Goal: Communication & Community: Answer question/provide support

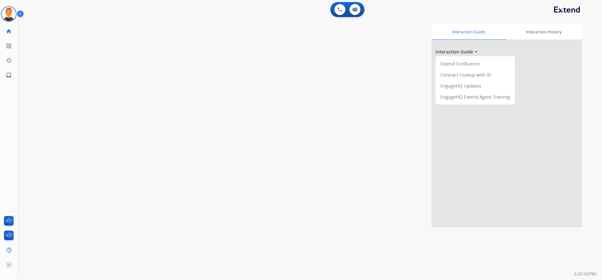
click at [9, 12] on img at bounding box center [9, 14] width 14 height 14
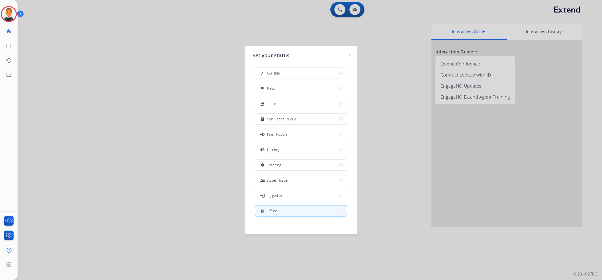
drag, startPoint x: 115, startPoint y: 136, endPoint x: 94, endPoint y: 95, distance: 46.2
click at [116, 134] on div at bounding box center [301, 140] width 602 height 280
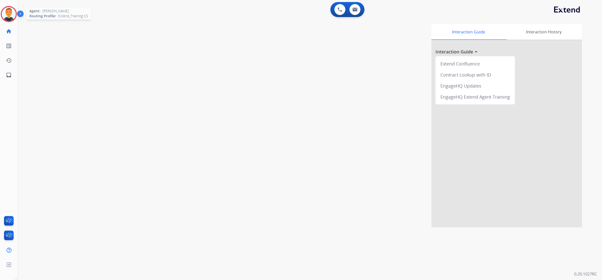
click at [9, 10] on img at bounding box center [9, 14] width 14 height 14
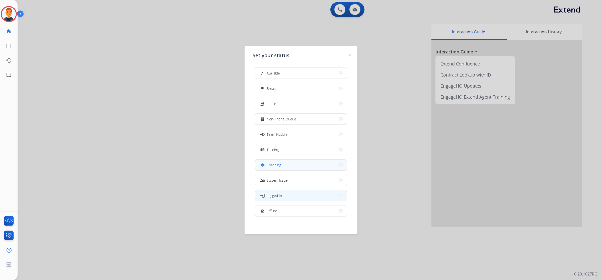
scroll to position [1, 0]
click at [295, 208] on button "work_off Offline" at bounding box center [300, 209] width 91 height 11
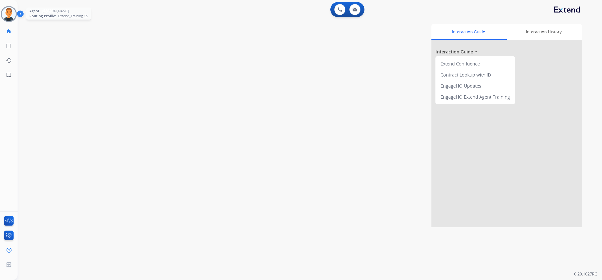
click at [9, 17] on img at bounding box center [9, 14] width 14 height 14
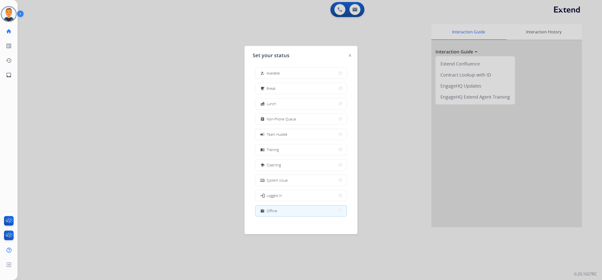
click at [117, 175] on div at bounding box center [301, 140] width 602 height 280
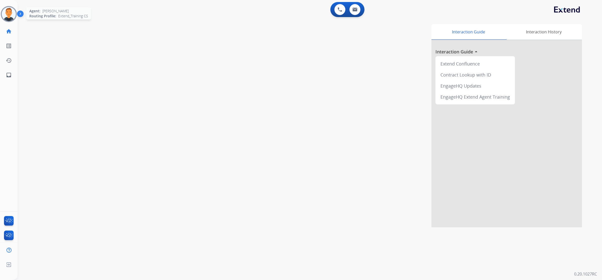
click at [4, 15] on img at bounding box center [9, 14] width 14 height 14
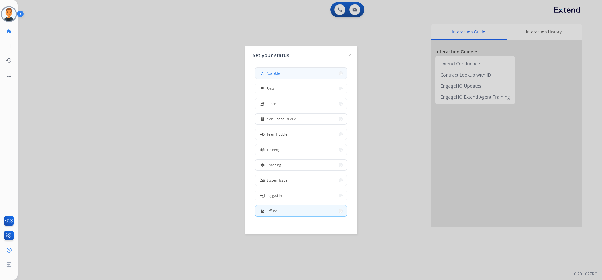
click at [288, 71] on button "how_to_reg Available" at bounding box center [300, 73] width 91 height 11
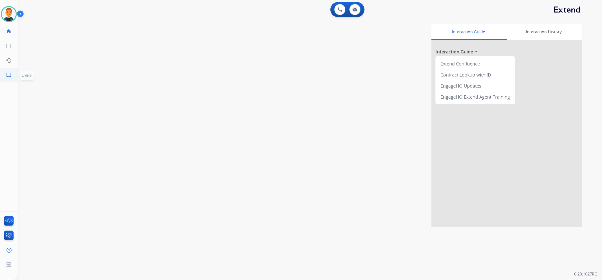
click at [7, 77] on mat-icon "inbox" at bounding box center [9, 75] width 6 height 6
select select "**********"
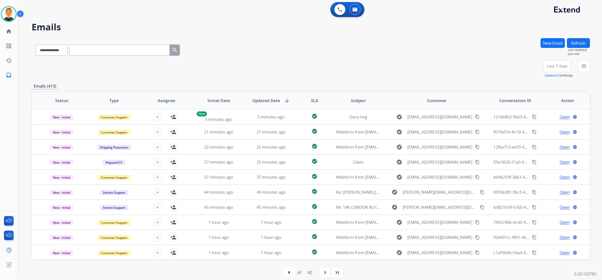
click at [450, 43] on div "**********" at bounding box center [311, 49] width 559 height 22
click at [534, 70] on div "+86" at bounding box center [534, 68] width 12 height 12
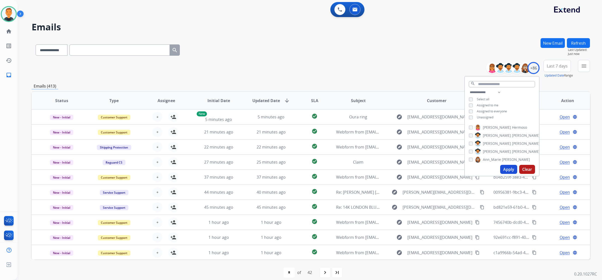
click at [511, 170] on button "Apply" at bounding box center [508, 169] width 17 height 9
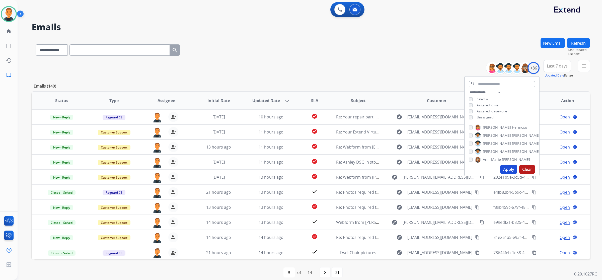
click at [558, 69] on button "Last 7 days" at bounding box center [557, 66] width 27 height 12
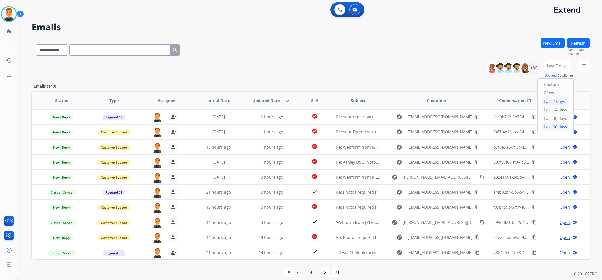
click at [551, 126] on div "Last 90 days" at bounding box center [556, 127] width 28 height 8
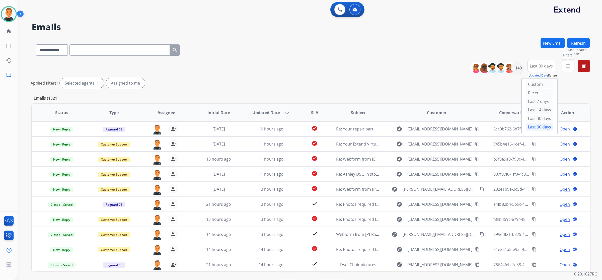
click at [568, 67] on mat-icon "menu" at bounding box center [568, 66] width 6 height 6
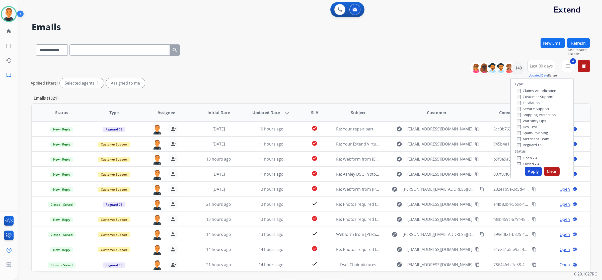
click at [531, 169] on button "Apply" at bounding box center [533, 171] width 17 height 9
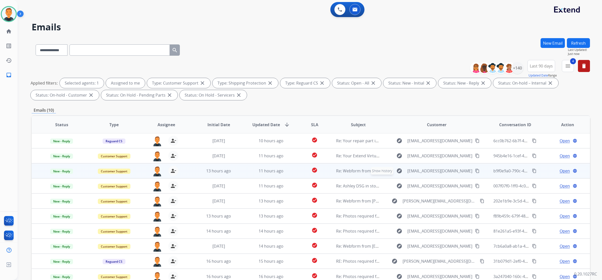
scroll to position [29, 0]
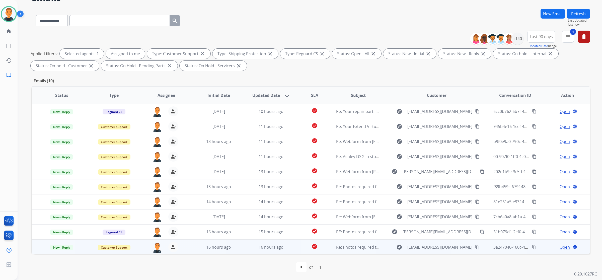
click at [564, 247] on span "Open" at bounding box center [565, 247] width 10 height 6
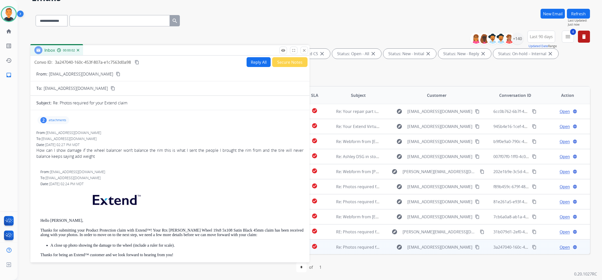
drag, startPoint x: 445, startPoint y: 8, endPoint x: 165, endPoint y: 52, distance: 284.0
click at [165, 52] on div "Inbox 00:00:02" at bounding box center [169, 50] width 279 height 11
click at [58, 119] on p "attachments" at bounding box center [58, 120] width 18 height 4
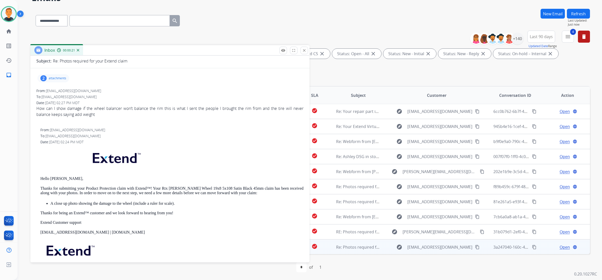
scroll to position [63, 0]
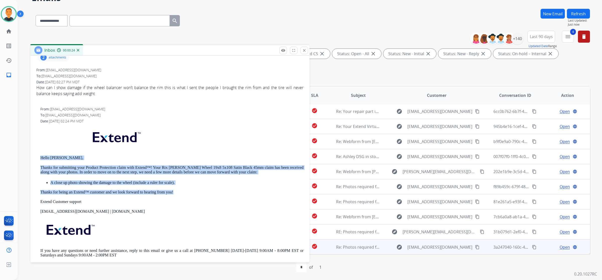
drag, startPoint x: 176, startPoint y: 191, endPoint x: 53, endPoint y: 160, distance: 126.9
click at [37, 156] on div "From: support@extend.com To: marine272020@gmail.com Date: 08/19/2025 - 02:24 PM…" at bounding box center [169, 186] width 267 height 159
copy div "Hello Martin, Thanks for submitting your Product Protection claim with Extend™!…"
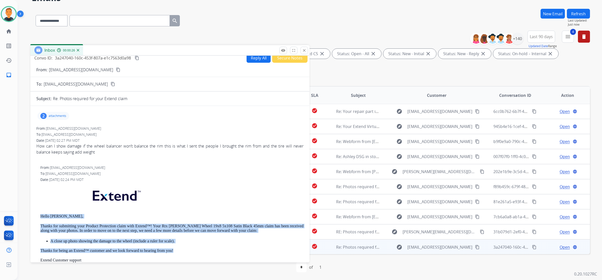
scroll to position [0, 0]
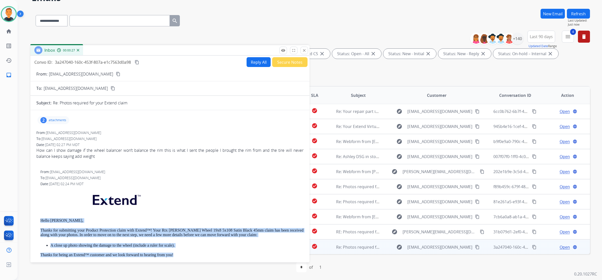
click at [254, 62] on button "Reply All" at bounding box center [259, 62] width 24 height 10
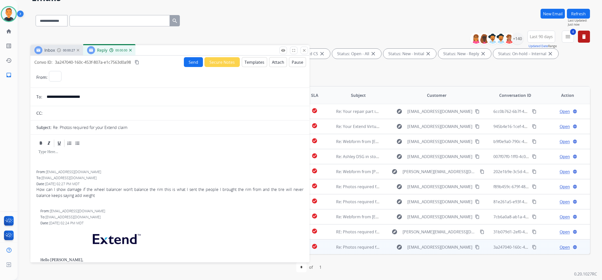
select select "**********"
click at [254, 62] on button "Templates" at bounding box center [254, 62] width 25 height 10
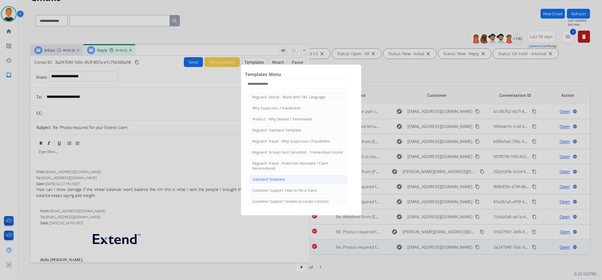
click at [278, 177] on div "Standard Template" at bounding box center [268, 179] width 32 height 5
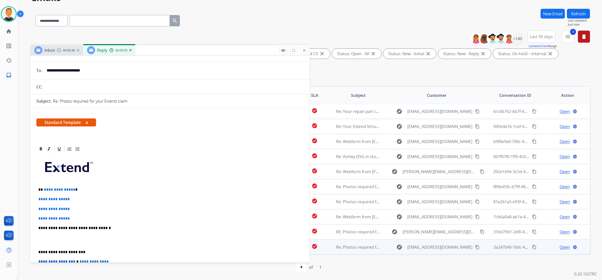
scroll to position [63, 0]
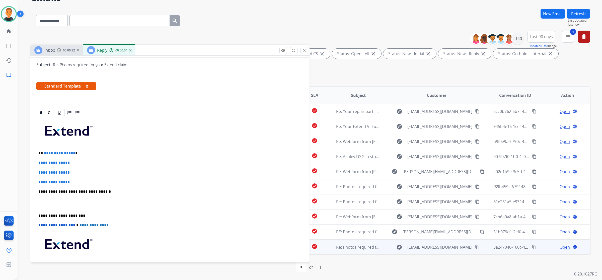
click at [39, 214] on p "**********" at bounding box center [167, 216] width 259 height 5
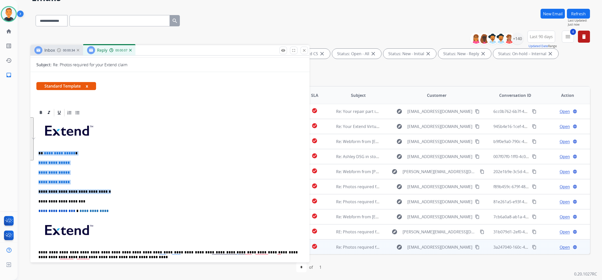
drag, startPoint x: 110, startPoint y: 193, endPoint x: 37, endPoint y: 152, distance: 83.7
click at [37, 152] on div "**********" at bounding box center [169, 95] width 279 height 205
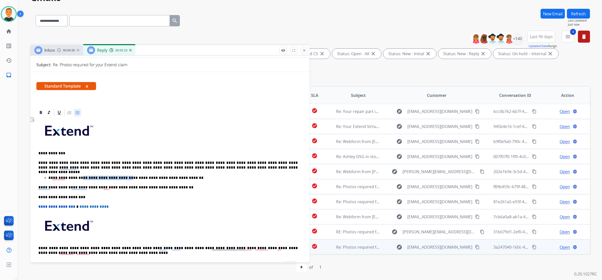
drag, startPoint x: 119, startPoint y: 176, endPoint x: 77, endPoint y: 176, distance: 42.9
click at [77, 176] on p "**********" at bounding box center [172, 178] width 249 height 5
click at [59, 167] on p "**********" at bounding box center [167, 165] width 259 height 9
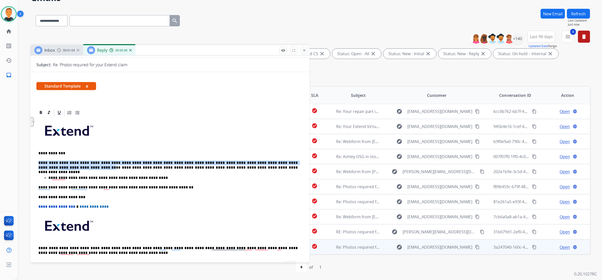
drag, startPoint x: 59, startPoint y: 167, endPoint x: 34, endPoint y: 162, distance: 25.8
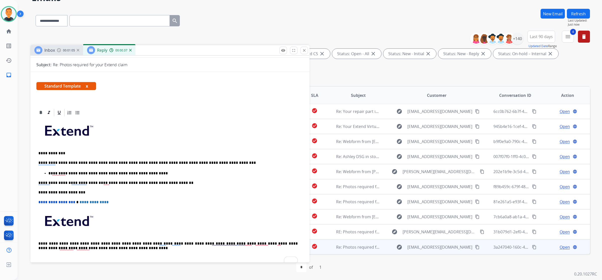
click at [256, 158] on div "**********" at bounding box center [169, 192] width 267 height 150
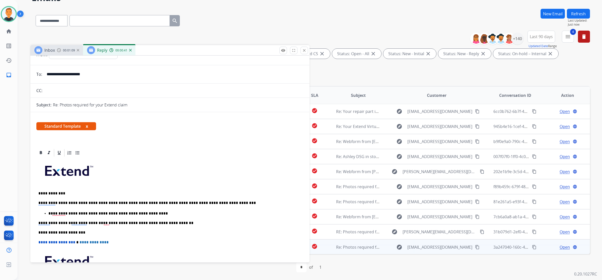
scroll to position [0, 0]
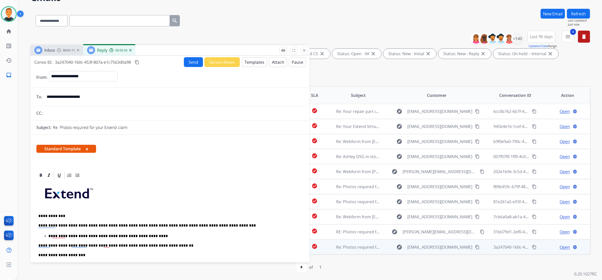
click at [64, 49] on span "00:01:11" at bounding box center [69, 50] width 12 height 4
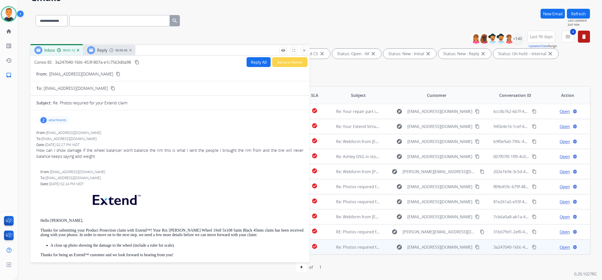
click at [116, 74] on mat-icon "content_copy" at bounding box center [118, 74] width 5 height 5
click at [104, 53] on div "Reply" at bounding box center [97, 50] width 20 height 8
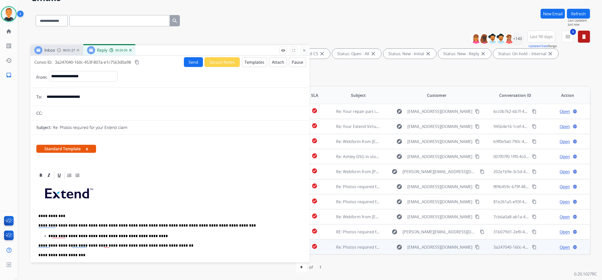
click at [186, 62] on button "Send" at bounding box center [193, 62] width 19 height 10
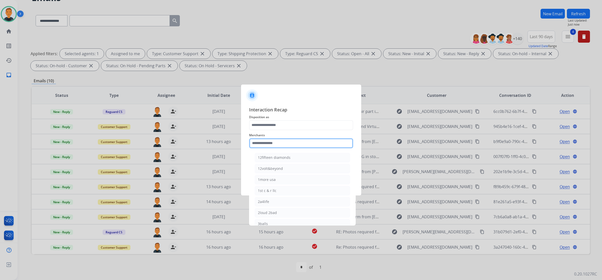
click at [305, 143] on input "text" at bounding box center [301, 143] width 104 height 10
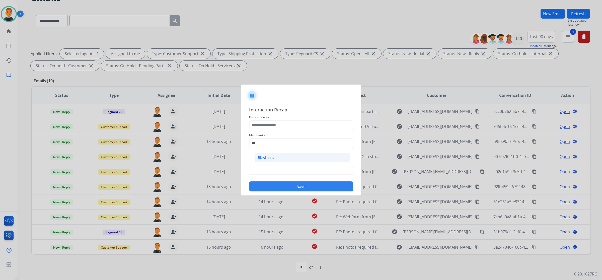
click at [269, 154] on li "Bbwheels" at bounding box center [303, 158] width 96 height 10
type input "********"
click at [281, 165] on input "text" at bounding box center [301, 163] width 104 height 10
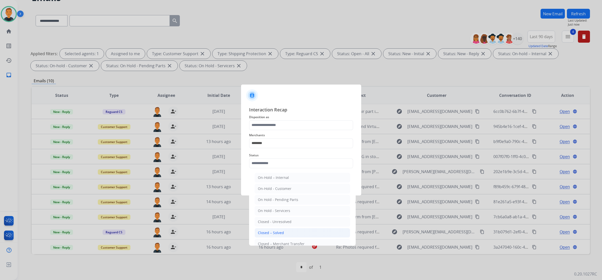
click at [292, 230] on li "Closed – Solved" at bounding box center [303, 233] width 96 height 10
type input "**********"
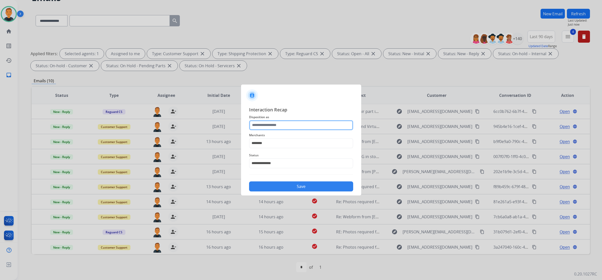
click at [285, 120] on input "text" at bounding box center [301, 125] width 104 height 10
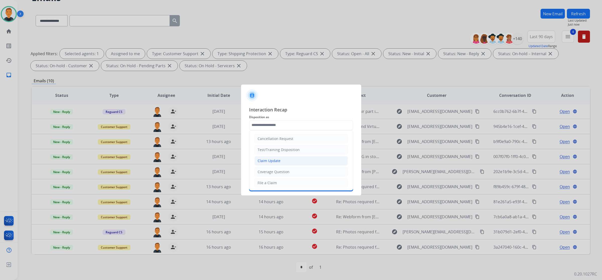
click at [280, 162] on li "Claim Update" at bounding box center [301, 161] width 94 height 10
type input "**********"
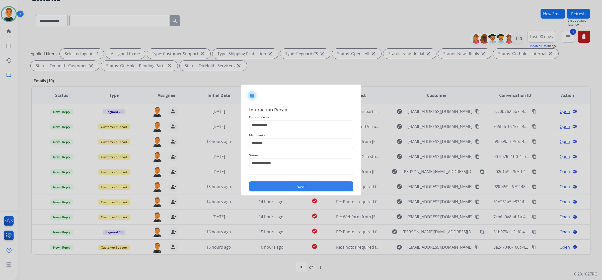
click at [316, 186] on button "Save" at bounding box center [301, 186] width 104 height 10
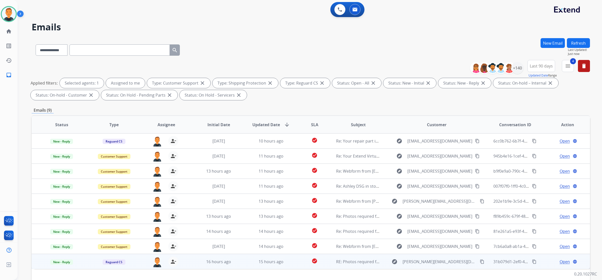
click at [563, 260] on span "Open" at bounding box center [565, 262] width 10 height 6
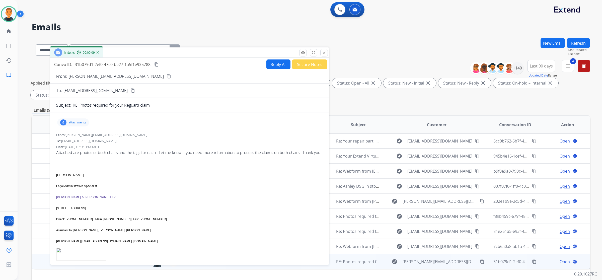
drag, startPoint x: 423, startPoint y: 34, endPoint x: 156, endPoint y: 68, distance: 269.9
click at [162, 51] on div "Inbox 00:00:09" at bounding box center [189, 52] width 279 height 11
click at [165, 76] on button "content_copy" at bounding box center [168, 76] width 6 height 6
click at [72, 121] on p "attachments" at bounding box center [77, 122] width 18 height 4
click at [74, 119] on div "4 attachments image001.jpg download image002.png download Chair 1.zip download …" at bounding box center [72, 122] width 32 height 8
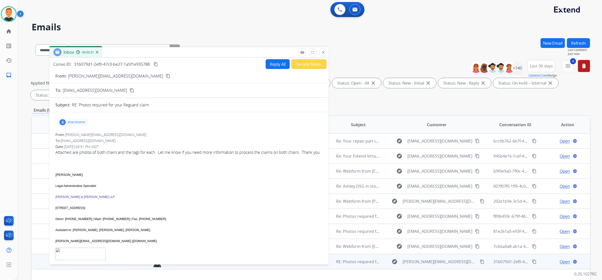
click at [78, 123] on p "attachments" at bounding box center [77, 122] width 18 height 4
click at [77, 122] on p "attachments" at bounding box center [77, 122] width 18 height 4
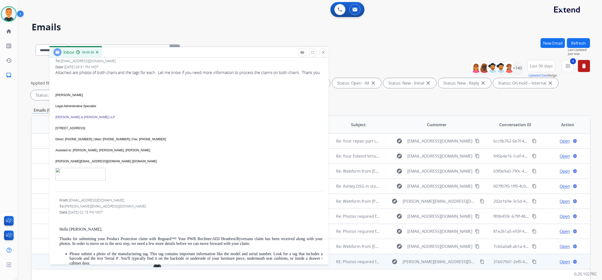
scroll to position [157, 0]
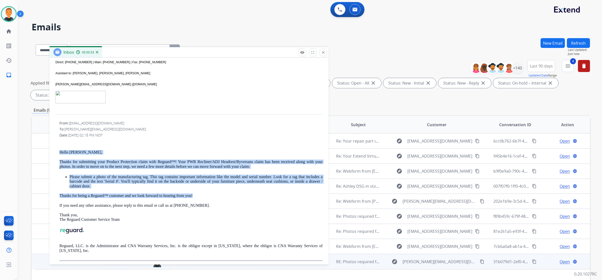
drag, startPoint x: 200, startPoint y: 199, endPoint x: 57, endPoint y: 155, distance: 149.0
click at [57, 155] on div "From: customerservice@reguardprotection.com To: kelly.raleigh@morganlewis.com D…" at bounding box center [188, 191] width 267 height 140
copy div "Hello Kelly, Thanks for submitting your Product Protection claim with Reguard™!…"
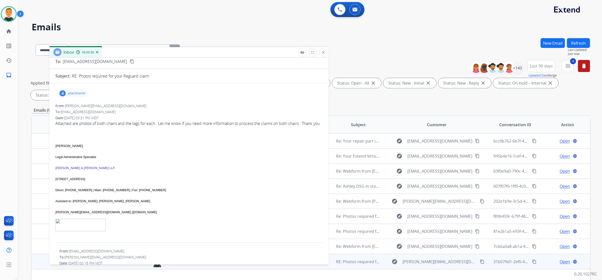
scroll to position [0, 0]
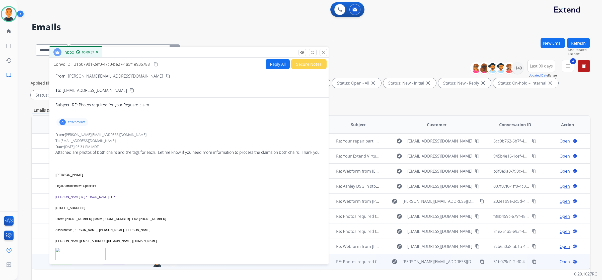
click at [277, 65] on button "Reply All" at bounding box center [278, 64] width 24 height 10
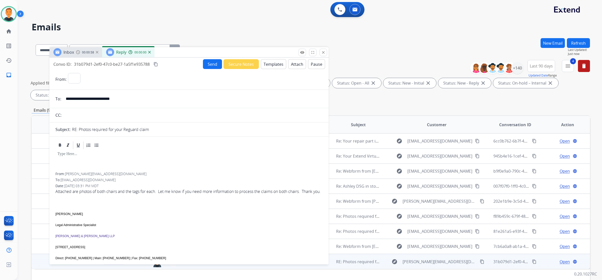
select select "**********"
click at [275, 65] on button "Templates" at bounding box center [273, 64] width 25 height 10
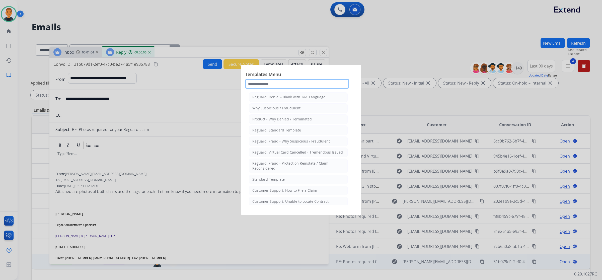
click at [282, 84] on input "text" at bounding box center [297, 84] width 104 height 10
type input "****"
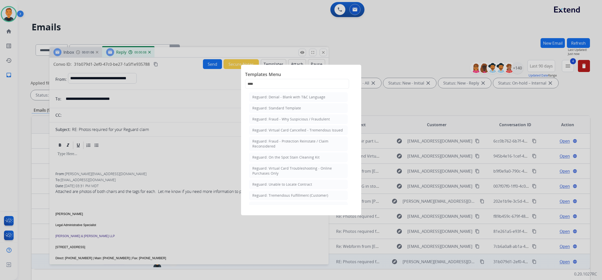
click at [276, 102] on ul "Reguard: Denial - Blank with T&C Language Reguard: Standard Template Reguard: F…" at bounding box center [298, 176] width 99 height 168
click at [271, 105] on li "Reguard: Standard Template" at bounding box center [298, 108] width 99 height 10
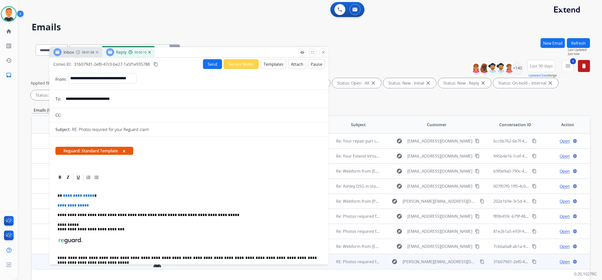
click at [100, 204] on p "**********" at bounding box center [188, 205] width 263 height 5
drag, startPoint x: 97, startPoint y: 206, endPoint x: 54, endPoint y: 195, distance: 44.1
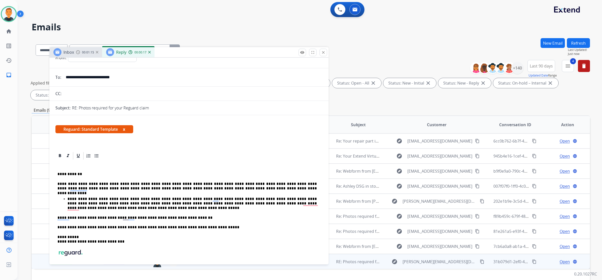
scroll to position [31, 0]
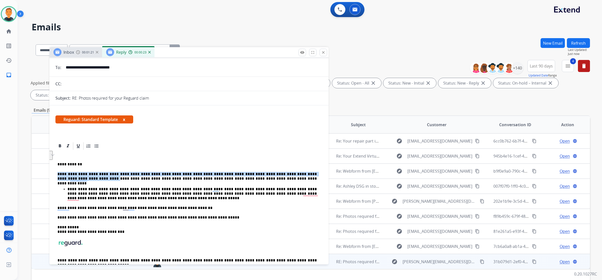
drag, startPoint x: 69, startPoint y: 178, endPoint x: 57, endPoint y: 174, distance: 12.0
click at [57, 174] on p "**********" at bounding box center [186, 176] width 259 height 9
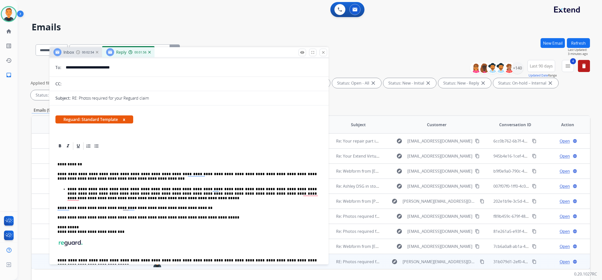
scroll to position [0, 0]
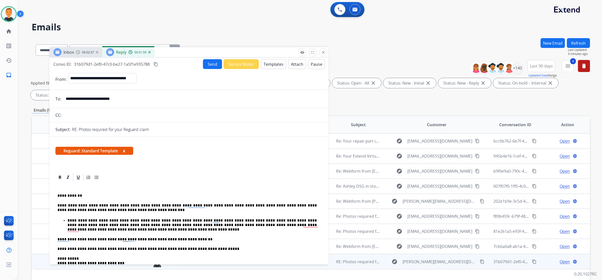
click at [206, 63] on button "Send" at bounding box center [212, 64] width 19 height 10
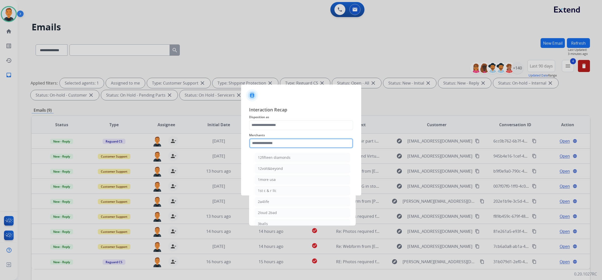
click at [291, 144] on input "text" at bounding box center [301, 143] width 104 height 10
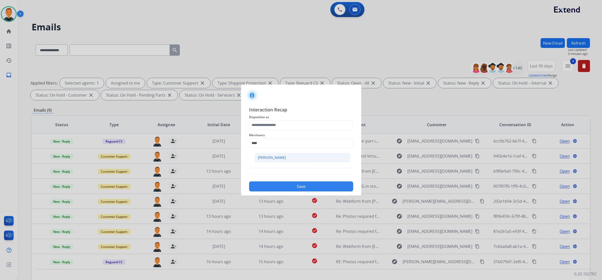
click at [289, 154] on li "[PERSON_NAME]" at bounding box center [303, 158] width 96 height 10
type input "**********"
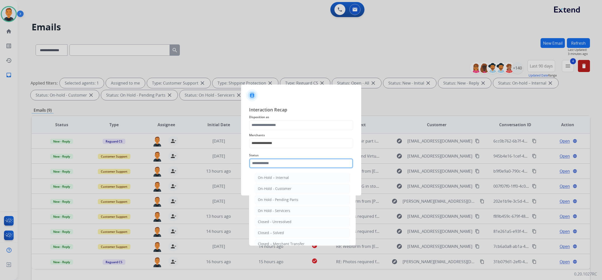
click at [281, 164] on input "text" at bounding box center [301, 163] width 104 height 10
click at [279, 235] on div "Closed – Solved" at bounding box center [271, 232] width 26 height 5
type input "**********"
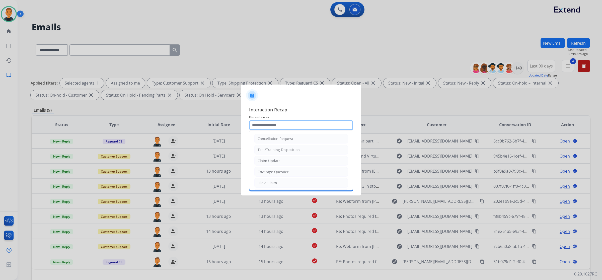
click at [274, 123] on input "text" at bounding box center [301, 125] width 104 height 10
click at [267, 160] on div "Claim Update" at bounding box center [269, 160] width 23 height 5
type input "**********"
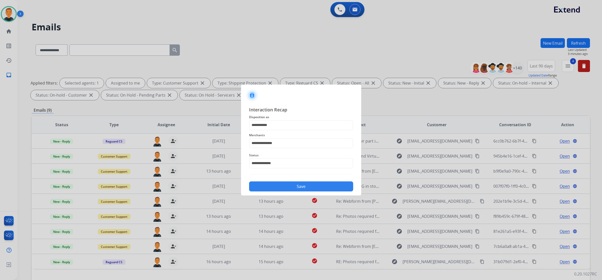
click at [308, 185] on button "Save" at bounding box center [301, 186] width 104 height 10
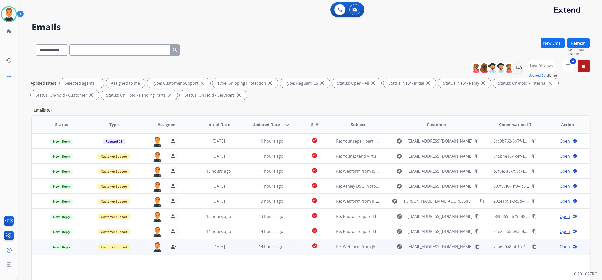
click at [560, 246] on span "Open" at bounding box center [565, 247] width 10 height 6
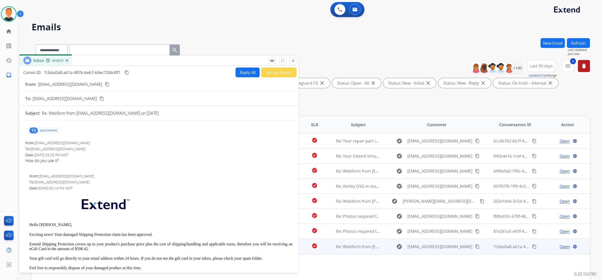
drag, startPoint x: 388, startPoint y: 33, endPoint x: 97, endPoint y: 58, distance: 292.7
click at [97, 58] on div "Inbox 00:00:01" at bounding box center [158, 60] width 279 height 11
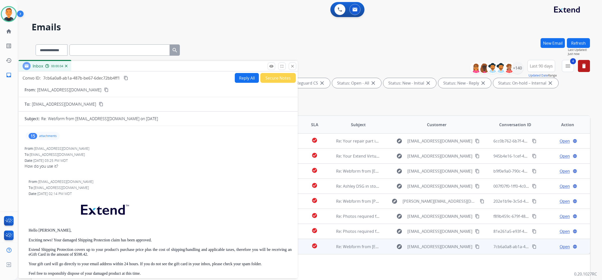
drag, startPoint x: 141, startPoint y: 61, endPoint x: 140, endPoint y: 67, distance: 5.6
click at [140, 67] on div "Inbox 00:00:04" at bounding box center [158, 66] width 279 height 11
click at [104, 89] on mat-icon "content_copy" at bounding box center [106, 90] width 5 height 5
click at [245, 76] on button "Reply All" at bounding box center [247, 78] width 24 height 10
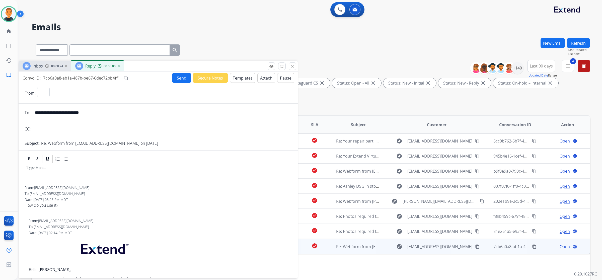
select select "**********"
click at [241, 76] on button "Templates" at bounding box center [242, 78] width 25 height 10
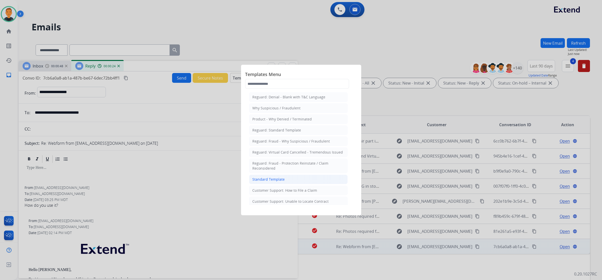
click at [274, 176] on li "Standard Template" at bounding box center [298, 180] width 99 height 10
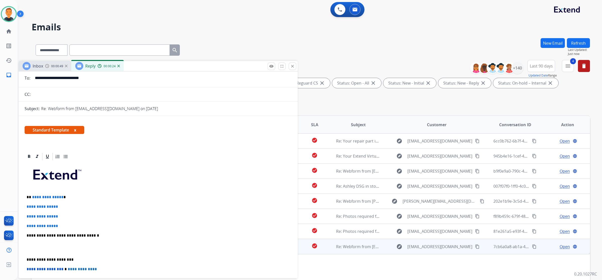
scroll to position [63, 0]
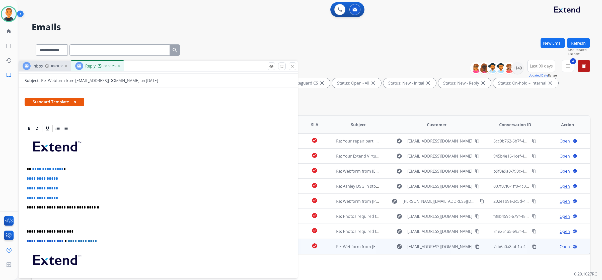
click at [27, 230] on p "**********" at bounding box center [156, 231] width 259 height 5
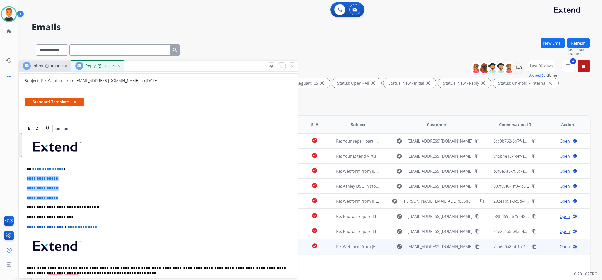
drag, startPoint x: 63, startPoint y: 197, endPoint x: 24, endPoint y: 176, distance: 44.2
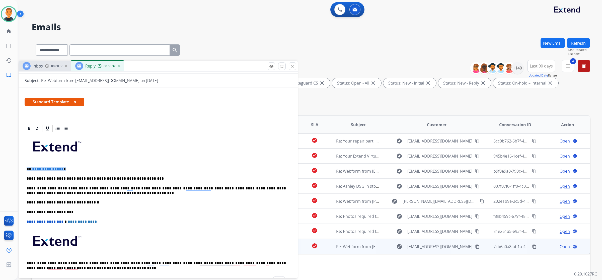
click at [26, 170] on div "**********" at bounding box center [158, 111] width 279 height 205
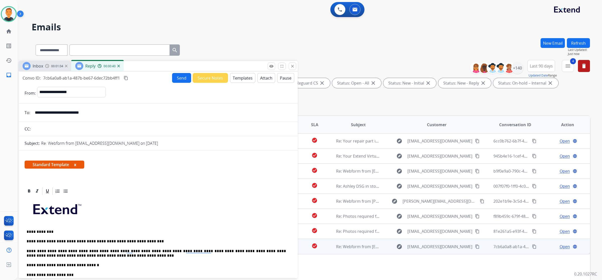
click at [181, 78] on button "Send" at bounding box center [181, 78] width 19 height 10
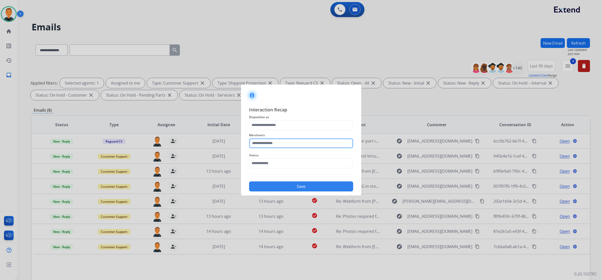
click at [285, 143] on input "text" at bounding box center [301, 143] width 104 height 10
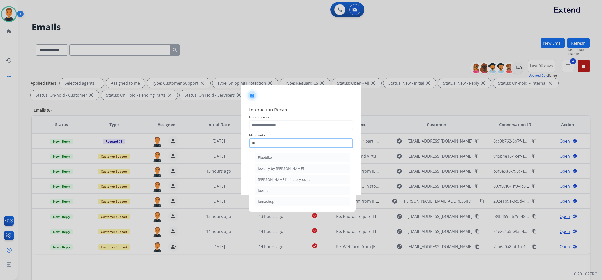
type input "*"
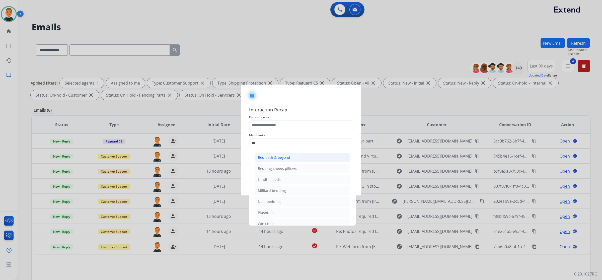
click at [283, 158] on div "Bed bath & beyond" at bounding box center [274, 157] width 32 height 5
type input "**********"
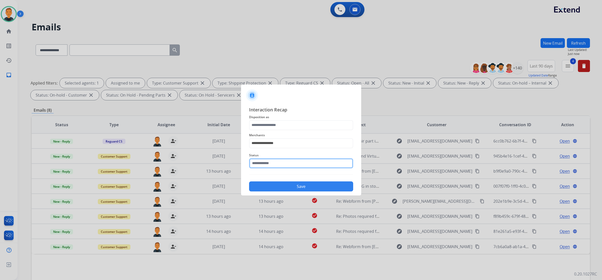
drag, startPoint x: 279, startPoint y: 162, endPoint x: 280, endPoint y: 165, distance: 3.2
click at [280, 165] on input "text" at bounding box center [301, 163] width 104 height 10
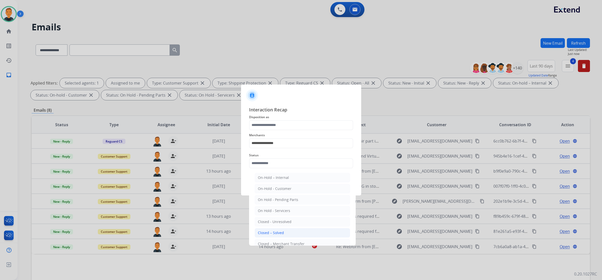
click at [274, 234] on div "Closed – Solved" at bounding box center [271, 232] width 26 height 5
type input "**********"
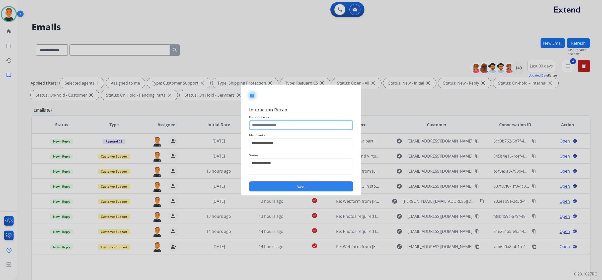
click at [282, 124] on input "text" at bounding box center [301, 125] width 104 height 10
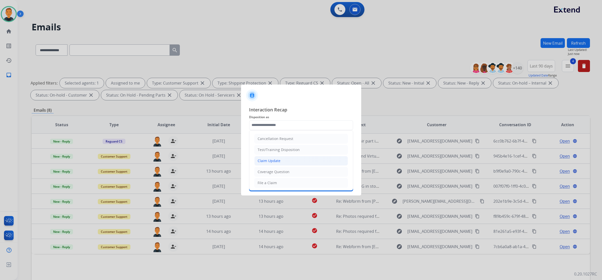
click at [278, 162] on div "Claim Update" at bounding box center [269, 160] width 23 height 5
type input "**********"
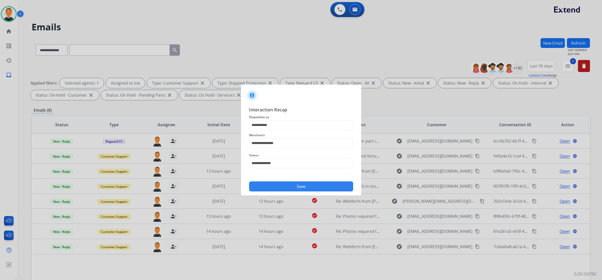
click at [318, 185] on button "Save" at bounding box center [301, 186] width 104 height 10
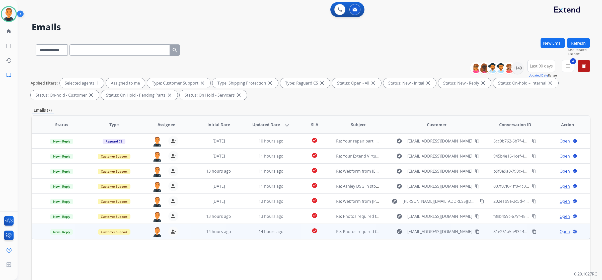
click at [561, 231] on span "Open" at bounding box center [565, 232] width 10 height 6
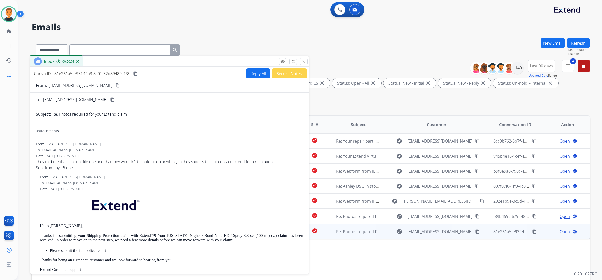
drag, startPoint x: 392, startPoint y: 37, endPoint x: 110, endPoint y: 63, distance: 283.0
click at [110, 63] on div "Inbox 00:00:01" at bounding box center [169, 61] width 279 height 11
click at [115, 83] on mat-icon "content_copy" at bounding box center [117, 85] width 5 height 5
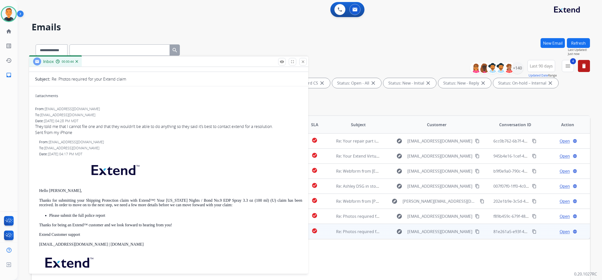
scroll to position [68, 0]
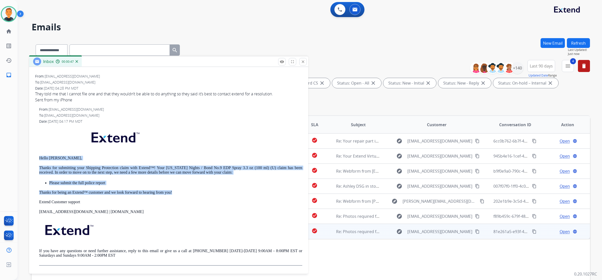
drag, startPoint x: 179, startPoint y: 193, endPoint x: 43, endPoint y: 158, distance: 139.8
click at [35, 157] on div "From: support@extend.com To: dg329celts@gmail.com Date: 08/19/2025 - 04:17 PM M…" at bounding box center [168, 186] width 267 height 159
copy div "Hello Daniel, Thanks for submitting your Shipping Protection claim with Extend™…"
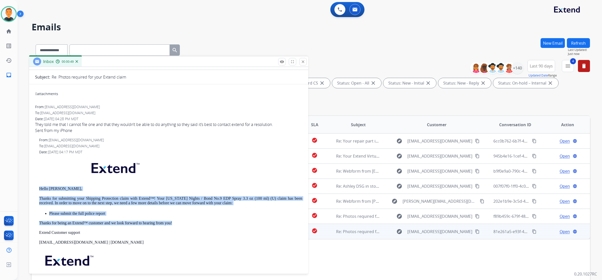
scroll to position [0, 0]
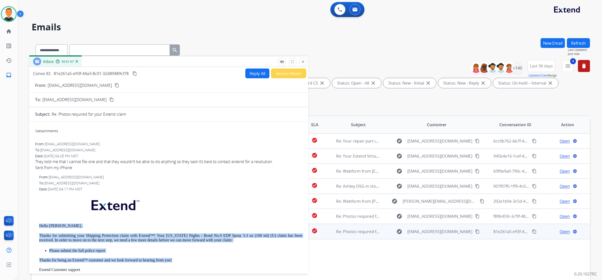
click at [254, 73] on button "Reply All" at bounding box center [257, 74] width 24 height 10
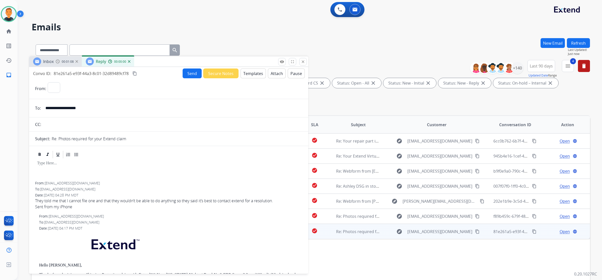
select select "**********"
click at [254, 73] on button "Templates" at bounding box center [253, 74] width 25 height 10
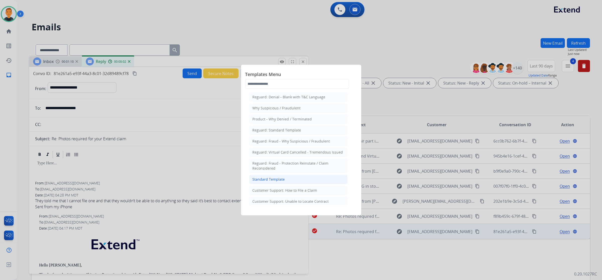
click at [299, 178] on li "Standard Template" at bounding box center [298, 180] width 99 height 10
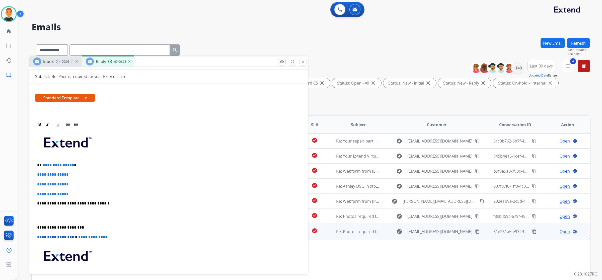
scroll to position [63, 0]
click at [74, 191] on p "**********" at bounding box center [168, 193] width 263 height 5
drag, startPoint x: 75, startPoint y: 194, endPoint x: 54, endPoint y: 165, distance: 35.7
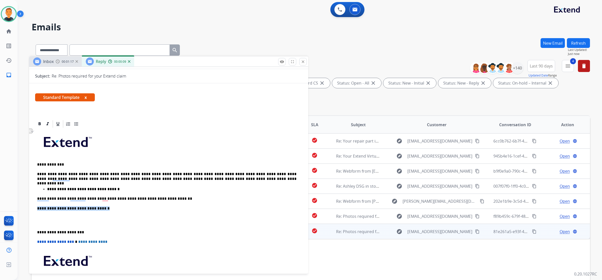
drag, startPoint x: 106, startPoint y: 208, endPoint x: 35, endPoint y: 207, distance: 70.8
click at [35, 207] on div "**********" at bounding box center [168, 106] width 279 height 205
click at [37, 232] on p "**********" at bounding box center [166, 232] width 259 height 5
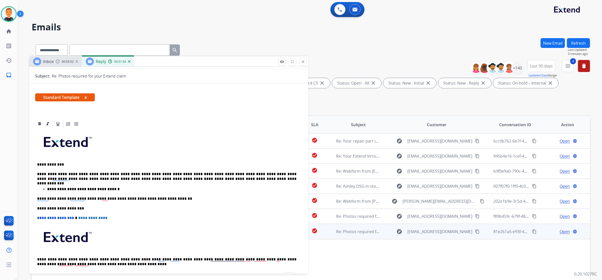
click at [178, 196] on p "**********" at bounding box center [166, 198] width 259 height 5
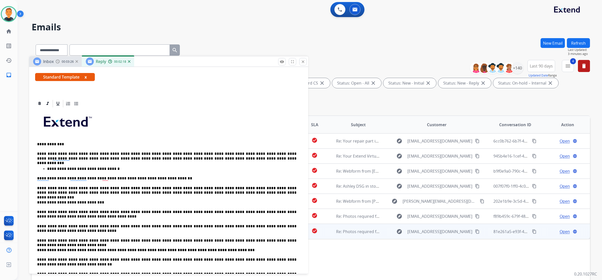
scroll to position [125, 0]
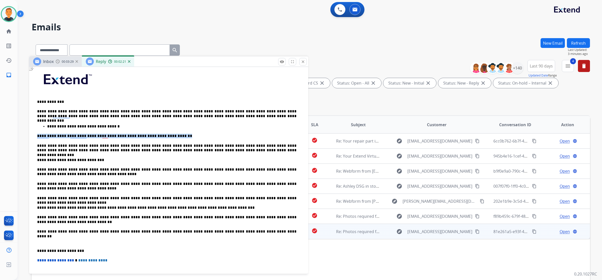
drag, startPoint x: 173, startPoint y: 134, endPoint x: 36, endPoint y: 136, distance: 137.8
click at [35, 136] on div "**********" at bounding box center [168, 44] width 279 height 205
copy p "**********"
click at [51, 240] on p "To enrich screen reader interactions, please activate Accessibility in Grammarl…" at bounding box center [168, 241] width 263 height 5
drag, startPoint x: 173, startPoint y: 134, endPoint x: 36, endPoint y: 136, distance: 136.8
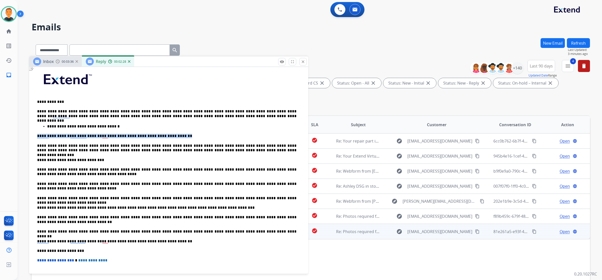
click at [35, 136] on div "**********" at bounding box center [168, 44] width 279 height 205
click at [37, 144] on p "**********" at bounding box center [166, 148] width 259 height 9
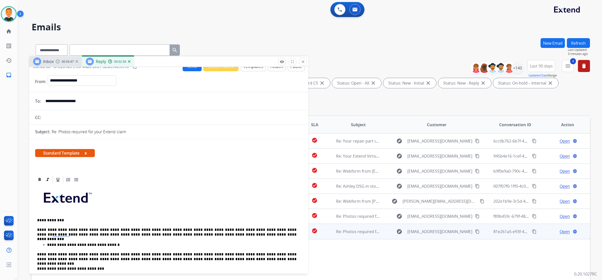
scroll to position [0, 0]
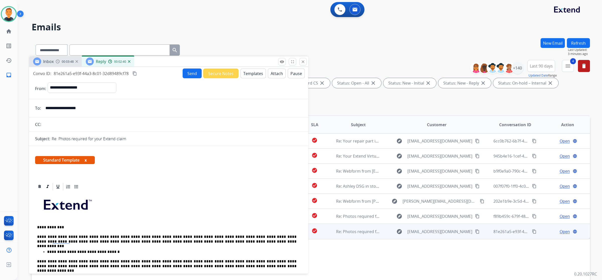
click at [189, 75] on button "Send" at bounding box center [192, 74] width 19 height 10
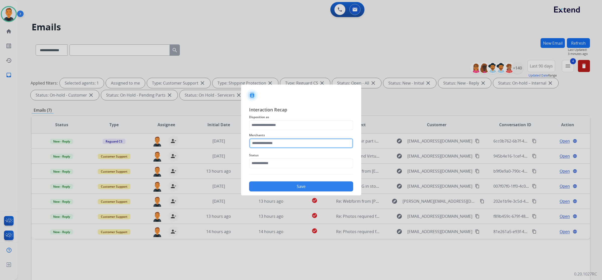
click at [292, 147] on input "text" at bounding box center [301, 143] width 104 height 10
click at [270, 156] on div "Jomashop" at bounding box center [266, 157] width 17 height 5
type input "********"
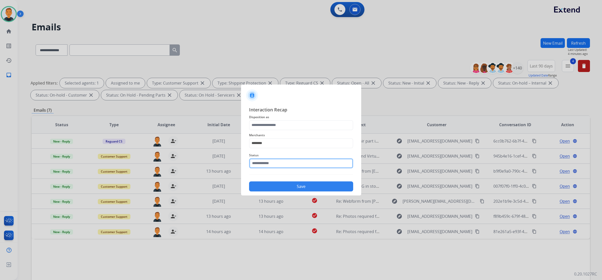
click at [275, 162] on input "text" at bounding box center [301, 163] width 104 height 10
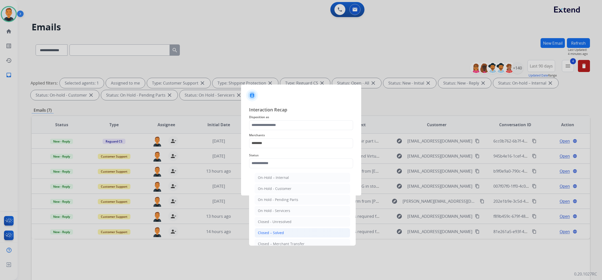
click at [281, 232] on div "Closed – Solved" at bounding box center [271, 232] width 26 height 5
type input "**********"
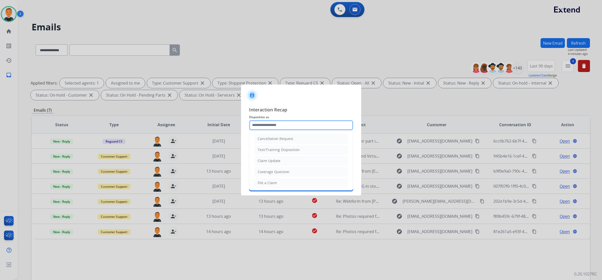
click at [278, 125] on input "text" at bounding box center [301, 125] width 104 height 10
click at [273, 161] on div "Claim Update" at bounding box center [269, 160] width 23 height 5
type input "**********"
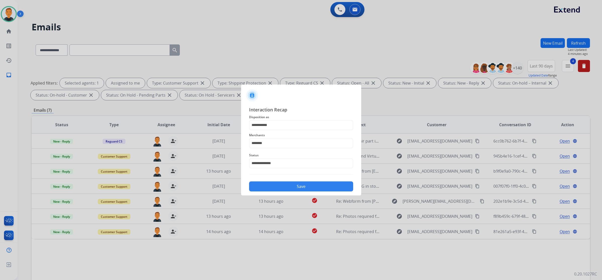
click at [304, 185] on button "Save" at bounding box center [301, 186] width 104 height 10
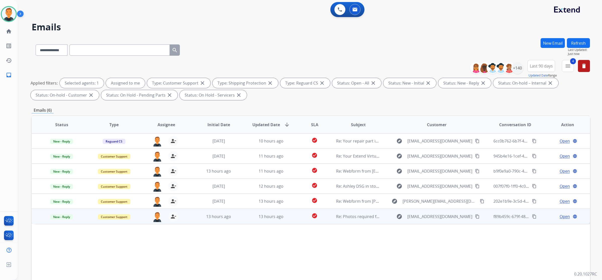
click at [560, 216] on span "Open" at bounding box center [565, 217] width 10 height 6
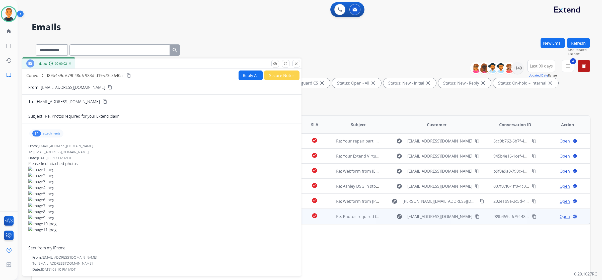
drag, startPoint x: 416, startPoint y: 40, endPoint x: 127, endPoint y: 68, distance: 289.9
click at [127, 68] on div "Inbox 00:00:02" at bounding box center [161, 63] width 279 height 11
click at [46, 133] on p "attachments" at bounding box center [52, 133] width 18 height 4
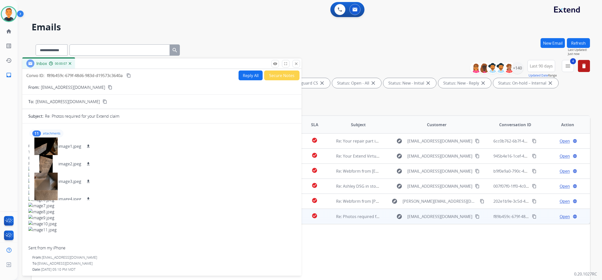
click at [108, 87] on mat-icon "content_copy" at bounding box center [110, 87] width 5 height 5
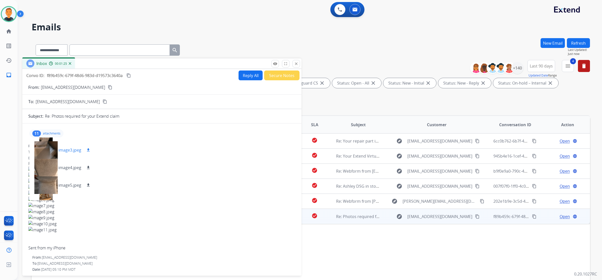
click at [51, 146] on div at bounding box center [45, 150] width 25 height 18
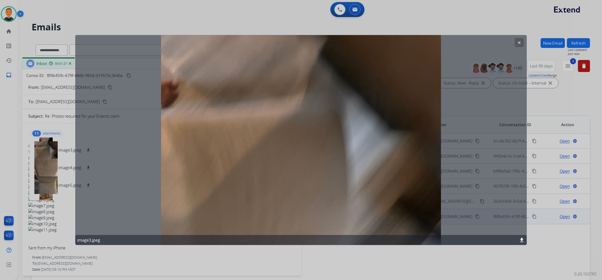
click at [519, 40] on mat-icon "clear" at bounding box center [519, 42] width 5 height 5
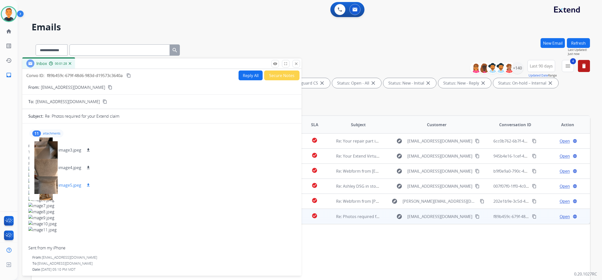
click at [49, 183] on div at bounding box center [45, 185] width 25 height 18
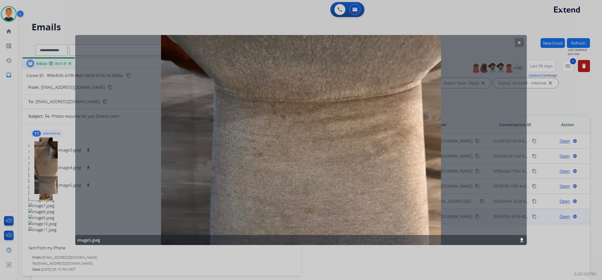
click at [520, 44] on mat-icon "clear" at bounding box center [519, 42] width 5 height 5
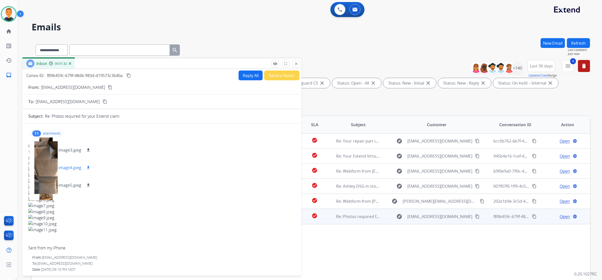
scroll to position [63, 0]
click at [47, 172] on div at bounding box center [45, 172] width 25 height 18
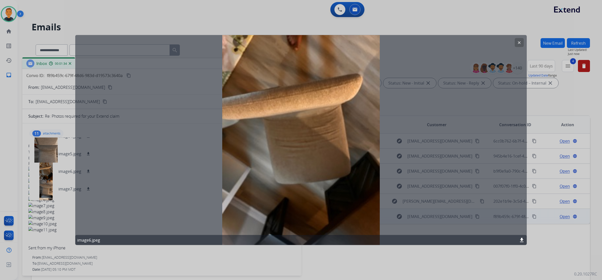
click at [516, 43] on button "clear" at bounding box center [519, 42] width 9 height 9
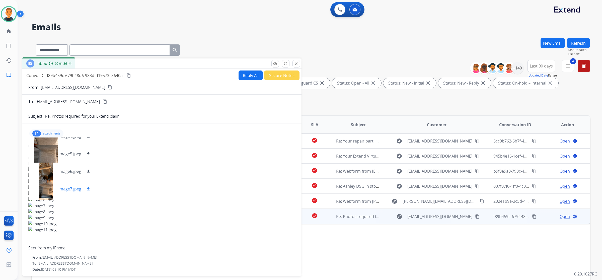
click at [45, 190] on div at bounding box center [45, 189] width 25 height 18
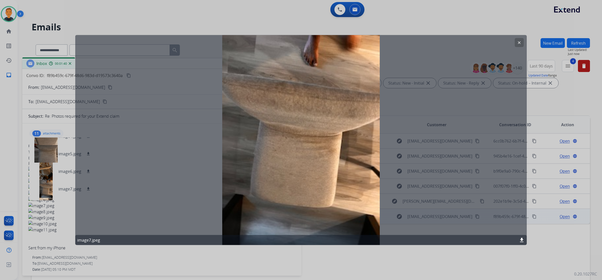
click at [521, 43] on mat-icon "clear" at bounding box center [519, 42] width 5 height 5
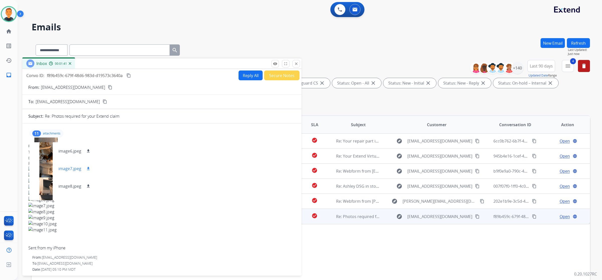
scroll to position [94, 0]
click at [48, 160] on div at bounding box center [45, 158] width 25 height 18
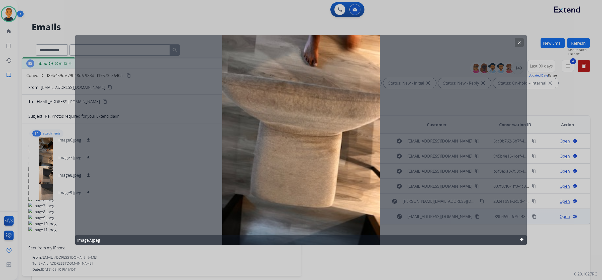
click at [519, 43] on mat-icon "clear" at bounding box center [519, 42] width 5 height 5
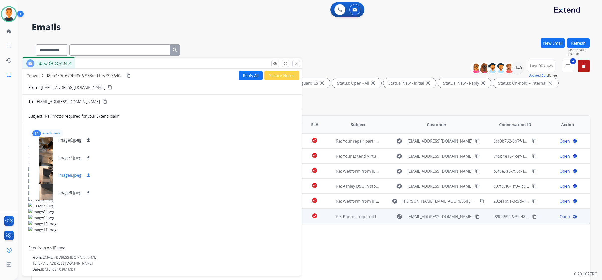
scroll to position [125, 0]
click at [44, 162] on div at bounding box center [45, 162] width 25 height 18
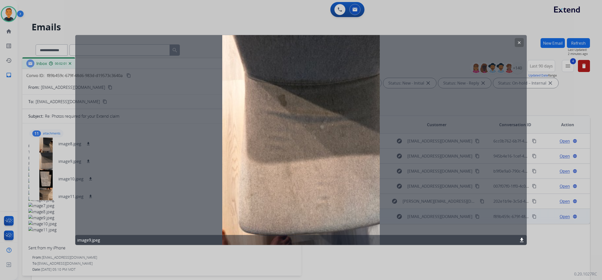
drag, startPoint x: 519, startPoint y: 42, endPoint x: 517, endPoint y: 43, distance: 2.9
click at [519, 42] on mat-icon "clear" at bounding box center [519, 42] width 5 height 5
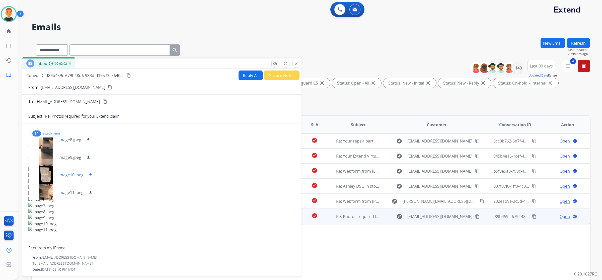
scroll to position [130, 0]
click at [47, 192] on div at bounding box center [45, 192] width 25 height 18
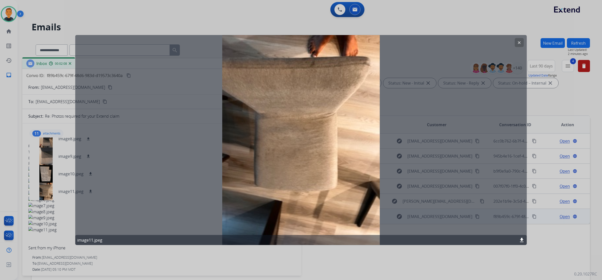
click at [522, 240] on mat-icon "download" at bounding box center [522, 240] width 6 height 6
click at [521, 42] on mat-icon "clear" at bounding box center [519, 42] width 5 height 5
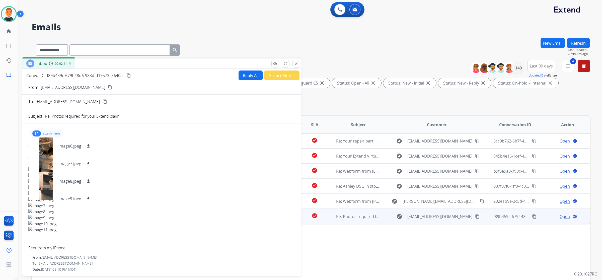
scroll to position [99, 0]
click at [43, 170] on div at bounding box center [45, 170] width 25 height 18
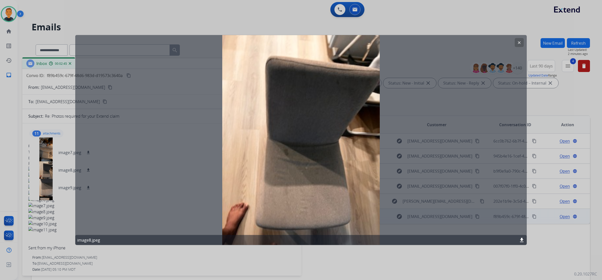
click at [521, 38] on button "clear" at bounding box center [519, 42] width 9 height 9
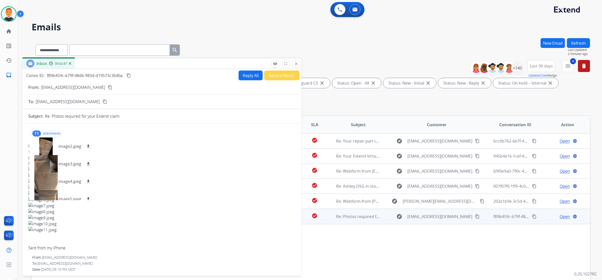
scroll to position [5, 0]
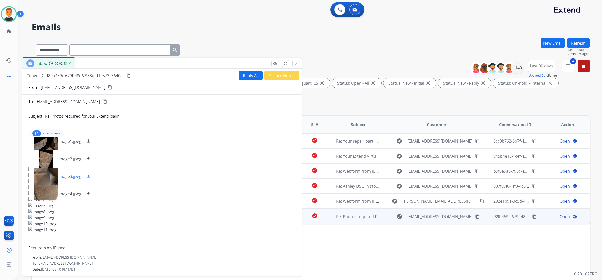
click at [43, 175] on div at bounding box center [45, 177] width 25 height 18
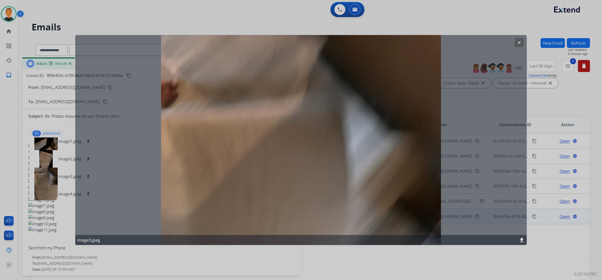
click at [518, 43] on mat-icon "clear" at bounding box center [519, 42] width 5 height 5
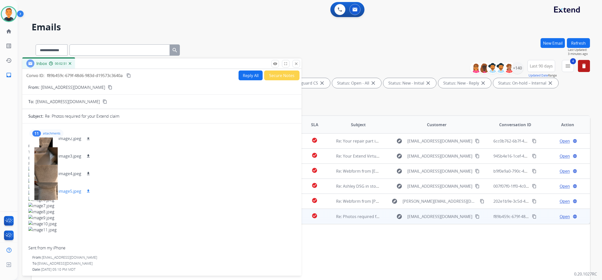
scroll to position [36, 0]
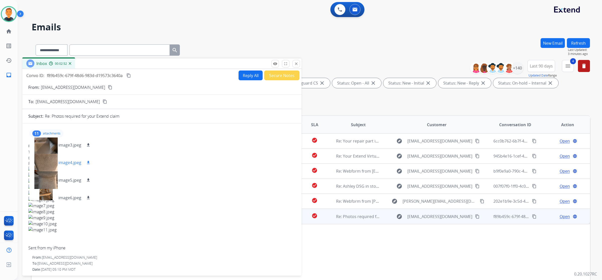
click at [47, 163] on div at bounding box center [45, 163] width 25 height 18
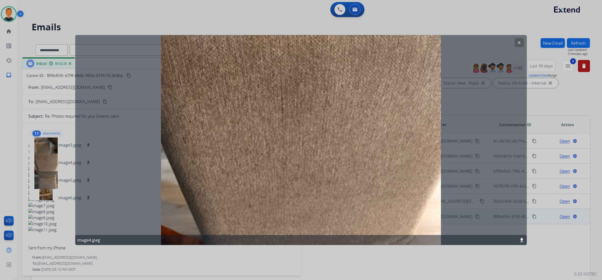
click at [519, 43] on mat-icon "clear" at bounding box center [519, 42] width 5 height 5
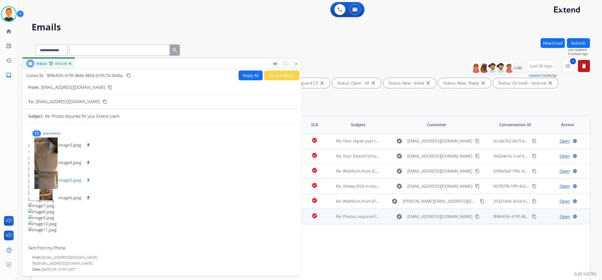
click at [50, 178] on div at bounding box center [45, 180] width 25 height 18
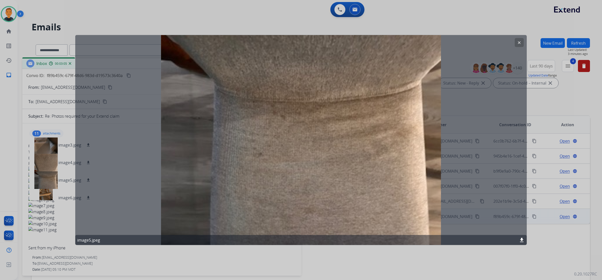
click at [518, 43] on mat-icon "clear" at bounding box center [519, 42] width 5 height 5
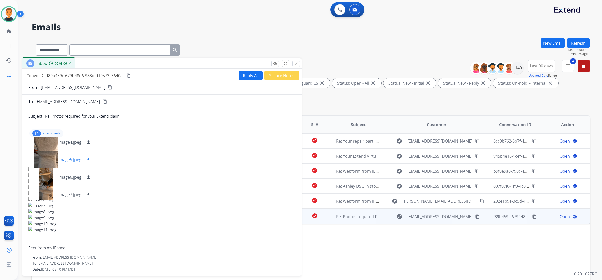
scroll to position [68, 0]
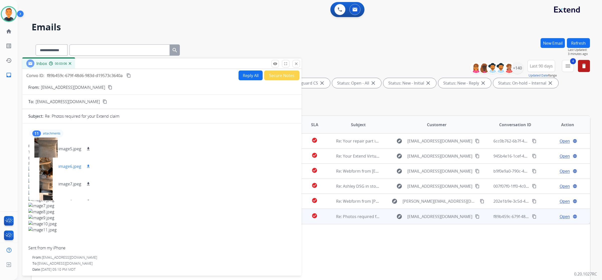
click at [45, 171] on div at bounding box center [45, 167] width 25 height 18
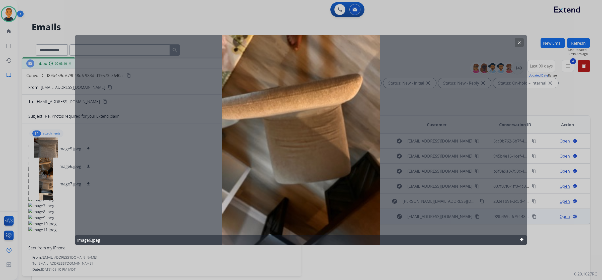
click at [522, 41] on button "clear" at bounding box center [519, 42] width 9 height 9
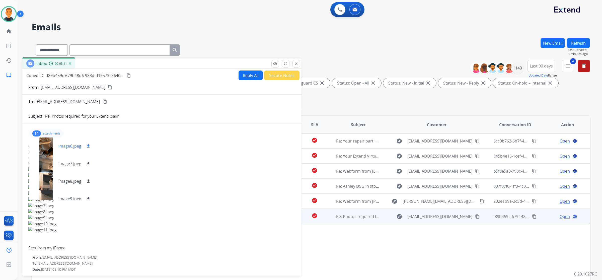
scroll to position [99, 0]
click at [47, 150] on div at bounding box center [45, 153] width 25 height 18
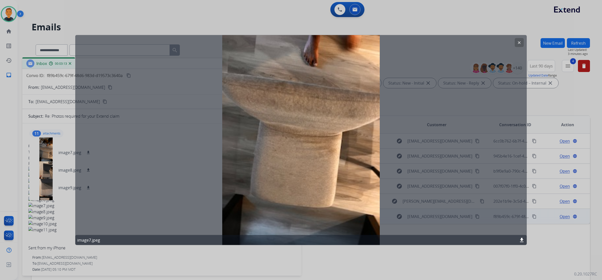
click at [517, 40] on button "clear" at bounding box center [519, 42] width 9 height 9
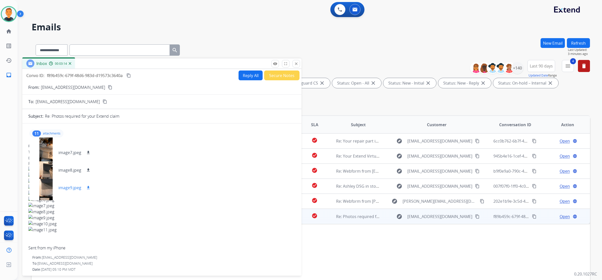
click at [47, 187] on div at bounding box center [45, 188] width 25 height 18
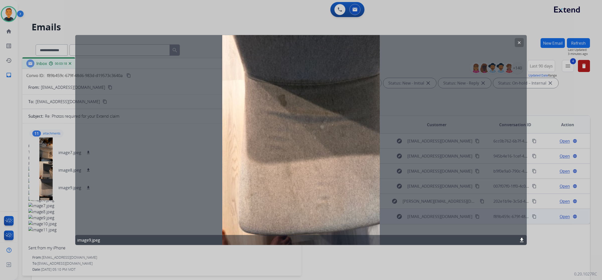
click at [520, 43] on mat-icon "clear" at bounding box center [519, 42] width 5 height 5
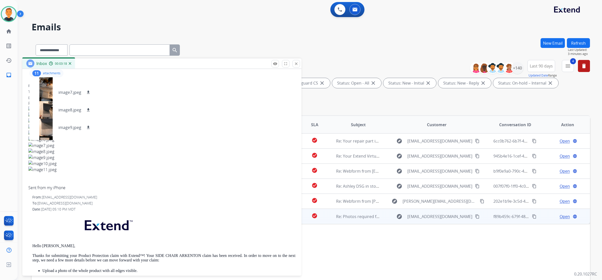
scroll to position [63, 0]
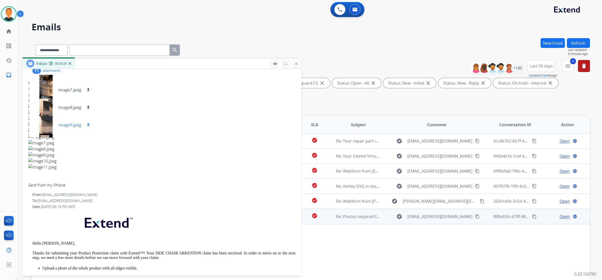
click at [42, 127] on div at bounding box center [45, 125] width 25 height 18
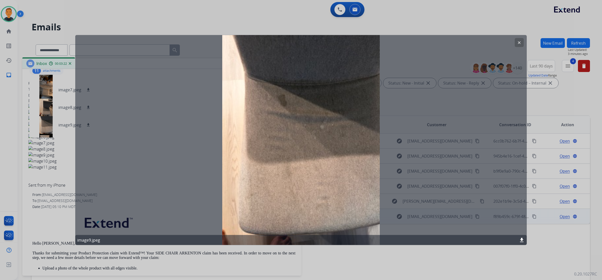
click at [521, 42] on mat-icon "clear" at bounding box center [519, 42] width 5 height 5
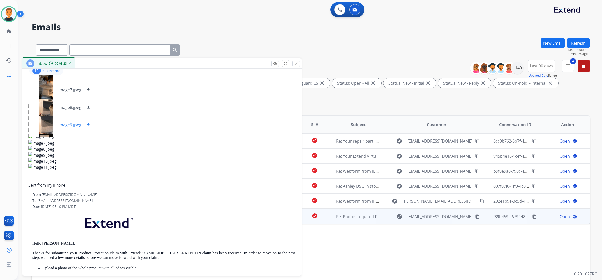
scroll to position [130, 0]
click at [48, 108] on div at bounding box center [45, 111] width 25 height 18
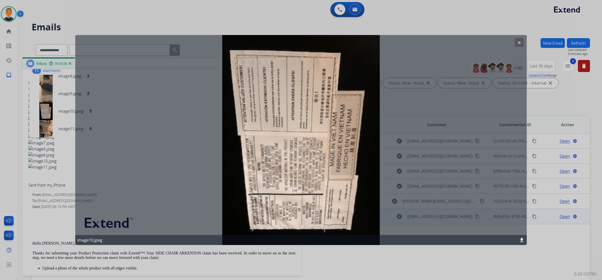
click at [518, 42] on mat-icon "clear" at bounding box center [519, 42] width 5 height 5
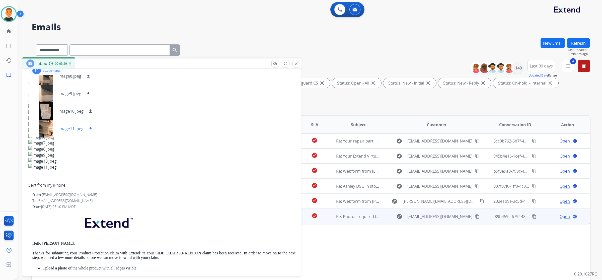
click at [44, 127] on div at bounding box center [45, 129] width 25 height 18
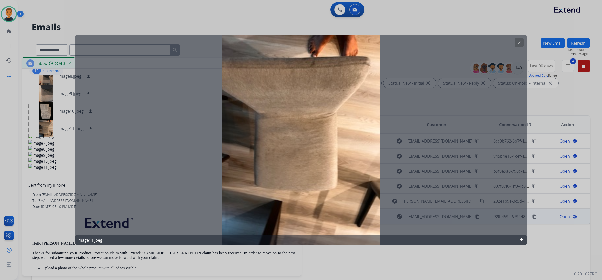
click at [518, 45] on button "clear" at bounding box center [519, 42] width 9 height 9
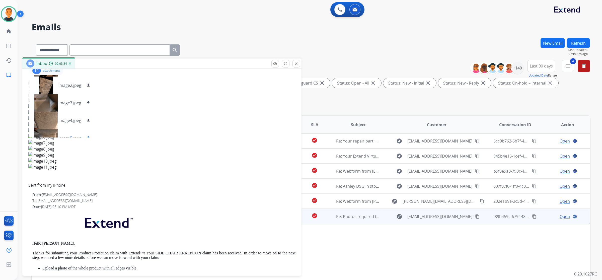
scroll to position [0, 0]
click at [45, 117] on div at bounding box center [45, 119] width 25 height 18
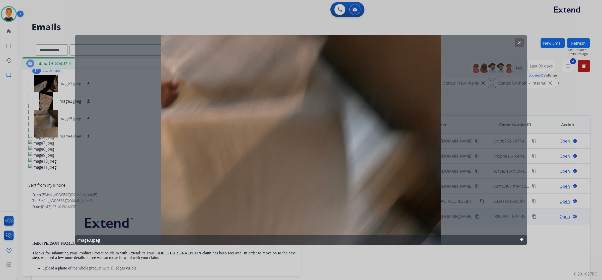
click at [517, 45] on button "clear" at bounding box center [519, 42] width 9 height 9
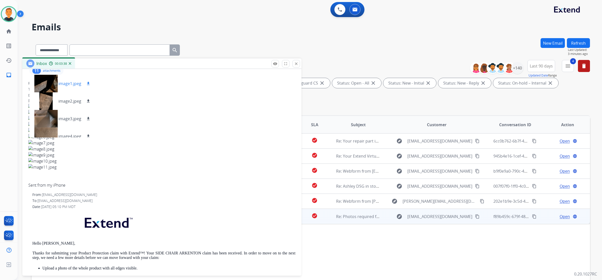
click at [49, 83] on div at bounding box center [45, 84] width 25 height 18
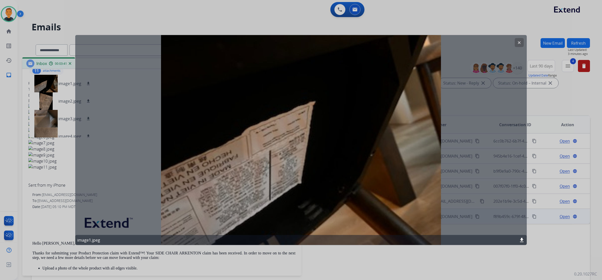
click at [518, 42] on mat-icon "clear" at bounding box center [519, 42] width 5 height 5
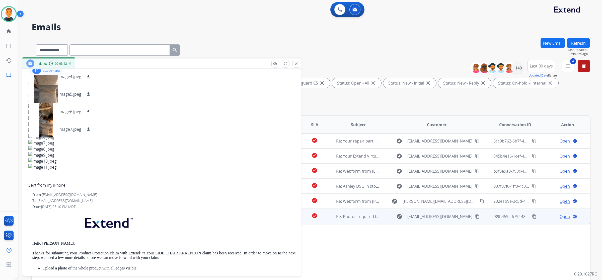
scroll to position [63, 0]
click at [48, 109] on div at bounding box center [45, 109] width 25 height 18
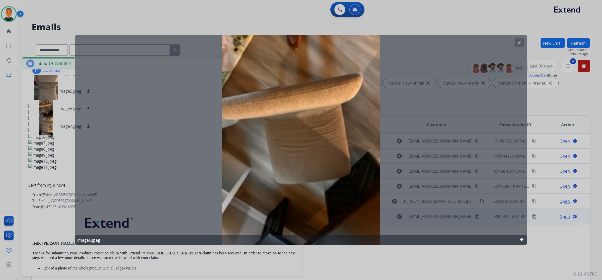
click at [520, 42] on mat-icon "clear" at bounding box center [519, 42] width 5 height 5
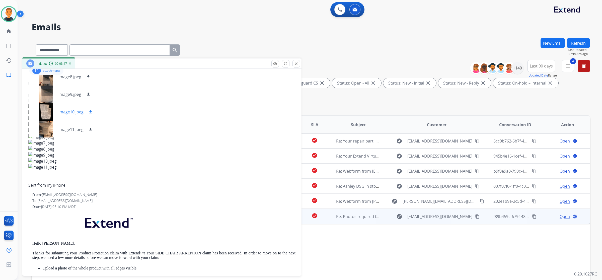
scroll to position [130, 0]
click at [48, 112] on div at bounding box center [45, 111] width 25 height 18
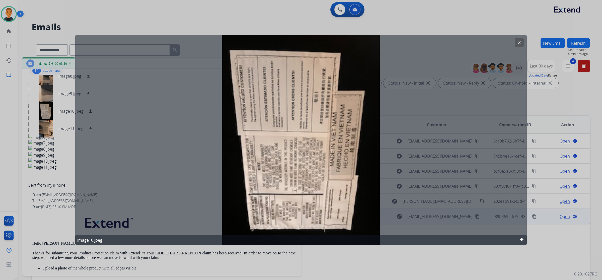
click at [523, 240] on mat-icon "download" at bounding box center [522, 240] width 6 height 6
drag, startPoint x: 521, startPoint y: 43, endPoint x: 560, endPoint y: 43, distance: 39.1
click at [521, 43] on mat-icon "clear" at bounding box center [519, 42] width 5 height 5
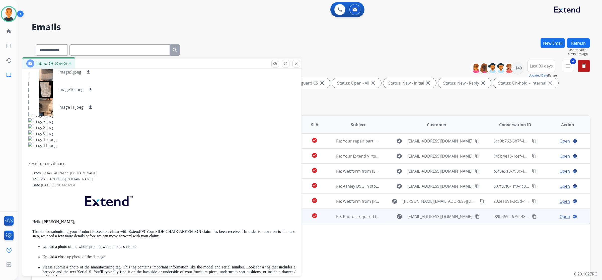
scroll to position [125, 0]
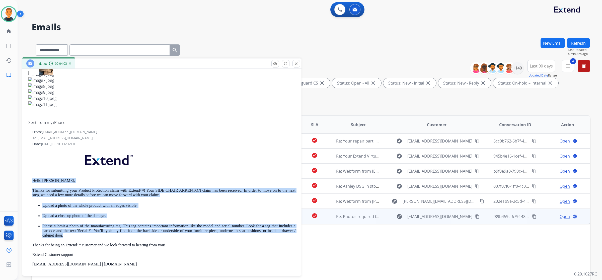
drag, startPoint x: 71, startPoint y: 235, endPoint x: 30, endPoint y: 180, distance: 68.7
click at [30, 180] on div "From: support@extend.com To: alakhireddy@gmail.com Date: 08/19/2025 - 05:10 PM …" at bounding box center [161, 223] width 267 height 189
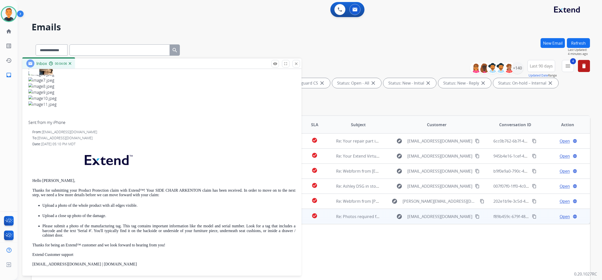
drag, startPoint x: 46, startPoint y: 184, endPoint x: 178, endPoint y: 170, distance: 133.5
click at [178, 170] on p at bounding box center [163, 161] width 263 height 24
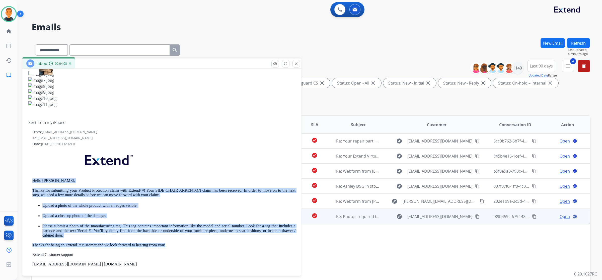
drag, startPoint x: 172, startPoint y: 244, endPoint x: 33, endPoint y: 180, distance: 153.5
click at [33, 180] on div "Hello Achyuth, Thanks for submitting your Product Protection claim with Extend™…" at bounding box center [163, 233] width 263 height 169
copy div "Hello Achyuth, Thanks for submitting your Product Protection claim with Extend™…"
click at [168, 207] on p "Upload a photo of the whole product with all edges visible." at bounding box center [168, 205] width 253 height 5
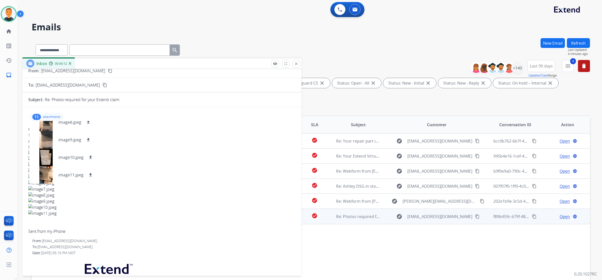
scroll to position [0, 0]
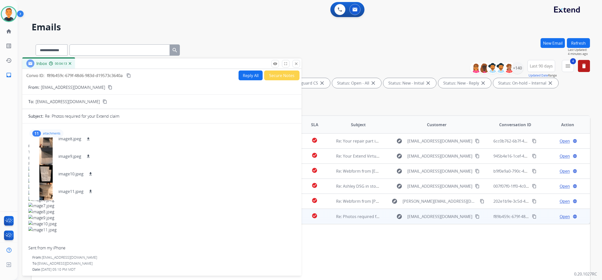
click at [242, 76] on button "Reply All" at bounding box center [251, 76] width 24 height 10
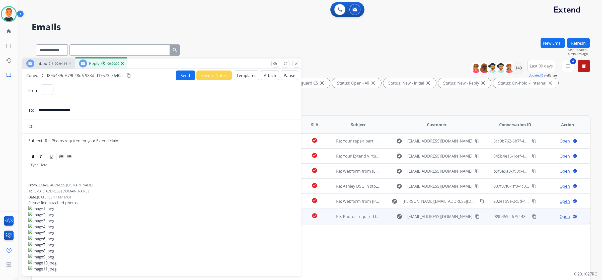
select select "**********"
click at [242, 76] on button "Templates" at bounding box center [246, 76] width 25 height 10
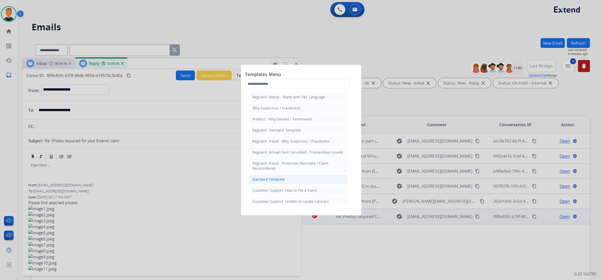
click at [287, 179] on li "Standard Template" at bounding box center [298, 180] width 99 height 10
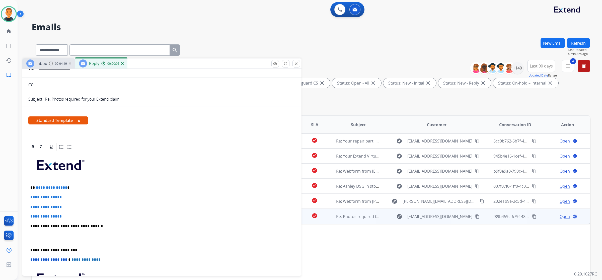
scroll to position [125, 0]
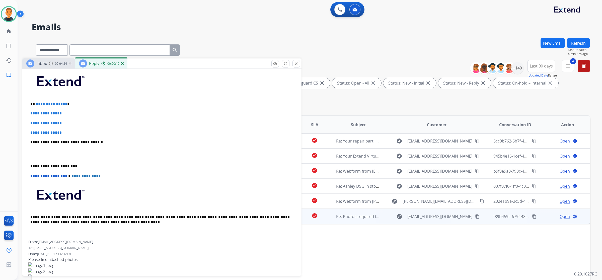
click at [31, 165] on p "**********" at bounding box center [159, 166] width 259 height 5
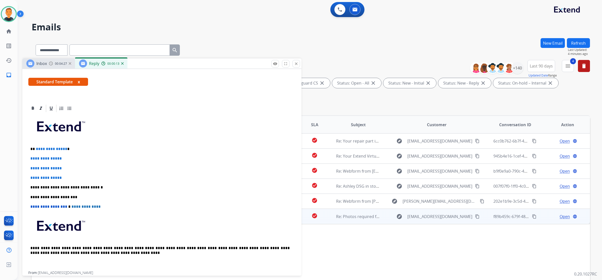
scroll to position [63, 0]
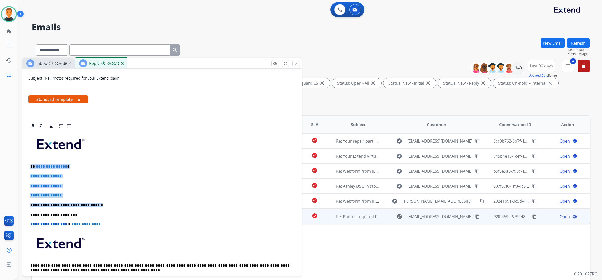
drag, startPoint x: 99, startPoint y: 204, endPoint x: 30, endPoint y: 164, distance: 79.5
click at [30, 164] on div "**********" at bounding box center [161, 209] width 267 height 158
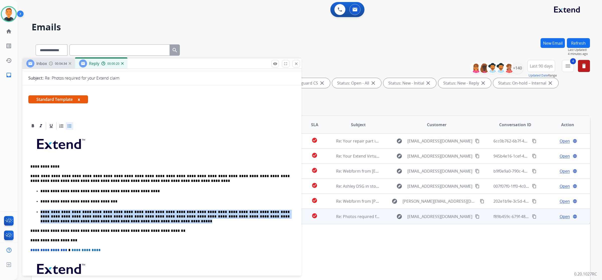
drag, startPoint x: 66, startPoint y: 222, endPoint x: 35, endPoint y: 210, distance: 33.6
click at [35, 210] on ul "**********" at bounding box center [161, 205] width 263 height 35
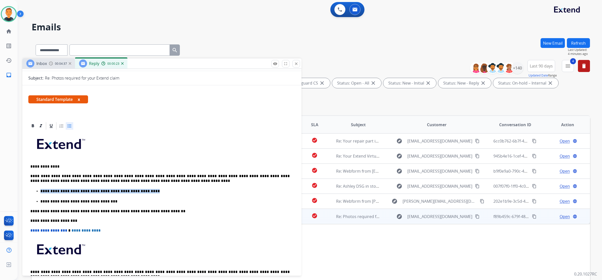
drag, startPoint x: 129, startPoint y: 189, endPoint x: 39, endPoint y: 190, distance: 90.6
click at [39, 190] on ul "**********" at bounding box center [161, 196] width 263 height 16
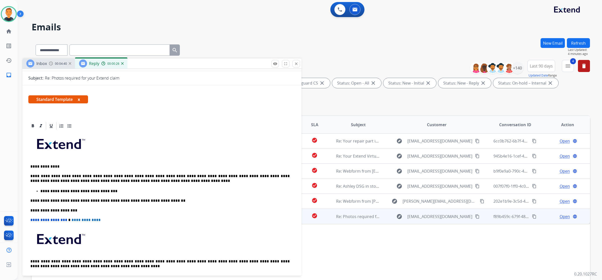
click at [200, 191] on p "**********" at bounding box center [164, 191] width 249 height 5
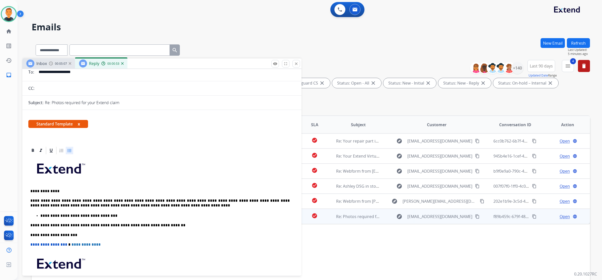
scroll to position [0, 0]
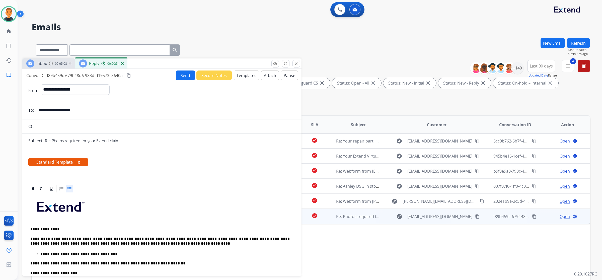
click at [186, 77] on button "Send" at bounding box center [185, 76] width 19 height 10
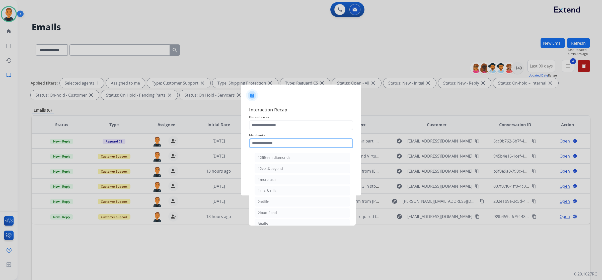
click at [287, 145] on input "text" at bounding box center [301, 143] width 104 height 10
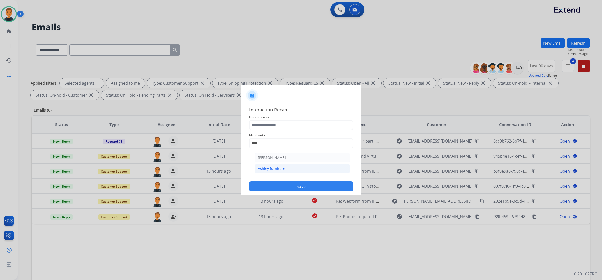
click at [278, 169] on div "Ashley furniture" at bounding box center [271, 168] width 27 height 5
type input "**********"
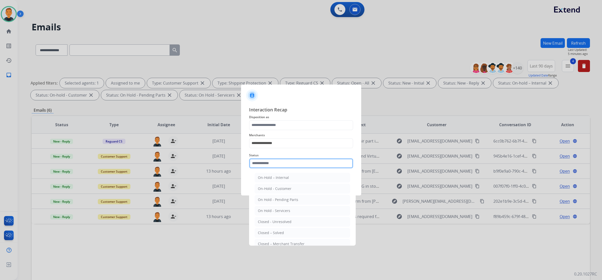
click at [278, 163] on input "text" at bounding box center [301, 163] width 104 height 10
click at [281, 231] on div "Closed – Solved" at bounding box center [271, 232] width 26 height 5
type input "**********"
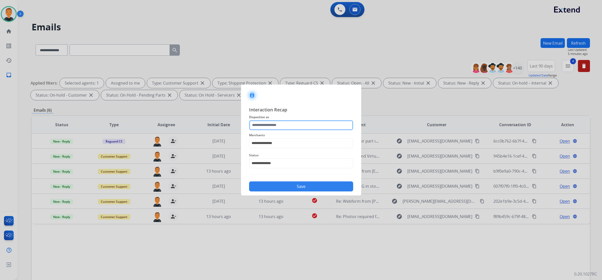
click at [281, 123] on input "text" at bounding box center [301, 125] width 104 height 10
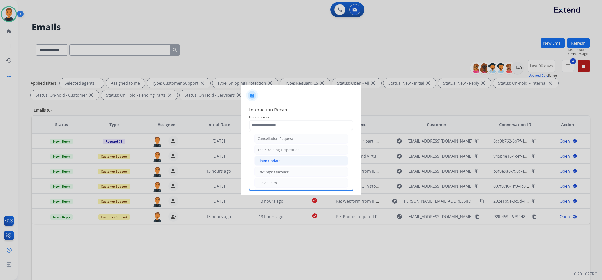
click at [283, 161] on li "Claim Update" at bounding box center [301, 161] width 94 height 10
type input "**********"
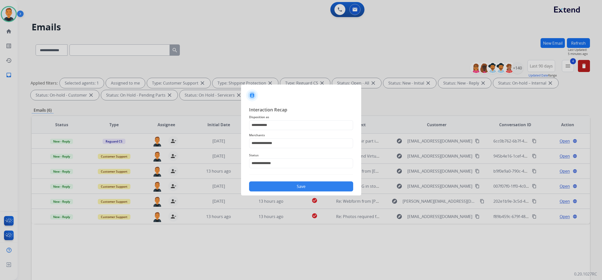
click at [309, 186] on button "Save" at bounding box center [301, 186] width 104 height 10
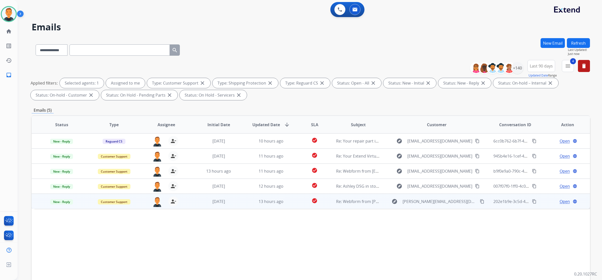
click at [563, 200] on span "Open" at bounding box center [565, 202] width 10 height 6
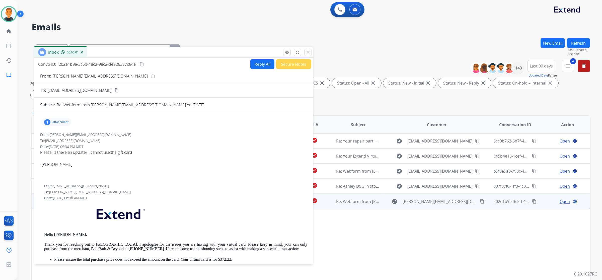
drag, startPoint x: 406, startPoint y: 38, endPoint x: 129, endPoint y: 54, distance: 277.3
click at [129, 54] on div "Inbox 00:00:01" at bounding box center [173, 52] width 279 height 11
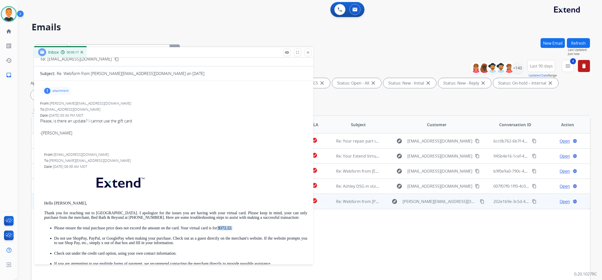
drag, startPoint x: 239, startPoint y: 225, endPoint x: 218, endPoint y: 229, distance: 21.6
click at [218, 229] on p "Please ensure the total purchase price does not exceed the amount on the card. …" at bounding box center [180, 228] width 253 height 5
copy p "$372.22."
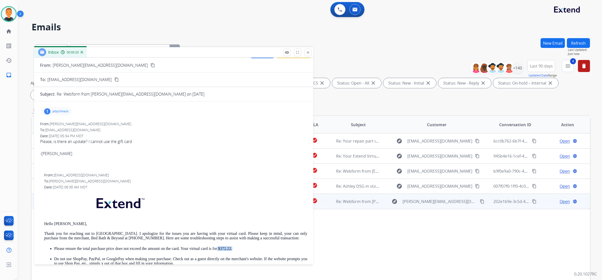
scroll to position [0, 0]
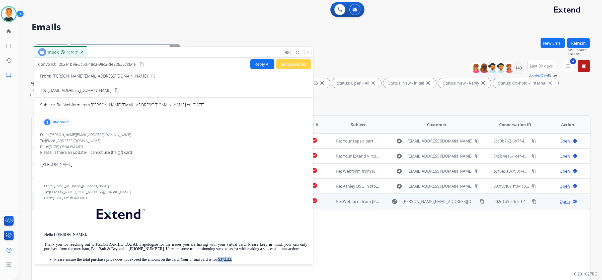
click at [262, 65] on button "Reply All" at bounding box center [262, 64] width 24 height 10
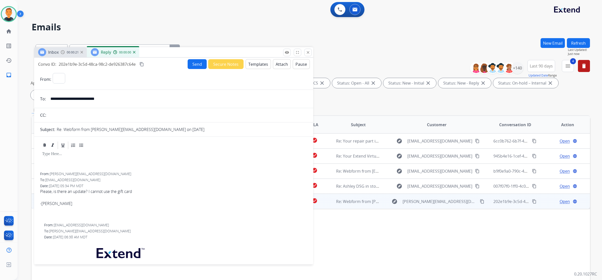
select select "**********"
click at [257, 64] on button "Templates" at bounding box center [258, 64] width 25 height 10
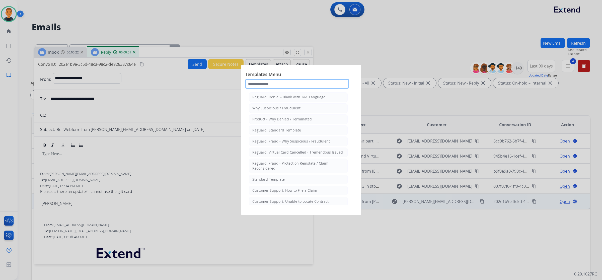
click at [272, 82] on input "text" at bounding box center [297, 84] width 104 height 10
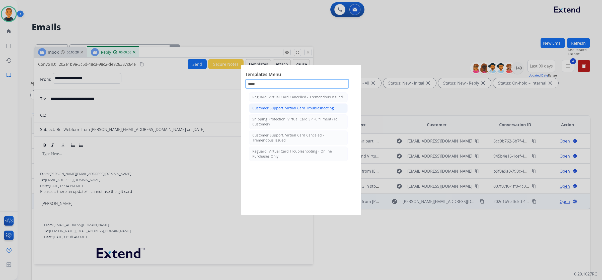
type input "*****"
click at [292, 107] on div "Customer Support: Virtual Card Troubleshooting" at bounding box center [293, 108] width 82 height 5
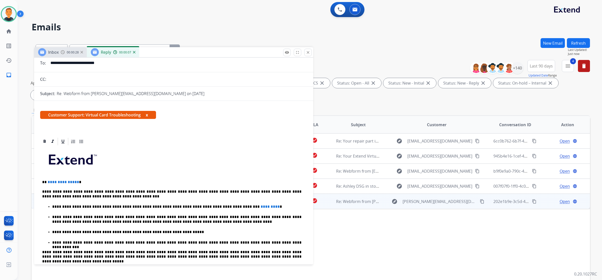
scroll to position [94, 0]
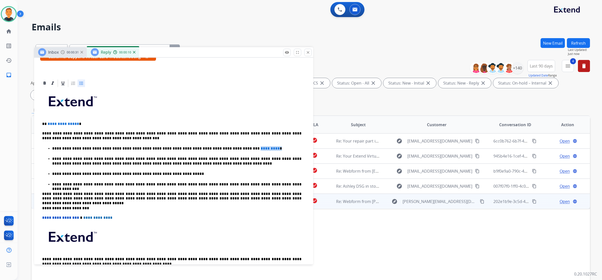
drag, startPoint x: 253, startPoint y: 148, endPoint x: 217, endPoint y: 149, distance: 36.1
click at [217, 149] on p "**********" at bounding box center [176, 148] width 249 height 5
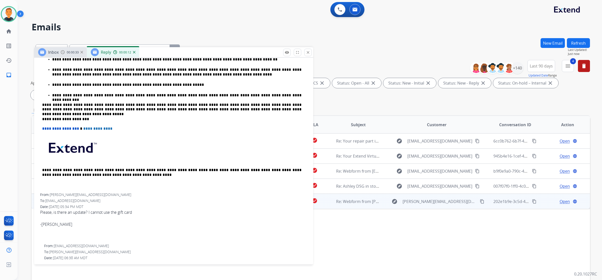
scroll to position [251, 0]
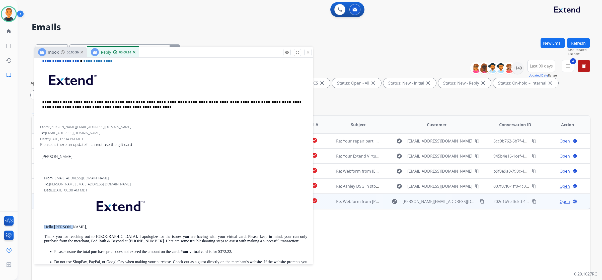
drag, startPoint x: 71, startPoint y: 227, endPoint x: 43, endPoint y: 227, distance: 27.1
click at [43, 227] on div "From: support@extend.com To: vincent.wisniewski1@gmail.com Date: 07/21/2025 - 0…" at bounding box center [173, 276] width 267 height 200
copy p "Hello Vincent,"
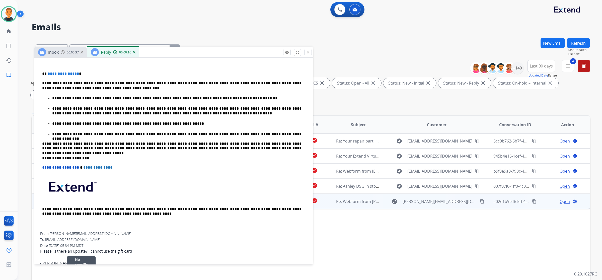
scroll to position [94, 0]
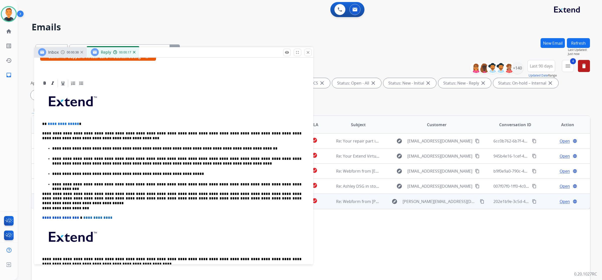
click at [84, 124] on p "**********" at bounding box center [171, 124] width 259 height 5
drag, startPoint x: 84, startPoint y: 122, endPoint x: 48, endPoint y: 124, distance: 35.4
click at [40, 126] on div "**********" at bounding box center [173, 185] width 267 height 194
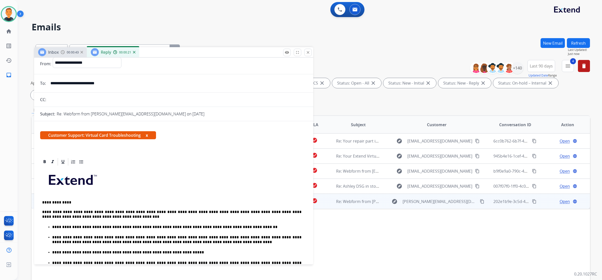
scroll to position [0, 0]
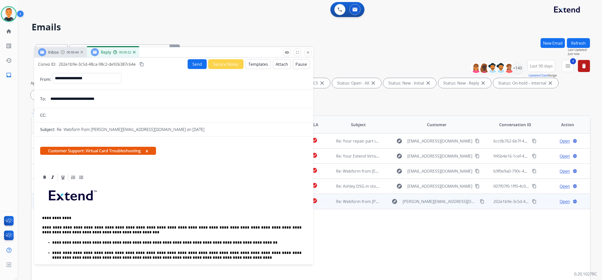
click at [192, 63] on button "Send" at bounding box center [197, 64] width 19 height 10
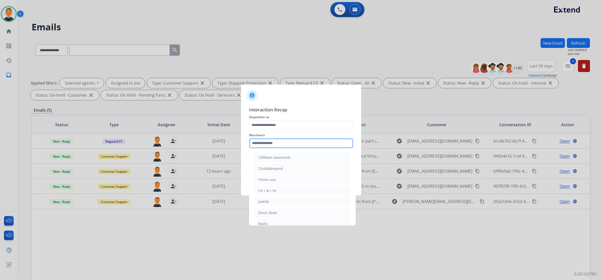
click at [313, 146] on input "text" at bounding box center [301, 143] width 104 height 10
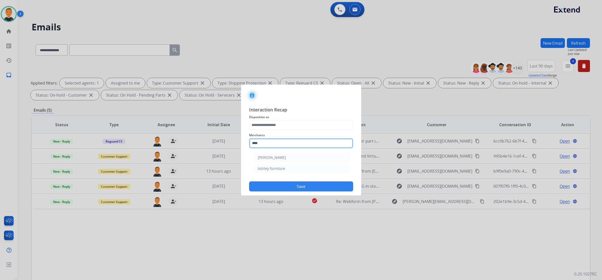
drag, startPoint x: 273, startPoint y: 146, endPoint x: 219, endPoint y: 135, distance: 55.1
click at [0, 135] on app-contact-recap-modal "Interaction Recap Disposition as Merchants **** Ashley - Reguard Ashley furnitu…" at bounding box center [0, 140] width 0 height 280
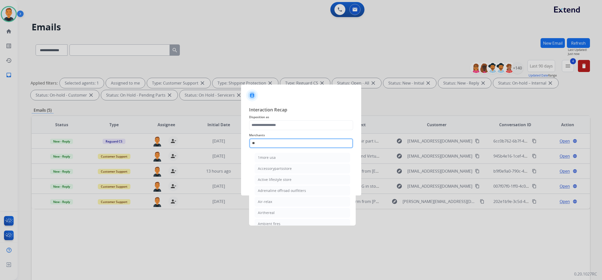
type input "*"
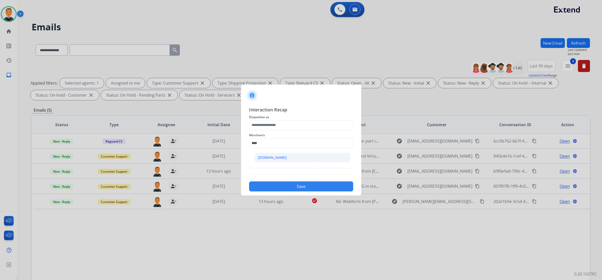
click at [274, 158] on div "[DOMAIN_NAME]" at bounding box center [272, 157] width 29 height 5
type input "**********"
click at [276, 161] on input "text" at bounding box center [301, 163] width 104 height 10
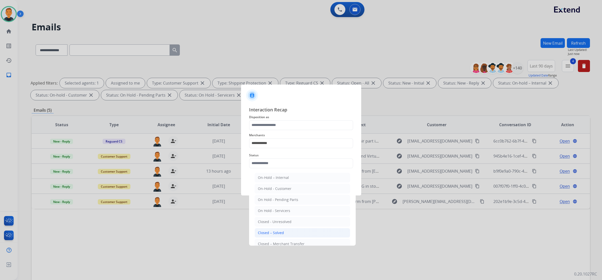
click at [288, 234] on li "Closed – Solved" at bounding box center [303, 233] width 96 height 10
type input "**********"
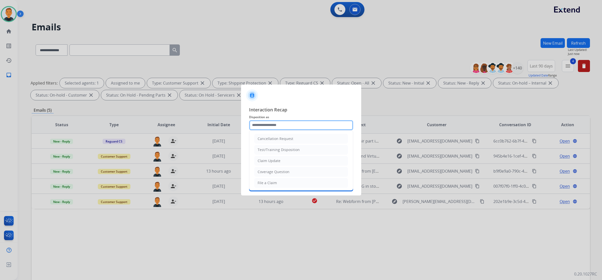
click at [289, 122] on input "text" at bounding box center [301, 125] width 104 height 10
click at [279, 157] on li "Claim Update" at bounding box center [301, 161] width 94 height 10
type input "**********"
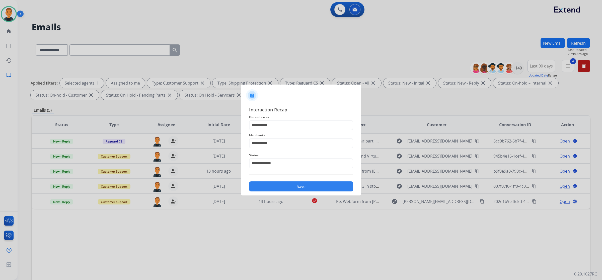
click at [316, 183] on button "Save" at bounding box center [301, 186] width 104 height 10
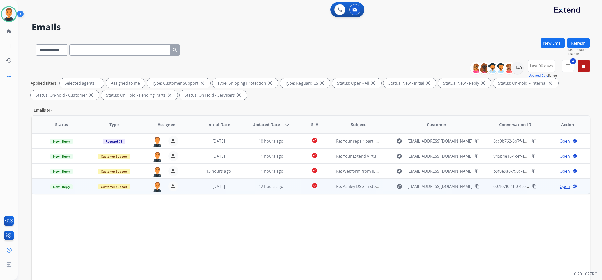
click at [560, 185] on span "Open" at bounding box center [565, 186] width 10 height 6
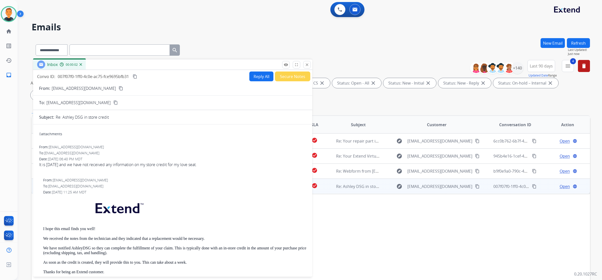
drag, startPoint x: 410, startPoint y: 38, endPoint x: 132, endPoint y: 67, distance: 279.3
click at [132, 67] on div "Inbox 00:00:02" at bounding box center [172, 64] width 279 height 11
click at [119, 87] on mat-icon "content_copy" at bounding box center [121, 88] width 5 height 5
click at [258, 77] on button "Reply All" at bounding box center [261, 77] width 24 height 10
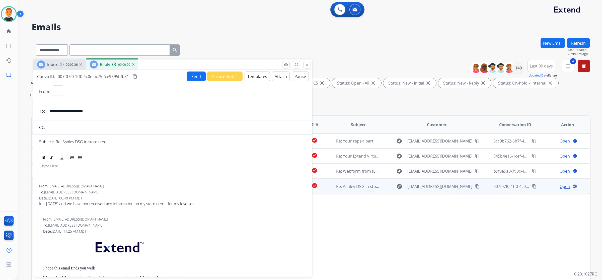
select select "**********"
click at [258, 76] on button "Templates" at bounding box center [257, 77] width 25 height 10
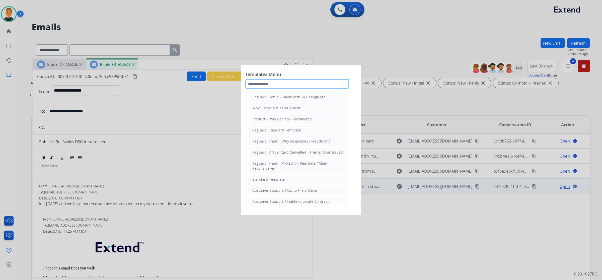
click at [267, 80] on input "text" at bounding box center [297, 84] width 104 height 10
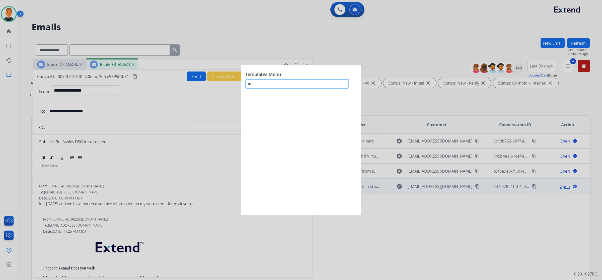
type input "*"
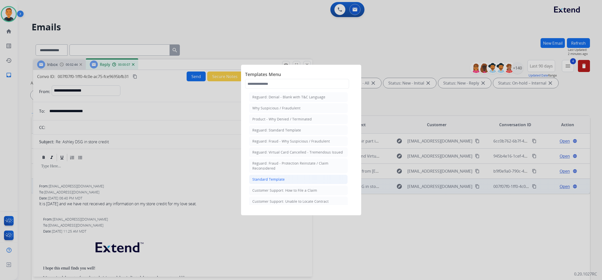
click at [267, 178] on div "Standard Template" at bounding box center [268, 179] width 32 height 5
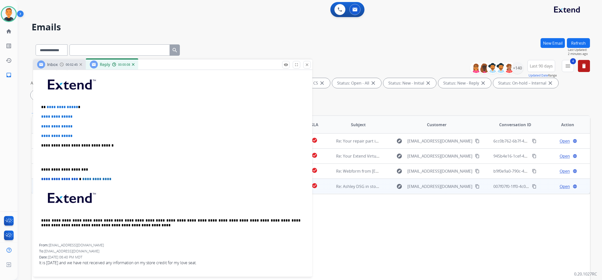
scroll to position [125, 0]
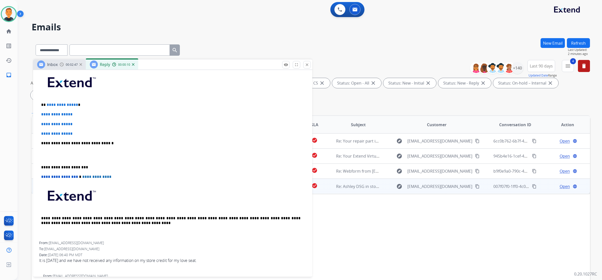
click at [41, 166] on div "**********" at bounding box center [172, 155] width 267 height 173
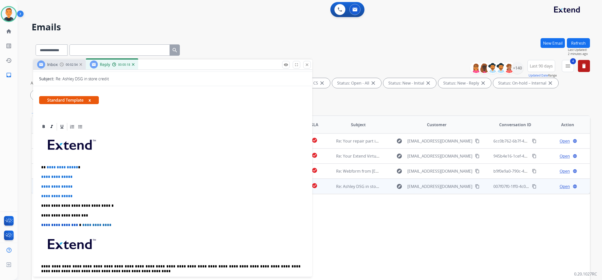
scroll to position [63, 0]
drag, startPoint x: 81, startPoint y: 168, endPoint x: 32, endPoint y: 166, distance: 49.0
click at [32, 166] on div "**********" at bounding box center [311, 174] width 559 height 272
click at [76, 167] on p "**********" at bounding box center [170, 167] width 259 height 5
drag, startPoint x: 81, startPoint y: 167, endPoint x: 40, endPoint y: 167, distance: 40.7
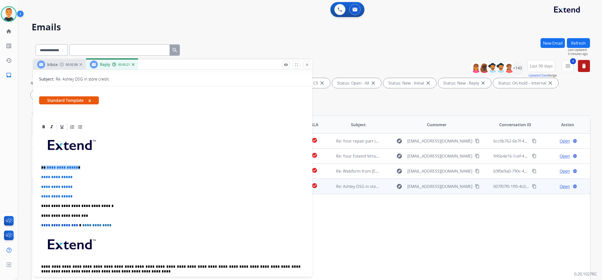
click at [40, 167] on div "**********" at bounding box center [172, 210] width 267 height 158
drag, startPoint x: 77, startPoint y: 196, endPoint x: 40, endPoint y: 176, distance: 41.9
click at [40, 176] on div "**********" at bounding box center [172, 210] width 267 height 158
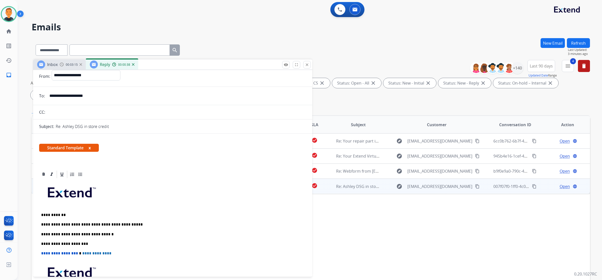
scroll to position [0, 0]
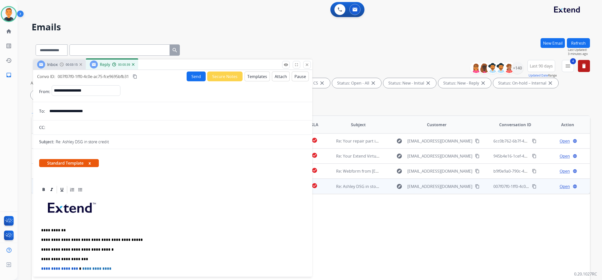
click at [194, 76] on button "Send" at bounding box center [196, 77] width 19 height 10
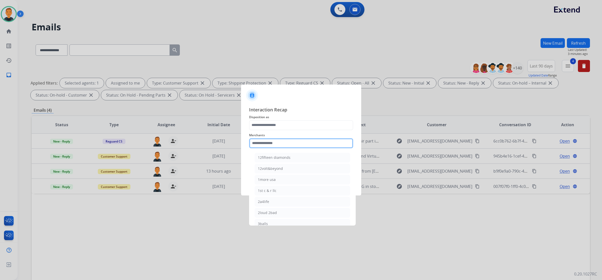
click at [291, 144] on input "text" at bounding box center [301, 143] width 104 height 10
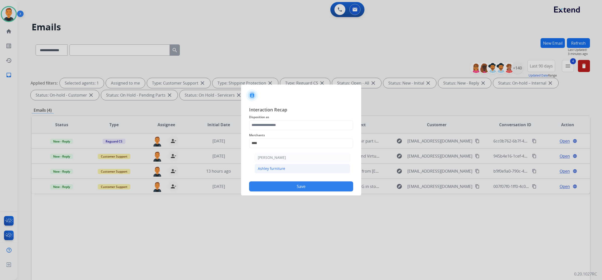
click at [286, 167] on li "Ashley furniture" at bounding box center [303, 169] width 96 height 10
type input "**********"
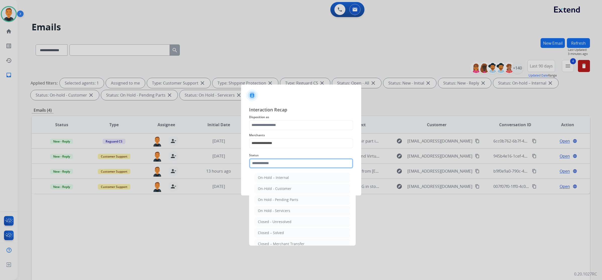
click at [283, 163] on input "text" at bounding box center [301, 163] width 104 height 10
click at [289, 233] on li "Closed – Solved" at bounding box center [303, 233] width 96 height 10
type input "**********"
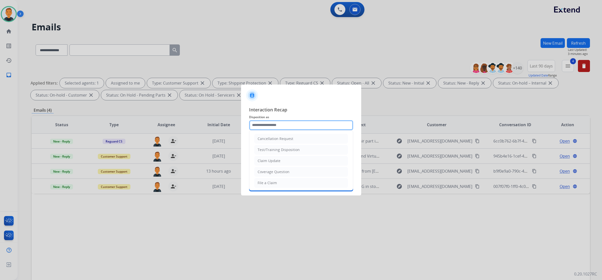
click at [275, 123] on input "text" at bounding box center [301, 125] width 104 height 10
click at [276, 143] on div "Claim Update" at bounding box center [269, 144] width 23 height 5
type input "**********"
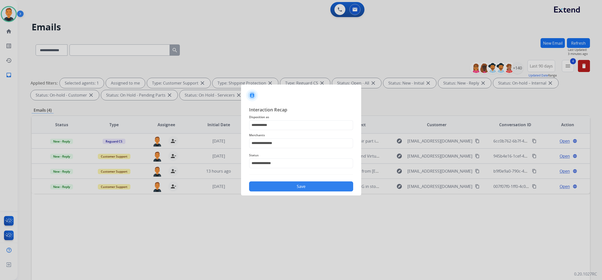
click at [310, 187] on button "Save" at bounding box center [301, 186] width 104 height 10
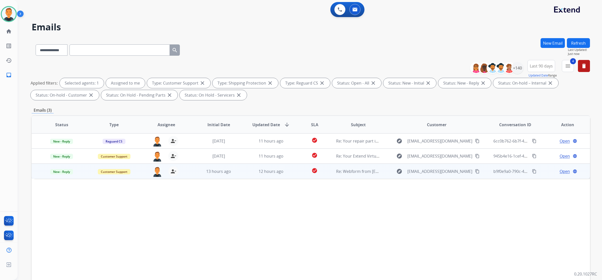
click at [562, 170] on span "Open" at bounding box center [565, 171] width 10 height 6
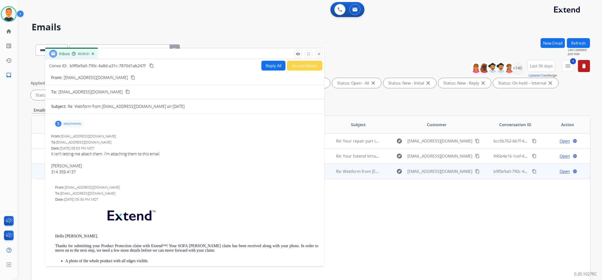
drag, startPoint x: 410, startPoint y: 35, endPoint x: 145, endPoint y: 53, distance: 266.4
click at [145, 53] on div "Inbox 00:00:01" at bounding box center [184, 54] width 279 height 11
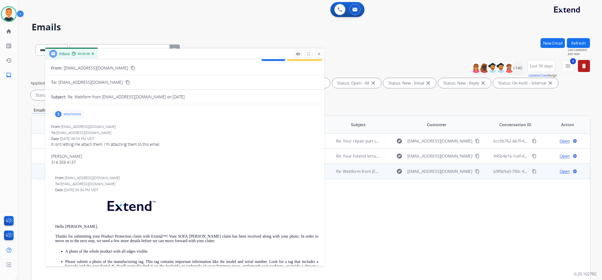
scroll to position [0, 0]
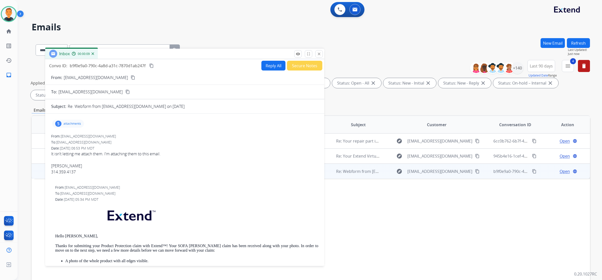
click at [131, 76] on mat-icon "content_copy" at bounding box center [133, 77] width 5 height 5
click at [73, 122] on p "attachments" at bounding box center [72, 124] width 18 height 4
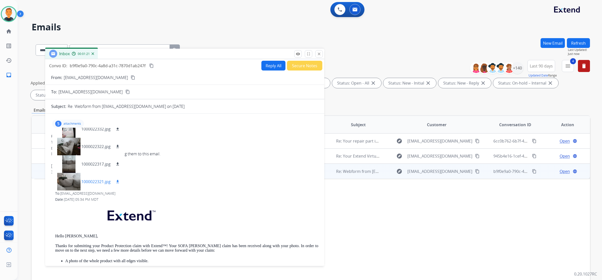
click at [72, 182] on div at bounding box center [68, 182] width 25 height 18
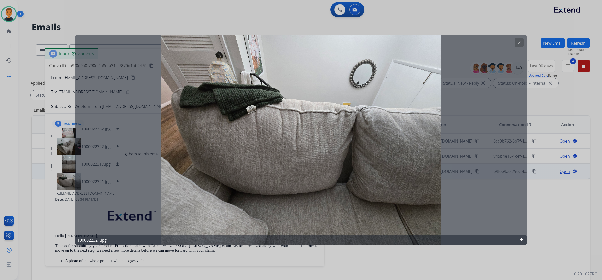
click at [520, 41] on mat-icon "clear" at bounding box center [519, 42] width 5 height 5
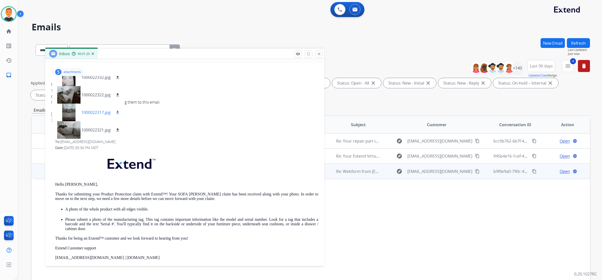
scroll to position [63, 0]
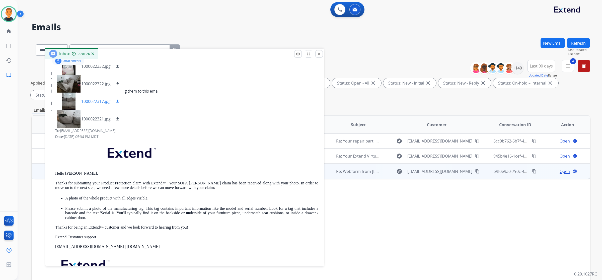
click at [73, 104] on div at bounding box center [68, 102] width 25 height 18
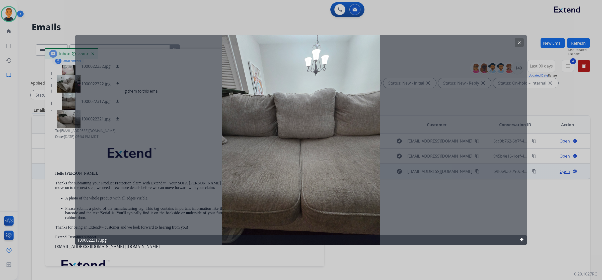
click at [523, 241] on mat-icon "download" at bounding box center [522, 240] width 6 height 6
click at [256, 16] on div at bounding box center [301, 140] width 602 height 280
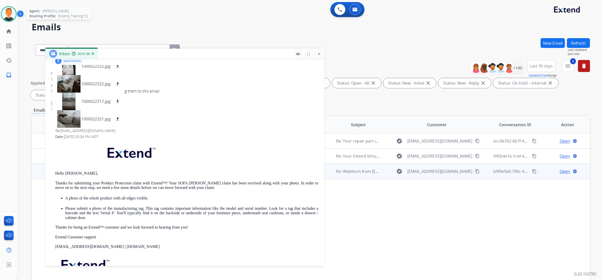
click at [6, 11] on img at bounding box center [9, 14] width 14 height 14
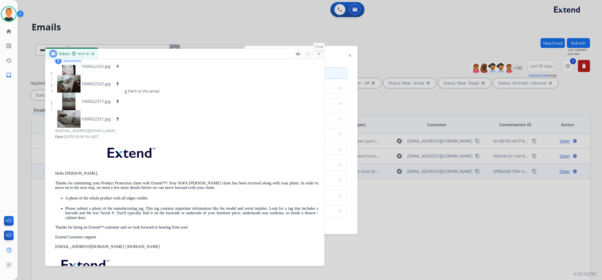
click at [318, 51] on button "close Close" at bounding box center [319, 54] width 8 height 8
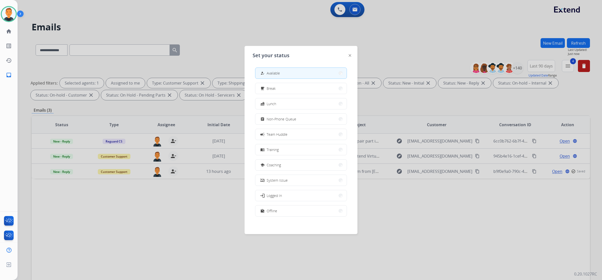
click at [300, 120] on button "assignment Non-Phone Queue" at bounding box center [300, 119] width 91 height 11
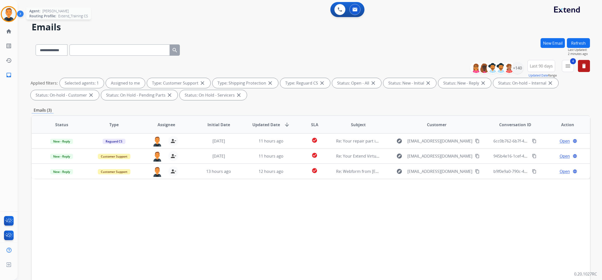
click at [13, 12] on img at bounding box center [9, 14] width 14 height 14
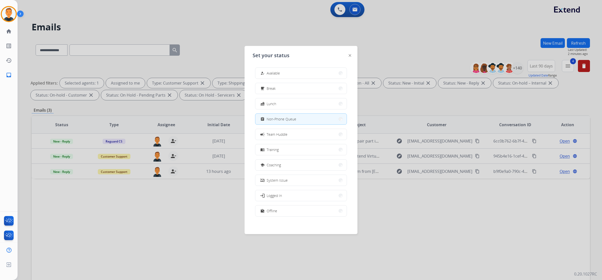
click at [297, 67] on div "how_to_reg Available free_breakfast Break fastfood Lunch assignment Non-Phone Q…" at bounding box center [301, 142] width 97 height 158
click at [307, 74] on button "how_to_reg Available" at bounding box center [300, 73] width 91 height 11
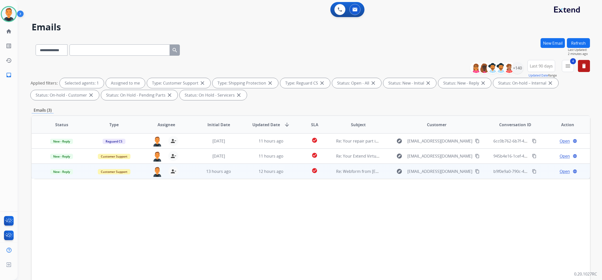
click at [562, 171] on span "Open" at bounding box center [565, 171] width 10 height 6
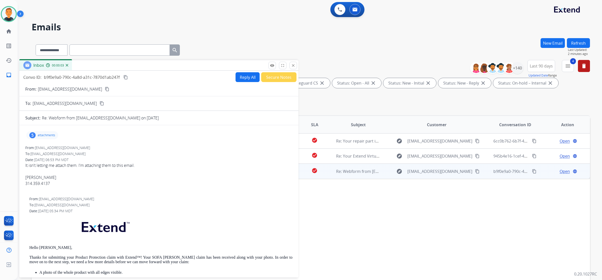
drag, startPoint x: 393, startPoint y: 37, endPoint x: 101, endPoint y: 67, distance: 293.1
click at [101, 67] on div "Inbox 00:00:03" at bounding box center [158, 65] width 279 height 11
click at [44, 133] on p "attachments" at bounding box center [47, 135] width 18 height 4
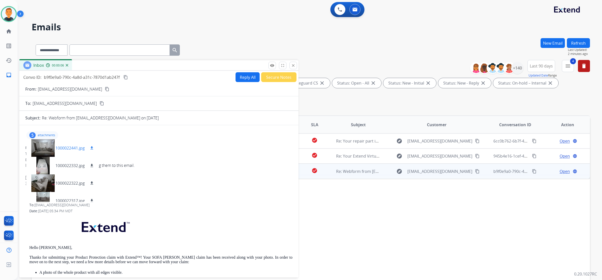
click at [50, 149] on div at bounding box center [42, 148] width 25 height 18
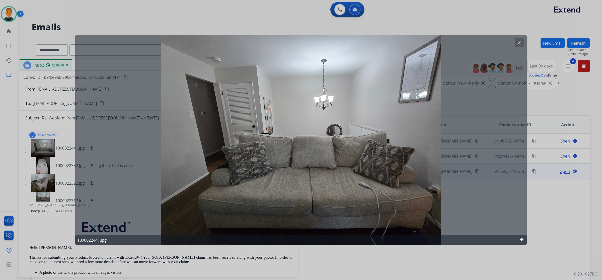
click at [519, 38] on button "clear" at bounding box center [519, 42] width 9 height 9
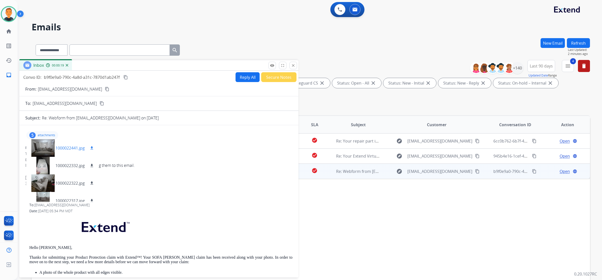
click at [92, 147] on mat-icon "download" at bounding box center [92, 148] width 5 height 5
drag, startPoint x: 294, startPoint y: 64, endPoint x: 244, endPoint y: 50, distance: 52.0
click at [294, 64] on mat-icon "close" at bounding box center [293, 65] width 5 height 5
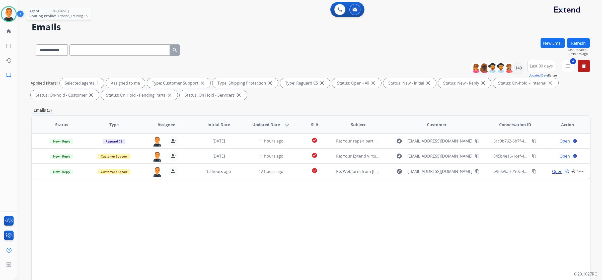
click at [11, 11] on img at bounding box center [9, 14] width 14 height 14
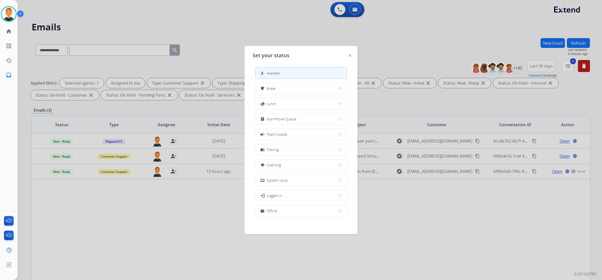
click at [148, 29] on div at bounding box center [301, 140] width 602 height 280
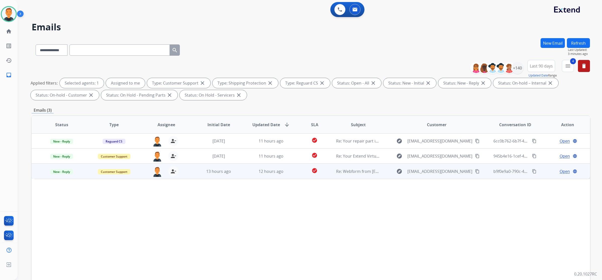
click at [560, 170] on span "Open" at bounding box center [565, 171] width 10 height 6
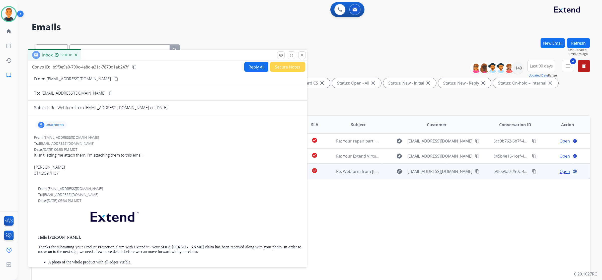
drag, startPoint x: 404, startPoint y: 35, endPoint x: 121, endPoint y: 55, distance: 283.5
click at [121, 55] on div "Inbox 00:00:01" at bounding box center [167, 55] width 279 height 11
click at [50, 125] on p "attachments" at bounding box center [55, 125] width 18 height 4
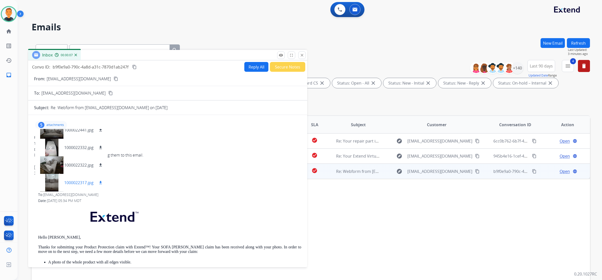
scroll to position [0, 0]
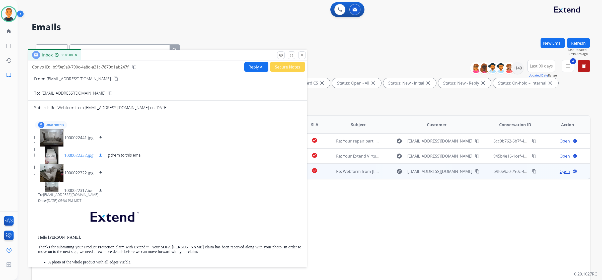
click at [54, 155] on div at bounding box center [51, 156] width 25 height 18
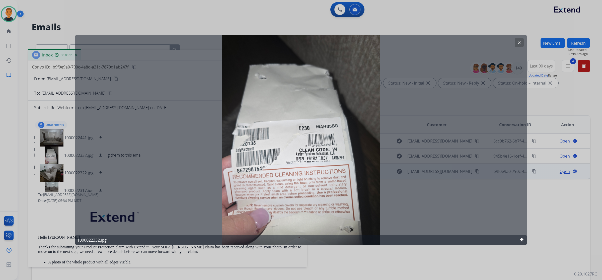
click at [522, 241] on mat-icon "download" at bounding box center [522, 240] width 6 height 6
drag, startPoint x: 423, startPoint y: 42, endPoint x: 449, endPoint y: 43, distance: 26.4
click at [423, 43] on div "clear 1000022332.jpg download" at bounding box center [301, 140] width 452 height 210
click at [519, 43] on mat-icon "clear" at bounding box center [519, 42] width 5 height 5
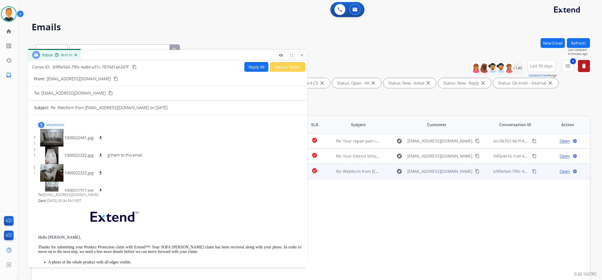
click at [135, 66] on mat-icon "content_copy" at bounding box center [134, 67] width 5 height 5
click at [134, 67] on mat-icon "content_copy" at bounding box center [134, 67] width 5 height 5
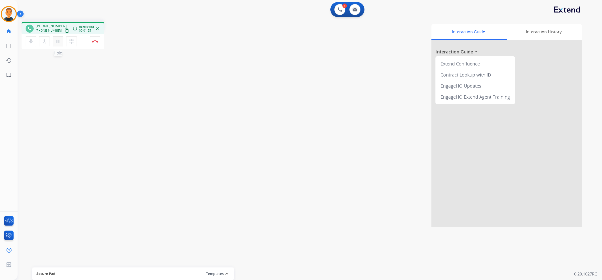
click at [57, 40] on mat-icon "pause" at bounding box center [58, 41] width 6 height 6
click at [388, 91] on div "Interaction Guide Interaction History Interaction Guide arrow_drop_up Extend Co…" at bounding box center [380, 125] width 406 height 203
click at [56, 41] on mat-icon "play_arrow" at bounding box center [58, 41] width 6 height 6
click at [55, 42] on mat-icon "pause" at bounding box center [58, 41] width 6 height 6
click at [56, 41] on mat-icon "play_arrow" at bounding box center [58, 41] width 6 height 6
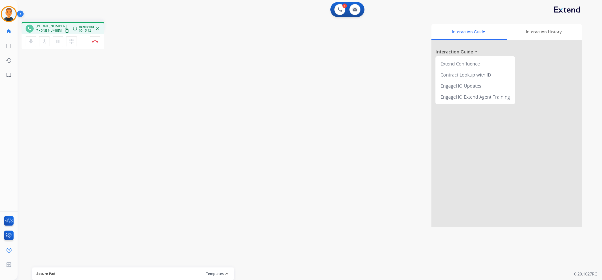
click at [376, 178] on div "Interaction Guide Interaction History Interaction Guide arrow_drop_up Extend Co…" at bounding box center [380, 125] width 406 height 203
click at [58, 42] on mat-icon "pause" at bounding box center [58, 41] width 6 height 6
click at [59, 42] on mat-icon "play_arrow" at bounding box center [58, 41] width 6 height 6
click at [57, 41] on mat-icon "pause" at bounding box center [58, 41] width 6 height 6
click at [71, 41] on mat-icon "dialpad" at bounding box center [72, 41] width 6 height 6
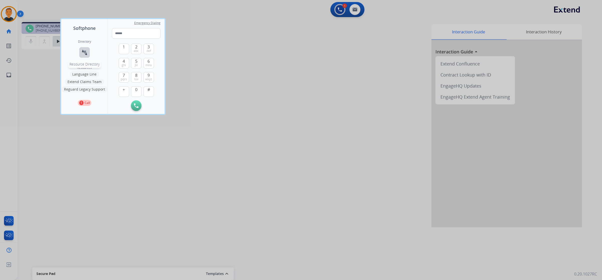
click at [84, 53] on mat-icon "connect_without_contact" at bounding box center [85, 52] width 6 height 6
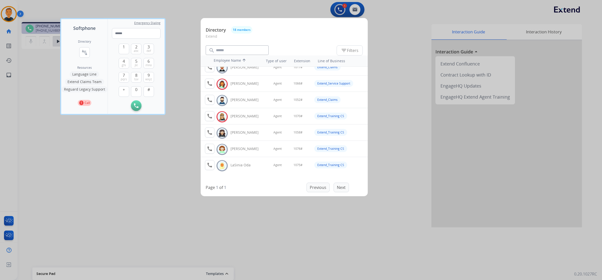
scroll to position [67, 0]
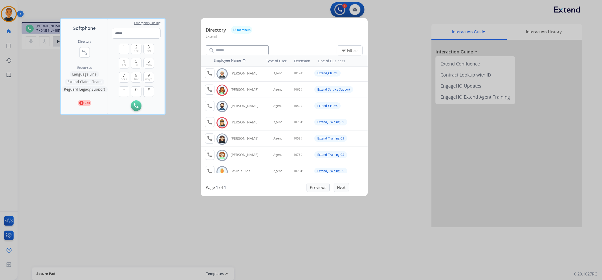
click at [142, 215] on div at bounding box center [301, 140] width 602 height 280
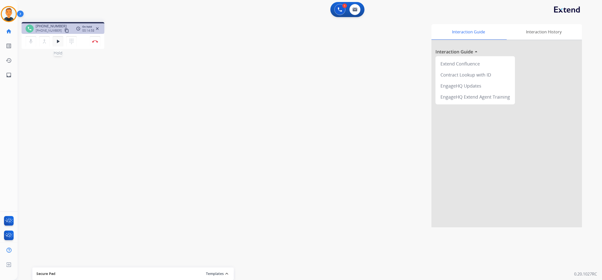
click at [56, 43] on mat-icon "play_arrow" at bounding box center [58, 41] width 6 height 6
click at [73, 39] on mat-icon "dialpad" at bounding box center [72, 41] width 6 height 6
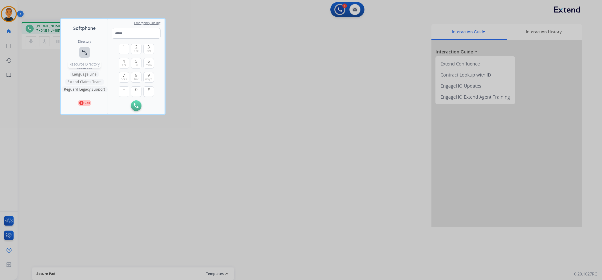
click at [84, 52] on mat-icon "connect_without_contact" at bounding box center [85, 52] width 6 height 6
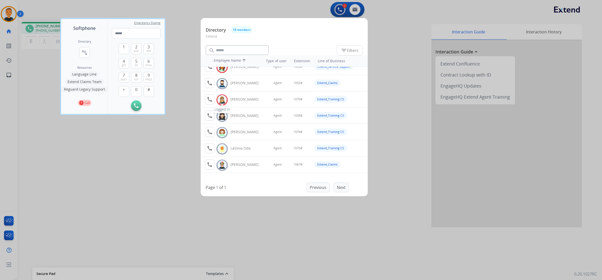
scroll to position [125, 0]
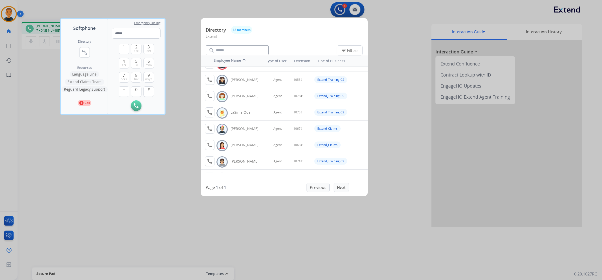
click at [258, 244] on div at bounding box center [301, 140] width 602 height 280
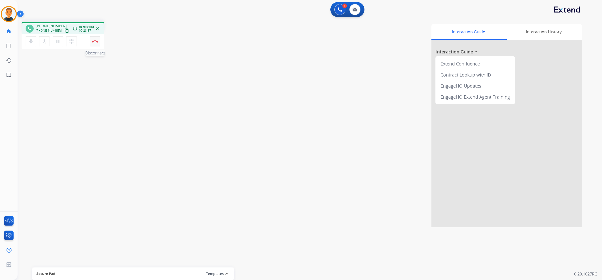
click at [95, 39] on button "Disconnect" at bounding box center [95, 41] width 11 height 11
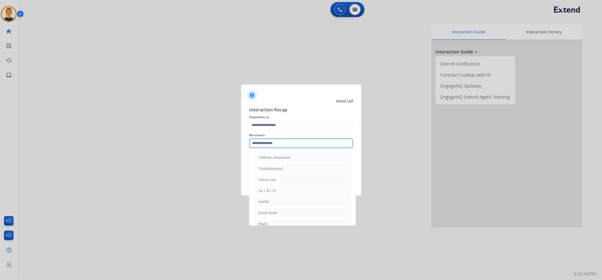
click at [274, 142] on input "text" at bounding box center [301, 143] width 104 height 10
click at [279, 155] on div "Bed bath & beyond" at bounding box center [274, 157] width 32 height 5
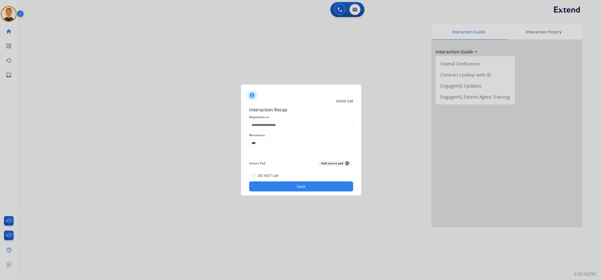
type input "**********"
click at [282, 122] on input "text" at bounding box center [301, 125] width 104 height 10
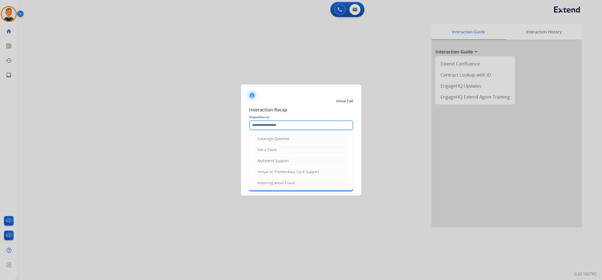
scroll to position [0, 0]
click at [286, 125] on input "text" at bounding box center [301, 125] width 104 height 10
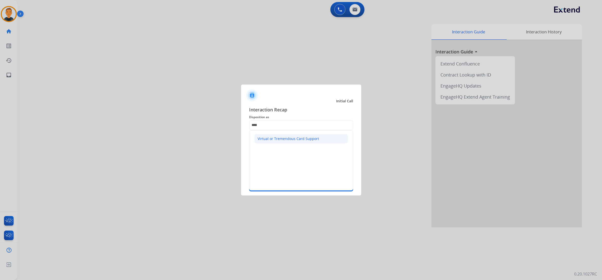
click at [290, 136] on div "Virtual or Tremendous Card Support" at bounding box center [288, 138] width 61 height 5
type input "**********"
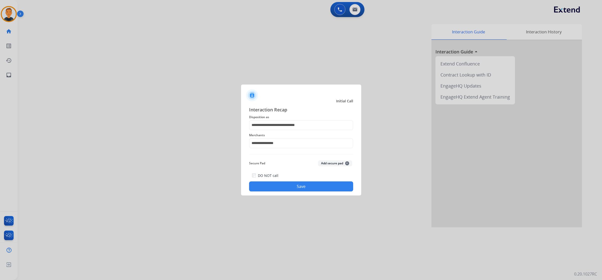
click at [307, 186] on button "Save" at bounding box center [301, 186] width 104 height 10
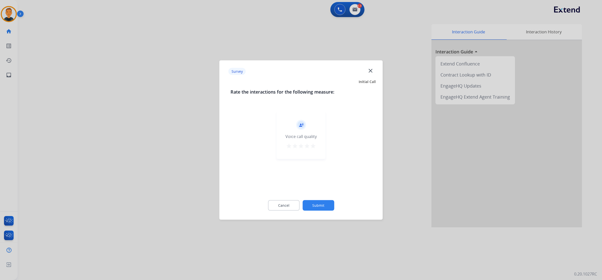
click at [314, 146] on mat-icon "star" at bounding box center [313, 146] width 6 height 6
click at [328, 205] on button "Submit" at bounding box center [319, 205] width 32 height 11
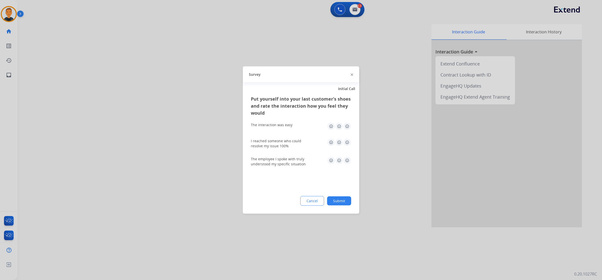
click at [348, 125] on img at bounding box center [347, 126] width 8 height 8
click at [349, 141] on img at bounding box center [347, 143] width 8 height 8
click at [347, 160] on img at bounding box center [347, 161] width 8 height 8
click at [343, 200] on button "Submit" at bounding box center [339, 200] width 24 height 9
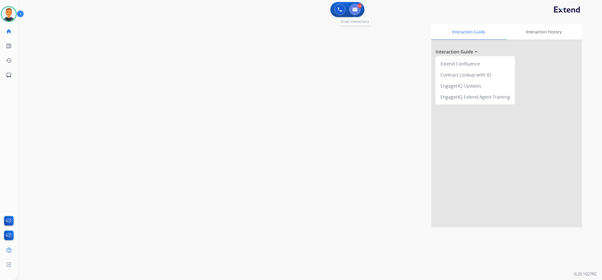
click at [355, 8] on img at bounding box center [355, 10] width 5 height 4
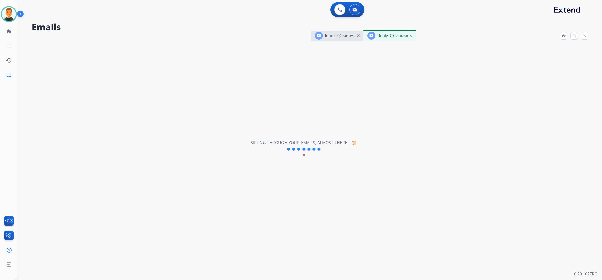
select select "**********"
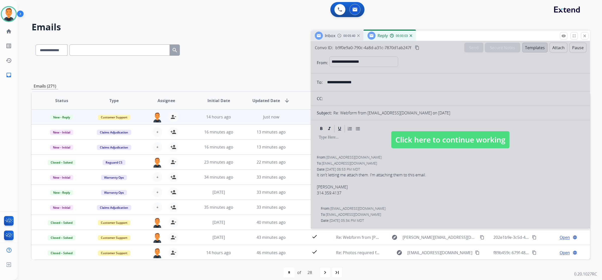
click at [440, 70] on div at bounding box center [450, 134] width 279 height 187
select select
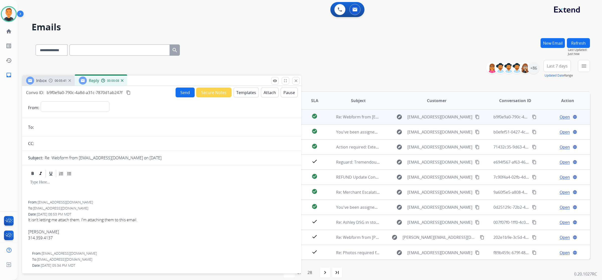
drag, startPoint x: 444, startPoint y: 36, endPoint x: 155, endPoint y: 81, distance: 292.3
click at [155, 81] on div "Inbox 00:05:41 Reply 00:00:08" at bounding box center [161, 81] width 279 height 11
click at [121, 81] on img at bounding box center [122, 80] width 3 height 3
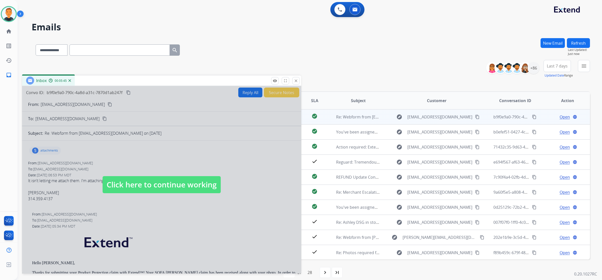
click at [192, 147] on div at bounding box center [161, 179] width 279 height 187
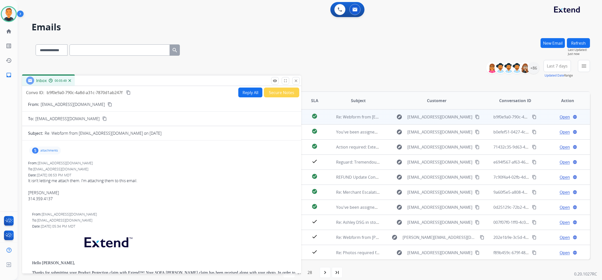
click at [129, 91] on mat-icon "content_copy" at bounding box center [128, 92] width 5 height 5
click at [244, 93] on button "Reply All" at bounding box center [250, 93] width 24 height 10
select select "**********"
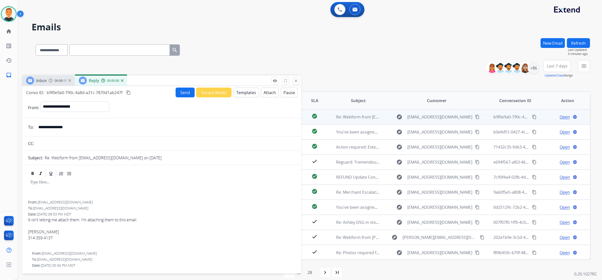
drag, startPoint x: 244, startPoint y: 93, endPoint x: 246, endPoint y: 92, distance: 2.6
click at [246, 92] on button "Templates" at bounding box center [246, 93] width 25 height 10
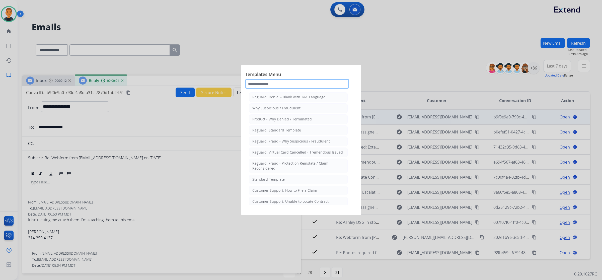
click at [258, 80] on input "text" at bounding box center [297, 84] width 104 height 10
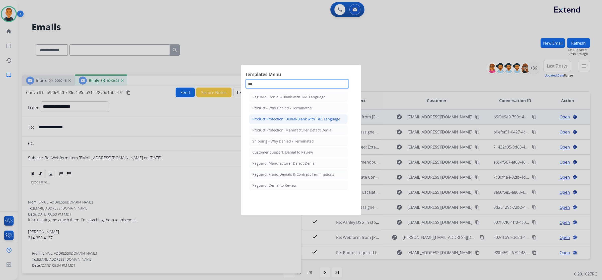
type input "***"
click at [302, 117] on div "Product Protection: Denial-Blank with T&C Language" at bounding box center [296, 119] width 88 height 5
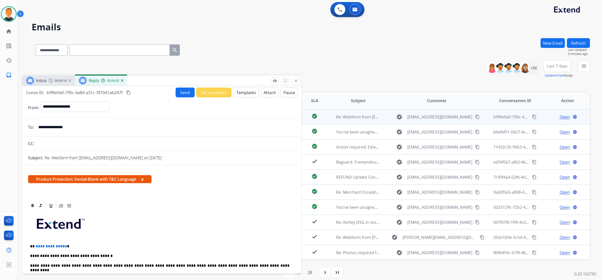
scroll to position [63, 0]
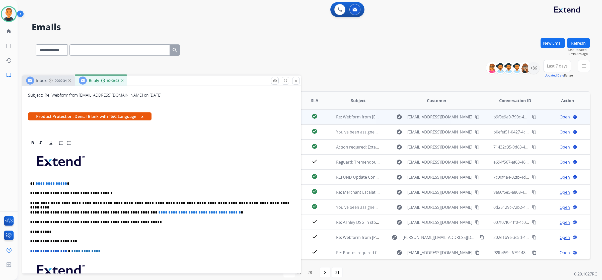
click at [84, 210] on p "**********" at bounding box center [159, 212] width 259 height 5
click at [81, 211] on p "**********" at bounding box center [159, 212] width 259 height 5
drag, startPoint x: 238, startPoint y: 212, endPoint x: 136, endPoint y: 211, distance: 101.6
click at [136, 211] on p "**********" at bounding box center [159, 212] width 259 height 5
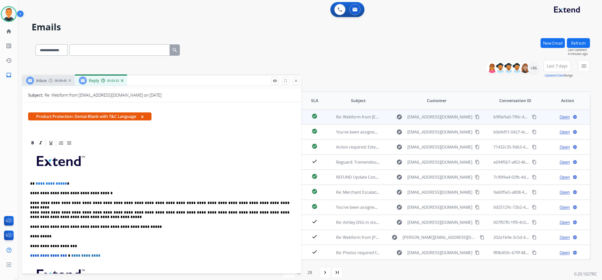
click at [73, 183] on p "**********" at bounding box center [159, 183] width 259 height 5
drag, startPoint x: 72, startPoint y: 183, endPoint x: 33, endPoint y: 181, distance: 39.4
click at [33, 181] on p "**********" at bounding box center [159, 183] width 259 height 5
click at [83, 186] on div "**********" at bounding box center [161, 234] width 267 height 173
click at [70, 182] on p "*****" at bounding box center [159, 183] width 259 height 5
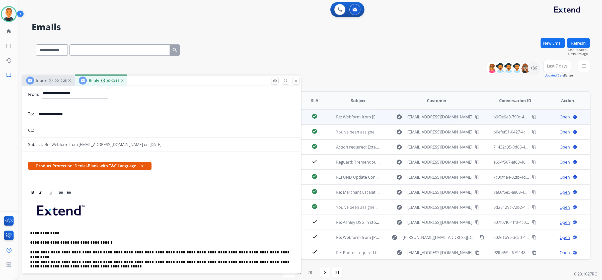
scroll to position [0, 0]
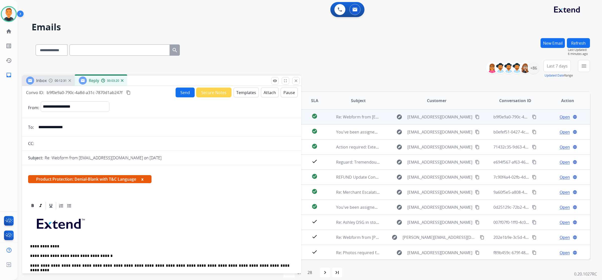
click at [265, 91] on button "Attach" at bounding box center [270, 93] width 18 height 10
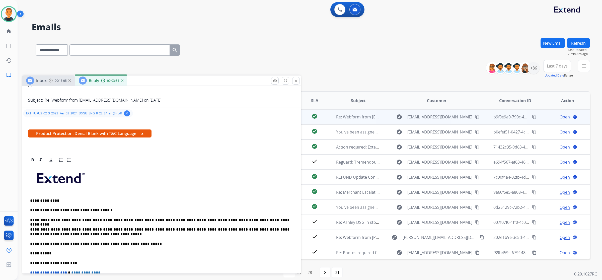
scroll to position [125, 0]
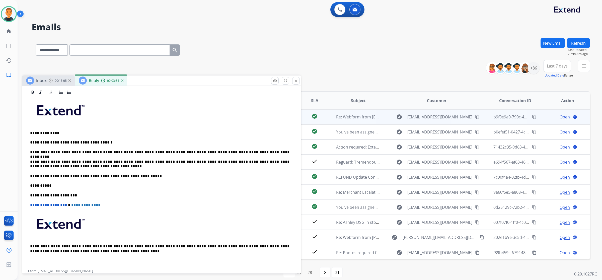
click at [94, 168] on p "**********" at bounding box center [159, 164] width 259 height 9
click at [153, 177] on p "**********" at bounding box center [159, 176] width 259 height 5
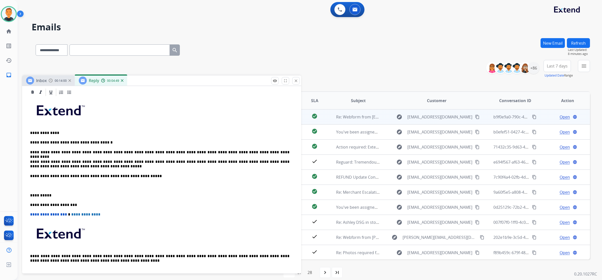
click at [45, 183] on div "**********" at bounding box center [161, 188] width 267 height 182
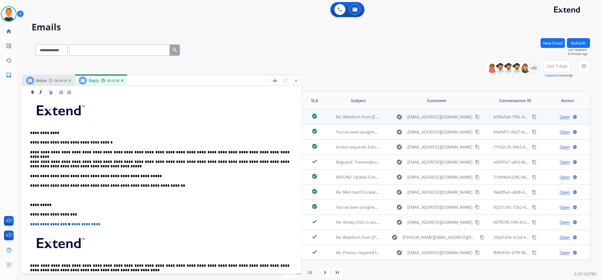
click at [39, 193] on p at bounding box center [161, 195] width 263 height 5
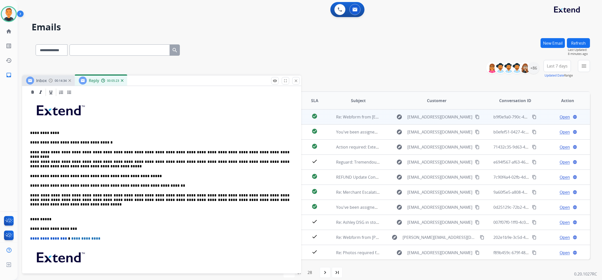
click at [51, 209] on p at bounding box center [161, 209] width 263 height 5
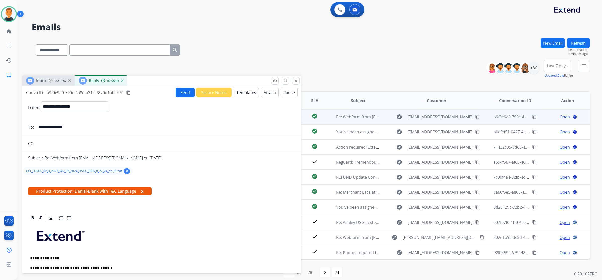
click at [183, 93] on button "Send" at bounding box center [185, 93] width 19 height 10
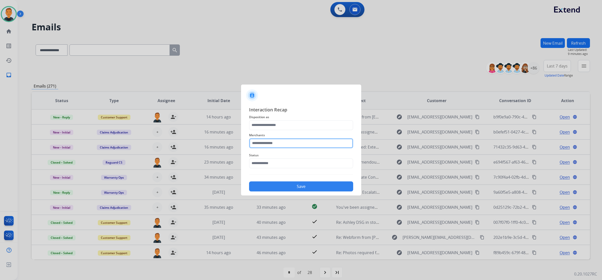
click at [283, 140] on input "text" at bounding box center [301, 143] width 104 height 10
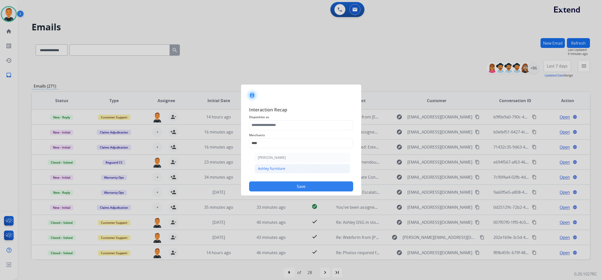
click at [285, 169] on li "Ashley furniture" at bounding box center [303, 169] width 96 height 10
type input "**********"
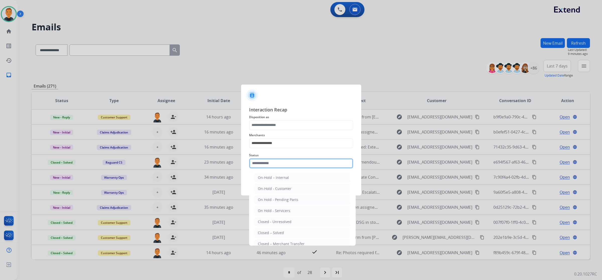
click at [279, 161] on input "text" at bounding box center [301, 163] width 104 height 10
click at [281, 230] on li "Closed – Solved" at bounding box center [303, 233] width 96 height 10
type input "**********"
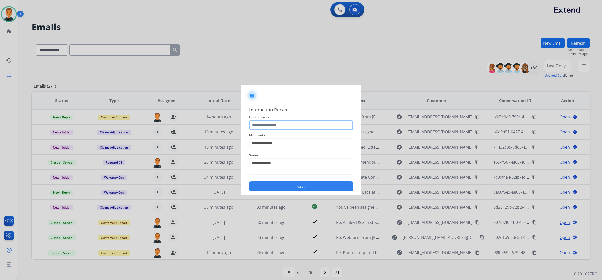
click at [282, 125] on input "text" at bounding box center [301, 125] width 104 height 10
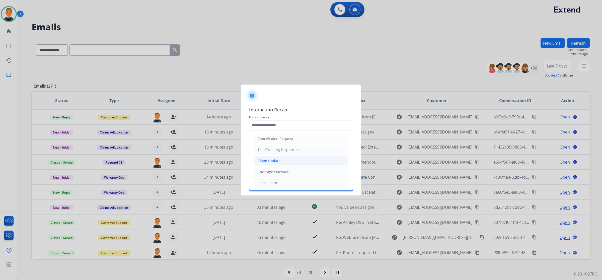
click at [277, 160] on div "Claim Update" at bounding box center [269, 160] width 23 height 5
type input "**********"
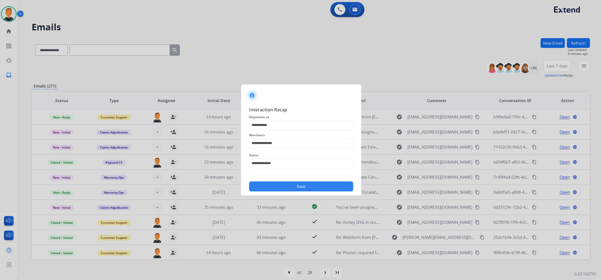
click at [319, 185] on button "Save" at bounding box center [301, 186] width 104 height 10
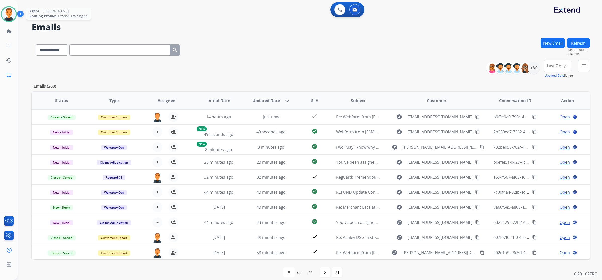
click at [12, 11] on img at bounding box center [9, 14] width 14 height 14
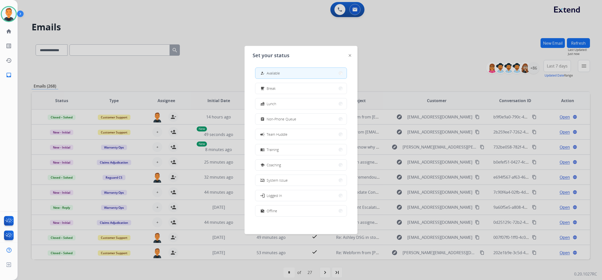
click at [173, 24] on div at bounding box center [301, 140] width 602 height 280
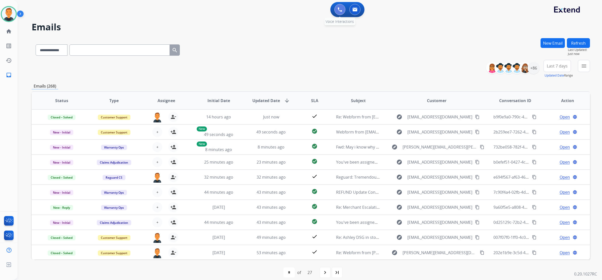
click at [339, 10] on img at bounding box center [340, 9] width 5 height 5
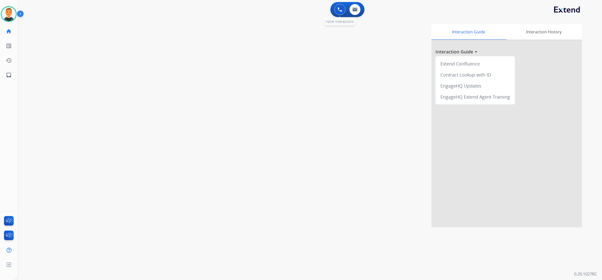
click at [339, 10] on img at bounding box center [340, 9] width 5 height 5
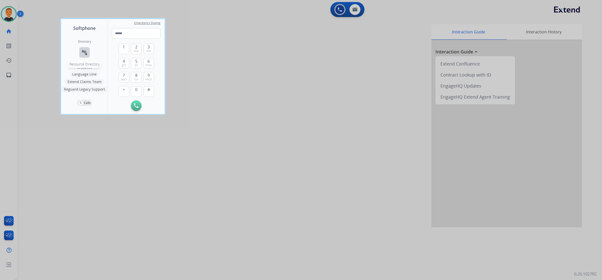
click at [85, 53] on mat-icon "connect_without_contact" at bounding box center [85, 52] width 6 height 6
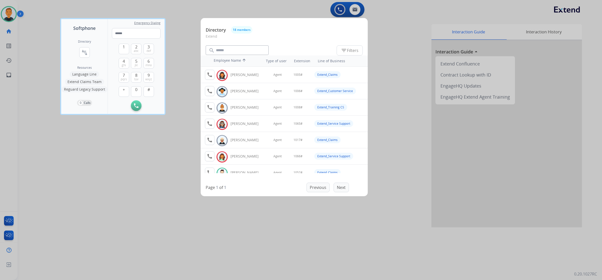
click at [102, 189] on div at bounding box center [301, 140] width 602 height 280
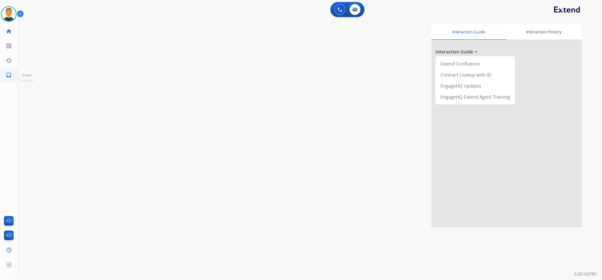
click at [11, 75] on mat-icon "inbox" at bounding box center [9, 75] width 6 height 6
select select "**********"
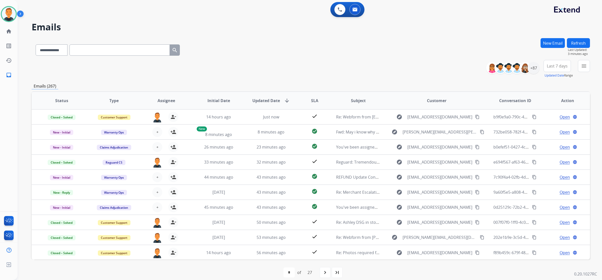
click at [403, 57] on div "**********" at bounding box center [311, 49] width 559 height 22
click at [534, 67] on div "+87" at bounding box center [534, 68] width 12 height 12
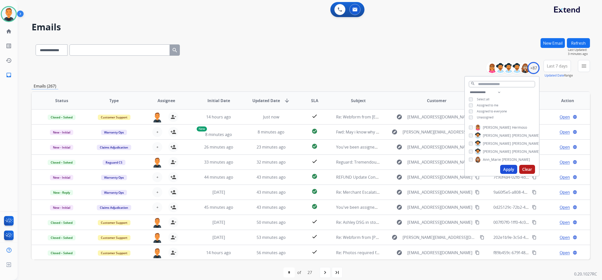
click at [509, 169] on button "Apply" at bounding box center [508, 169] width 17 height 9
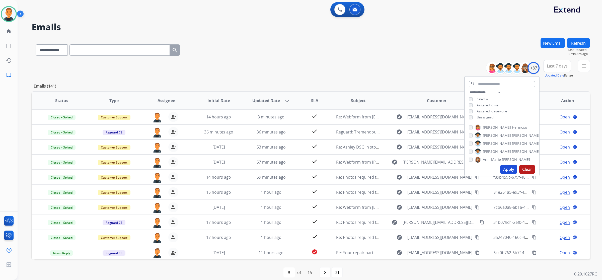
click at [555, 66] on span "Last 7 days" at bounding box center [557, 66] width 21 height 2
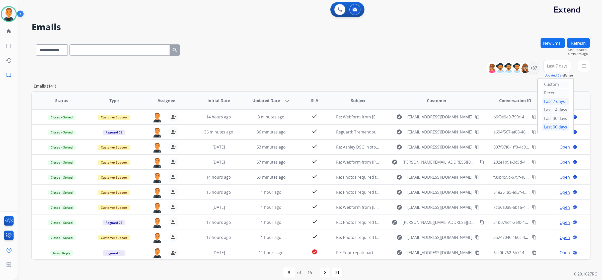
click at [550, 126] on div "Last 90 days" at bounding box center [556, 127] width 28 height 8
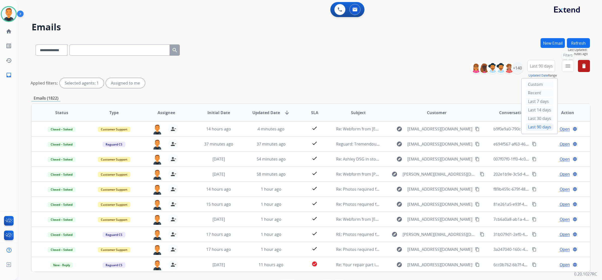
click at [569, 67] on mat-icon "menu" at bounding box center [568, 66] width 6 height 6
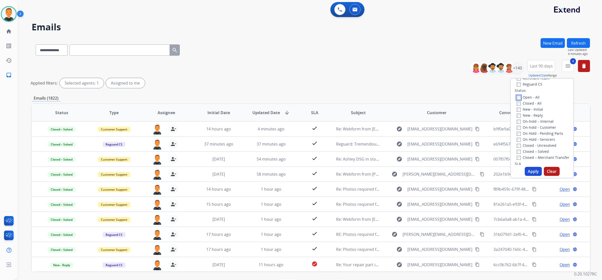
scroll to position [63, 0]
click at [533, 171] on button "Apply" at bounding box center [533, 171] width 17 height 9
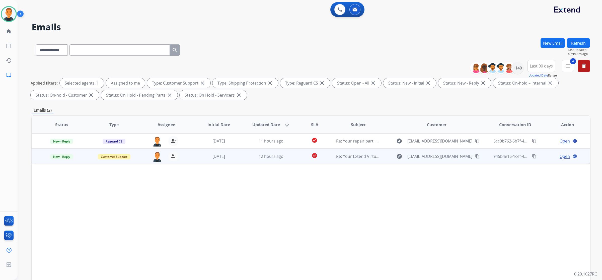
click at [563, 157] on span "Open" at bounding box center [565, 156] width 10 height 6
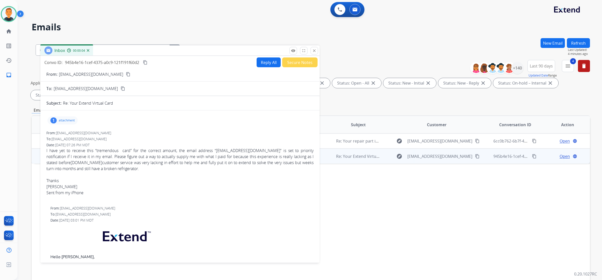
drag, startPoint x: 423, startPoint y: 36, endPoint x: 153, endPoint y: 51, distance: 270.9
click at [153, 51] on div "Inbox 00:00:04" at bounding box center [179, 50] width 279 height 11
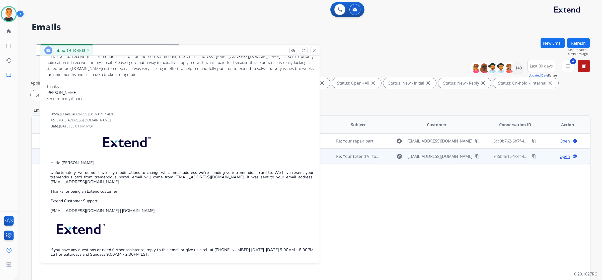
scroll to position [0, 0]
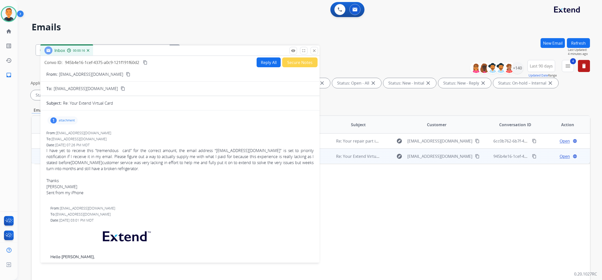
click at [126, 73] on mat-icon "content_copy" at bounding box center [128, 74] width 5 height 5
click at [383, 189] on div "Status Type Assignee Initial Date Updated Date arrow_downward SLA Subject Custo…" at bounding box center [311, 199] width 559 height 168
click at [147, 61] on mat-icon "content_copy" at bounding box center [145, 62] width 5 height 5
click at [266, 62] on button "Reply All" at bounding box center [269, 62] width 24 height 10
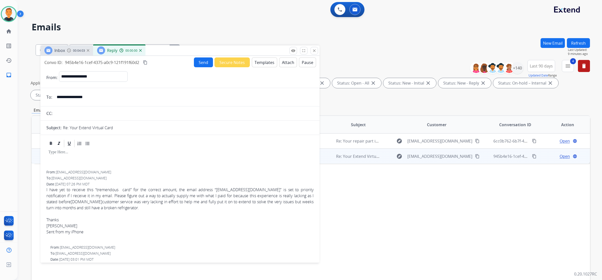
select select "**********"
click at [259, 62] on button "Templates" at bounding box center [264, 62] width 25 height 10
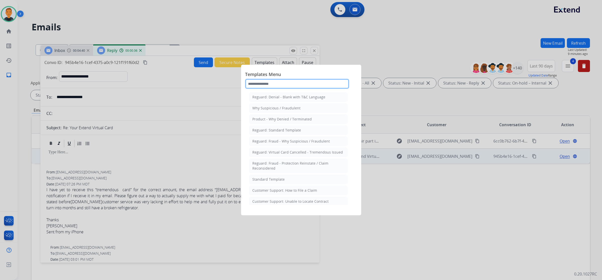
click at [265, 85] on input "text" at bounding box center [297, 84] width 104 height 10
click at [266, 177] on li "Standard Template" at bounding box center [298, 180] width 99 height 10
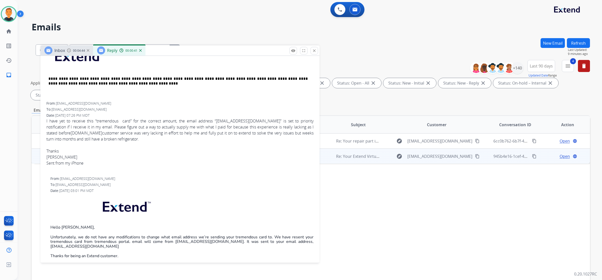
scroll to position [63, 0]
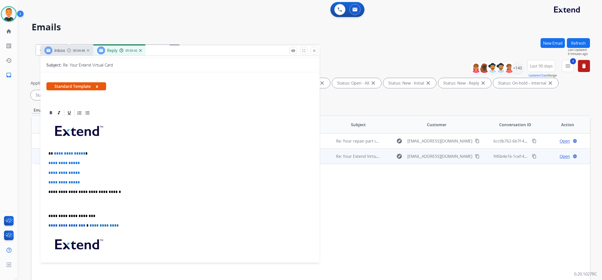
click at [48, 215] on p "**********" at bounding box center [177, 216] width 259 height 5
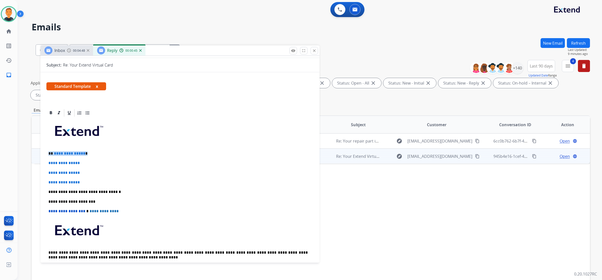
drag, startPoint x: 96, startPoint y: 151, endPoint x: 46, endPoint y: 154, distance: 50.3
drag, startPoint x: 81, startPoint y: 183, endPoint x: 44, endPoint y: 162, distance: 42.1
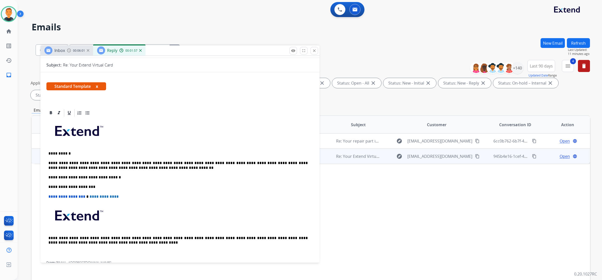
scroll to position [0, 0]
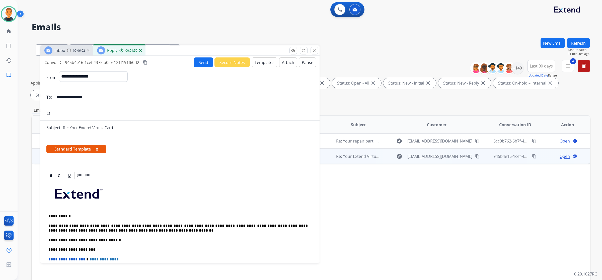
click at [201, 59] on button "Send" at bounding box center [203, 62] width 19 height 10
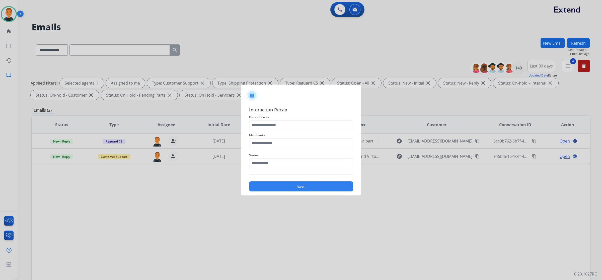
click at [313, 148] on div "Merchants" at bounding box center [301, 140] width 104 height 20
click at [312, 145] on input "text" at bounding box center [301, 143] width 104 height 10
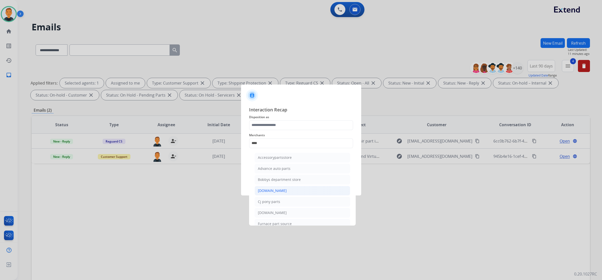
click at [297, 187] on li "[DOMAIN_NAME]" at bounding box center [303, 191] width 96 height 10
type input "**********"
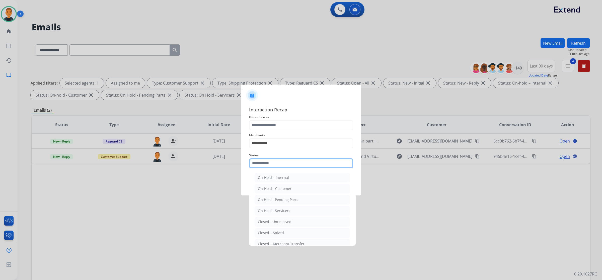
click at [282, 163] on input "text" at bounding box center [301, 163] width 104 height 10
click at [280, 233] on div "Closed – Solved" at bounding box center [271, 232] width 26 height 5
type input "**********"
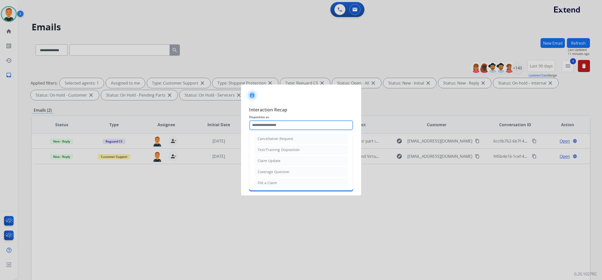
click at [271, 123] on input "text" at bounding box center [301, 125] width 104 height 10
click at [270, 159] on div "Claim Update" at bounding box center [269, 160] width 23 height 5
drag, startPoint x: 276, startPoint y: 124, endPoint x: 213, endPoint y: 124, distance: 62.2
click at [0, 124] on app-contact-recap-modal "**********" at bounding box center [0, 140] width 0 height 280
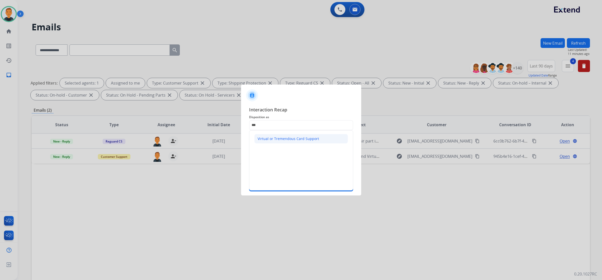
click at [293, 140] on div "Virtual or Tremendous Card Support" at bounding box center [288, 138] width 61 height 5
type input "**********"
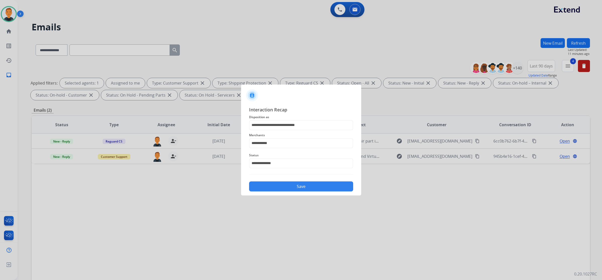
click at [313, 186] on button "Save" at bounding box center [301, 186] width 104 height 10
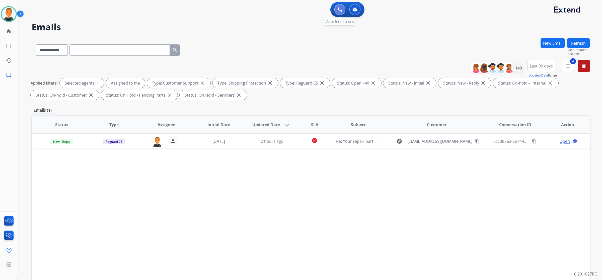
click at [340, 7] on img at bounding box center [340, 9] width 5 height 5
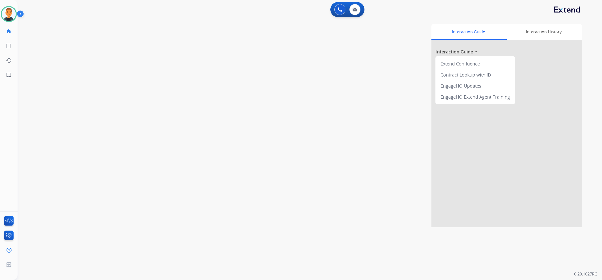
click at [340, 7] on img at bounding box center [340, 9] width 5 height 5
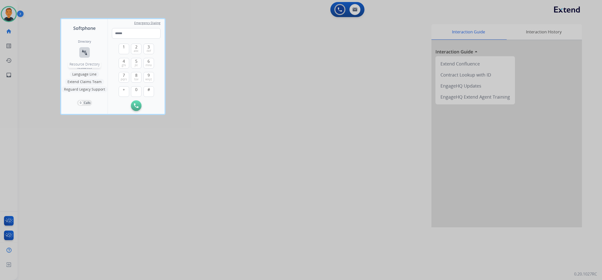
click at [85, 51] on mat-icon "connect_without_contact" at bounding box center [85, 52] width 6 height 6
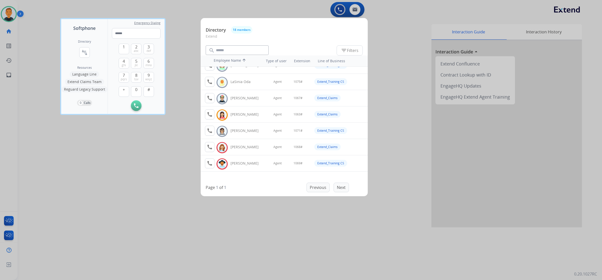
scroll to position [157, 0]
click at [108, 167] on div at bounding box center [301, 140] width 602 height 280
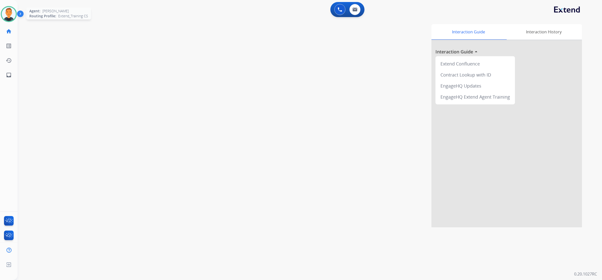
click at [12, 13] on img at bounding box center [9, 14] width 14 height 14
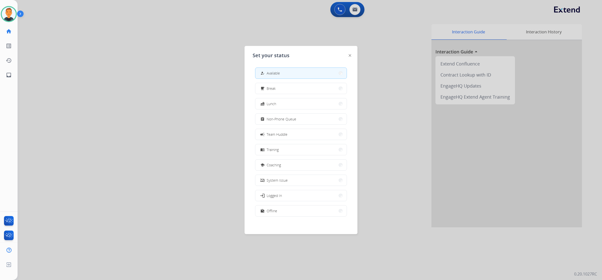
click at [142, 83] on div at bounding box center [301, 140] width 602 height 280
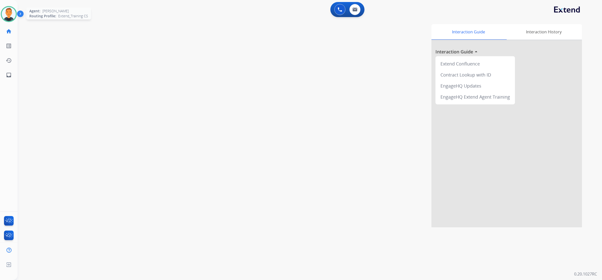
click at [8, 11] on img at bounding box center [9, 14] width 14 height 14
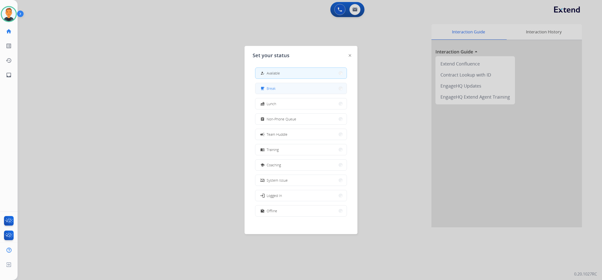
click at [306, 86] on button "free_breakfast Break" at bounding box center [300, 88] width 91 height 11
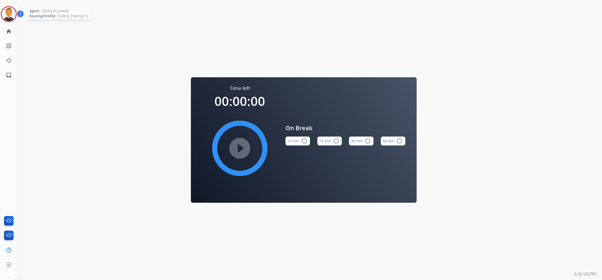
drag, startPoint x: 11, startPoint y: 12, endPoint x: 65, endPoint y: 9, distance: 54.3
click at [11, 12] on img at bounding box center [9, 14] width 14 height 14
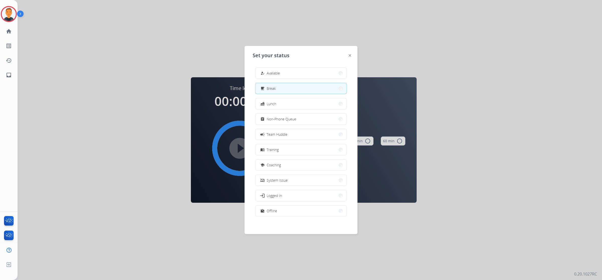
click at [307, 67] on div "how_to_reg Available free_breakfast Break fastfood Lunch assignment Non-Phone Q…" at bounding box center [301, 142] width 97 height 158
click at [309, 71] on button "how_to_reg Available" at bounding box center [300, 73] width 91 height 11
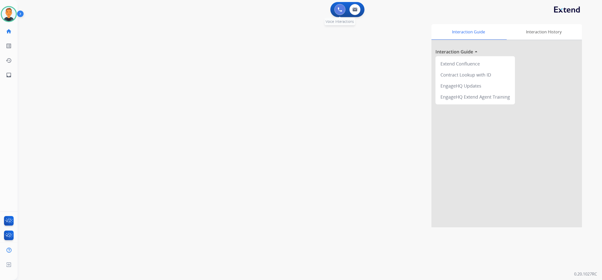
click at [338, 10] on img at bounding box center [340, 9] width 5 height 5
click at [340, 10] on img at bounding box center [340, 9] width 5 height 5
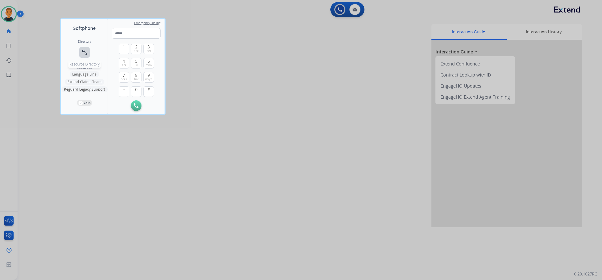
click at [86, 48] on button "connect_without_contact Resource Directory" at bounding box center [84, 52] width 11 height 11
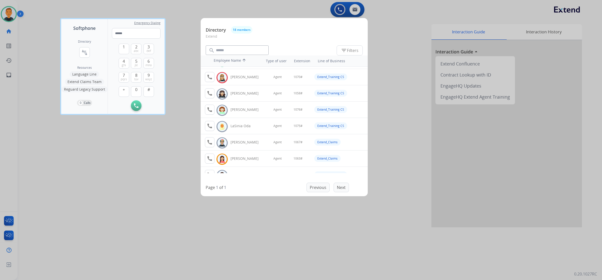
scroll to position [157, 0]
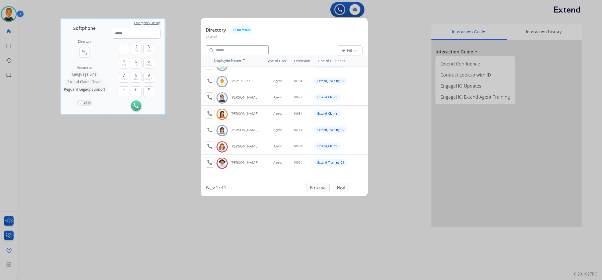
click at [130, 190] on div at bounding box center [301, 140] width 602 height 280
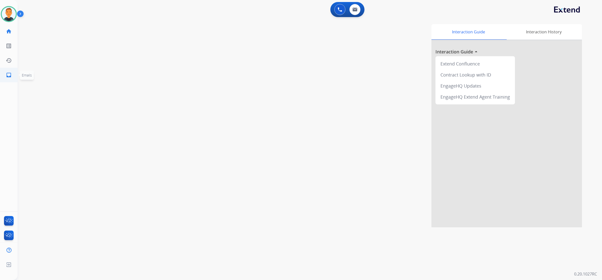
click at [8, 72] on mat-icon "inbox" at bounding box center [9, 75] width 6 height 6
select select "**********"
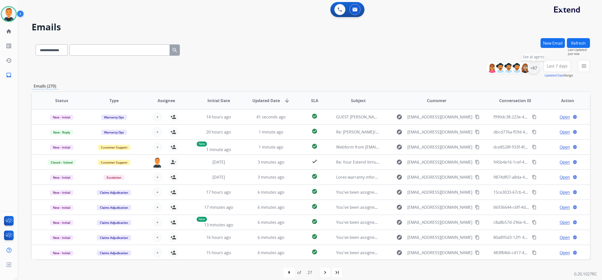
click at [532, 69] on div "+87" at bounding box center [534, 68] width 12 height 12
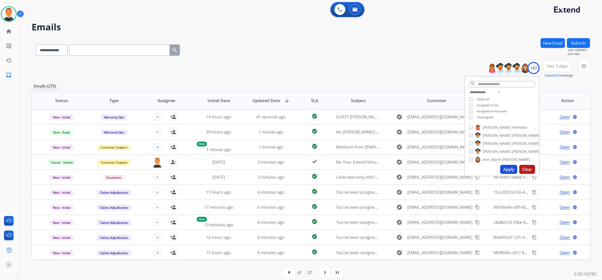
click at [505, 167] on button "Apply" at bounding box center [508, 169] width 17 height 9
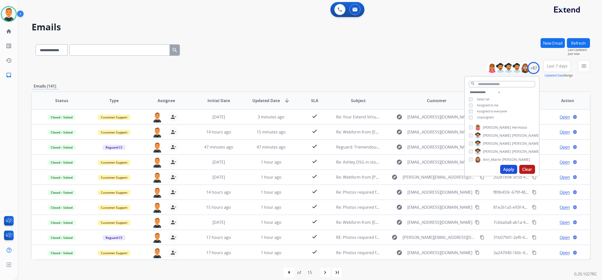
click at [553, 65] on span "Last 7 days" at bounding box center [557, 66] width 21 height 2
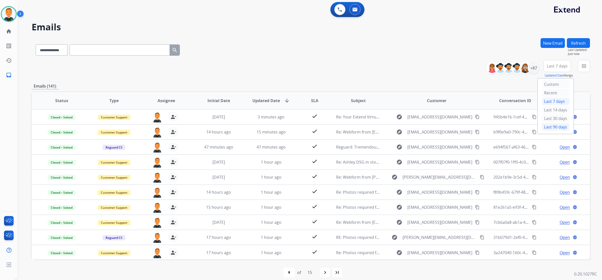
click at [553, 128] on div "Last 90 days" at bounding box center [556, 127] width 28 height 8
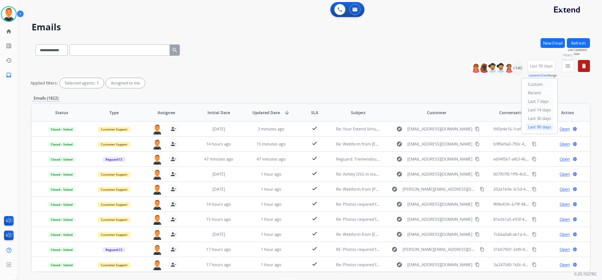
click at [569, 67] on mat-icon "menu" at bounding box center [568, 66] width 6 height 6
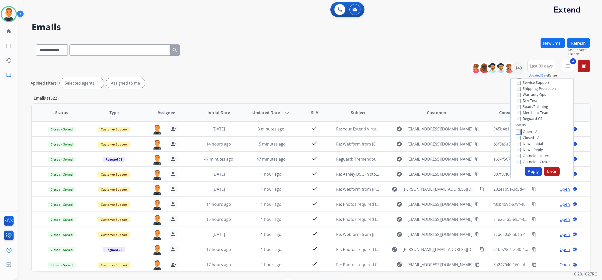
scroll to position [63, 0]
click at [535, 172] on button "Apply" at bounding box center [533, 171] width 17 height 9
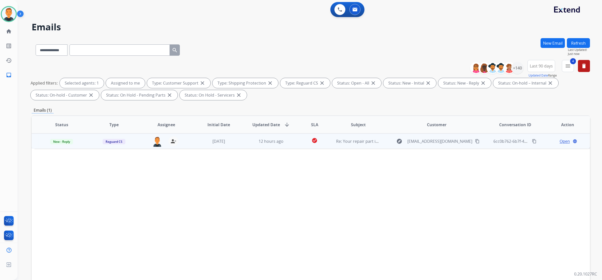
click at [564, 140] on span "Open" at bounding box center [565, 141] width 10 height 6
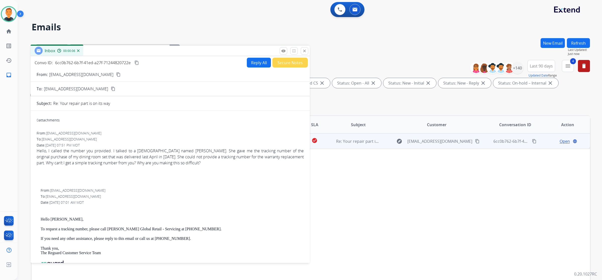
drag, startPoint x: 433, startPoint y: 38, endPoint x: 154, endPoint y: 54, distance: 279.5
click at [154, 54] on div "Inbox 00:00:06" at bounding box center [170, 51] width 279 height 11
click at [115, 72] on button "content_copy" at bounding box center [118, 75] width 6 height 6
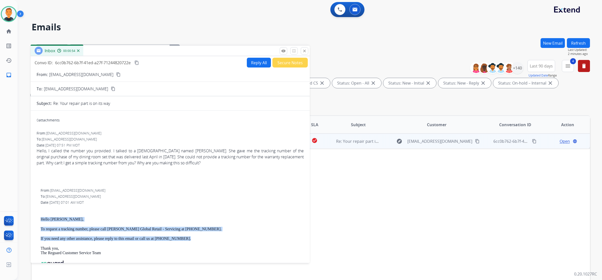
drag, startPoint x: 183, startPoint y: 239, endPoint x: 38, endPoint y: 220, distance: 146.3
click at [38, 220] on div "From: customerservice@reguardprotection.com To: julielemp.2015@gmail.com Date: …" at bounding box center [170, 241] width 267 height 106
copy div "Hello Julie, To request a tracking number, please call Ashley Global Retail - S…"
click at [258, 63] on button "Reply All" at bounding box center [259, 63] width 24 height 10
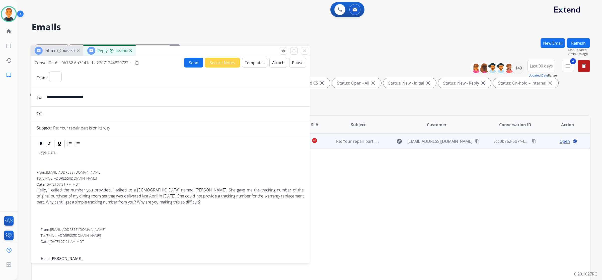
select select "**********"
click at [259, 65] on button "Templates" at bounding box center [254, 63] width 25 height 10
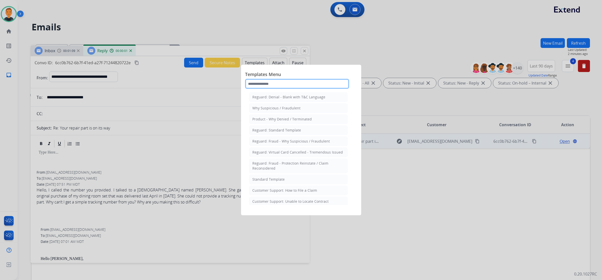
click at [272, 83] on input "text" at bounding box center [297, 84] width 104 height 10
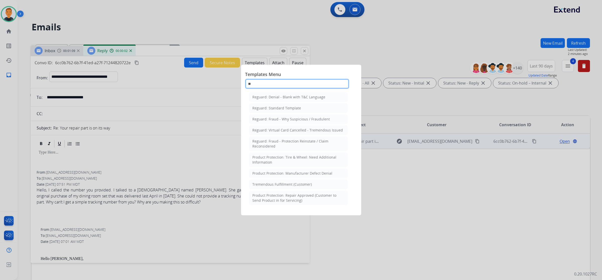
type input "***"
select select "**********"
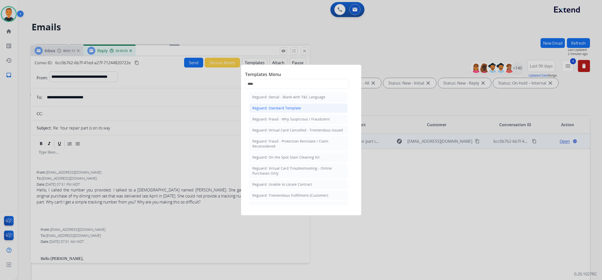
type input "****"
click at [277, 108] on div "Reguard: Standard Template" at bounding box center [276, 108] width 49 height 5
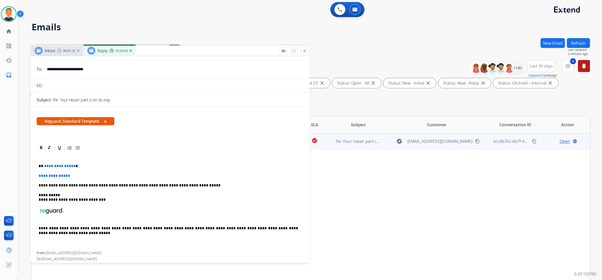
scroll to position [63, 0]
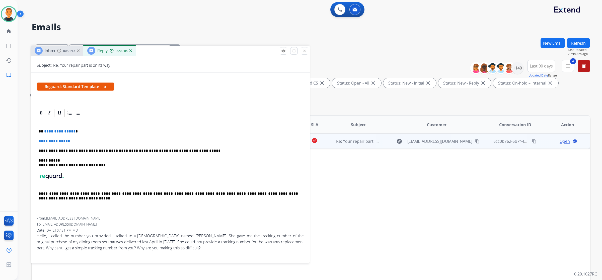
click at [82, 140] on p "**********" at bounding box center [170, 141] width 263 height 5
drag, startPoint x: 82, startPoint y: 143, endPoint x: 36, endPoint y: 133, distance: 47.0
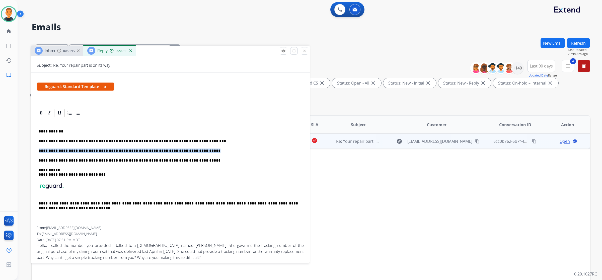
drag, startPoint x: 190, startPoint y: 150, endPoint x: 35, endPoint y: 152, distance: 155.6
click at [57, 150] on p at bounding box center [168, 151] width 259 height 5
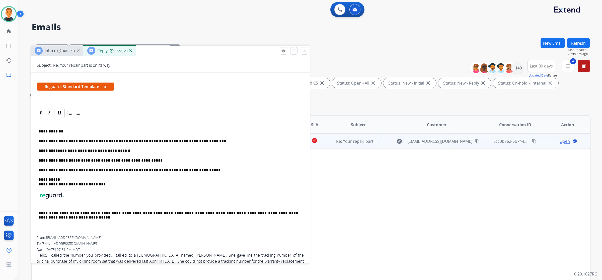
click at [207, 142] on p "**********" at bounding box center [168, 141] width 259 height 5
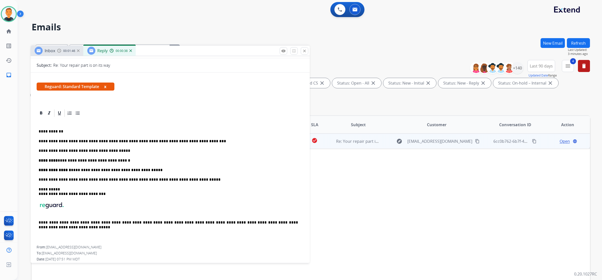
click at [56, 158] on p "**********" at bounding box center [168, 160] width 259 height 5
click at [69, 168] on p "**********" at bounding box center [168, 170] width 259 height 5
click at [200, 140] on p "**********" at bounding box center [168, 141] width 259 height 5
click at [66, 134] on div "**********" at bounding box center [170, 182] width 267 height 128
click at [78, 128] on div "**********" at bounding box center [170, 182] width 267 height 128
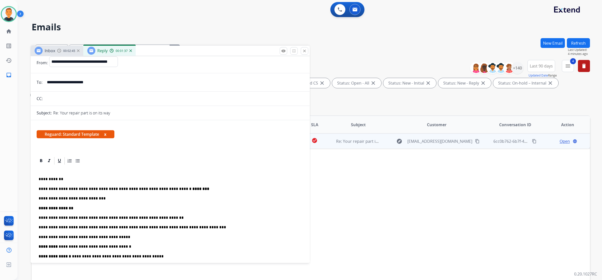
scroll to position [0, 0]
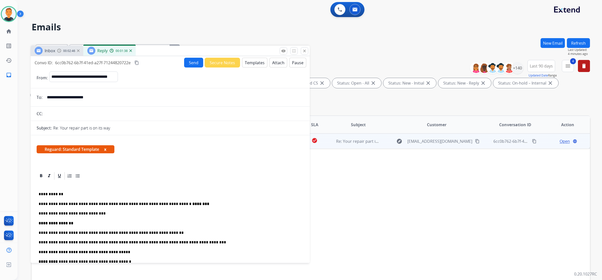
click at [195, 64] on button "Send" at bounding box center [193, 63] width 19 height 10
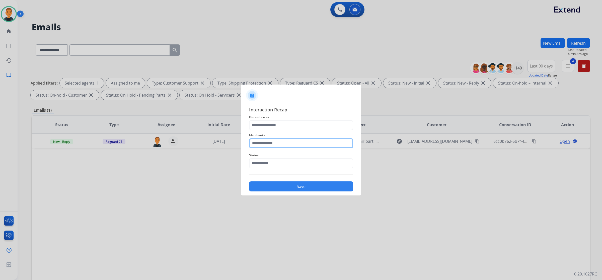
click at [278, 143] on input "text" at bounding box center [301, 143] width 104 height 10
click at [272, 155] on div "[PERSON_NAME]" at bounding box center [272, 157] width 28 height 5
type input "**********"
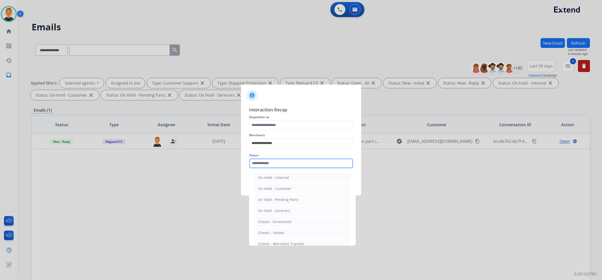
click at [272, 164] on input "text" at bounding box center [301, 163] width 104 height 10
click at [270, 231] on div "Closed – Solved" at bounding box center [271, 232] width 26 height 5
type input "**********"
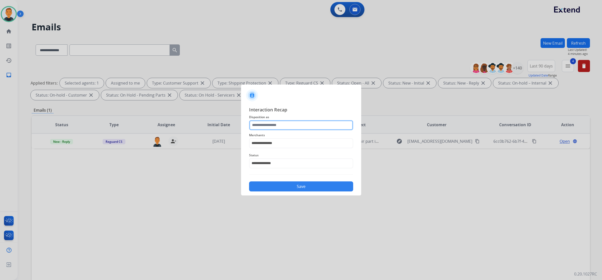
click at [268, 127] on input "text" at bounding box center [301, 125] width 104 height 10
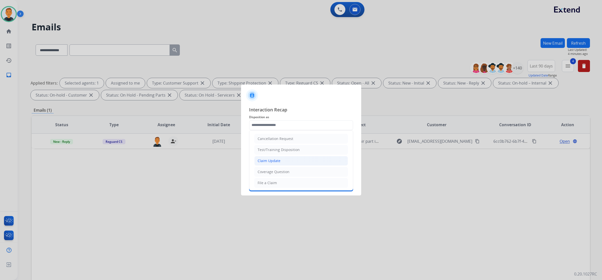
click at [263, 162] on div "Claim Update" at bounding box center [269, 160] width 23 height 5
type input "**********"
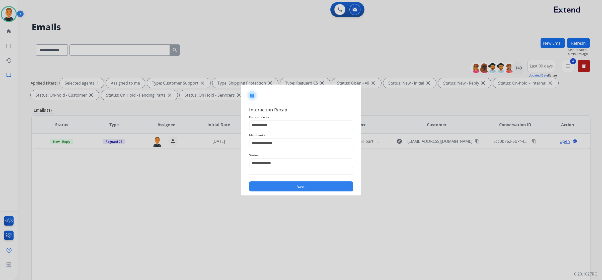
click at [284, 186] on button "Save" at bounding box center [301, 186] width 104 height 10
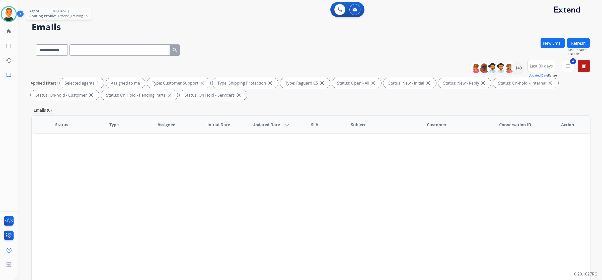
click at [12, 14] on img at bounding box center [9, 14] width 14 height 14
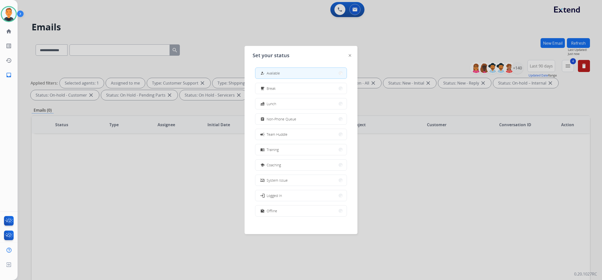
click at [242, 25] on div at bounding box center [301, 140] width 602 height 280
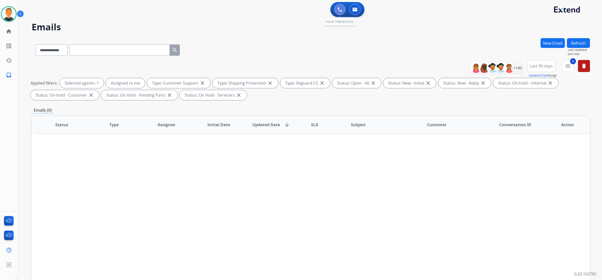
click at [337, 7] on button at bounding box center [340, 9] width 11 height 11
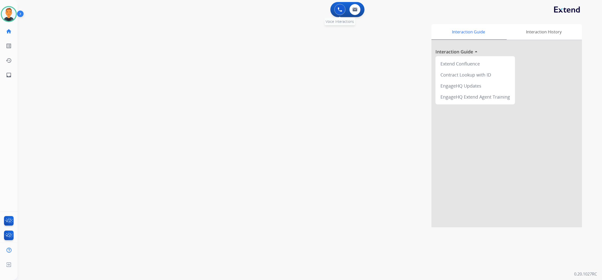
click at [339, 11] on img at bounding box center [340, 9] width 5 height 5
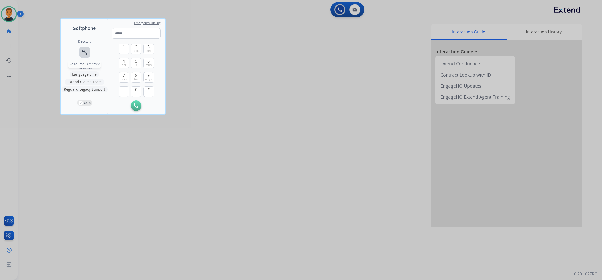
click at [82, 53] on mat-icon "connect_without_contact" at bounding box center [85, 52] width 6 height 6
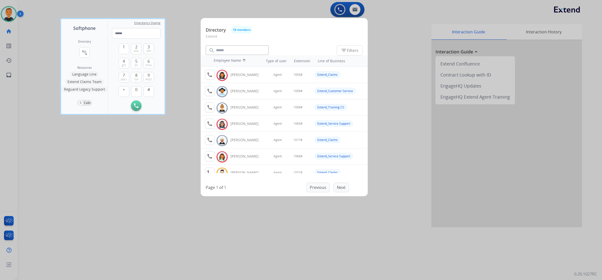
click at [131, 181] on div at bounding box center [301, 140] width 602 height 280
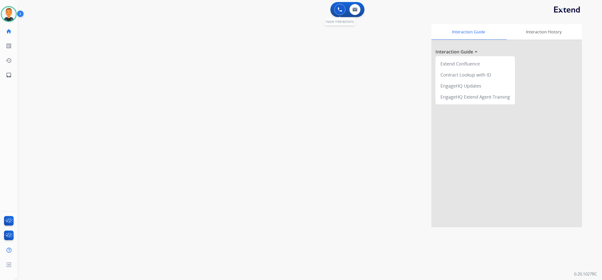
click at [339, 11] on img at bounding box center [340, 9] width 5 height 5
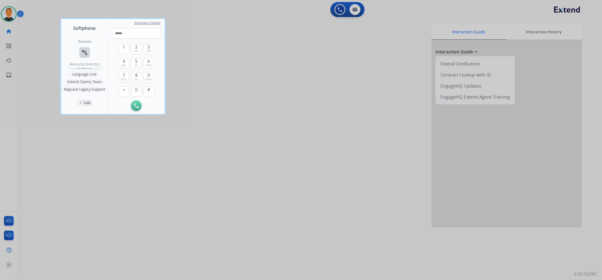
click at [86, 51] on mat-icon "connect_without_contact" at bounding box center [85, 52] width 6 height 6
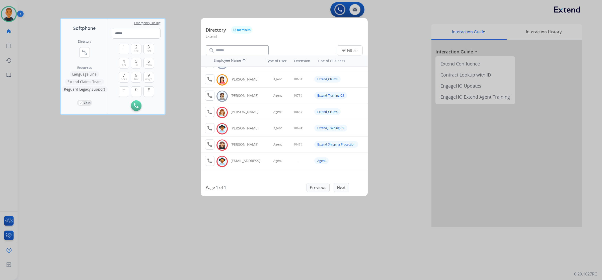
scroll to position [192, 0]
click at [114, 200] on div at bounding box center [301, 140] width 602 height 280
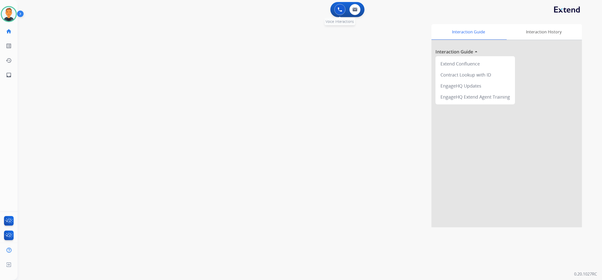
click at [340, 7] on img at bounding box center [340, 9] width 5 height 5
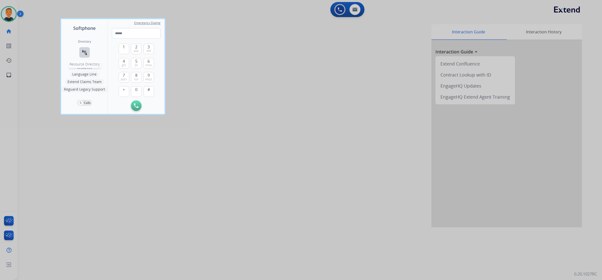
click at [86, 50] on mat-icon "connect_without_contact" at bounding box center [85, 52] width 6 height 6
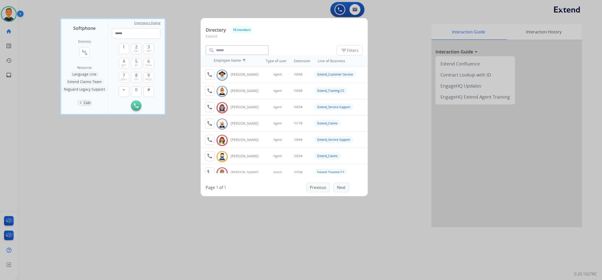
scroll to position [0, 0]
click at [129, 204] on div at bounding box center [301, 140] width 602 height 280
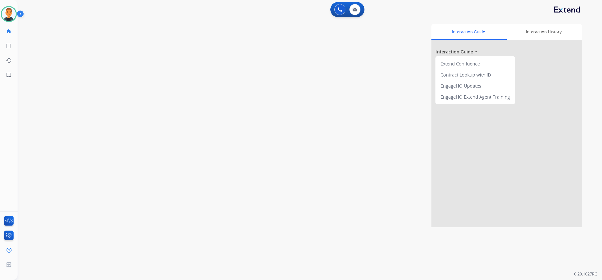
click at [403, 112] on div "Interaction Guide Interaction History Interaction Guide arrow_drop_up Extend Co…" at bounding box center [380, 125] width 406 height 203
click at [337, 8] on button at bounding box center [340, 9] width 11 height 11
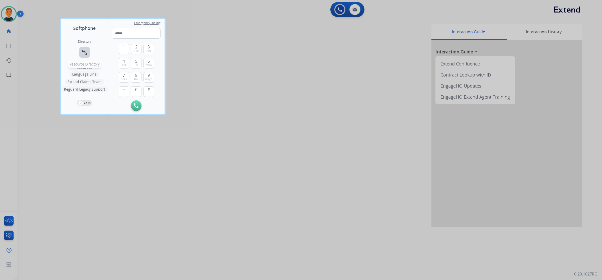
click at [84, 53] on mat-icon "connect_without_contact" at bounding box center [85, 52] width 6 height 6
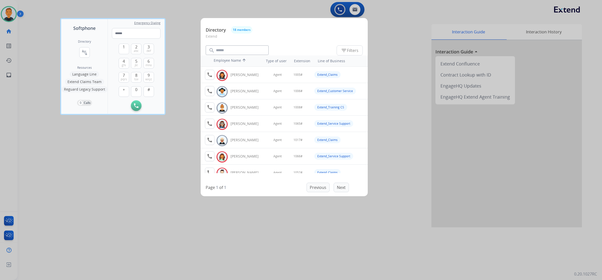
click at [94, 194] on div at bounding box center [301, 140] width 602 height 280
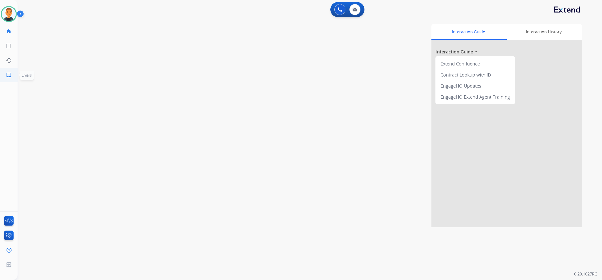
click at [9, 75] on mat-icon "inbox" at bounding box center [9, 75] width 6 height 6
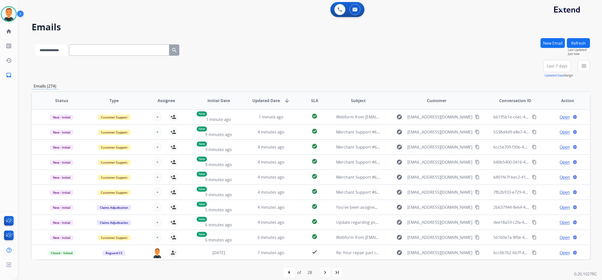
click at [64, 52] on select "**********" at bounding box center [51, 49] width 31 height 11
select select "**********"
click at [36, 44] on select "**********" at bounding box center [51, 49] width 31 height 11
click at [90, 52] on input "text" at bounding box center [120, 49] width 100 height 11
paste input "**********"
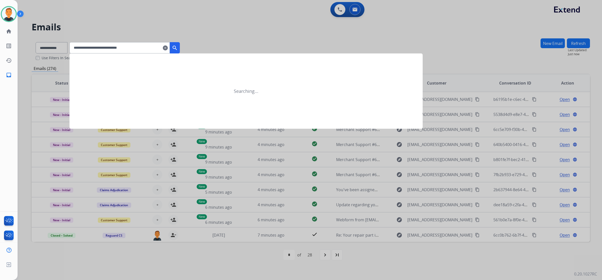
type input "**********"
click at [178, 45] on mat-icon "search" at bounding box center [175, 48] width 6 height 6
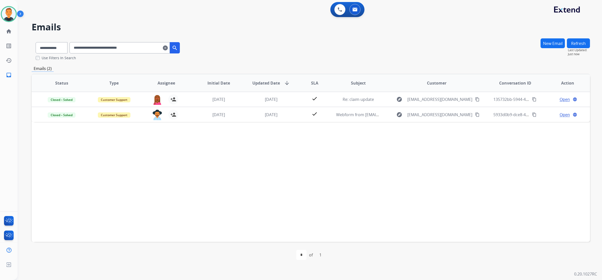
click at [515, 172] on div "Status Type Assignee Initial Date Updated Date arrow_downward SLA Subject Custo…" at bounding box center [311, 158] width 559 height 168
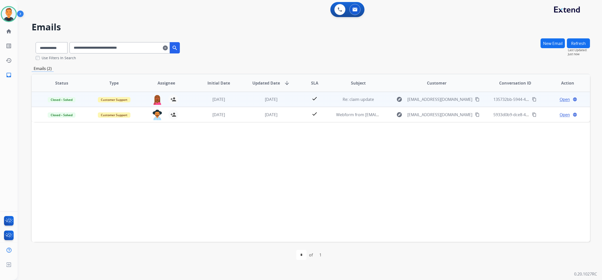
click at [562, 100] on span "Open" at bounding box center [565, 99] width 10 height 6
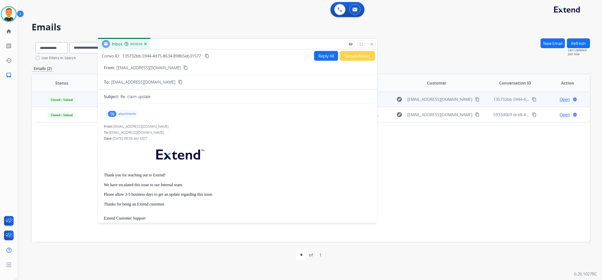
drag, startPoint x: 413, startPoint y: 37, endPoint x: 195, endPoint y: 58, distance: 219.6
click at [190, 45] on div "Inbox 00:00:03" at bounding box center [237, 44] width 279 height 11
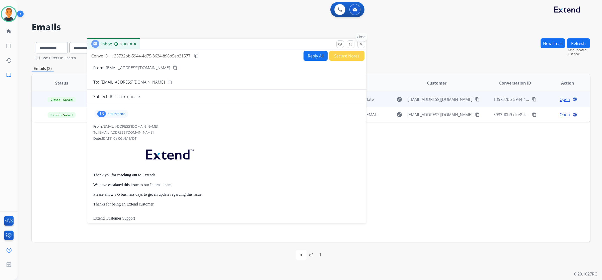
click at [362, 45] on mat-icon "close" at bounding box center [361, 44] width 5 height 5
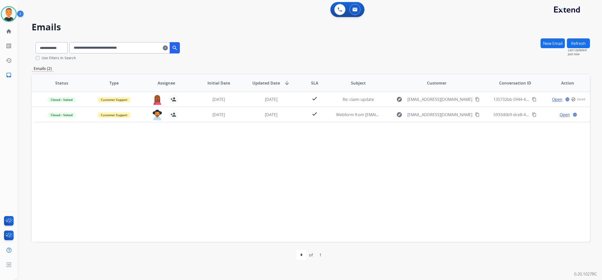
click at [554, 43] on button "New Email" at bounding box center [553, 43] width 24 height 10
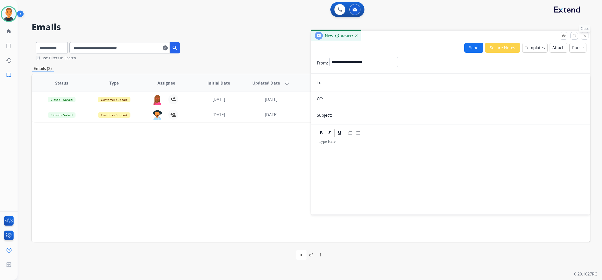
click at [584, 34] on mat-icon "close" at bounding box center [585, 36] width 5 height 5
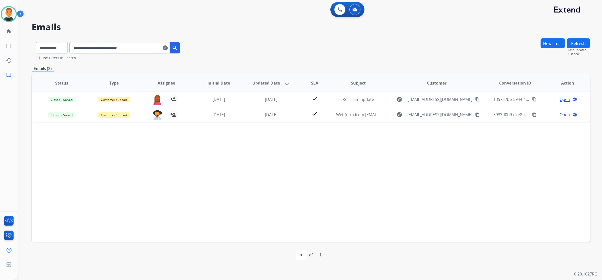
click at [186, 166] on div "Status Type Assignee Initial Date Updated Date arrow_downward SLA Subject Custo…" at bounding box center [311, 158] width 559 height 168
click at [553, 42] on button "New Email" at bounding box center [553, 43] width 24 height 10
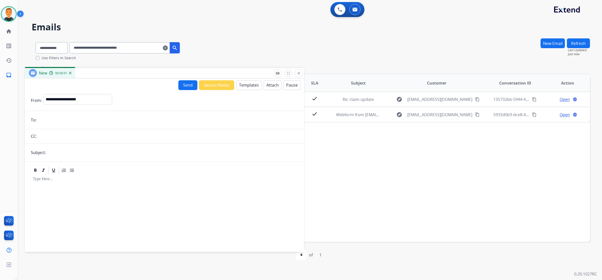
drag, startPoint x: 452, startPoint y: 35, endPoint x: 166, endPoint y: 72, distance: 288.5
click at [166, 72] on div "New 00:00:01" at bounding box center [164, 73] width 279 height 11
click at [63, 122] on input "email" at bounding box center [168, 120] width 260 height 10
paste input "**********"
type input "**********"
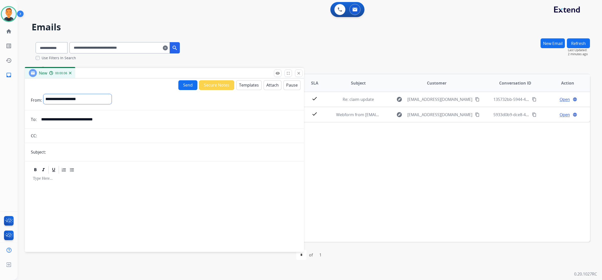
click at [71, 97] on select "**********" at bounding box center [77, 99] width 68 height 10
select select "**********"
click at [43, 94] on select "**********" at bounding box center [77, 99] width 68 height 10
click at [64, 153] on input "text" at bounding box center [172, 153] width 251 height 10
type input "**********"
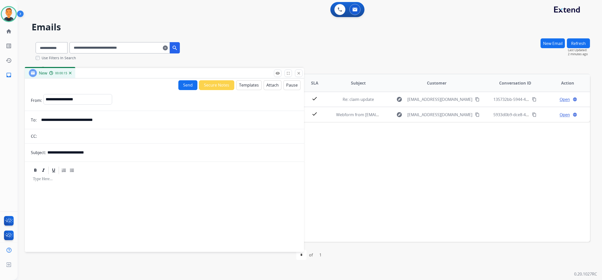
click at [85, 180] on p at bounding box center [164, 179] width 263 height 5
click at [244, 83] on button "Templates" at bounding box center [248, 85] width 25 height 10
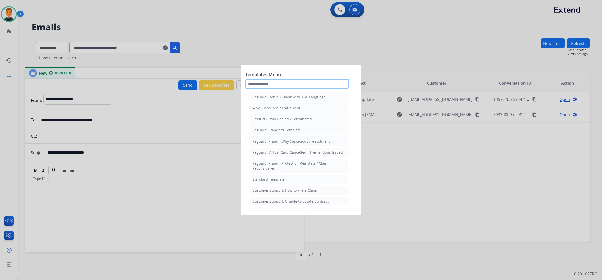
click at [263, 85] on input "text" at bounding box center [297, 84] width 104 height 10
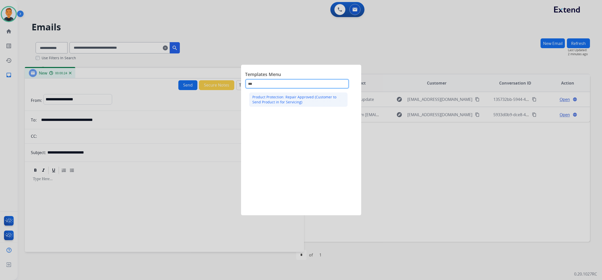
type input "***"
click at [298, 99] on div "Product Protection: Repair Approved (Customer to Send Product in for Servicing)" at bounding box center [298, 100] width 92 height 10
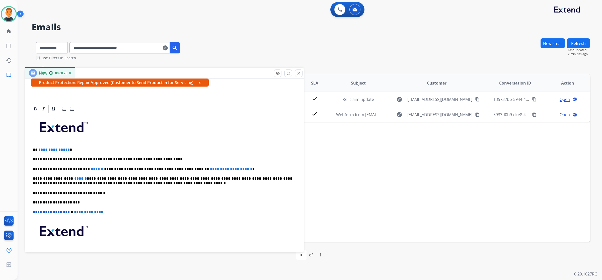
scroll to position [94, 0]
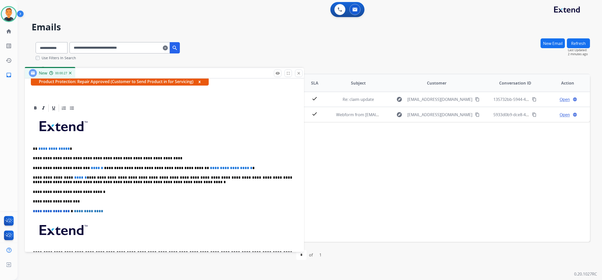
drag, startPoint x: 80, startPoint y: 141, endPoint x: 60, endPoint y: 146, distance: 20.6
click at [60, 146] on div "**********" at bounding box center [164, 194] width 267 height 163
drag, startPoint x: 84, startPoint y: 147, endPoint x: 35, endPoint y: 147, distance: 48.9
click at [35, 147] on p "**********" at bounding box center [162, 149] width 259 height 5
click at [142, 182] on p "**********" at bounding box center [162, 179] width 259 height 9
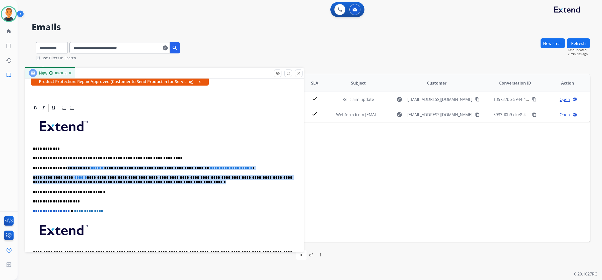
drag, startPoint x: 142, startPoint y: 181, endPoint x: 454, endPoint y: 167, distance: 312.5
click at [62, 166] on div "**********" at bounding box center [164, 194] width 267 height 163
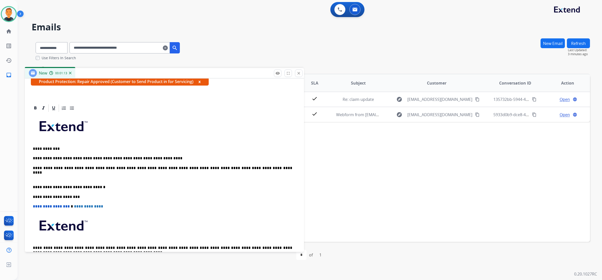
click at [51, 176] on p at bounding box center [164, 177] width 263 height 5
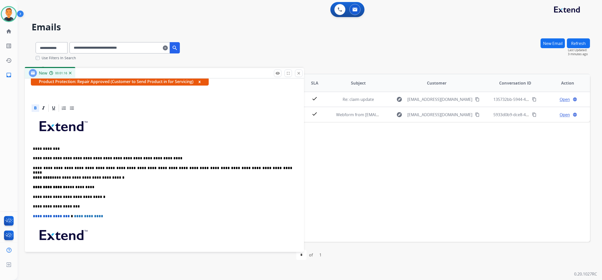
click at [50, 176] on p "**********" at bounding box center [162, 177] width 259 height 5
click at [64, 186] on p "**********" at bounding box center [162, 187] width 259 height 5
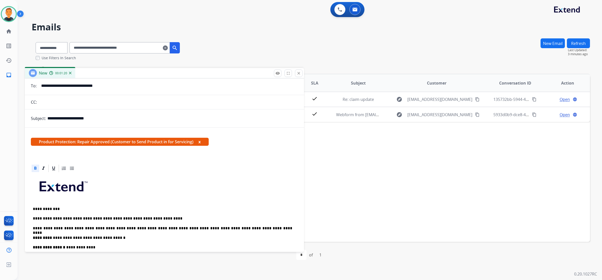
scroll to position [0, 0]
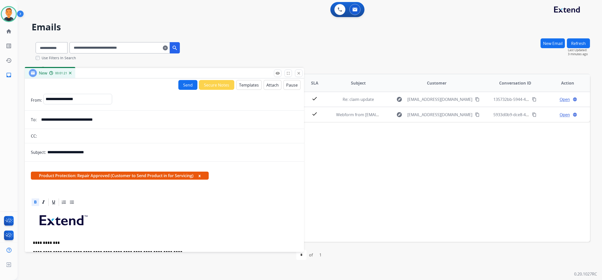
click at [185, 85] on button "Send" at bounding box center [187, 85] width 19 height 10
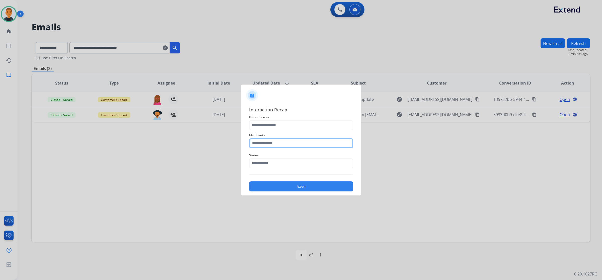
click at [318, 143] on input "text" at bounding box center [301, 143] width 104 height 10
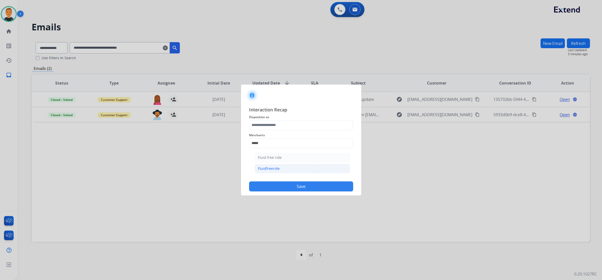
click at [287, 165] on li "Fluidfreeride" at bounding box center [303, 169] width 96 height 10
type input "**********"
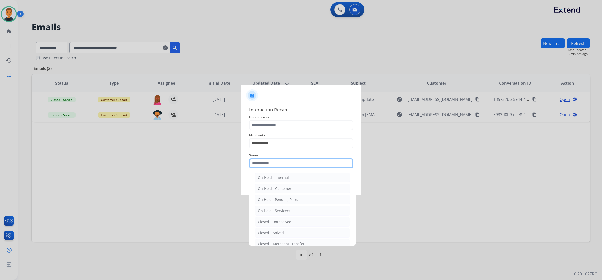
click at [284, 161] on input "text" at bounding box center [301, 163] width 104 height 10
click at [290, 231] on li "Closed – Solved" at bounding box center [303, 233] width 96 height 10
type input "**********"
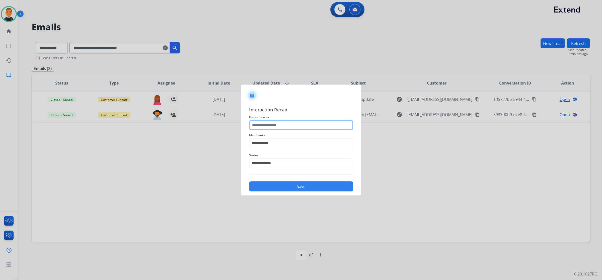
click at [285, 122] on input "text" at bounding box center [301, 125] width 104 height 10
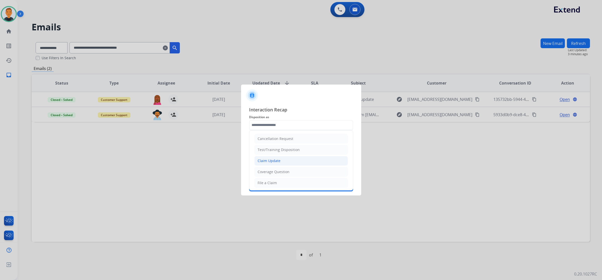
click at [281, 163] on li "Claim Update" at bounding box center [301, 161] width 94 height 10
type input "**********"
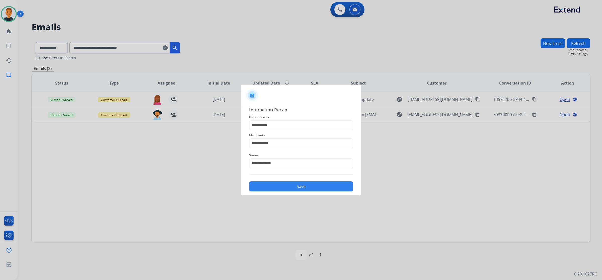
click at [309, 185] on button "Save" at bounding box center [301, 186] width 104 height 10
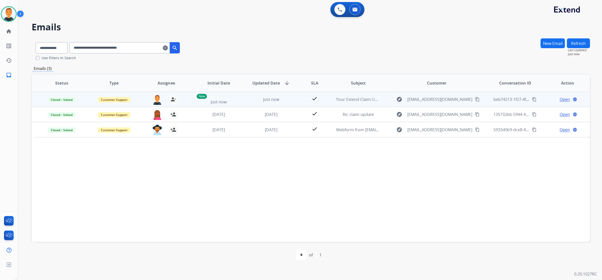
click at [532, 98] on mat-icon "content_copy" at bounding box center [534, 99] width 5 height 5
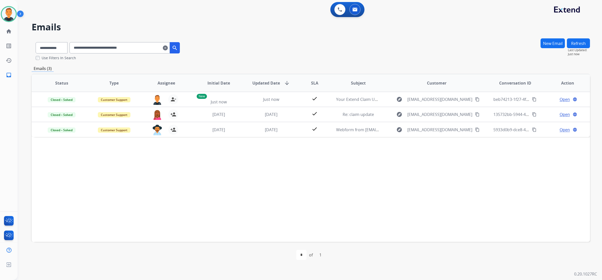
click at [319, 184] on div "Status Type Assignee Initial Date Updated Date arrow_downward SLA Subject Custo…" at bounding box center [311, 158] width 559 height 168
click at [10, 30] on mat-icon "home" at bounding box center [9, 31] width 6 height 6
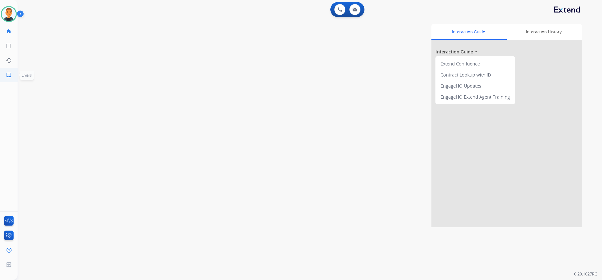
click at [11, 75] on mat-icon "inbox" at bounding box center [9, 75] width 6 height 6
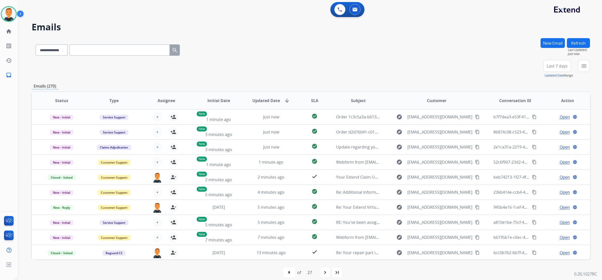
click at [386, 32] on h2 "Emails" at bounding box center [311, 27] width 559 height 10
click at [340, 5] on button at bounding box center [340, 9] width 11 height 11
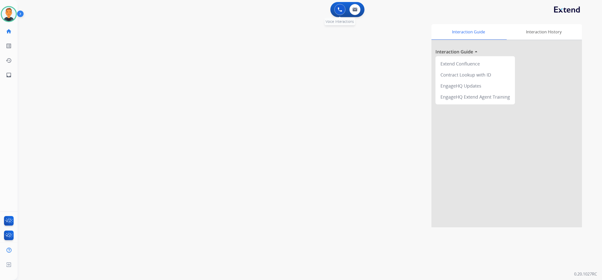
click at [339, 11] on img at bounding box center [340, 9] width 5 height 5
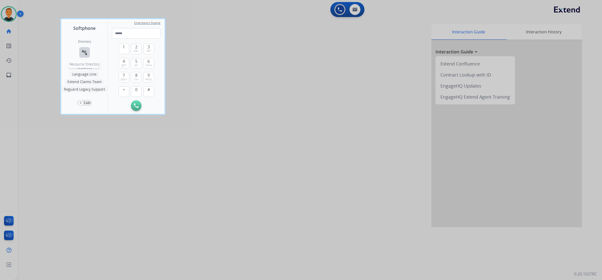
click at [86, 52] on mat-icon "connect_without_contact" at bounding box center [85, 52] width 6 height 6
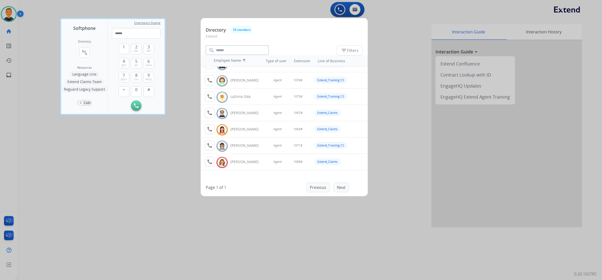
scroll to position [157, 0]
click at [81, 220] on div at bounding box center [301, 140] width 602 height 280
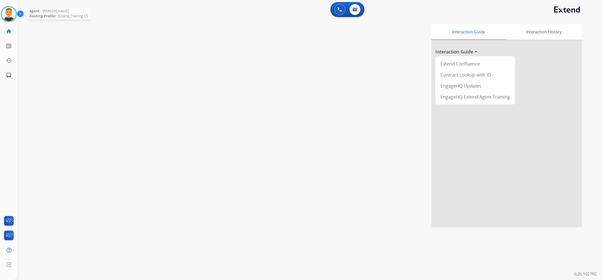
click at [8, 14] on img at bounding box center [9, 14] width 14 height 14
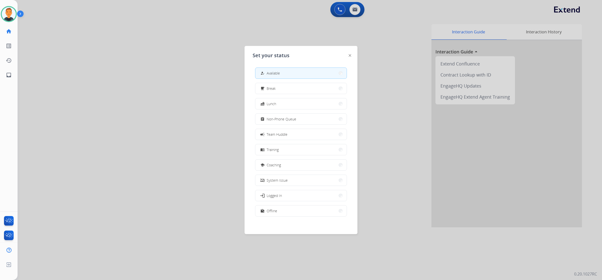
click at [97, 123] on div at bounding box center [301, 140] width 602 height 280
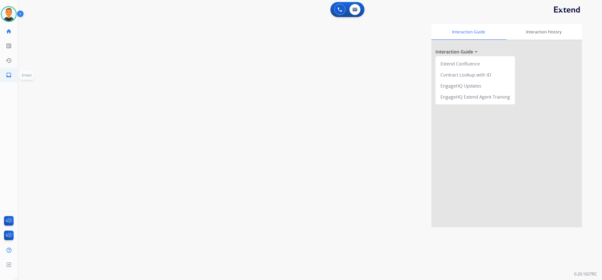
click at [6, 76] on link "inbox Emails" at bounding box center [9, 75] width 14 height 14
select select "**********"
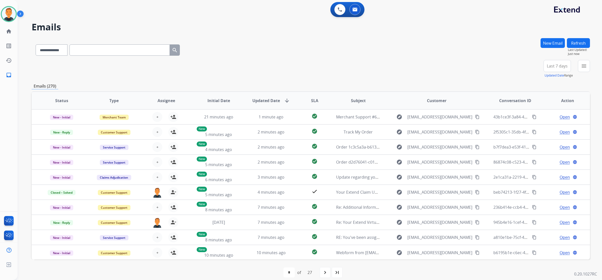
click at [114, 48] on input "text" at bounding box center [120, 49] width 100 height 11
paste input "**********"
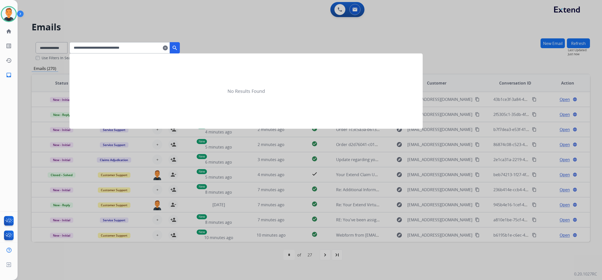
type input "**********"
click at [178, 45] on mat-icon "search" at bounding box center [175, 48] width 6 height 6
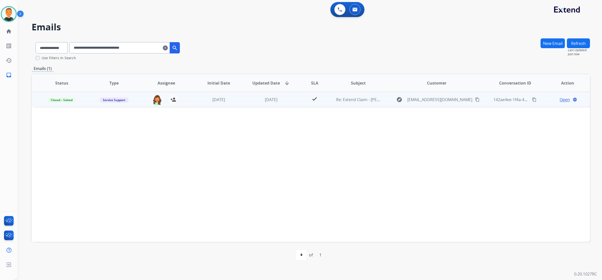
click at [563, 97] on span "Open" at bounding box center [565, 100] width 10 height 6
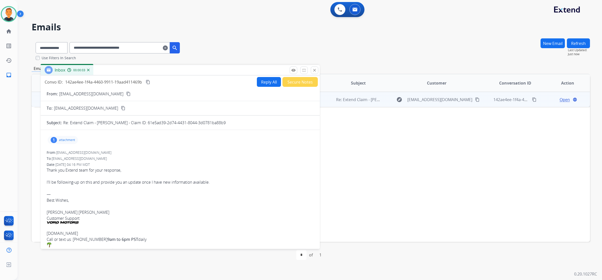
drag, startPoint x: 408, startPoint y: 34, endPoint x: 138, endPoint y: 68, distance: 272.5
click at [138, 68] on div "Inbox 00:00:03" at bounding box center [180, 70] width 279 height 11
click at [315, 71] on mat-icon "close" at bounding box center [314, 70] width 5 height 5
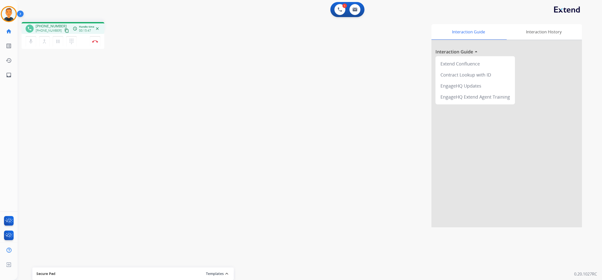
click at [400, 67] on div "Interaction Guide Interaction History Interaction Guide arrow_drop_up Extend Co…" at bounding box center [380, 125] width 406 height 203
click at [96, 39] on button "Disconnect" at bounding box center [95, 41] width 11 height 11
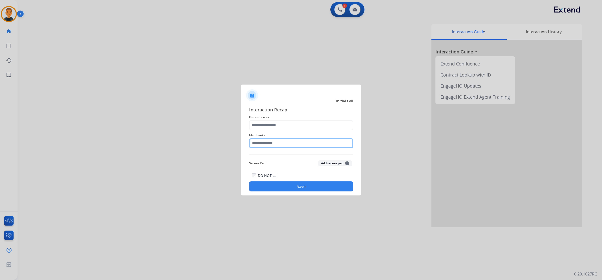
click at [281, 144] on input "text" at bounding box center [301, 143] width 104 height 10
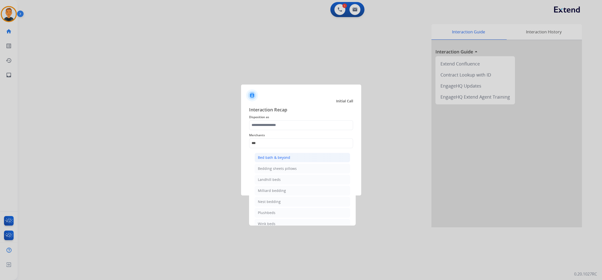
click at [280, 158] on div "Bed bath & beyond" at bounding box center [274, 157] width 32 height 5
type input "**********"
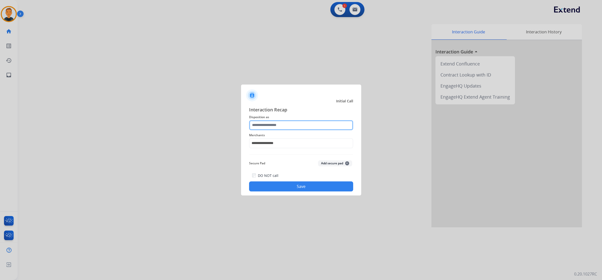
click at [277, 123] on input "text" at bounding box center [301, 125] width 104 height 10
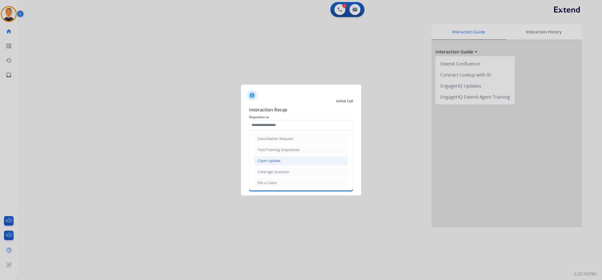
click at [280, 161] on li "Claim Update" at bounding box center [301, 161] width 94 height 10
type input "**********"
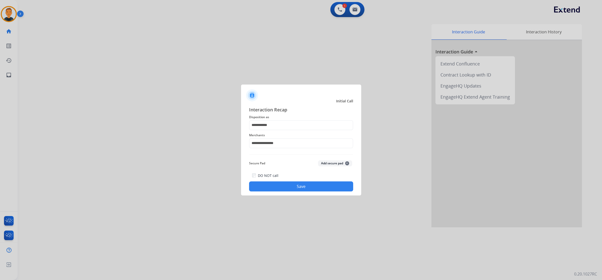
click at [299, 184] on button "Save" at bounding box center [301, 186] width 104 height 10
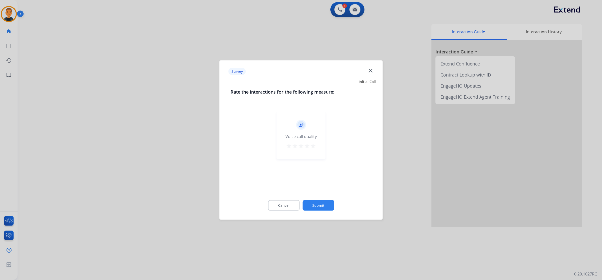
click at [313, 142] on div "record_voice_over Voice call quality star star star star star" at bounding box center [301, 135] width 49 height 48
click at [313, 145] on mat-icon "star" at bounding box center [313, 146] width 6 height 6
click at [332, 206] on button "Submit" at bounding box center [319, 205] width 32 height 11
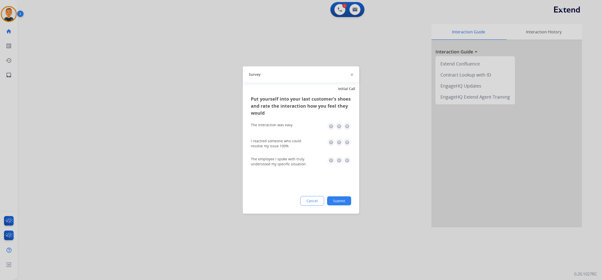
click at [346, 126] on img at bounding box center [347, 126] width 8 height 8
click at [346, 142] on img at bounding box center [347, 143] width 8 height 8
click at [346, 160] on img at bounding box center [347, 161] width 8 height 8
click at [343, 200] on button "Submit" at bounding box center [339, 200] width 24 height 9
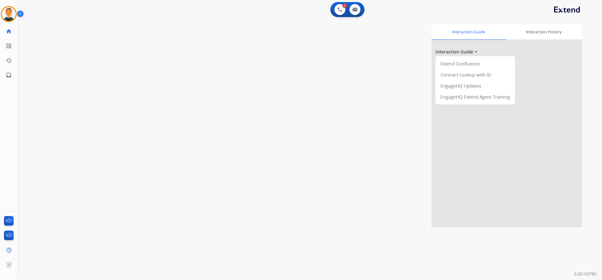
drag, startPoint x: 381, startPoint y: 206, endPoint x: 380, endPoint y: 122, distance: 84.3
click at [381, 206] on div "Interaction Guide Interaction History Interaction Guide arrow_drop_up Extend Co…" at bounding box center [380, 125] width 406 height 203
click at [338, 9] on img at bounding box center [340, 9] width 5 height 5
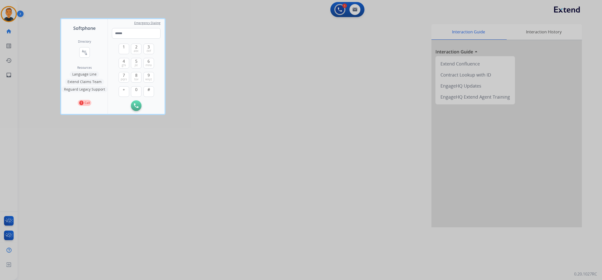
click at [338, 9] on div at bounding box center [301, 140] width 602 height 280
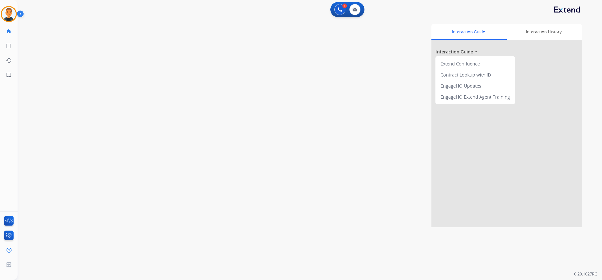
click at [338, 9] on img at bounding box center [340, 9] width 5 height 5
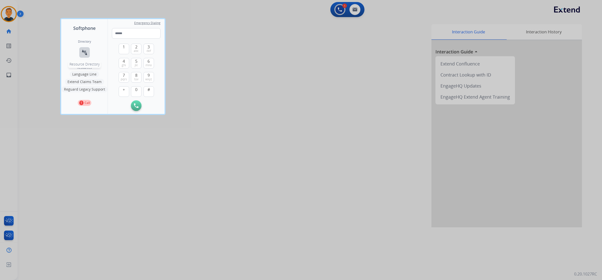
click at [84, 51] on mat-icon "connect_without_contact" at bounding box center [85, 52] width 6 height 6
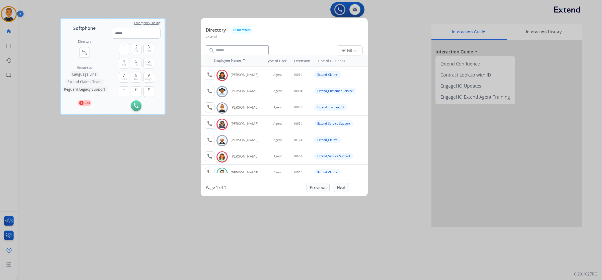
click at [164, 190] on div at bounding box center [301, 140] width 602 height 280
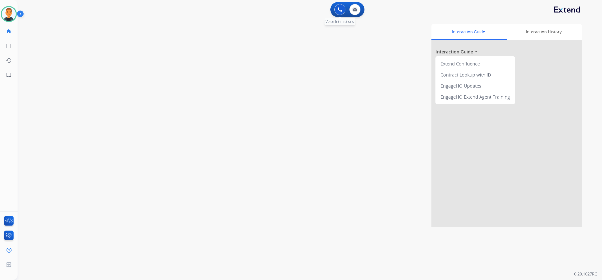
click at [337, 9] on button at bounding box center [340, 9] width 11 height 11
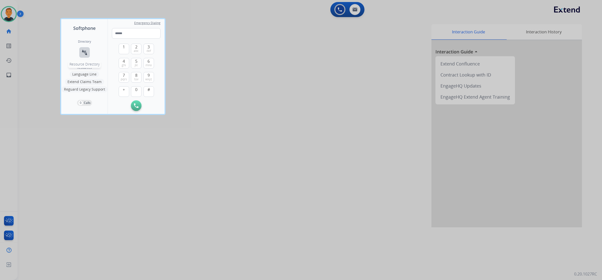
click at [82, 52] on mat-icon "connect_without_contact" at bounding box center [85, 52] width 6 height 6
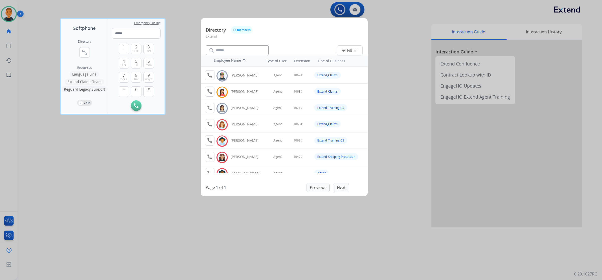
scroll to position [188, 0]
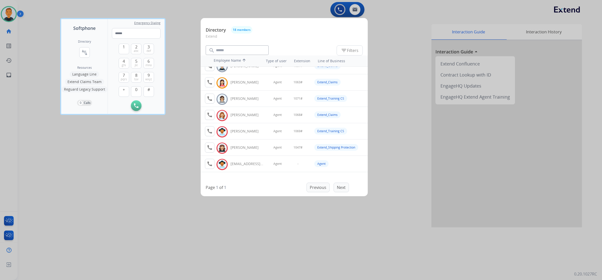
drag, startPoint x: 393, startPoint y: 89, endPoint x: 592, endPoint y: 32, distance: 207.3
click at [393, 88] on div at bounding box center [301, 140] width 602 height 280
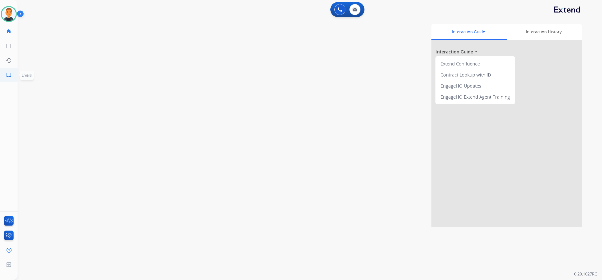
click at [8, 76] on mat-icon "inbox" at bounding box center [9, 75] width 6 height 6
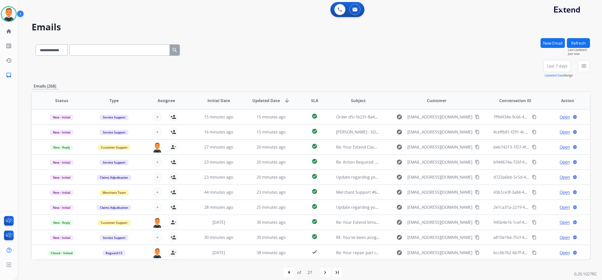
click at [104, 49] on input "text" at bounding box center [120, 49] width 100 height 11
paste input "**********"
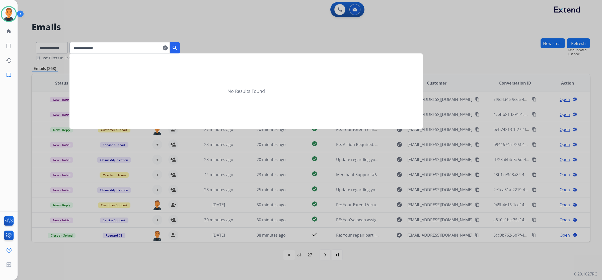
type input "**********"
click at [57, 49] on div at bounding box center [301, 140] width 602 height 280
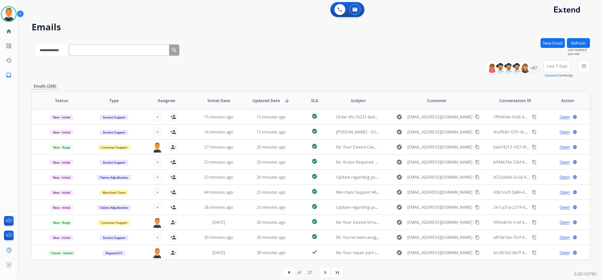
click at [57, 49] on select "**********" at bounding box center [51, 49] width 31 height 11
select select "**********"
click at [36, 44] on select "**********" at bounding box center [51, 49] width 31 height 11
click at [101, 51] on input "text" at bounding box center [120, 49] width 100 height 11
paste input "**********"
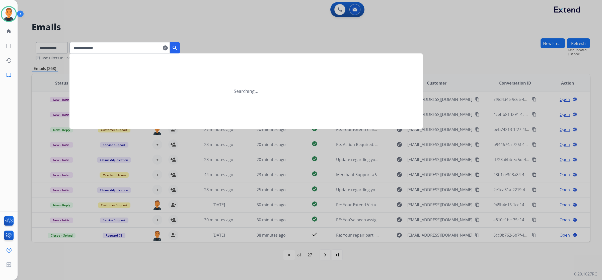
type input "**********"
click at [178, 49] on mat-icon "search" at bounding box center [175, 48] width 6 height 6
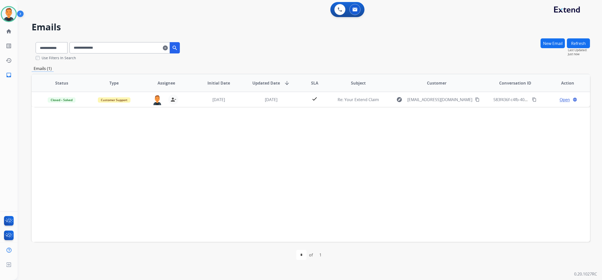
click at [474, 160] on div "Status Type Assignee Initial Date Updated Date arrow_downward SLA Subject Custo…" at bounding box center [311, 158] width 559 height 168
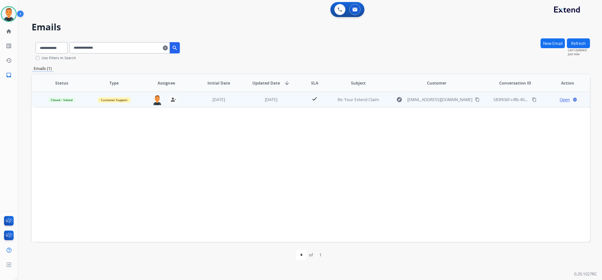
click at [562, 98] on span "Open" at bounding box center [565, 100] width 10 height 6
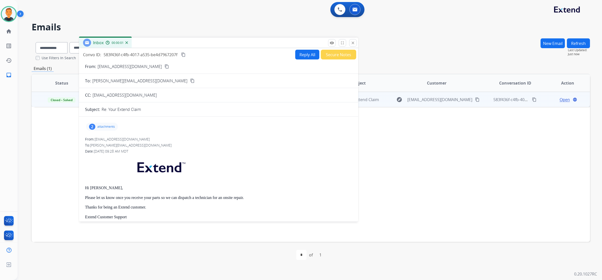
drag, startPoint x: 407, startPoint y: 34, endPoint x: 174, endPoint y: 41, distance: 232.7
click at [174, 41] on div "Inbox 00:00:01" at bounding box center [218, 43] width 279 height 11
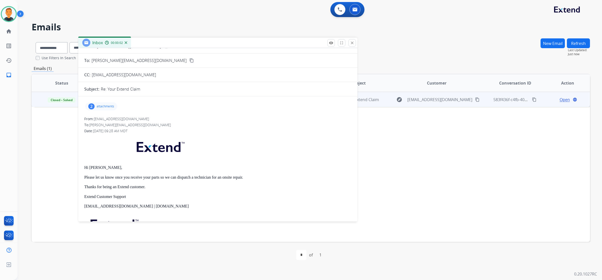
scroll to position [31, 0]
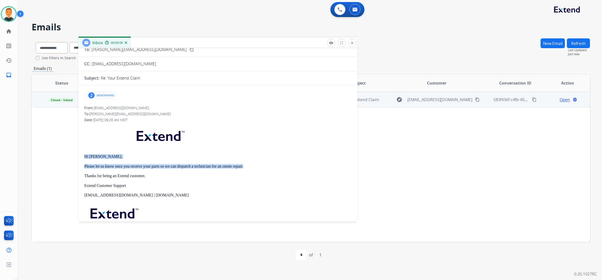
drag, startPoint x: 252, startPoint y: 164, endPoint x: 95, endPoint y: 158, distance: 157.7
copy div "Hi [PERSON_NAME], Please let us know once you receive your parts so we can disp…"
click at [107, 92] on div "2 attachments" at bounding box center [101, 95] width 32 height 8
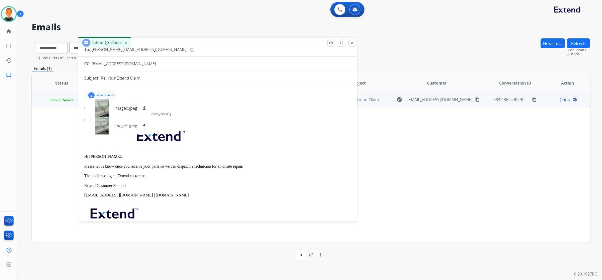
click at [277, 142] on p at bounding box center [217, 137] width 267 height 24
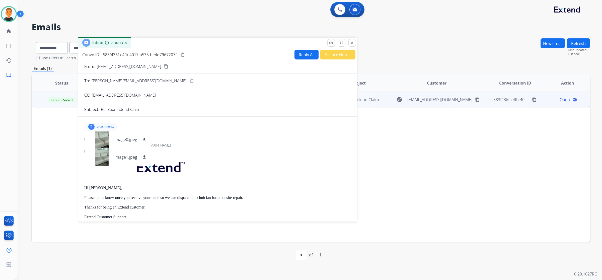
click at [301, 51] on button "Reply All" at bounding box center [307, 55] width 24 height 10
select select "**********"
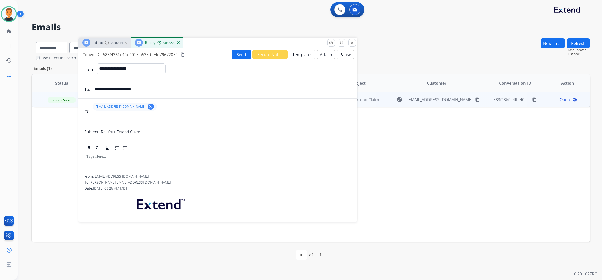
click at [302, 54] on button "Templates" at bounding box center [302, 55] width 25 height 10
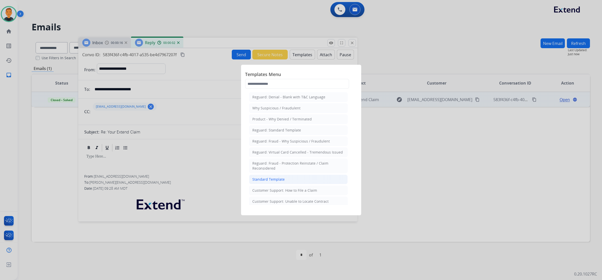
click at [281, 181] on div "Standard Template" at bounding box center [268, 179] width 32 height 5
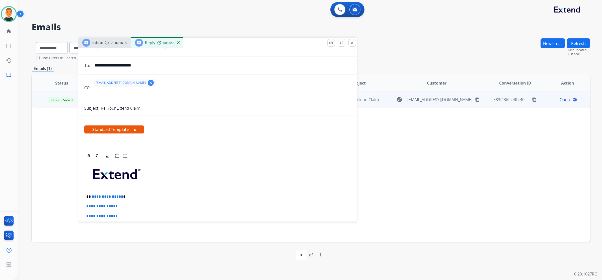
scroll to position [63, 0]
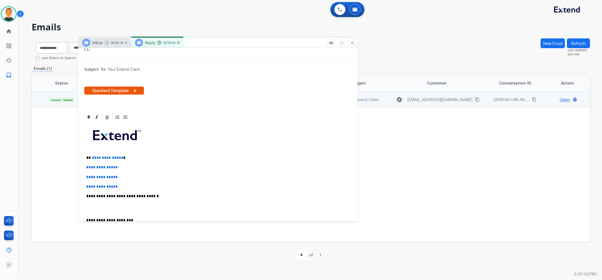
click at [86, 219] on p "**********" at bounding box center [215, 220] width 259 height 5
drag, startPoint x: 128, startPoint y: 187, endPoint x: 127, endPoint y: 182, distance: 5.2
click at [128, 186] on p "**********" at bounding box center [217, 186] width 263 height 5
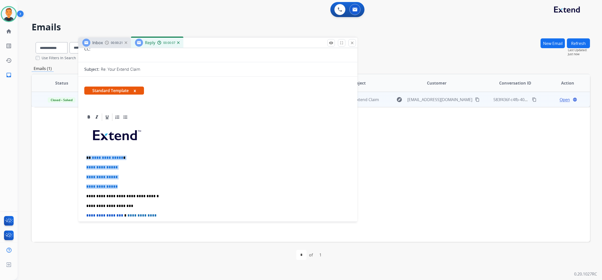
drag, startPoint x: 127, startPoint y: 187, endPoint x: 110, endPoint y: 158, distance: 33.8
click at [87, 155] on div "**********" at bounding box center [217, 201] width 267 height 158
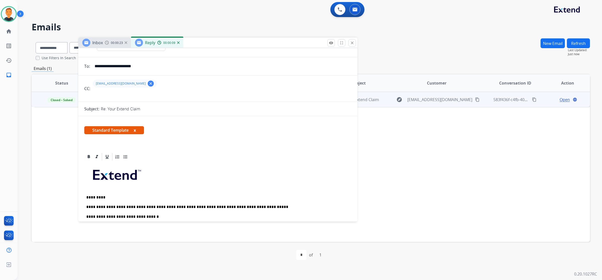
scroll to position [0, 0]
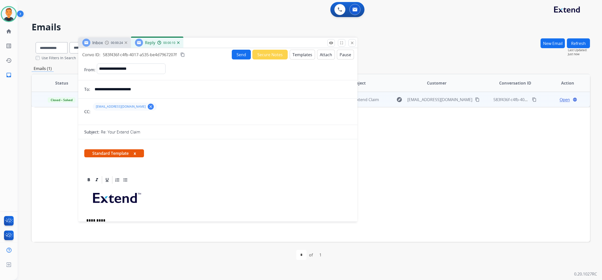
click at [239, 53] on button "Send" at bounding box center [241, 55] width 19 height 10
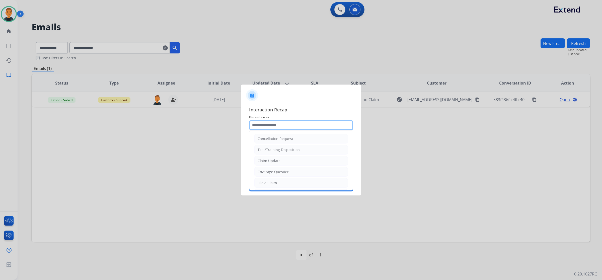
click at [279, 123] on input "text" at bounding box center [301, 125] width 104 height 10
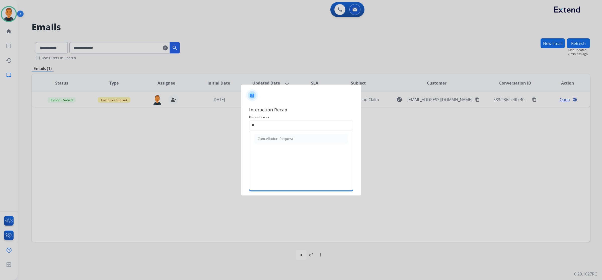
click at [297, 108] on span "Interaction Recap" at bounding box center [301, 110] width 104 height 8
drag, startPoint x: 281, startPoint y: 125, endPoint x: 242, endPoint y: 124, distance: 39.4
click at [242, 124] on div "Interaction Recap Disposition as ** Cancellation Request Merchants Status Save" at bounding box center [301, 149] width 120 height 94
click at [287, 141] on li "Claim Update" at bounding box center [301, 139] width 94 height 10
type input "**********"
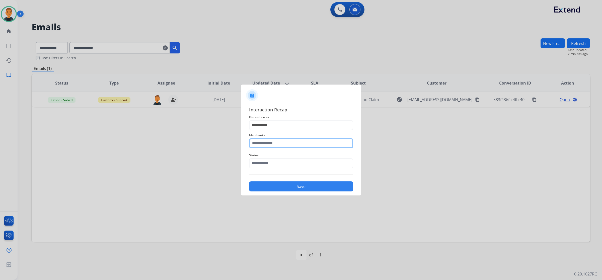
click at [279, 142] on input "text" at bounding box center [301, 143] width 104 height 10
click at [276, 157] on div "Eq3 [GEOGRAPHIC_DATA]" at bounding box center [279, 157] width 42 height 5
type input "**********"
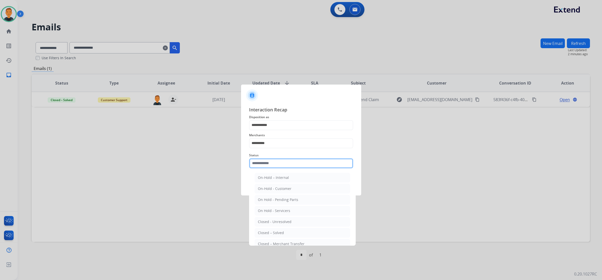
click at [272, 163] on input "text" at bounding box center [301, 163] width 104 height 10
click at [284, 233] on li "Closed – Solved" at bounding box center [303, 233] width 96 height 10
type input "**********"
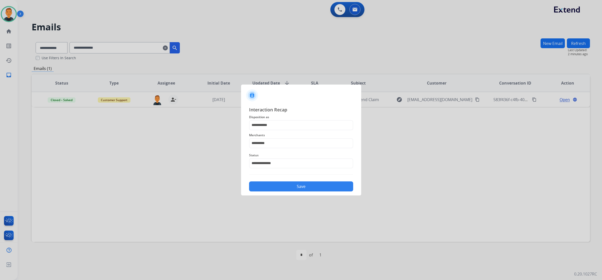
click at [306, 185] on button "Save" at bounding box center [301, 186] width 104 height 10
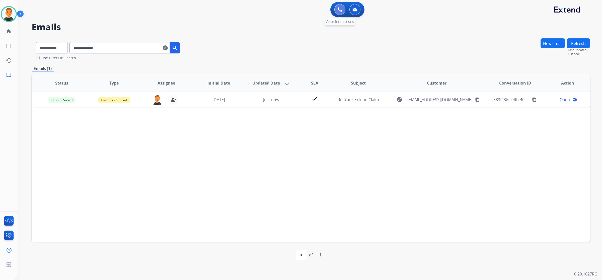
click at [339, 8] on img at bounding box center [340, 9] width 5 height 5
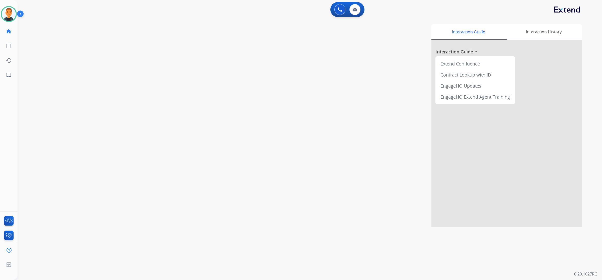
click at [339, 8] on img at bounding box center [340, 9] width 5 height 5
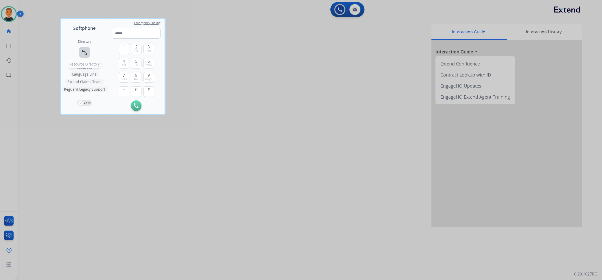
click at [85, 51] on mat-icon "connect_without_contact" at bounding box center [85, 52] width 6 height 6
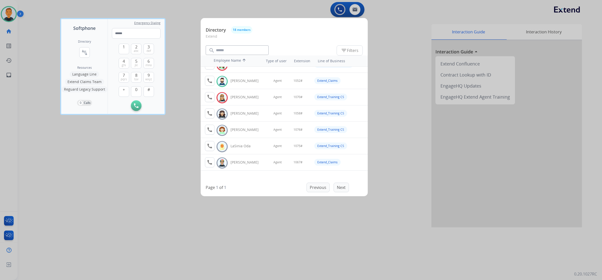
scroll to position [94, 0]
click at [384, 64] on div at bounding box center [301, 140] width 602 height 280
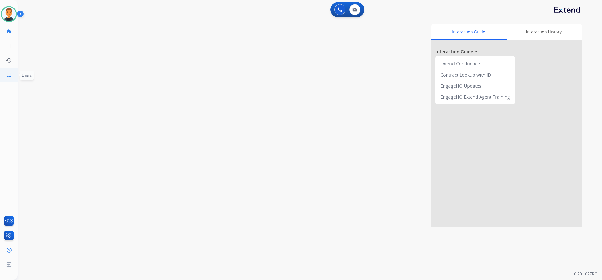
click at [11, 74] on mat-icon "inbox" at bounding box center [9, 75] width 6 height 6
select select "**********"
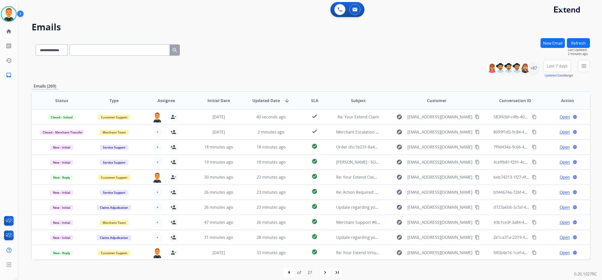
click at [419, 36] on div "**********" at bounding box center [304, 152] width 573 height 268
click at [15, 13] on img at bounding box center [9, 14] width 14 height 14
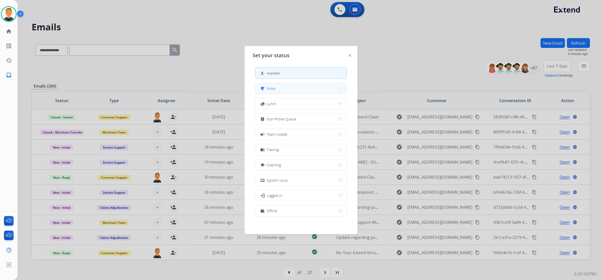
click at [309, 86] on button "free_breakfast Break" at bounding box center [300, 88] width 91 height 11
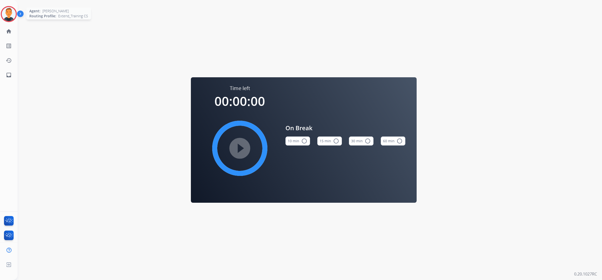
click at [12, 16] on img at bounding box center [9, 14] width 14 height 14
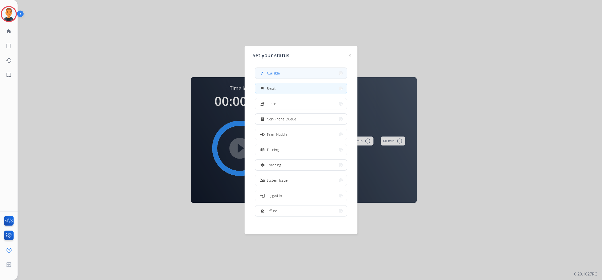
click at [286, 69] on button "how_to_reg Available" at bounding box center [300, 73] width 91 height 11
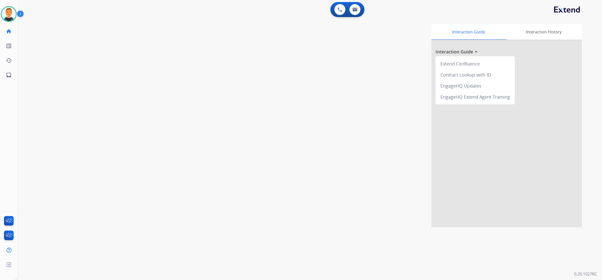
click at [377, 143] on div "Interaction Guide Interaction History Interaction Guide arrow_drop_up Extend Co…" at bounding box center [380, 125] width 406 height 203
click at [13, 9] on img at bounding box center [9, 14] width 14 height 14
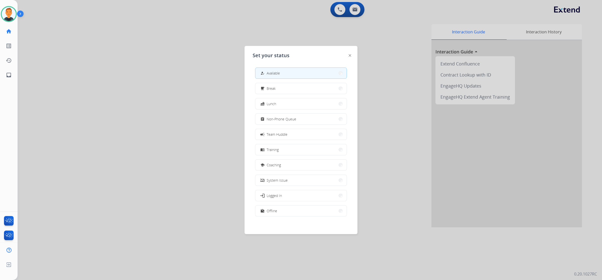
drag, startPoint x: 85, startPoint y: 155, endPoint x: 103, endPoint y: 153, distance: 18.9
click at [86, 155] on div at bounding box center [301, 140] width 602 height 280
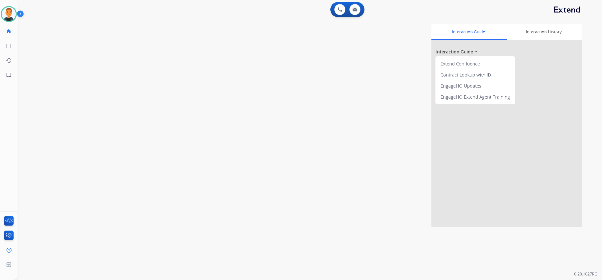
click at [227, 145] on div "Interaction Guide Interaction History Interaction Guide arrow_drop_up Extend Co…" at bounding box center [380, 125] width 406 height 203
click at [11, 16] on img at bounding box center [9, 14] width 14 height 14
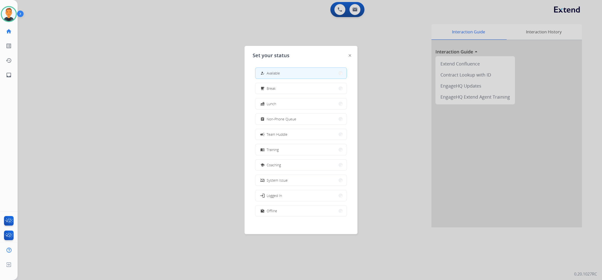
click at [101, 107] on div at bounding box center [301, 140] width 602 height 280
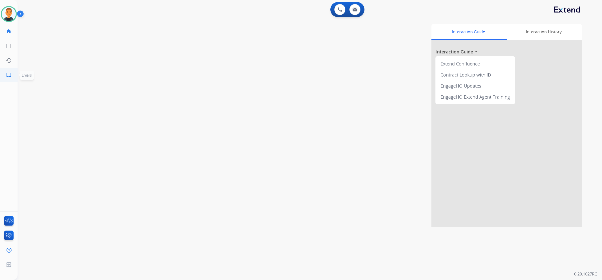
click at [11, 75] on mat-icon "inbox" at bounding box center [9, 75] width 6 height 6
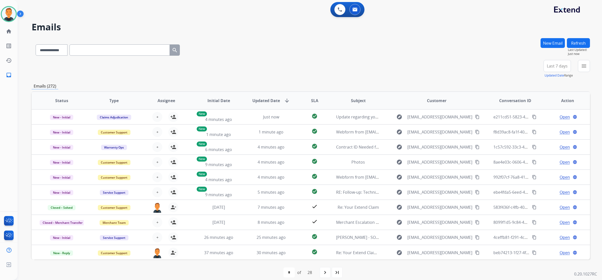
click at [95, 48] on input "text" at bounding box center [120, 49] width 100 height 11
click at [62, 50] on select "**********" at bounding box center [51, 49] width 31 height 11
select select "**********"
click at [36, 44] on select "**********" at bounding box center [51, 49] width 31 height 11
click at [92, 50] on input "text" at bounding box center [120, 49] width 100 height 11
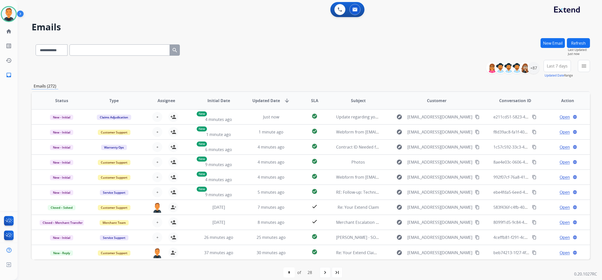
paste input "**********"
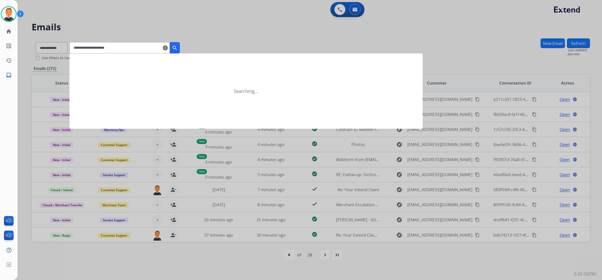
type input "**********"
click at [178, 45] on mat-icon "search" at bounding box center [175, 48] width 6 height 6
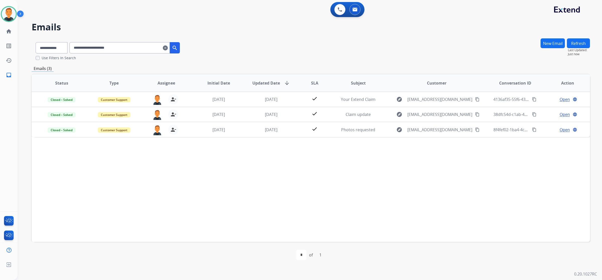
click at [424, 185] on div "Status Type Assignee Initial Date Updated Date arrow_downward SLA Subject Custo…" at bounding box center [311, 158] width 559 height 168
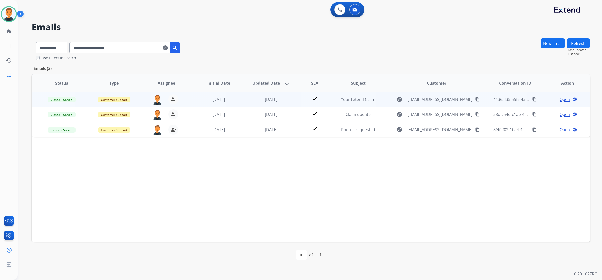
click at [565, 98] on span "Open" at bounding box center [565, 99] width 10 height 6
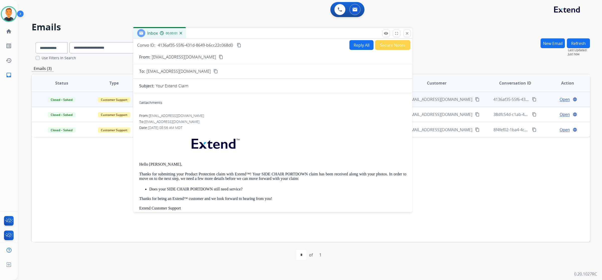
drag, startPoint x: 408, startPoint y: 37, endPoint x: 234, endPoint y: 35, distance: 173.9
click at [234, 35] on div "Inbox 00:00:01" at bounding box center [272, 33] width 279 height 11
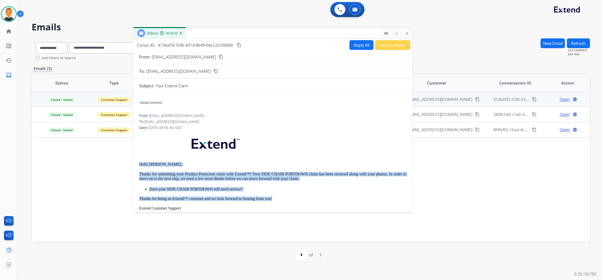
drag, startPoint x: 278, startPoint y: 199, endPoint x: 138, endPoint y: 163, distance: 144.4
click at [138, 163] on div "0 attachments From: support@extend.com To: catherinem0065@gmail.com Date: 08/13…" at bounding box center [272, 268] width 279 height 342
copy div "Hello Catherine, Thanks for submitting your Product Protection claim with Exten…"
click at [356, 43] on button "Reply All" at bounding box center [362, 45] width 24 height 10
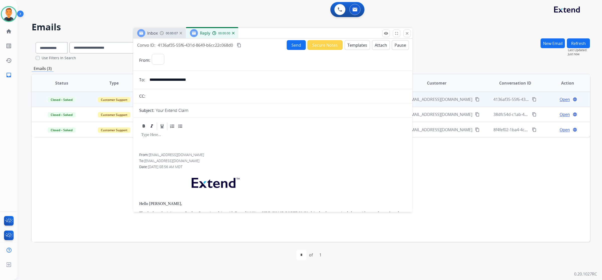
select select "**********"
click at [356, 43] on button "Templates" at bounding box center [357, 45] width 25 height 10
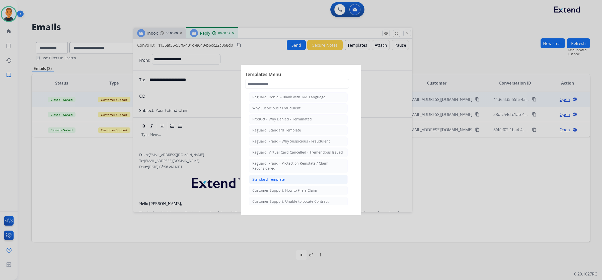
click at [289, 179] on li "Standard Template" at bounding box center [298, 180] width 99 height 10
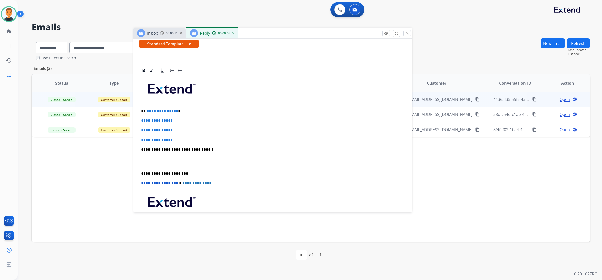
scroll to position [94, 0]
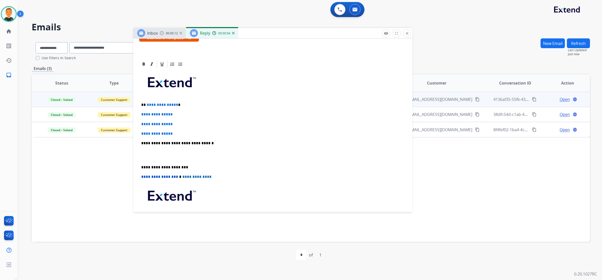
click at [141, 167] on div "**********" at bounding box center [272, 155] width 267 height 173
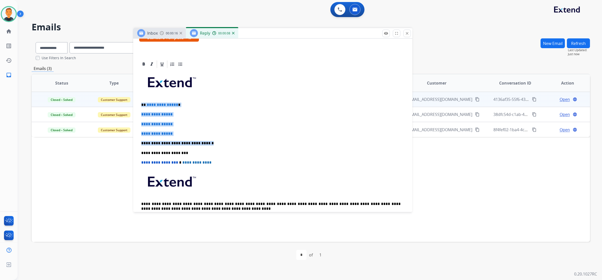
drag, startPoint x: 210, startPoint y: 141, endPoint x: 141, endPoint y: 105, distance: 78.0
click at [141, 105] on div "**********" at bounding box center [272, 148] width 267 height 158
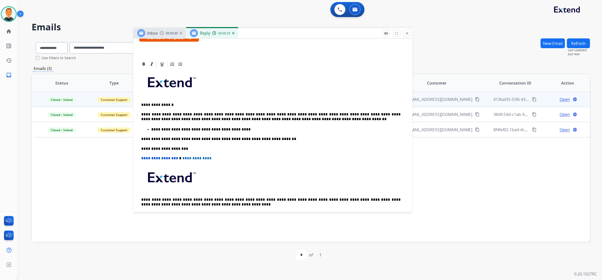
scroll to position [0, 0]
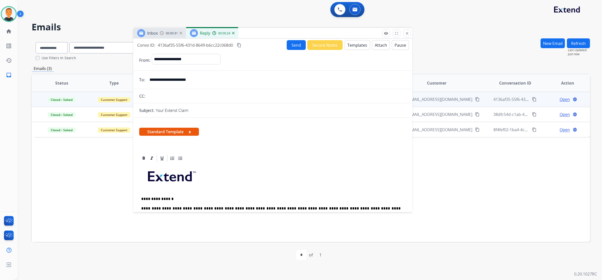
click at [290, 42] on button "Send" at bounding box center [296, 45] width 19 height 10
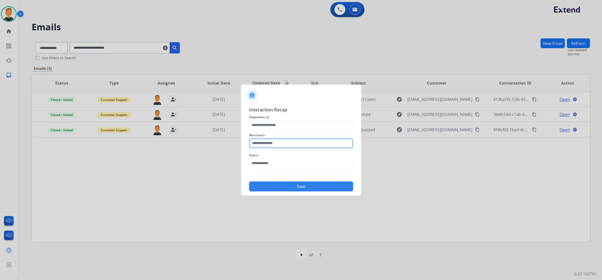
click at [279, 139] on input "text" at bounding box center [301, 143] width 104 height 10
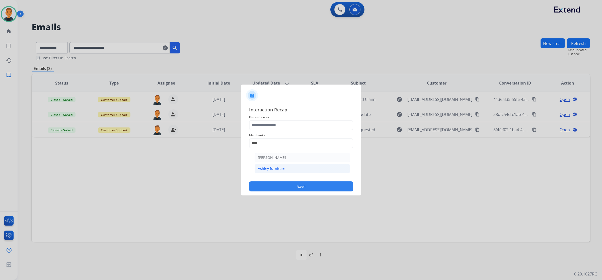
click at [277, 168] on div "Ashley furniture" at bounding box center [271, 168] width 27 height 5
type input "**********"
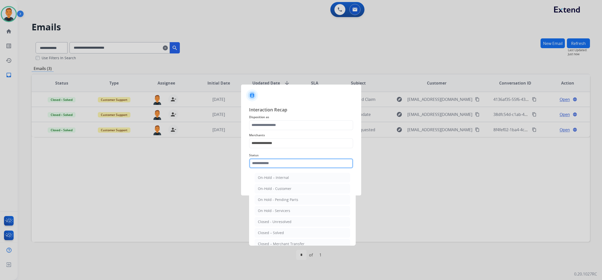
click at [274, 162] on input "text" at bounding box center [301, 163] width 104 height 10
click at [282, 231] on div "Closed – Solved" at bounding box center [271, 232] width 26 height 5
type input "**********"
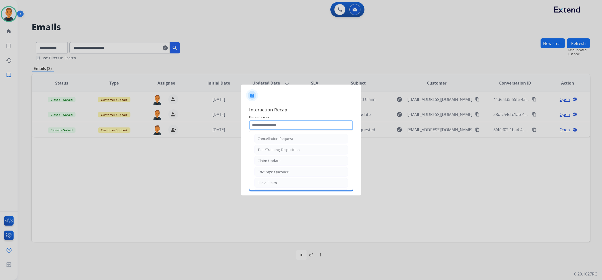
click at [283, 123] on input "text" at bounding box center [301, 125] width 104 height 10
click at [282, 161] on li "Claim Update" at bounding box center [301, 161] width 94 height 10
type input "**********"
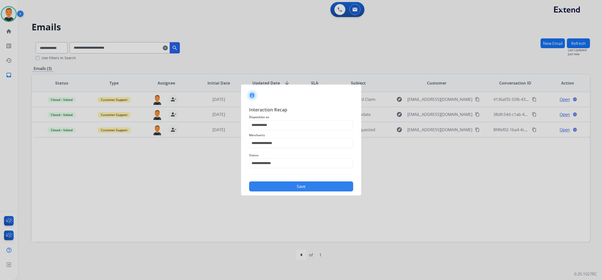
click at [289, 186] on button "Save" at bounding box center [301, 186] width 104 height 10
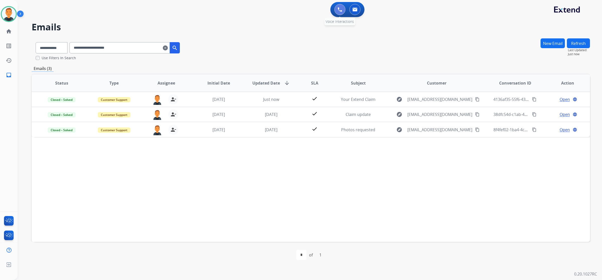
click at [341, 10] on img at bounding box center [340, 9] width 5 height 5
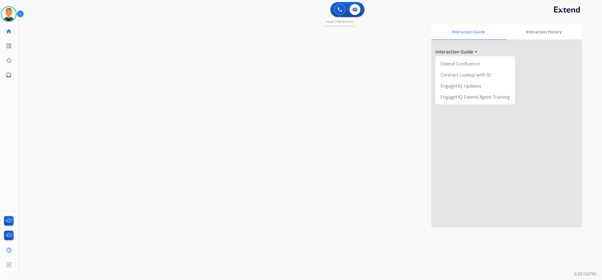
click at [337, 11] on button at bounding box center [340, 9] width 11 height 11
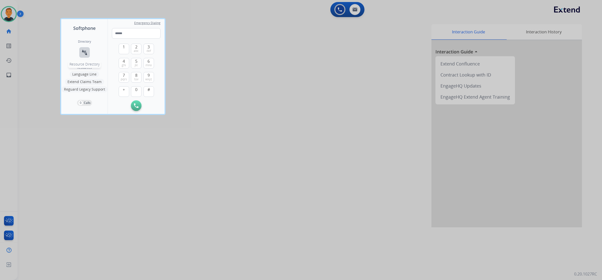
click at [86, 48] on button "connect_without_contact Resource Directory" at bounding box center [84, 52] width 11 height 11
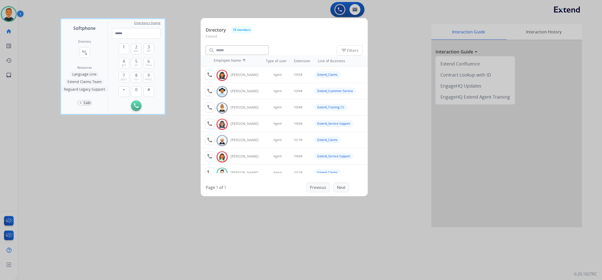
click at [118, 225] on div at bounding box center [301, 140] width 602 height 280
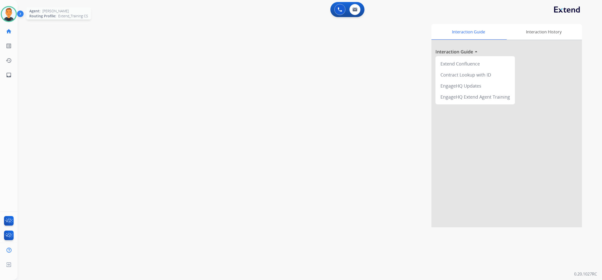
click at [6, 12] on img at bounding box center [9, 14] width 14 height 14
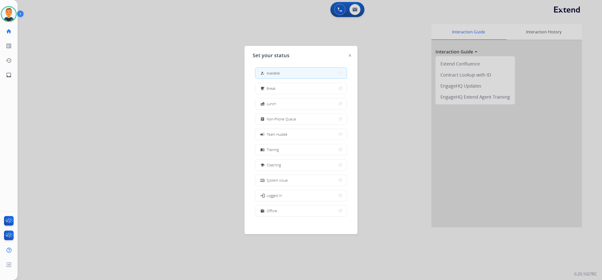
click at [122, 147] on div at bounding box center [301, 140] width 602 height 280
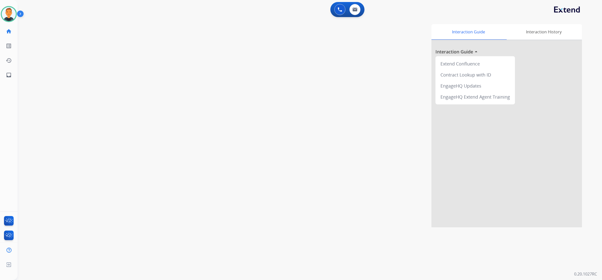
click at [387, 130] on div "Interaction Guide Interaction History Interaction Guide arrow_drop_up Extend Co…" at bounding box center [380, 125] width 406 height 203
click at [7, 75] on mat-icon "inbox" at bounding box center [9, 75] width 6 height 6
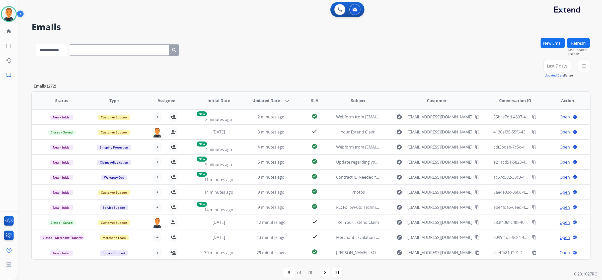
click at [61, 48] on select "**********" at bounding box center [51, 49] width 31 height 11
select select "**********"
click at [36, 44] on select "**********" at bounding box center [51, 49] width 31 height 11
click at [102, 53] on input "text" at bounding box center [120, 49] width 100 height 11
paste input "**********"
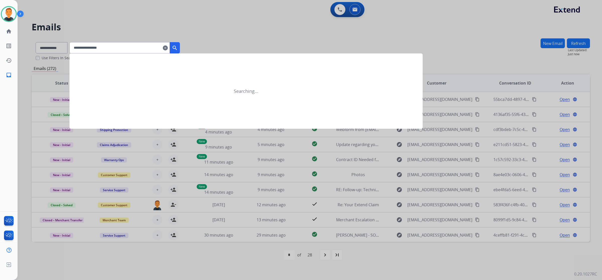
type input "**********"
click at [178, 47] on mat-icon "search" at bounding box center [175, 48] width 6 height 6
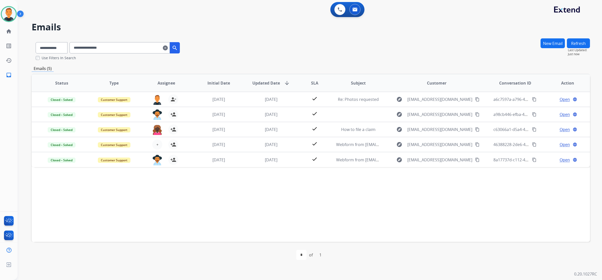
click at [400, 218] on div "Status Type Assignee Initial Date Updated Date arrow_downward SLA Subject Custo…" at bounding box center [311, 158] width 559 height 168
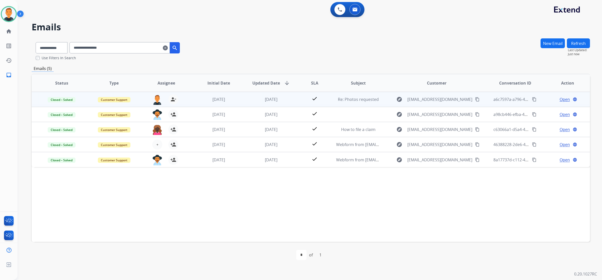
click at [560, 99] on span "Open" at bounding box center [565, 99] width 10 height 6
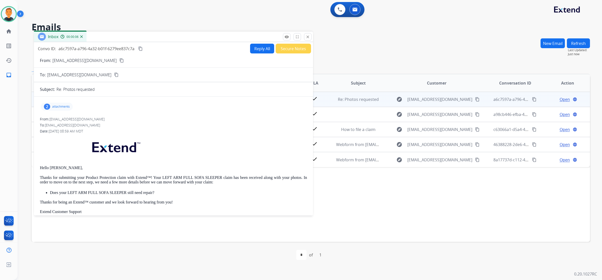
drag, startPoint x: 429, startPoint y: 37, endPoint x: 151, endPoint y: 38, distance: 278.8
click at [151, 38] on div "Inbox 00:00:06" at bounding box center [173, 37] width 279 height 11
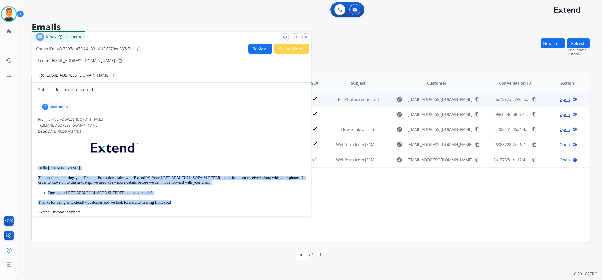
drag, startPoint x: 176, startPoint y: 201, endPoint x: 34, endPoint y: 164, distance: 146.0
copy div "Hello Khusan, Thanks for submitting your Product Protection claim with Extend™!…"
click at [255, 49] on button "Reply All" at bounding box center [260, 49] width 24 height 10
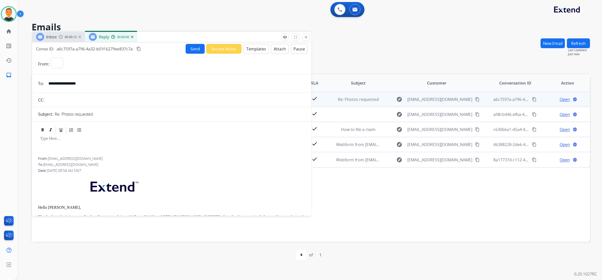
select select "**********"
click at [255, 48] on button "Templates" at bounding box center [256, 49] width 25 height 10
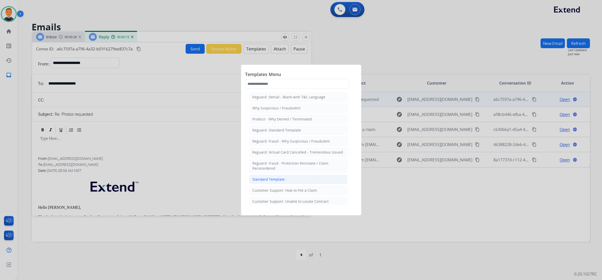
click at [271, 181] on div "Standard Template" at bounding box center [268, 179] width 32 height 5
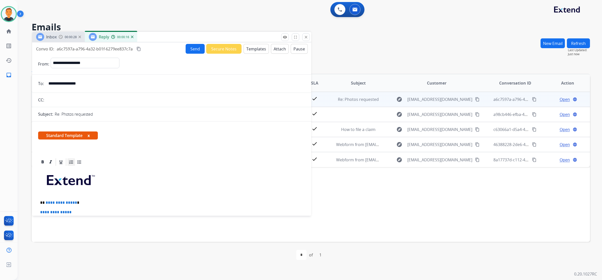
scroll to position [125, 0]
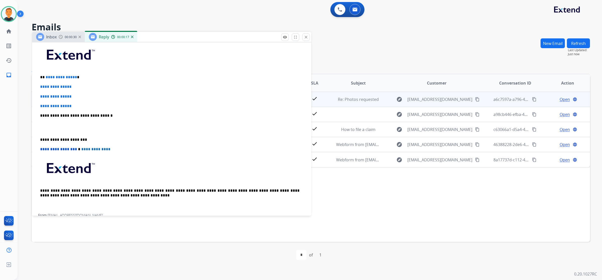
click at [40, 138] on p "**********" at bounding box center [169, 140] width 259 height 5
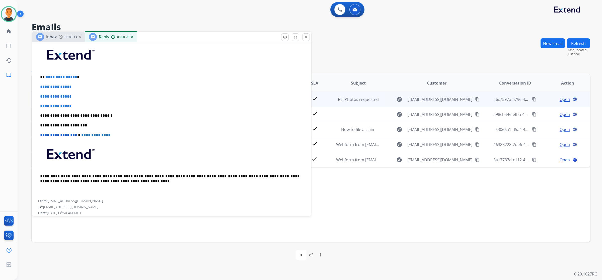
click at [80, 107] on p "**********" at bounding box center [171, 106] width 263 height 5
drag, startPoint x: 78, startPoint y: 105, endPoint x: 38, endPoint y: 77, distance: 48.9
click at [38, 77] on div "**********" at bounding box center [171, 120] width 267 height 158
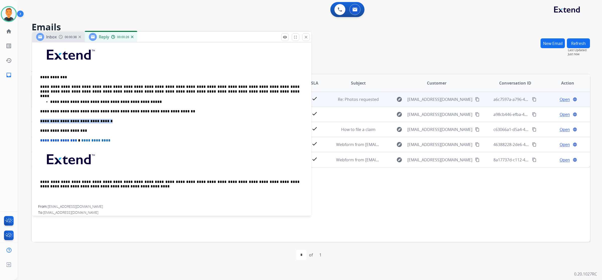
drag, startPoint x: 106, startPoint y: 121, endPoint x: 38, endPoint y: 120, distance: 68.3
click at [40, 132] on p "**********" at bounding box center [169, 130] width 259 height 5
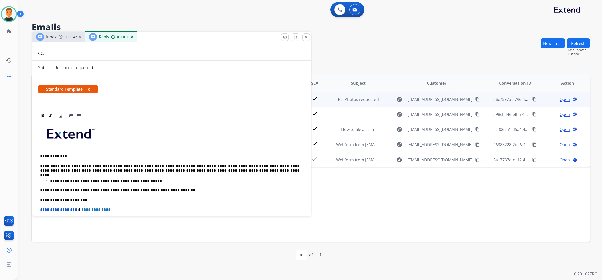
scroll to position [0, 0]
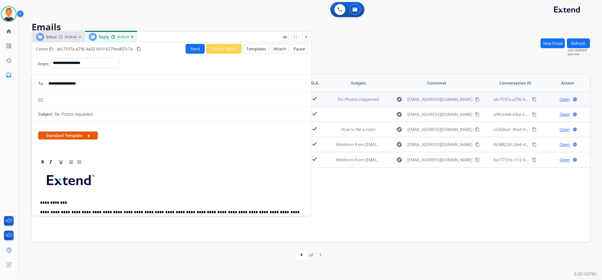
click at [191, 49] on button "Send" at bounding box center [195, 49] width 19 height 10
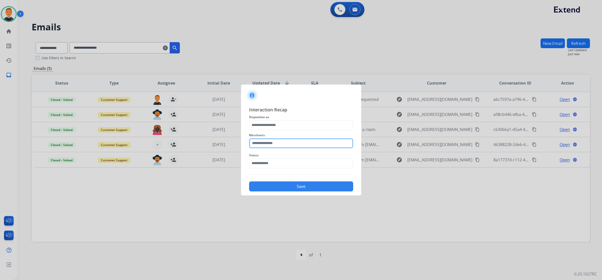
click at [289, 144] on input "text" at bounding box center [301, 143] width 104 height 10
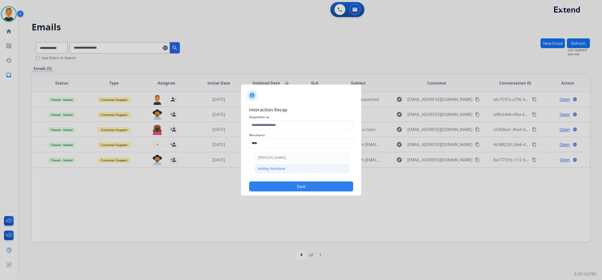
click at [280, 169] on div "Ashley furniture" at bounding box center [271, 168] width 27 height 5
type input "**********"
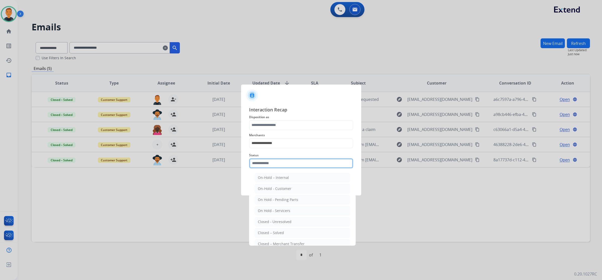
click at [278, 163] on input "text" at bounding box center [301, 163] width 104 height 10
click at [274, 234] on div "Closed – Solved" at bounding box center [271, 232] width 26 height 5
type input "**********"
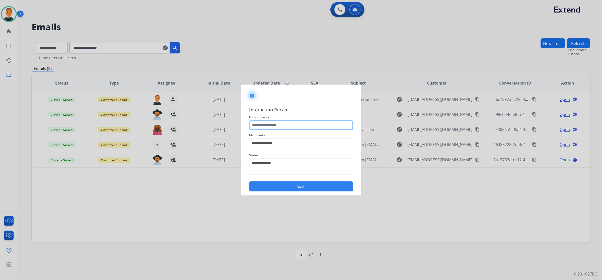
click at [267, 124] on input "text" at bounding box center [301, 125] width 104 height 10
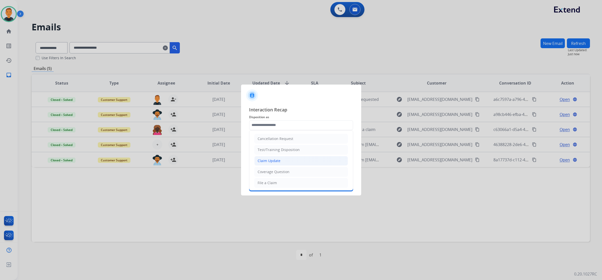
click at [266, 158] on li "Claim Update" at bounding box center [301, 161] width 94 height 10
type input "**********"
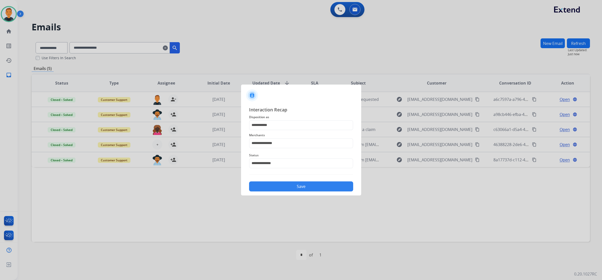
click at [328, 186] on button "Save" at bounding box center [301, 186] width 104 height 10
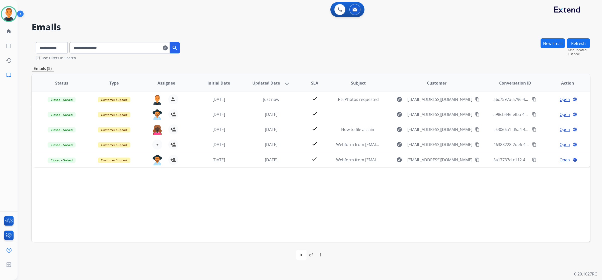
click at [435, 203] on div "Status Type Assignee Initial Date Updated Date arrow_downward SLA Subject Custo…" at bounding box center [311, 158] width 559 height 168
click at [529, 206] on div "Status Type Assignee Initial Date Updated Date arrow_downward SLA Subject Custo…" at bounding box center [311, 158] width 559 height 168
click at [338, 10] on img at bounding box center [340, 9] width 5 height 5
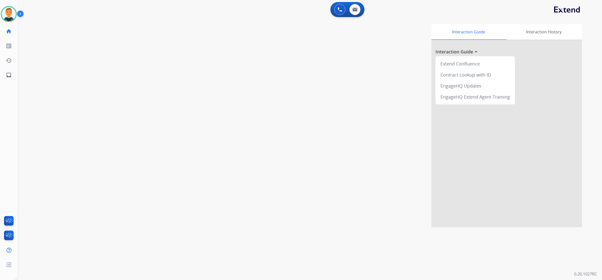
click at [338, 10] on img at bounding box center [340, 9] width 5 height 5
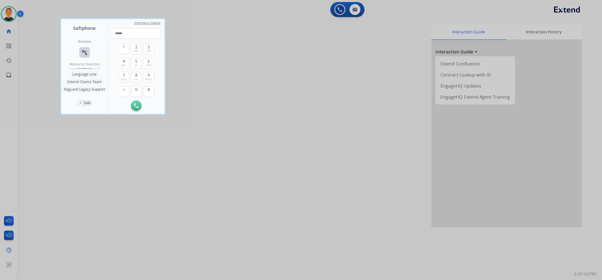
click at [85, 50] on mat-icon "connect_without_contact" at bounding box center [85, 52] width 6 height 6
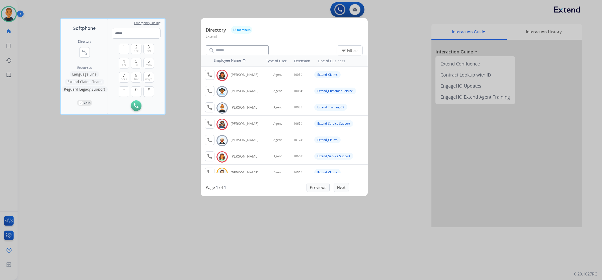
click at [114, 204] on div at bounding box center [301, 140] width 602 height 280
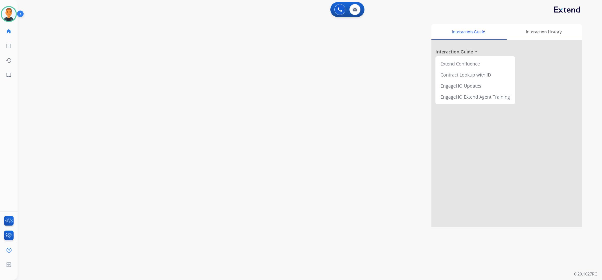
drag, startPoint x: 399, startPoint y: 133, endPoint x: 393, endPoint y: 131, distance: 5.5
click at [399, 133] on div "Interaction Guide Interaction History Interaction Guide arrow_drop_up Extend Co…" at bounding box center [380, 125] width 406 height 203
click at [7, 73] on mat-icon "inbox" at bounding box center [9, 75] width 6 height 6
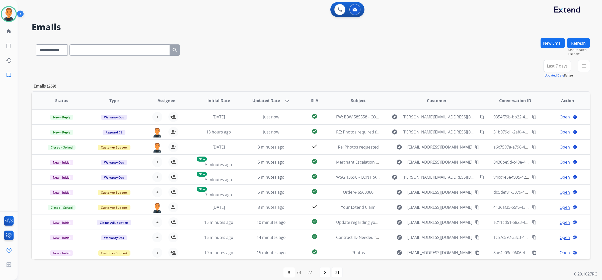
click at [85, 49] on input "text" at bounding box center [120, 49] width 100 height 11
paste input "**********"
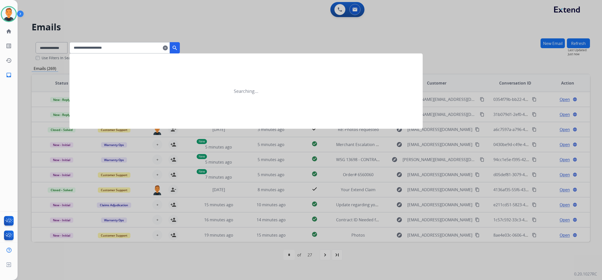
type input "**********"
click at [178, 46] on mat-icon "search" at bounding box center [175, 48] width 6 height 6
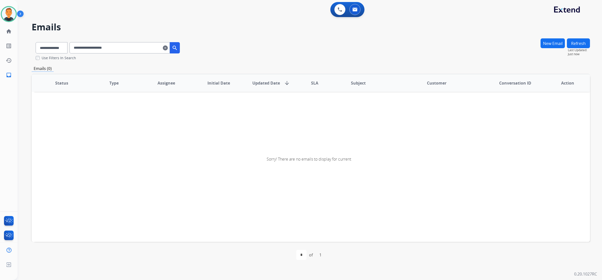
click at [414, 174] on div "Sorry! There are no emails to display for current" at bounding box center [311, 159] width 559 height 168
click at [50, 42] on div "**********" at bounding box center [108, 46] width 152 height 17
click at [52, 49] on select "**********" at bounding box center [51, 47] width 31 height 11
select select "**********"
click at [36, 42] on select "**********" at bounding box center [51, 47] width 31 height 11
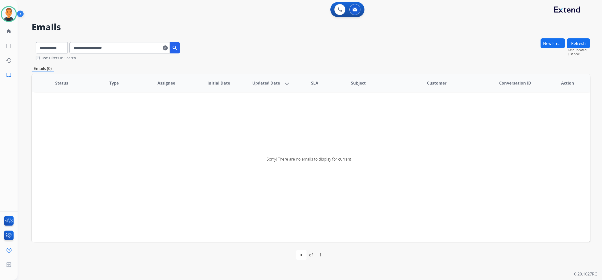
click at [178, 49] on mat-icon "search" at bounding box center [175, 48] width 6 height 6
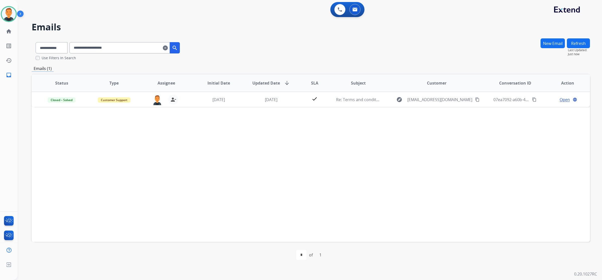
click at [434, 56] on div "**********" at bounding box center [311, 49] width 559 height 22
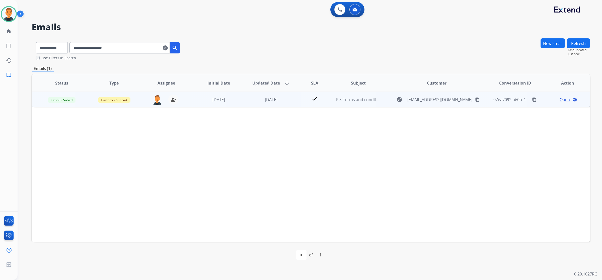
click at [563, 98] on span "Open" at bounding box center [565, 100] width 10 height 6
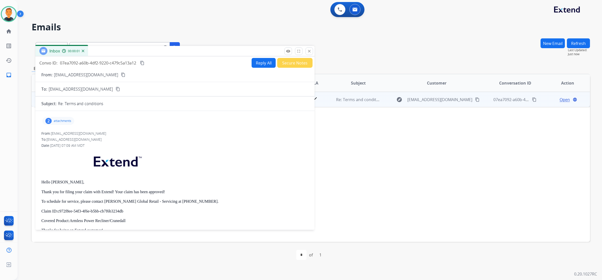
drag, startPoint x: 379, startPoint y: 33, endPoint x: 103, endPoint y: 48, distance: 276.0
click at [103, 48] on div "Inbox 00:00:01" at bounding box center [174, 51] width 279 height 11
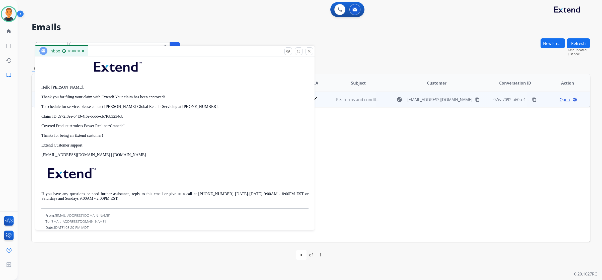
scroll to position [63, 0]
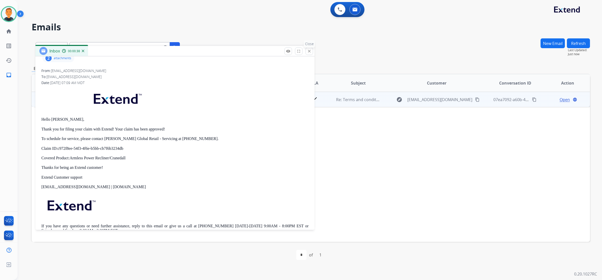
click at [309, 52] on mat-icon "close" at bounding box center [309, 51] width 5 height 5
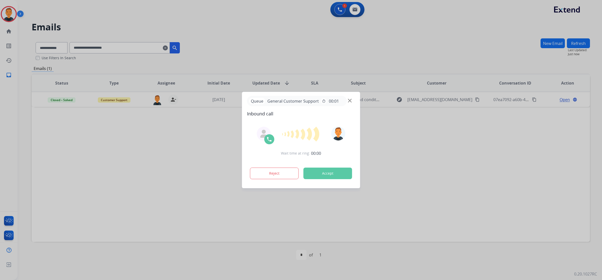
click at [499, 208] on div at bounding box center [301, 140] width 602 height 280
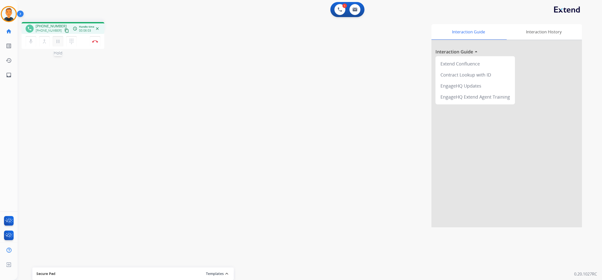
click at [58, 39] on mat-icon "pause" at bounding box center [58, 41] width 6 height 6
click at [71, 42] on mat-icon "dialpad" at bounding box center [72, 41] width 6 height 6
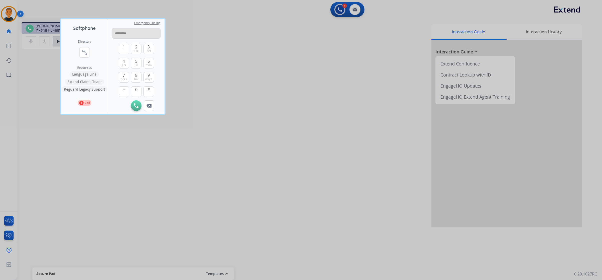
type input "**********"
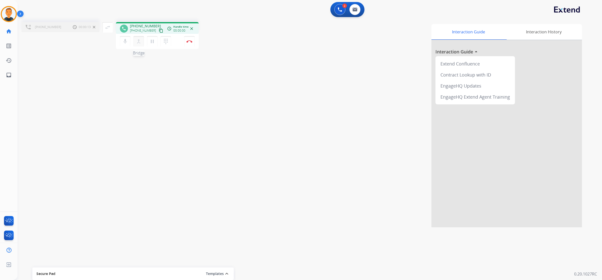
click at [139, 40] on mat-icon "merge_type" at bounding box center [139, 41] width 6 height 6
click at [112, 26] on mat-icon "close_fullscreen" at bounding box center [113, 27] width 6 height 6
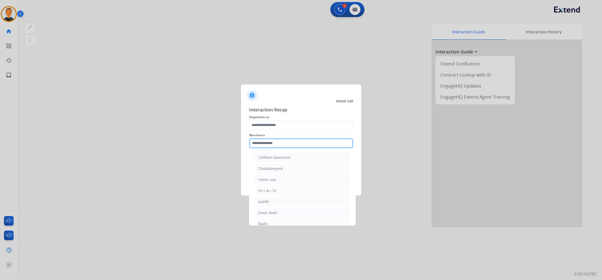
click at [314, 143] on input "text" at bounding box center [301, 143] width 104 height 10
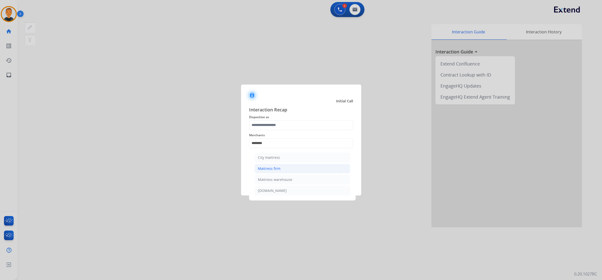
click at [290, 164] on li "Mattress firm" at bounding box center [303, 169] width 96 height 10
type input "**********"
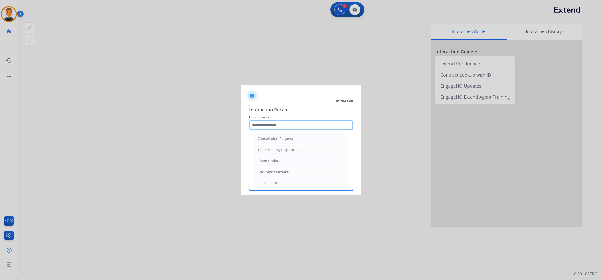
click at [290, 126] on input "text" at bounding box center [301, 125] width 104 height 10
click at [286, 181] on li "File a Claim" at bounding box center [301, 183] width 94 height 10
type input "**********"
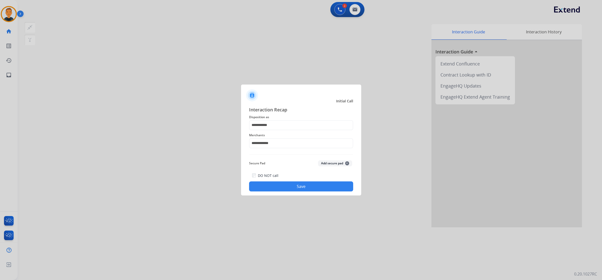
click at [316, 186] on button "Save" at bounding box center [301, 186] width 104 height 10
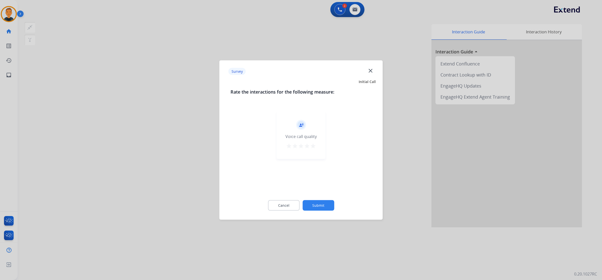
click at [314, 146] on mat-icon "star" at bounding box center [313, 146] width 6 height 6
click at [324, 203] on button "Submit" at bounding box center [319, 205] width 32 height 11
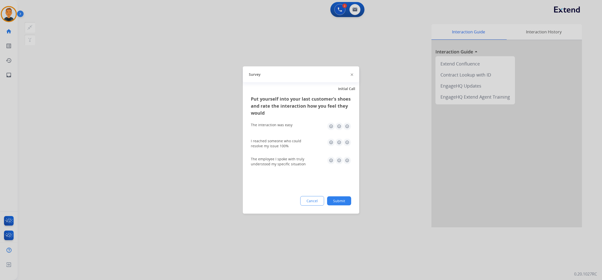
click at [348, 126] on img at bounding box center [347, 126] width 8 height 8
click at [347, 140] on img at bounding box center [347, 143] width 8 height 8
click at [346, 160] on img at bounding box center [347, 161] width 8 height 8
click at [344, 201] on button "Submit" at bounding box center [339, 200] width 24 height 9
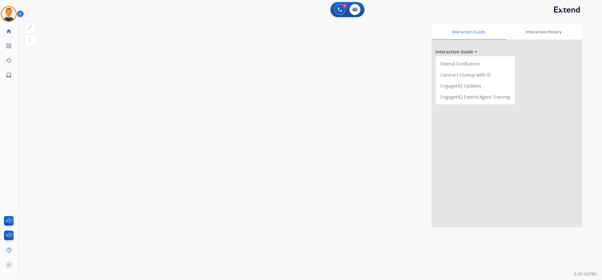
click at [387, 43] on div "Interaction Guide Interaction History Interaction Guide arrow_drop_up Extend Co…" at bounding box center [380, 125] width 406 height 203
click at [337, 10] on button at bounding box center [340, 9] width 11 height 11
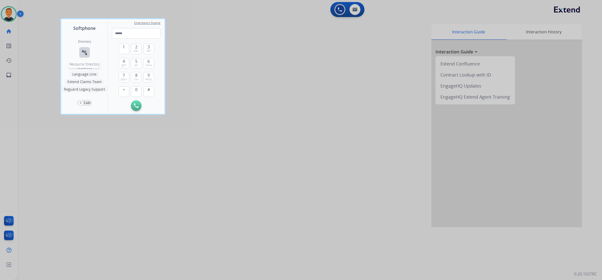
click at [83, 50] on mat-icon "connect_without_contact" at bounding box center [85, 52] width 6 height 6
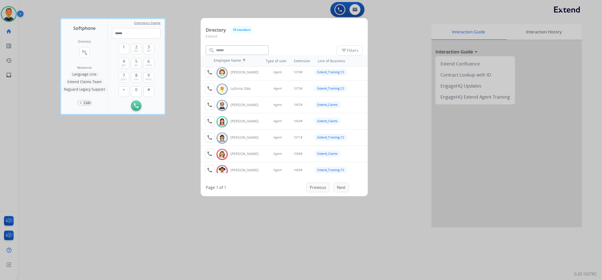
scroll to position [157, 0]
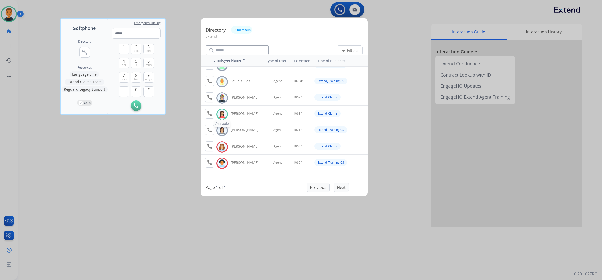
click at [223, 112] on img at bounding box center [222, 114] width 7 height 8
click at [210, 114] on mat-icon "call" at bounding box center [210, 114] width 6 height 6
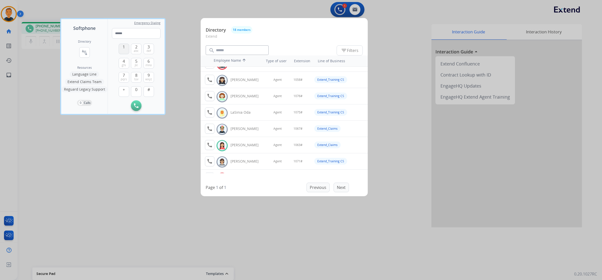
click at [123, 50] on button "1" at bounding box center [124, 49] width 11 height 11
click at [137, 92] on span "0" at bounding box center [136, 90] width 2 height 6
click at [150, 64] on span "mno" at bounding box center [149, 65] width 6 height 4
click at [151, 50] on span "def" at bounding box center [149, 51] width 5 height 4
click at [149, 89] on span "#" at bounding box center [149, 90] width 3 height 6
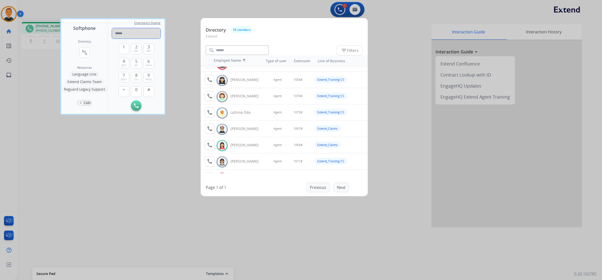
click at [124, 33] on input "tel" at bounding box center [136, 33] width 49 height 11
click at [125, 48] on button "1" at bounding box center [124, 49] width 11 height 11
click at [124, 35] on input "tel" at bounding box center [136, 33] width 49 height 11
click at [123, 44] on button "1" at bounding box center [124, 49] width 11 height 11
click at [138, 88] on button "0" at bounding box center [136, 91] width 11 height 11
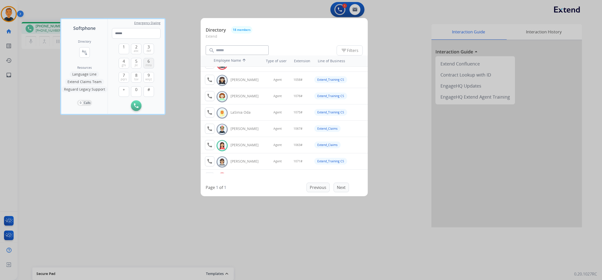
click at [150, 59] on button "6 mno" at bounding box center [149, 63] width 11 height 11
click at [150, 49] on span "def" at bounding box center [149, 51] width 5 height 4
click at [151, 89] on button "#" at bounding box center [149, 91] width 11 height 11
click at [138, 31] on input "tel" at bounding box center [136, 33] width 49 height 11
click at [146, 32] on input "tel" at bounding box center [136, 33] width 49 height 11
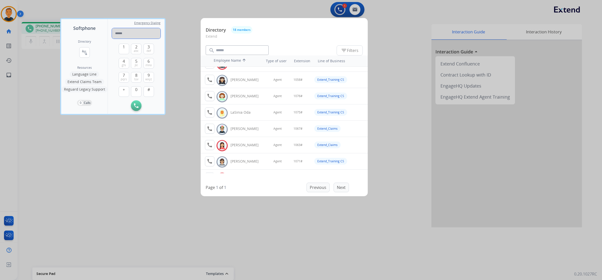
click at [146, 32] on input "tel" at bounding box center [136, 33] width 49 height 11
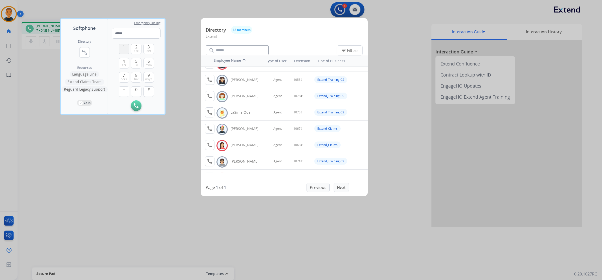
click at [123, 48] on span "1" at bounding box center [124, 47] width 2 height 6
click at [121, 33] on input "tel" at bounding box center [136, 33] width 49 height 11
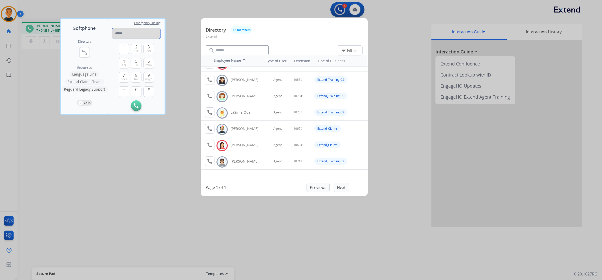
click at [121, 33] on input "tel" at bounding box center [136, 33] width 49 height 11
click at [125, 50] on button "1" at bounding box center [124, 49] width 11 height 11
click at [124, 45] on span "1" at bounding box center [124, 47] width 2 height 6
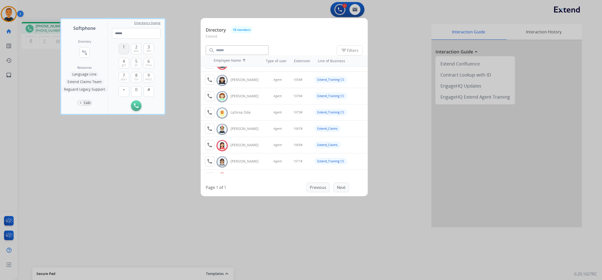
click at [124, 45] on span "1" at bounding box center [124, 47] width 2 height 6
click at [123, 36] on input "tel" at bounding box center [136, 33] width 49 height 11
click at [159, 158] on div at bounding box center [301, 140] width 602 height 280
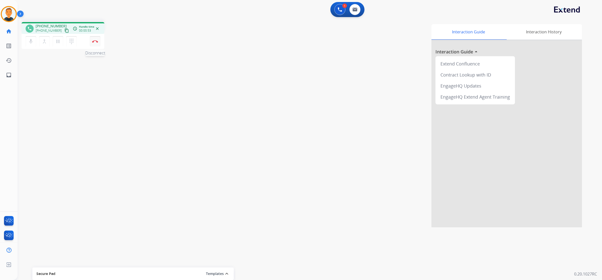
click at [96, 40] on img at bounding box center [95, 41] width 6 height 3
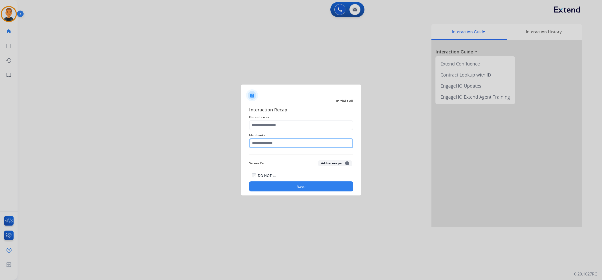
click at [280, 141] on input "text" at bounding box center [301, 143] width 104 height 10
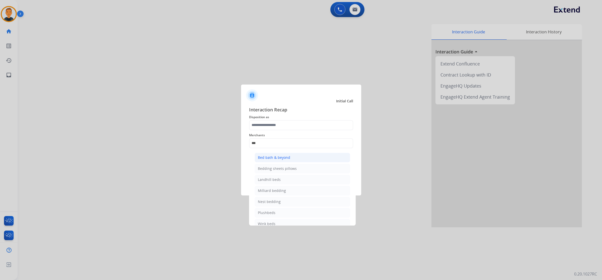
click at [278, 154] on li "Bed bath & beyond" at bounding box center [303, 158] width 96 height 10
type input "**********"
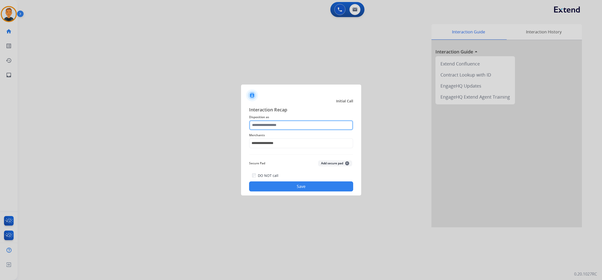
click at [275, 125] on input "text" at bounding box center [301, 125] width 104 height 10
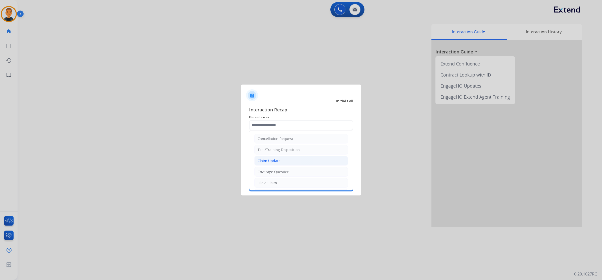
click at [272, 161] on div "Claim Update" at bounding box center [269, 160] width 23 height 5
type input "**********"
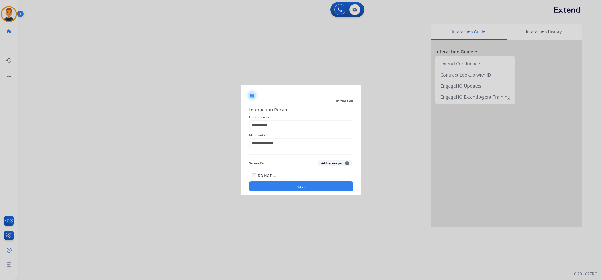
click at [288, 187] on button "Save" at bounding box center [301, 186] width 104 height 10
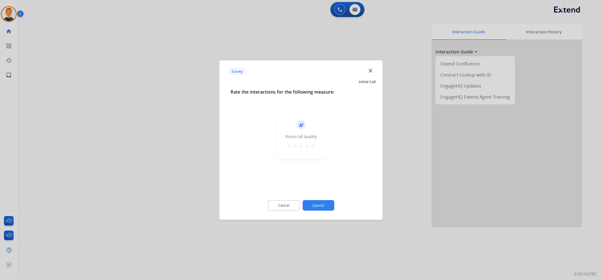
click at [314, 143] on mat-icon "star" at bounding box center [313, 146] width 6 height 6
click at [319, 204] on button "Submit" at bounding box center [319, 205] width 32 height 11
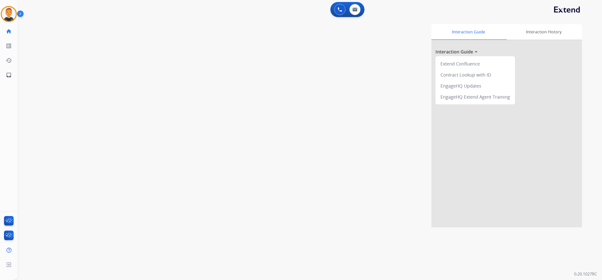
click at [368, 157] on div "Interaction Guide Interaction History Interaction Guide arrow_drop_up Extend Co…" at bounding box center [380, 125] width 406 height 203
click at [339, 12] on img at bounding box center [340, 9] width 5 height 5
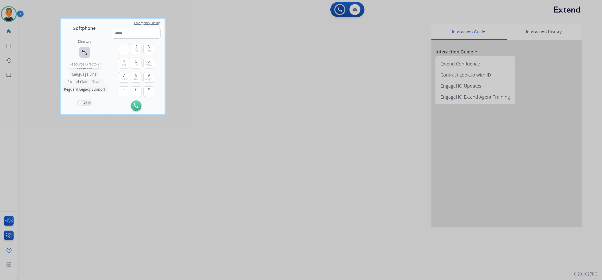
click at [84, 51] on mat-icon "connect_without_contact" at bounding box center [85, 52] width 6 height 6
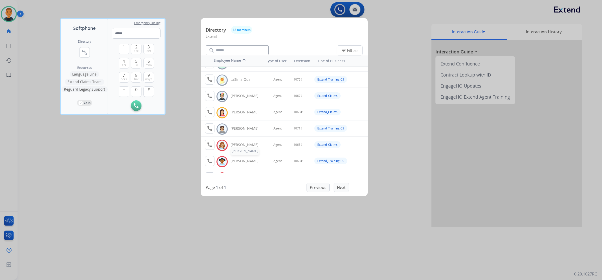
scroll to position [98, 0]
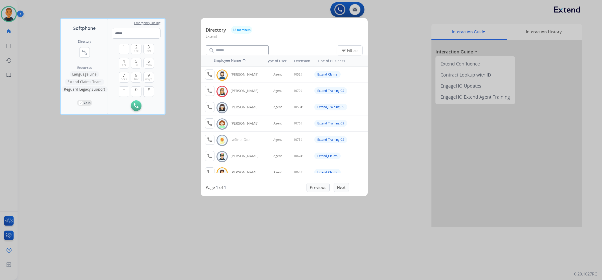
click at [139, 247] on div at bounding box center [301, 140] width 602 height 280
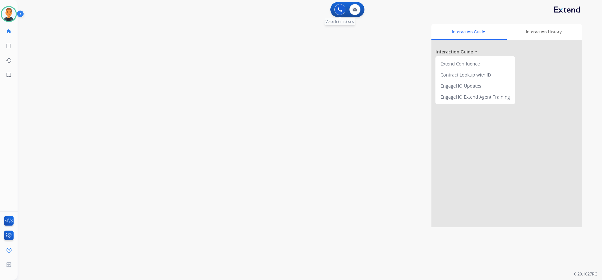
click at [340, 9] on img at bounding box center [340, 9] width 5 height 5
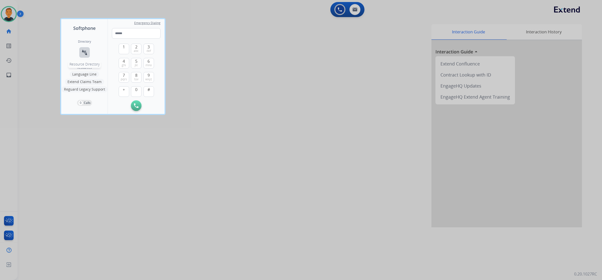
click at [83, 50] on mat-icon "connect_without_contact" at bounding box center [85, 52] width 6 height 6
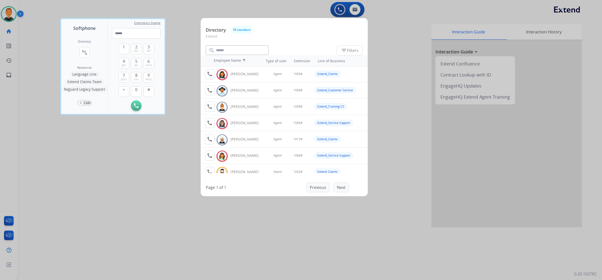
scroll to position [0, 0]
click at [115, 184] on div at bounding box center [301, 140] width 602 height 280
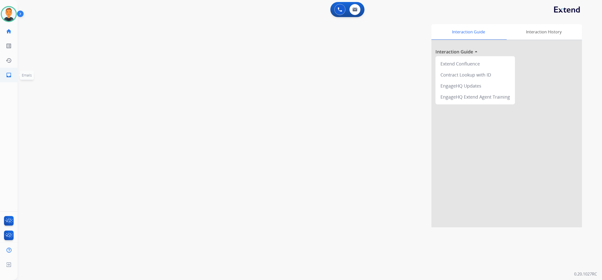
click at [11, 73] on mat-icon "inbox" at bounding box center [9, 75] width 6 height 6
select select "**********"
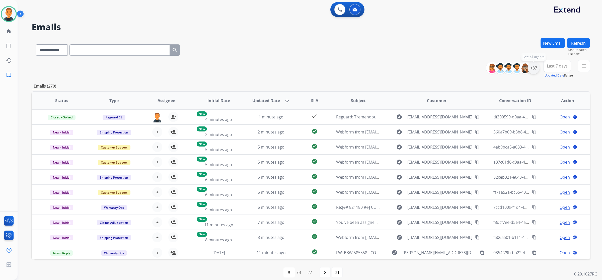
click at [532, 65] on div "+87" at bounding box center [534, 68] width 12 height 12
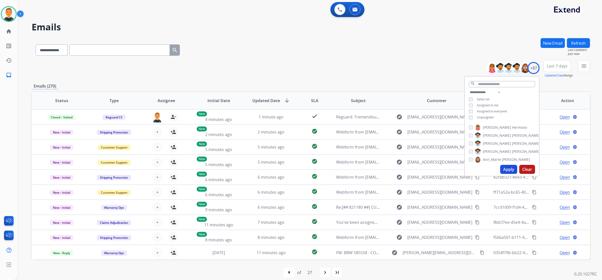
click at [506, 169] on button "Apply" at bounding box center [508, 169] width 17 height 9
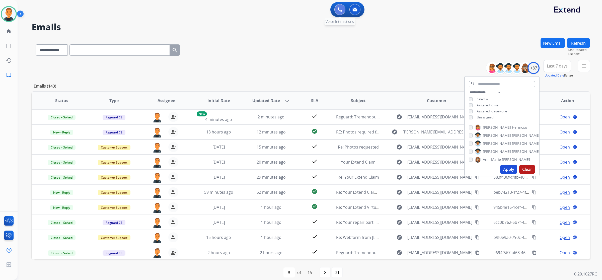
click at [340, 8] on img at bounding box center [340, 9] width 5 height 5
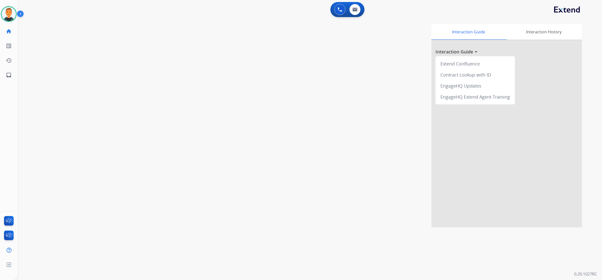
click at [340, 8] on img at bounding box center [340, 9] width 5 height 5
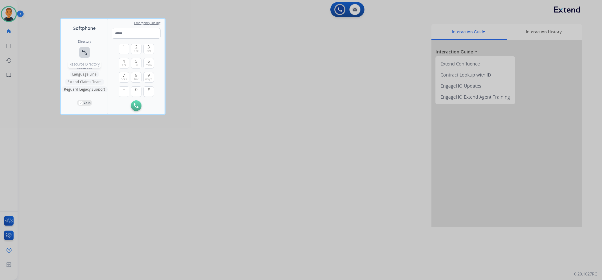
click at [84, 49] on mat-icon "connect_without_contact" at bounding box center [85, 52] width 6 height 6
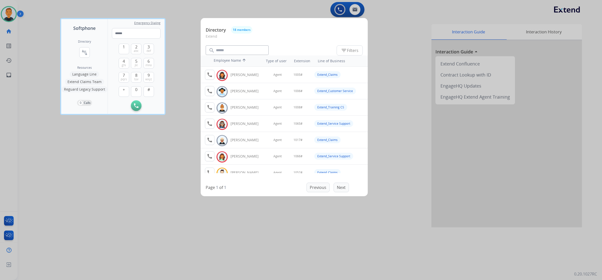
click at [398, 71] on div at bounding box center [301, 140] width 602 height 280
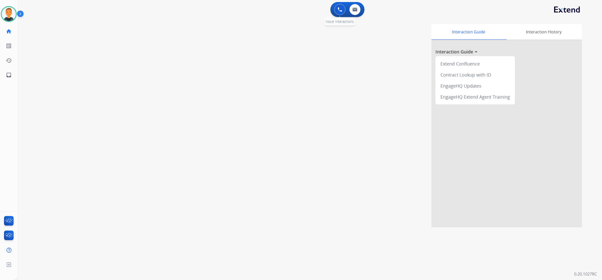
drag, startPoint x: 590, startPoint y: 43, endPoint x: 341, endPoint y: 8, distance: 251.0
click at [341, 8] on img at bounding box center [340, 9] width 5 height 5
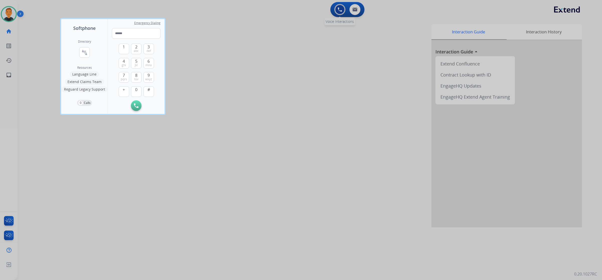
click at [341, 8] on div at bounding box center [301, 140] width 602 height 280
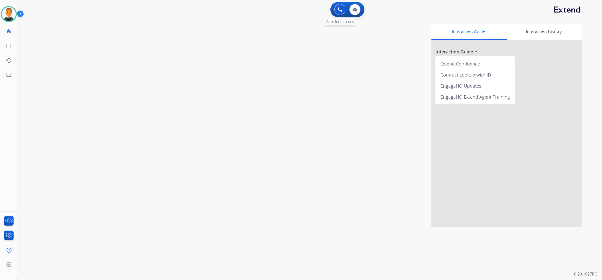
click at [341, 8] on img at bounding box center [340, 9] width 5 height 5
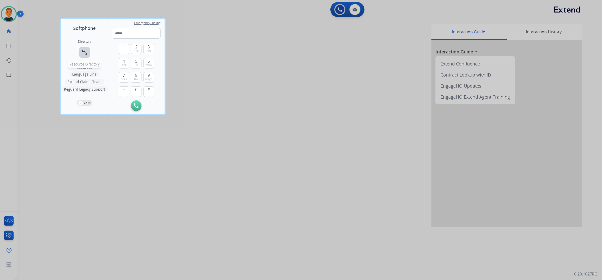
click at [83, 52] on mat-icon "connect_without_contact" at bounding box center [85, 52] width 6 height 6
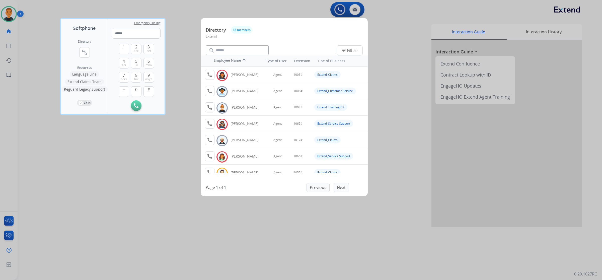
click at [258, 244] on div at bounding box center [301, 140] width 602 height 280
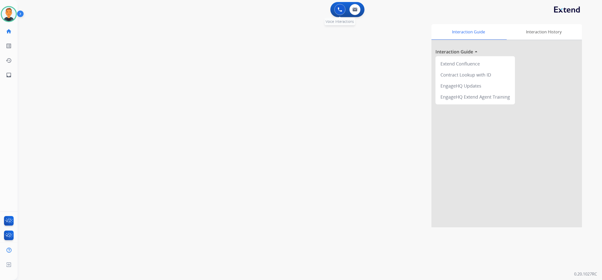
click at [340, 6] on button at bounding box center [340, 9] width 11 height 11
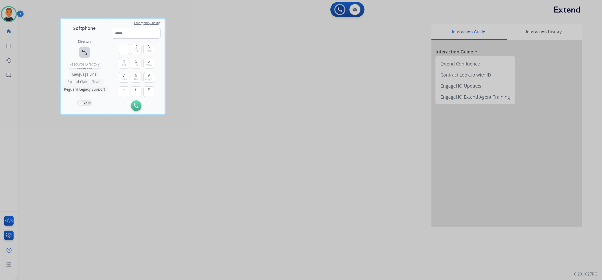
click at [83, 53] on mat-icon "connect_without_contact" at bounding box center [85, 52] width 6 height 6
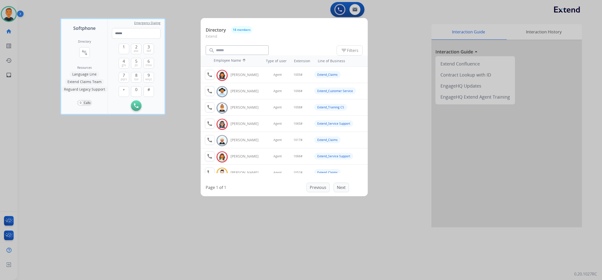
click at [136, 192] on div at bounding box center [301, 140] width 602 height 280
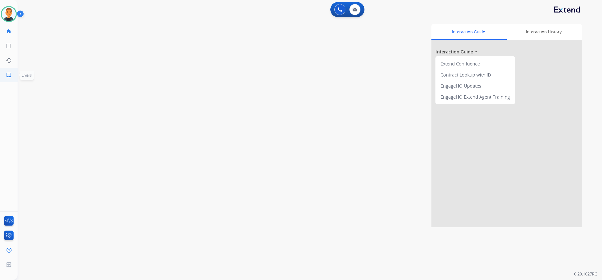
click at [6, 74] on mat-icon "inbox" at bounding box center [9, 75] width 6 height 6
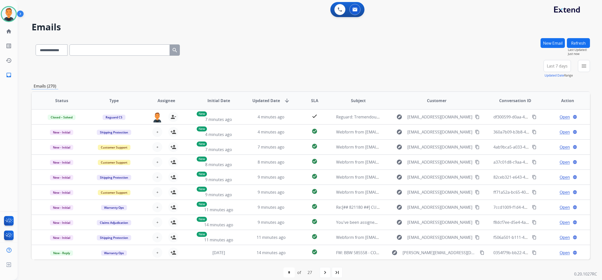
click at [107, 53] on input "text" at bounding box center [120, 49] width 100 height 11
click at [60, 53] on select "**********" at bounding box center [51, 49] width 31 height 11
select select "**********"
click at [36, 44] on select "**********" at bounding box center [51, 49] width 31 height 11
click at [95, 47] on input "text" at bounding box center [120, 49] width 100 height 11
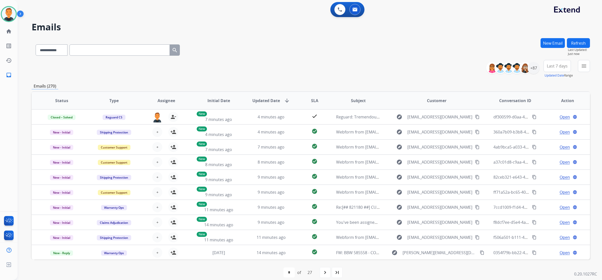
paste input "**********"
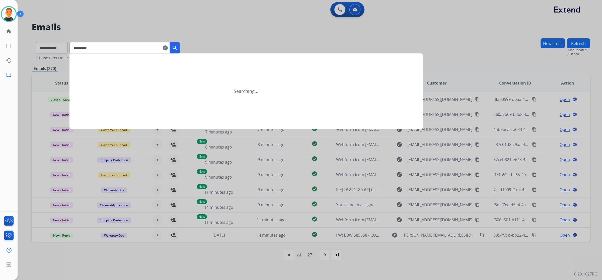
click at [112, 48] on input "**********" at bounding box center [120, 47] width 100 height 11
drag, startPoint x: 112, startPoint y: 46, endPoint x: 83, endPoint y: 48, distance: 29.2
click at [74, 47] on app-all-customers "**********" at bounding box center [301, 140] width 602 height 280
paste input "**********"
type input "**********"
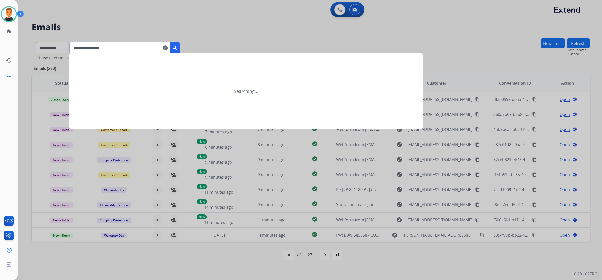
click at [178, 48] on mat-icon "search" at bounding box center [175, 48] width 6 height 6
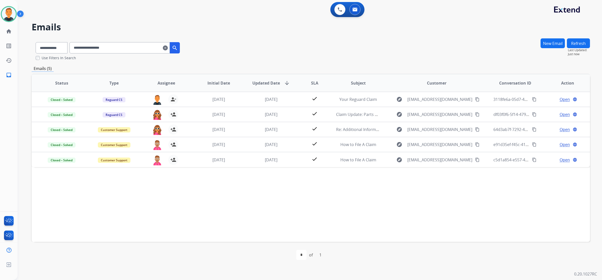
click at [402, 212] on div "Status Type Assignee Initial Date Updated Date arrow_downward SLA Subject Custo…" at bounding box center [311, 158] width 559 height 168
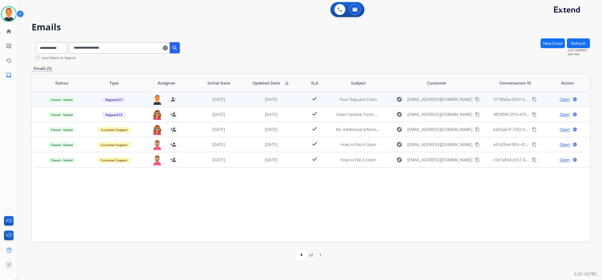
click at [564, 99] on span "Open" at bounding box center [565, 99] width 10 height 6
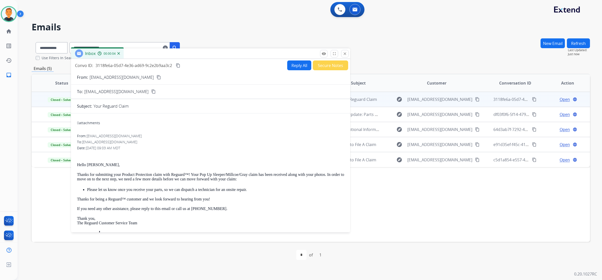
drag, startPoint x: 408, startPoint y: 38, endPoint x: 168, endPoint y: 55, distance: 240.6
click at [168, 55] on div "Inbox 00:00:04" at bounding box center [210, 53] width 279 height 11
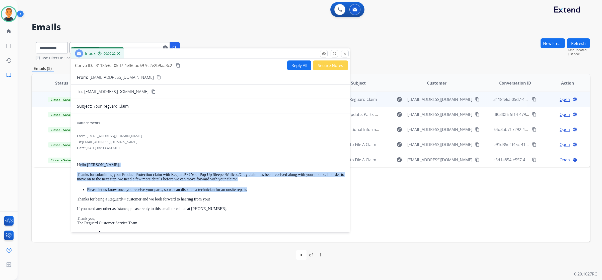
drag, startPoint x: 256, startPoint y: 189, endPoint x: 81, endPoint y: 162, distance: 177.7
click at [81, 162] on div "Hello Monica, Thanks for submitting your Product Protection claim with Reguard™…" at bounding box center [210, 208] width 267 height 111
click at [258, 182] on div "Hello Monica, Thanks for submitting your Product Protection claim with Reguard™…" at bounding box center [210, 208] width 267 height 111
drag, startPoint x: 215, startPoint y: 199, endPoint x: 77, endPoint y: 166, distance: 142.3
click at [77, 166] on div "0 attachments From: customerservice@reguardprotection.com To: rmbrown516@gmail.…" at bounding box center [210, 260] width 279 height 286
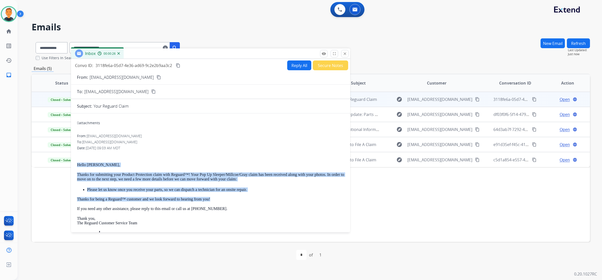
copy div "Hello Monica, Thanks for submitting your Product Protection claim with Reguard™…"
click at [293, 65] on button "Reply All" at bounding box center [299, 65] width 24 height 10
select select "**********"
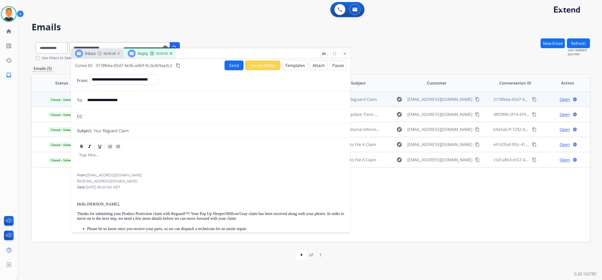
click at [293, 65] on button "Templates" at bounding box center [295, 65] width 25 height 10
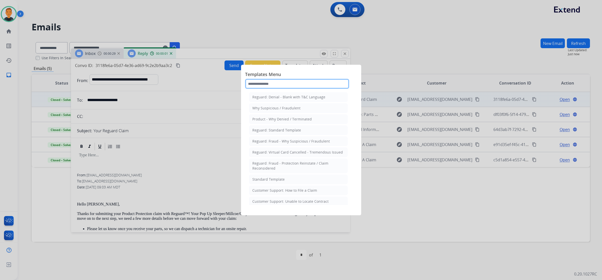
click at [273, 85] on input "text" at bounding box center [297, 84] width 104 height 10
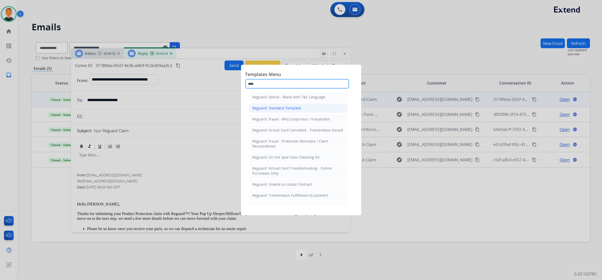
type input "****"
click at [271, 108] on div "Reguard: Standard Template" at bounding box center [276, 108] width 49 height 5
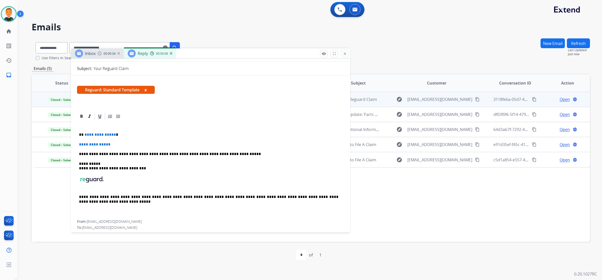
scroll to position [63, 0]
click at [127, 141] on div "**********" at bounding box center [210, 169] width 267 height 99
drag, startPoint x: 120, startPoint y: 145, endPoint x: 78, endPoint y: 132, distance: 43.3
click at [78, 132] on div "**********" at bounding box center [210, 169] width 267 height 99
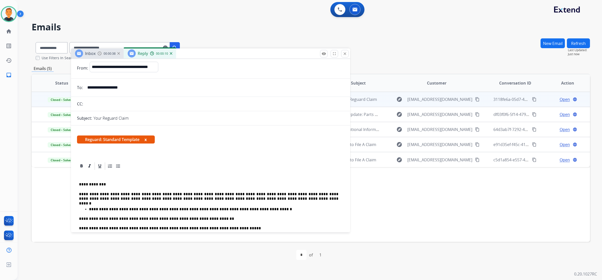
scroll to position [0, 0]
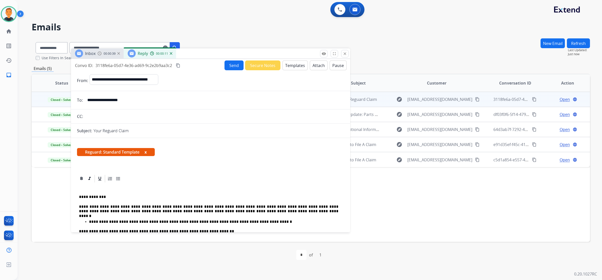
click at [229, 65] on button "Send" at bounding box center [234, 65] width 19 height 10
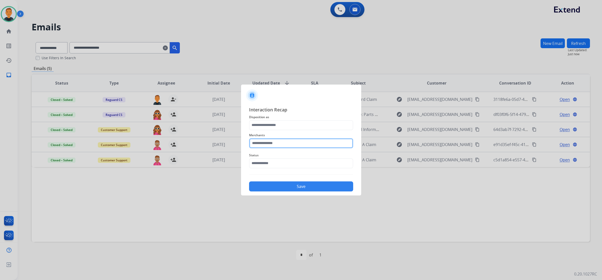
click at [283, 146] on input "text" at bounding box center [301, 143] width 104 height 10
click at [281, 158] on div "[PERSON_NAME]" at bounding box center [272, 157] width 28 height 5
type input "**********"
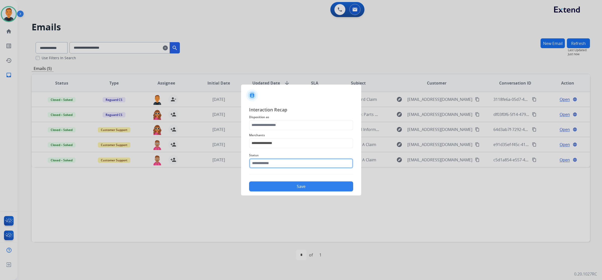
click at [273, 160] on input "text" at bounding box center [301, 163] width 104 height 10
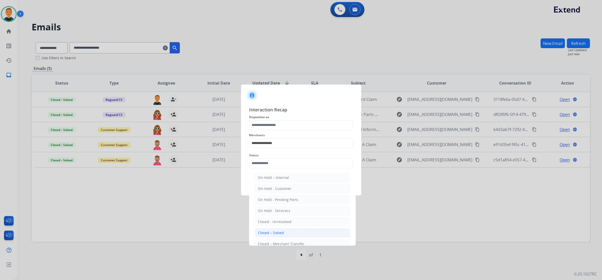
click at [272, 230] on li "Closed – Solved" at bounding box center [303, 233] width 96 height 10
type input "**********"
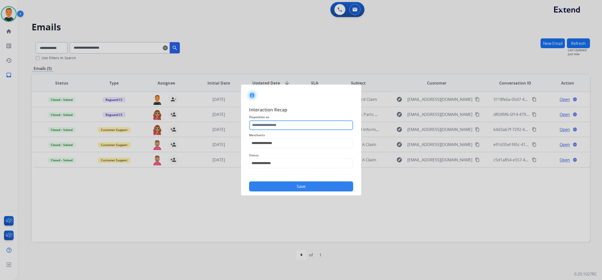
click at [269, 124] on input "text" at bounding box center [301, 125] width 104 height 10
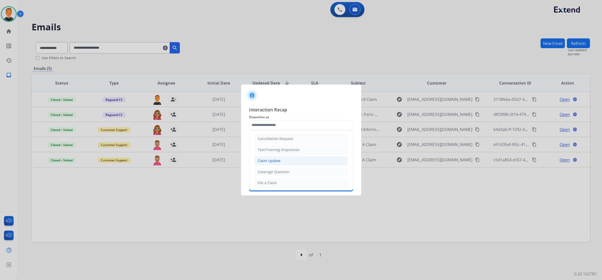
click at [269, 162] on div "Claim Update" at bounding box center [269, 160] width 23 height 5
type input "**********"
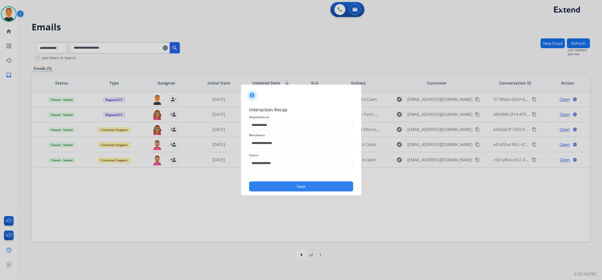
click at [331, 189] on button "Save" at bounding box center [301, 186] width 104 height 10
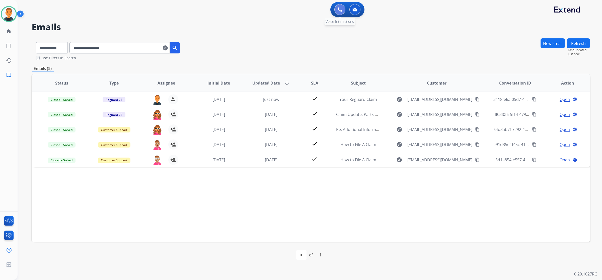
click at [338, 8] on img at bounding box center [340, 9] width 5 height 5
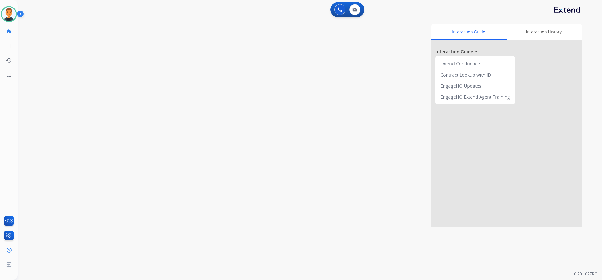
click at [338, 8] on img at bounding box center [340, 9] width 5 height 5
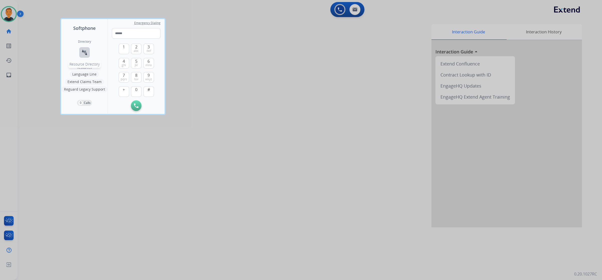
click at [86, 54] on mat-icon "connect_without_contact" at bounding box center [85, 52] width 6 height 6
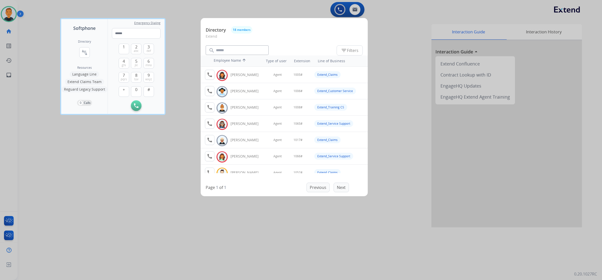
click at [402, 86] on div at bounding box center [301, 140] width 602 height 280
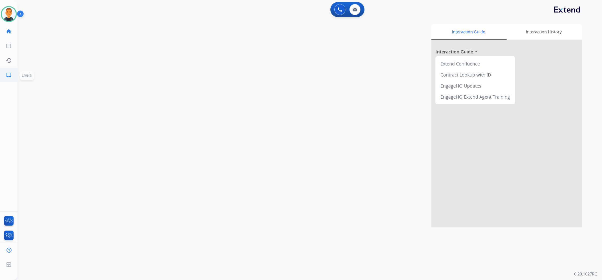
click at [7, 73] on mat-icon "inbox" at bounding box center [9, 75] width 6 height 6
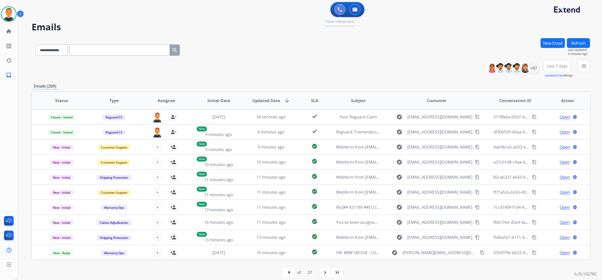
click at [338, 9] on img at bounding box center [340, 9] width 5 height 5
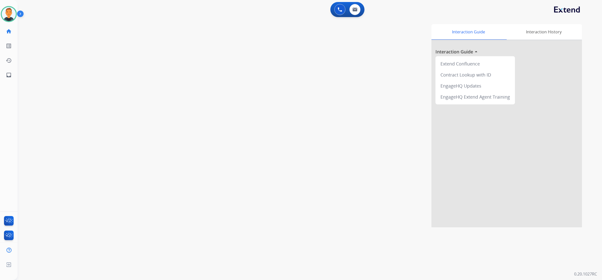
click at [338, 9] on img at bounding box center [340, 9] width 5 height 5
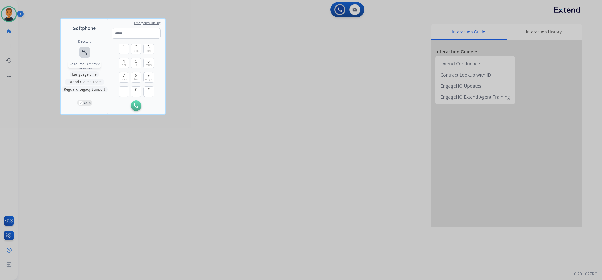
click at [83, 51] on mat-icon "connect_without_contact" at bounding box center [85, 52] width 6 height 6
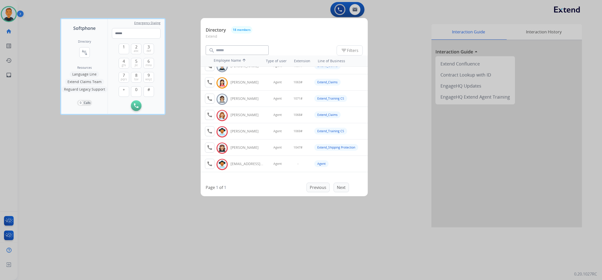
scroll to position [192, 0]
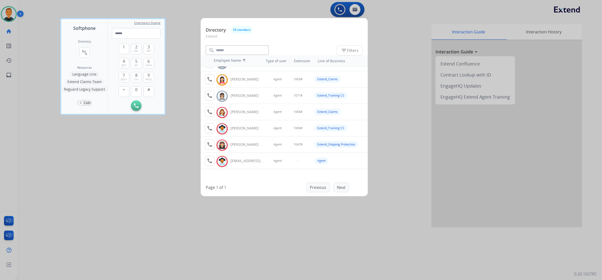
click at [396, 69] on div at bounding box center [301, 140] width 602 height 280
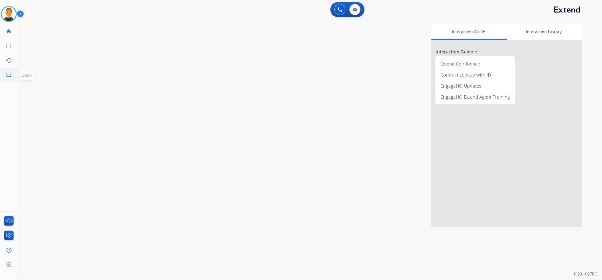
drag, startPoint x: 582, startPoint y: 69, endPoint x: 9, endPoint y: 73, distance: 573.7
click at [9, 73] on mat-icon "inbox" at bounding box center [9, 75] width 6 height 6
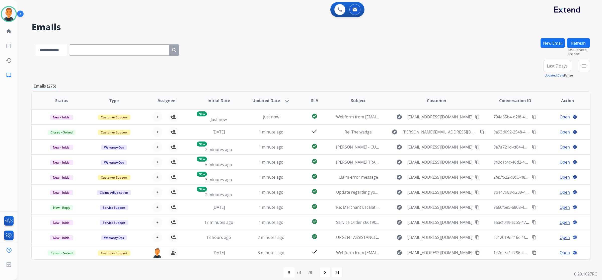
click at [63, 52] on select "**********" at bounding box center [51, 49] width 31 height 11
select select "**********"
click at [36, 44] on select "**********" at bounding box center [51, 49] width 31 height 11
click at [93, 49] on input "text" at bounding box center [120, 49] width 100 height 11
paste input "**********"
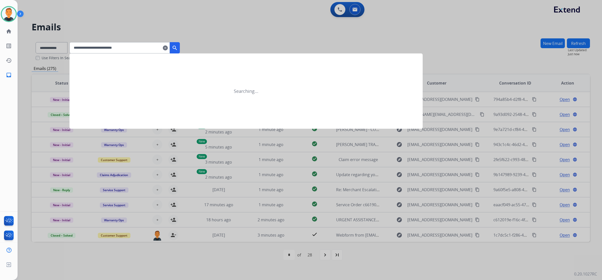
type input "**********"
click at [168, 46] on mat-icon "clear" at bounding box center [165, 48] width 5 height 6
select select "**********"
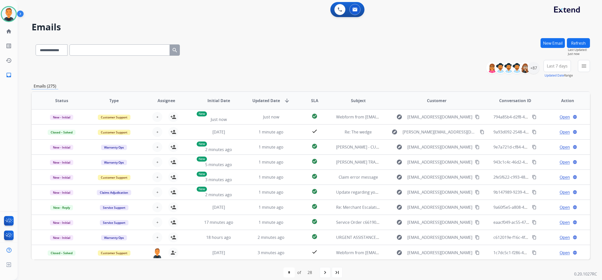
click at [115, 50] on input "text" at bounding box center [120, 49] width 100 height 11
paste input "**********"
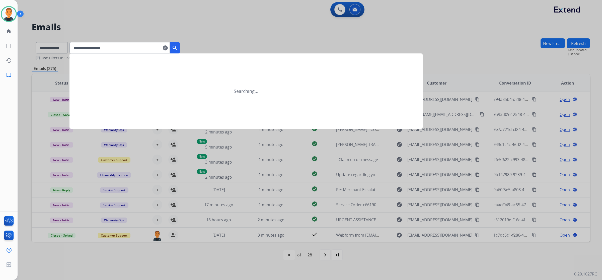
type input "**********"
click at [178, 45] on mat-icon "search" at bounding box center [175, 48] width 6 height 6
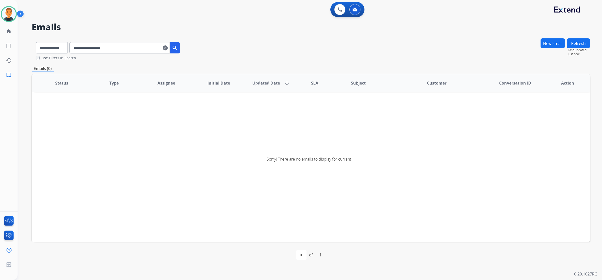
click at [500, 144] on div "Sorry! There are no emails to display for current" at bounding box center [311, 159] width 559 height 168
click at [62, 48] on select "**********" at bounding box center [51, 47] width 31 height 11
select select "**********"
click at [36, 42] on select "**********" at bounding box center [51, 47] width 31 height 11
click at [178, 47] on mat-icon "search" at bounding box center [175, 48] width 6 height 6
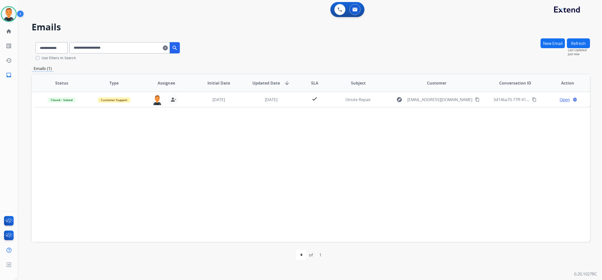
click at [522, 162] on div "Status Type Assignee Initial Date Updated Date arrow_downward SLA Subject Custo…" at bounding box center [311, 158] width 559 height 168
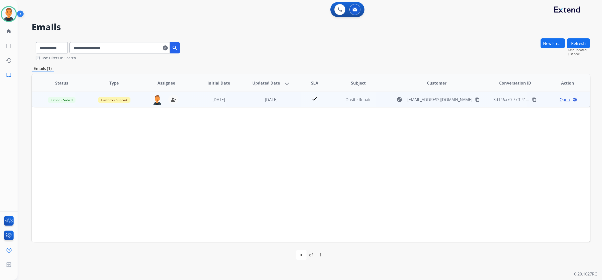
click at [561, 98] on span "Open" at bounding box center [565, 100] width 10 height 6
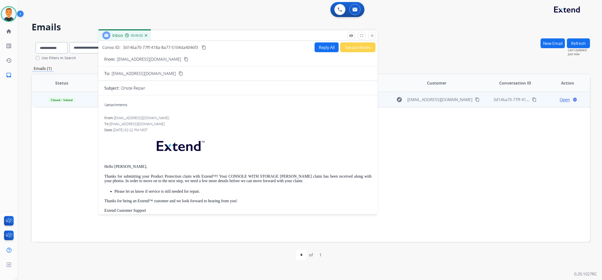
drag, startPoint x: 375, startPoint y: 37, endPoint x: 180, endPoint y: 37, distance: 195.7
click at [181, 36] on div "Inbox 00:00:02" at bounding box center [237, 35] width 279 height 11
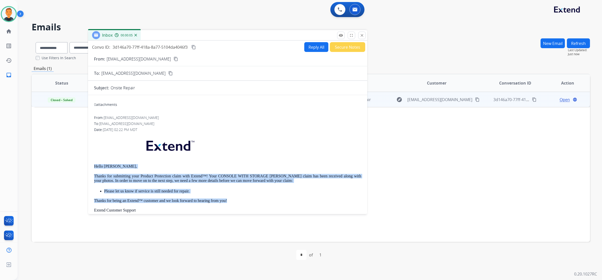
drag, startPoint x: 231, startPoint y: 197, endPoint x: 95, endPoint y: 166, distance: 140.0
click at [95, 166] on div "Hello Nicholas, Thanks for submitting your Product Protection claim with Extend…" at bounding box center [227, 204] width 267 height 139
copy div "Hello Nicholas, Thanks for submitting your Product Protection claim with Extend…"
click at [313, 47] on button "Reply All" at bounding box center [316, 47] width 24 height 10
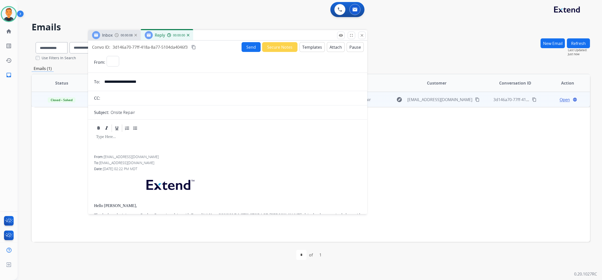
select select "**********"
click at [313, 47] on button "Templates" at bounding box center [312, 47] width 25 height 10
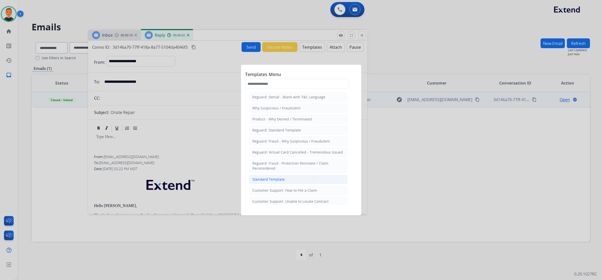
click at [289, 179] on li "Standard Template" at bounding box center [298, 180] width 99 height 10
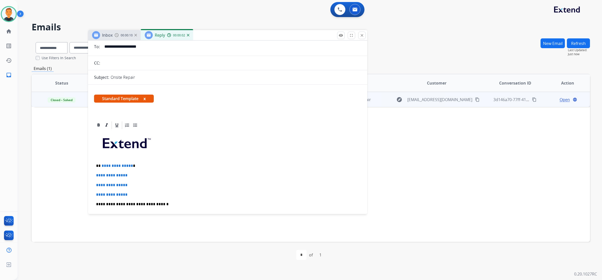
scroll to position [63, 0]
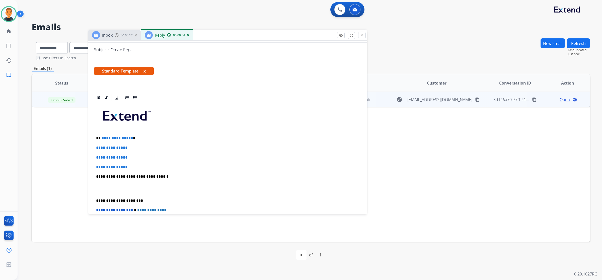
click at [96, 199] on div "**********" at bounding box center [227, 188] width 267 height 173
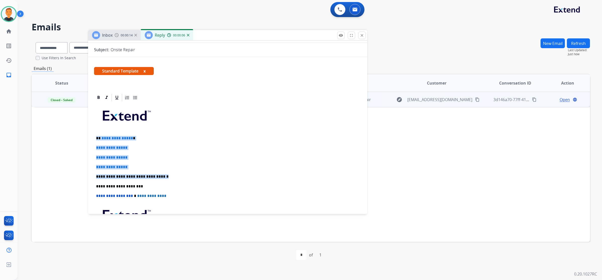
drag, startPoint x: 165, startPoint y: 176, endPoint x: 97, endPoint y: 135, distance: 79.5
click at [97, 135] on div "**********" at bounding box center [227, 181] width 267 height 158
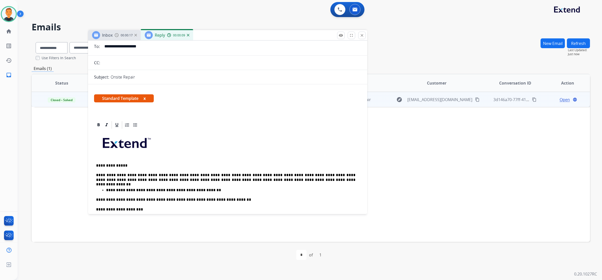
scroll to position [0, 0]
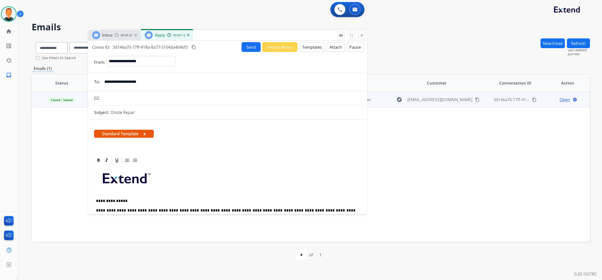
click at [253, 47] on button "Send" at bounding box center [251, 47] width 19 height 10
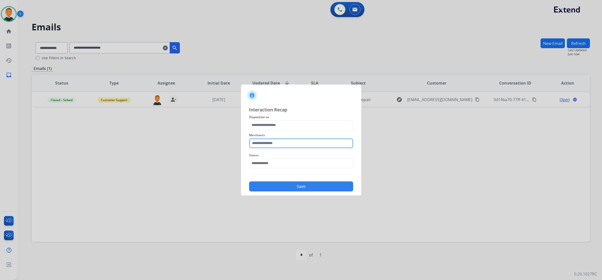
click at [289, 147] on input "text" at bounding box center [301, 143] width 104 height 10
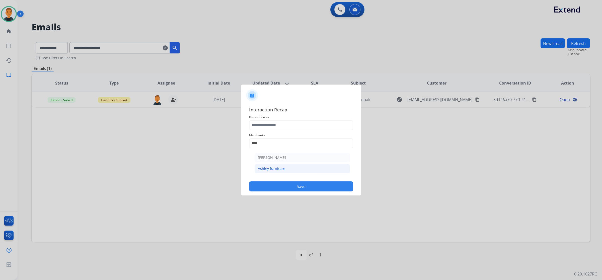
click at [289, 171] on li "Ashley furniture" at bounding box center [303, 169] width 96 height 10
type input "**********"
click at [282, 160] on input "text" at bounding box center [301, 163] width 104 height 10
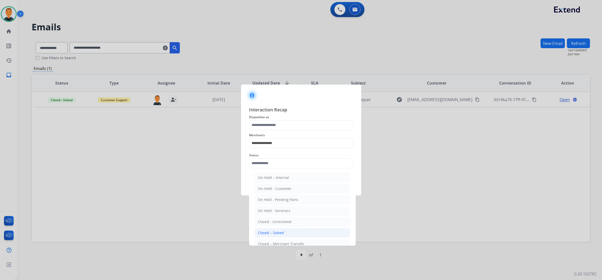
click at [287, 232] on li "Closed – Solved" at bounding box center [303, 233] width 96 height 10
type input "**********"
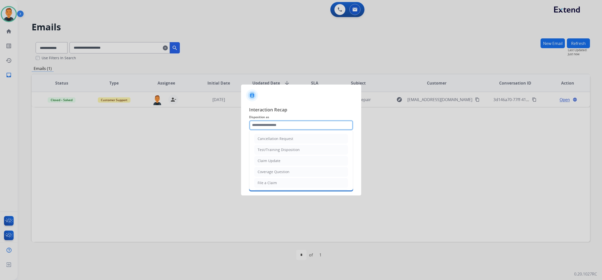
click at [282, 122] on input "text" at bounding box center [301, 125] width 104 height 10
click at [276, 159] on div "Claim Update" at bounding box center [269, 160] width 23 height 5
type input "**********"
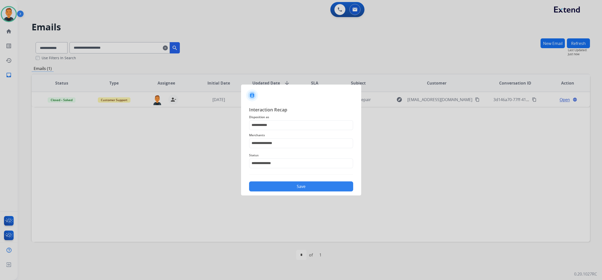
click at [287, 183] on button "Save" at bounding box center [301, 186] width 104 height 10
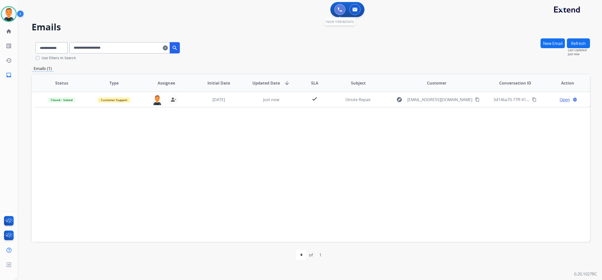
click at [340, 10] on img at bounding box center [340, 9] width 5 height 5
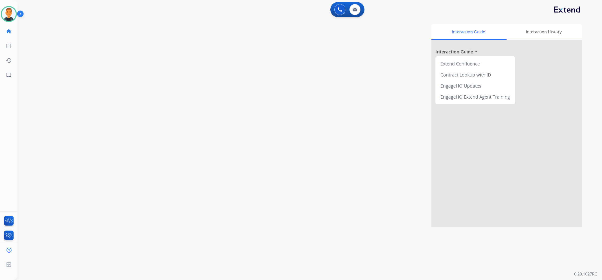
click at [340, 10] on img at bounding box center [340, 9] width 5 height 5
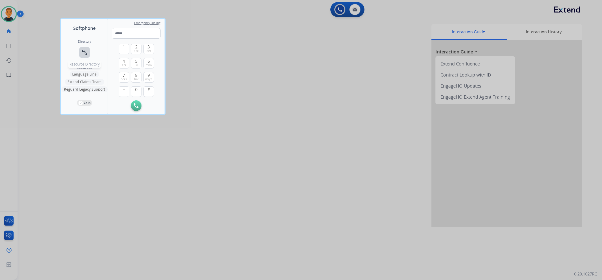
click at [81, 50] on button "connect_without_contact Resource Directory" at bounding box center [84, 52] width 11 height 11
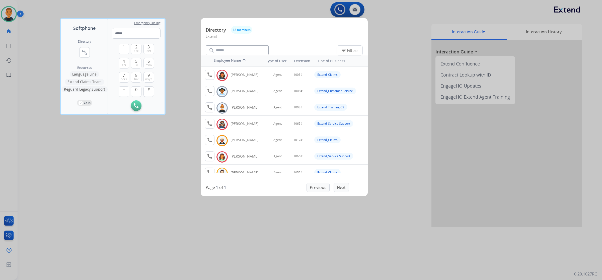
click at [399, 33] on div at bounding box center [301, 140] width 602 height 280
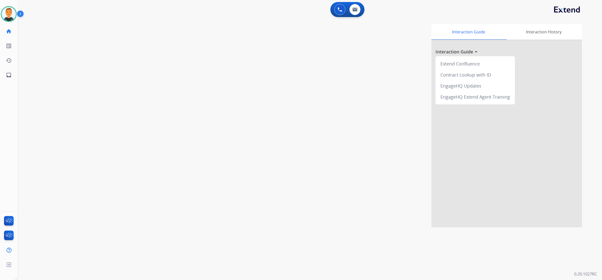
click at [374, 96] on div "Interaction Guide Interaction History Interaction Guide arrow_drop_up Extend Co…" at bounding box center [380, 125] width 406 height 203
click at [340, 11] on img at bounding box center [340, 9] width 5 height 5
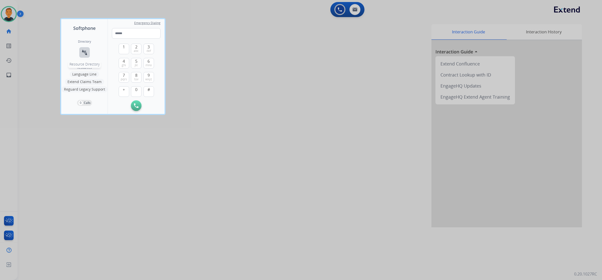
click at [82, 53] on mat-icon "connect_without_contact" at bounding box center [85, 52] width 6 height 6
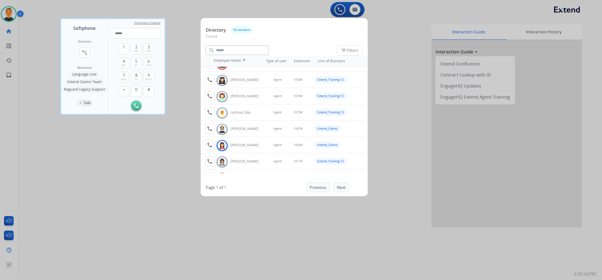
scroll to position [188, 0]
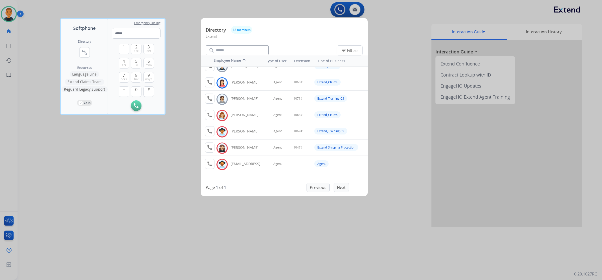
click at [397, 89] on div at bounding box center [301, 140] width 602 height 280
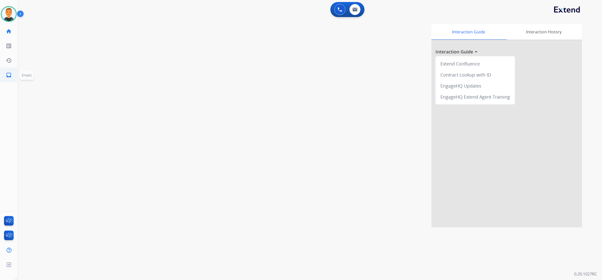
click at [8, 76] on mat-icon "inbox" at bounding box center [9, 75] width 6 height 6
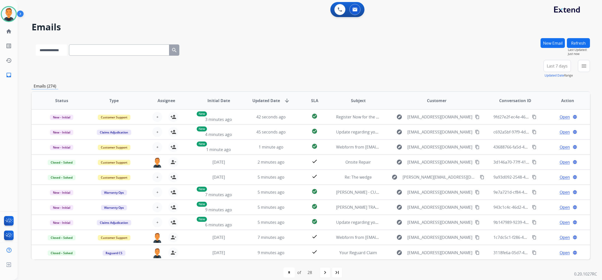
click at [58, 52] on select "**********" at bounding box center [51, 49] width 31 height 11
select select "**********"
click at [36, 44] on select "**********" at bounding box center [51, 49] width 31 height 11
click at [97, 51] on input "text" at bounding box center [120, 49] width 100 height 11
paste input "**********"
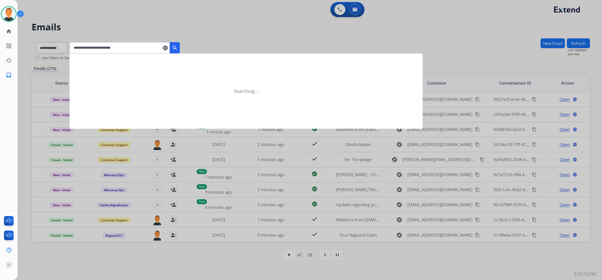
type input "**********"
click at [178, 47] on mat-icon "search" at bounding box center [175, 48] width 6 height 6
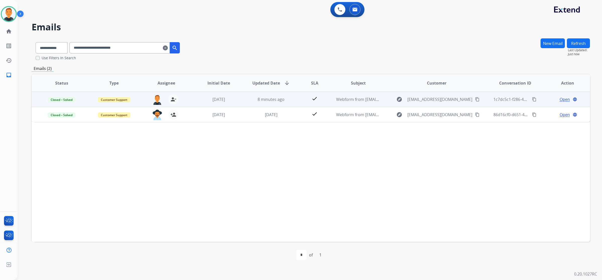
click at [562, 98] on span "Open" at bounding box center [565, 99] width 10 height 6
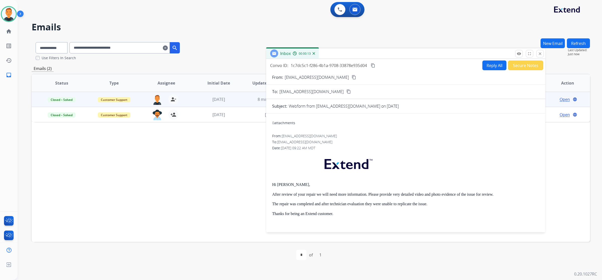
drag, startPoint x: 435, startPoint y: 34, endPoint x: 317, endPoint y: 59, distance: 120.7
click at [386, 51] on div "Inbox 00:00:13" at bounding box center [405, 53] width 279 height 11
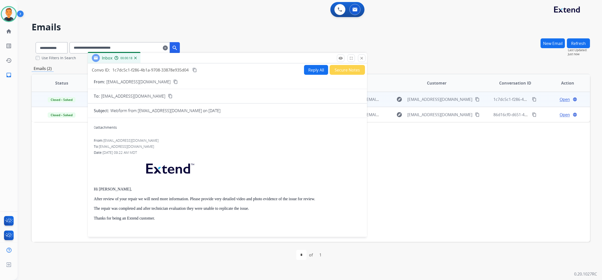
drag, startPoint x: 336, startPoint y: 53, endPoint x: 162, endPoint y: 58, distance: 174.0
click at [162, 58] on div "Inbox 00:00:18" at bounding box center [227, 58] width 279 height 11
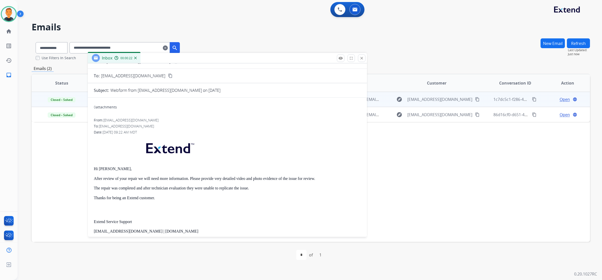
scroll to position [31, 0]
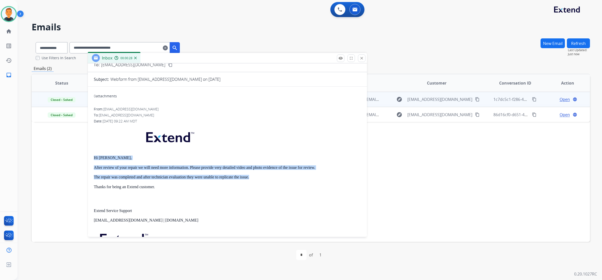
drag, startPoint x: 256, startPoint y: 176, endPoint x: 92, endPoint y: 156, distance: 165.5
click at [92, 156] on div "0 attachments From: support@extend.com To: carlosmanuelcordero@gmail.com Date: …" at bounding box center [227, 278] width 279 height 374
copy div "Hi Carlos, After review of your repair we will need more information. Please pr…"
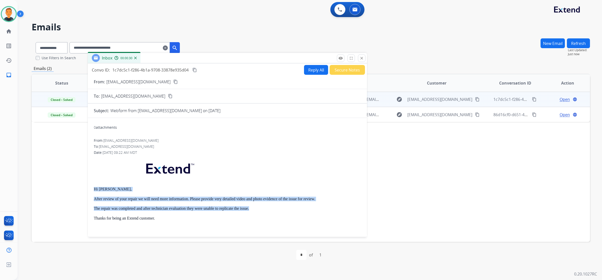
click at [310, 68] on button "Reply All" at bounding box center [316, 70] width 24 height 10
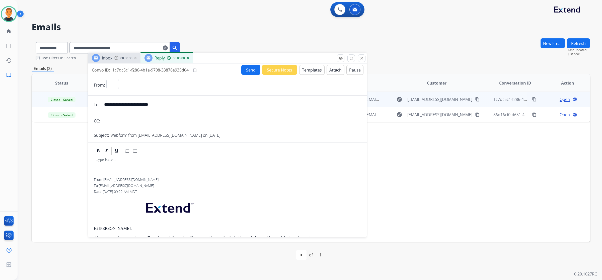
select select "**********"
click at [310, 68] on button "Templates" at bounding box center [311, 70] width 25 height 10
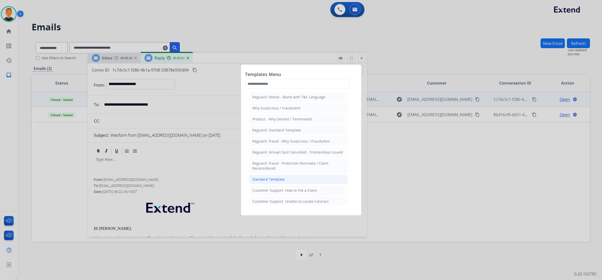
click at [294, 180] on li "Standard Template" at bounding box center [298, 180] width 99 height 10
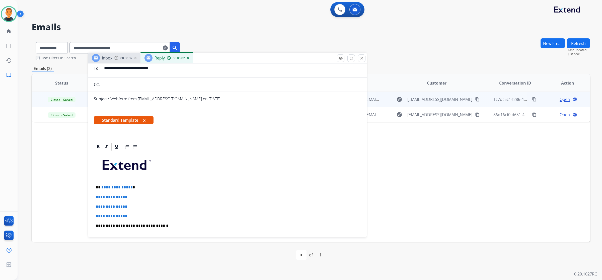
scroll to position [94, 0]
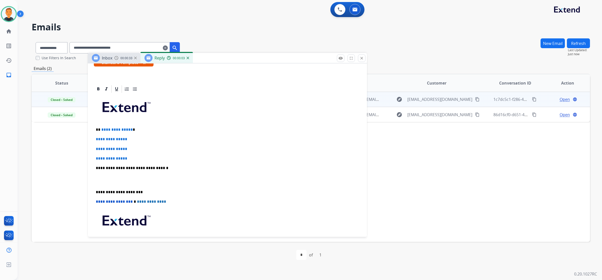
click at [96, 193] on p "**********" at bounding box center [225, 192] width 259 height 5
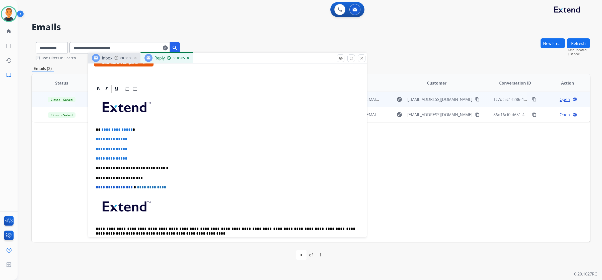
click at [134, 158] on p "**********" at bounding box center [227, 158] width 263 height 5
drag, startPoint x: 134, startPoint y: 160, endPoint x: 93, endPoint y: 128, distance: 51.9
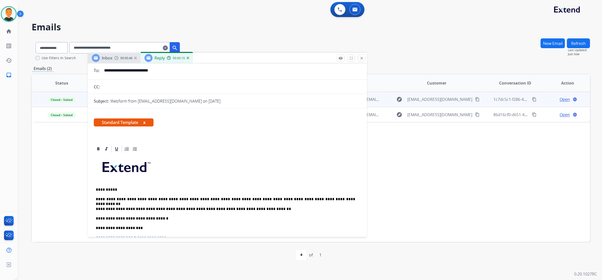
scroll to position [0, 0]
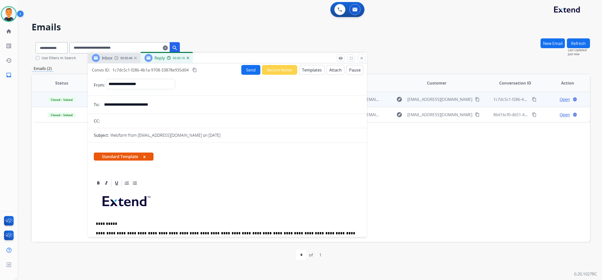
click at [251, 70] on button "Send" at bounding box center [250, 70] width 19 height 10
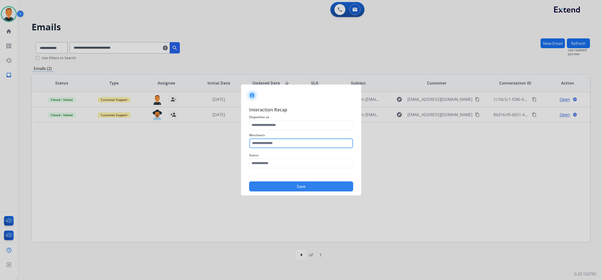
click at [279, 145] on input "text" at bounding box center [301, 143] width 104 height 10
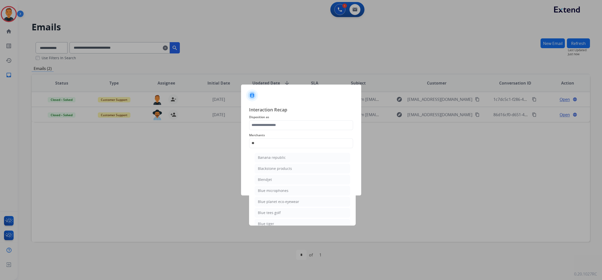
click at [283, 180] on li "Blendjet" at bounding box center [303, 180] width 96 height 10
type input "********"
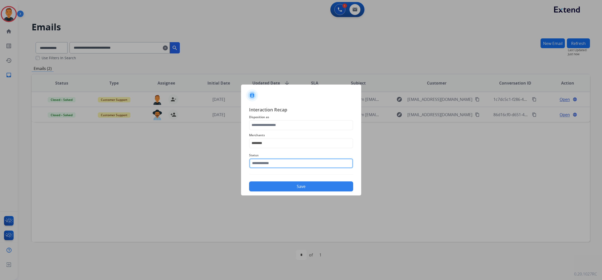
click at [285, 163] on input "text" at bounding box center [301, 163] width 104 height 10
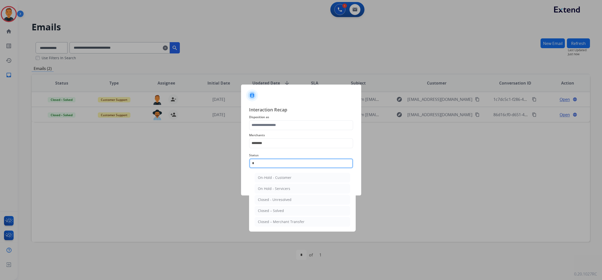
type input "**"
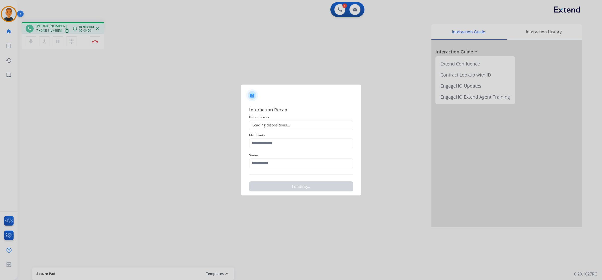
click at [270, 124] on div "Loading dispositions..." at bounding box center [269, 125] width 41 height 5
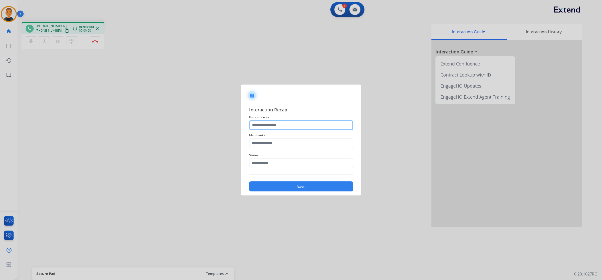
click at [270, 124] on input "text" at bounding box center [301, 125] width 104 height 10
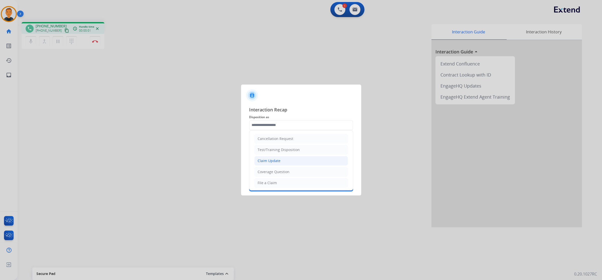
click at [278, 163] on div "Claim Update" at bounding box center [269, 160] width 23 height 5
type input "**********"
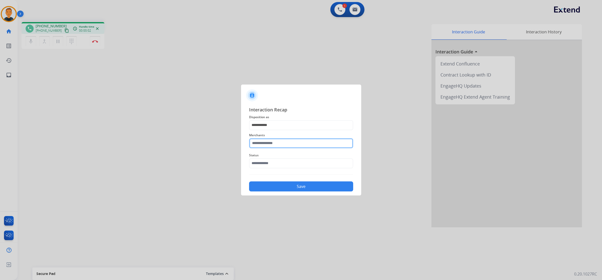
click at [272, 146] on input "text" at bounding box center [301, 143] width 104 height 10
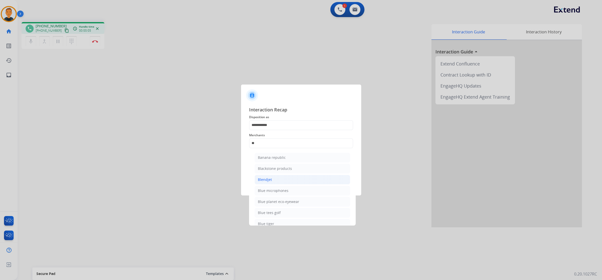
click at [274, 180] on li "Blendjet" at bounding box center [303, 180] width 96 height 10
type input "********"
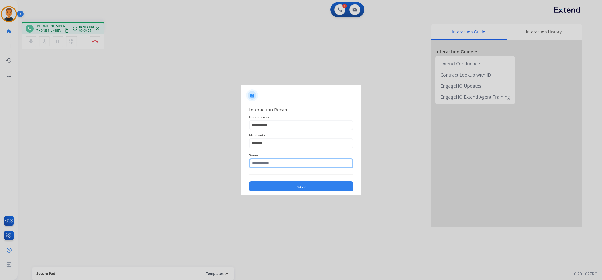
click at [269, 161] on input "text" at bounding box center [301, 163] width 104 height 10
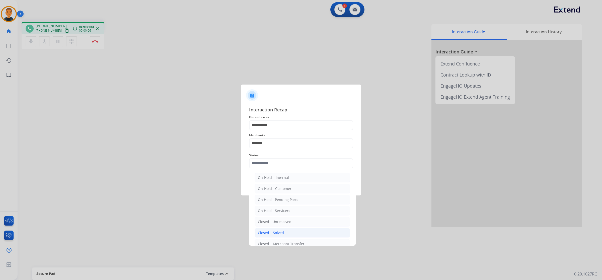
click at [279, 231] on div "Closed – Solved" at bounding box center [271, 232] width 26 height 5
type input "**********"
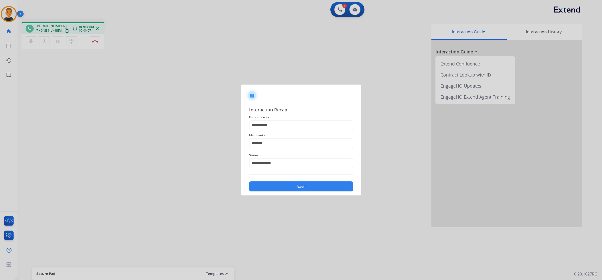
click at [279, 186] on button "Save" at bounding box center [301, 186] width 104 height 10
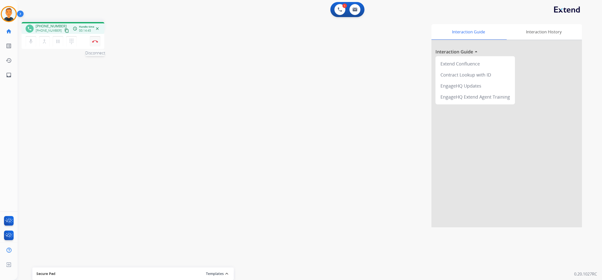
click at [96, 41] on img at bounding box center [95, 41] width 6 height 3
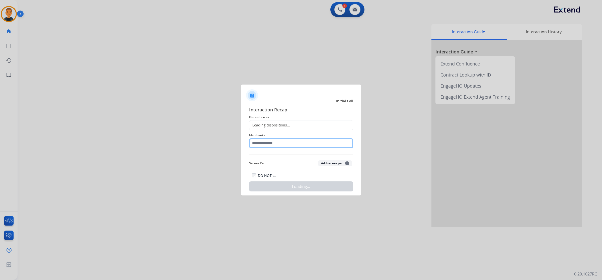
click at [306, 145] on input "text" at bounding box center [301, 143] width 104 height 10
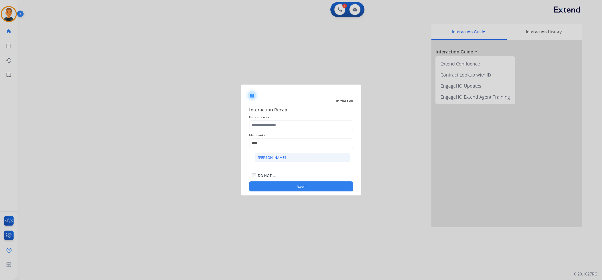
click at [301, 155] on li "[PERSON_NAME]" at bounding box center [303, 158] width 96 height 10
type input "**********"
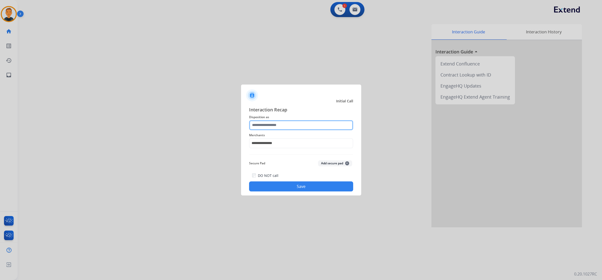
click at [281, 125] on input "text" at bounding box center [301, 125] width 104 height 10
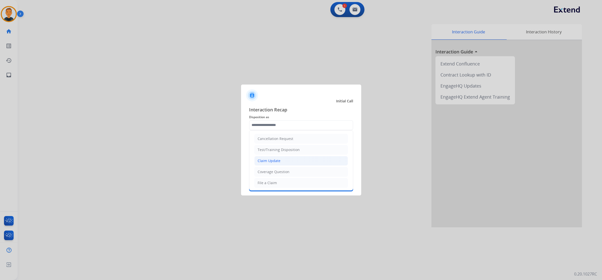
click at [274, 160] on div "Claim Update" at bounding box center [269, 160] width 23 height 5
type input "**********"
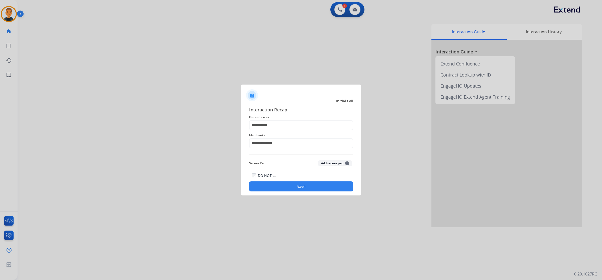
click at [306, 186] on button "Save" at bounding box center [301, 186] width 104 height 10
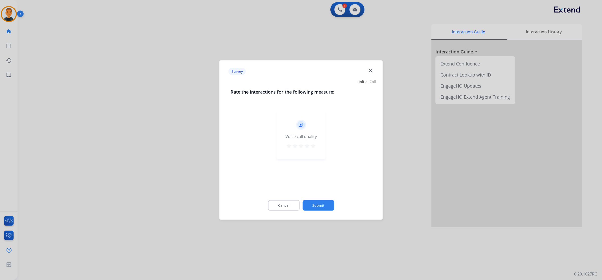
click at [314, 146] on mat-icon "star" at bounding box center [313, 146] width 6 height 6
click at [329, 205] on button "Submit" at bounding box center [319, 205] width 32 height 11
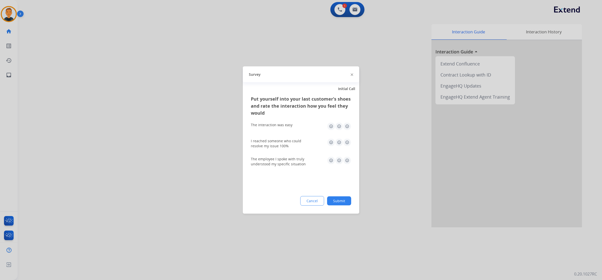
click at [347, 126] on img at bounding box center [347, 126] width 8 height 8
click at [349, 142] on img at bounding box center [347, 143] width 8 height 8
drag, startPoint x: 346, startPoint y: 160, endPoint x: 351, endPoint y: 189, distance: 29.8
click at [346, 160] on img at bounding box center [347, 161] width 8 height 8
click at [342, 200] on button "Submit" at bounding box center [339, 200] width 24 height 9
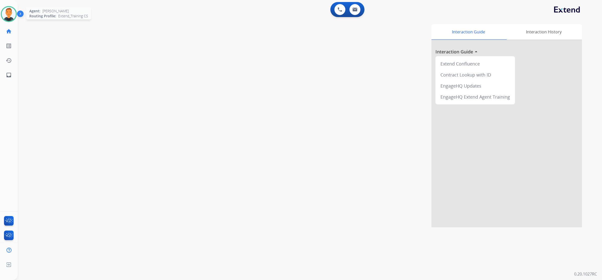
click at [13, 13] on img at bounding box center [9, 14] width 14 height 14
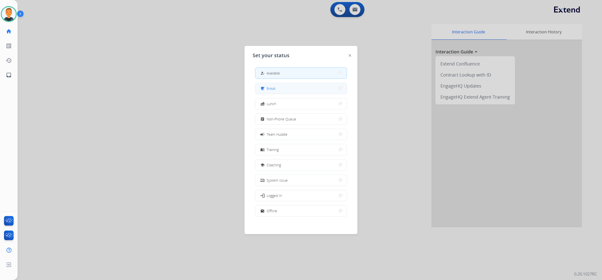
click at [329, 87] on button "free_breakfast Break" at bounding box center [300, 88] width 91 height 11
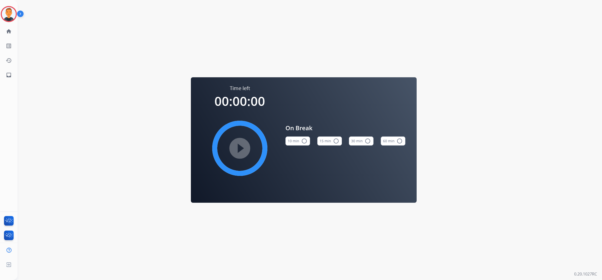
click at [305, 140] on mat-icon "radio_button_unchecked" at bounding box center [304, 141] width 6 height 6
click at [243, 149] on mat-icon "play_circle_filled" at bounding box center [240, 148] width 6 height 6
click at [464, 219] on div "Time left 00:09:44 pause_circle_filled On Break 10 min check_circle 15 min radi…" at bounding box center [304, 140] width 573 height 280
click at [453, 220] on div "Time left 00:00:06 pause_circle_filled On Break 10 min check_circle 15 min radi…" at bounding box center [304, 140] width 573 height 280
click at [8, 13] on img at bounding box center [9, 14] width 14 height 14
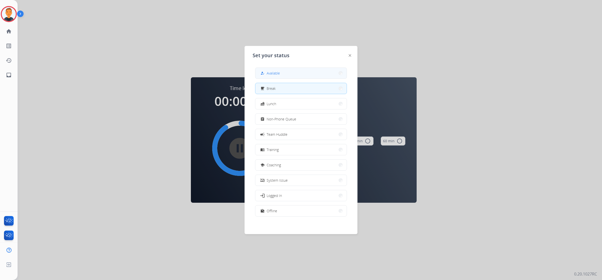
click at [295, 71] on button "how_to_reg Available" at bounding box center [300, 73] width 91 height 11
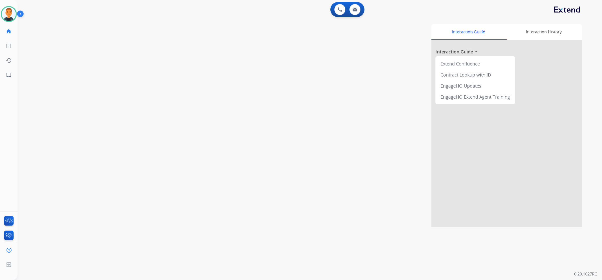
drag, startPoint x: 383, startPoint y: 141, endPoint x: 381, endPoint y: 125, distance: 15.9
click at [383, 140] on div "Interaction Guide Interaction History Interaction Guide arrow_drop_up Extend Co…" at bounding box center [380, 125] width 406 height 203
click at [341, 7] on img at bounding box center [340, 9] width 5 height 5
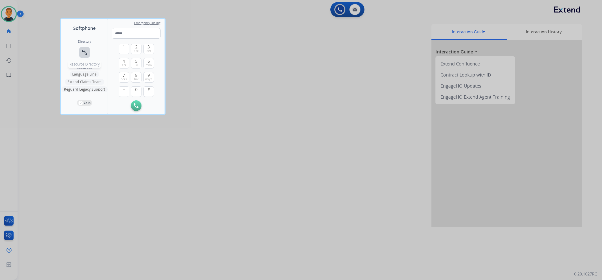
click at [85, 49] on mat-icon "connect_without_contact" at bounding box center [85, 52] width 6 height 6
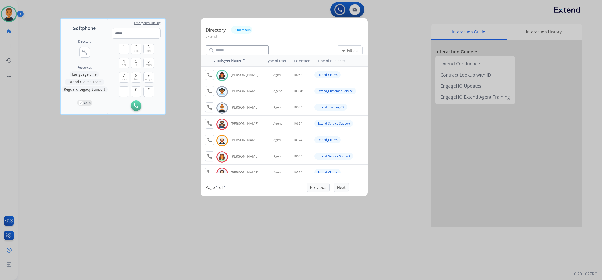
click at [162, 167] on div at bounding box center [301, 140] width 602 height 280
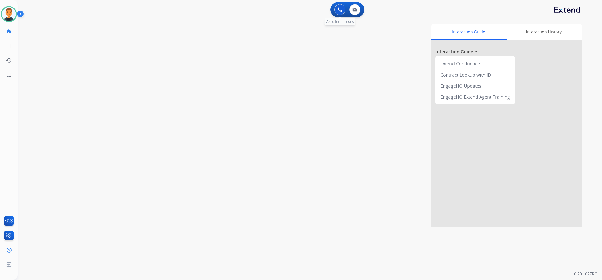
click at [340, 9] on img at bounding box center [340, 9] width 5 height 5
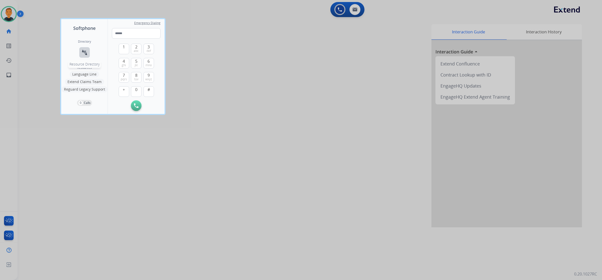
click at [86, 52] on mat-icon "connect_without_contact" at bounding box center [85, 52] width 6 height 6
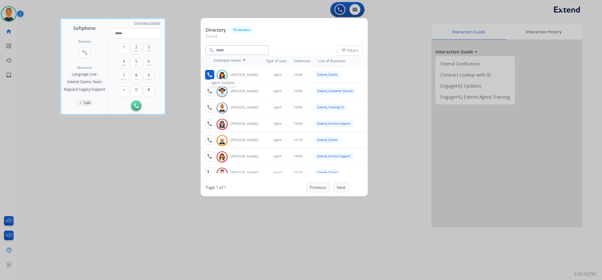
click at [209, 73] on mat-icon "call" at bounding box center [210, 75] width 6 height 6
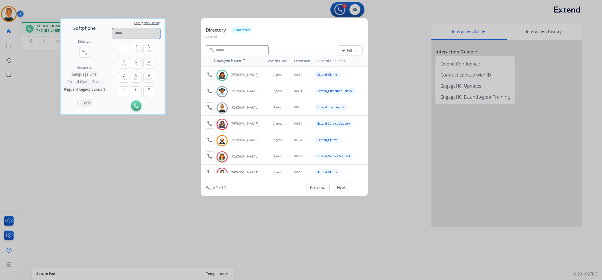
click at [146, 32] on input "tel" at bounding box center [136, 33] width 49 height 11
click at [150, 90] on button "#" at bounding box center [149, 91] width 11 height 11
type input "*****"
click at [306, 232] on div at bounding box center [301, 140] width 602 height 280
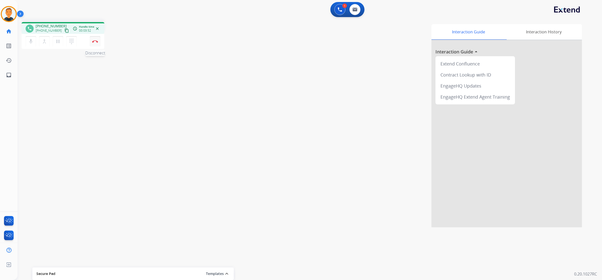
click at [94, 41] on img at bounding box center [95, 41] width 6 height 3
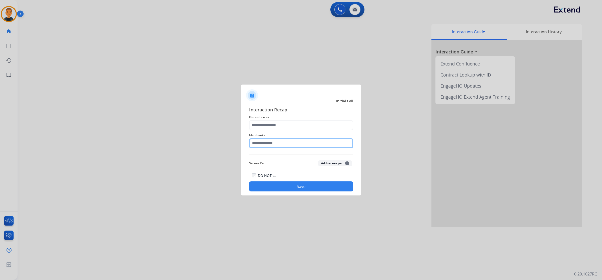
click at [272, 143] on input "text" at bounding box center [301, 143] width 104 height 10
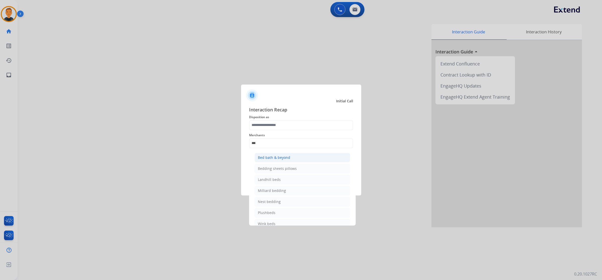
click at [278, 158] on div "Bed bath & beyond" at bounding box center [274, 157] width 32 height 5
type input "**********"
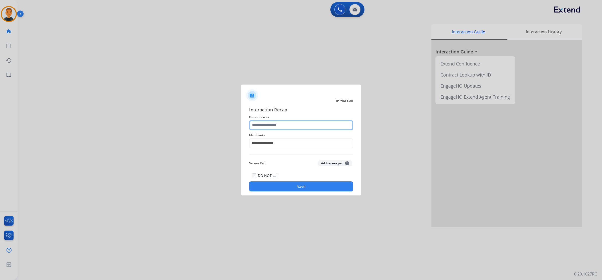
click at [274, 124] on input "text" at bounding box center [301, 125] width 104 height 10
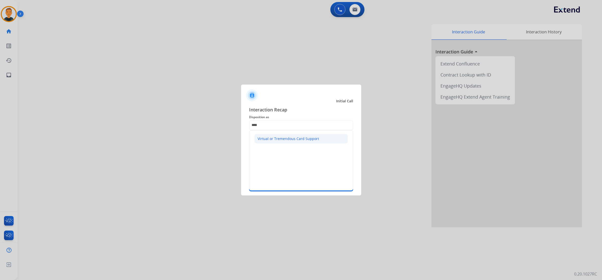
click at [278, 139] on div "Virtual or Tremendous Card Support" at bounding box center [288, 138] width 61 height 5
type input "**********"
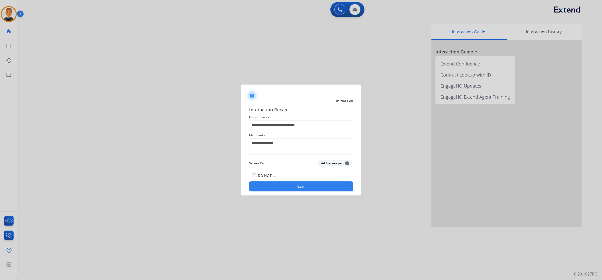
click at [289, 184] on button "Save" at bounding box center [301, 186] width 104 height 10
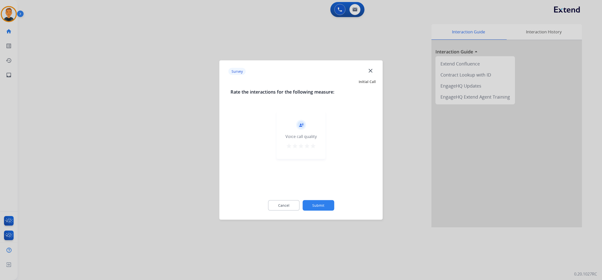
click at [311, 144] on mat-icon "star" at bounding box center [313, 146] width 6 height 6
click at [323, 205] on button "Submit" at bounding box center [319, 205] width 32 height 11
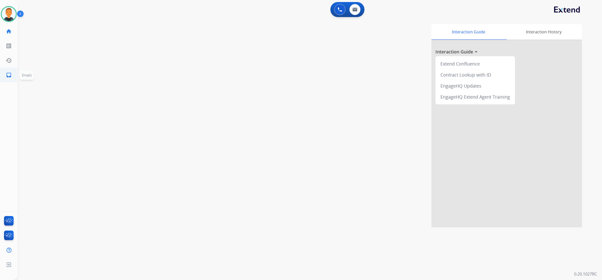
click at [11, 76] on mat-icon "inbox" at bounding box center [9, 75] width 6 height 6
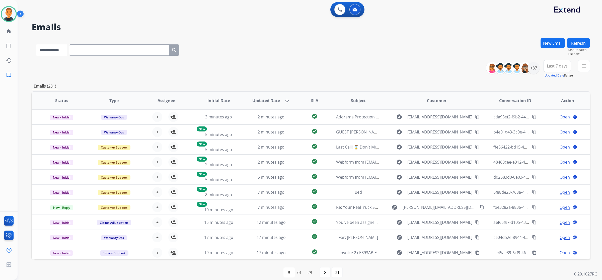
click at [58, 52] on select "**********" at bounding box center [51, 49] width 31 height 11
select select "**********"
click at [36, 44] on select "**********" at bounding box center [51, 49] width 31 height 11
click at [92, 49] on input "text" at bounding box center [120, 49] width 100 height 11
paste input "**********"
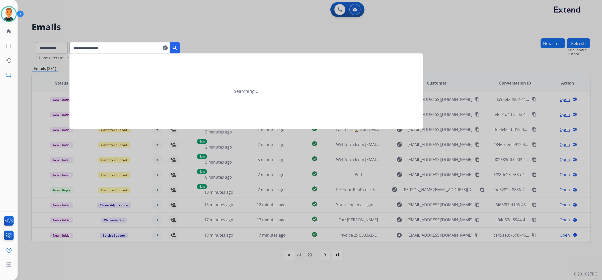
type input "**********"
click at [178, 46] on mat-icon "search" at bounding box center [175, 48] width 6 height 6
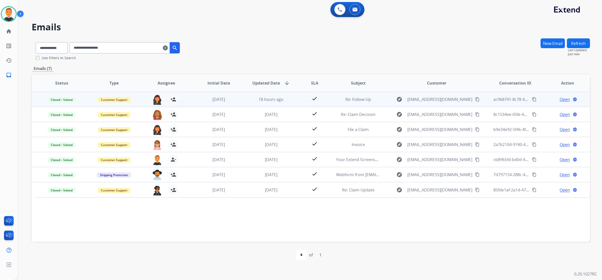
click at [564, 98] on span "Open" at bounding box center [565, 99] width 10 height 6
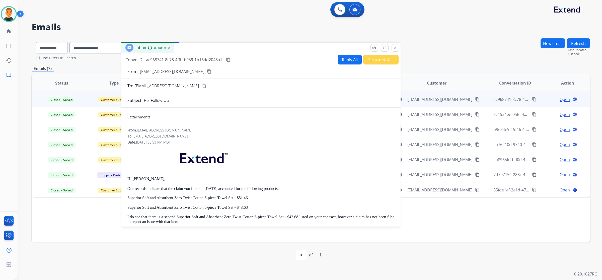
drag, startPoint x: 439, startPoint y: 35, endPoint x: 245, endPoint y: 46, distance: 194.3
click at [245, 46] on div "Inbox 00:00:06" at bounding box center [260, 48] width 279 height 11
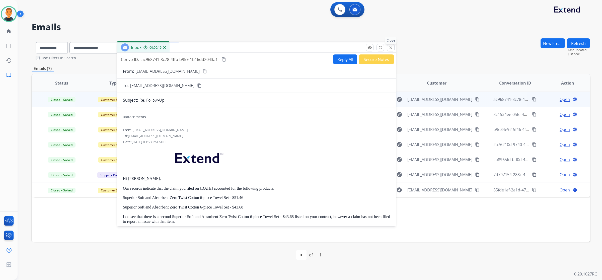
click at [393, 46] on mat-icon "close" at bounding box center [391, 47] width 5 height 5
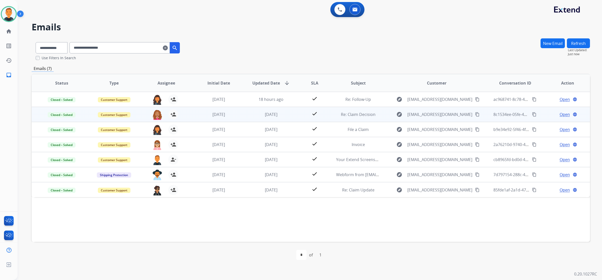
click at [561, 114] on span "Open" at bounding box center [565, 114] width 10 height 6
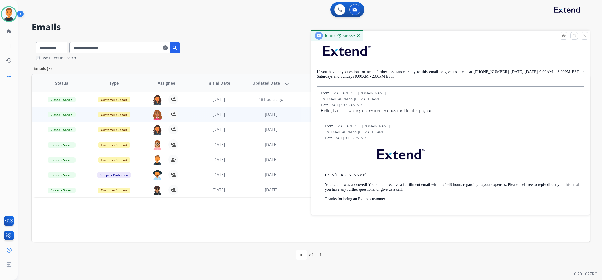
scroll to position [188, 0]
drag, startPoint x: 353, startPoint y: 174, endPoint x: 329, endPoint y: 174, distance: 24.3
click at [324, 175] on div "From: support@extend.com To: kenajhia@icloud.com Date: 08/13/2025 - 04:16 PM MD…" at bounding box center [450, 204] width 267 height 163
copy p "Hello Kenajhia,"
click at [586, 38] on mat-icon "close" at bounding box center [585, 36] width 5 height 5
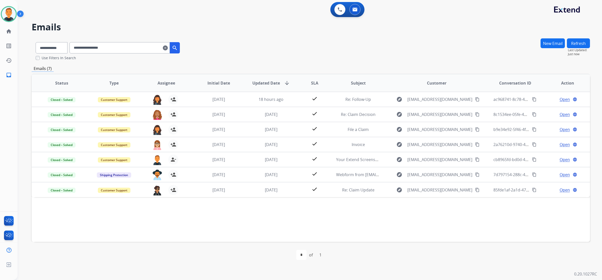
click at [499, 54] on div "**********" at bounding box center [311, 49] width 559 height 22
click at [549, 43] on button "New Email" at bounding box center [553, 43] width 24 height 10
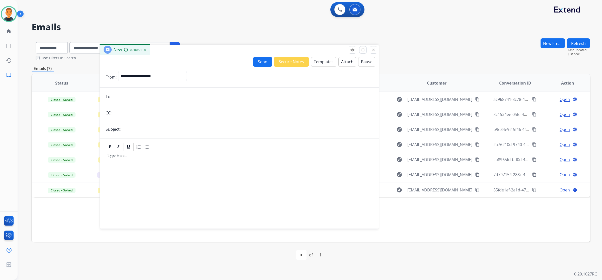
drag, startPoint x: 457, startPoint y: 34, endPoint x: 200, endPoint y: 60, distance: 259.2
click at [204, 55] on div "New 00:00:01" at bounding box center [239, 50] width 279 height 11
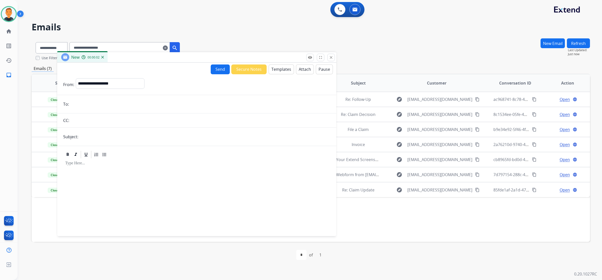
click at [274, 67] on button "Templates" at bounding box center [281, 69] width 25 height 10
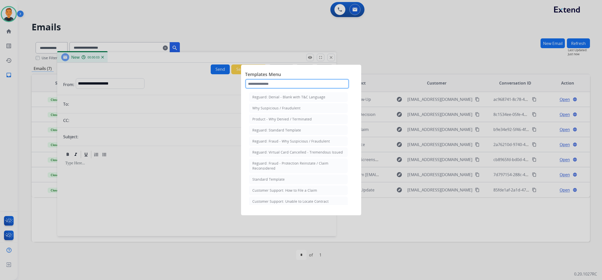
click at [280, 80] on input "text" at bounding box center [297, 84] width 104 height 10
click at [293, 176] on li "Standard Template" at bounding box center [298, 180] width 99 height 10
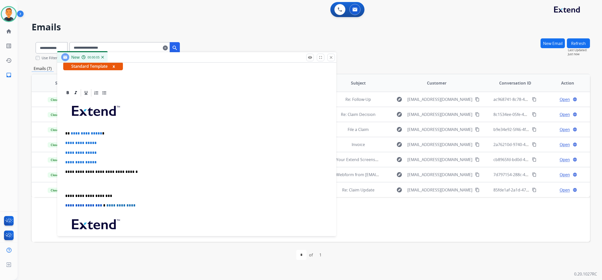
scroll to position [94, 0]
click at [105, 132] on p "**********" at bounding box center [194, 133] width 259 height 5
drag, startPoint x: 105, startPoint y: 132, endPoint x: 63, endPoint y: 132, distance: 42.4
click at [63, 132] on div "**********" at bounding box center [196, 183] width 267 height 173
click at [66, 194] on p "**********" at bounding box center [194, 195] width 259 height 5
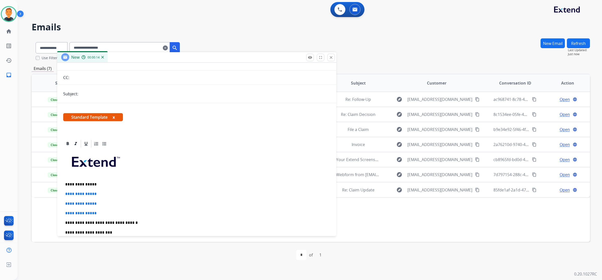
scroll to position [0, 0]
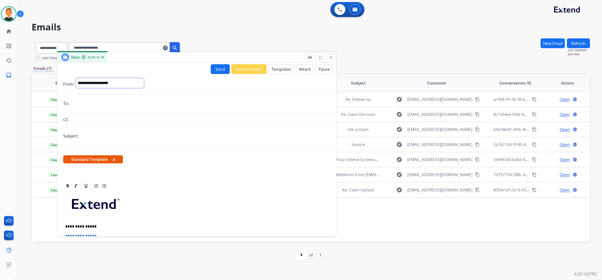
click at [121, 82] on select "**********" at bounding box center [110, 83] width 68 height 10
select select "**********"
click at [76, 78] on select "**********" at bounding box center [110, 83] width 68 height 10
drag, startPoint x: 97, startPoint y: 98, endPoint x: 94, endPoint y: 101, distance: 3.9
click at [97, 98] on form "**********" at bounding box center [196, 213] width 279 height 278
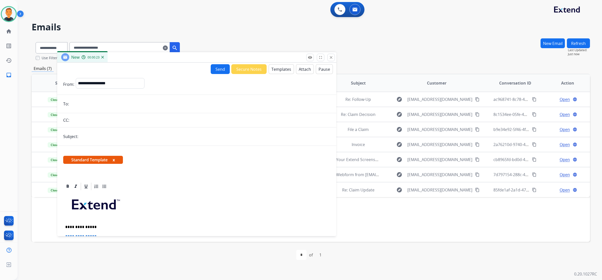
paste input "**********"
type input "**********"
click at [92, 136] on input "text" at bounding box center [205, 136] width 251 height 10
click at [94, 137] on input "text" at bounding box center [205, 136] width 251 height 11
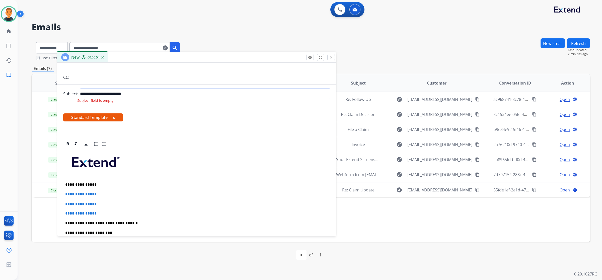
scroll to position [94, 0]
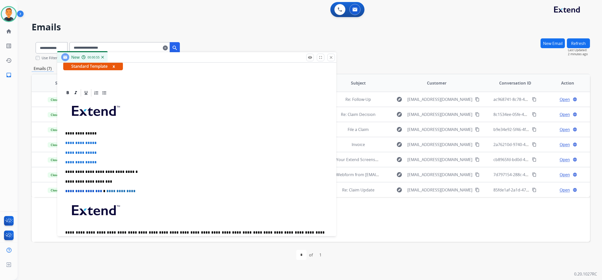
type input "**********"
drag, startPoint x: 95, startPoint y: 135, endPoint x: 79, endPoint y: 133, distance: 15.7
click at [53, 131] on div "**********" at bounding box center [311, 153] width 559 height 230
click at [84, 129] on div "**********" at bounding box center [196, 177] width 267 height 158
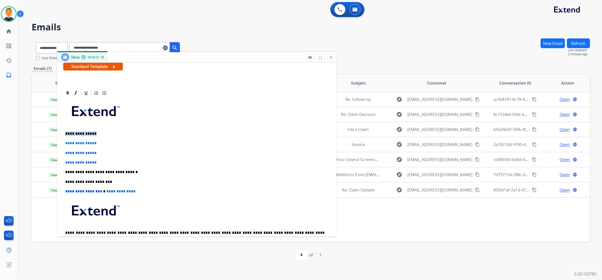
drag, startPoint x: 97, startPoint y: 134, endPoint x: 61, endPoint y: 131, distance: 35.7
click at [59, 131] on div "**********" at bounding box center [196, 172] width 279 height 166
copy p "**********"
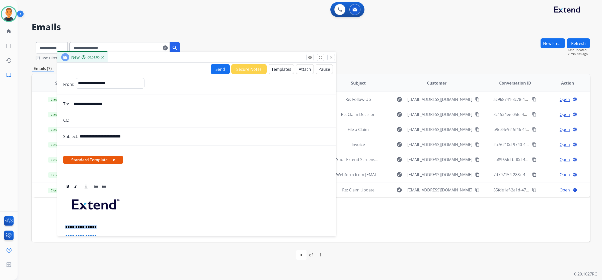
click at [282, 68] on button "Templates" at bounding box center [281, 69] width 25 height 10
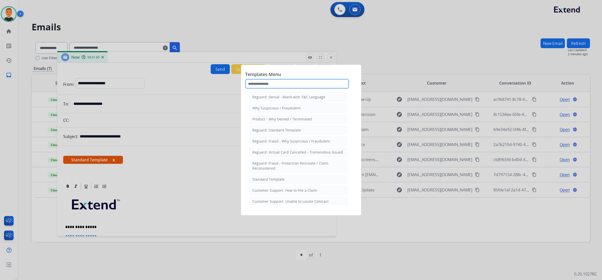
click at [283, 83] on input "text" at bounding box center [297, 84] width 104 height 10
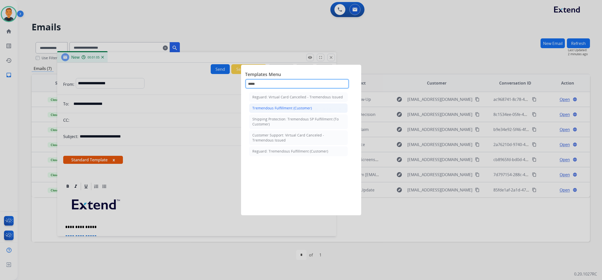
type input "*****"
click at [276, 106] on div "Tremendous Fulfillment (Customer)" at bounding box center [281, 108] width 59 height 5
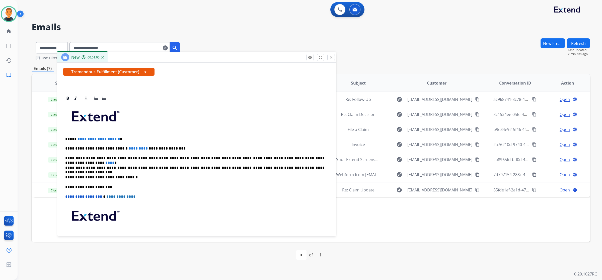
scroll to position [94, 0]
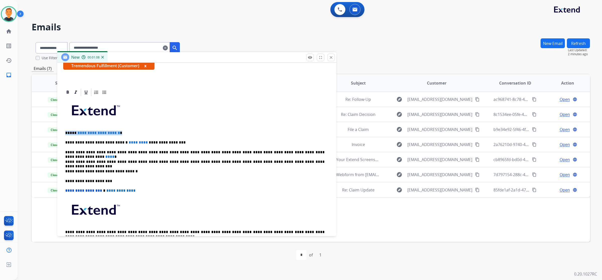
drag, startPoint x: 131, startPoint y: 132, endPoint x: 63, endPoint y: 133, distance: 67.5
click at [63, 133] on div "**********" at bounding box center [196, 176] width 267 height 158
drag, startPoint x: 311, startPoint y: 152, endPoint x: 298, endPoint y: 151, distance: 13.6
click at [298, 151] on p "**********" at bounding box center [194, 152] width 259 height 5
drag, startPoint x: 170, startPoint y: 142, endPoint x: 94, endPoint y: 142, distance: 75.5
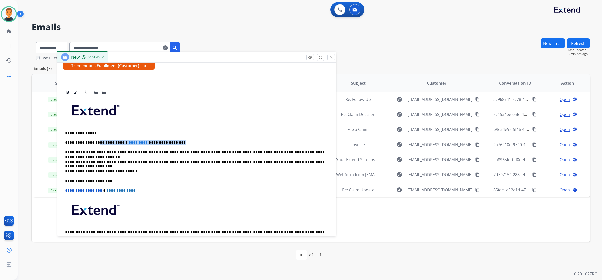
click at [94, 142] on p "**********" at bounding box center [194, 142] width 259 height 5
click at [178, 138] on div "**********" at bounding box center [196, 176] width 267 height 158
drag, startPoint x: 148, startPoint y: 141, endPoint x: 86, endPoint y: 143, distance: 62.8
click at [86, 143] on p "**********" at bounding box center [194, 142] width 259 height 5
click at [160, 140] on div "**********" at bounding box center [196, 176] width 267 height 158
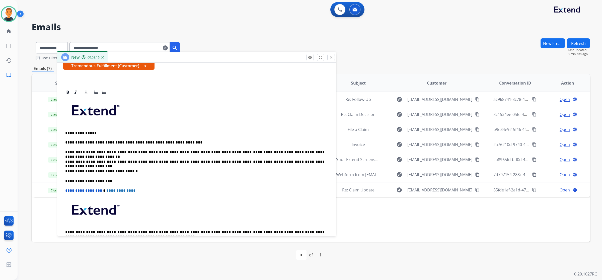
click at [306, 161] on p "**********" at bounding box center [194, 162] width 259 height 5
click at [317, 152] on p "**********" at bounding box center [194, 152] width 259 height 5
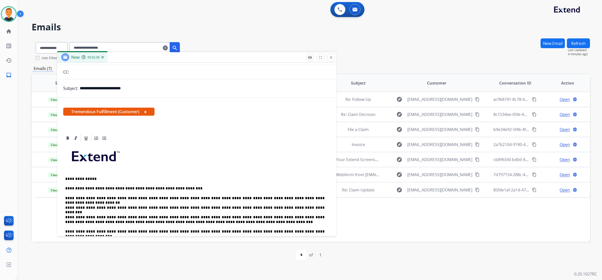
scroll to position [0, 0]
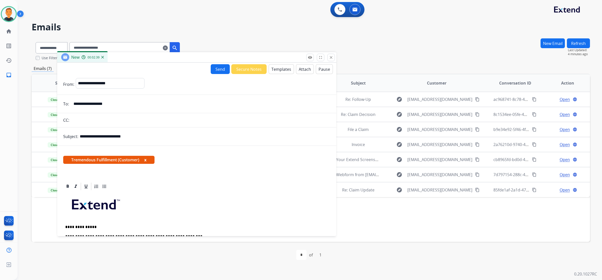
click at [220, 69] on button "Send" at bounding box center [220, 69] width 19 height 10
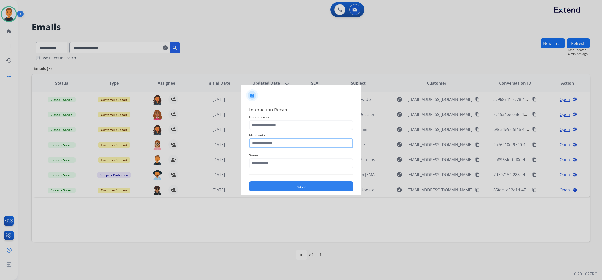
click at [282, 141] on input "text" at bounding box center [301, 143] width 104 height 10
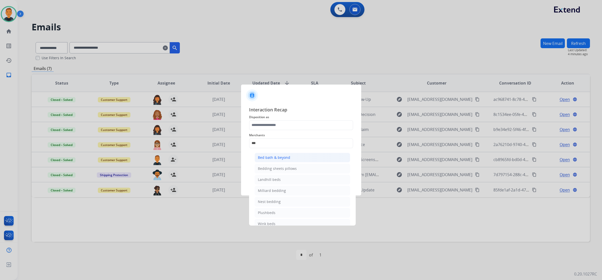
click at [282, 158] on div "Bed bath & beyond" at bounding box center [274, 157] width 32 height 5
type input "**********"
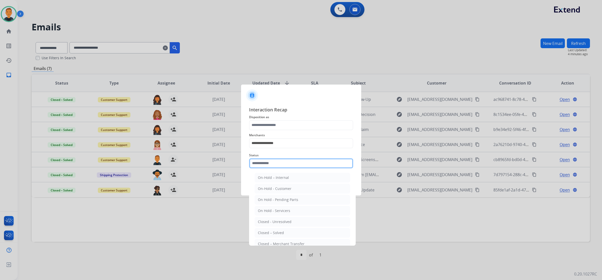
click at [280, 165] on input "text" at bounding box center [301, 163] width 104 height 10
click at [279, 231] on div "Closed – Solved" at bounding box center [271, 232] width 26 height 5
type input "**********"
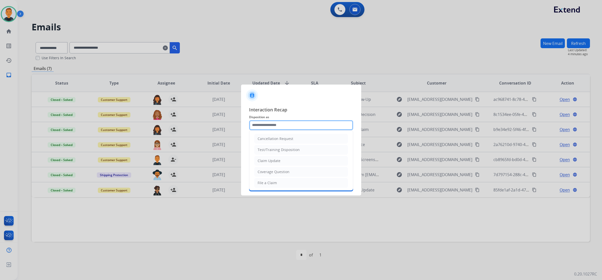
click at [270, 128] on input "text" at bounding box center [301, 125] width 104 height 10
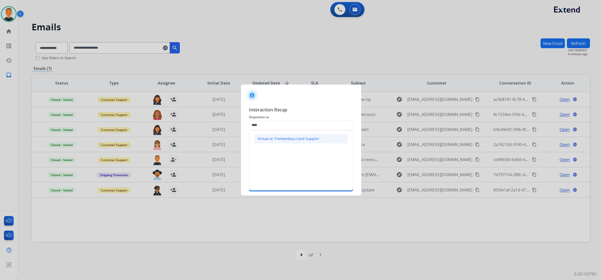
click at [281, 139] on div "Virtual or Tremendous Card Support" at bounding box center [288, 138] width 61 height 5
type input "**********"
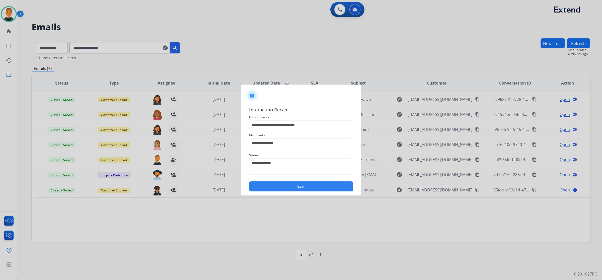
click at [309, 184] on button "Save" at bounding box center [301, 186] width 104 height 10
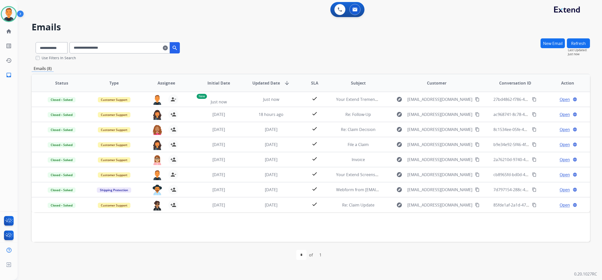
click at [458, 50] on div "**********" at bounding box center [311, 49] width 559 height 22
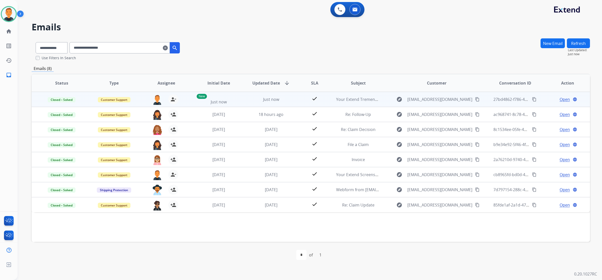
click at [532, 99] on mat-icon "content_copy" at bounding box center [534, 99] width 5 height 5
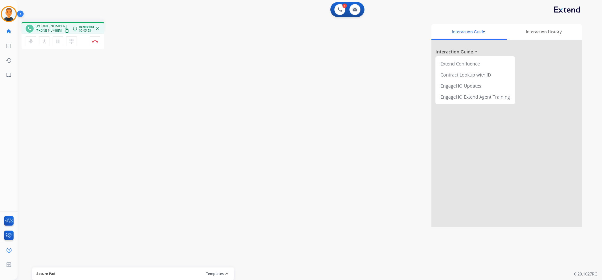
click at [402, 186] on div "Interaction Guide Interaction History Interaction Guide arrow_drop_up Extend Co…" at bounding box center [380, 125] width 406 height 203
click at [95, 40] on img at bounding box center [95, 41] width 6 height 3
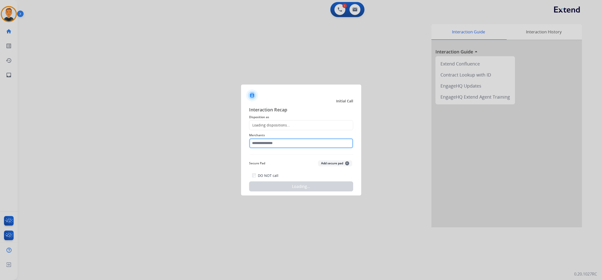
click at [294, 145] on input "text" at bounding box center [301, 143] width 104 height 10
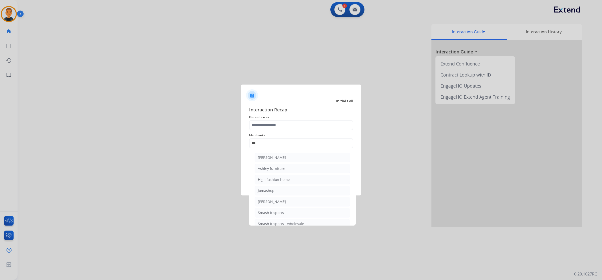
drag, startPoint x: 283, startPoint y: 167, endPoint x: 279, endPoint y: 139, distance: 28.3
click at [283, 166] on div "Ashley furniture" at bounding box center [271, 168] width 27 height 5
type input "**********"
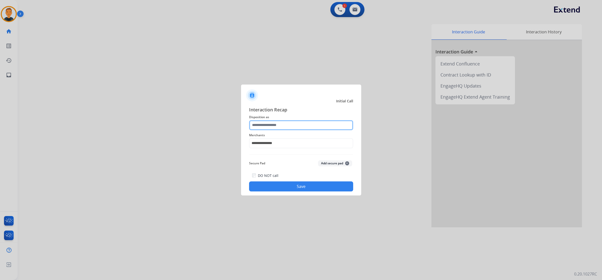
click at [279, 125] on input "text" at bounding box center [301, 125] width 104 height 10
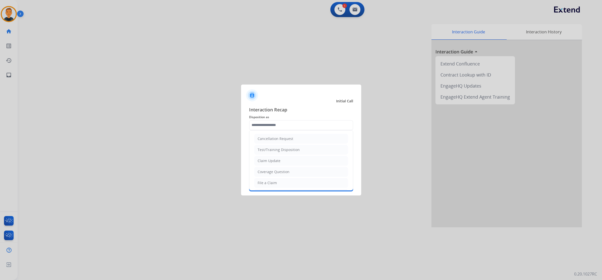
drag, startPoint x: 276, startPoint y: 181, endPoint x: 281, endPoint y: 179, distance: 4.6
click at [276, 181] on li "File a Claim" at bounding box center [301, 183] width 94 height 10
type input "**********"
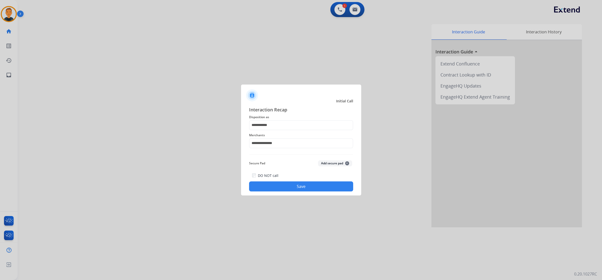
click at [308, 186] on button "Save" at bounding box center [301, 186] width 104 height 10
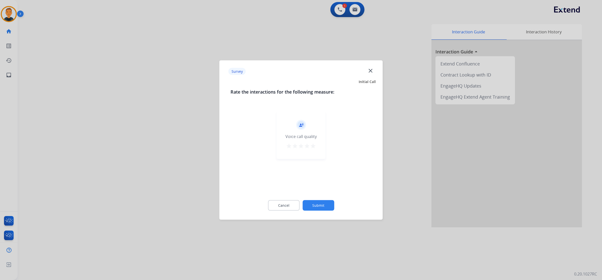
click at [313, 144] on mat-icon "star" at bounding box center [313, 146] width 6 height 6
click at [326, 205] on button "Submit" at bounding box center [319, 205] width 32 height 11
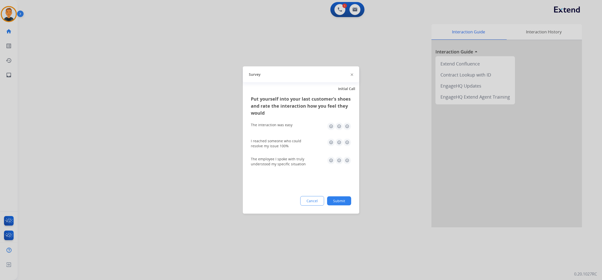
click at [347, 125] on img at bounding box center [347, 126] width 8 height 8
click at [346, 143] on img at bounding box center [347, 143] width 8 height 8
click at [348, 160] on img at bounding box center [347, 161] width 8 height 8
click at [346, 198] on button "Submit" at bounding box center [339, 200] width 24 height 9
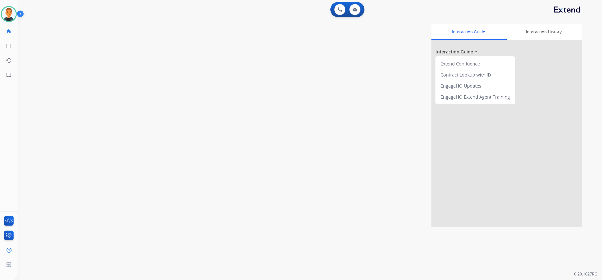
click at [387, 33] on div "Interaction Guide Interaction History Interaction Guide arrow_drop_up Extend Co…" at bounding box center [380, 125] width 406 height 203
click at [8, 76] on mat-icon "inbox" at bounding box center [9, 75] width 6 height 6
select select "**********"
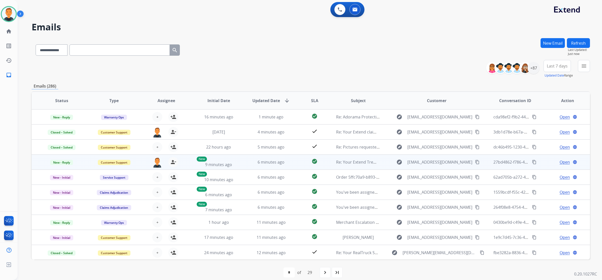
click at [561, 161] on span "Open" at bounding box center [565, 162] width 10 height 6
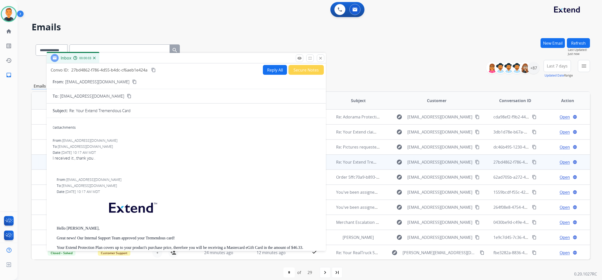
drag, startPoint x: 434, startPoint y: 36, endPoint x: 170, endPoint y: 58, distance: 265.2
click at [170, 58] on div "Inbox 00:00:03" at bounding box center [186, 58] width 279 height 11
click at [154, 69] on mat-icon "content_copy" at bounding box center [153, 70] width 5 height 5
click at [322, 60] on mat-icon "close" at bounding box center [320, 58] width 5 height 5
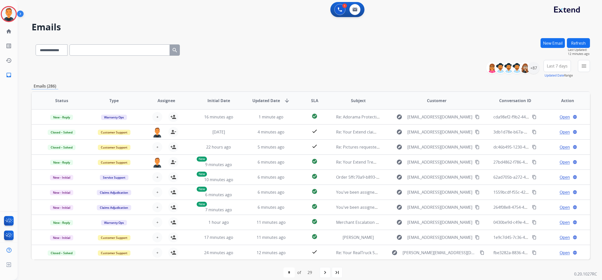
click at [462, 277] on div at bounding box center [301, 140] width 602 height 280
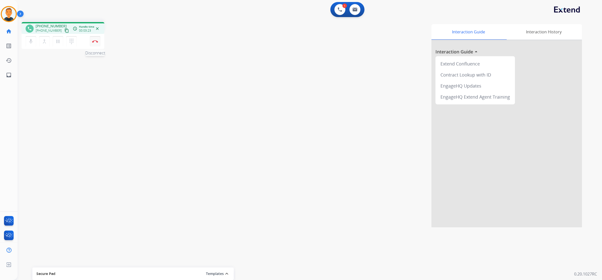
click at [95, 41] on img at bounding box center [95, 41] width 6 height 3
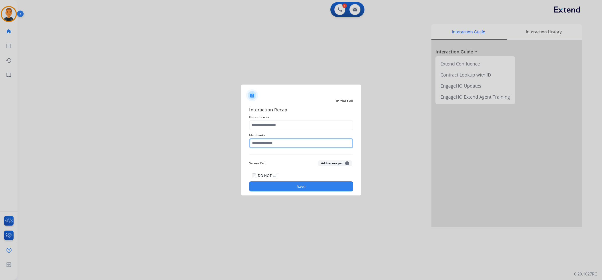
click at [276, 143] on input "text" at bounding box center [301, 143] width 104 height 10
click at [272, 157] on div "Rooms to go" at bounding box center [268, 157] width 21 height 5
type input "**********"
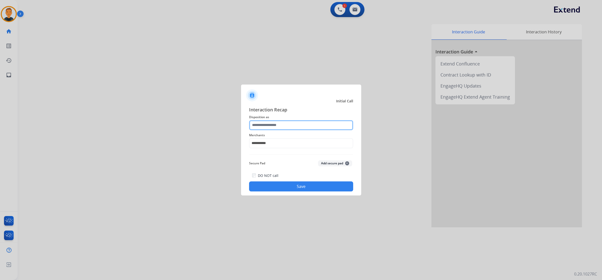
click at [271, 122] on input "text" at bounding box center [301, 125] width 104 height 10
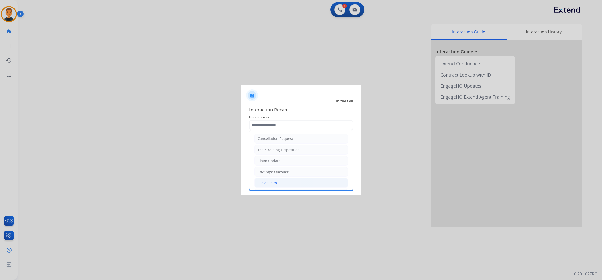
click at [274, 183] on div "File a Claim" at bounding box center [267, 182] width 19 height 5
type input "**********"
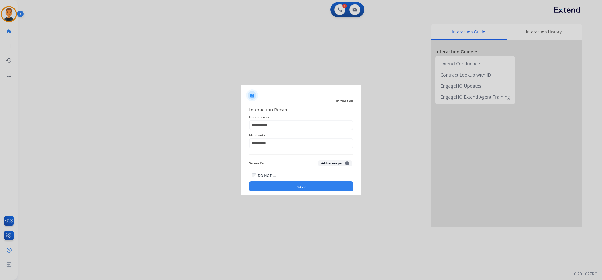
click at [317, 186] on button "Save" at bounding box center [301, 186] width 104 height 10
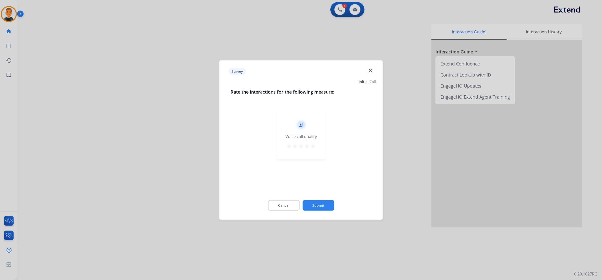
click at [314, 146] on mat-icon "star" at bounding box center [313, 146] width 6 height 6
click at [325, 206] on button "Submit" at bounding box center [319, 205] width 32 height 11
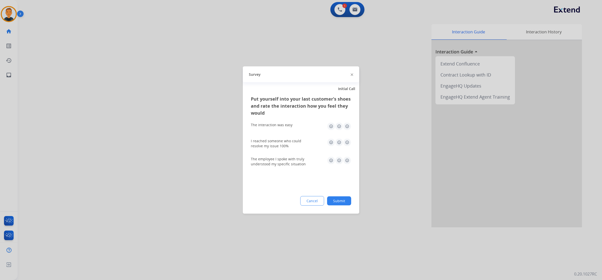
click at [346, 124] on img at bounding box center [347, 126] width 8 height 8
click at [347, 144] on img at bounding box center [347, 143] width 8 height 8
click at [347, 159] on img at bounding box center [347, 161] width 8 height 8
click at [343, 196] on button "Submit" at bounding box center [339, 200] width 24 height 9
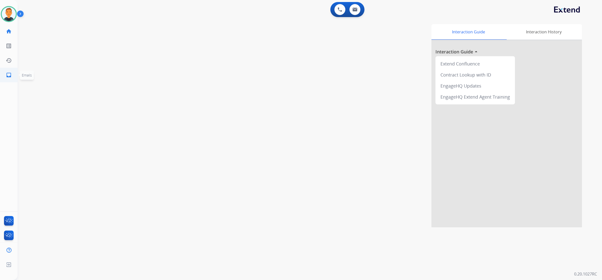
click at [9, 75] on mat-icon "inbox" at bounding box center [9, 75] width 6 height 6
select select "**********"
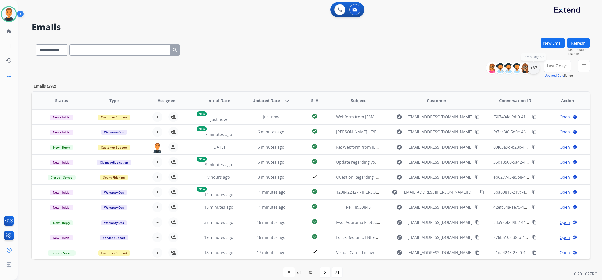
click at [537, 69] on div "+87" at bounding box center [534, 68] width 12 height 12
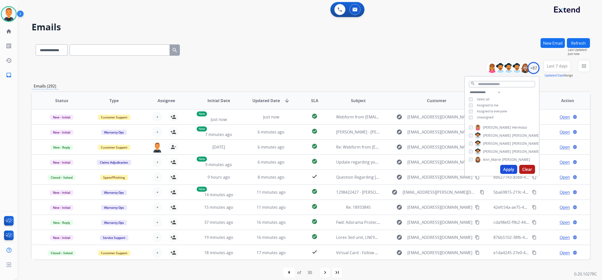
click at [506, 167] on button "Apply" at bounding box center [508, 169] width 17 height 9
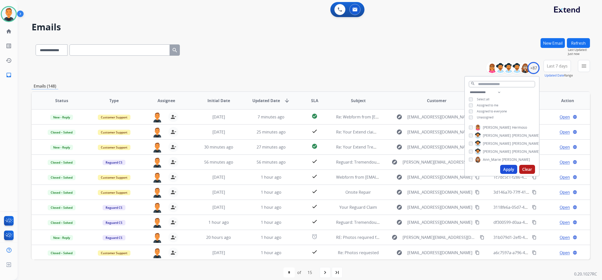
click at [559, 65] on span "Last 7 days" at bounding box center [557, 66] width 21 height 2
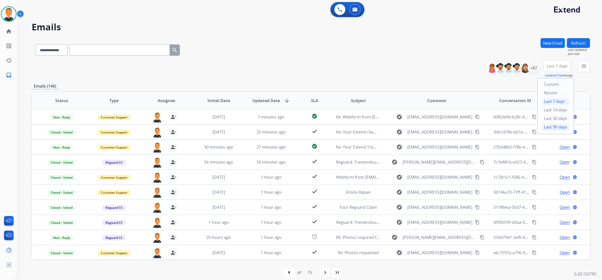
click at [552, 126] on div "Last 90 days" at bounding box center [556, 127] width 28 height 8
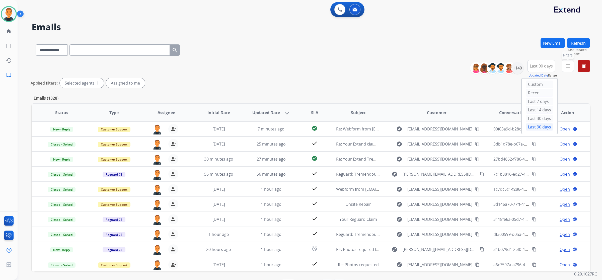
click at [568, 67] on mat-icon "menu" at bounding box center [568, 66] width 6 height 6
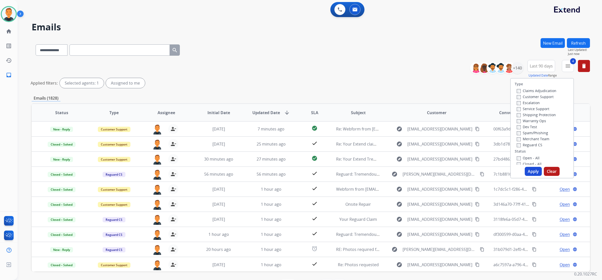
click at [534, 170] on button "Apply" at bounding box center [533, 171] width 17 height 9
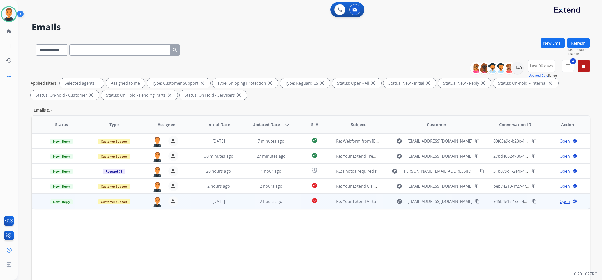
click at [561, 201] on span "Open" at bounding box center [565, 202] width 10 height 6
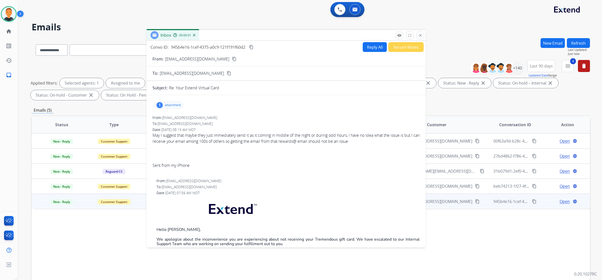
drag, startPoint x: 464, startPoint y: 36, endPoint x: 259, endPoint y: 37, distance: 204.5
click at [260, 36] on div "Inbox 00:00:01" at bounding box center [286, 35] width 279 height 11
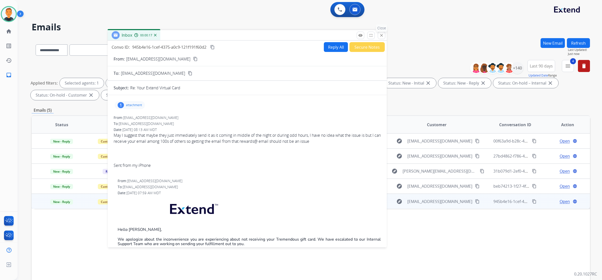
click at [382, 35] on mat-icon "close" at bounding box center [381, 35] width 5 height 5
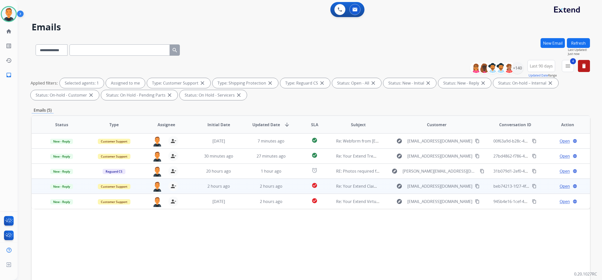
click at [563, 185] on span "Open" at bounding box center [565, 186] width 10 height 6
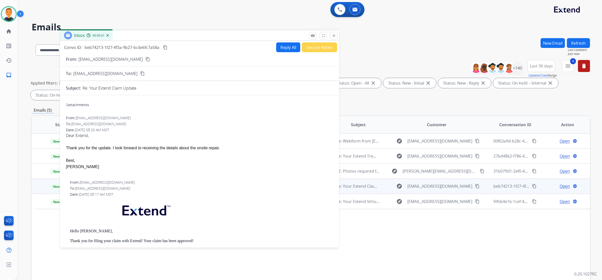
drag, startPoint x: 413, startPoint y: 37, endPoint x: 162, endPoint y: 36, distance: 251.0
click at [162, 36] on div "Inbox 00:00:01" at bounding box center [199, 35] width 279 height 11
click at [333, 34] on mat-icon "close" at bounding box center [334, 35] width 5 height 5
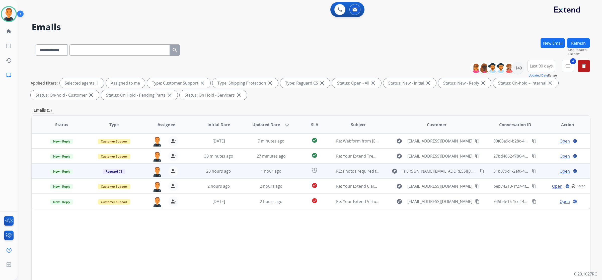
click at [563, 170] on span "Open" at bounding box center [565, 171] width 10 height 6
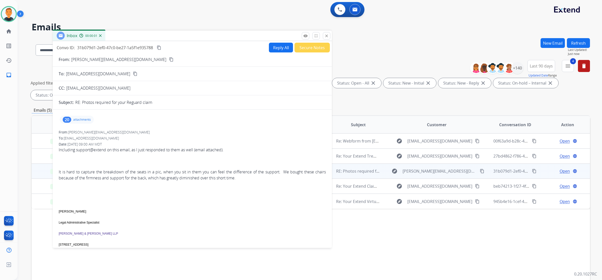
drag, startPoint x: 438, startPoint y: 34, endPoint x: 180, endPoint y: 34, distance: 258.2
click at [180, 34] on div "Inbox 00:00:01" at bounding box center [192, 36] width 279 height 11
click at [78, 119] on p "attachments" at bounding box center [82, 120] width 18 height 4
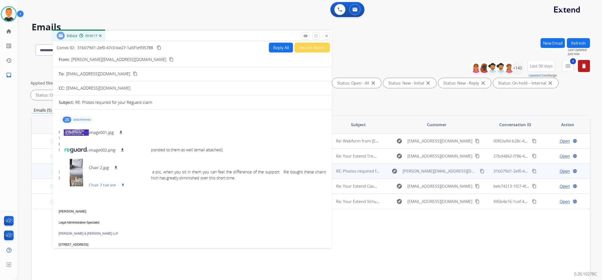
click at [77, 180] on div at bounding box center [76, 185] width 25 height 18
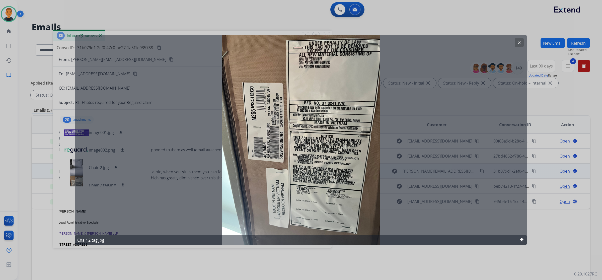
click at [519, 43] on mat-icon "clear" at bounding box center [519, 42] width 5 height 5
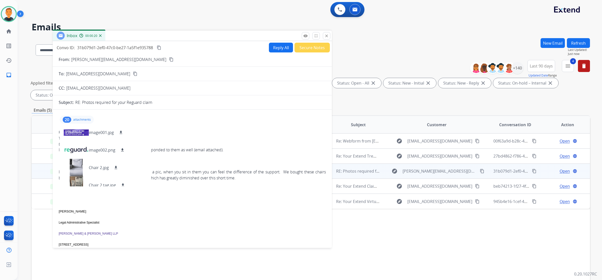
click at [85, 119] on p "attachments" at bounding box center [82, 120] width 18 height 4
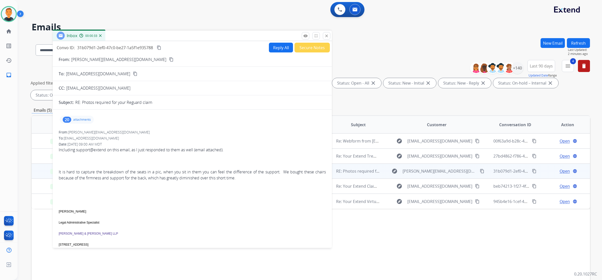
click at [169, 58] on mat-icon "content_copy" at bounding box center [171, 59] width 5 height 5
click at [326, 37] on mat-icon "close" at bounding box center [326, 36] width 5 height 5
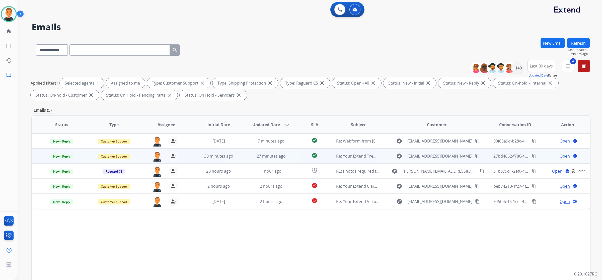
click at [560, 158] on span "Open" at bounding box center [565, 156] width 10 height 6
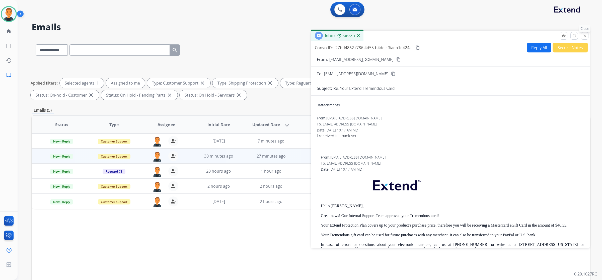
click at [585, 33] on button "close Close" at bounding box center [585, 36] width 8 height 8
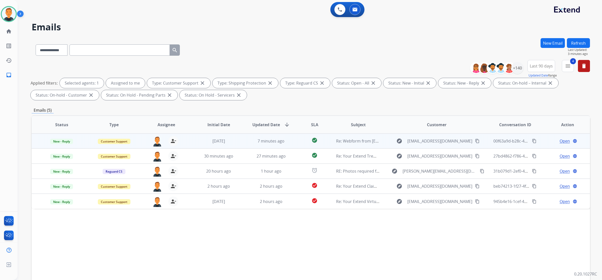
click at [560, 139] on span "Open" at bounding box center [565, 141] width 10 height 6
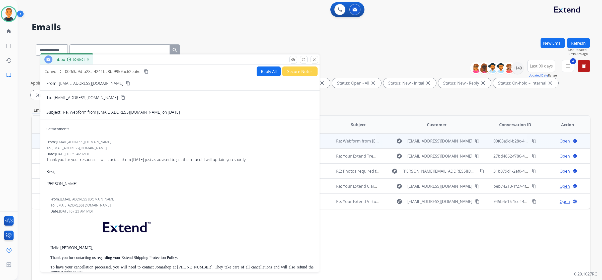
drag, startPoint x: 419, startPoint y: 36, endPoint x: 141, endPoint y: 59, distance: 279.6
click at [141, 59] on div "Inbox 00:00:01" at bounding box center [179, 59] width 279 height 11
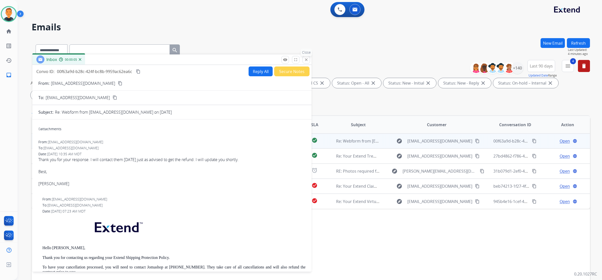
click at [305, 59] on mat-icon "close" at bounding box center [306, 59] width 5 height 5
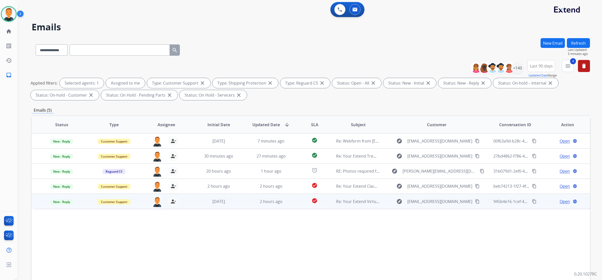
drag, startPoint x: 502, startPoint y: 246, endPoint x: 441, endPoint y: 199, distance: 77.5
click at [502, 244] on div "Status Type Assignee Initial Date Updated Date arrow_downward SLA Subject Custo…" at bounding box center [311, 199] width 559 height 168
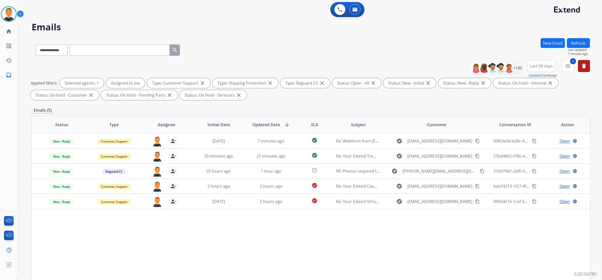
click at [429, 38] on div "**********" at bounding box center [304, 158] width 573 height 280
click at [341, 10] on img at bounding box center [340, 9] width 5 height 5
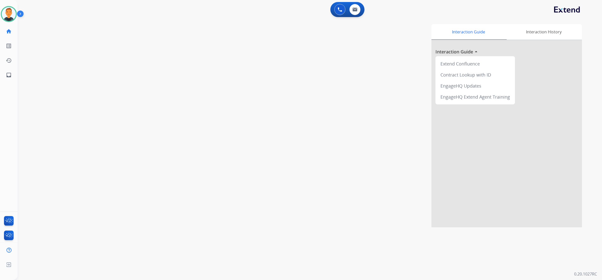
click at [341, 10] on img at bounding box center [340, 9] width 5 height 5
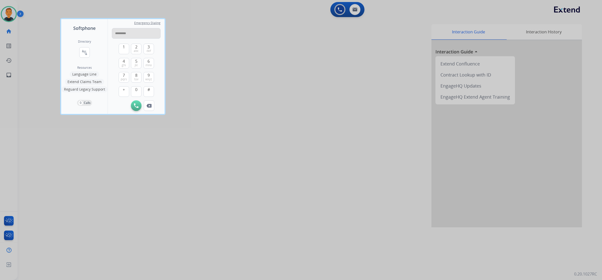
type input "**********"
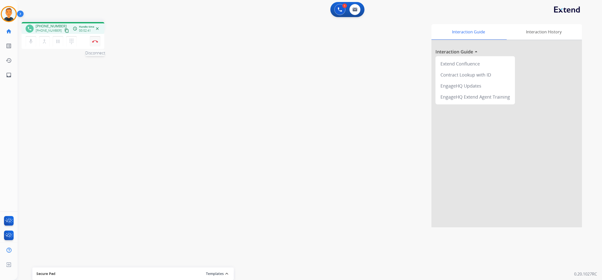
click at [97, 41] on img at bounding box center [95, 41] width 6 height 3
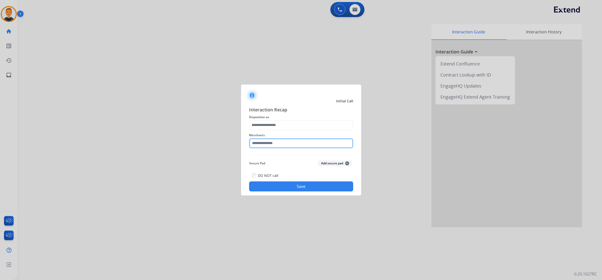
click at [278, 143] on input "text" at bounding box center [301, 143] width 104 height 10
click at [300, 157] on li "Jomashop" at bounding box center [303, 158] width 96 height 10
type input "********"
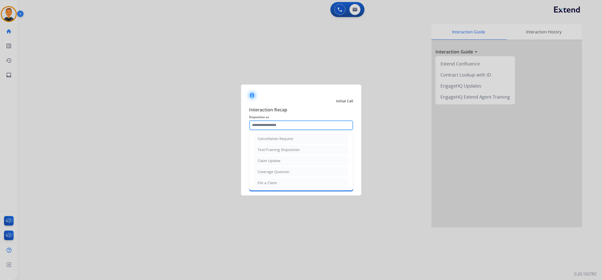
click at [290, 122] on input "text" at bounding box center [301, 125] width 104 height 10
click at [278, 162] on div "Claim Update" at bounding box center [269, 160] width 23 height 5
type input "**********"
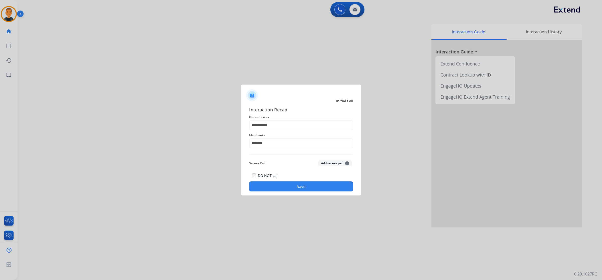
click at [305, 184] on button "Save" at bounding box center [301, 186] width 104 height 10
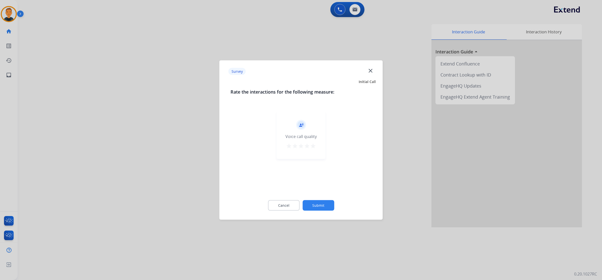
click at [312, 145] on mat-icon "star" at bounding box center [313, 146] width 6 height 6
click at [320, 208] on button "Submit" at bounding box center [319, 205] width 32 height 11
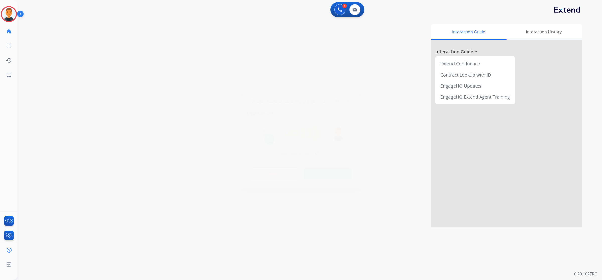
click at [521, 250] on div at bounding box center [301, 140] width 602 height 280
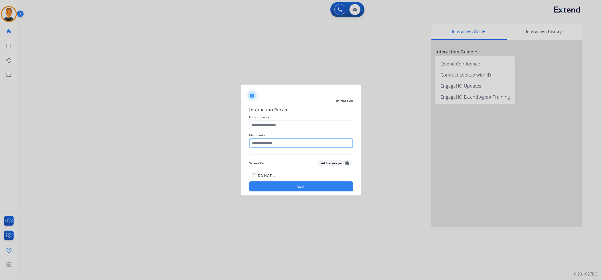
click at [292, 141] on input "text" at bounding box center [301, 143] width 104 height 10
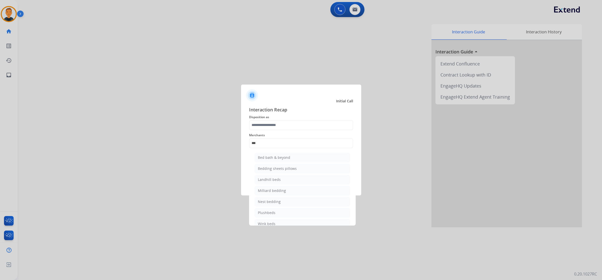
click at [288, 156] on div "Bed bath & beyond" at bounding box center [274, 157] width 32 height 5
type input "**********"
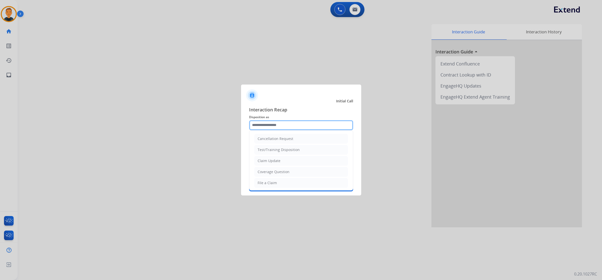
click at [279, 124] on input "text" at bounding box center [301, 125] width 104 height 10
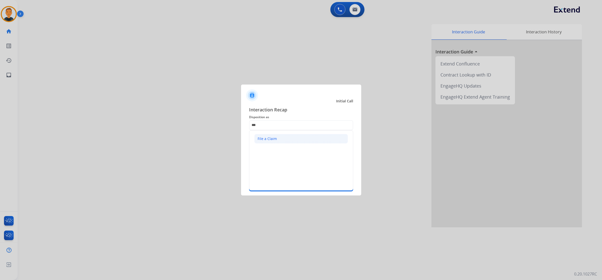
click at [274, 141] on div "File a Claim" at bounding box center [267, 138] width 19 height 5
type input "**********"
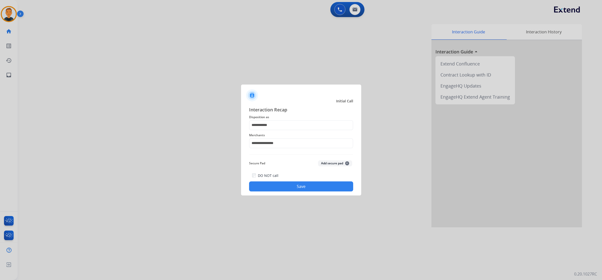
click at [306, 185] on button "Save" at bounding box center [301, 186] width 104 height 10
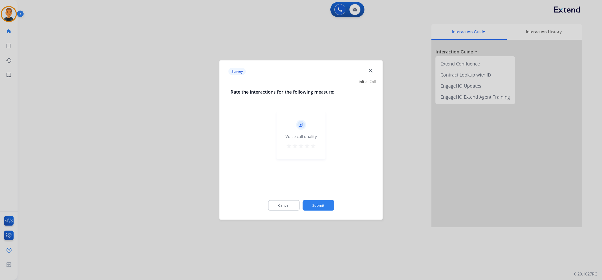
click at [315, 145] on mat-icon "star" at bounding box center [313, 146] width 6 height 6
click at [329, 204] on button "Submit" at bounding box center [319, 205] width 32 height 11
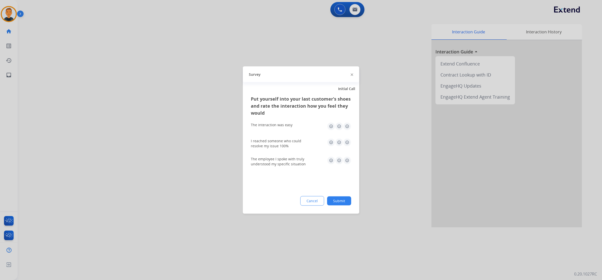
click at [347, 126] on img at bounding box center [347, 126] width 8 height 8
click at [347, 139] on img at bounding box center [347, 143] width 8 height 8
drag, startPoint x: 347, startPoint y: 158, endPoint x: 347, endPoint y: 171, distance: 13.1
click at [347, 158] on img at bounding box center [347, 161] width 8 height 8
click at [348, 200] on button "Submit" at bounding box center [339, 200] width 24 height 9
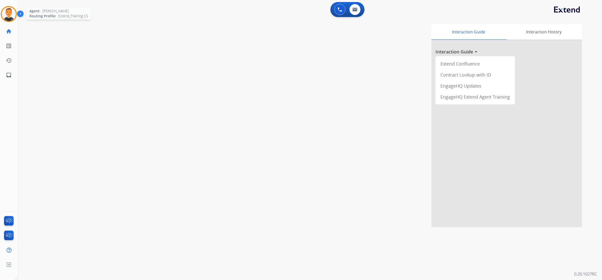
click at [11, 12] on img at bounding box center [9, 14] width 14 height 14
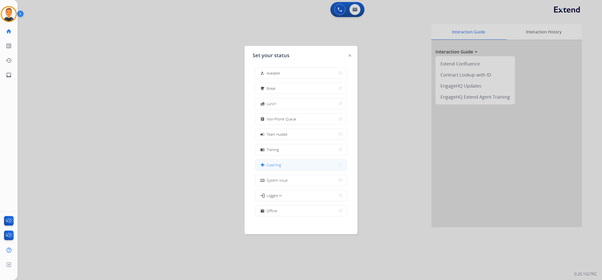
click at [307, 167] on button "school Coaching" at bounding box center [300, 165] width 91 height 11
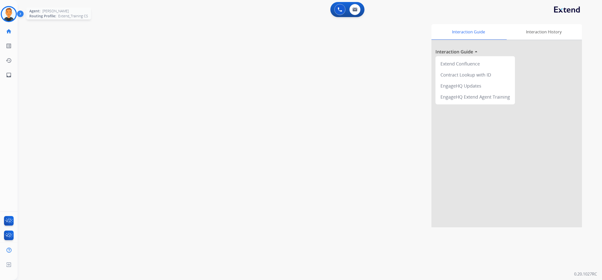
click at [10, 17] on img at bounding box center [9, 14] width 14 height 14
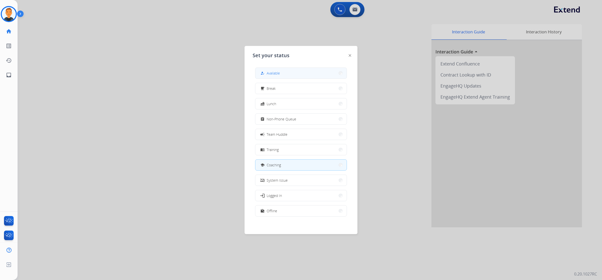
click at [291, 72] on button "how_to_reg Available" at bounding box center [300, 73] width 91 height 11
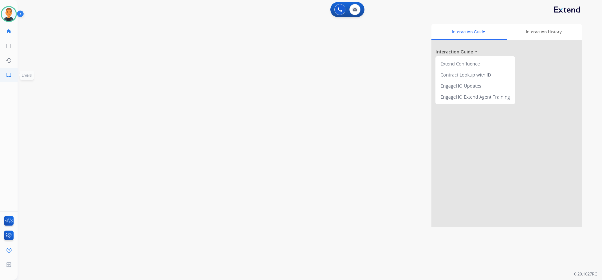
click at [11, 74] on mat-icon "inbox" at bounding box center [9, 75] width 6 height 6
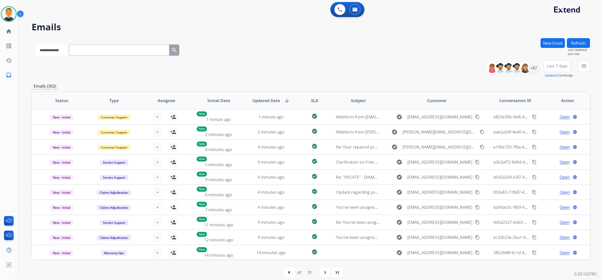
click at [67, 50] on select "**********" at bounding box center [51, 49] width 31 height 11
select select "**********"
click at [36, 44] on select "**********" at bounding box center [51, 49] width 31 height 11
click at [90, 52] on input "text" at bounding box center [120, 49] width 100 height 11
paste input "**********"
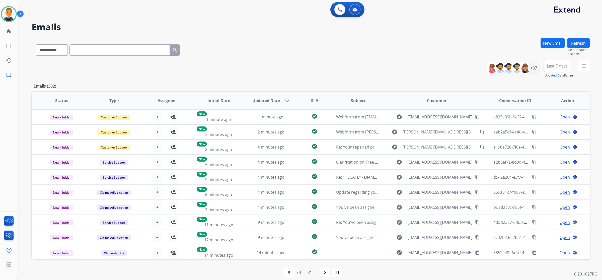
type input "**********"
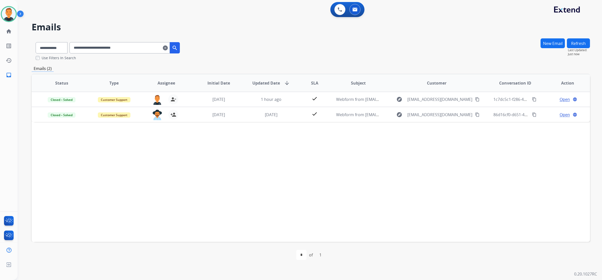
click at [454, 199] on div "Status Type Assignee Initial Date Updated Date arrow_downward SLA Subject Custo…" at bounding box center [311, 158] width 559 height 168
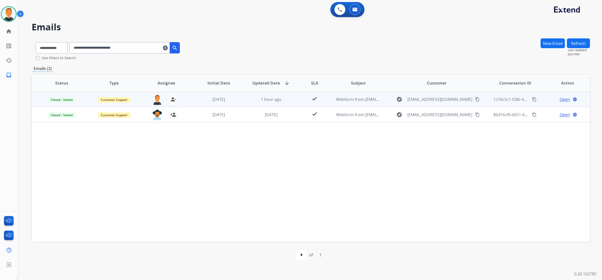
click at [565, 99] on span "Open" at bounding box center [565, 99] width 10 height 6
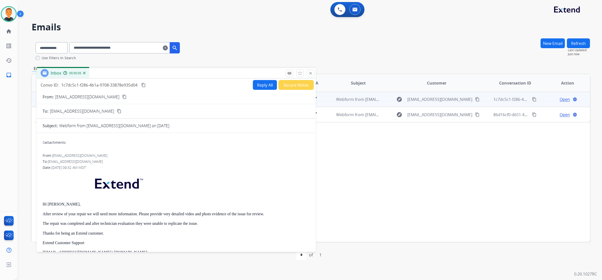
drag, startPoint x: 430, startPoint y: 33, endPoint x: 156, endPoint y: 71, distance: 276.8
click at [156, 71] on div "Inbox 00:00:05" at bounding box center [176, 73] width 279 height 11
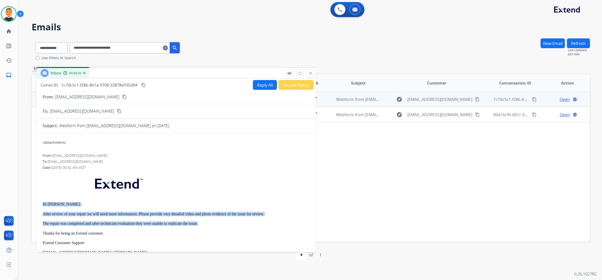
drag, startPoint x: 206, startPoint y: 223, endPoint x: 40, endPoint y: 200, distance: 167.4
copy div "Hi Carlos, After review of your repair we will need more information. Please pr…"
click at [266, 85] on button "Reply All" at bounding box center [265, 85] width 24 height 10
select select "**********"
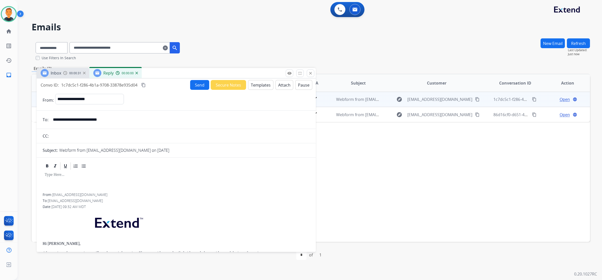
click at [266, 85] on button "Templates" at bounding box center [260, 85] width 25 height 10
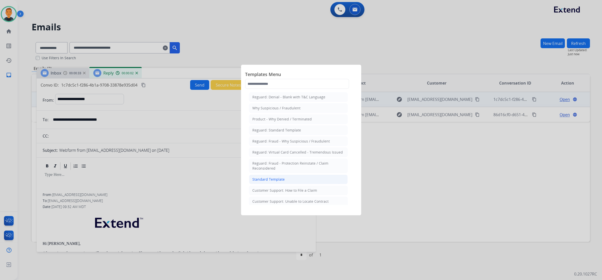
click at [276, 180] on div "Standard Template" at bounding box center [268, 179] width 32 height 5
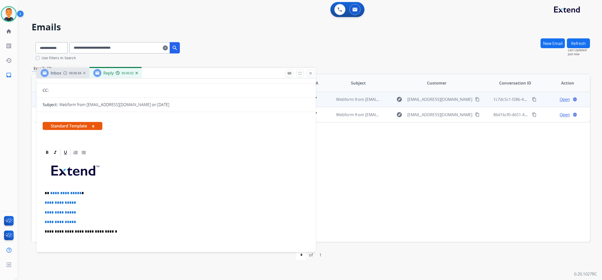
scroll to position [94, 0]
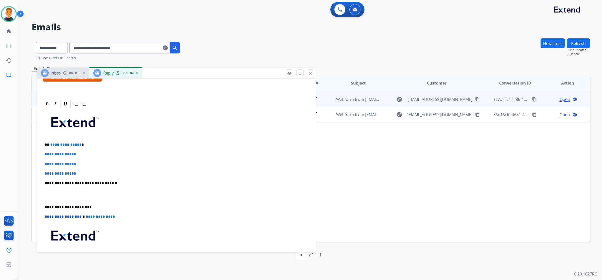
click at [45, 206] on p "**********" at bounding box center [174, 207] width 259 height 5
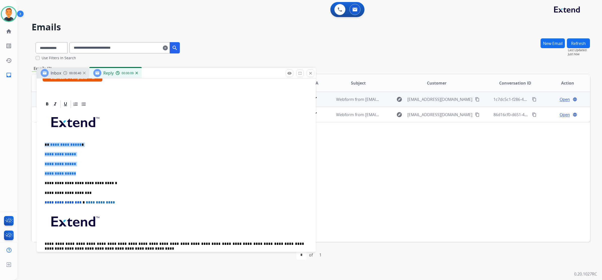
drag, startPoint x: 84, startPoint y: 173, endPoint x: 42, endPoint y: 143, distance: 51.8
click at [43, 143] on div "**********" at bounding box center [176, 188] width 267 height 158
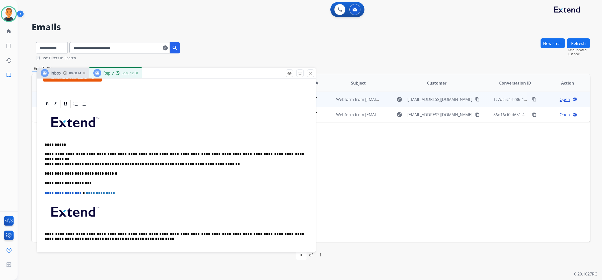
scroll to position [0, 0]
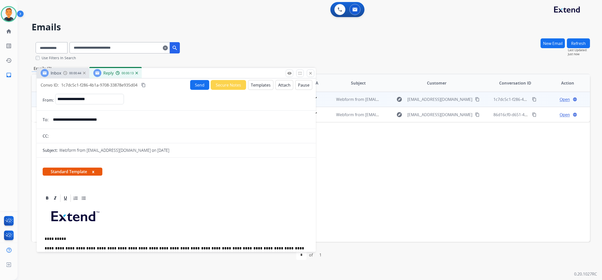
click at [198, 84] on button "Send" at bounding box center [199, 85] width 19 height 10
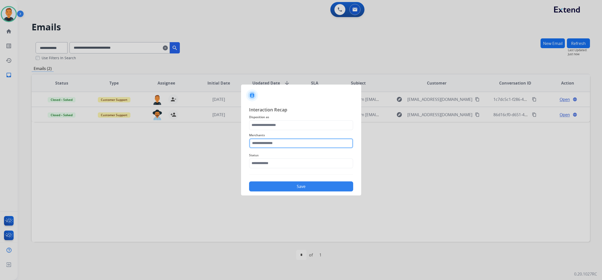
click at [260, 144] on input "text" at bounding box center [301, 143] width 104 height 10
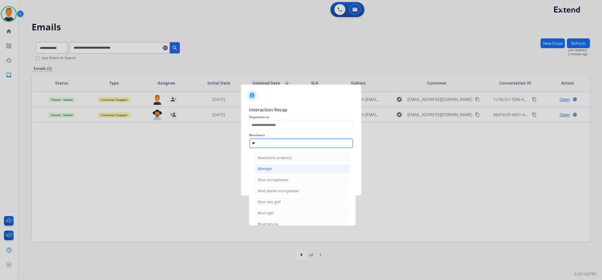
scroll to position [42, 0]
drag, startPoint x: 262, startPoint y: 142, endPoint x: 230, endPoint y: 137, distance: 33.0
click at [0, 137] on app-contact-recap-modal "Interaction Recap Disposition as Merchants ** Banana republic Blackstone produc…" at bounding box center [0, 140] width 0 height 280
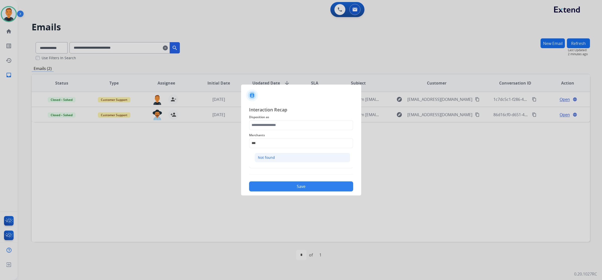
click at [283, 157] on li "Not found" at bounding box center [303, 158] width 96 height 10
type input "*********"
click at [274, 165] on input "text" at bounding box center [301, 163] width 104 height 10
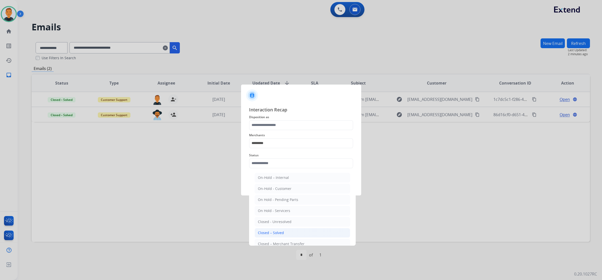
click at [276, 230] on li "Closed – Solved" at bounding box center [303, 233] width 96 height 10
type input "**********"
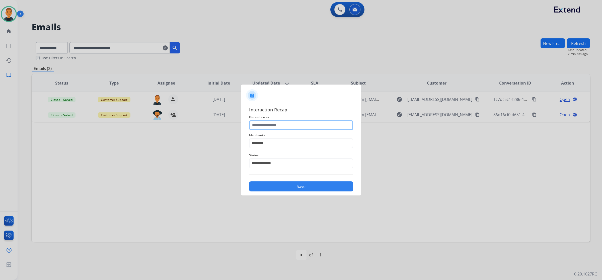
click at [271, 122] on input "text" at bounding box center [301, 125] width 104 height 10
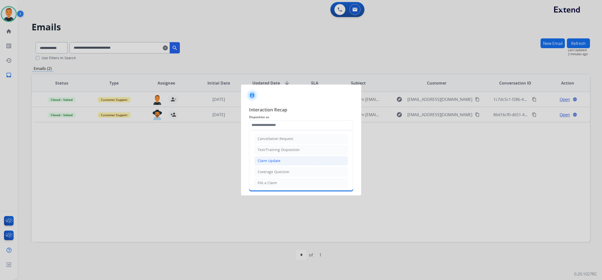
click at [275, 159] on div "Claim Update" at bounding box center [269, 160] width 23 height 5
type input "**********"
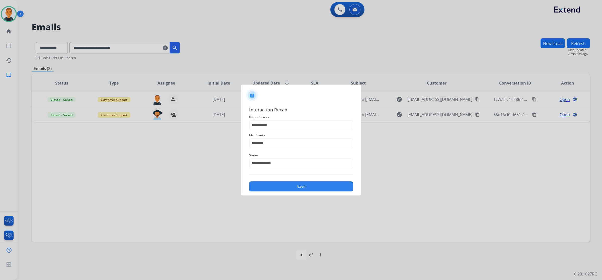
click at [305, 185] on button "Save" at bounding box center [301, 186] width 104 height 10
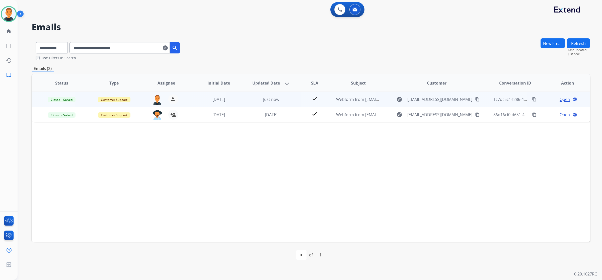
click at [564, 99] on span "Open" at bounding box center [565, 99] width 10 height 6
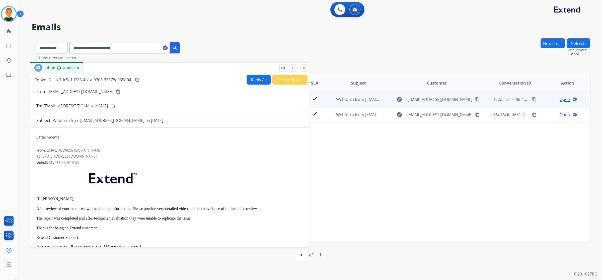
drag, startPoint x: 409, startPoint y: 32, endPoint x: 130, endPoint y: 95, distance: 285.5
click at [127, 64] on div "Inbox 00:00:07" at bounding box center [169, 68] width 279 height 11
click at [137, 80] on mat-icon "content_copy" at bounding box center [137, 80] width 5 height 5
click at [305, 67] on mat-icon "close" at bounding box center [304, 68] width 5 height 5
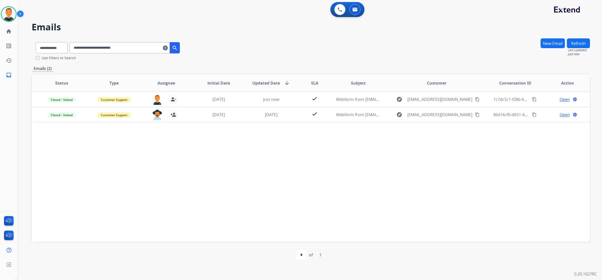
drag, startPoint x: 307, startPoint y: 181, endPoint x: 317, endPoint y: 174, distance: 12.2
click at [308, 180] on div "Status Type Assignee Initial Date Updated Date arrow_downward SLA Subject Custo…" at bounding box center [311, 158] width 559 height 168
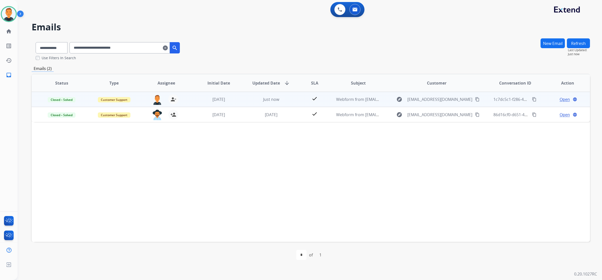
click at [560, 100] on span "Open" at bounding box center [565, 99] width 10 height 6
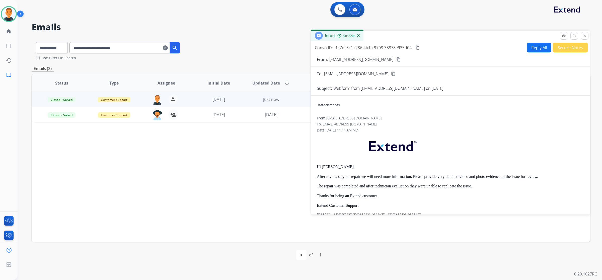
click at [583, 34] on mat-icon "close" at bounding box center [585, 36] width 5 height 5
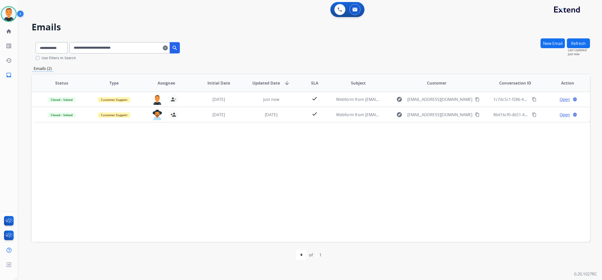
click at [319, 187] on div "Status Type Assignee Initial Date Updated Date arrow_downward SLA Subject Custo…" at bounding box center [311, 158] width 559 height 168
click at [15, 13] on img at bounding box center [9, 14] width 14 height 14
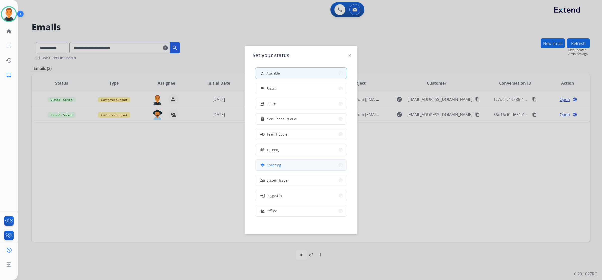
click at [291, 167] on button "school Coaching" at bounding box center [300, 165] width 91 height 11
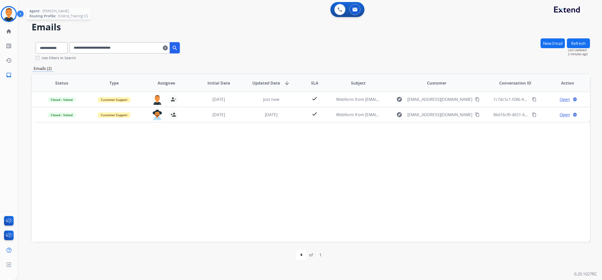
click at [11, 13] on img at bounding box center [9, 14] width 14 height 14
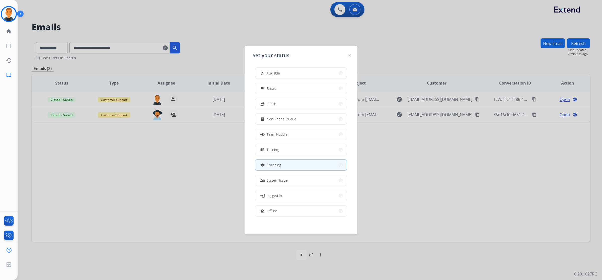
click at [154, 204] on div at bounding box center [301, 140] width 602 height 280
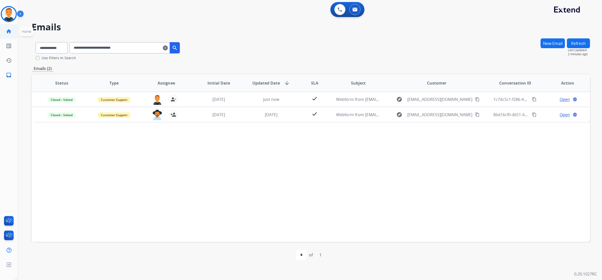
click at [13, 31] on link "home Home" at bounding box center [9, 31] width 14 height 14
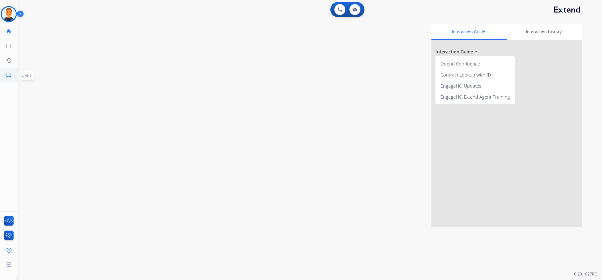
click at [11, 74] on mat-icon "inbox" at bounding box center [9, 75] width 6 height 6
select select "**********"
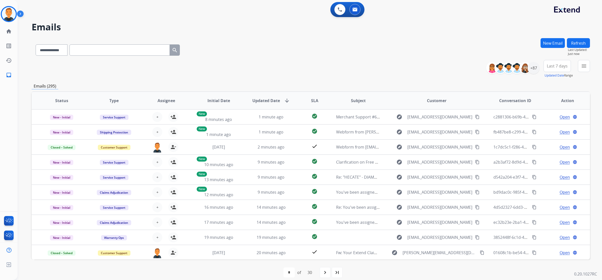
click at [400, 42] on div "**********" at bounding box center [311, 49] width 559 height 22
click at [12, 17] on img at bounding box center [9, 14] width 14 height 14
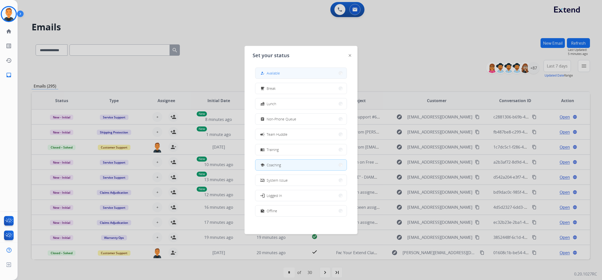
click at [298, 71] on button "how_to_reg Available" at bounding box center [300, 73] width 91 height 11
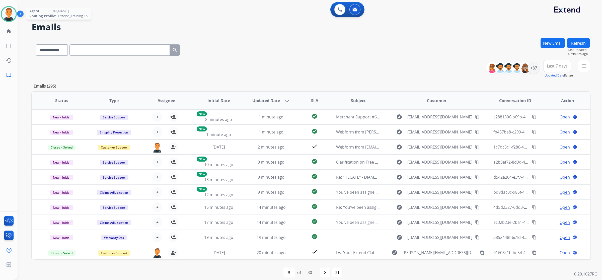
click at [9, 11] on img at bounding box center [9, 14] width 14 height 14
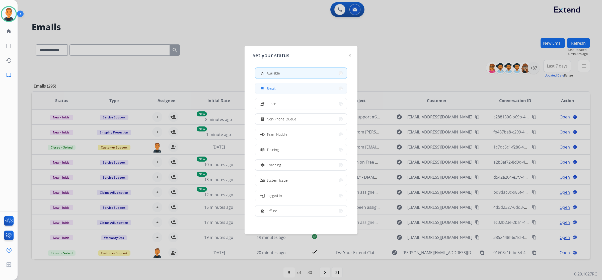
click at [270, 88] on span "Break" at bounding box center [271, 88] width 9 height 5
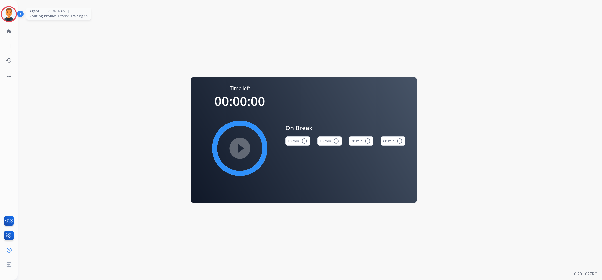
click at [4, 12] on img at bounding box center [9, 14] width 14 height 14
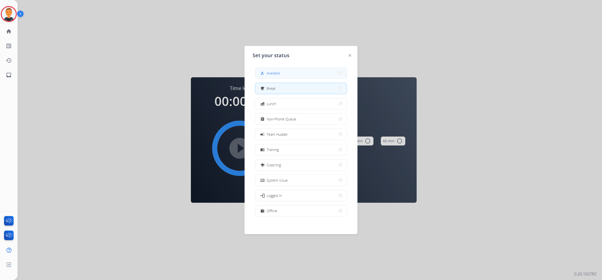
click at [288, 74] on button "how_to_reg Available" at bounding box center [300, 73] width 91 height 11
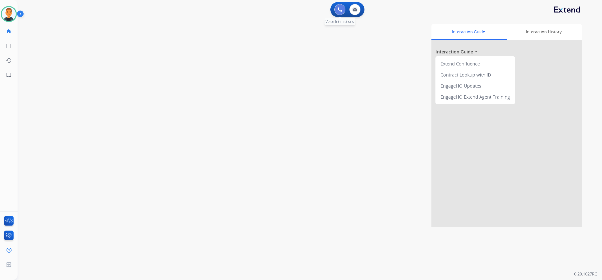
click at [338, 9] on img at bounding box center [340, 9] width 5 height 5
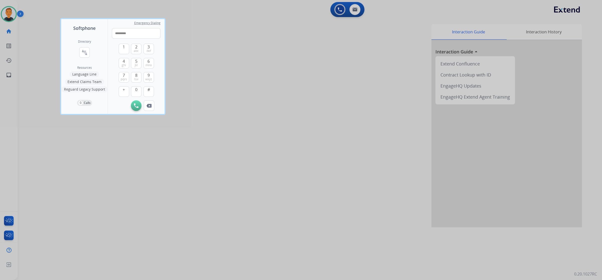
type input "**********"
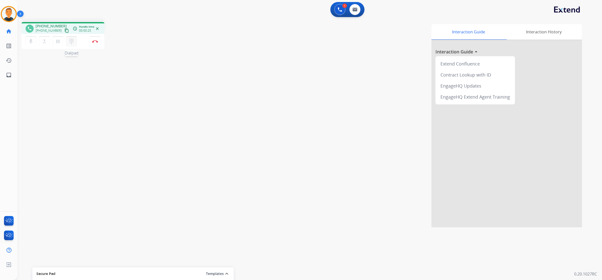
click at [71, 38] on mat-icon "dialpad" at bounding box center [72, 41] width 6 height 6
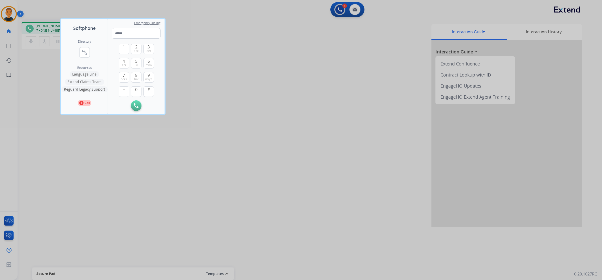
click at [114, 165] on div at bounding box center [301, 140] width 602 height 280
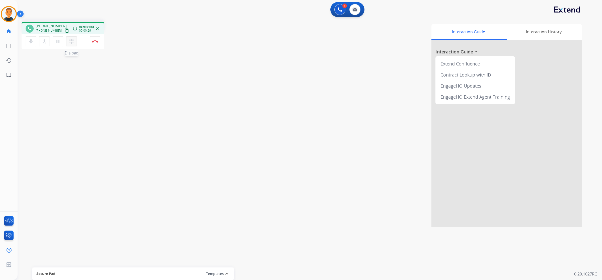
click at [71, 42] on mat-icon "dialpad" at bounding box center [72, 41] width 6 height 6
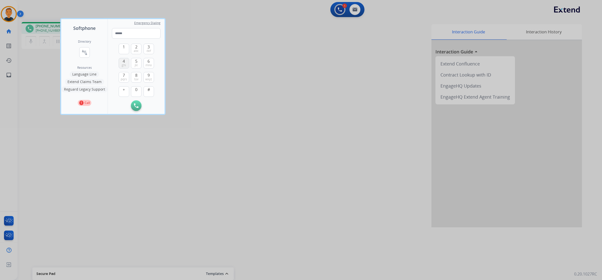
click at [122, 60] on button "4 ghi" at bounding box center [124, 63] width 11 height 11
type input "*"
click at [130, 176] on div at bounding box center [301, 140] width 602 height 280
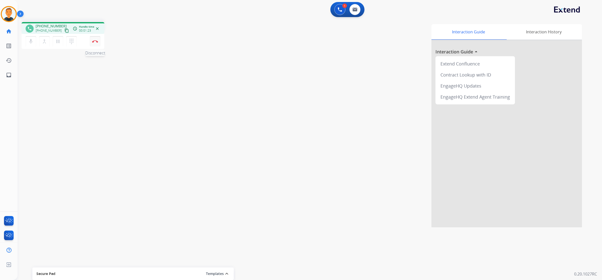
click at [93, 39] on button "Disconnect" at bounding box center [95, 41] width 11 height 11
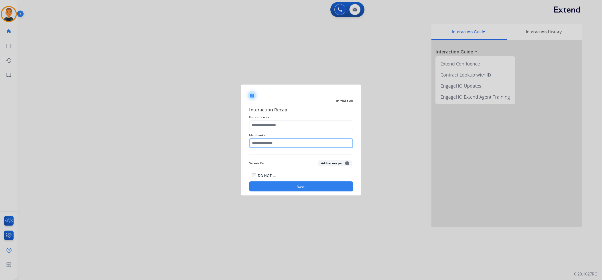
click at [267, 143] on input "text" at bounding box center [301, 143] width 104 height 10
click at [270, 142] on input "text" at bounding box center [301, 143] width 104 height 10
click at [277, 156] on li "Sole fitness" at bounding box center [303, 158] width 96 height 10
type input "**********"
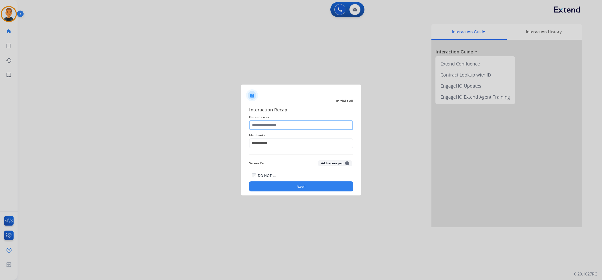
click at [275, 122] on input "text" at bounding box center [301, 125] width 104 height 10
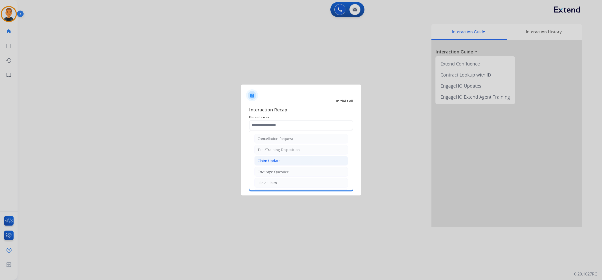
click at [274, 161] on div "Claim Update" at bounding box center [269, 160] width 23 height 5
type input "**********"
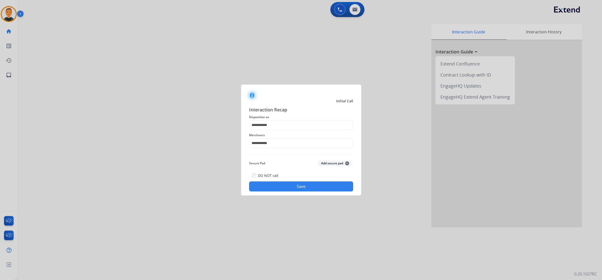
click at [315, 183] on button "Save" at bounding box center [301, 186] width 104 height 10
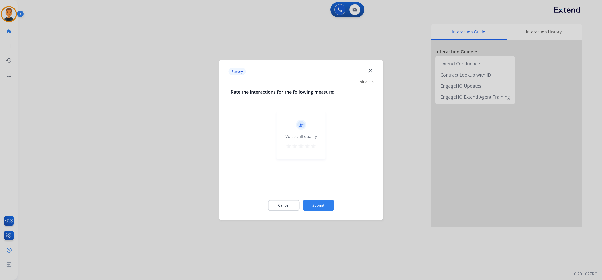
click at [315, 144] on mat-icon "star" at bounding box center [313, 146] width 6 height 6
click at [327, 201] on button "Submit" at bounding box center [319, 205] width 32 height 11
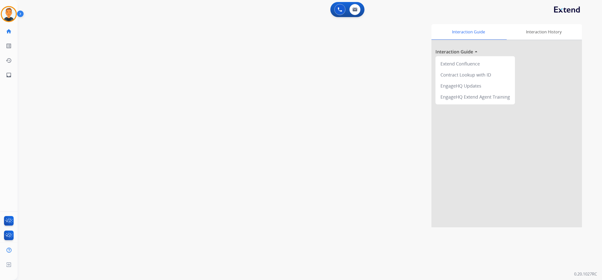
click at [404, 104] on div "Interaction Guide Interaction History Interaction Guide arrow_drop_up Extend Co…" at bounding box center [380, 125] width 406 height 203
click at [337, 9] on button at bounding box center [340, 9] width 11 height 11
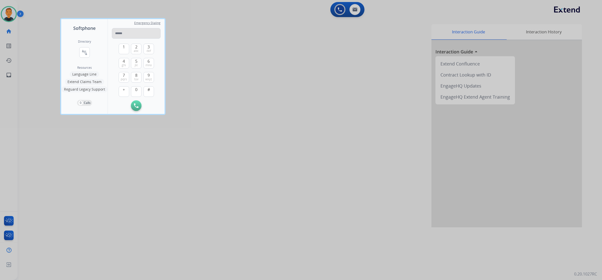
click at [131, 32] on input "tel" at bounding box center [136, 33] width 49 height 11
type input "**********"
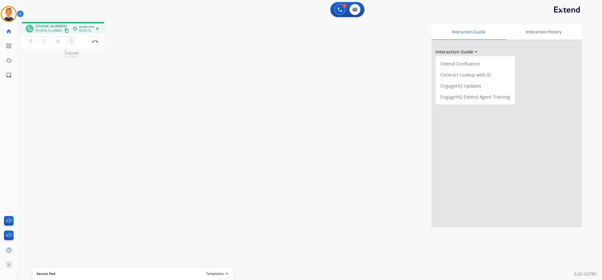
click at [72, 41] on mat-icon "dialpad" at bounding box center [72, 41] width 6 height 6
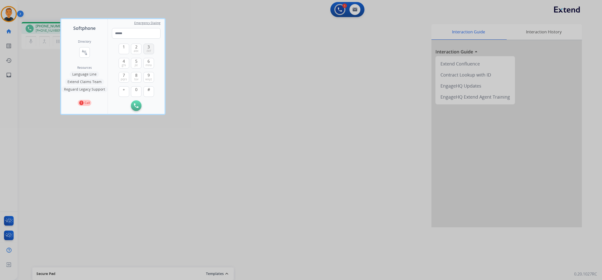
click at [149, 48] on span "3" at bounding box center [149, 47] width 2 height 6
click at [124, 62] on span "4" at bounding box center [124, 61] width 2 height 6
type input "**"
click at [299, 66] on div at bounding box center [301, 140] width 602 height 280
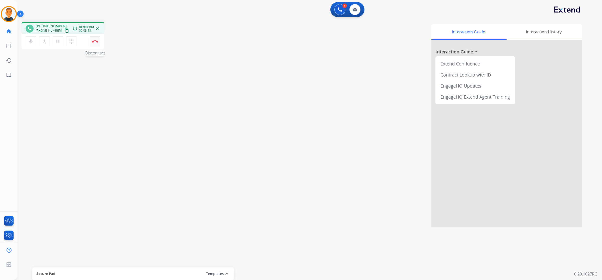
click at [97, 40] on img at bounding box center [95, 41] width 6 height 3
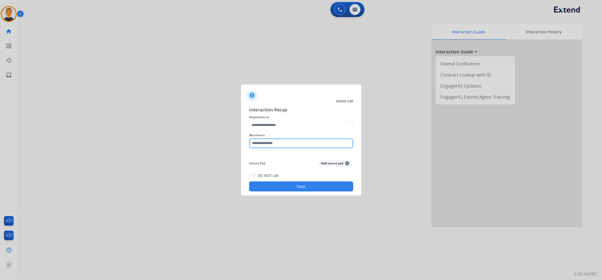
click at [294, 143] on input "text" at bounding box center [301, 143] width 104 height 10
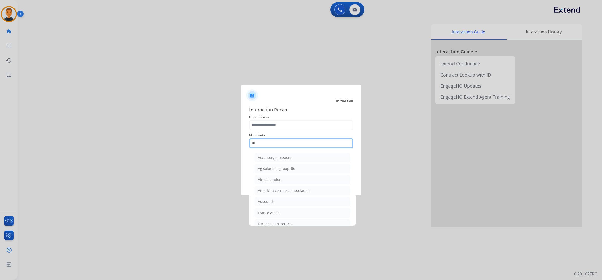
type input "***"
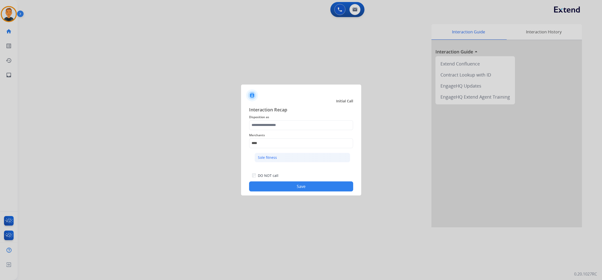
click at [287, 158] on li "Sole fitness" at bounding box center [303, 158] width 96 height 10
type input "**********"
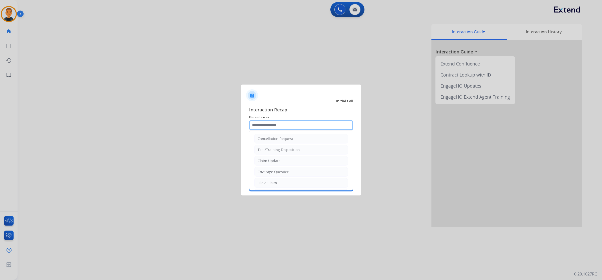
click at [285, 125] on input "text" at bounding box center [301, 125] width 104 height 10
click at [284, 162] on li "Claim Update" at bounding box center [301, 161] width 94 height 10
type input "**********"
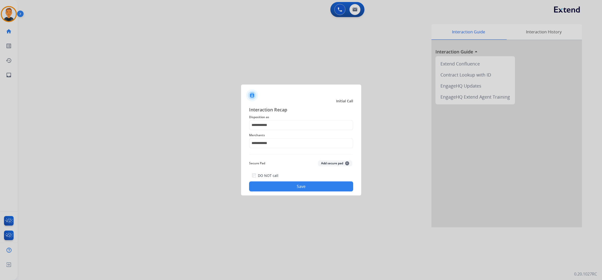
click at [313, 183] on button "Save" at bounding box center [301, 186] width 104 height 10
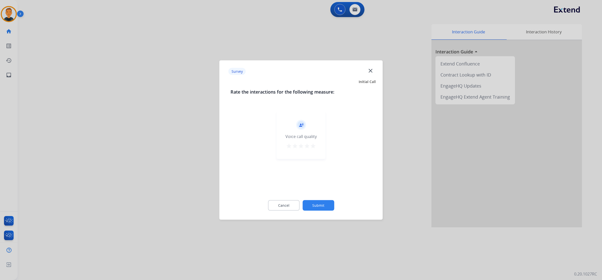
click at [312, 144] on mat-icon "star" at bounding box center [313, 146] width 6 height 6
click at [329, 208] on button "Submit" at bounding box center [319, 205] width 32 height 11
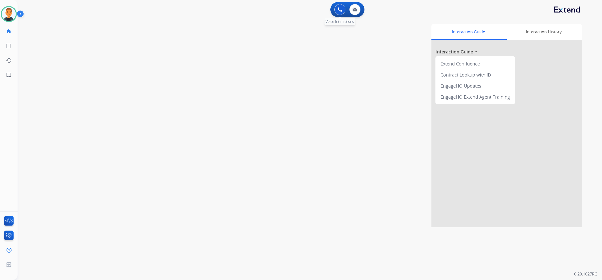
click at [341, 8] on img at bounding box center [340, 9] width 5 height 5
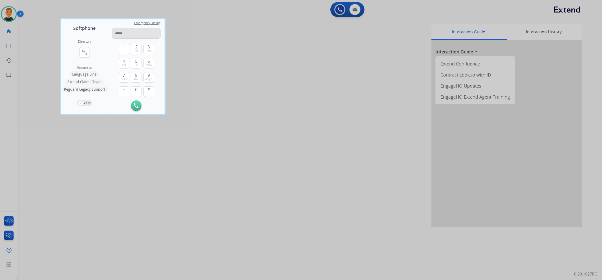
click at [132, 31] on input "tel" at bounding box center [136, 33] width 49 height 11
type input "**********"
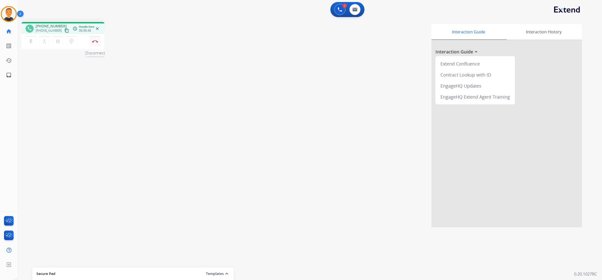
click at [96, 40] on img at bounding box center [95, 41] width 6 height 3
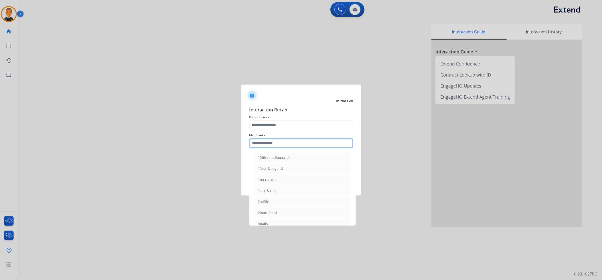
click at [300, 142] on input "text" at bounding box center [301, 143] width 104 height 10
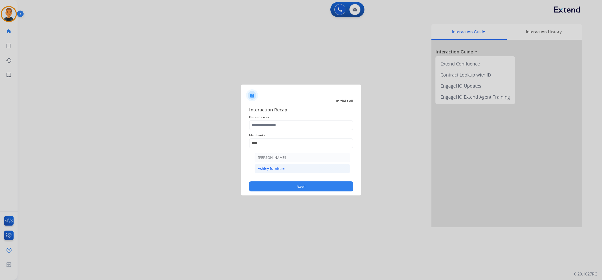
click at [291, 167] on li "Ashley furniture" at bounding box center [303, 169] width 96 height 10
type input "**********"
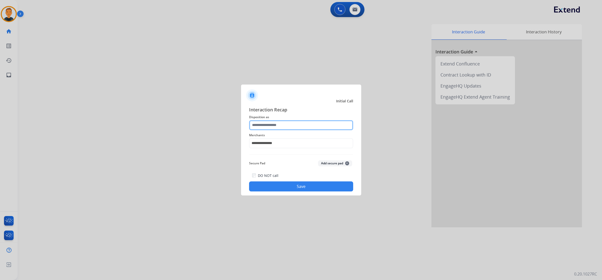
click at [286, 122] on input "text" at bounding box center [301, 125] width 104 height 10
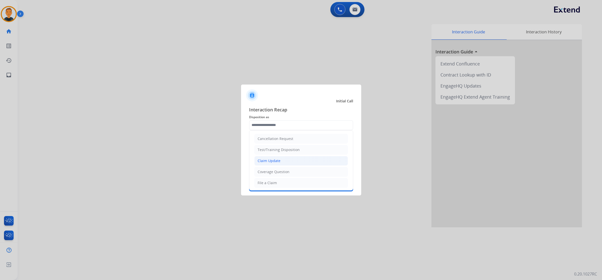
click at [289, 158] on li "Claim Update" at bounding box center [301, 161] width 94 height 10
type input "**********"
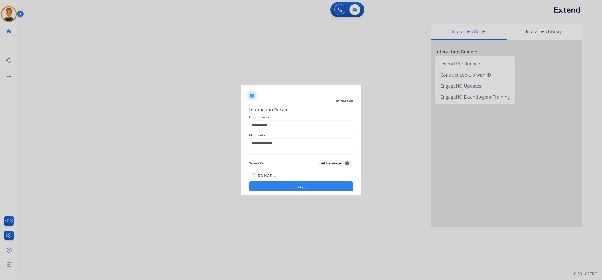
click at [324, 185] on button "Save" at bounding box center [301, 186] width 104 height 10
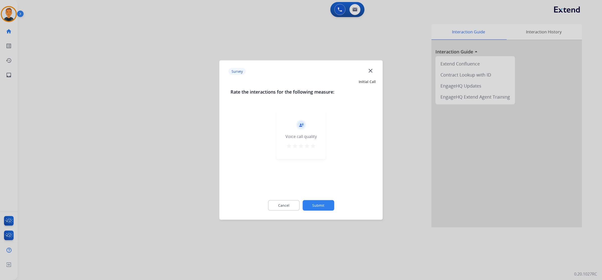
click at [315, 146] on mat-icon "star" at bounding box center [313, 146] width 6 height 6
click at [319, 204] on button "Submit" at bounding box center [319, 205] width 32 height 11
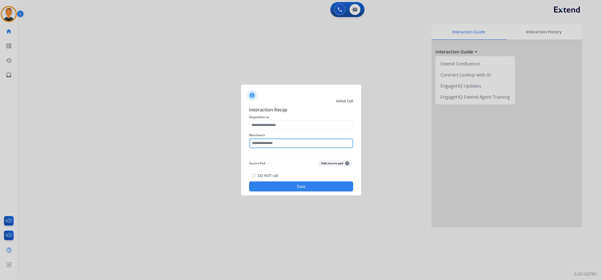
click at [285, 145] on input "text" at bounding box center [301, 143] width 104 height 10
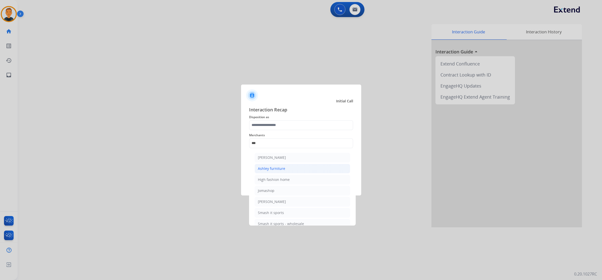
click at [292, 167] on li "Ashley furniture" at bounding box center [303, 169] width 96 height 10
type input "**********"
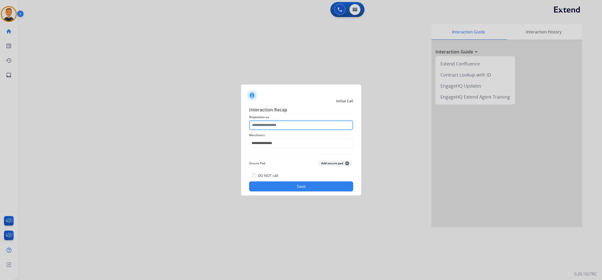
click at [280, 122] on input "text" at bounding box center [301, 125] width 104 height 10
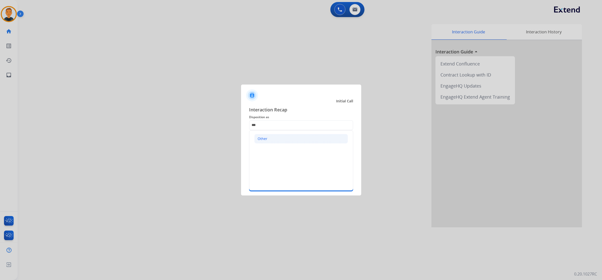
click at [272, 140] on li "Other" at bounding box center [301, 139] width 94 height 10
type input "*****"
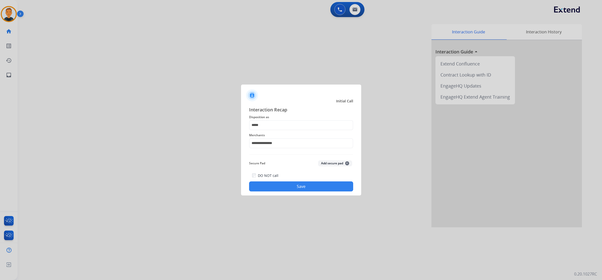
click at [300, 185] on button "Save" at bounding box center [301, 186] width 104 height 10
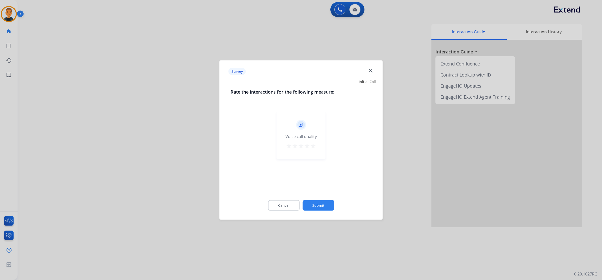
click at [314, 146] on mat-icon "star" at bounding box center [313, 146] width 6 height 6
click at [324, 205] on button "Submit" at bounding box center [319, 205] width 32 height 11
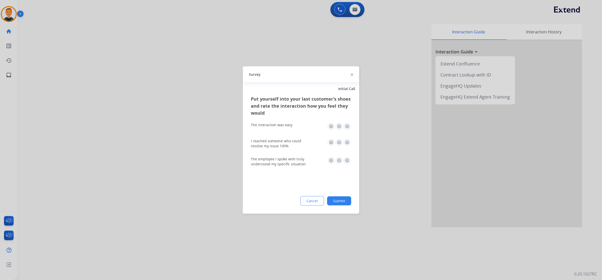
click at [350, 126] on img at bounding box center [347, 126] width 8 height 8
click at [348, 141] on img at bounding box center [347, 143] width 8 height 8
click at [347, 160] on img at bounding box center [347, 161] width 8 height 8
click at [348, 201] on button "Submit" at bounding box center [339, 200] width 24 height 9
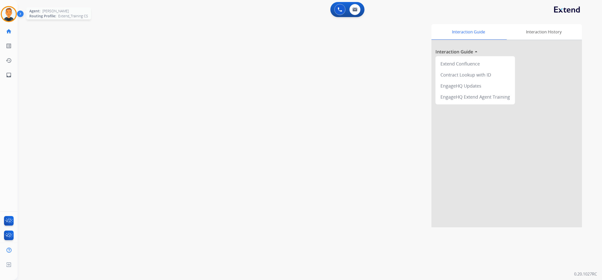
click at [7, 10] on img at bounding box center [9, 14] width 14 height 14
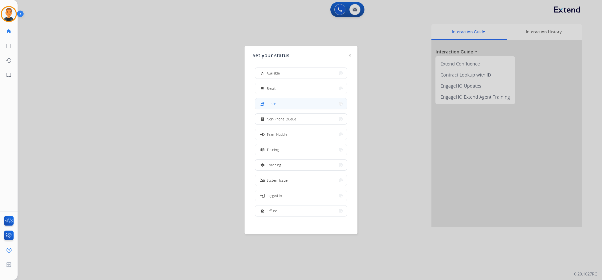
click at [308, 105] on button "fastfood Lunch" at bounding box center [300, 103] width 91 height 11
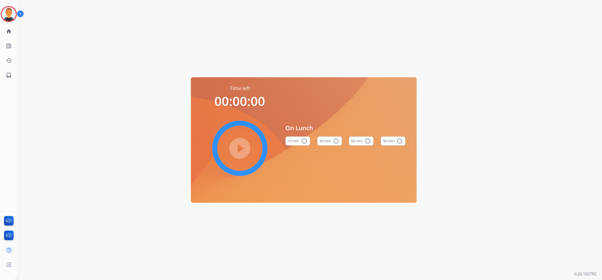
click at [335, 141] on mat-icon "radio_button_unchecked" at bounding box center [336, 141] width 6 height 6
click at [241, 148] on mat-icon "play_circle_filled" at bounding box center [240, 148] width 6 height 6
click at [479, 193] on div "Time left 00:29:27 pause_circle_filled On Lunch 15 min radio_button_unchecked 3…" at bounding box center [304, 140] width 573 height 280
drag, startPoint x: 4, startPoint y: 13, endPoint x: 12, endPoint y: 14, distance: 7.8
click at [5, 14] on img at bounding box center [9, 14] width 14 height 14
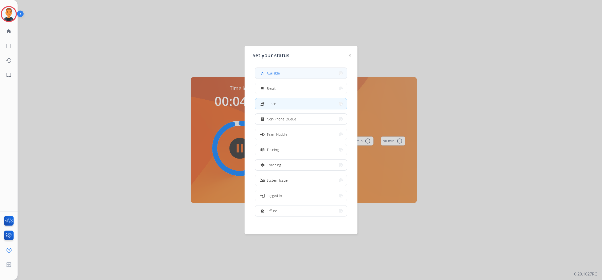
click at [305, 70] on button "how_to_reg Available" at bounding box center [300, 73] width 91 height 11
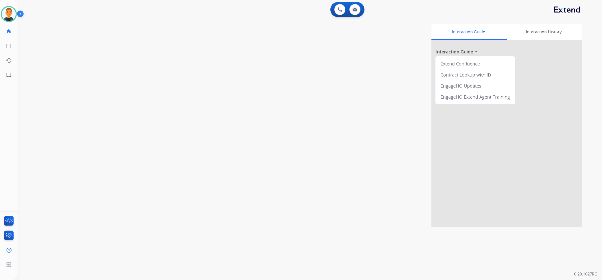
click at [403, 102] on div "Interaction Guide Interaction History Interaction Guide arrow_drop_up Extend Co…" at bounding box center [380, 125] width 406 height 203
click at [6, 74] on link "inbox Emails" at bounding box center [9, 75] width 14 height 14
select select "**********"
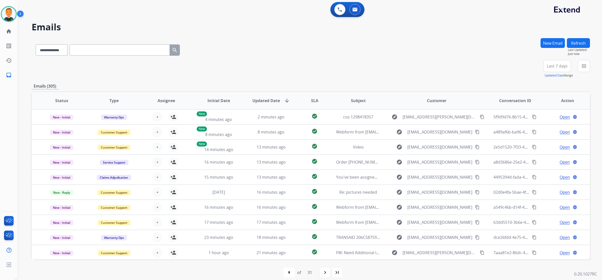
click at [98, 50] on input "text" at bounding box center [120, 49] width 100 height 11
paste input "**********"
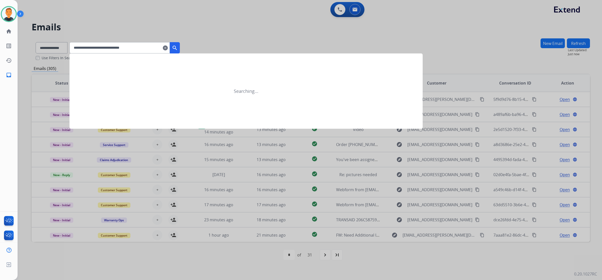
type input "**********"
click at [178, 48] on mat-icon "search" at bounding box center [175, 48] width 6 height 6
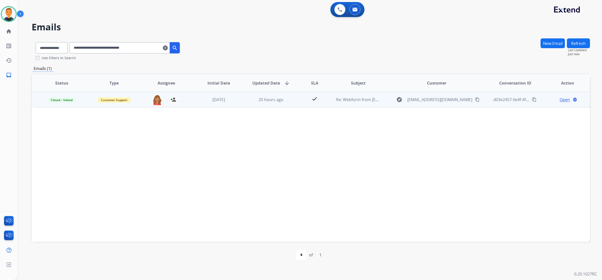
click at [560, 97] on span "Open" at bounding box center [565, 100] width 10 height 6
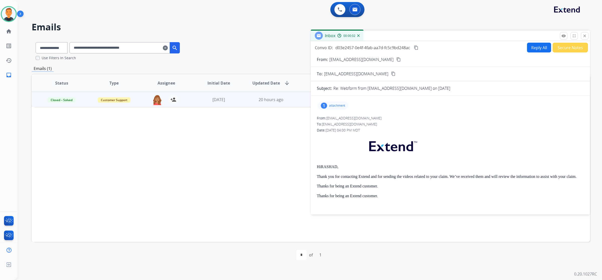
click at [338, 108] on div "1 attachment" at bounding box center [333, 106] width 30 height 8
click at [338, 118] on div at bounding box center [334, 119] width 25 height 18
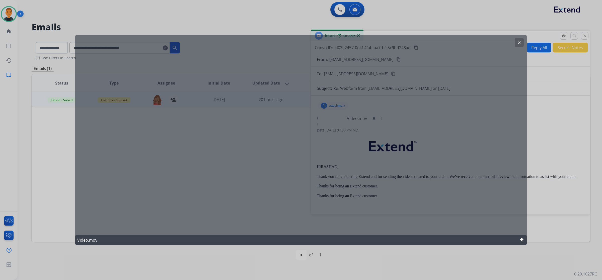
click at [520, 42] on mat-icon "clear" at bounding box center [519, 42] width 5 height 5
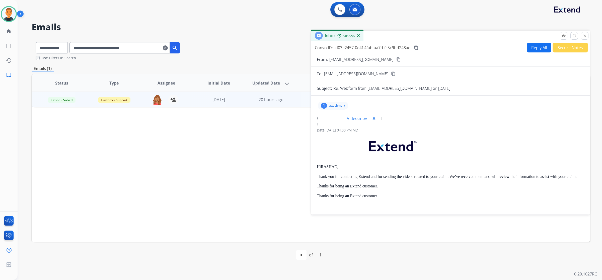
click at [375, 117] on mat-icon "download" at bounding box center [374, 118] width 5 height 5
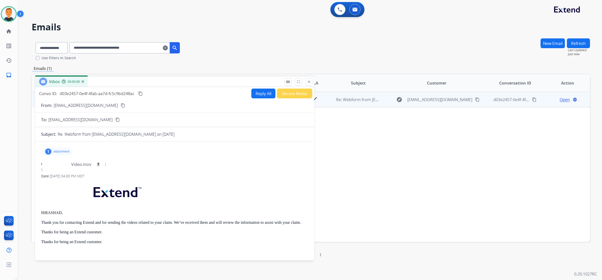
drag, startPoint x: 442, startPoint y: 35, endPoint x: 166, endPoint y: 81, distance: 280.1
click at [166, 81] on div "Inbox 00:00:09" at bounding box center [174, 82] width 279 height 11
click at [309, 80] on mat-icon "close" at bounding box center [308, 82] width 5 height 5
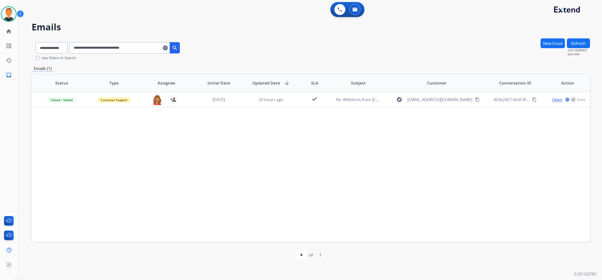
click at [168, 48] on mat-icon "clear" at bounding box center [165, 48] width 5 height 6
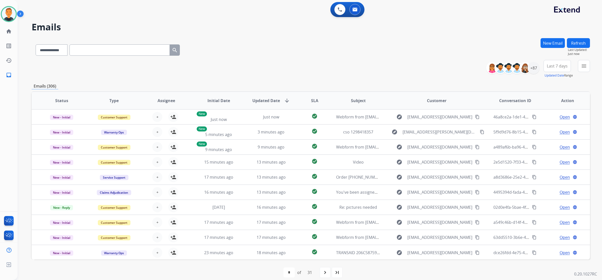
click at [428, 50] on div "**********" at bounding box center [311, 49] width 559 height 22
click at [62, 52] on select "**********" at bounding box center [51, 49] width 31 height 11
select select "**********"
click at [36, 44] on select "**********" at bounding box center [51, 49] width 31 height 11
click at [99, 49] on input "text" at bounding box center [120, 49] width 100 height 11
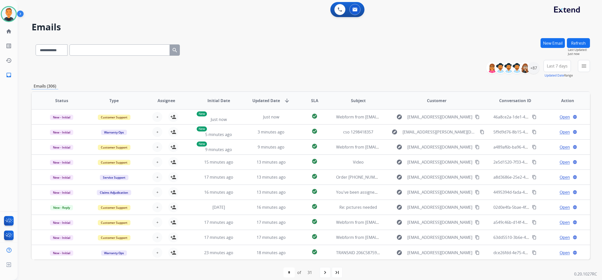
paste input "**********"
type input "**********"
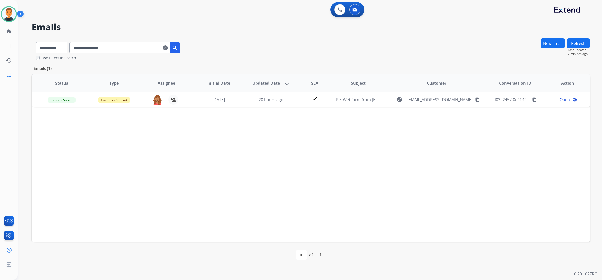
click at [457, 156] on div "Status Type Assignee Initial Date Updated Date arrow_downward SLA Subject Custo…" at bounding box center [311, 158] width 559 height 168
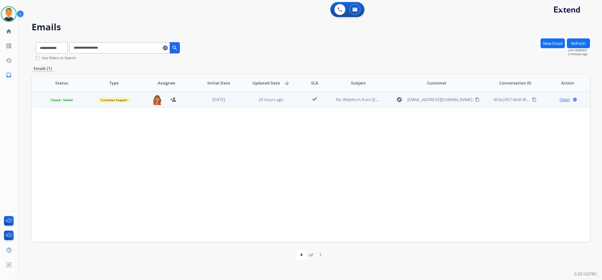
click at [560, 99] on span "Open" at bounding box center [565, 100] width 10 height 6
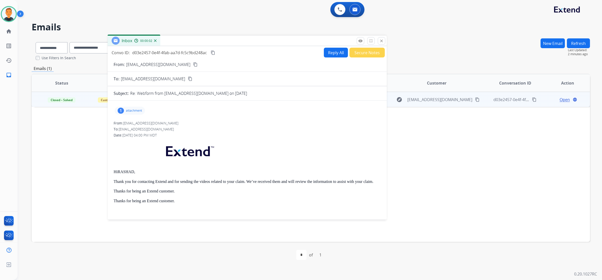
drag, startPoint x: 433, startPoint y: 34, endPoint x: 230, endPoint y: 39, distance: 203.3
click at [230, 39] on div "Inbox 00:00:02" at bounding box center [247, 41] width 279 height 11
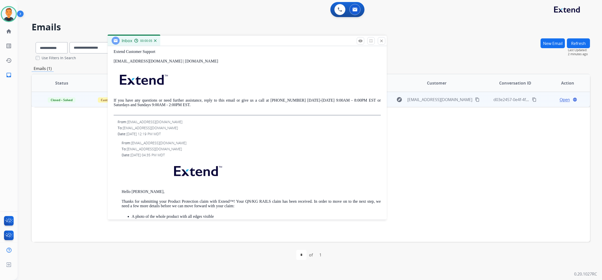
scroll to position [205, 0]
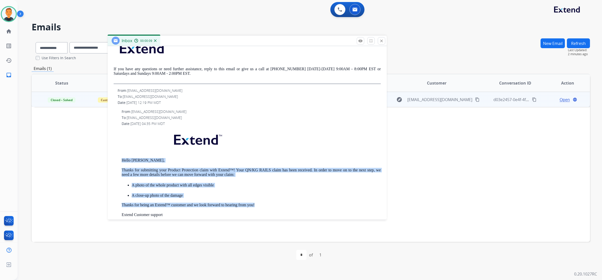
drag, startPoint x: 260, startPoint y: 203, endPoint x: 120, endPoint y: 157, distance: 148.0
click at [120, 157] on div "From: support@extend.com To: alemart13@gmail.com Date: 08/18/2025 - 04:35 PM MD…" at bounding box center [247, 193] width 267 height 169
copy div "Hello Rashad, Thanks for submitting your Product Protection claim with Extend™!…"
click at [251, 193] on p "A close-up photo of the damage" at bounding box center [256, 195] width 249 height 5
drag, startPoint x: 258, startPoint y: 203, endPoint x: 122, endPoint y: 157, distance: 144.4
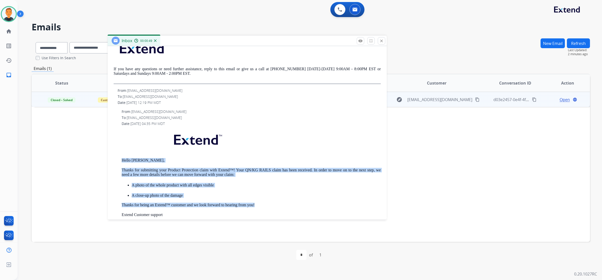
click at [122, 157] on div "Hello Rashad, Thanks for submitting your Product Protection claim with Extend™!…" at bounding box center [251, 204] width 259 height 150
copy div "Hello Rashad, Thanks for submitting your Product Protection claim with Extend™!…"
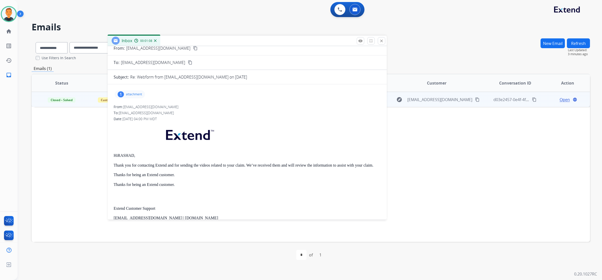
scroll to position [0, 0]
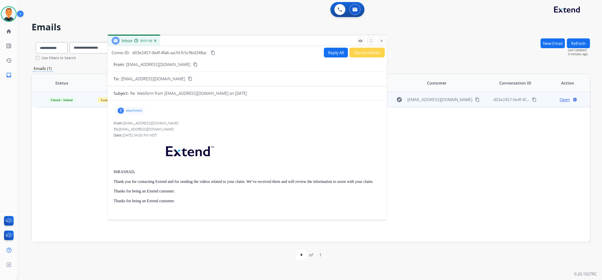
click at [333, 51] on button "Reply All" at bounding box center [336, 53] width 24 height 10
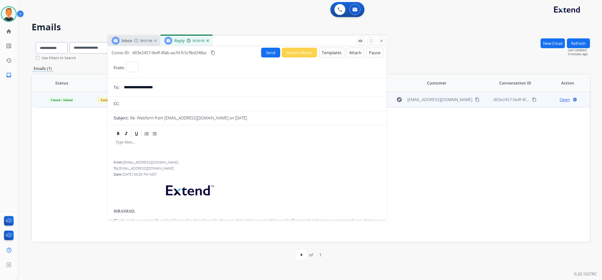
select select "**********"
click at [333, 51] on button "Templates" at bounding box center [331, 53] width 25 height 10
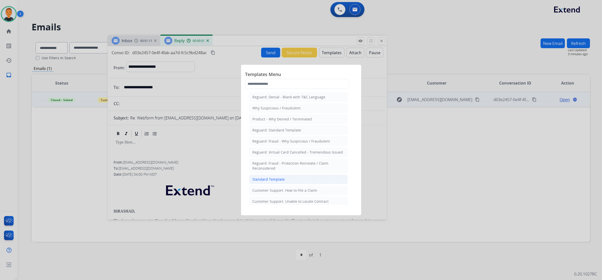
click at [283, 177] on li "Standard Template" at bounding box center [298, 180] width 99 height 10
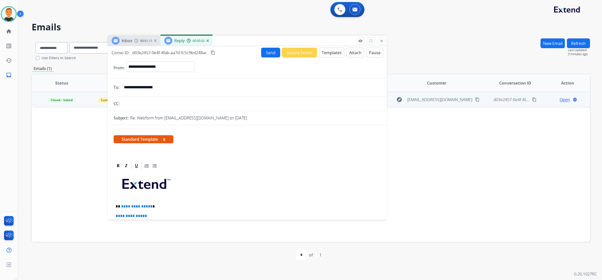
scroll to position [125, 0]
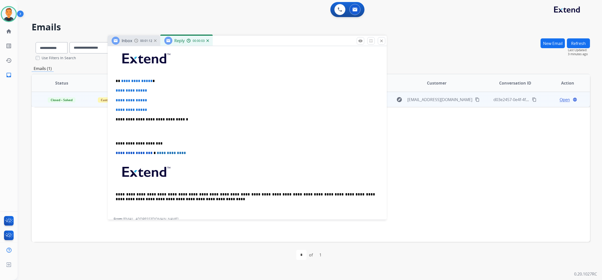
click at [154, 105] on div "**********" at bounding box center [247, 131] width 267 height 173
drag, startPoint x: 152, startPoint y: 108, endPoint x: 115, endPoint y: 79, distance: 47.1
click at [115, 79] on div "**********" at bounding box center [247, 131] width 267 height 173
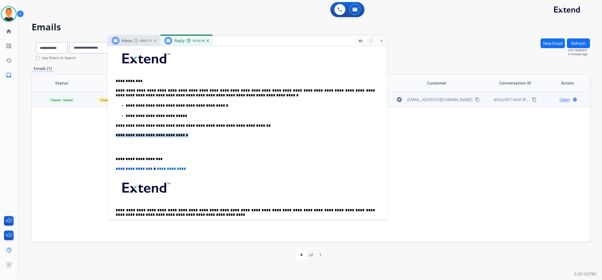
drag, startPoint x: 180, startPoint y: 137, endPoint x: 114, endPoint y: 135, distance: 65.8
click at [114, 135] on div "**********" at bounding box center [247, 139] width 267 height 188
click at [116, 157] on p "**********" at bounding box center [245, 159] width 259 height 5
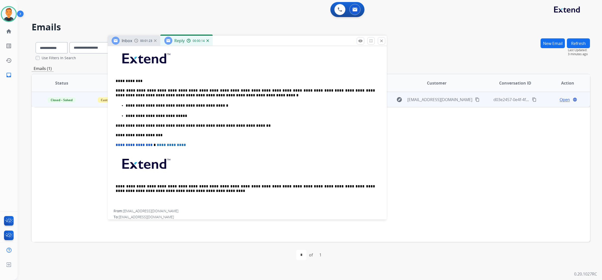
scroll to position [0, 0]
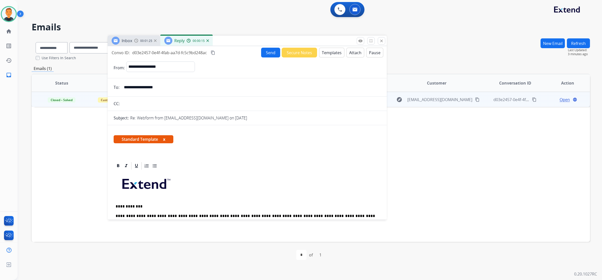
click at [264, 50] on button "Send" at bounding box center [270, 53] width 19 height 10
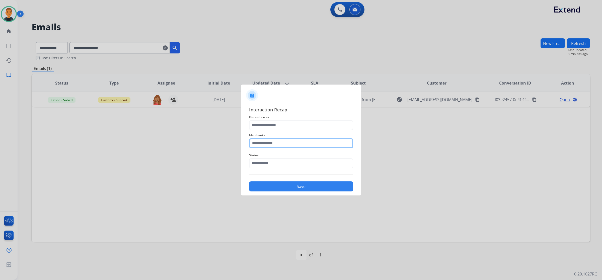
click at [284, 142] on input "text" at bounding box center [301, 143] width 104 height 10
click at [277, 157] on div "Rooms to go" at bounding box center [268, 157] width 21 height 5
type input "**********"
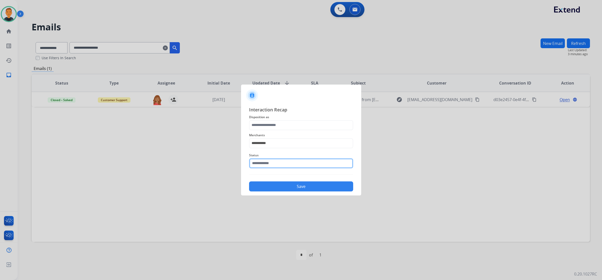
click at [276, 162] on input "text" at bounding box center [301, 163] width 104 height 10
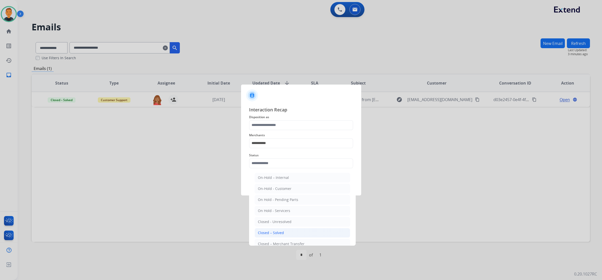
click at [280, 233] on div "Closed – Solved" at bounding box center [271, 232] width 26 height 5
type input "**********"
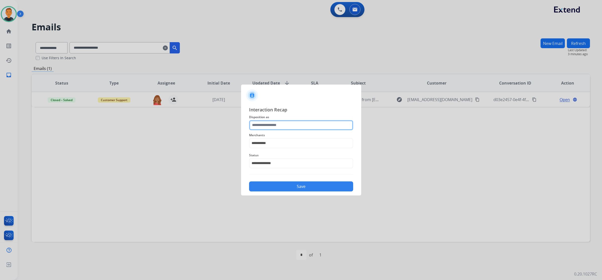
click at [268, 125] on input "text" at bounding box center [301, 125] width 104 height 10
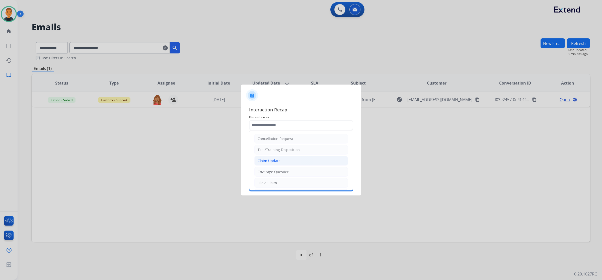
click at [274, 160] on div "Claim Update" at bounding box center [269, 160] width 23 height 5
type input "**********"
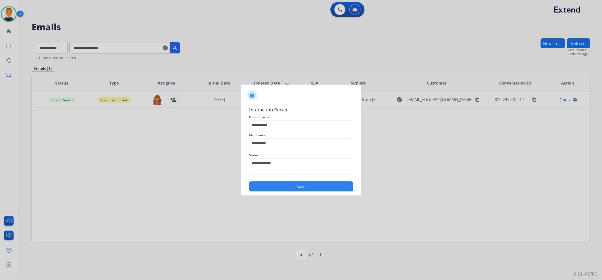
click at [317, 185] on button "Save" at bounding box center [301, 186] width 104 height 10
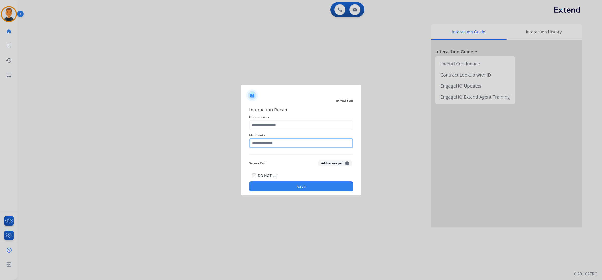
click at [271, 143] on input "text" at bounding box center [301, 143] width 104 height 10
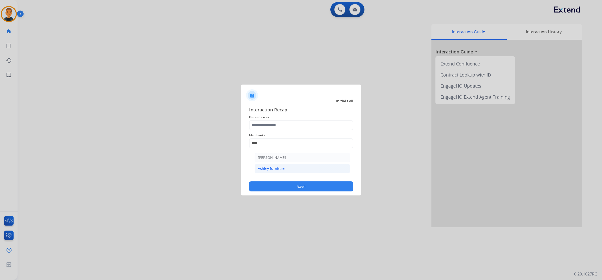
click at [281, 166] on div "Ashley furniture" at bounding box center [271, 168] width 27 height 5
type input "**********"
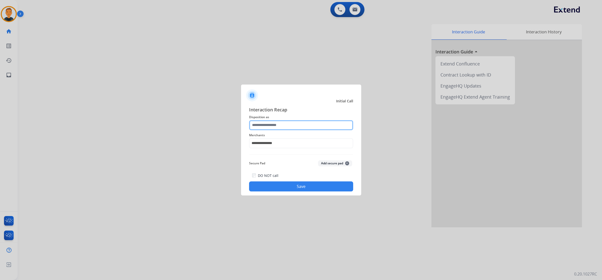
click at [274, 124] on input "text" at bounding box center [301, 125] width 104 height 10
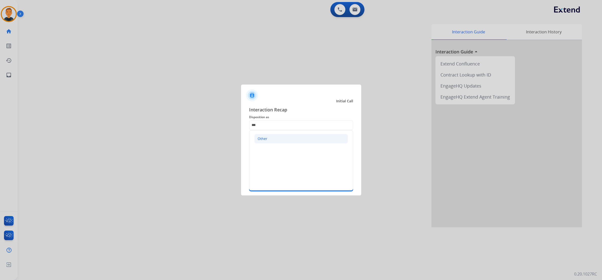
click at [264, 139] on div "Other" at bounding box center [263, 138] width 10 height 5
type input "*****"
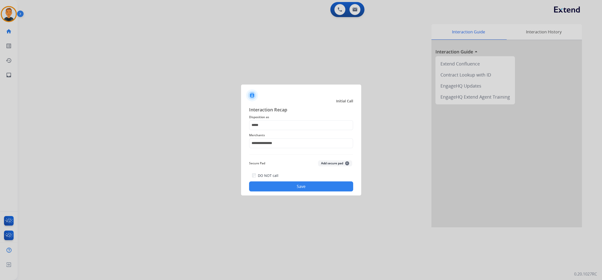
click at [301, 181] on div "DO NOT call Save" at bounding box center [301, 181] width 104 height 19
click at [306, 182] on button "Save" at bounding box center [301, 186] width 104 height 10
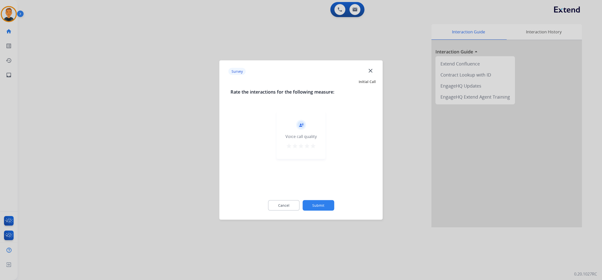
click at [315, 146] on mat-icon "star" at bounding box center [313, 146] width 6 height 6
click at [327, 201] on button "Submit" at bounding box center [319, 205] width 32 height 11
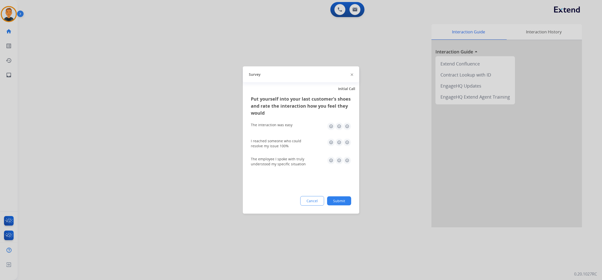
click at [348, 125] on img at bounding box center [347, 126] width 8 height 8
click at [349, 142] on img at bounding box center [347, 143] width 8 height 8
click at [347, 159] on img at bounding box center [347, 161] width 8 height 8
click at [341, 199] on button "Submit" at bounding box center [339, 200] width 24 height 9
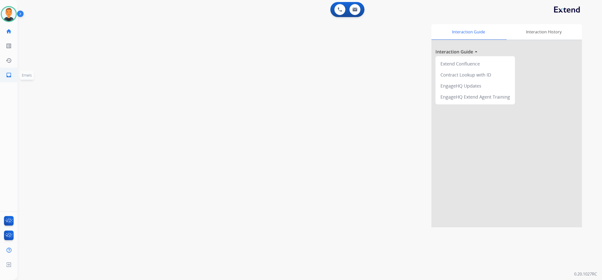
click at [9, 72] on link "inbox Emails" at bounding box center [9, 75] width 14 height 14
select select "**********"
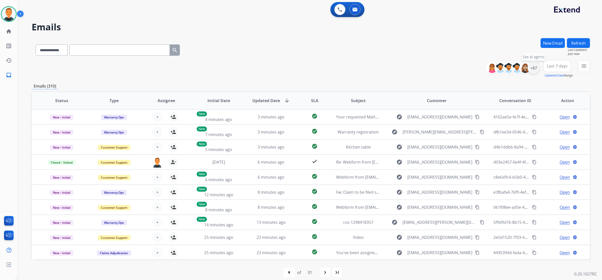
click at [530, 67] on div "+87" at bounding box center [534, 68] width 12 height 12
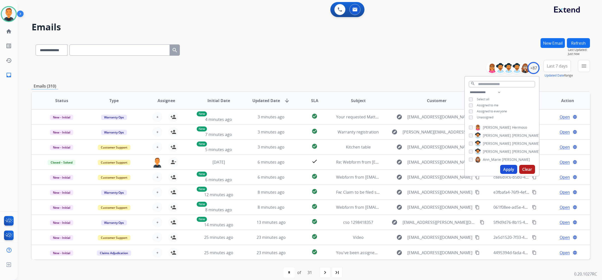
click at [505, 167] on button "Apply" at bounding box center [508, 169] width 17 height 9
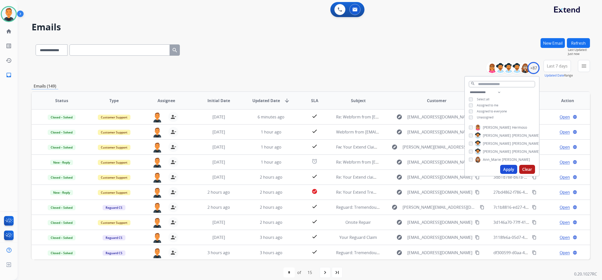
click at [552, 66] on span "Last 7 days" at bounding box center [557, 66] width 21 height 2
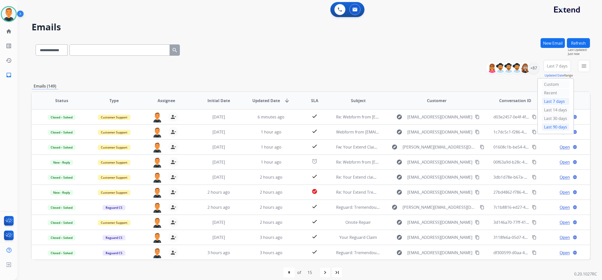
click at [552, 125] on div "Last 90 days" at bounding box center [556, 127] width 28 height 8
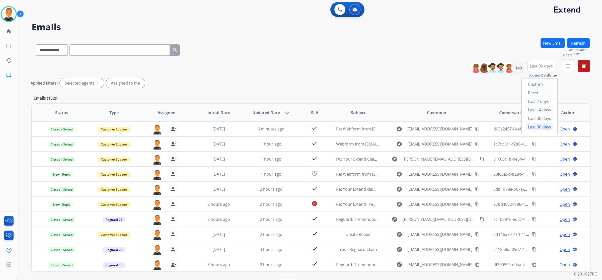
click at [567, 66] on mat-icon "menu" at bounding box center [568, 66] width 6 height 6
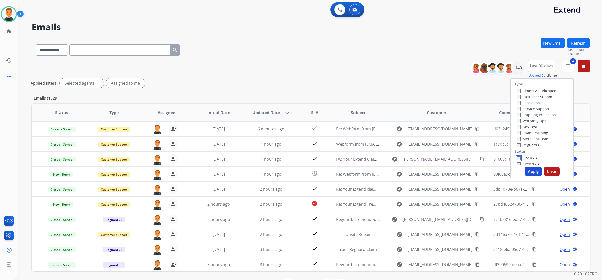
scroll to position [94, 0]
click at [535, 171] on button "Apply" at bounding box center [533, 171] width 17 height 9
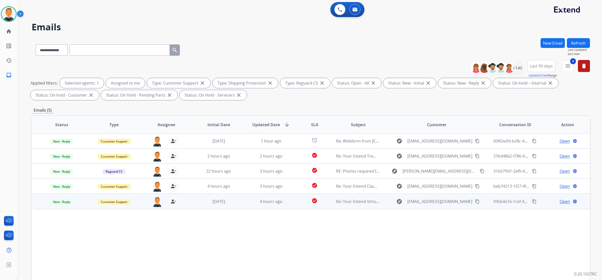
click at [561, 199] on span "Open" at bounding box center [565, 202] width 10 height 6
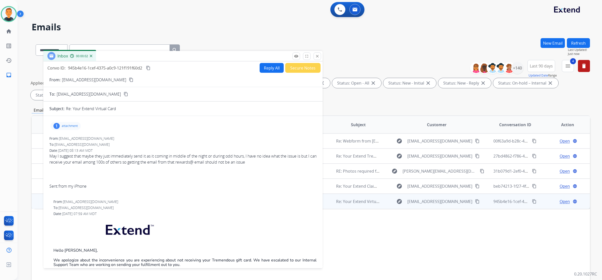
drag, startPoint x: 421, startPoint y: 35, endPoint x: 154, endPoint y: 55, distance: 268.3
click at [154, 55] on div "Inbox 00:00:02" at bounding box center [182, 56] width 279 height 11
click at [318, 56] on mat-icon "close" at bounding box center [317, 56] width 5 height 5
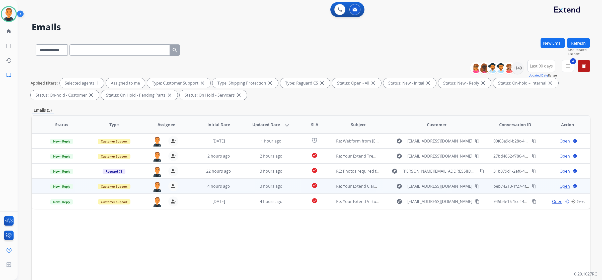
click at [560, 184] on span "Open" at bounding box center [565, 186] width 10 height 6
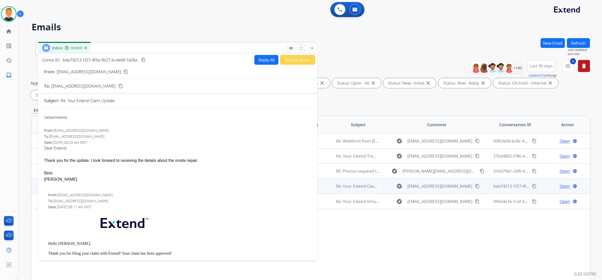
drag, startPoint x: 397, startPoint y: 40, endPoint x: 145, endPoint y: 51, distance: 252.2
click at [145, 51] on div "Inbox 00:00:01" at bounding box center [177, 48] width 279 height 11
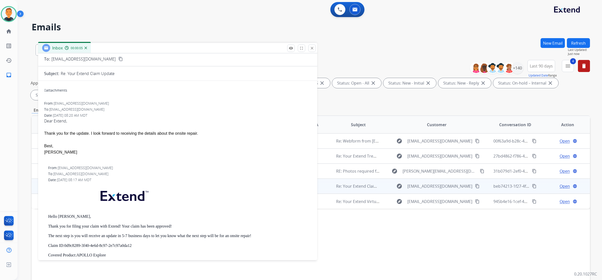
scroll to position [0, 0]
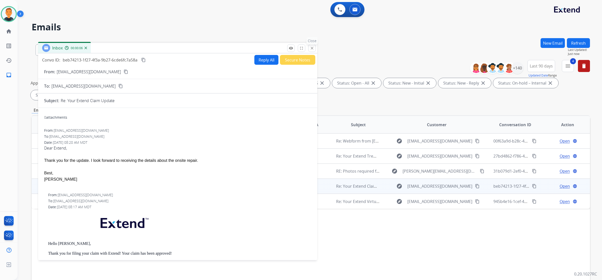
click at [309, 46] on button "close Close" at bounding box center [312, 48] width 8 height 8
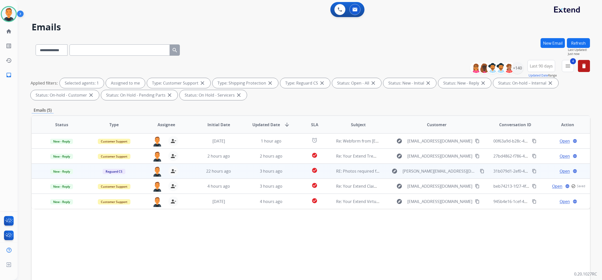
click at [562, 168] on span "Open" at bounding box center [565, 171] width 10 height 6
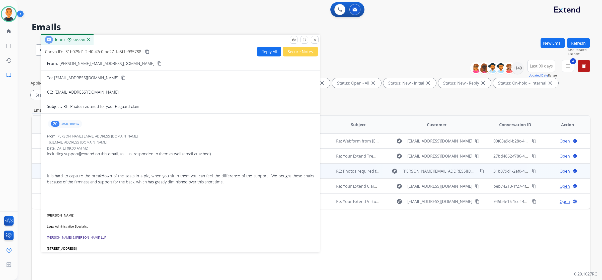
drag, startPoint x: 427, startPoint y: 35, endPoint x: 157, endPoint y: 39, distance: 270.1
click at [157, 39] on div "Inbox 00:00:01" at bounding box center [180, 40] width 279 height 11
click at [157, 61] on mat-icon "content_copy" at bounding box center [159, 63] width 5 height 5
click at [76, 125] on p "attachments" at bounding box center [70, 124] width 18 height 4
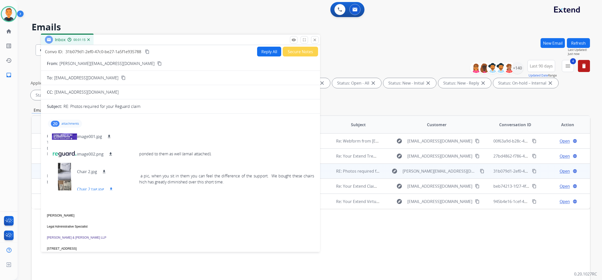
click at [61, 186] on div at bounding box center [64, 189] width 25 height 18
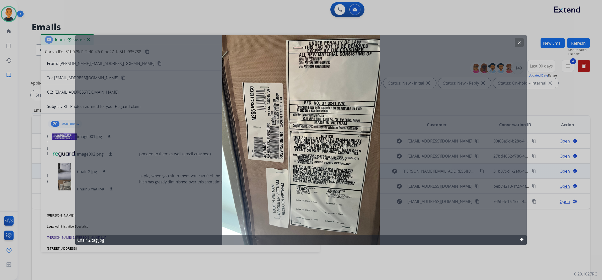
click at [523, 240] on mat-icon "download" at bounding box center [522, 240] width 6 height 6
click at [518, 39] on button "clear" at bounding box center [519, 42] width 9 height 9
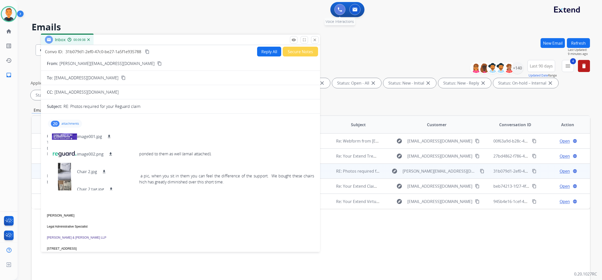
click at [337, 11] on button at bounding box center [340, 9] width 11 height 11
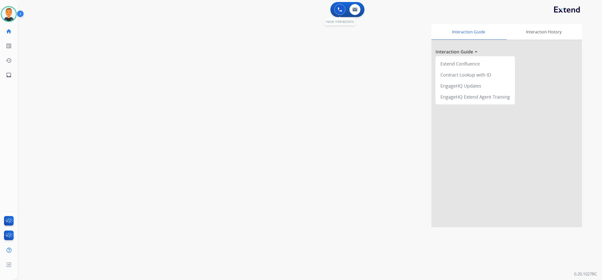
click at [340, 9] on img at bounding box center [340, 9] width 5 height 5
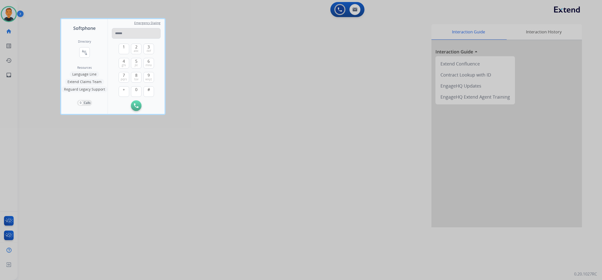
click at [126, 31] on input "tel" at bounding box center [136, 33] width 49 height 11
type input "**********"
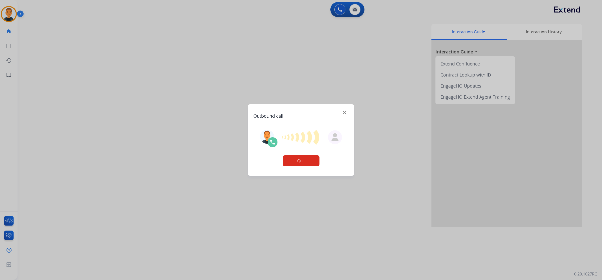
click at [300, 158] on button "Quit" at bounding box center [301, 160] width 37 height 11
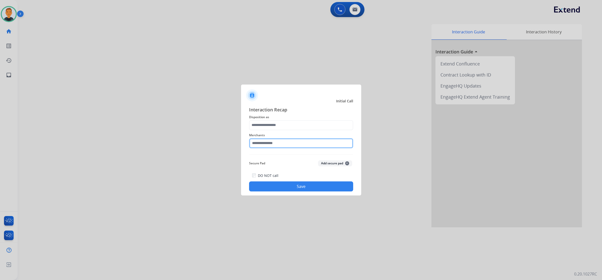
click at [298, 141] on input "text" at bounding box center [301, 143] width 104 height 10
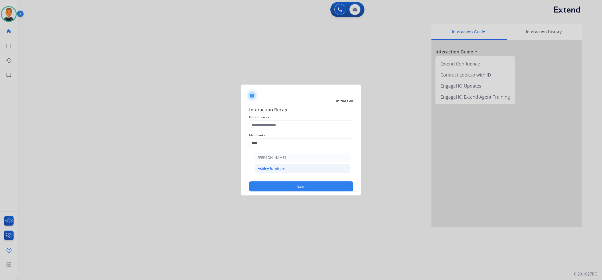
click at [266, 165] on li "Ashley furniture" at bounding box center [303, 169] width 96 height 10
type input "**********"
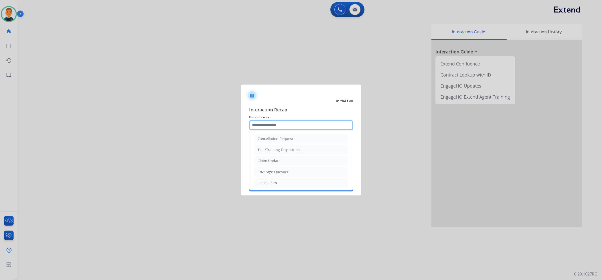
click at [272, 125] on input "text" at bounding box center [301, 125] width 104 height 10
click at [272, 161] on div "Claim Update" at bounding box center [269, 160] width 23 height 5
type input "**********"
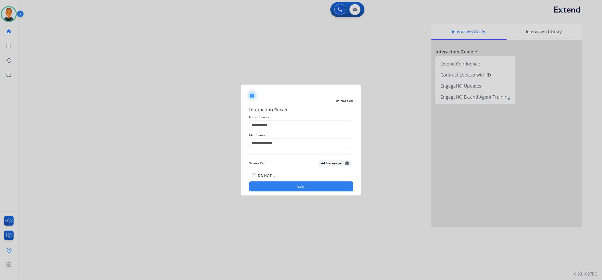
click at [301, 189] on button "Save" at bounding box center [301, 186] width 104 height 10
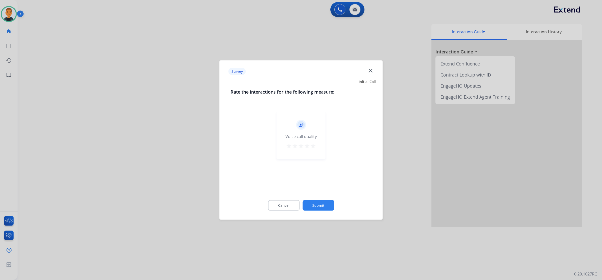
click at [316, 146] on mat-icon "star" at bounding box center [313, 146] width 6 height 6
click at [324, 207] on button "Submit" at bounding box center [319, 205] width 32 height 11
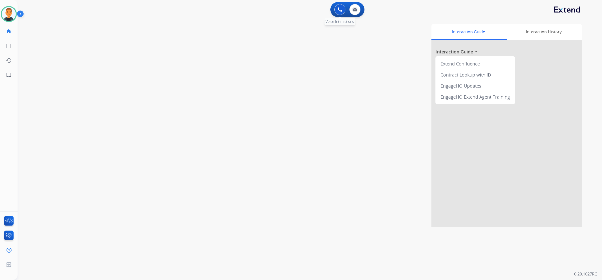
click at [338, 10] on img at bounding box center [340, 9] width 5 height 5
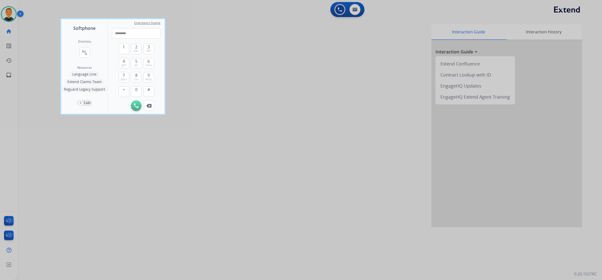
type input "**********"
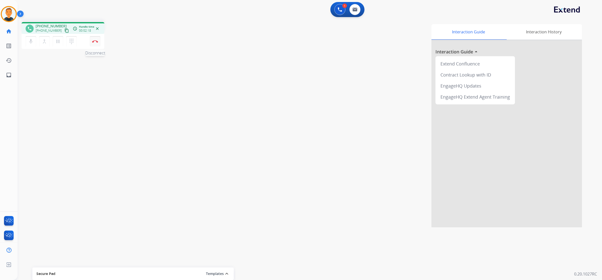
click at [96, 40] on img at bounding box center [95, 41] width 6 height 3
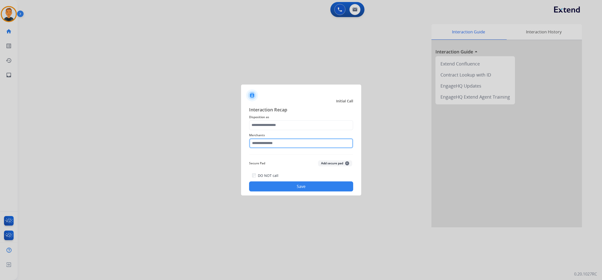
click at [292, 145] on input "text" at bounding box center [301, 143] width 104 height 10
click at [280, 157] on div "[PERSON_NAME]" at bounding box center [272, 157] width 28 height 5
type input "**********"
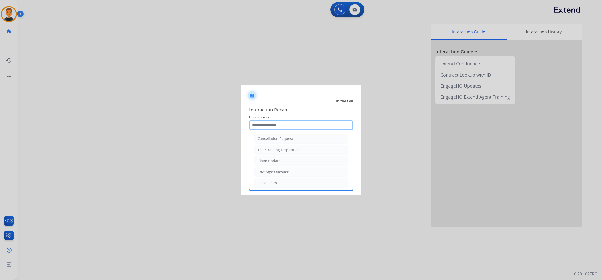
click at [278, 125] on input "text" at bounding box center [301, 125] width 104 height 10
click at [280, 161] on li "Claim Update" at bounding box center [301, 161] width 94 height 10
type input "**********"
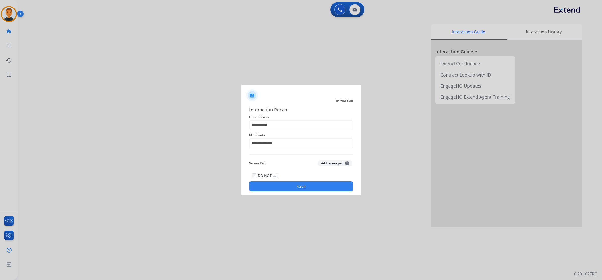
click at [305, 187] on button "Save" at bounding box center [301, 186] width 104 height 10
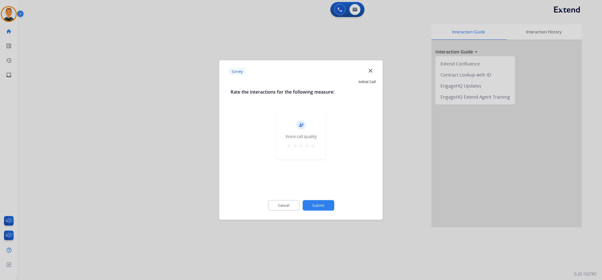
click at [313, 146] on mat-icon "star" at bounding box center [313, 146] width 6 height 6
click at [323, 203] on button "Submit" at bounding box center [319, 205] width 32 height 11
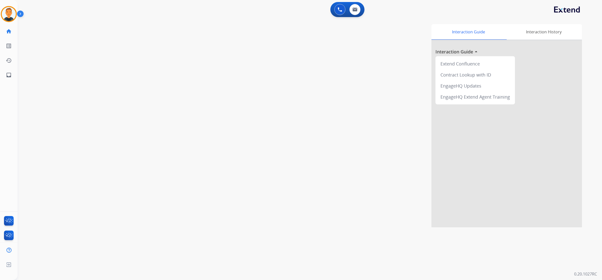
click at [266, 126] on div "Interaction Guide Interaction History Interaction Guide arrow_drop_up Extend Co…" at bounding box center [380, 125] width 406 height 203
click at [380, 103] on div "Interaction Guide Interaction History Interaction Guide arrow_drop_up Extend Co…" at bounding box center [380, 125] width 406 height 203
click at [9, 13] on img at bounding box center [9, 14] width 14 height 14
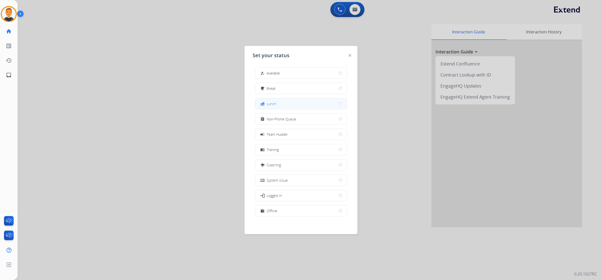
scroll to position [1, 0]
click at [101, 114] on div at bounding box center [301, 140] width 602 height 280
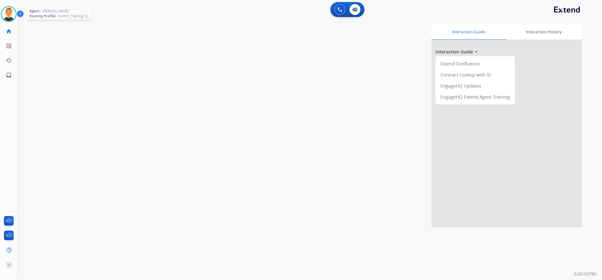
click at [9, 11] on img at bounding box center [9, 14] width 14 height 14
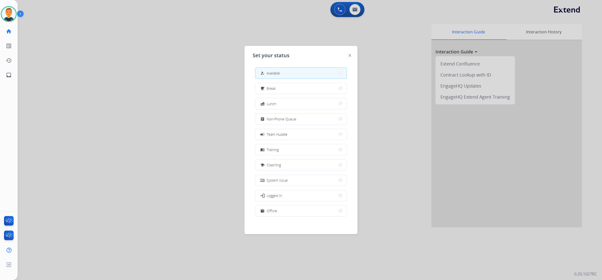
click at [103, 96] on div at bounding box center [301, 140] width 602 height 280
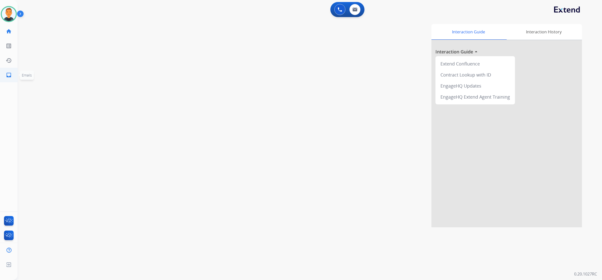
click at [7, 75] on mat-icon "inbox" at bounding box center [9, 75] width 6 height 6
select select "**********"
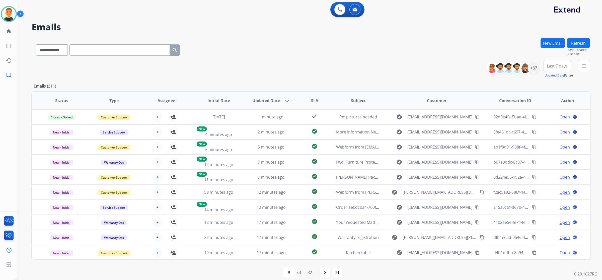
click at [549, 43] on button "New Email" at bounding box center [553, 43] width 24 height 10
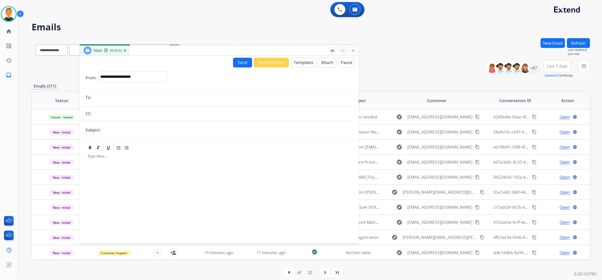
drag, startPoint x: 518, startPoint y: 36, endPoint x: 287, endPoint y: 51, distance: 231.9
click at [287, 51] on div "New 00:00:02" at bounding box center [219, 50] width 279 height 11
click at [307, 60] on button "Templates" at bounding box center [303, 63] width 25 height 10
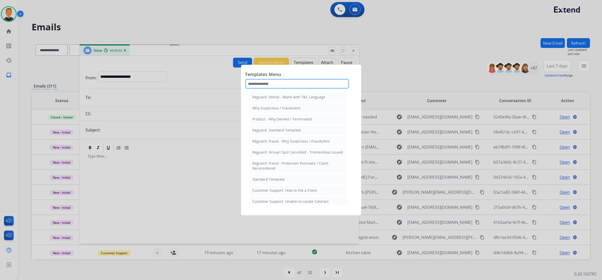
click at [308, 83] on input "text" at bounding box center [297, 84] width 104 height 10
type input "***"
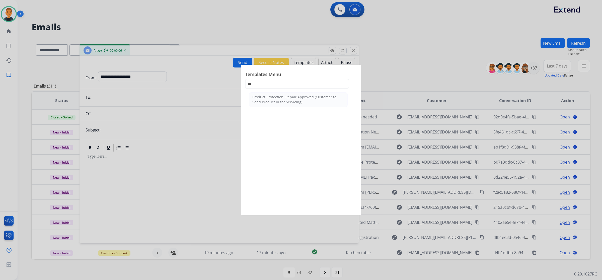
click at [196, 88] on div at bounding box center [301, 140] width 602 height 280
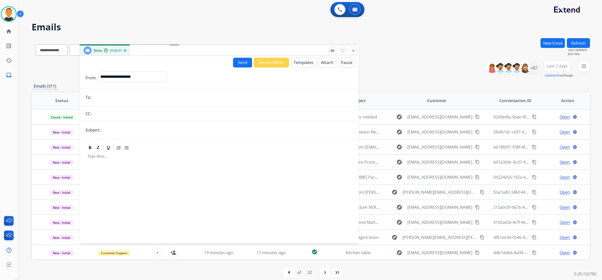
click at [141, 99] on input "email" at bounding box center [223, 97] width 260 height 10
paste input "**********"
type input "**********"
click at [139, 73] on select "**********" at bounding box center [132, 77] width 68 height 10
select select "**********"
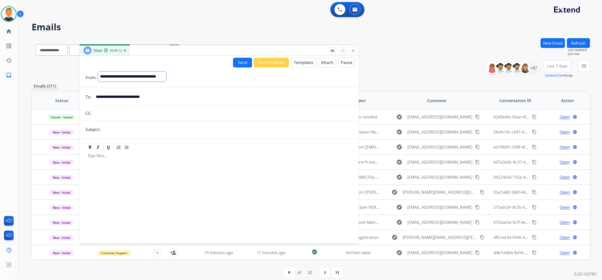
click at [98, 72] on select "**********" at bounding box center [132, 77] width 68 height 10
click at [123, 125] on input "text" at bounding box center [227, 130] width 251 height 10
type input "**********"
click at [113, 160] on div at bounding box center [219, 195] width 267 height 86
click at [299, 63] on button "Templates" at bounding box center [303, 63] width 25 height 10
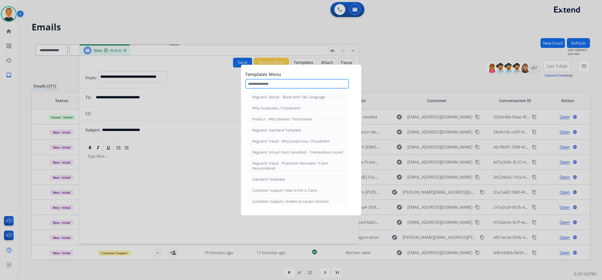
click at [299, 86] on input "text" at bounding box center [297, 84] width 104 height 10
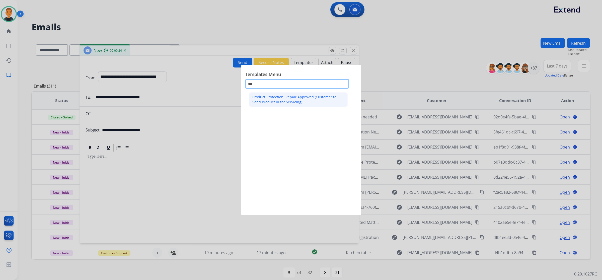
type input "***"
click at [294, 99] on div "Product Protection: Repair Approved (Customer to Send Product in for Servicing)" at bounding box center [298, 100] width 92 height 10
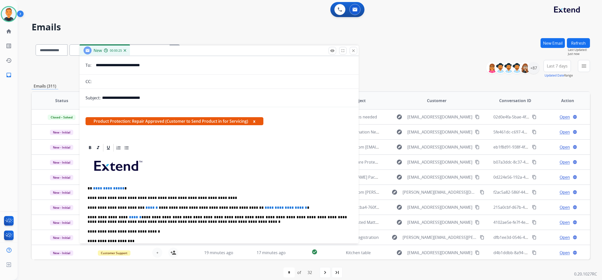
scroll to position [63, 0]
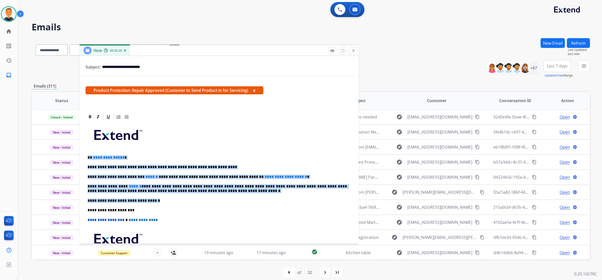
drag, startPoint x: 151, startPoint y: 201, endPoint x: 86, endPoint y: 157, distance: 79.0
click at [86, 157] on div "**********" at bounding box center [219, 202] width 267 height 163
copy div "**********"
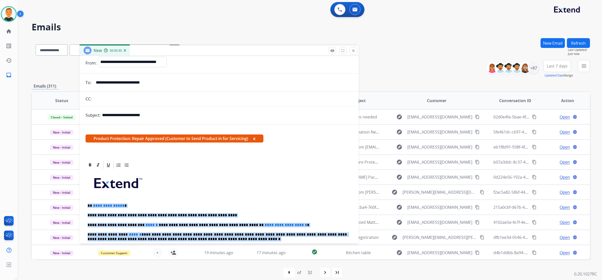
scroll to position [0, 0]
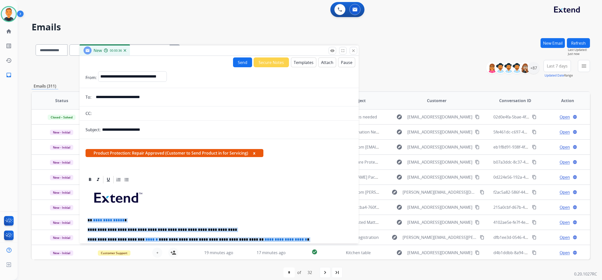
click at [303, 62] on button "Templates" at bounding box center [303, 62] width 25 height 10
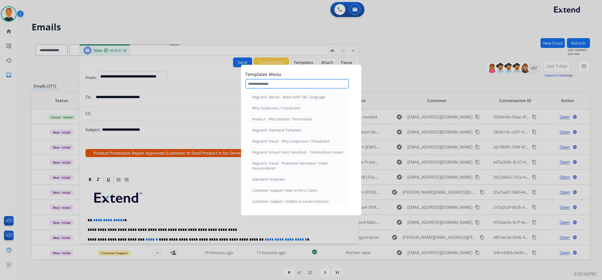
click at [296, 83] on input "text" at bounding box center [297, 84] width 104 height 10
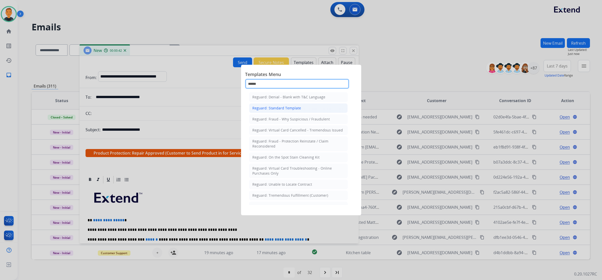
type input "******"
click at [277, 105] on li "Reguard: Standard Template" at bounding box center [298, 108] width 99 height 10
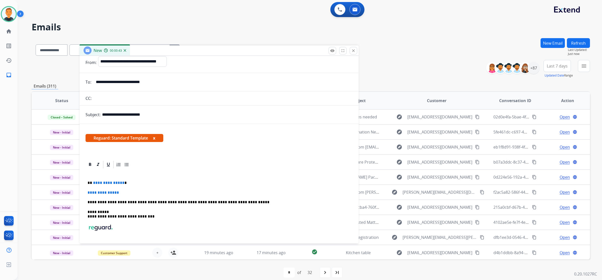
scroll to position [43, 0]
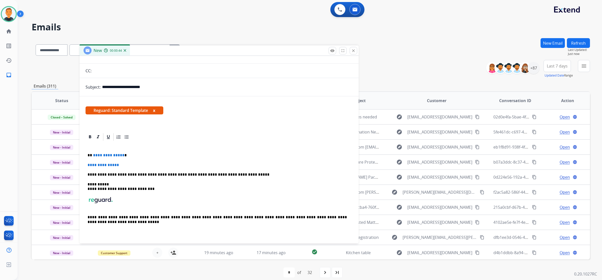
click at [126, 162] on div "**********" at bounding box center [219, 191] width 267 height 99
drag, startPoint x: 126, startPoint y: 163, endPoint x: 87, endPoint y: 153, distance: 40.7
click at [87, 153] on div "**********" at bounding box center [219, 191] width 267 height 99
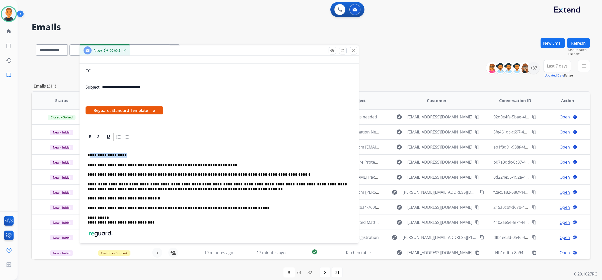
drag, startPoint x: 126, startPoint y: 154, endPoint x: 90, endPoint y: 153, distance: 35.9
click at [90, 153] on p "**********" at bounding box center [217, 155] width 259 height 5
click at [226, 162] on div "**********" at bounding box center [219, 208] width 267 height 133
click at [194, 188] on p "**********" at bounding box center [217, 186] width 259 height 9
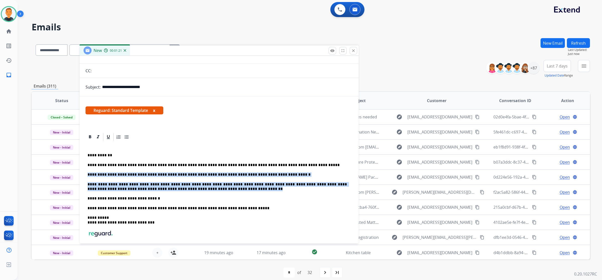
drag, startPoint x: 194, startPoint y: 188, endPoint x: 87, endPoint y: 173, distance: 108.2
click at [87, 173] on div "**********" at bounding box center [219, 208] width 267 height 133
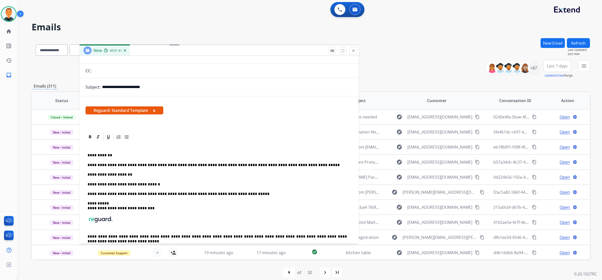
click at [139, 173] on p "**********" at bounding box center [217, 174] width 259 height 5
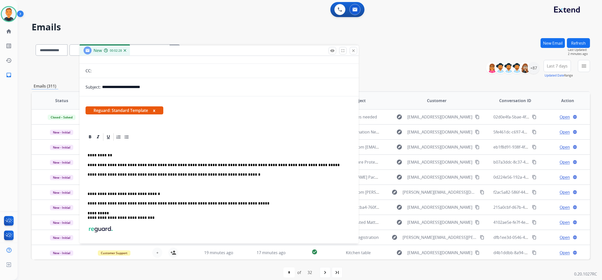
click at [220, 50] on div "New 00:02:28" at bounding box center [219, 50] width 279 height 11
click at [127, 182] on p at bounding box center [219, 184] width 263 height 5
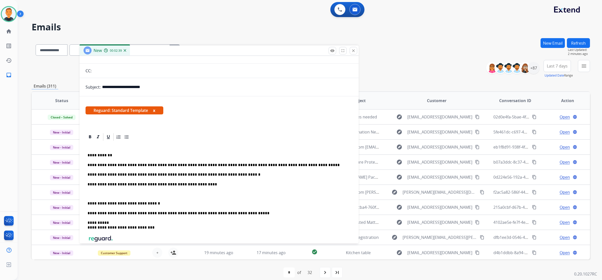
click at [118, 193] on p at bounding box center [219, 194] width 263 height 5
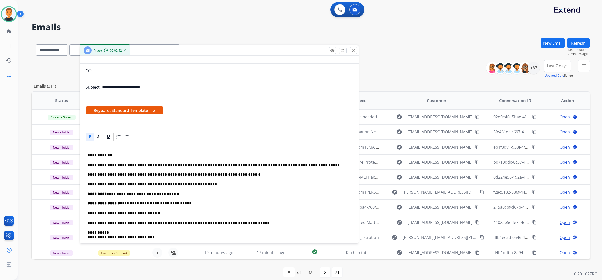
click at [105, 192] on p "**********" at bounding box center [217, 194] width 259 height 5
click at [118, 202] on p "**********" at bounding box center [217, 203] width 259 height 5
click at [285, 197] on div "**********" at bounding box center [219, 215] width 267 height 147
click at [119, 211] on p "**********" at bounding box center [217, 213] width 259 height 5
click at [121, 213] on p "**********" at bounding box center [217, 213] width 259 height 5
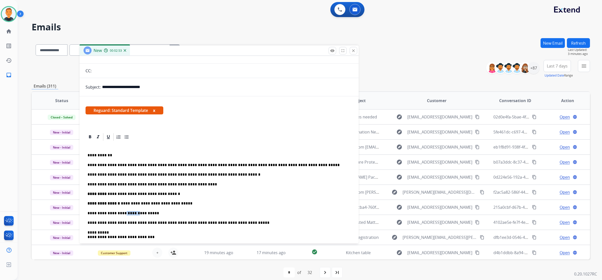
click at [121, 213] on p "**********" at bounding box center [217, 213] width 259 height 5
click at [152, 163] on p "**********" at bounding box center [217, 165] width 259 height 5
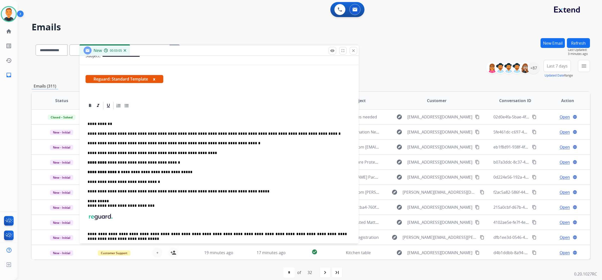
scroll to position [0, 0]
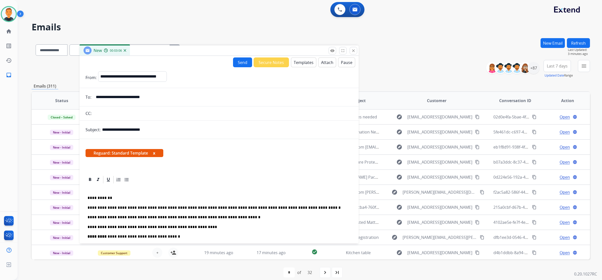
click at [240, 63] on button "Send" at bounding box center [242, 62] width 19 height 10
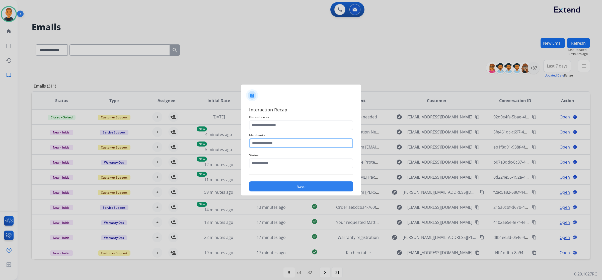
click at [279, 143] on input "text" at bounding box center [301, 143] width 104 height 10
click at [274, 157] on div "[PERSON_NAME]" at bounding box center [272, 157] width 28 height 5
type input "**********"
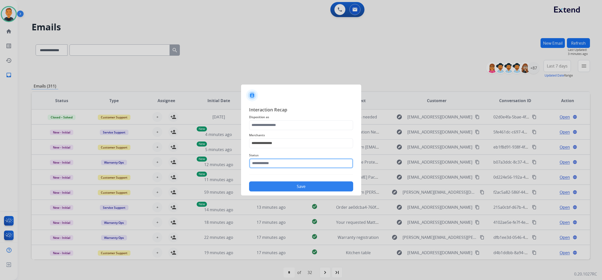
click at [278, 161] on input "text" at bounding box center [301, 163] width 104 height 10
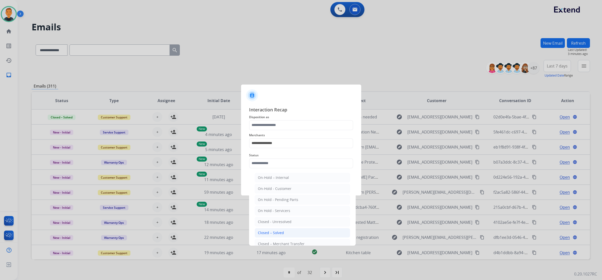
click at [284, 235] on li "Closed – Solved" at bounding box center [303, 233] width 96 height 10
type input "**********"
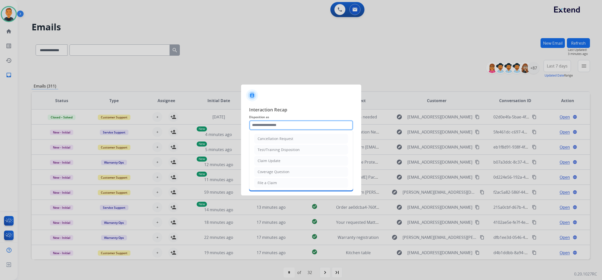
click at [284, 122] on input "text" at bounding box center [301, 125] width 104 height 10
click at [280, 161] on div "Claim Update" at bounding box center [269, 160] width 23 height 5
type input "**********"
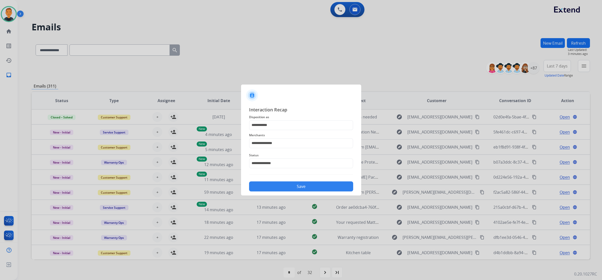
click at [287, 184] on button "Save" at bounding box center [301, 186] width 104 height 10
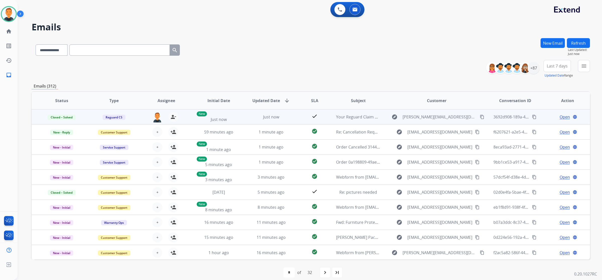
click at [532, 117] on mat-icon "content_copy" at bounding box center [534, 117] width 5 height 5
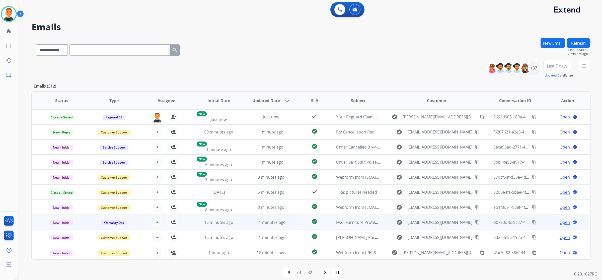
scroll to position [0, 0]
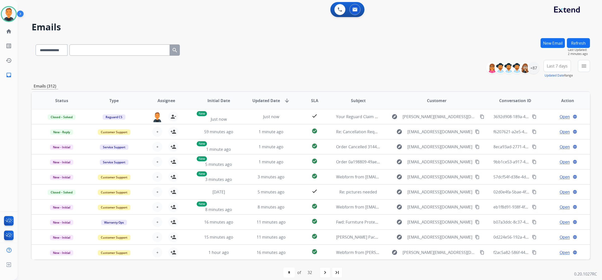
click at [290, 18] on div "**********" at bounding box center [304, 152] width 573 height 268
click at [533, 68] on div "+87" at bounding box center [534, 68] width 12 height 12
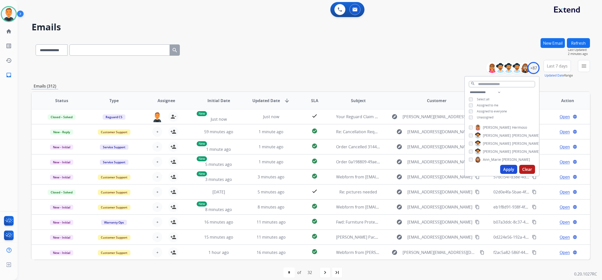
click at [507, 167] on button "Apply" at bounding box center [508, 169] width 17 height 9
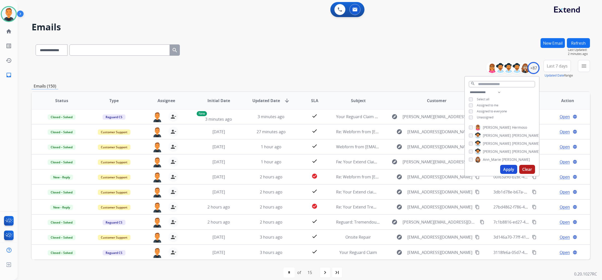
click at [561, 66] on span "Last 7 days" at bounding box center [557, 66] width 21 height 2
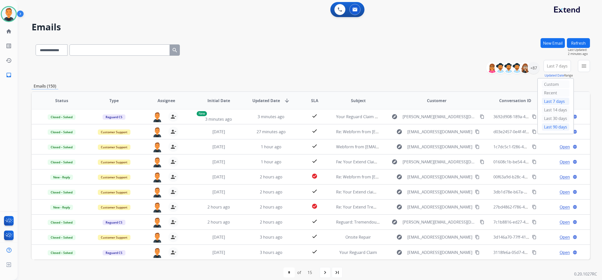
click at [555, 127] on div "Last 90 days" at bounding box center [556, 127] width 28 height 8
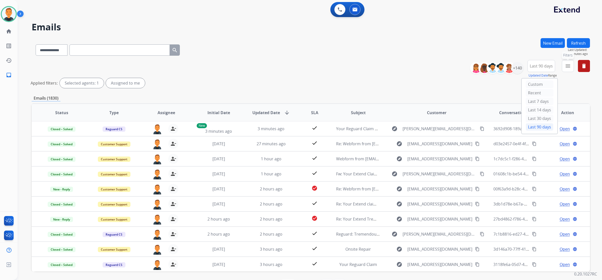
click at [565, 66] on mat-icon "menu" at bounding box center [568, 66] width 6 height 6
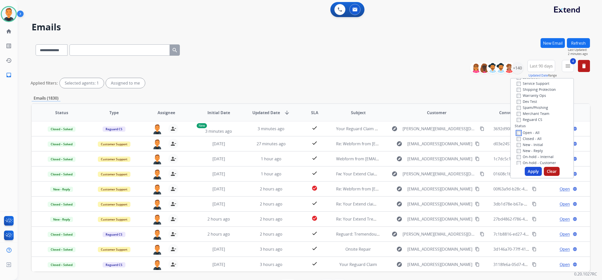
scroll to position [0, 0]
click at [530, 170] on button "Apply" at bounding box center [533, 171] width 17 height 9
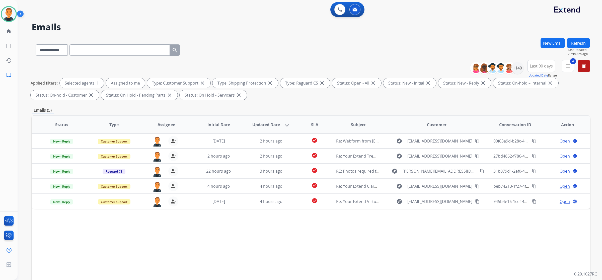
click at [445, 243] on div "Status Type Assignee Initial Date Updated Date arrow_downward SLA Subject Custo…" at bounding box center [311, 199] width 559 height 168
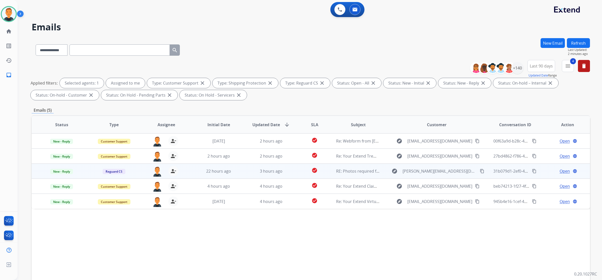
click at [565, 171] on span "Open" at bounding box center [565, 171] width 10 height 6
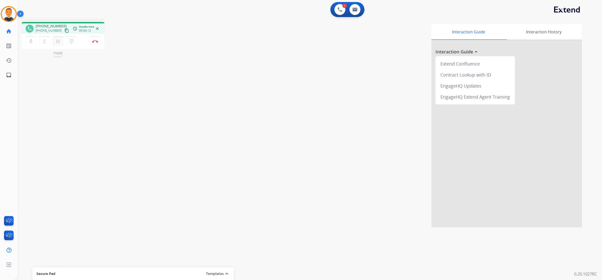
drag, startPoint x: 57, startPoint y: 39, endPoint x: 60, endPoint y: 40, distance: 2.5
click at [57, 39] on mat-icon "pause" at bounding box center [58, 41] width 6 height 6
click at [71, 41] on mat-icon "dialpad" at bounding box center [72, 41] width 6 height 6
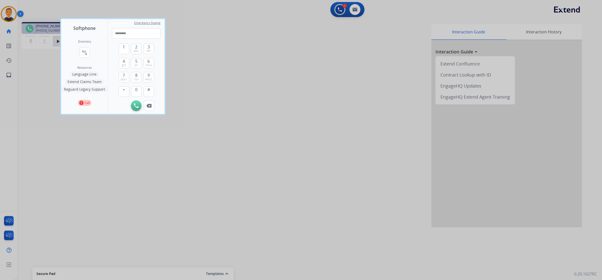
type input "**********"
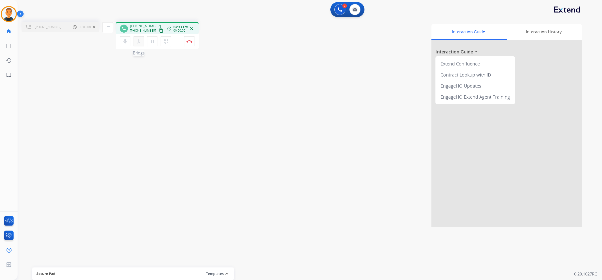
click at [140, 39] on mat-icon "merge_type" at bounding box center [139, 41] width 6 height 6
click at [113, 26] on mat-icon "close_fullscreen" at bounding box center [113, 27] width 6 height 6
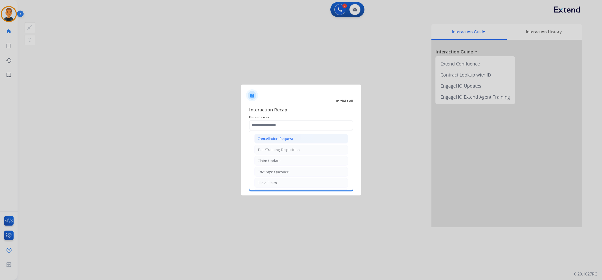
click at [306, 136] on li "Cancellation Request" at bounding box center [301, 139] width 94 height 10
type input "**********"
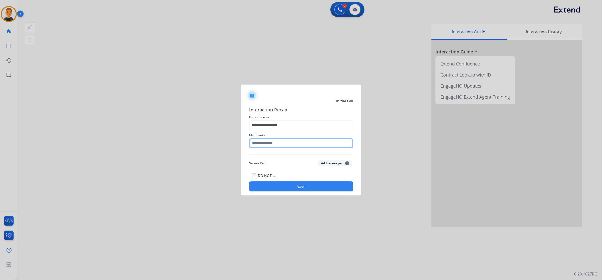
click at [288, 146] on input "text" at bounding box center [301, 143] width 104 height 10
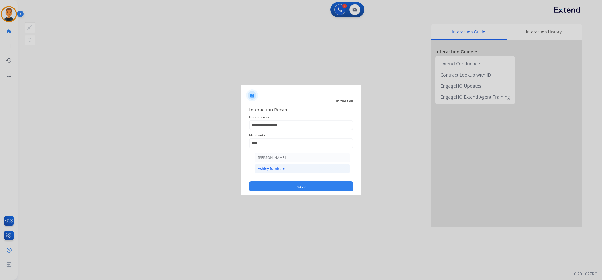
click at [289, 167] on li "Ashley furniture" at bounding box center [303, 169] width 96 height 10
type input "**********"
click at [312, 186] on button "Save" at bounding box center [301, 186] width 104 height 10
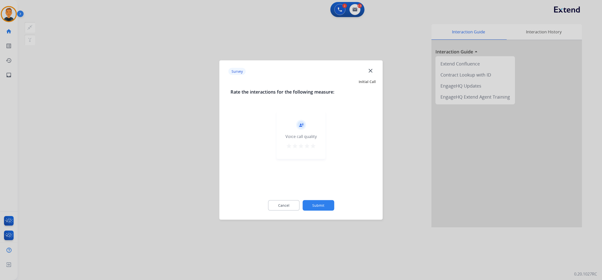
click at [312, 147] on mat-icon "star" at bounding box center [313, 146] width 6 height 6
click at [327, 206] on button "Submit" at bounding box center [319, 205] width 32 height 11
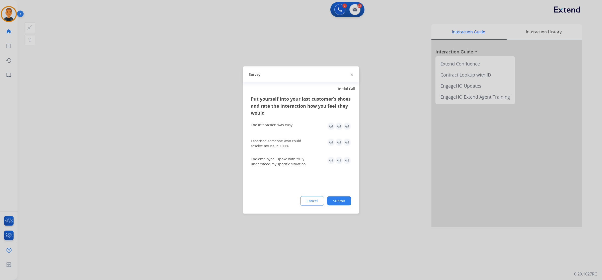
click at [347, 126] on img at bounding box center [347, 126] width 8 height 8
click at [347, 141] on img at bounding box center [347, 143] width 8 height 8
click at [348, 158] on img at bounding box center [347, 161] width 8 height 8
click at [347, 198] on button "Submit" at bounding box center [339, 200] width 24 height 9
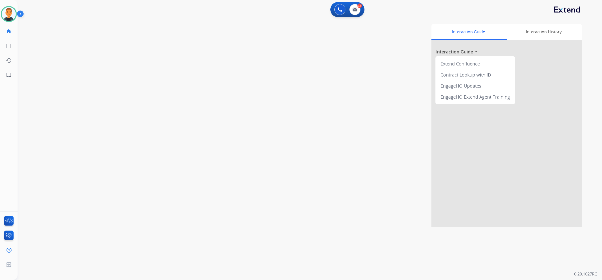
click at [392, 70] on div "Interaction Guide Interaction History Interaction Guide arrow_drop_up Extend Co…" at bounding box center [380, 125] width 406 height 203
click at [7, 15] on img at bounding box center [9, 14] width 14 height 14
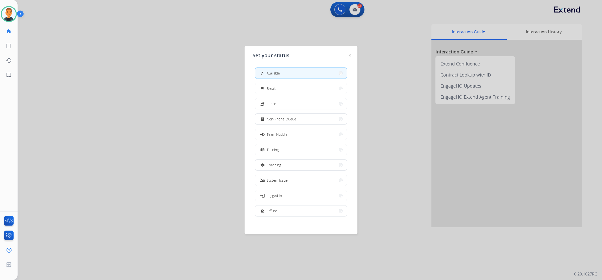
click at [85, 140] on div at bounding box center [301, 140] width 602 height 280
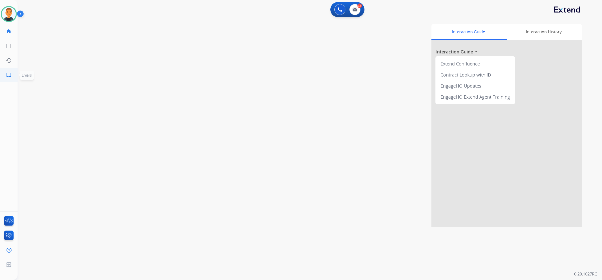
click at [12, 74] on link "inbox Emails" at bounding box center [9, 75] width 14 height 14
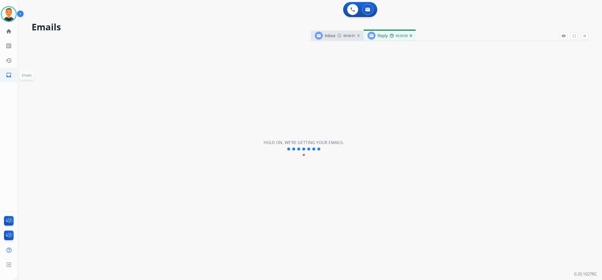
select select "**********"
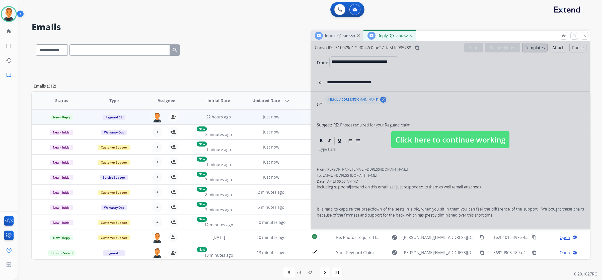
click at [515, 92] on div at bounding box center [450, 134] width 279 height 187
select select
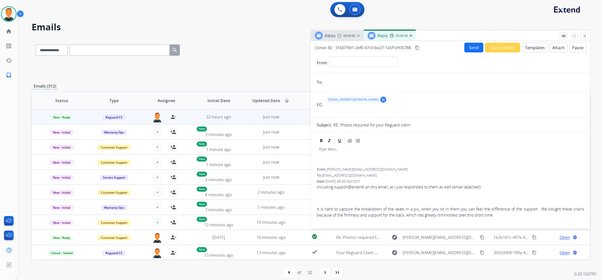
click at [410, 35] on img at bounding box center [411, 35] width 3 height 3
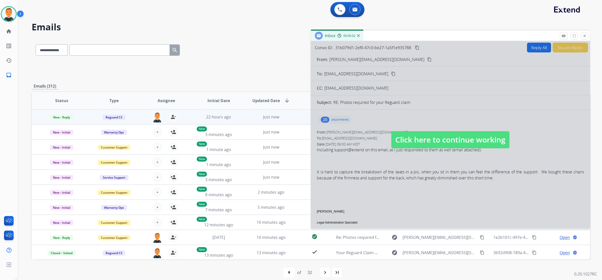
click at [477, 100] on div at bounding box center [450, 134] width 279 height 187
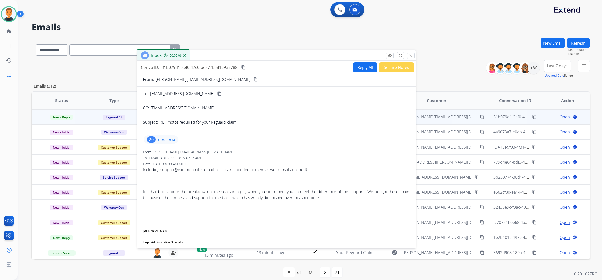
drag, startPoint x: 457, startPoint y: 34, endPoint x: 283, endPoint y: 54, distance: 175.0
click at [283, 54] on div "Inbox 00:00:06" at bounding box center [276, 55] width 279 height 11
click at [411, 53] on button "close Close" at bounding box center [411, 56] width 8 height 8
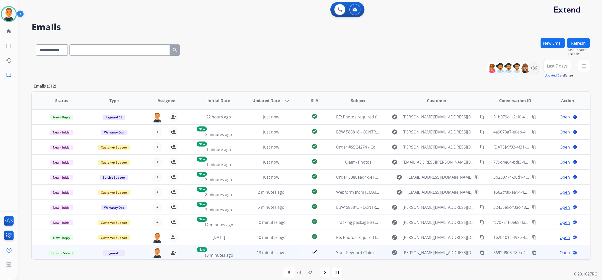
click at [561, 250] on span "Open" at bounding box center [565, 253] width 10 height 6
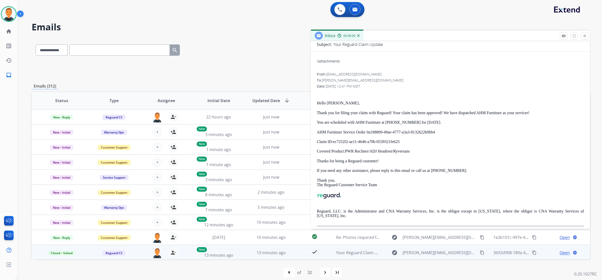
scroll to position [45, 0]
drag, startPoint x: 463, startPoint y: 168, endPoint x: 457, endPoint y: 156, distance: 13.0
click at [463, 167] on p "If you need any other assistance, please reply to this email or call us at [PHO…" at bounding box center [450, 169] width 267 height 5
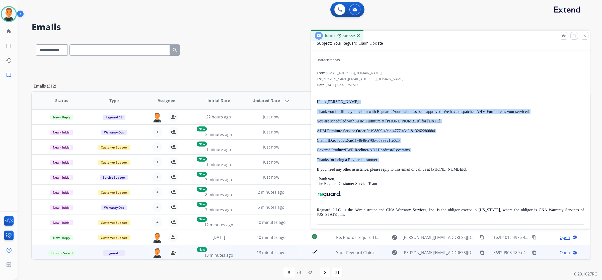
drag, startPoint x: 386, startPoint y: 158, endPoint x: 316, endPoint y: 100, distance: 90.0
click at [316, 100] on div "0 attachments From: customerservice@reguardprotection.com To: kelly.raleigh@mor…" at bounding box center [450, 141] width 279 height 175
copy div "Hello Kelly, Thank you for filing your claim with Reguard! Your claim has been …"
click at [584, 34] on mat-icon "close" at bounding box center [585, 36] width 5 height 5
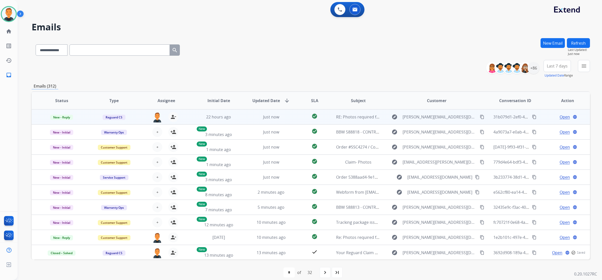
click at [565, 117] on span "Open" at bounding box center [565, 117] width 10 height 6
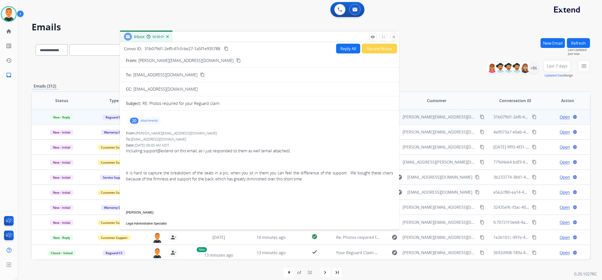
drag, startPoint x: 506, startPoint y: 35, endPoint x: 329, endPoint y: 49, distance: 177.0
click at [312, 36] on div "Inbox 00:00:01" at bounding box center [259, 37] width 279 height 11
click at [344, 49] on button "Reply All" at bounding box center [345, 49] width 24 height 10
select select "**********"
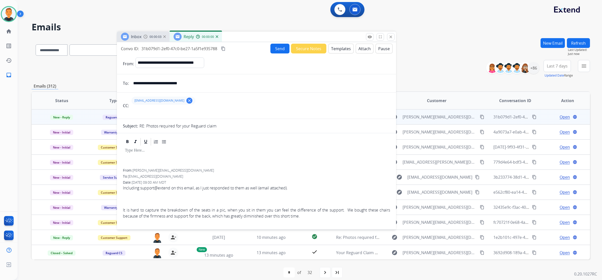
click at [344, 48] on button "Templates" at bounding box center [340, 49] width 25 height 10
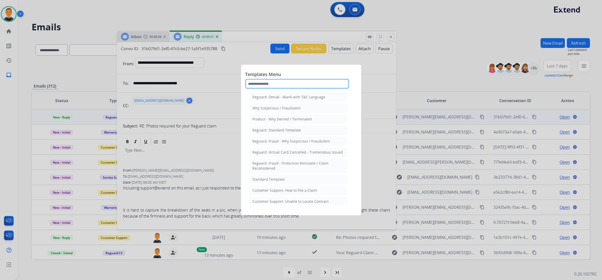
click at [297, 82] on input "text" at bounding box center [297, 84] width 104 height 10
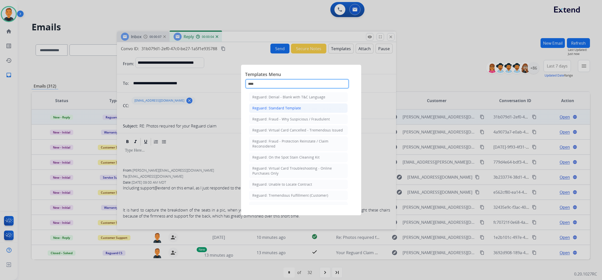
type input "****"
click at [287, 106] on div "Reguard: Standard Template" at bounding box center [276, 108] width 49 height 5
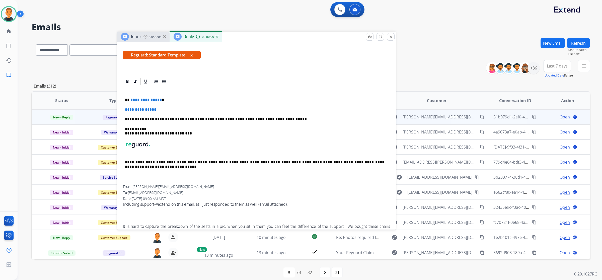
scroll to position [94, 0]
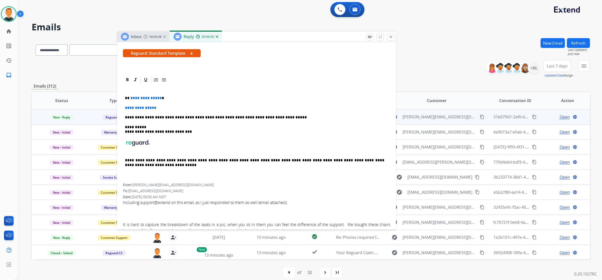
click at [170, 107] on p "**********" at bounding box center [256, 108] width 263 height 5
drag, startPoint x: 169, startPoint y: 107, endPoint x: 125, endPoint y: 98, distance: 44.8
click at [125, 98] on div "**********" at bounding box center [256, 133] width 267 height 99
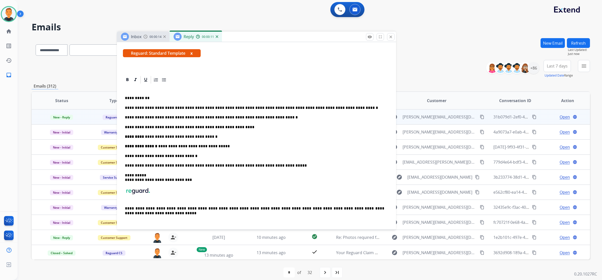
scroll to position [0, 0]
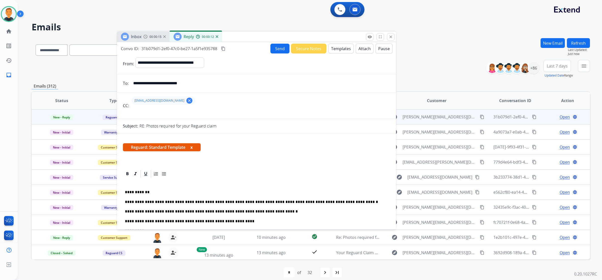
click at [279, 49] on button "Send" at bounding box center [280, 49] width 19 height 10
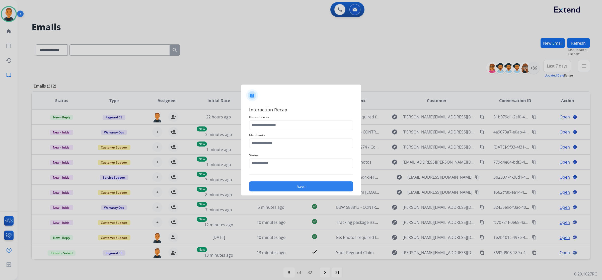
click at [343, 89] on div at bounding box center [301, 94] width 120 height 18
click at [274, 141] on input "text" at bounding box center [301, 143] width 104 height 10
click at [274, 158] on div "[PERSON_NAME]" at bounding box center [272, 157] width 28 height 5
type input "**********"
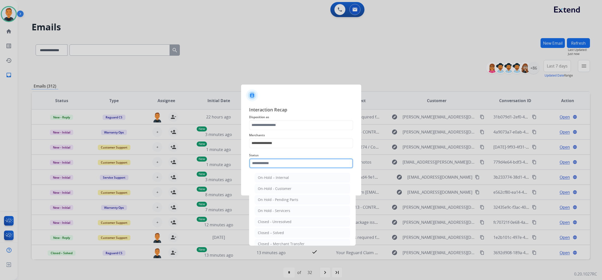
click at [269, 165] on input "text" at bounding box center [301, 163] width 104 height 10
click at [274, 233] on div "Closed – Solved" at bounding box center [271, 232] width 26 height 5
type input "**********"
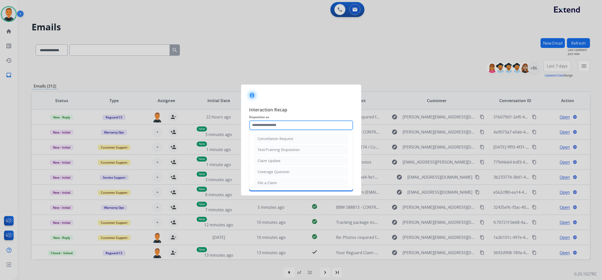
click at [280, 125] on input "text" at bounding box center [301, 125] width 104 height 10
click at [271, 162] on div "Claim Update" at bounding box center [269, 160] width 23 height 5
type input "**********"
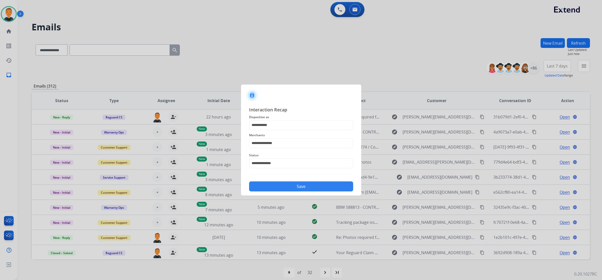
click at [299, 188] on button "Save" at bounding box center [301, 186] width 104 height 10
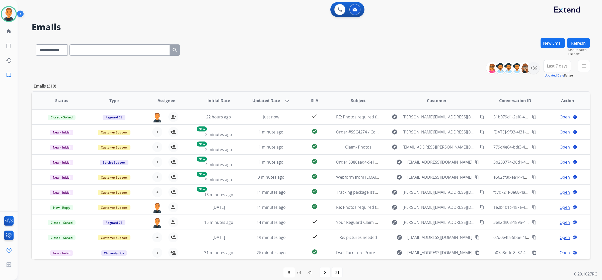
click at [416, 66] on div "**********" at bounding box center [311, 69] width 559 height 18
drag, startPoint x: 416, startPoint y: 66, endPoint x: 311, endPoint y: 52, distance: 106.4
click at [311, 52] on div "**********" at bounding box center [311, 49] width 559 height 22
click at [532, 68] on div "+86" at bounding box center [534, 68] width 12 height 12
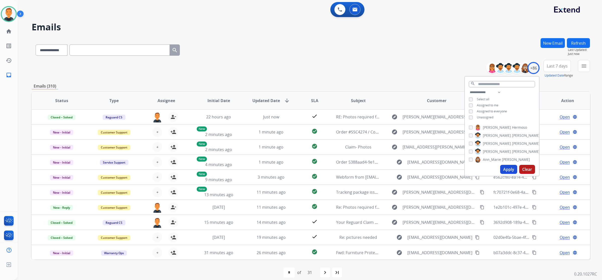
click at [509, 168] on button "Apply" at bounding box center [508, 169] width 17 height 9
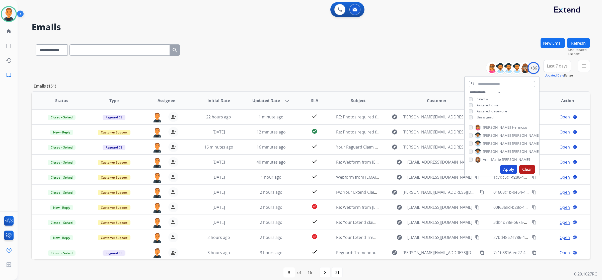
click at [555, 67] on span "Last 7 days" at bounding box center [557, 66] width 21 height 2
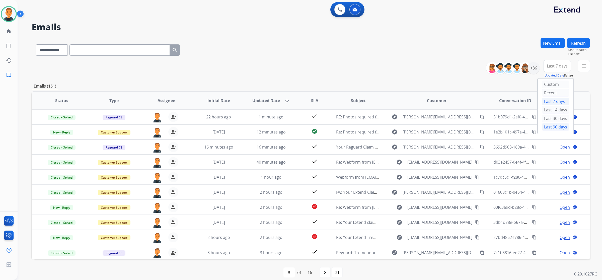
click at [553, 126] on div "Last 90 days" at bounding box center [556, 127] width 28 height 8
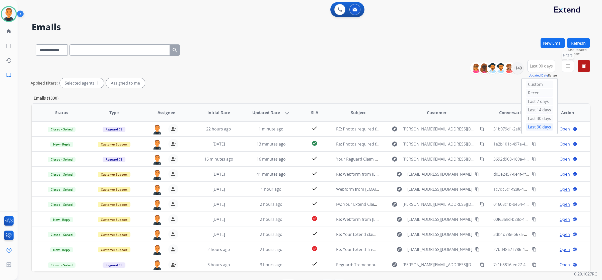
click at [568, 65] on mat-icon "menu" at bounding box center [568, 66] width 6 height 6
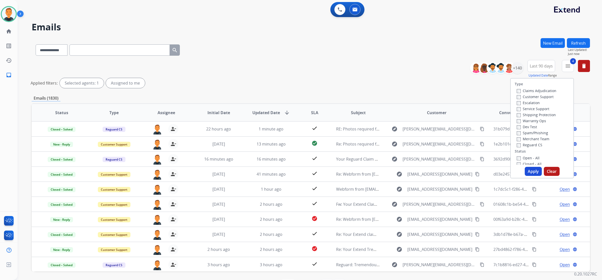
click at [530, 169] on button "Apply" at bounding box center [533, 171] width 17 height 9
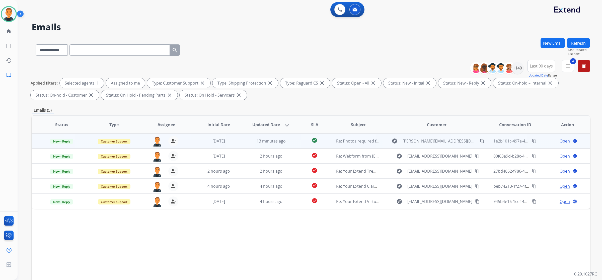
click at [561, 141] on span "Open" at bounding box center [565, 141] width 10 height 6
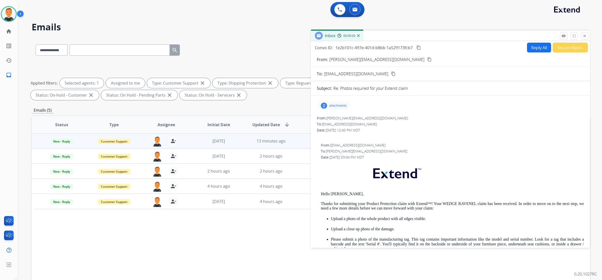
click at [337, 104] on p "attachments" at bounding box center [338, 106] width 18 height 4
click at [489, 120] on div "From: c.collier.86@gmail.com" at bounding box center [450, 118] width 267 height 5
click at [585, 33] on button "close Close" at bounding box center [585, 36] width 8 height 8
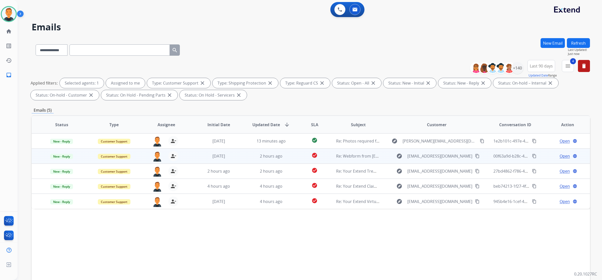
click at [563, 155] on span "Open" at bounding box center [565, 156] width 10 height 6
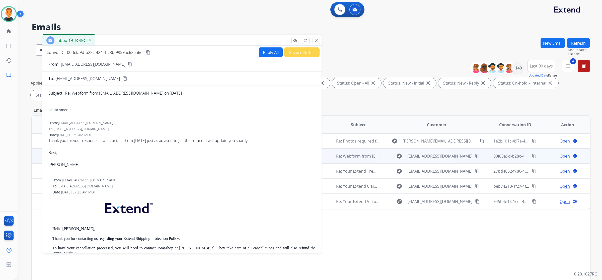
drag, startPoint x: 483, startPoint y: 34, endPoint x: 214, endPoint y: 39, distance: 269.1
click at [214, 39] on div "Inbox 00:00:01" at bounding box center [181, 40] width 279 height 11
click at [317, 41] on mat-icon "close" at bounding box center [316, 40] width 5 height 5
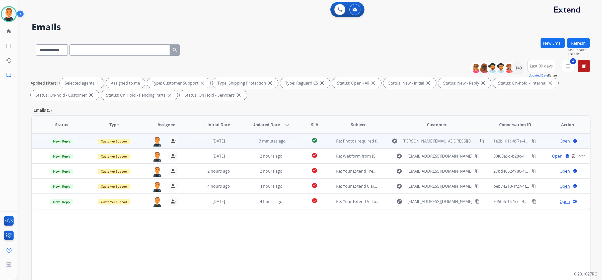
click at [562, 140] on span "Open" at bounding box center [565, 141] width 10 height 6
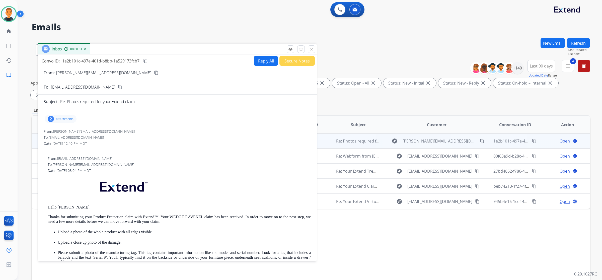
drag, startPoint x: 428, startPoint y: 32, endPoint x: 108, endPoint y: 81, distance: 323.4
click at [154, 45] on div "Inbox 00:00:01" at bounding box center [177, 49] width 279 height 11
click at [154, 72] on mat-icon "content_copy" at bounding box center [156, 73] width 5 height 5
click at [139, 160] on div "From: support@extend.com richie.ponce@eccogroupusa.com" at bounding box center [178, 158] width 263 height 5
click at [136, 158] on div "From: support@extend.com richie.ponce@eccogroupusa.com" at bounding box center [178, 158] width 263 height 5
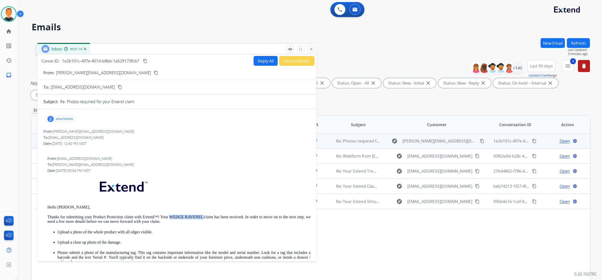
drag, startPoint x: 202, startPoint y: 215, endPoint x: 168, endPoint y: 217, distance: 34.2
click at [168, 217] on p "Thanks for submitting your Product Protection claim with Extend™! Your WEDGE RA…" at bounding box center [178, 219] width 263 height 9
copy p "WEDGE RAVENEL"
click at [265, 58] on button "Reply All" at bounding box center [266, 61] width 24 height 10
select select "**********"
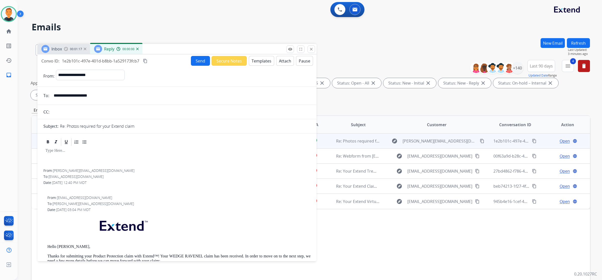
click at [265, 58] on button "Templates" at bounding box center [261, 61] width 25 height 10
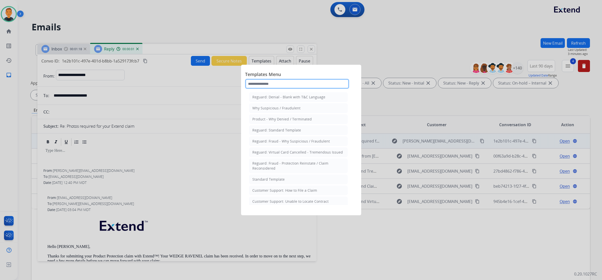
click at [268, 84] on input "text" at bounding box center [297, 84] width 104 height 10
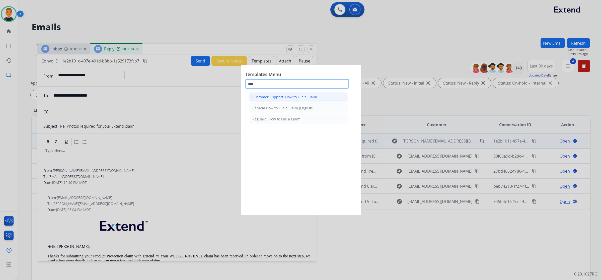
type input "****"
click at [276, 98] on div "Customer Support: How to File a Claim" at bounding box center [284, 97] width 65 height 5
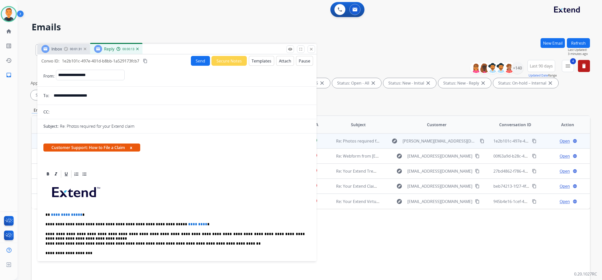
click at [136, 48] on img at bounding box center [137, 49] width 3 height 3
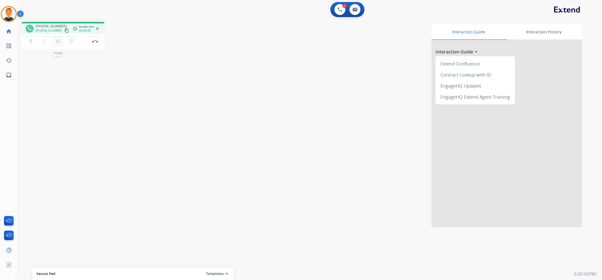
click at [57, 41] on mat-icon "pause" at bounding box center [58, 41] width 6 height 6
click at [70, 39] on mat-icon "dialpad" at bounding box center [72, 41] width 6 height 6
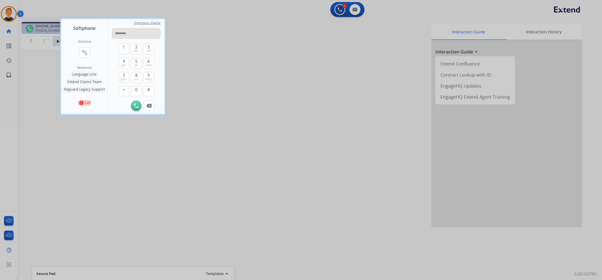
type input "**********"
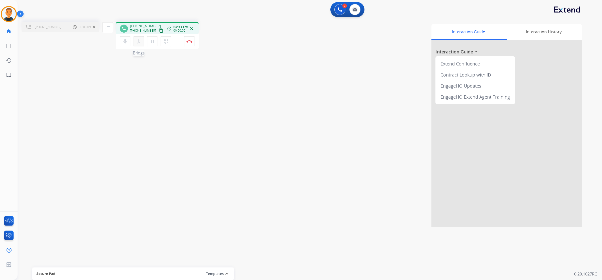
click at [138, 42] on mat-icon "merge_type" at bounding box center [139, 41] width 6 height 6
click at [112, 27] on mat-icon "close_fullscreen" at bounding box center [113, 27] width 6 height 6
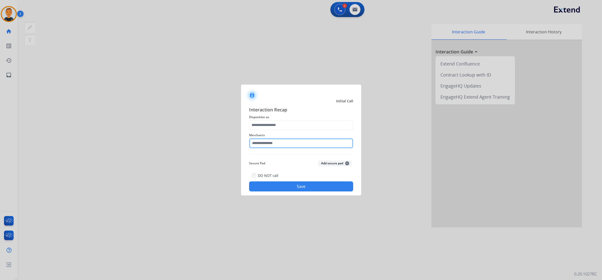
click at [287, 143] on input "text" at bounding box center [301, 143] width 104 height 10
click at [274, 159] on div "Jomashop" at bounding box center [266, 157] width 17 height 5
type input "********"
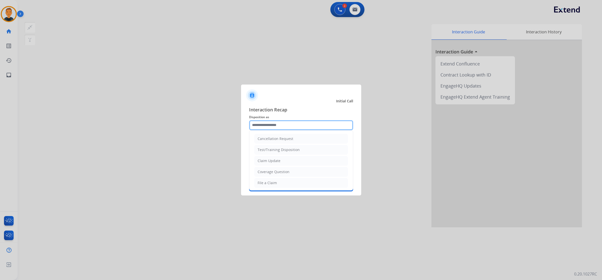
click at [275, 122] on input "text" at bounding box center [301, 125] width 104 height 10
click at [274, 184] on div "File a Claim" at bounding box center [267, 182] width 19 height 5
type input "**********"
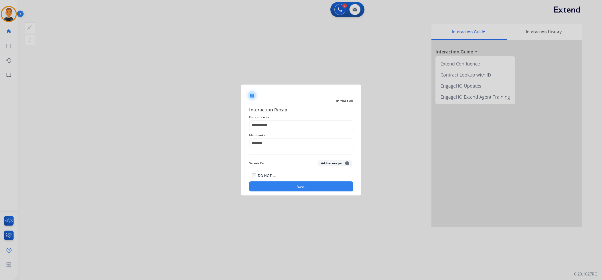
click at [306, 188] on button "Save" at bounding box center [301, 186] width 104 height 10
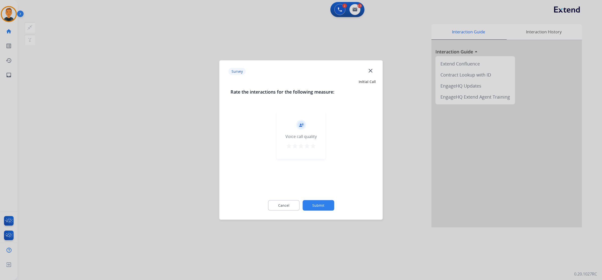
click at [315, 145] on mat-icon "star" at bounding box center [313, 146] width 6 height 6
click at [326, 203] on button "Submit" at bounding box center [319, 205] width 32 height 11
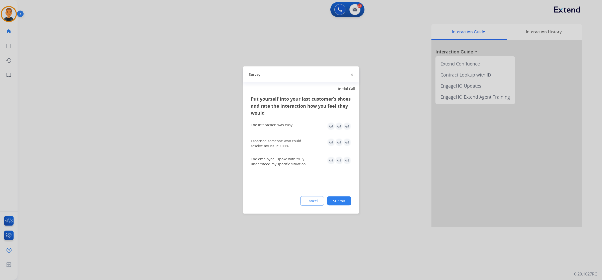
click at [346, 125] on img at bounding box center [347, 126] width 8 height 8
click at [347, 143] on img at bounding box center [347, 143] width 8 height 8
click at [347, 160] on img at bounding box center [347, 161] width 8 height 8
click at [349, 200] on button "Submit" at bounding box center [339, 200] width 24 height 9
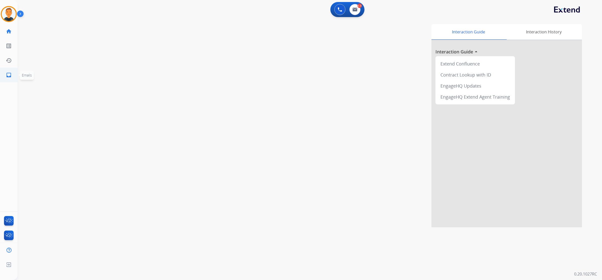
click at [11, 76] on mat-icon "inbox" at bounding box center [9, 75] width 6 height 6
select select "**********"
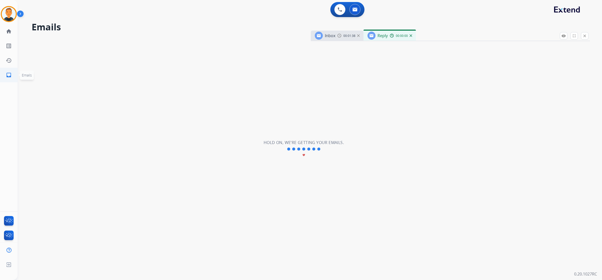
select select "**********"
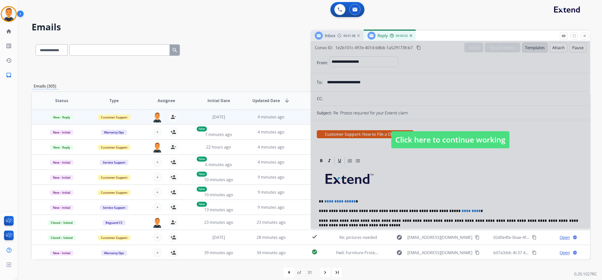
click at [511, 104] on div at bounding box center [450, 134] width 279 height 187
select select
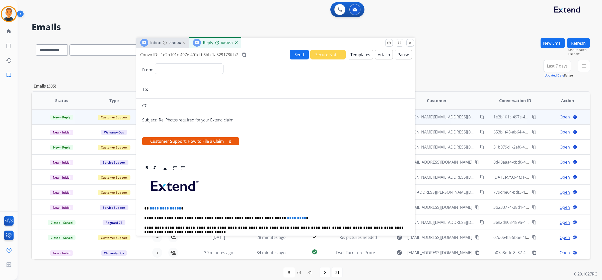
drag, startPoint x: 468, startPoint y: 35, endPoint x: 216, endPoint y: 36, distance: 252.2
click at [224, 38] on div "Inbox 00:01:38 Reply 00:00:04" at bounding box center [275, 43] width 279 height 11
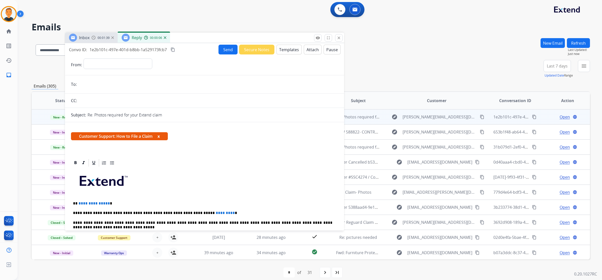
click at [165, 37] on img at bounding box center [165, 37] width 3 height 3
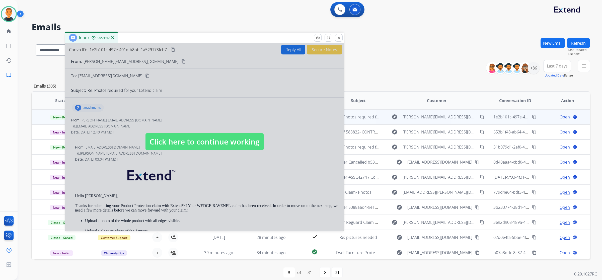
click at [217, 74] on div at bounding box center [204, 136] width 279 height 187
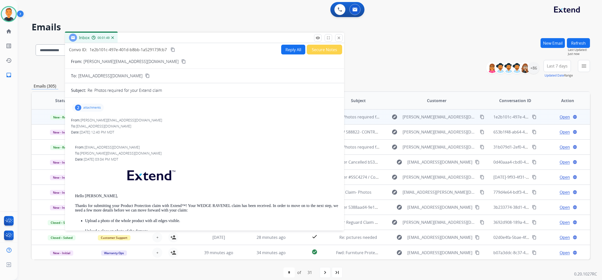
click at [294, 51] on button "Reply All" at bounding box center [293, 50] width 24 height 10
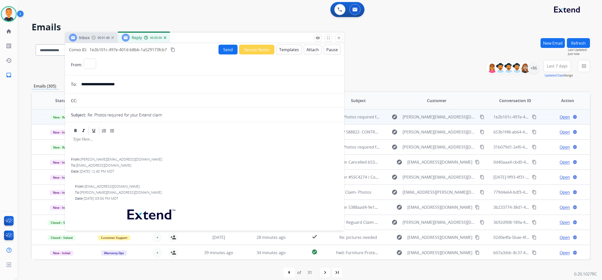
select select "**********"
click at [293, 50] on button "Templates" at bounding box center [289, 50] width 25 height 10
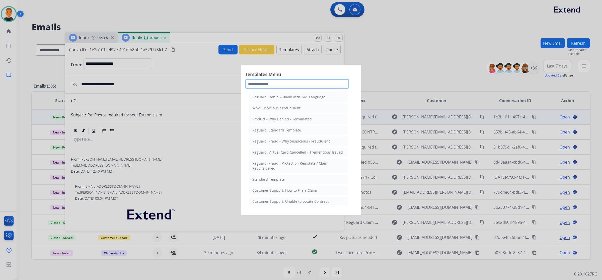
click at [274, 81] on input "text" at bounding box center [297, 84] width 104 height 10
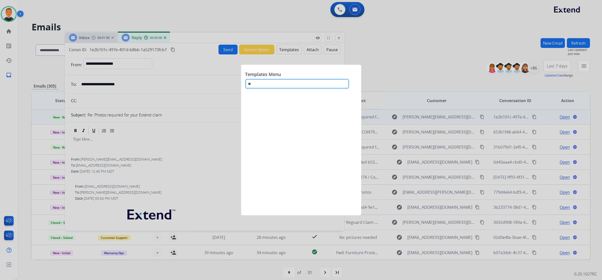
type input "*"
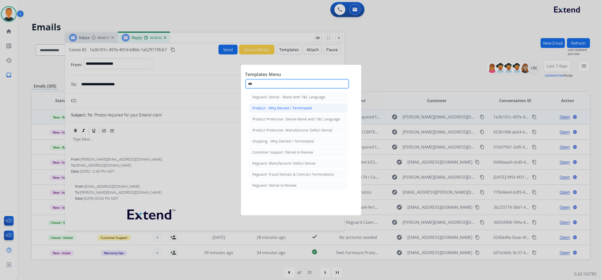
type input "***"
click at [274, 107] on div "Product - Why Denied / Terminated" at bounding box center [281, 108] width 59 height 5
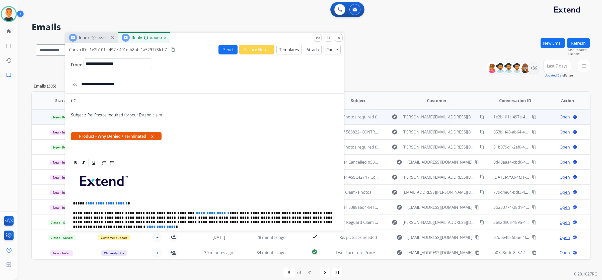
click at [291, 49] on button "Templates" at bounding box center [289, 50] width 25 height 10
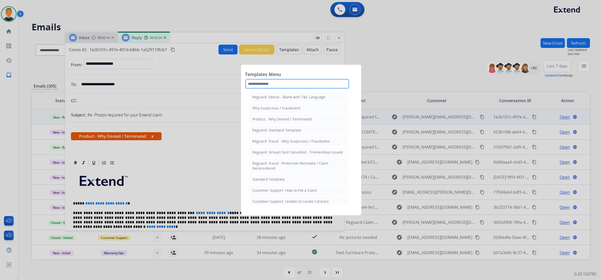
click at [287, 84] on input "text" at bounding box center [297, 84] width 104 height 10
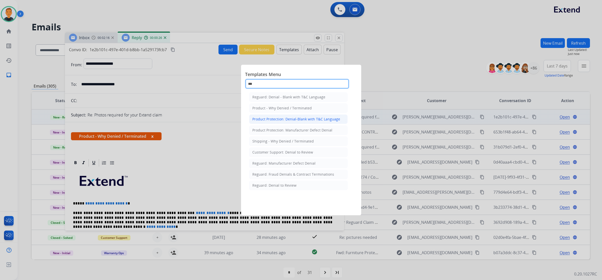
type input "***"
click at [305, 117] on div "Product Protection: Denial-Blank with T&C Language" at bounding box center [296, 119] width 88 height 5
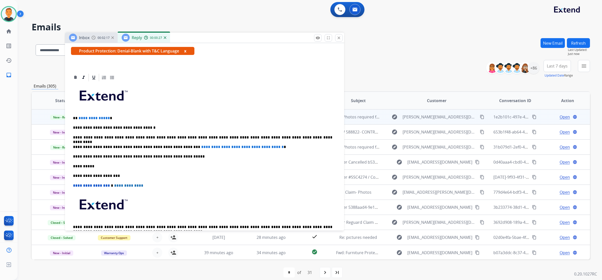
scroll to position [94, 0]
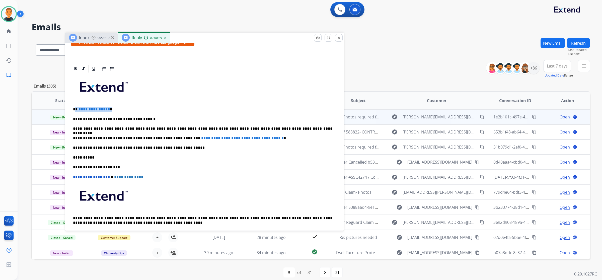
drag, startPoint x: 117, startPoint y: 109, endPoint x: 75, endPoint y: 108, distance: 42.4
click at [75, 108] on p "**********" at bounding box center [202, 109] width 259 height 5
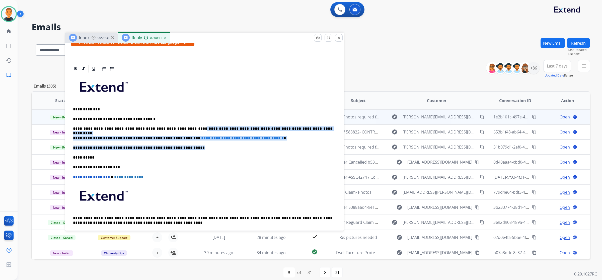
drag, startPoint x: 181, startPoint y: 147, endPoint x: 175, endPoint y: 127, distance: 21.1
click at [175, 127] on div "**********" at bounding box center [204, 157] width 267 height 168
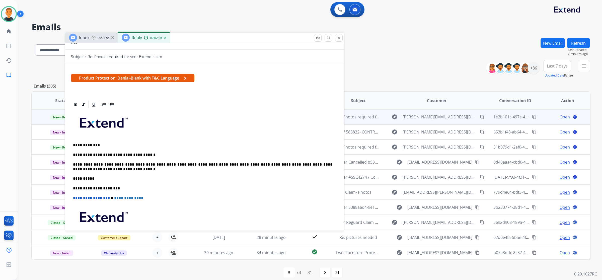
scroll to position [0, 0]
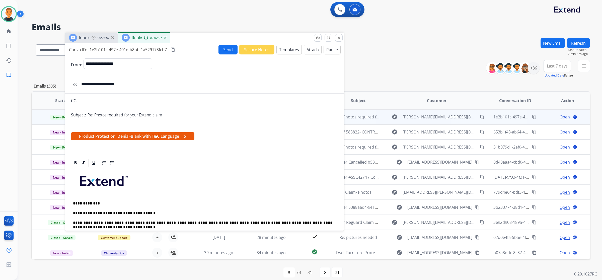
click at [225, 48] on button "Send" at bounding box center [228, 50] width 19 height 10
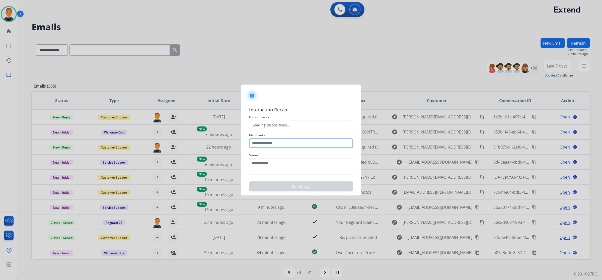
click at [274, 141] on input "text" at bounding box center [301, 143] width 104 height 10
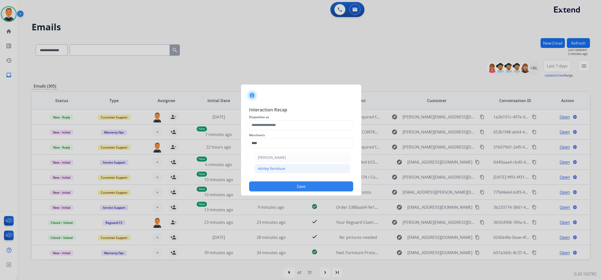
click at [275, 168] on div "Ashley furniture" at bounding box center [271, 168] width 27 height 5
type input "**********"
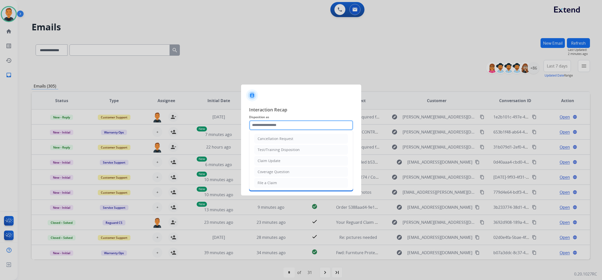
click at [272, 123] on input "text" at bounding box center [301, 125] width 104 height 10
click at [274, 160] on div "Claim Update" at bounding box center [269, 160] width 23 height 5
type input "**********"
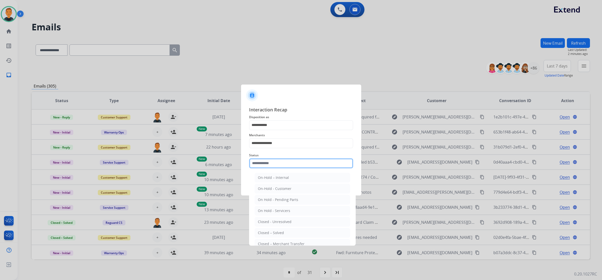
click at [273, 164] on input "text" at bounding box center [301, 163] width 104 height 10
click at [279, 228] on ul "On-Hold – Internal On-Hold - Customer On Hold - Pending Parts On Hold - Service…" at bounding box center [302, 222] width 99 height 105
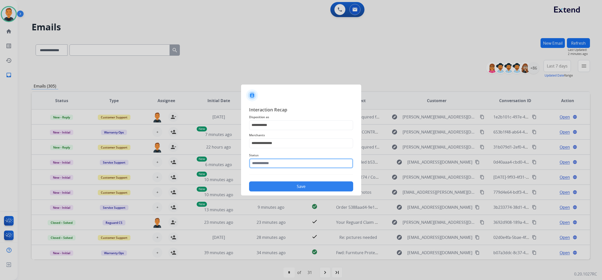
click at [283, 161] on input "text" at bounding box center [301, 163] width 104 height 10
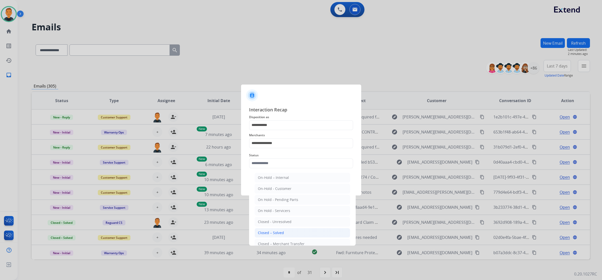
click at [285, 231] on li "Closed – Solved" at bounding box center [303, 233] width 96 height 10
type input "**********"
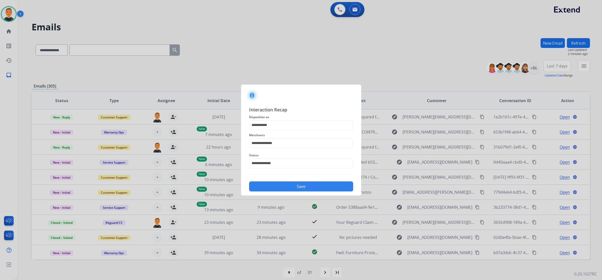
click at [312, 184] on button "Save" at bounding box center [301, 186] width 104 height 10
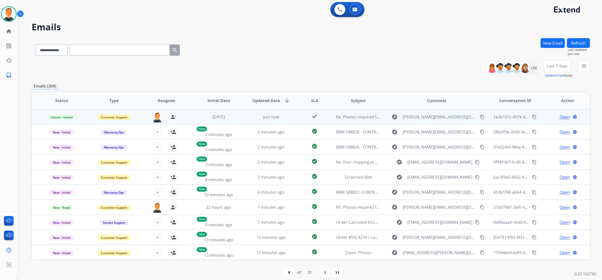
click at [533, 116] on mat-icon "content_copy" at bounding box center [534, 117] width 5 height 5
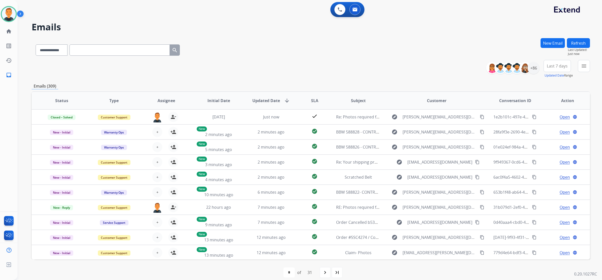
click at [256, 81] on div "**********" at bounding box center [311, 161] width 559 height 247
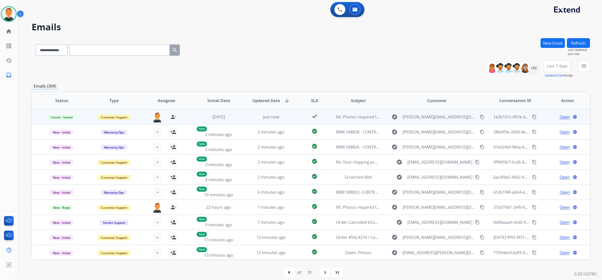
click at [560, 117] on span "Open" at bounding box center [565, 117] width 10 height 6
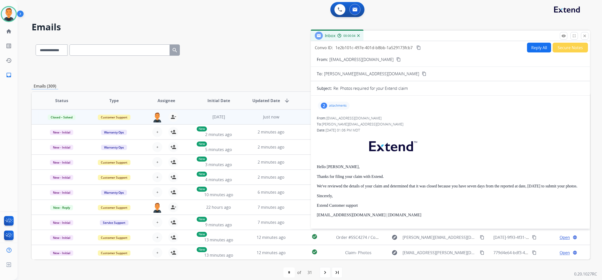
drag, startPoint x: 472, startPoint y: 185, endPoint x: 475, endPoint y: 188, distance: 3.9
click at [474, 188] on p "We've reviewed the details of your claim and determined that it was closed beca…" at bounding box center [450, 186] width 267 height 5
click at [474, 186] on p "We've reviewed the details of your claim and determined that it was closed beca…" at bounding box center [450, 186] width 267 height 5
click at [471, 186] on p "We've reviewed the details of your claim and determined that it was closed beca…" at bounding box center [450, 186] width 267 height 5
drag, startPoint x: 471, startPoint y: 186, endPoint x: 476, endPoint y: 192, distance: 7.1
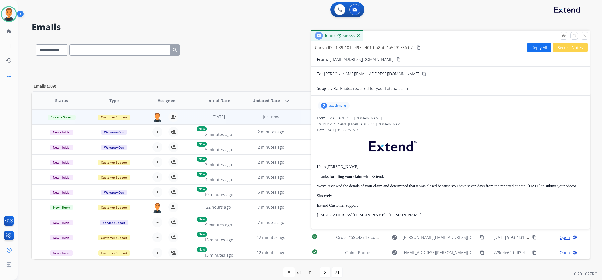
click at [476, 188] on p "We've reviewed the details of your claim and determined that it was closed beca…" at bounding box center [450, 186] width 267 height 5
copy p "seven days from the reported at date, [DATE] to submit your photos."
click at [206, 28] on h2 "Emails" at bounding box center [311, 27] width 559 height 10
click at [584, 36] on mat-icon "close" at bounding box center [585, 36] width 5 height 5
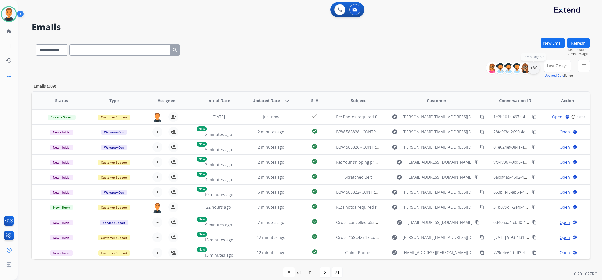
click at [533, 65] on div "+86" at bounding box center [534, 68] width 12 height 12
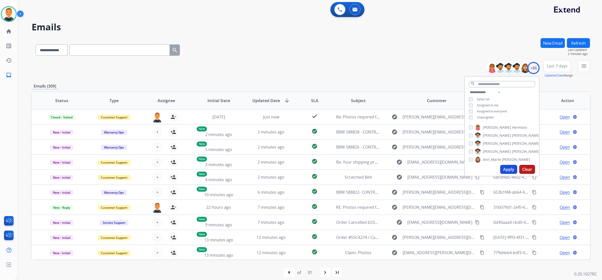
click at [506, 167] on button "Apply" at bounding box center [508, 169] width 17 height 9
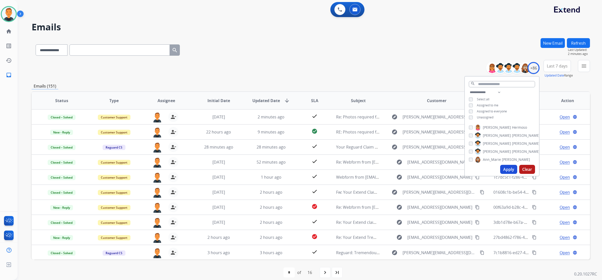
click at [414, 55] on div "**********" at bounding box center [311, 49] width 559 height 22
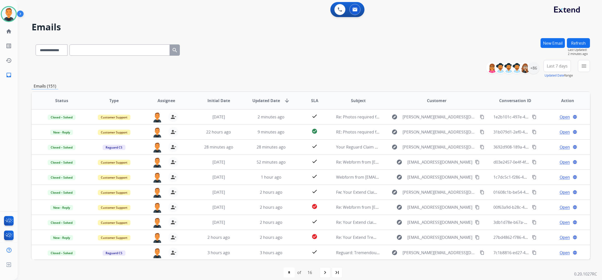
click at [559, 66] on span "Last 7 days" at bounding box center [557, 66] width 21 height 2
click at [548, 126] on div "Last 90 days" at bounding box center [556, 127] width 28 height 8
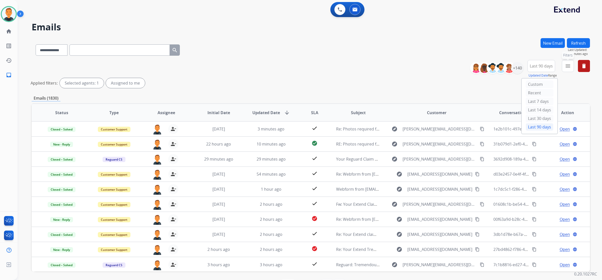
click at [565, 65] on button "menu Filters" at bounding box center [568, 66] width 12 height 12
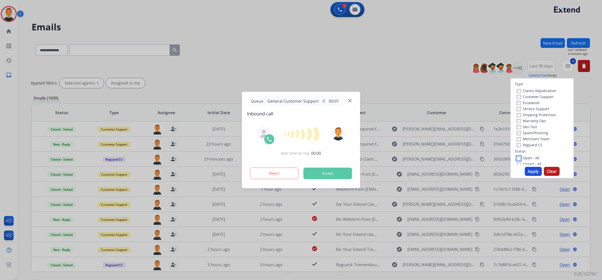
scroll to position [63, 0]
click at [534, 169] on button "Apply" at bounding box center [533, 171] width 17 height 9
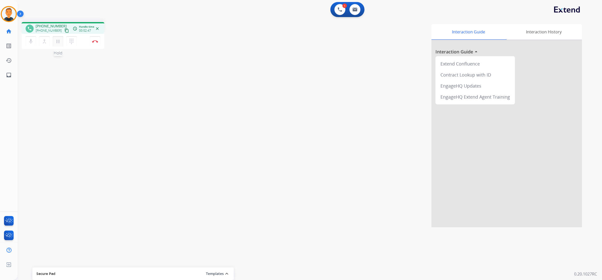
click at [58, 39] on mat-icon "pause" at bounding box center [58, 41] width 6 height 6
click at [72, 40] on mat-icon "dialpad" at bounding box center [72, 41] width 6 height 6
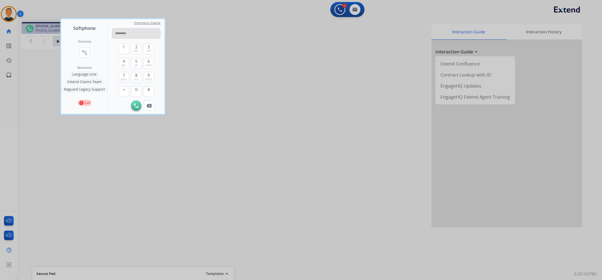
type input "**********"
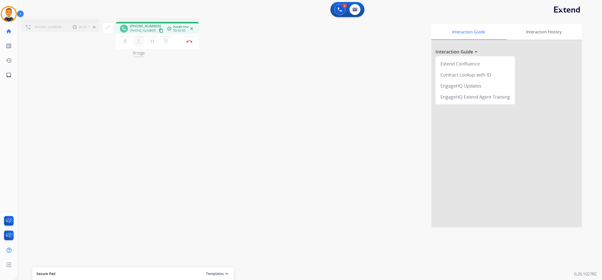
click at [138, 43] on mat-icon "merge_type" at bounding box center [139, 41] width 6 height 6
click at [113, 27] on mat-icon "close_fullscreen" at bounding box center [113, 27] width 6 height 6
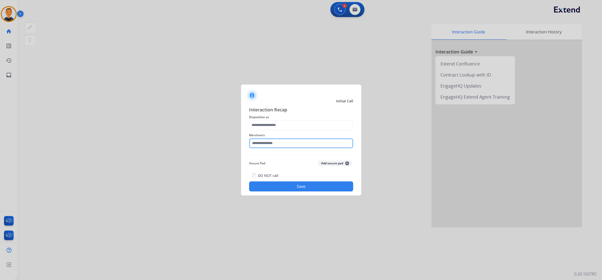
click at [274, 143] on input "text" at bounding box center [301, 143] width 104 height 10
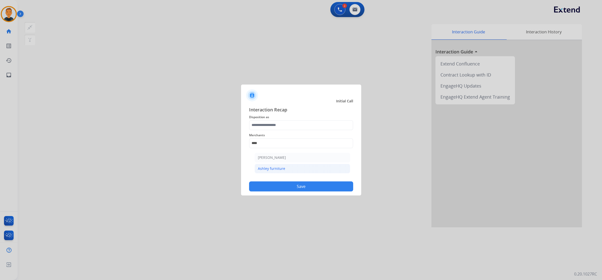
click at [280, 167] on div "Ashley furniture" at bounding box center [271, 168] width 27 height 5
type input "**********"
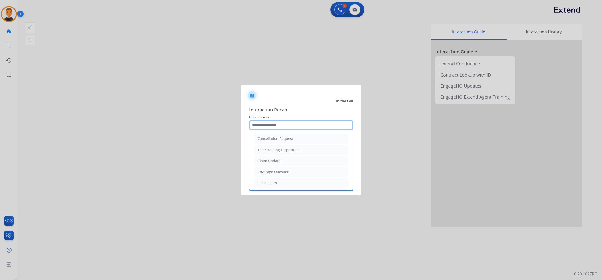
click at [277, 126] on input "text" at bounding box center [301, 125] width 104 height 10
click at [266, 182] on div "File a Claim" at bounding box center [267, 182] width 19 height 5
type input "**********"
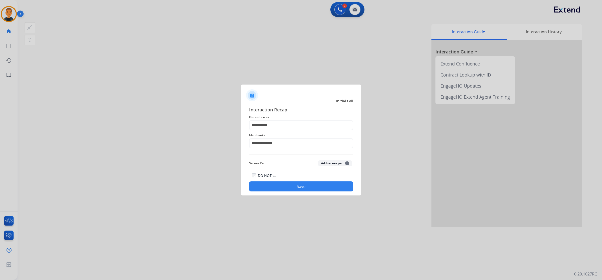
click at [318, 185] on button "Save" at bounding box center [301, 186] width 104 height 10
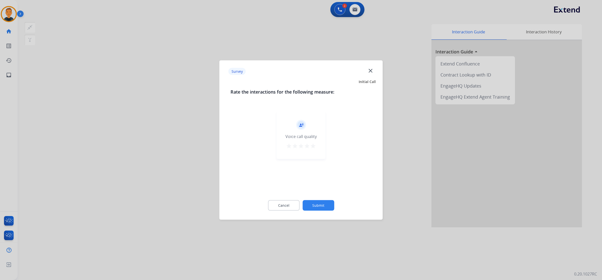
click at [312, 145] on mat-icon "star" at bounding box center [313, 146] width 6 height 6
click at [326, 205] on button "Submit" at bounding box center [319, 205] width 32 height 11
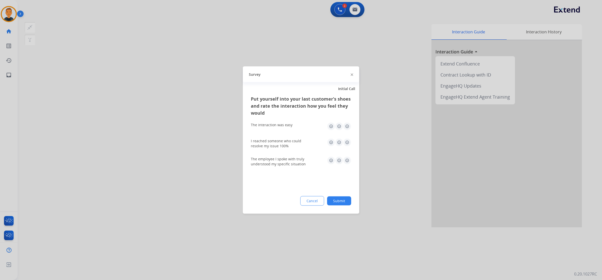
click at [346, 126] on img at bounding box center [347, 126] width 8 height 8
click at [347, 142] on img at bounding box center [347, 143] width 8 height 8
click at [348, 160] on img at bounding box center [347, 161] width 8 height 8
click at [340, 201] on button "Submit" at bounding box center [339, 200] width 24 height 9
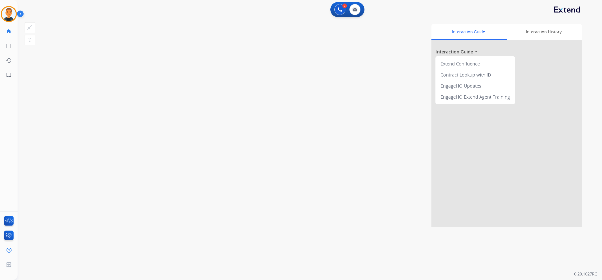
click at [374, 143] on div "Interaction Guide Interaction History Interaction Guide arrow_drop_up Extend Co…" at bounding box center [380, 125] width 406 height 203
drag, startPoint x: 389, startPoint y: 59, endPoint x: 368, endPoint y: 54, distance: 21.6
click at [389, 58] on div "Interaction Guide Interaction History Interaction Guide arrow_drop_up Extend Co…" at bounding box center [380, 125] width 406 height 203
click at [4, 74] on link "inbox Emails" at bounding box center [9, 75] width 14 height 14
select select "**********"
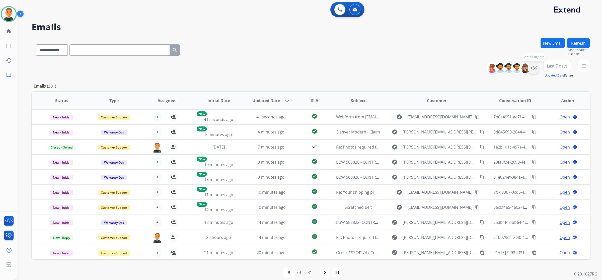
click at [531, 66] on div "+86" at bounding box center [534, 68] width 12 height 12
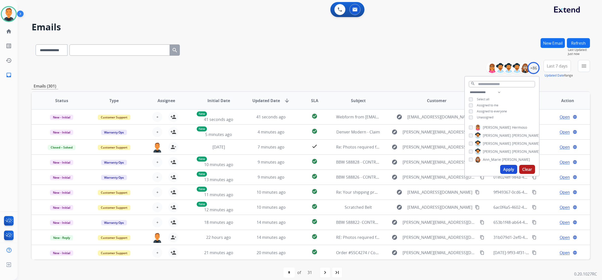
click at [508, 167] on button "Apply" at bounding box center [508, 169] width 17 height 9
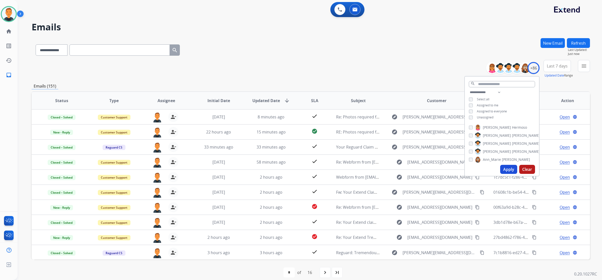
click at [554, 65] on span "Last 7 days" at bounding box center [557, 66] width 21 height 2
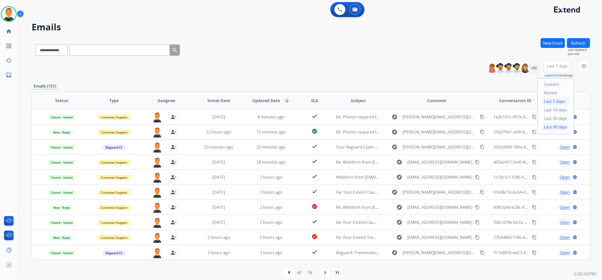
click at [557, 127] on div "Last 90 days" at bounding box center [556, 127] width 28 height 8
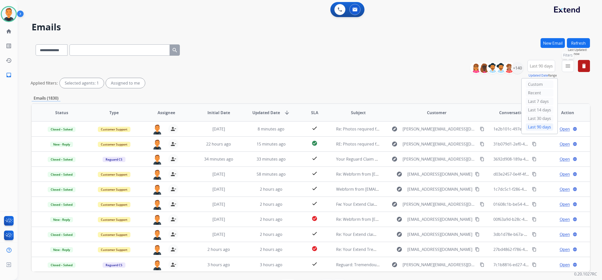
click at [567, 64] on mat-icon "menu" at bounding box center [568, 66] width 6 height 6
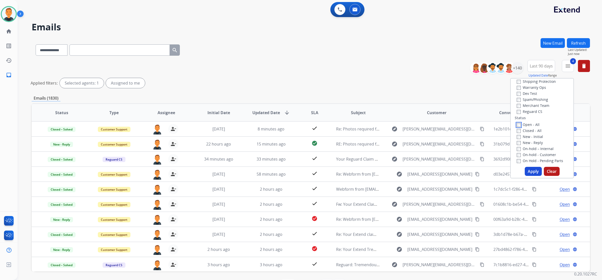
scroll to position [94, 0]
click at [529, 171] on button "Apply" at bounding box center [533, 171] width 17 height 9
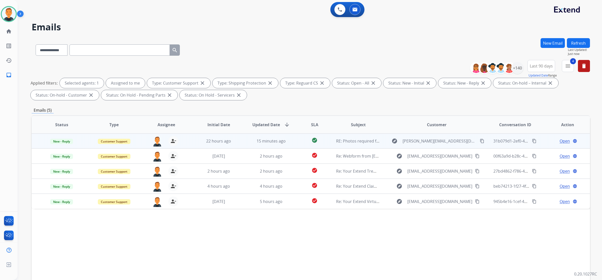
click at [560, 140] on span "Open" at bounding box center [565, 141] width 10 height 6
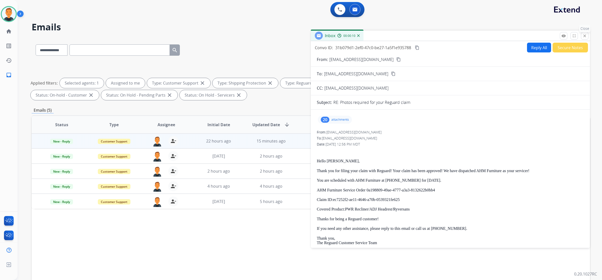
click at [585, 36] on mat-icon "close" at bounding box center [585, 36] width 5 height 5
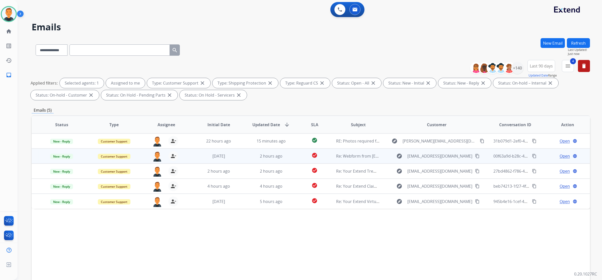
click at [561, 155] on span "Open" at bounding box center [565, 156] width 10 height 6
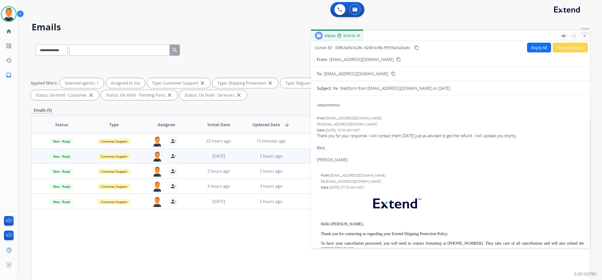
click at [583, 34] on mat-icon "close" at bounding box center [585, 36] width 5 height 5
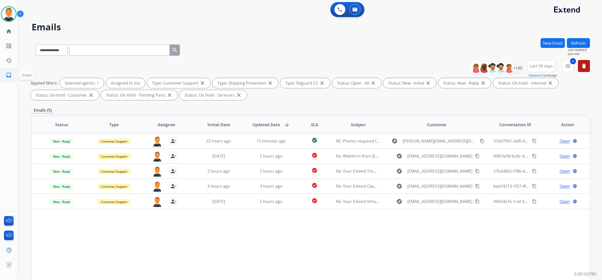
click at [7, 74] on mat-icon "inbox" at bounding box center [9, 75] width 6 height 6
click at [12, 32] on link "home Home" at bounding box center [9, 31] width 14 height 14
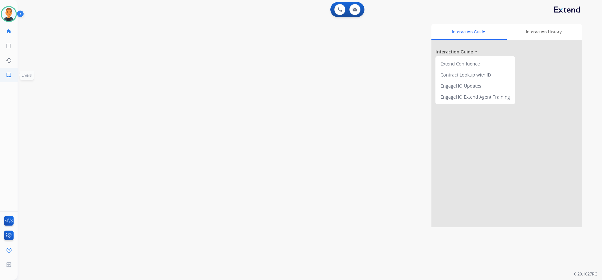
click at [8, 73] on mat-icon "inbox" at bounding box center [9, 75] width 6 height 6
select select "**********"
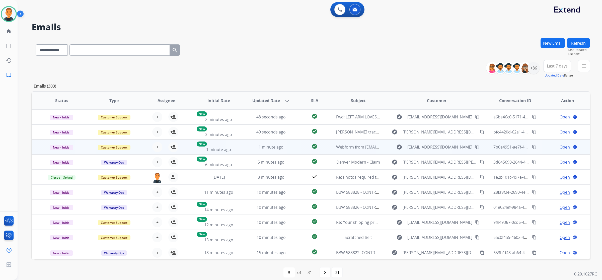
click at [563, 146] on span "Open" at bounding box center [565, 147] width 10 height 6
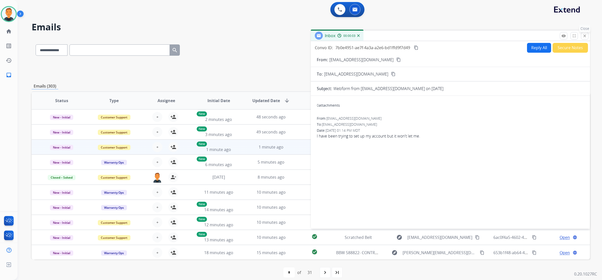
click at [583, 37] on mat-icon "close" at bounding box center [585, 36] width 5 height 5
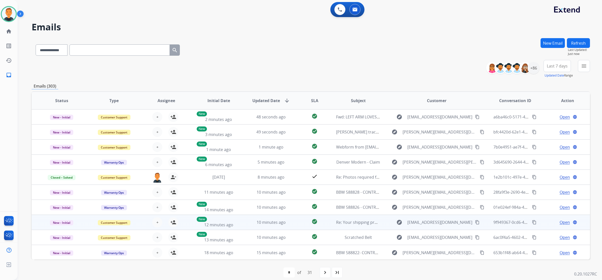
click at [562, 223] on span "Open" at bounding box center [565, 222] width 10 height 6
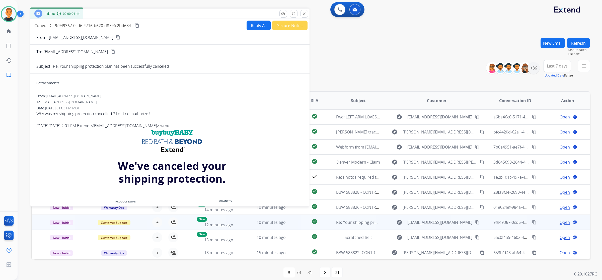
drag, startPoint x: 470, startPoint y: 33, endPoint x: 189, endPoint y: 11, distance: 281.4
click at [189, 11] on div "Inbox 00:00:04" at bounding box center [169, 14] width 279 height 11
click at [115, 34] on button "content_copy" at bounding box center [118, 37] width 6 height 6
click at [303, 10] on button "close Close" at bounding box center [305, 14] width 8 height 8
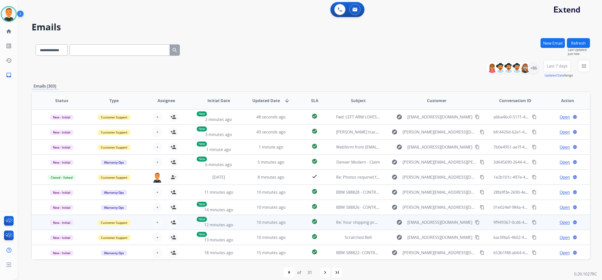
click at [561, 220] on span "Open" at bounding box center [565, 222] width 10 height 6
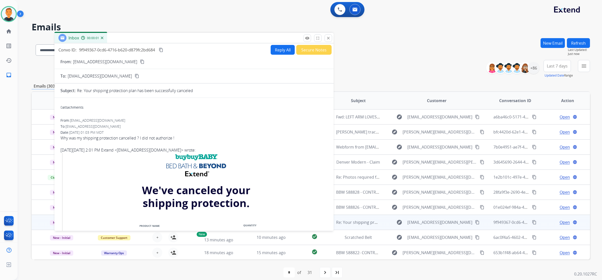
drag, startPoint x: 431, startPoint y: 37, endPoint x: 160, endPoint y: 43, distance: 270.8
click at [161, 42] on div "Inbox 00:00:01" at bounding box center [193, 38] width 279 height 11
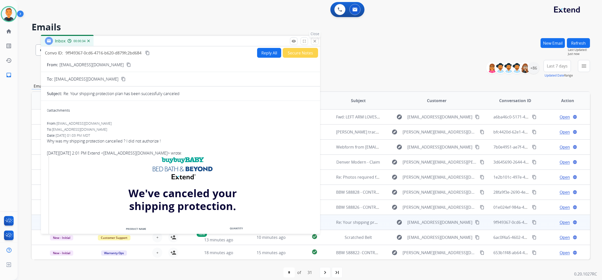
click at [316, 40] on mat-icon "close" at bounding box center [315, 41] width 5 height 5
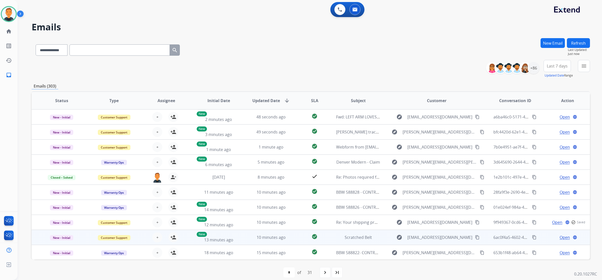
click at [560, 236] on span "Open" at bounding box center [565, 237] width 10 height 6
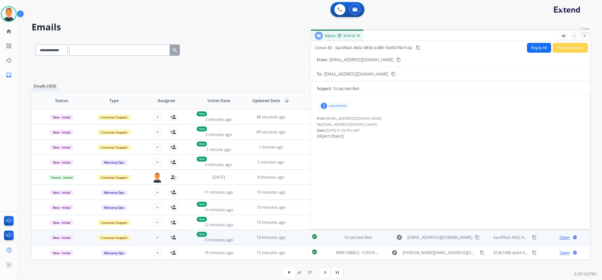
click at [582, 36] on button "close Close" at bounding box center [585, 36] width 8 height 8
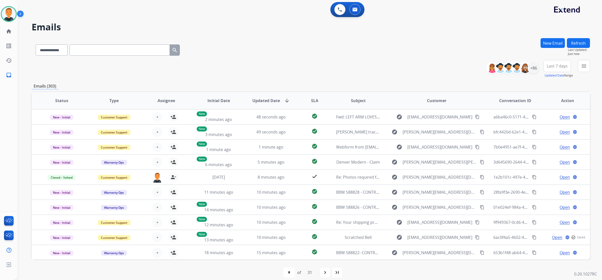
click at [580, 43] on button "Refresh" at bounding box center [578, 43] width 23 height 10
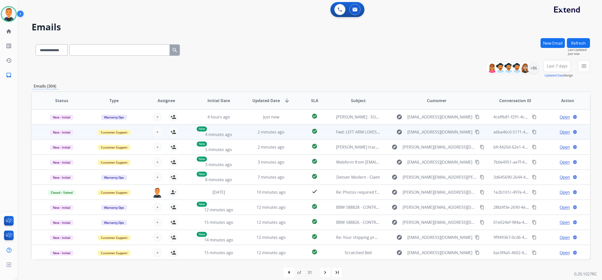
click at [561, 130] on span "Open" at bounding box center [565, 132] width 10 height 6
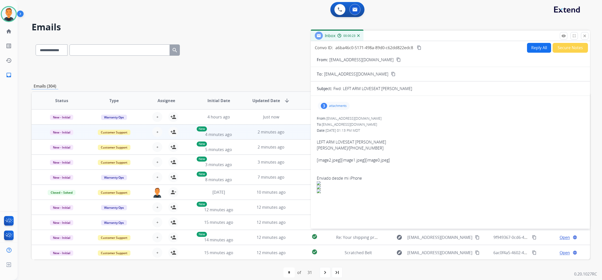
click at [338, 105] on p "attachments" at bounding box center [338, 106] width 18 height 4
click at [397, 58] on mat-icon "content_copy" at bounding box center [399, 59] width 5 height 5
click at [585, 36] on mat-icon "close" at bounding box center [585, 36] width 5 height 5
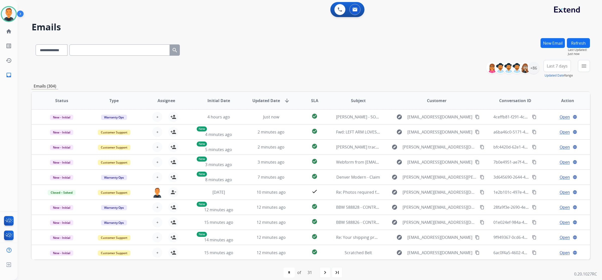
click at [580, 43] on button "Refresh" at bounding box center [578, 43] width 23 height 10
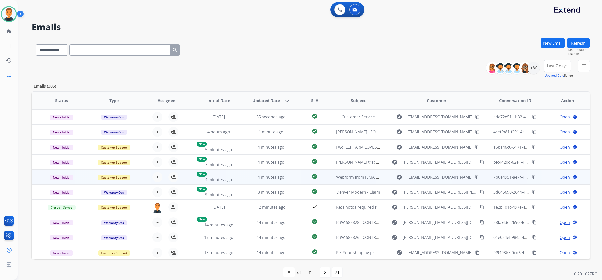
click at [562, 176] on span "Open" at bounding box center [565, 177] width 10 height 6
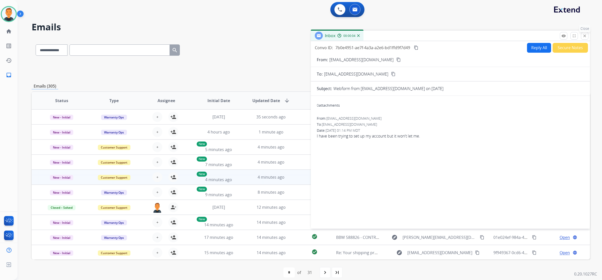
click at [584, 35] on mat-icon "close" at bounding box center [585, 36] width 5 height 5
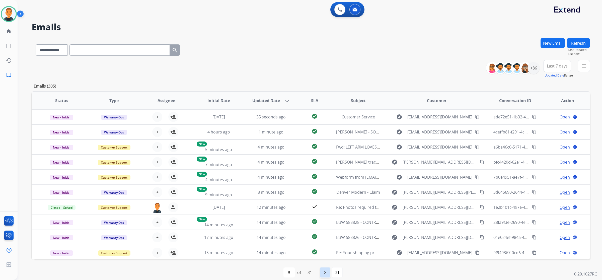
click at [326, 273] on mat-icon "navigate_next" at bounding box center [325, 273] width 6 height 6
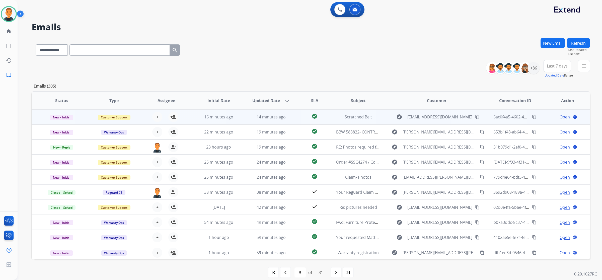
click at [564, 115] on span "Open" at bounding box center [565, 117] width 10 height 6
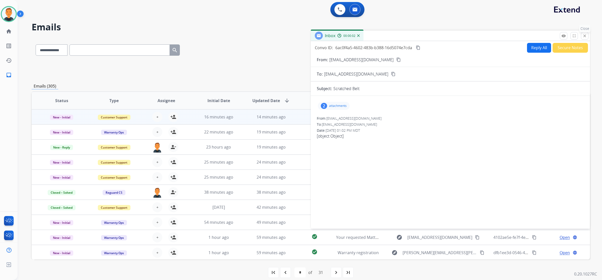
click at [583, 35] on mat-icon "close" at bounding box center [585, 36] width 5 height 5
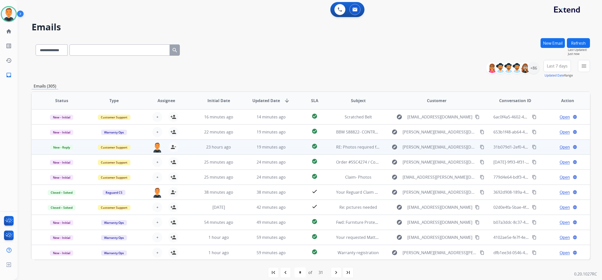
click at [564, 147] on span "Open" at bounding box center [565, 147] width 10 height 6
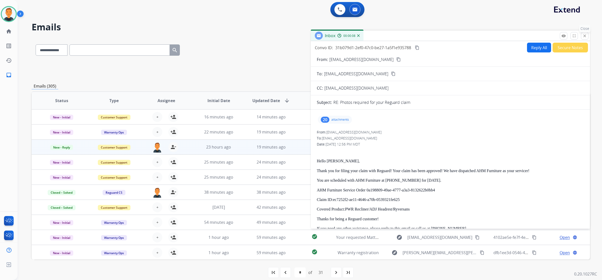
click at [587, 36] on button "close Close" at bounding box center [585, 36] width 8 height 8
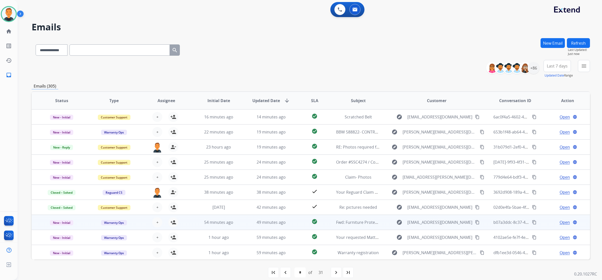
click at [563, 221] on span "Open" at bounding box center [565, 222] width 10 height 6
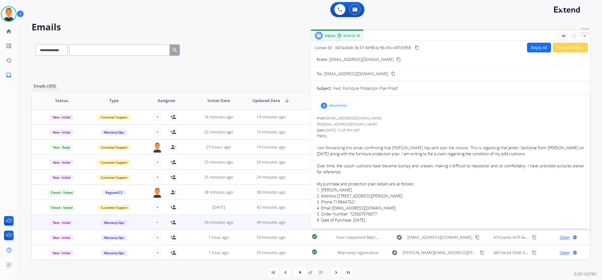
click at [585, 37] on mat-icon "close" at bounding box center [585, 36] width 5 height 5
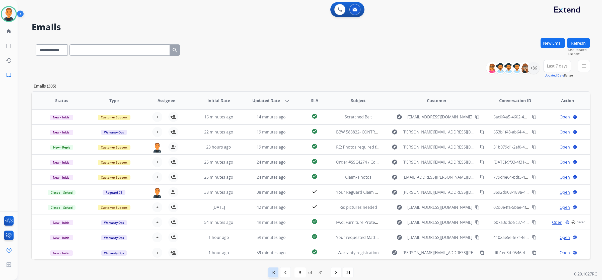
click at [274, 273] on mat-icon "first_page" at bounding box center [274, 273] width 6 height 6
select select "*"
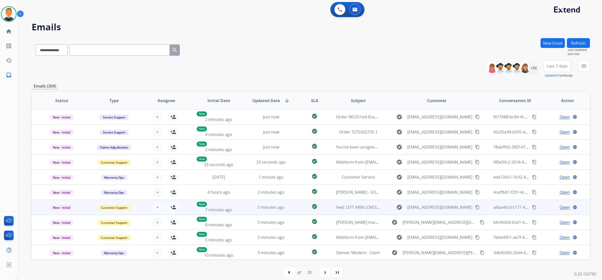
click at [563, 208] on span "Open" at bounding box center [565, 207] width 10 height 6
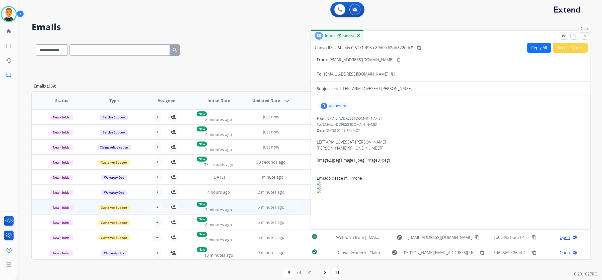
click at [584, 34] on mat-icon "close" at bounding box center [585, 36] width 5 height 5
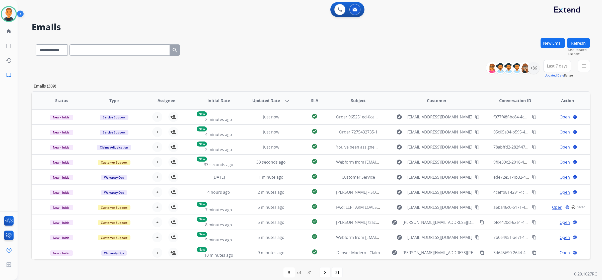
click at [581, 41] on button "Refresh" at bounding box center [578, 43] width 23 height 10
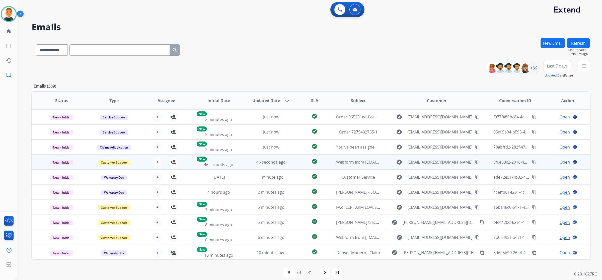
click at [561, 162] on span "Open" at bounding box center [565, 162] width 10 height 6
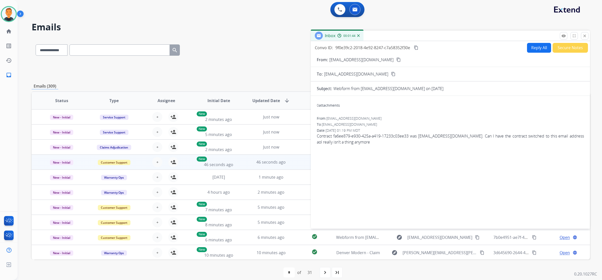
click at [522, 180] on div "0 attachments From: JustinFaust1@gmail.com To: support@extend.com Date: 08/20/2…" at bounding box center [450, 161] width 279 height 123
click at [587, 37] on button "close Close" at bounding box center [585, 36] width 8 height 8
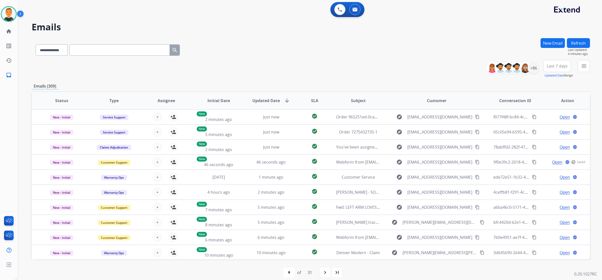
click at [585, 40] on button "Refresh" at bounding box center [578, 43] width 23 height 10
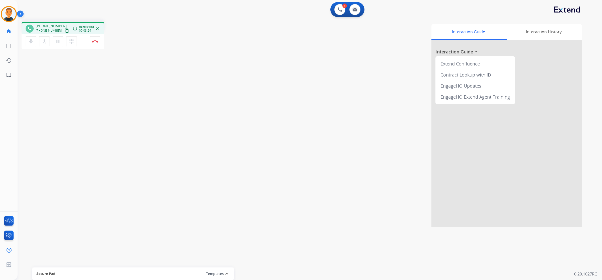
click at [122, 132] on div "phone +19172856816 +19172856816 content_copy access_time Call metrics Queue 00:…" at bounding box center [304, 122] width 573 height 209
click at [237, 209] on div "Interaction Guide Interaction History Interaction Guide arrow_drop_up Extend Co…" at bounding box center [380, 125] width 406 height 203
click at [94, 40] on img at bounding box center [95, 41] width 6 height 3
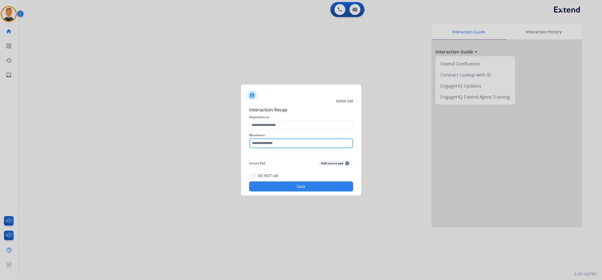
click at [280, 143] on input "text" at bounding box center [301, 143] width 104 height 10
click at [270, 155] on li "Jomashop" at bounding box center [303, 158] width 96 height 10
type input "********"
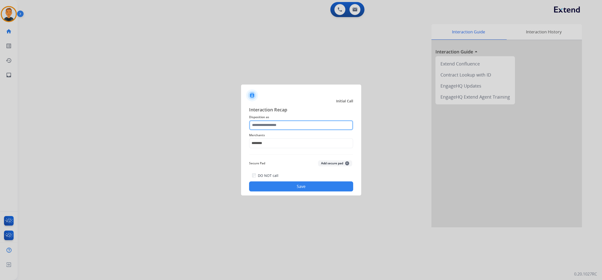
click at [270, 126] on input "text" at bounding box center [301, 125] width 104 height 10
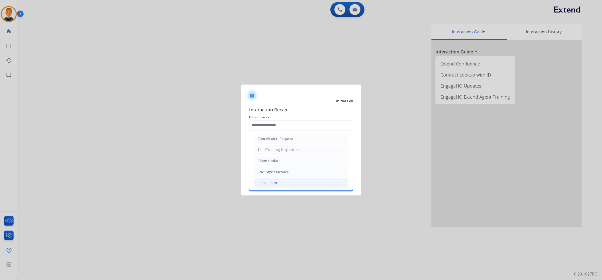
click at [273, 183] on div "File a Claim" at bounding box center [267, 182] width 19 height 5
type input "**********"
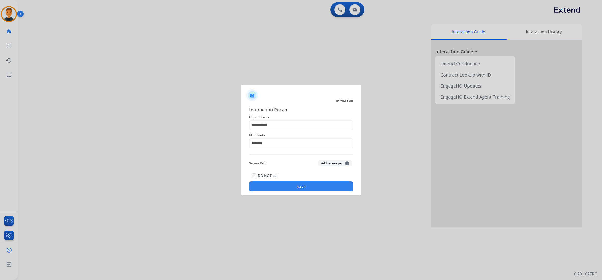
click at [313, 187] on button "Save" at bounding box center [301, 186] width 104 height 10
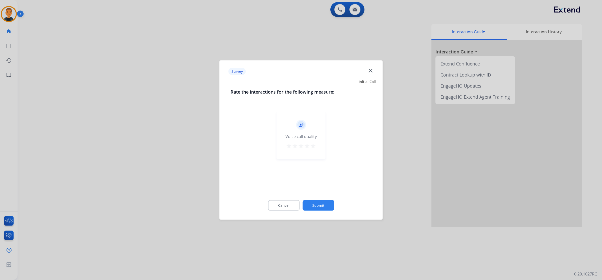
click at [312, 144] on mat-icon "star" at bounding box center [313, 146] width 6 height 6
click at [326, 202] on button "Submit" at bounding box center [319, 205] width 32 height 11
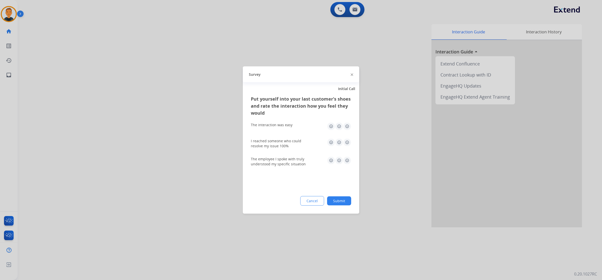
click at [348, 126] on img at bounding box center [347, 126] width 8 height 8
click at [348, 143] on img at bounding box center [347, 143] width 8 height 8
click at [348, 160] on img at bounding box center [347, 161] width 8 height 8
click at [343, 199] on button "Submit" at bounding box center [339, 200] width 24 height 9
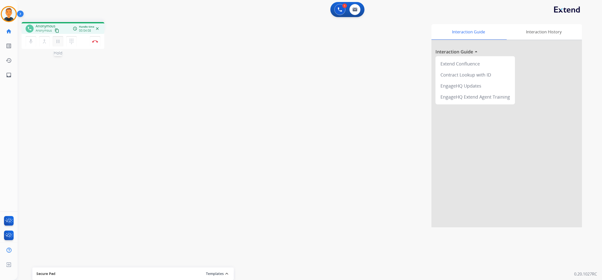
click at [58, 39] on mat-icon "pause" at bounding box center [58, 41] width 6 height 6
click at [72, 40] on mat-icon "dialpad" at bounding box center [72, 41] width 6 height 6
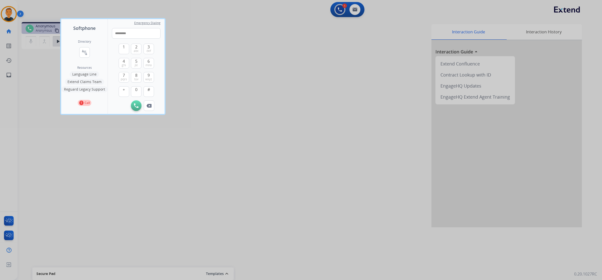
type input "**********"
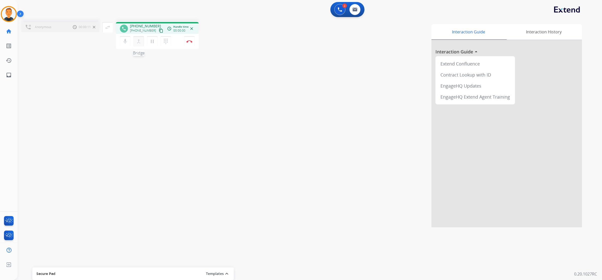
click at [140, 41] on mat-icon "merge_type" at bounding box center [139, 41] width 6 height 6
click at [113, 26] on mat-icon "close_fullscreen" at bounding box center [113, 27] width 6 height 6
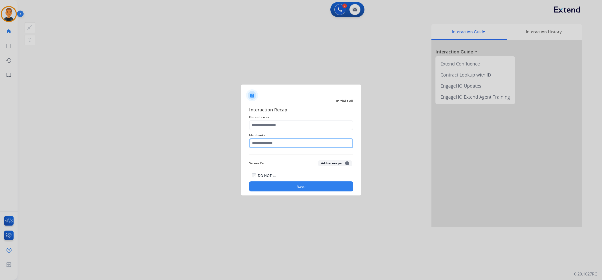
click at [287, 144] on input "text" at bounding box center [301, 143] width 104 height 10
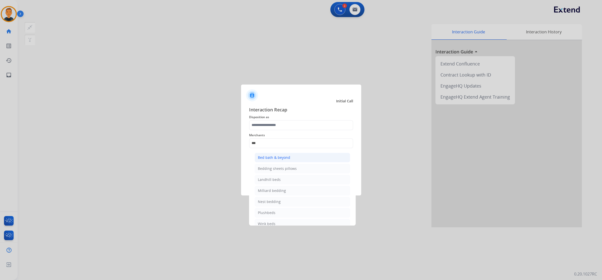
click at [287, 158] on div "Bed bath & beyond" at bounding box center [274, 157] width 32 height 5
type input "**********"
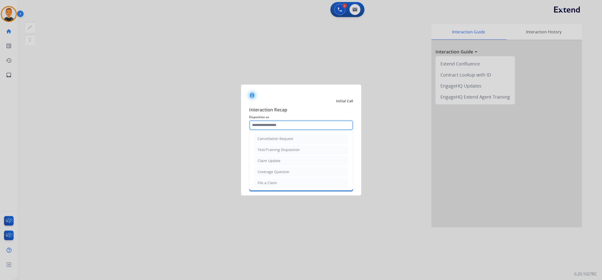
click at [283, 123] on input "text" at bounding box center [301, 125] width 104 height 10
click at [281, 138] on div "Cancellation Request" at bounding box center [276, 138] width 36 height 5
type input "**********"
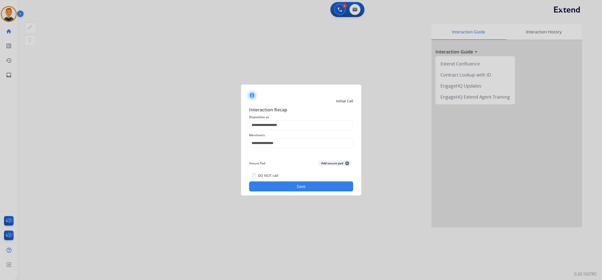
click at [317, 184] on button "Save" at bounding box center [301, 186] width 104 height 10
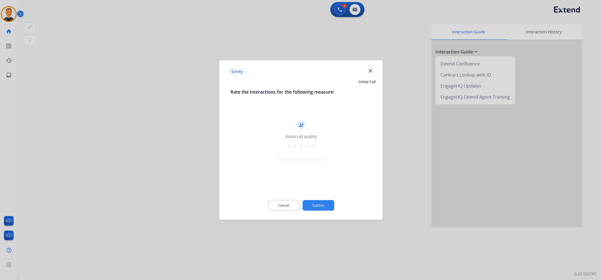
click at [312, 145] on mat-icon "star" at bounding box center [313, 146] width 6 height 6
click at [328, 205] on button "Submit" at bounding box center [319, 205] width 32 height 11
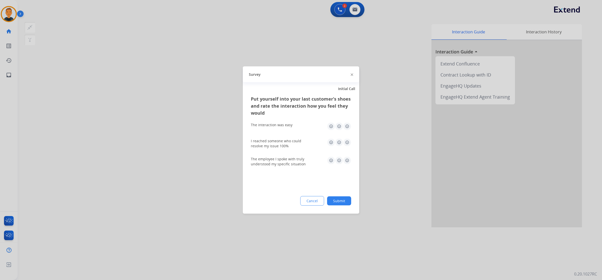
click at [348, 125] on img at bounding box center [347, 126] width 8 height 8
click at [348, 142] on img at bounding box center [347, 143] width 8 height 8
click at [347, 160] on img at bounding box center [347, 161] width 8 height 8
click at [344, 201] on button "Submit" at bounding box center [339, 200] width 24 height 9
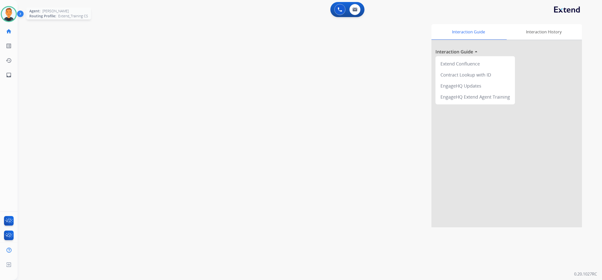
click at [8, 13] on img at bounding box center [9, 14] width 14 height 14
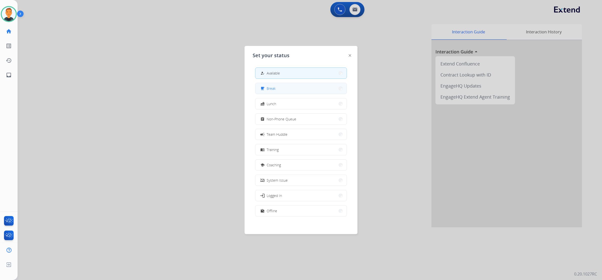
click at [307, 87] on button "free_breakfast Break" at bounding box center [300, 88] width 91 height 11
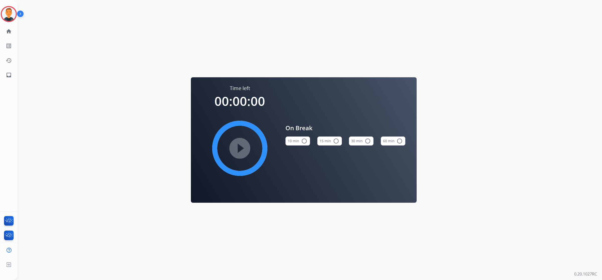
click at [305, 141] on mat-icon "radio_button_unchecked" at bounding box center [304, 141] width 6 height 6
click at [242, 145] on mat-icon "play_circle_filled" at bounding box center [240, 148] width 6 height 6
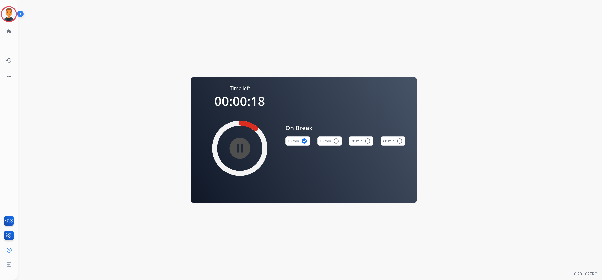
click at [492, 184] on div "Time left 00:00:18 pause_circle_filled On Break 10 min check_circle 15 min radi…" at bounding box center [304, 140] width 573 height 280
click at [493, 141] on div "Time left 00:00:06 pause_circle_filled On Break 10 min check_circle 15 min radi…" at bounding box center [304, 140] width 573 height 280
click at [12, 16] on img at bounding box center [9, 14] width 14 height 14
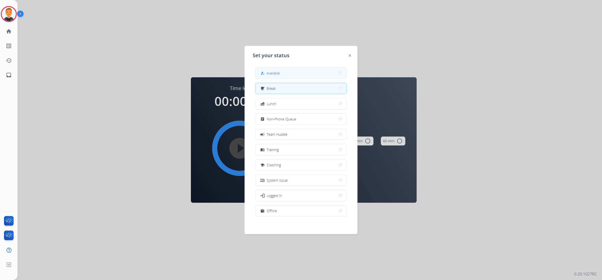
click at [306, 72] on button "how_to_reg Available" at bounding box center [300, 73] width 91 height 11
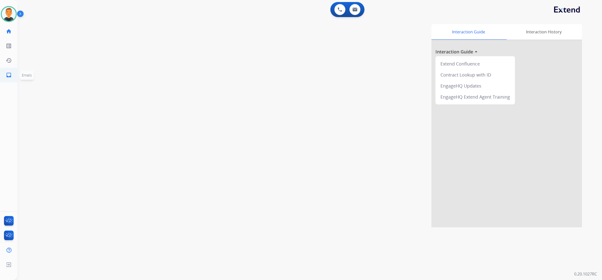
click at [6, 72] on mat-icon "inbox" at bounding box center [9, 75] width 6 height 6
select select "**********"
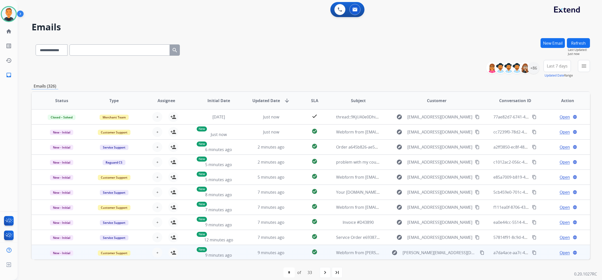
click at [561, 252] on span "Open" at bounding box center [565, 253] width 10 height 6
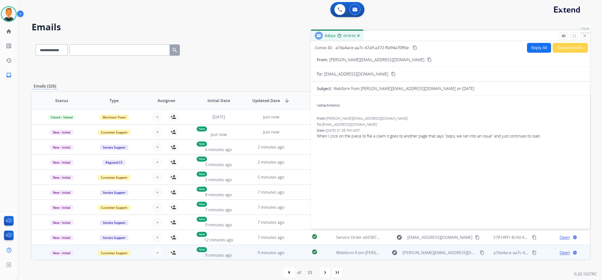
click at [584, 37] on mat-icon "close" at bounding box center [585, 36] width 5 height 5
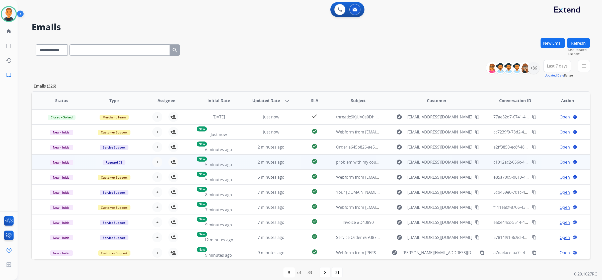
click at [562, 161] on span "Open" at bounding box center [565, 162] width 10 height 6
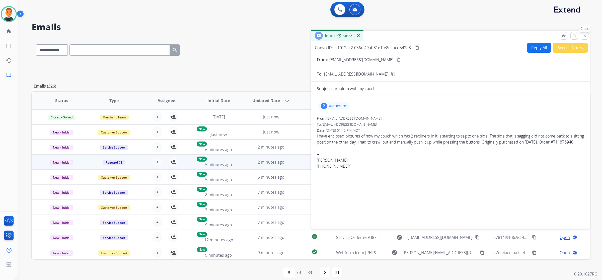
click at [584, 36] on mat-icon "close" at bounding box center [585, 36] width 5 height 5
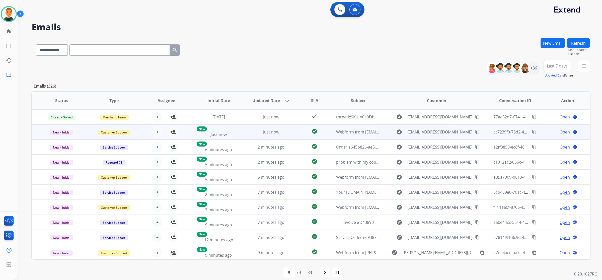
click at [560, 131] on span "Open" at bounding box center [565, 132] width 10 height 6
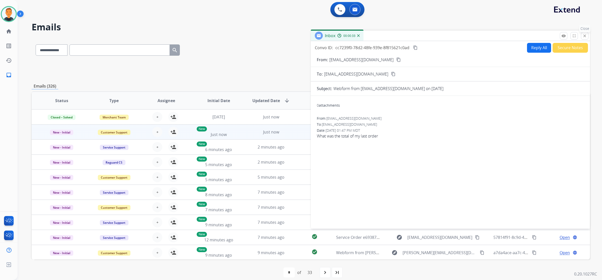
click at [585, 37] on mat-icon "close" at bounding box center [585, 36] width 5 height 5
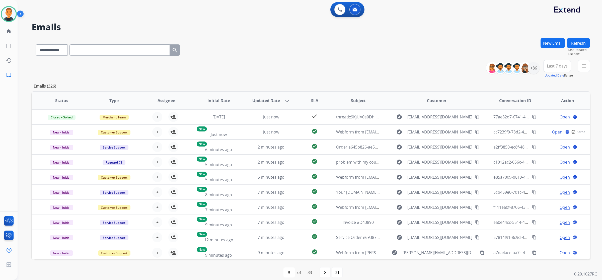
click at [580, 43] on button "Refresh" at bounding box center [578, 43] width 23 height 10
click at [485, 30] on h2 "Emails" at bounding box center [311, 27] width 559 height 10
click at [587, 43] on button "Refresh" at bounding box center [578, 43] width 23 height 10
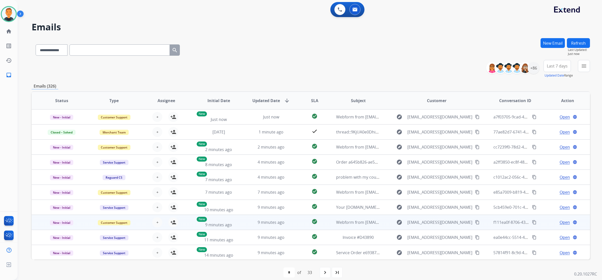
click at [563, 221] on span "Open" at bounding box center [565, 222] width 10 height 6
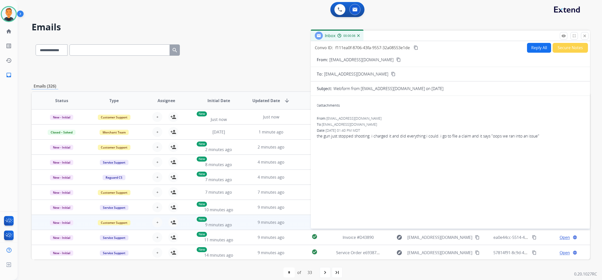
click at [397, 61] on mat-icon "content_copy" at bounding box center [399, 59] width 5 height 5
click at [586, 34] on mat-icon "close" at bounding box center [585, 36] width 5 height 5
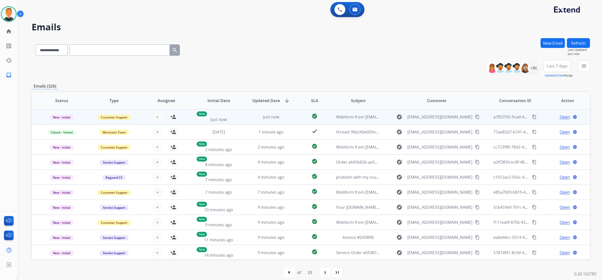
click at [562, 117] on span "Open" at bounding box center [565, 117] width 10 height 6
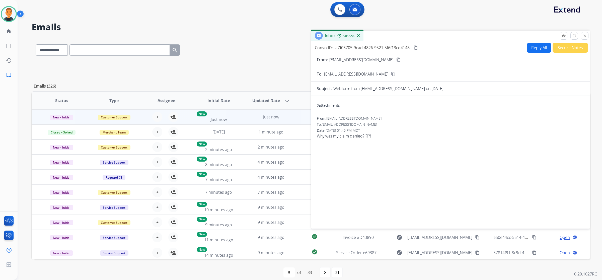
click at [397, 59] on mat-icon "content_copy" at bounding box center [399, 59] width 5 height 5
drag, startPoint x: 174, startPoint y: 116, endPoint x: 179, endPoint y: 115, distance: 5.6
click at [174, 116] on mat-icon "person_add" at bounding box center [173, 117] width 6 height 6
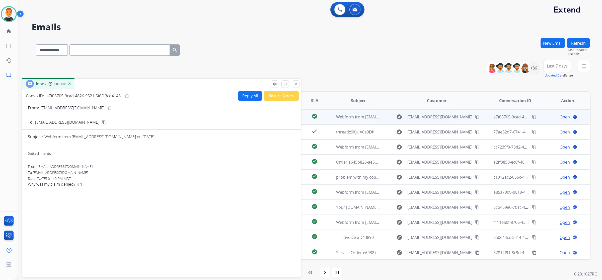
drag, startPoint x: 449, startPoint y: 37, endPoint x: 161, endPoint y: 87, distance: 292.1
click at [161, 86] on div "Inbox 00:01:05" at bounding box center [161, 84] width 279 height 11
click at [127, 95] on mat-icon "content_copy" at bounding box center [127, 96] width 5 height 5
click at [239, 97] on button "Reply All" at bounding box center [251, 96] width 24 height 10
select select "**********"
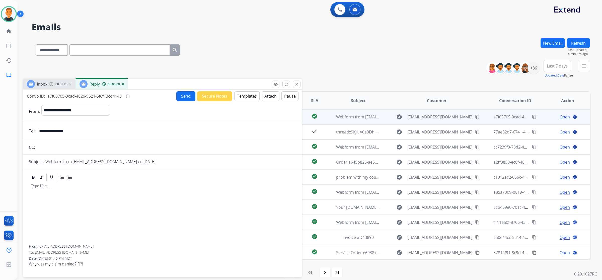
click at [239, 97] on button "Templates" at bounding box center [246, 96] width 25 height 10
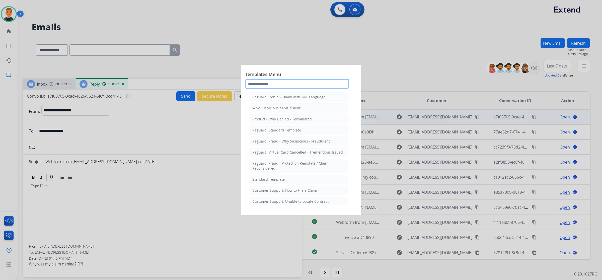
click at [269, 82] on input "text" at bounding box center [297, 84] width 104 height 10
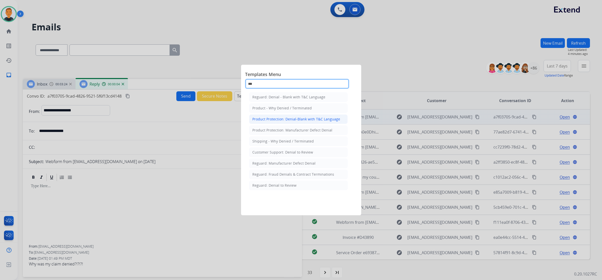
type input "***"
click at [323, 119] on div "Product Protection: Denial-Blank with T&C Language" at bounding box center [296, 119] width 88 height 5
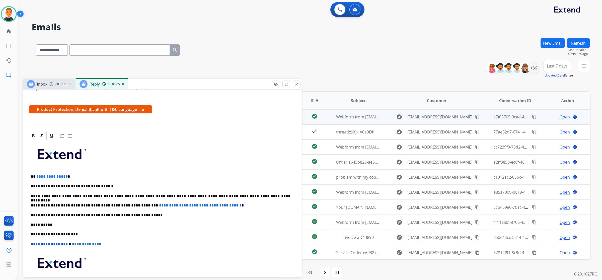
scroll to position [125, 0]
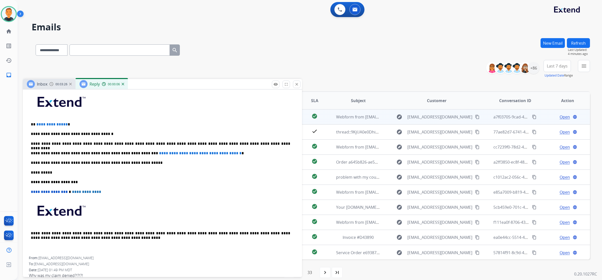
click at [83, 151] on p "**********" at bounding box center [160, 153] width 259 height 5
drag, startPoint x: 240, startPoint y: 151, endPoint x: 137, endPoint y: 153, distance: 102.9
click at [137, 153] on p "**********" at bounding box center [160, 153] width 259 height 5
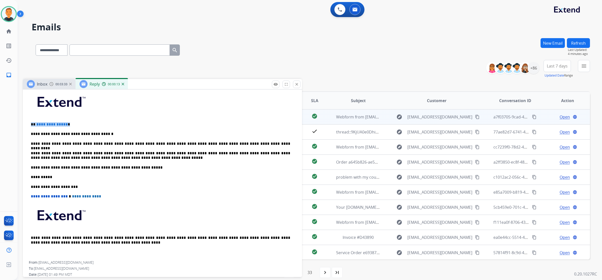
drag, startPoint x: 58, startPoint y: 123, endPoint x: 32, endPoint y: 123, distance: 26.3
click at [32, 123] on p "**********" at bounding box center [160, 124] width 259 height 5
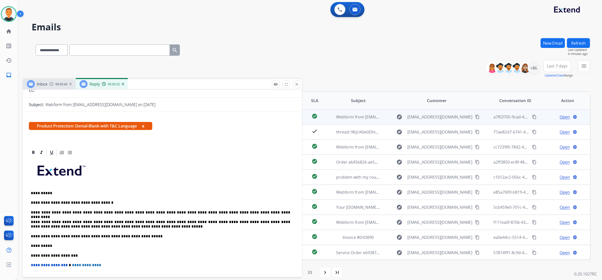
scroll to position [0, 0]
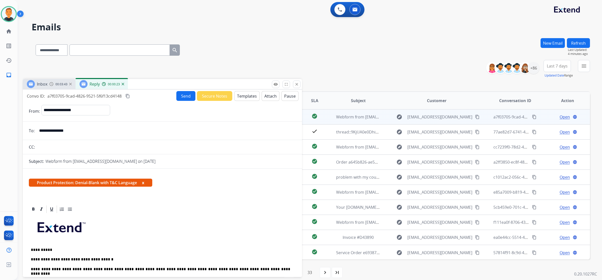
click at [263, 95] on button "Attach" at bounding box center [271, 96] width 18 height 10
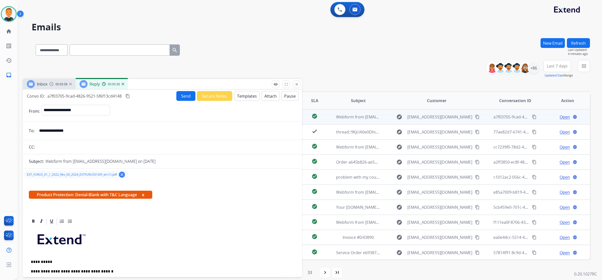
click at [178, 95] on button "Send" at bounding box center [185, 96] width 19 height 10
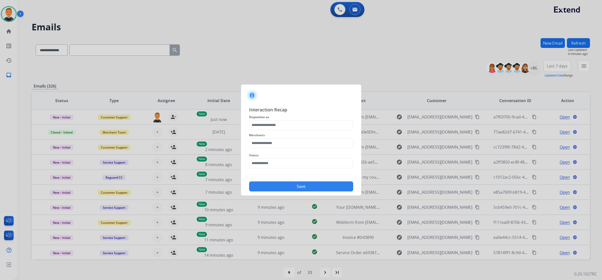
drag, startPoint x: 347, startPoint y: 94, endPoint x: 369, endPoint y: 67, distance: 35.3
click at [347, 93] on div at bounding box center [301, 94] width 120 height 18
click at [283, 142] on input "text" at bounding box center [301, 143] width 104 height 10
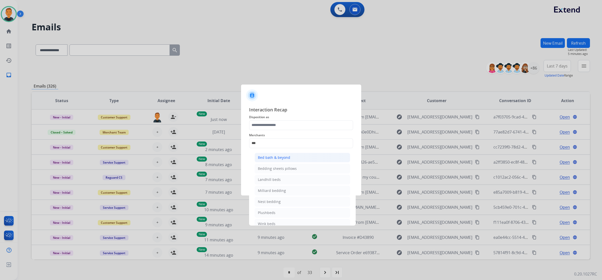
click at [282, 156] on div "Bed bath & beyond" at bounding box center [274, 157] width 32 height 5
type input "**********"
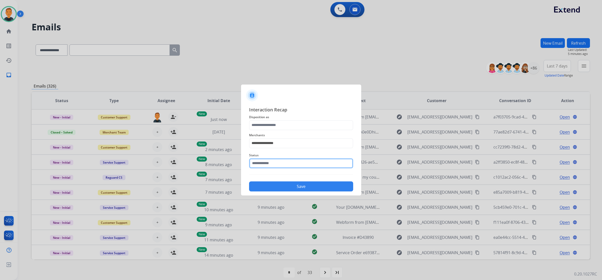
click at [280, 162] on input "text" at bounding box center [301, 163] width 104 height 10
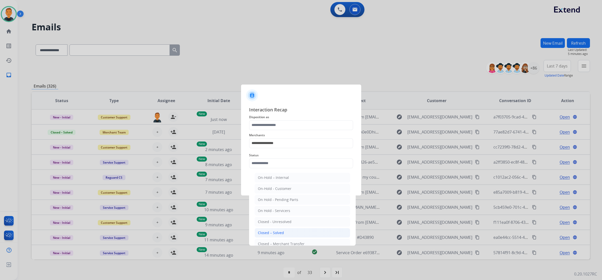
click at [283, 230] on li "Closed – Solved" at bounding box center [303, 233] width 96 height 10
type input "**********"
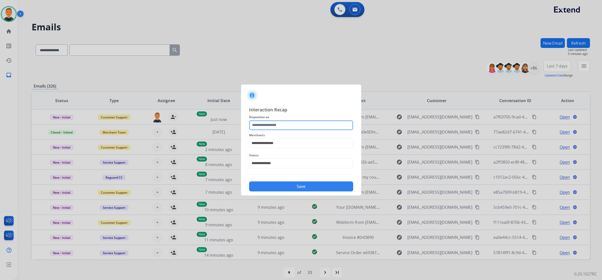
click at [291, 127] on input "text" at bounding box center [301, 125] width 104 height 10
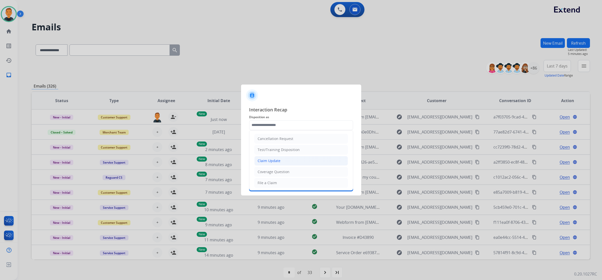
click at [286, 161] on li "Claim Update" at bounding box center [301, 161] width 94 height 10
type input "**********"
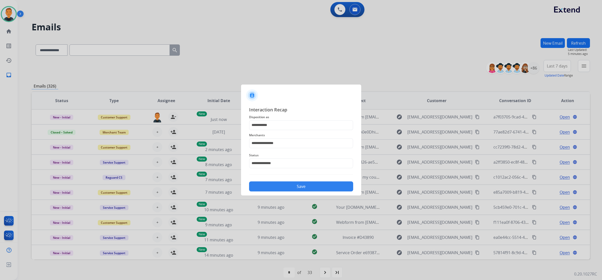
click at [307, 186] on button "Save" at bounding box center [301, 186] width 104 height 10
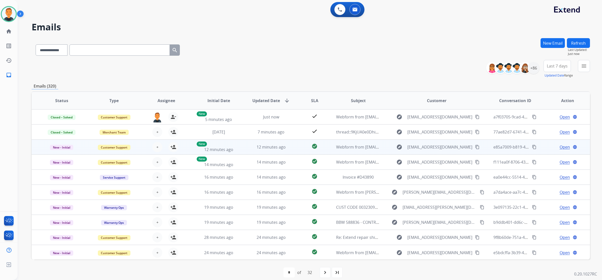
click at [561, 146] on span "Open" at bounding box center [565, 147] width 10 height 6
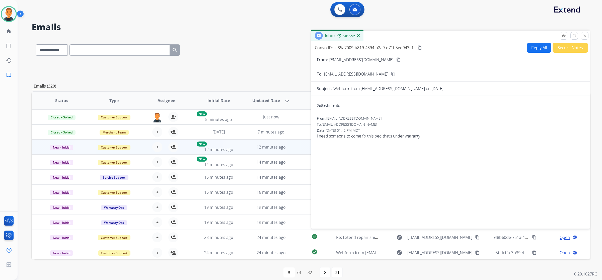
click at [397, 58] on mat-icon "content_copy" at bounding box center [399, 59] width 5 height 5
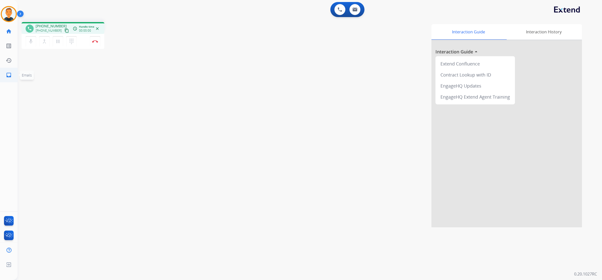
click at [8, 71] on link "inbox Emails" at bounding box center [9, 75] width 14 height 14
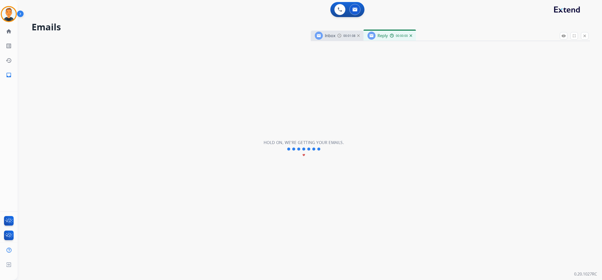
select select "**********"
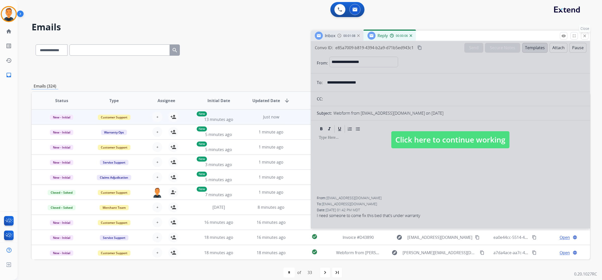
click at [586, 35] on mat-icon "close" at bounding box center [585, 36] width 5 height 5
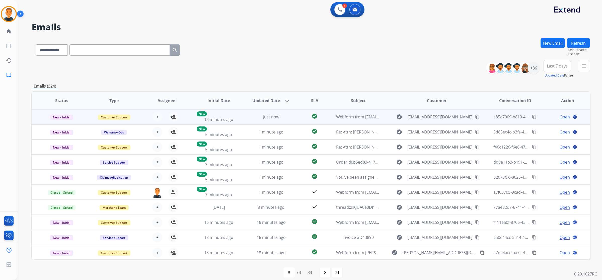
click at [561, 118] on span "Open" at bounding box center [565, 117] width 10 height 6
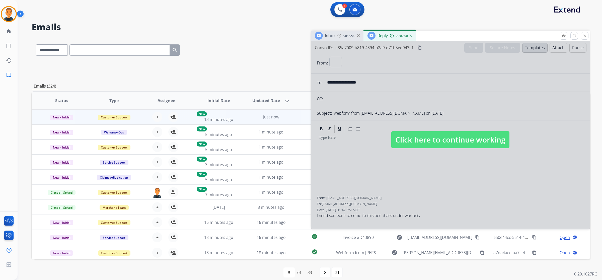
select select "**********"
click at [584, 35] on mat-icon "close" at bounding box center [585, 36] width 5 height 5
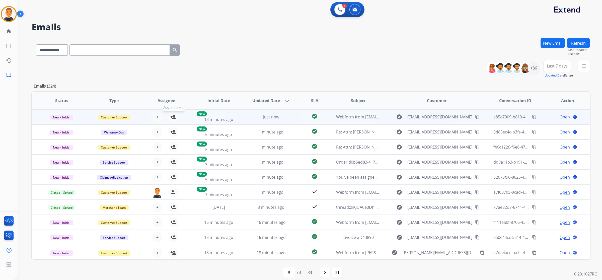
click at [173, 117] on mat-icon "person_add" at bounding box center [173, 117] width 6 height 6
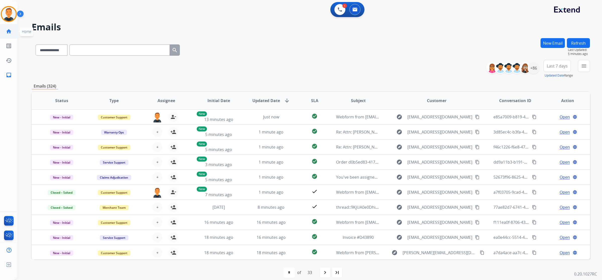
click at [10, 31] on mat-icon "home" at bounding box center [9, 31] width 6 height 6
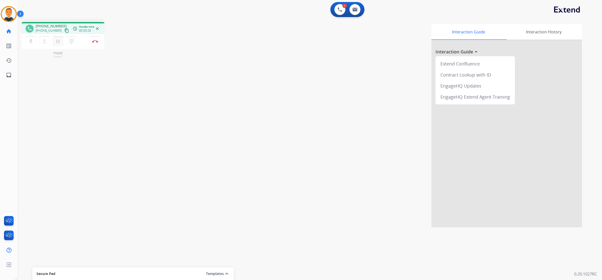
click at [57, 40] on mat-icon "pause" at bounding box center [58, 41] width 6 height 6
click at [57, 40] on mat-icon "play_arrow" at bounding box center [58, 41] width 6 height 6
click at [58, 40] on mat-icon "pause" at bounding box center [58, 41] width 6 height 6
click at [71, 41] on mat-icon "dialpad" at bounding box center [72, 41] width 6 height 6
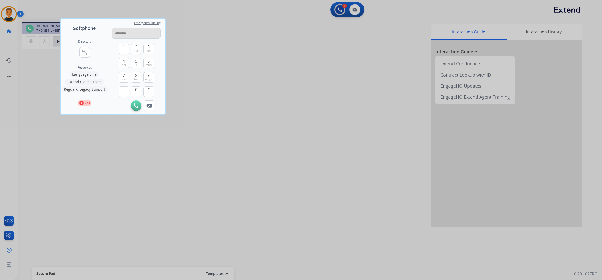
type input "**********"
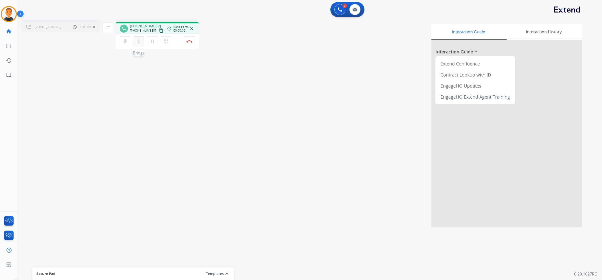
click at [141, 41] on mat-icon "merge_type" at bounding box center [139, 41] width 6 height 6
click at [113, 28] on mat-icon "close_fullscreen" at bounding box center [113, 27] width 6 height 6
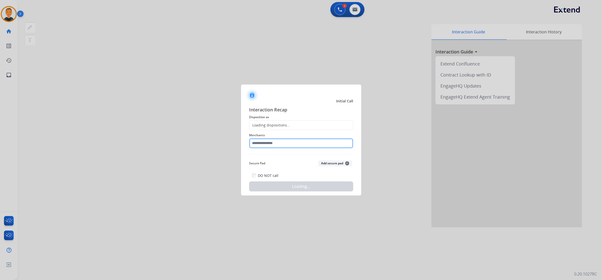
click at [282, 142] on input "text" at bounding box center [301, 143] width 104 height 10
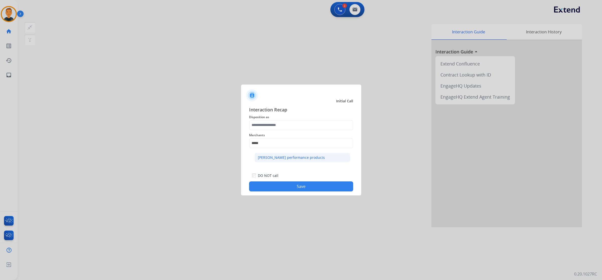
click at [282, 155] on li "Holley performance products" at bounding box center [303, 158] width 96 height 10
type input "**********"
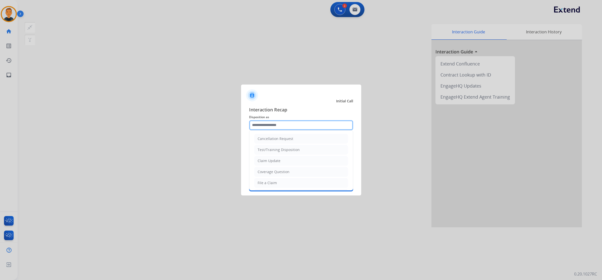
click at [280, 125] on input "text" at bounding box center [301, 125] width 104 height 10
click at [275, 181] on div "File a Claim" at bounding box center [267, 182] width 19 height 5
type input "**********"
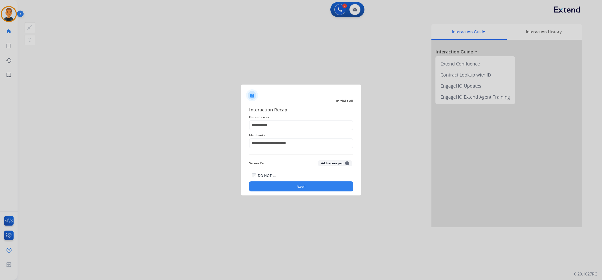
click at [315, 183] on button "Save" at bounding box center [301, 186] width 104 height 10
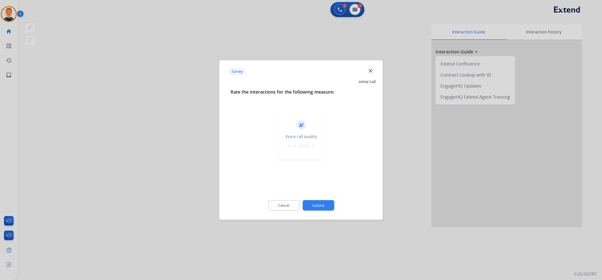
click at [311, 145] on mat-icon "star" at bounding box center [313, 146] width 6 height 6
click at [331, 207] on button "Submit" at bounding box center [319, 205] width 32 height 11
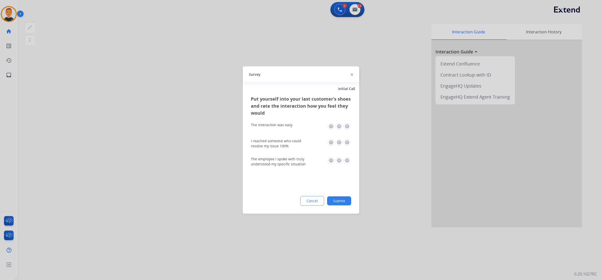
click at [348, 125] on img at bounding box center [347, 126] width 8 height 8
click at [348, 142] on img at bounding box center [347, 143] width 8 height 8
click at [348, 160] on img at bounding box center [347, 161] width 8 height 8
click at [349, 201] on button "Submit" at bounding box center [339, 200] width 24 height 9
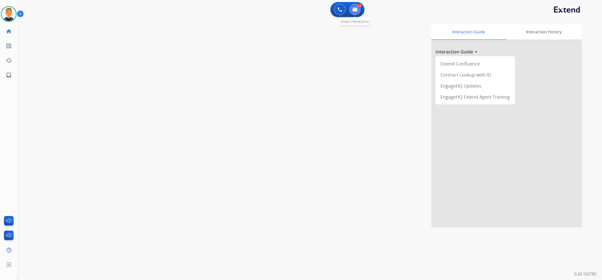
click at [358, 8] on button at bounding box center [355, 9] width 11 height 11
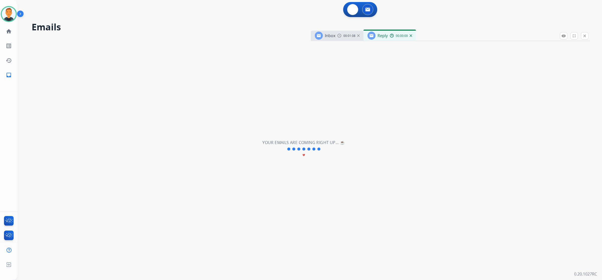
select select "**********"
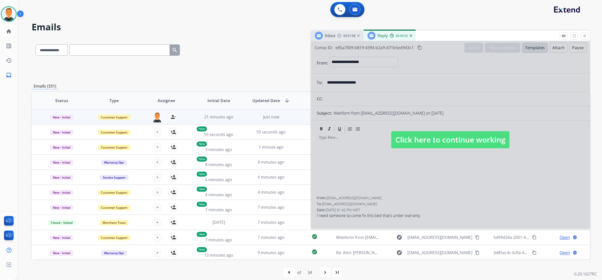
click at [465, 155] on div at bounding box center [450, 134] width 279 height 187
select select
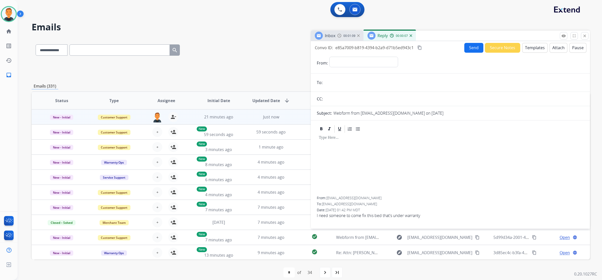
click at [411, 34] on img at bounding box center [411, 35] width 3 height 3
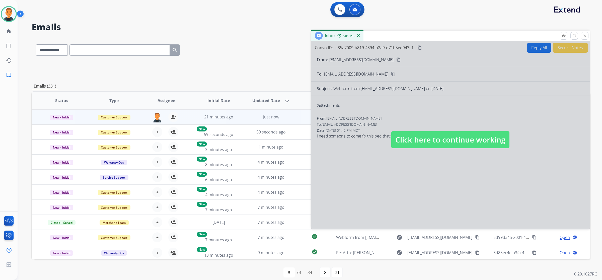
click at [466, 77] on div at bounding box center [450, 134] width 279 height 187
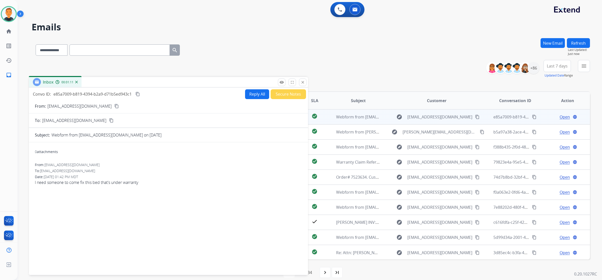
drag, startPoint x: 456, startPoint y: 36, endPoint x: 174, endPoint y: 82, distance: 285.9
click at [174, 82] on div "Inbox 00:01:11" at bounding box center [168, 82] width 279 height 11
click at [267, 24] on h2 "Emails" at bounding box center [311, 27] width 559 height 10
click at [137, 94] on mat-icon "content_copy" at bounding box center [138, 94] width 5 height 5
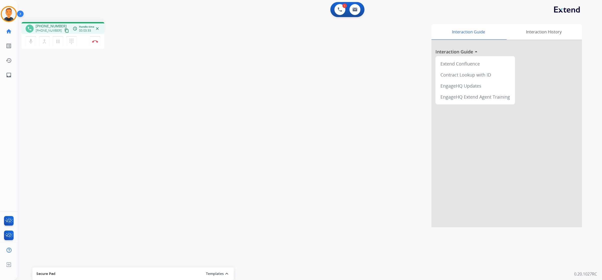
click at [242, 23] on div "Interaction Guide Interaction History Interaction Guide arrow_drop_up Extend Co…" at bounding box center [384, 124] width 414 height 205
click at [95, 40] on img at bounding box center [95, 41] width 6 height 3
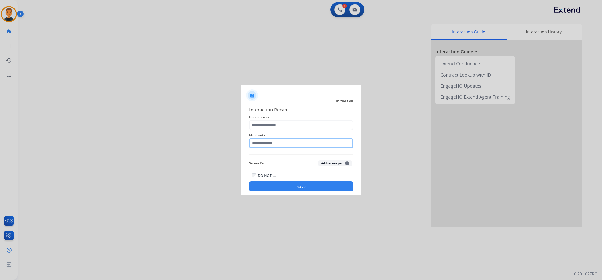
click at [290, 146] on input "text" at bounding box center [301, 143] width 104 height 10
click at [284, 156] on li "Carparts.com" at bounding box center [303, 158] width 96 height 10
type input "**********"
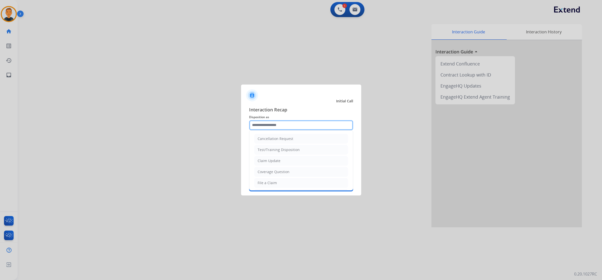
click at [289, 125] on input "text" at bounding box center [301, 125] width 104 height 10
click at [277, 161] on div "Claim Update" at bounding box center [269, 160] width 23 height 5
type input "**********"
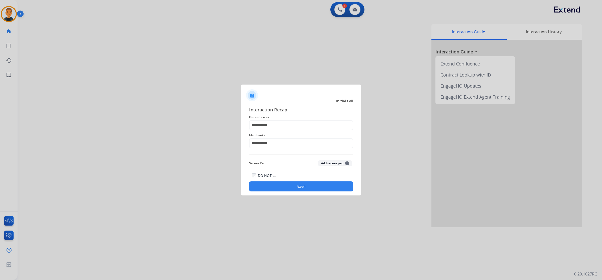
click at [309, 183] on button "Save" at bounding box center [301, 186] width 104 height 10
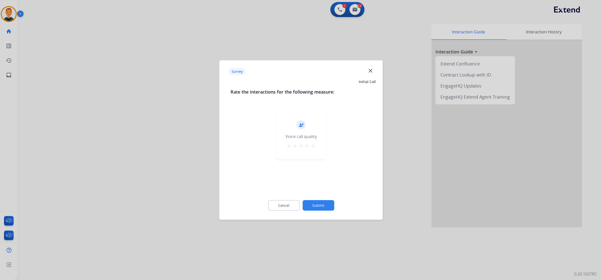
click at [315, 145] on mat-icon "star" at bounding box center [313, 146] width 6 height 6
click at [326, 205] on button "Submit" at bounding box center [319, 205] width 32 height 11
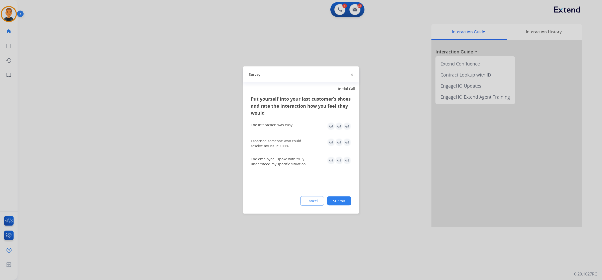
click at [348, 125] on img at bounding box center [347, 126] width 8 height 8
click at [347, 144] on img at bounding box center [347, 143] width 8 height 8
click at [348, 161] on img at bounding box center [347, 161] width 8 height 8
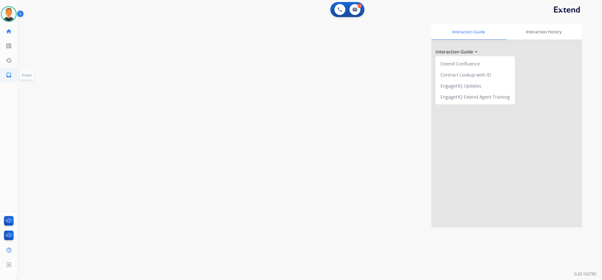
click at [9, 72] on mat-icon "inbox" at bounding box center [9, 75] width 6 height 6
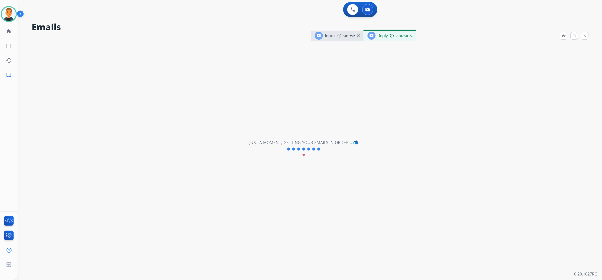
select select "**********"
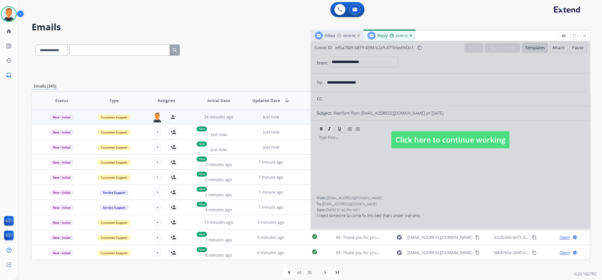
click at [471, 112] on div at bounding box center [450, 134] width 279 height 187
select select
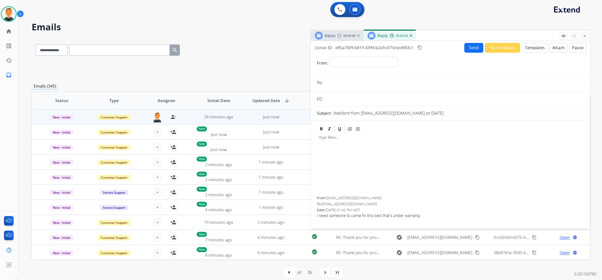
click at [412, 36] on img at bounding box center [411, 35] width 3 height 3
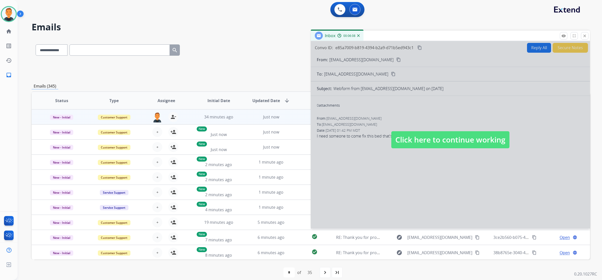
click at [522, 184] on div at bounding box center [450, 134] width 279 height 187
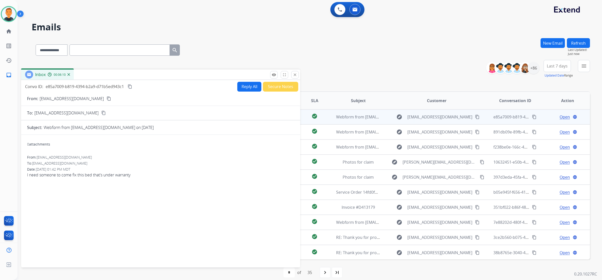
drag, startPoint x: 485, startPoint y: 34, endPoint x: 196, endPoint y: 73, distance: 292.0
click at [196, 73] on div "Inbox 00:06:10" at bounding box center [160, 75] width 279 height 11
click at [241, 87] on button "Reply All" at bounding box center [250, 87] width 24 height 10
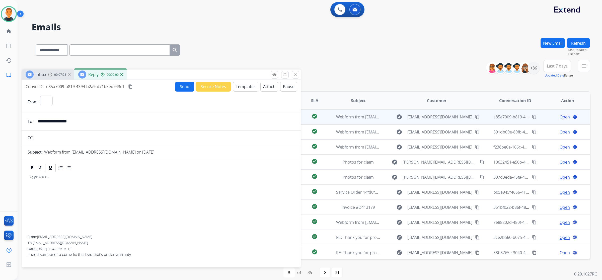
select select "**********"
click at [246, 84] on button "Templates" at bounding box center [245, 87] width 25 height 10
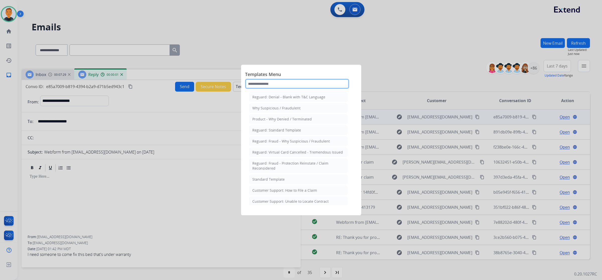
click at [270, 81] on input "text" at bounding box center [297, 84] width 104 height 10
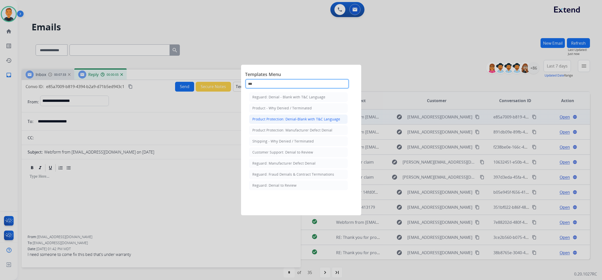
type input "***"
click at [289, 120] on div "Product Protection: Denial-Blank with T&C Language" at bounding box center [296, 119] width 88 height 5
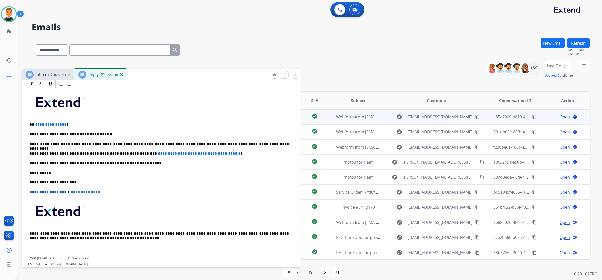
scroll to position [125, 0]
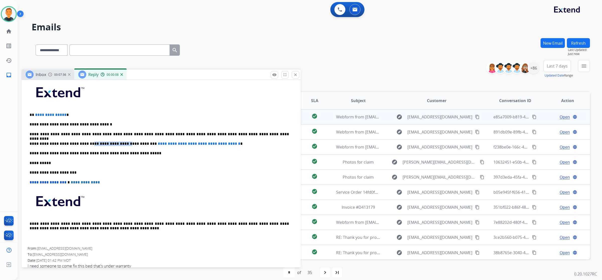
drag, startPoint x: 114, startPoint y: 140, endPoint x: 82, endPoint y: 144, distance: 32.6
click at [82, 144] on div "**********" at bounding box center [161, 163] width 267 height 168
drag, startPoint x: 238, startPoint y: 145, endPoint x: 135, endPoint y: 142, distance: 103.9
click at [135, 142] on p "**********" at bounding box center [159, 144] width 259 height 5
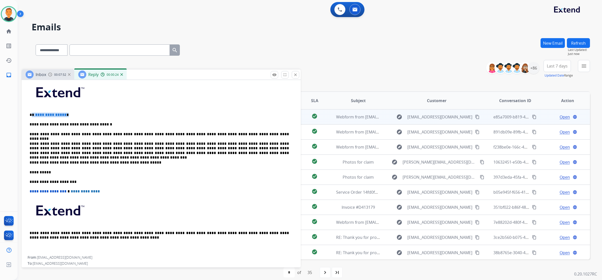
drag, startPoint x: 69, startPoint y: 114, endPoint x: 32, endPoint y: 113, distance: 36.9
click at [32, 113] on p "**********" at bounding box center [159, 115] width 259 height 5
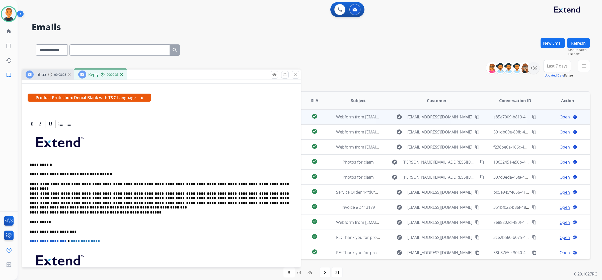
scroll to position [0, 0]
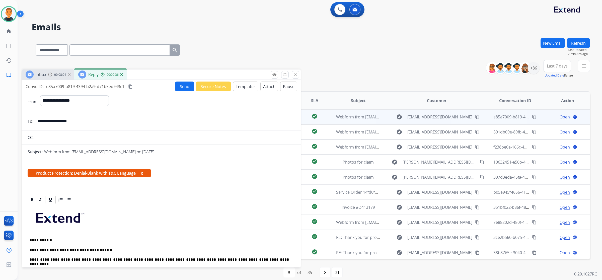
click at [263, 85] on button "Attach" at bounding box center [269, 87] width 18 height 10
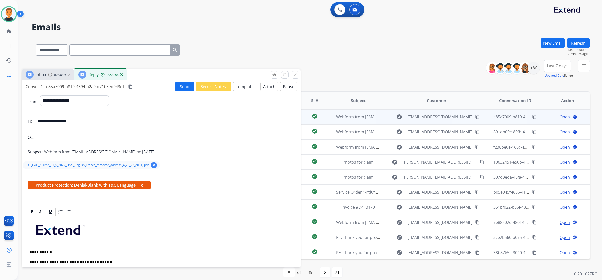
click at [179, 85] on button "Send" at bounding box center [184, 87] width 19 height 10
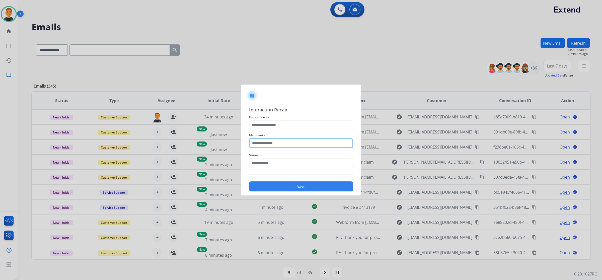
drag, startPoint x: 302, startPoint y: 144, endPoint x: 514, endPoint y: 140, distance: 212.1
click at [302, 144] on input "text" at bounding box center [301, 143] width 104 height 10
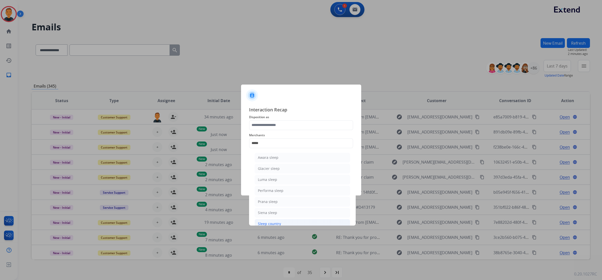
click at [306, 222] on li "Sleep country" at bounding box center [303, 224] width 96 height 10
type input "**********"
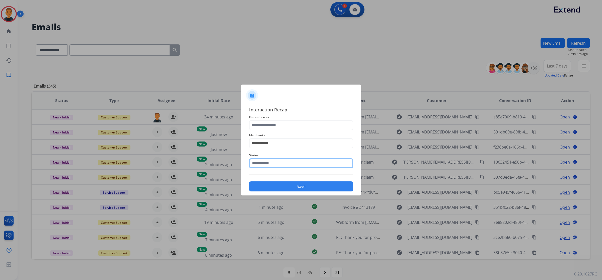
click at [292, 164] on input "text" at bounding box center [301, 163] width 104 height 10
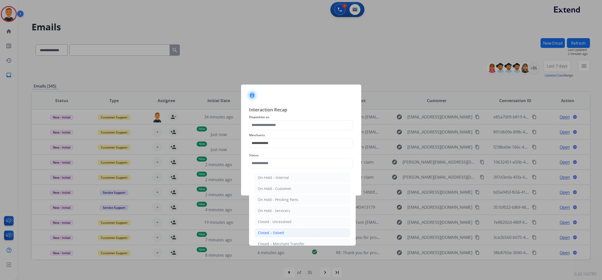
drag, startPoint x: 284, startPoint y: 231, endPoint x: 283, endPoint y: 168, distance: 63.7
click at [284, 231] on li "Closed – Solved" at bounding box center [303, 233] width 96 height 10
type input "**********"
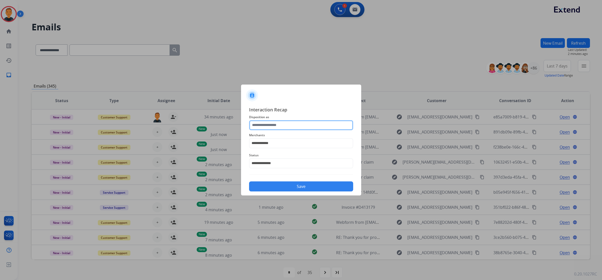
click at [276, 127] on input "text" at bounding box center [301, 125] width 104 height 10
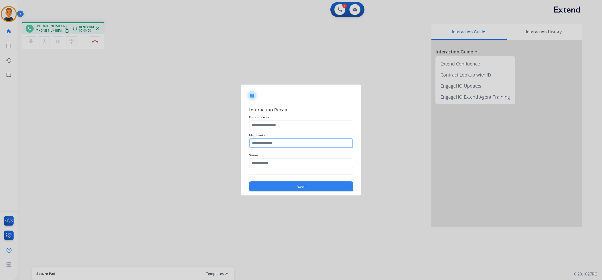
click at [280, 143] on input "text" at bounding box center [301, 143] width 104 height 10
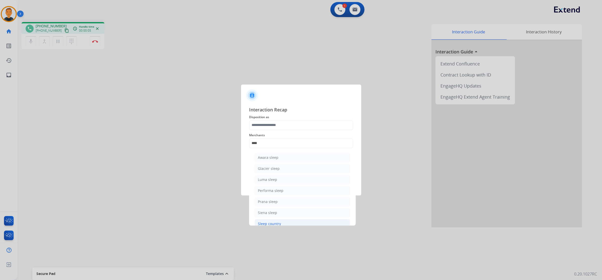
click at [270, 221] on li "Sleep country" at bounding box center [303, 224] width 96 height 10
type input "**********"
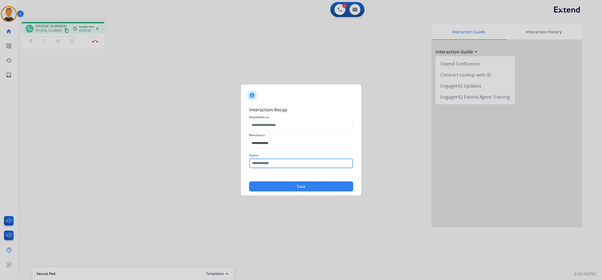
click at [275, 161] on input "text" at bounding box center [301, 163] width 104 height 10
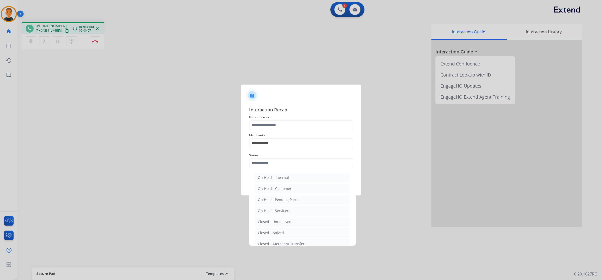
drag, startPoint x: 280, startPoint y: 233, endPoint x: 284, endPoint y: 150, distance: 83.2
click at [280, 231] on div "Closed – Solved" at bounding box center [271, 232] width 26 height 5
type input "**********"
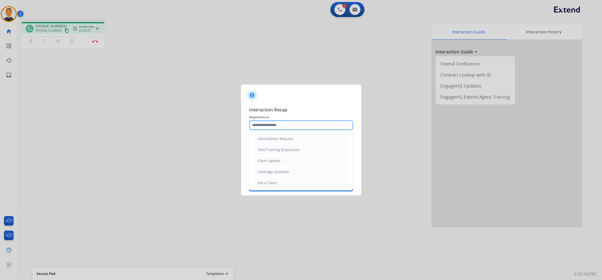
click at [282, 122] on input "text" at bounding box center [301, 125] width 104 height 10
click at [279, 161] on div "Claim Update" at bounding box center [269, 160] width 23 height 5
type input "**********"
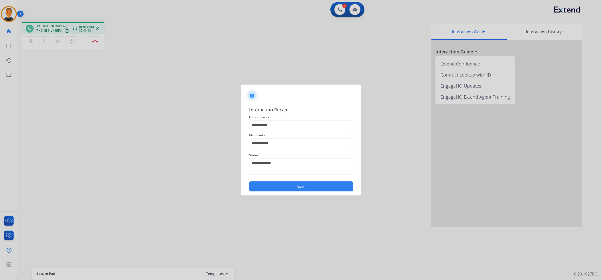
click at [306, 184] on button "Save" at bounding box center [301, 186] width 104 height 10
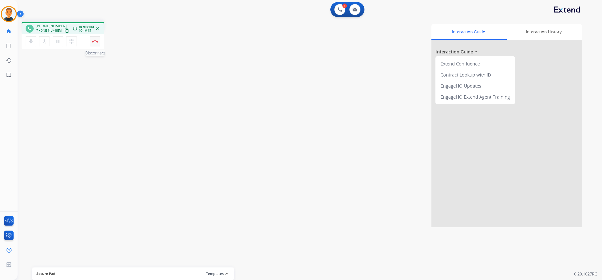
click at [95, 40] on img at bounding box center [95, 41] width 6 height 3
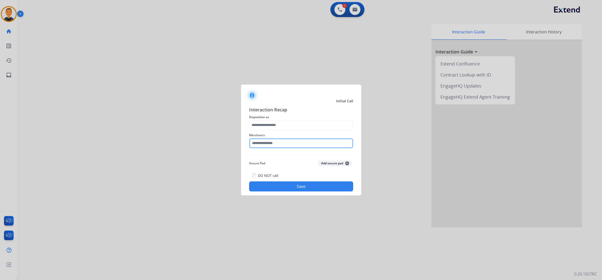
click at [299, 142] on input "text" at bounding box center [301, 143] width 104 height 10
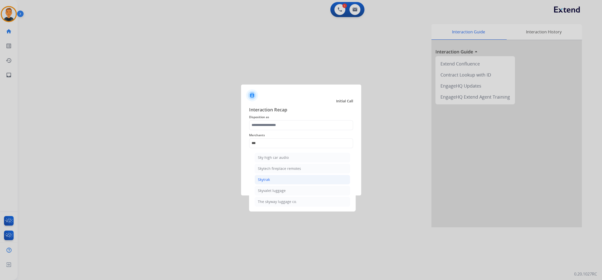
click at [275, 178] on li "Skytrak" at bounding box center [303, 180] width 96 height 10
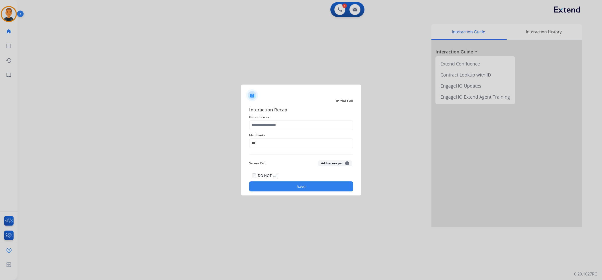
type input "*******"
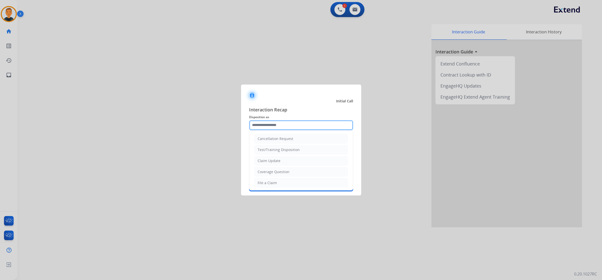
click at [274, 123] on input "text" at bounding box center [301, 125] width 104 height 10
click at [274, 161] on div "Claim Update" at bounding box center [269, 160] width 23 height 5
type input "**********"
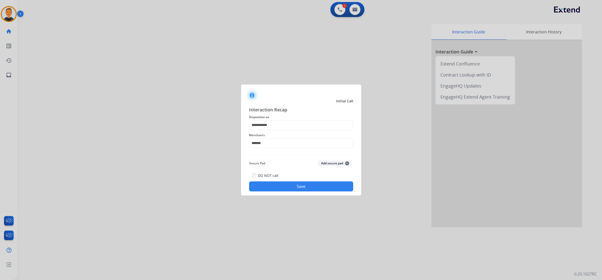
click at [312, 187] on button "Save" at bounding box center [301, 186] width 104 height 10
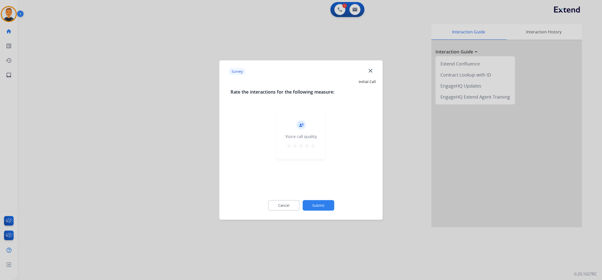
click at [312, 146] on mat-icon "star" at bounding box center [313, 146] width 6 height 6
click at [325, 204] on button "Submit" at bounding box center [319, 205] width 32 height 11
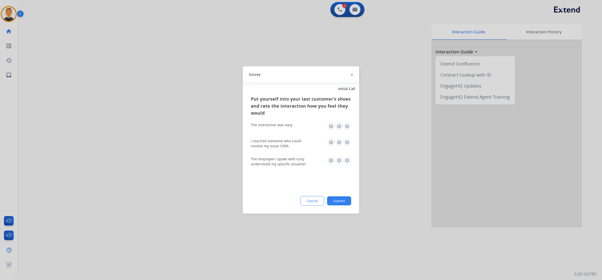
click at [347, 125] on img at bounding box center [347, 126] width 8 height 8
click at [347, 141] on img at bounding box center [347, 143] width 8 height 8
click at [348, 159] on img at bounding box center [347, 161] width 8 height 8
click at [348, 201] on button "Submit" at bounding box center [339, 200] width 24 height 9
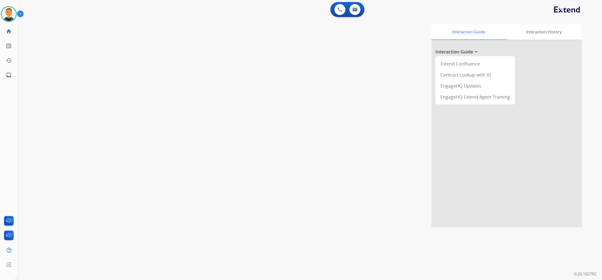
click at [415, 76] on div "Interaction Guide Interaction History Interaction Guide arrow_drop_up Extend Co…" at bounding box center [380, 125] width 406 height 203
click at [5, 74] on link "inbox Emails" at bounding box center [9, 75] width 14 height 14
select select "**********"
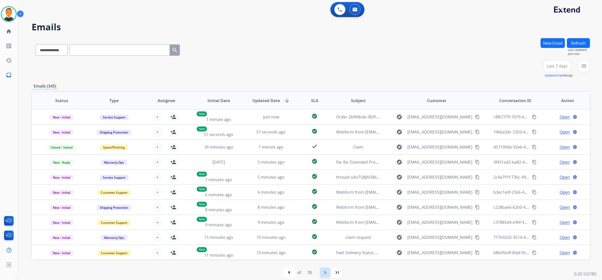
click at [326, 273] on mat-icon "navigate_next" at bounding box center [325, 273] width 6 height 6
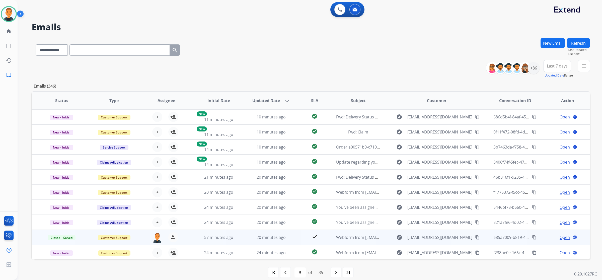
click at [561, 235] on span "Open" at bounding box center [565, 237] width 10 height 6
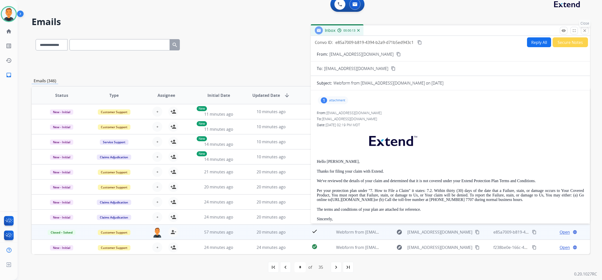
click at [584, 31] on mat-icon "close" at bounding box center [585, 30] width 5 height 5
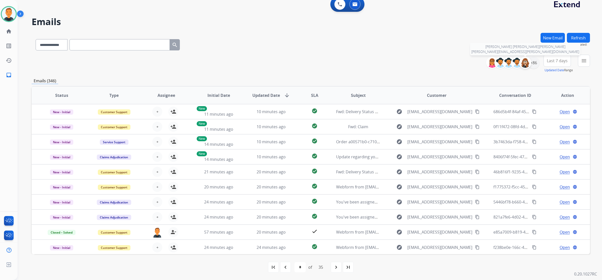
click at [530, 63] on div at bounding box center [525, 63] width 12 height 12
select select "*"
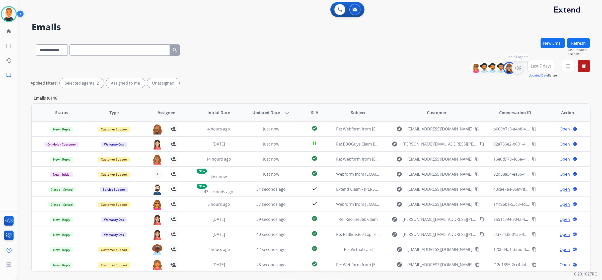
click at [519, 69] on div "+86" at bounding box center [518, 68] width 12 height 12
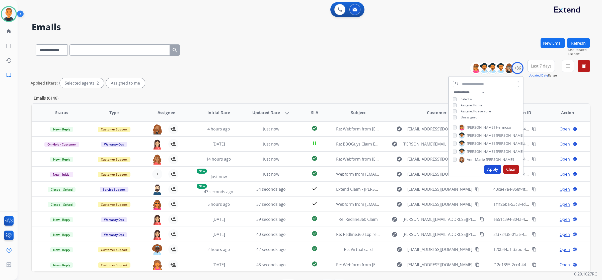
click at [492, 169] on button "Apply" at bounding box center [492, 169] width 17 height 9
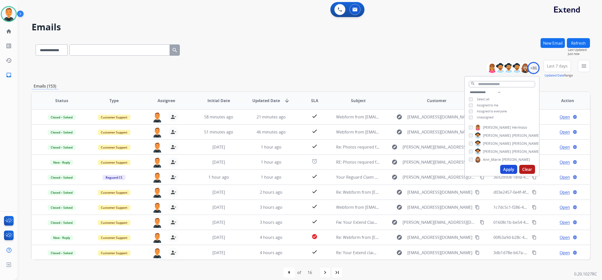
click at [559, 67] on span "Last 7 days" at bounding box center [557, 66] width 21 height 2
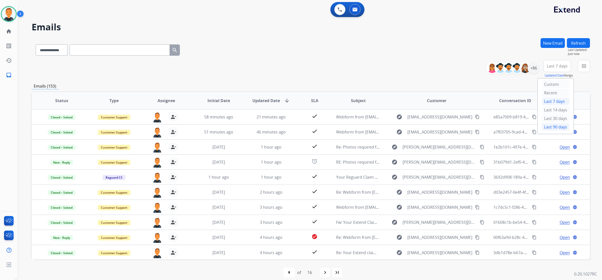
click at [552, 127] on div "Last 90 days" at bounding box center [556, 127] width 28 height 8
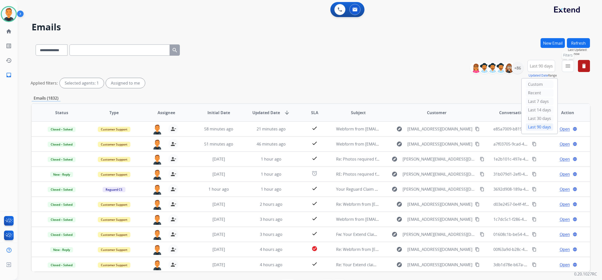
click at [568, 63] on mat-icon "menu" at bounding box center [568, 66] width 6 height 6
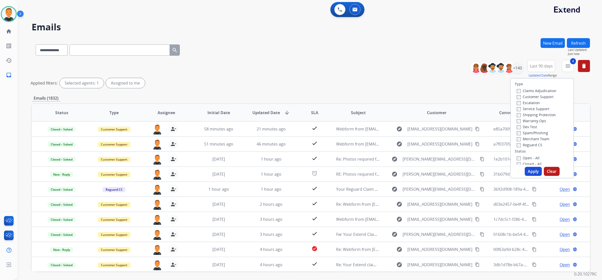
click at [535, 169] on button "Apply" at bounding box center [533, 171] width 17 height 9
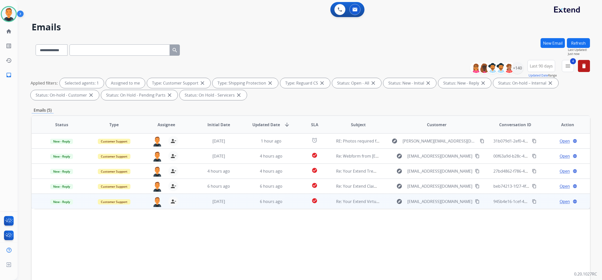
click at [561, 202] on span "Open" at bounding box center [565, 202] width 10 height 6
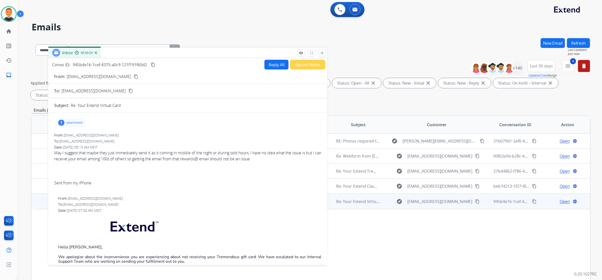
drag, startPoint x: 441, startPoint y: 38, endPoint x: 178, endPoint y: 55, distance: 263.3
click at [178, 55] on div "Inbox 00:00:03" at bounding box center [187, 53] width 279 height 11
click at [321, 52] on mat-icon "close" at bounding box center [322, 53] width 5 height 5
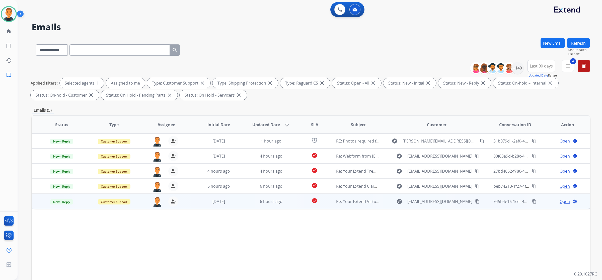
click at [563, 200] on span "Open" at bounding box center [565, 202] width 10 height 6
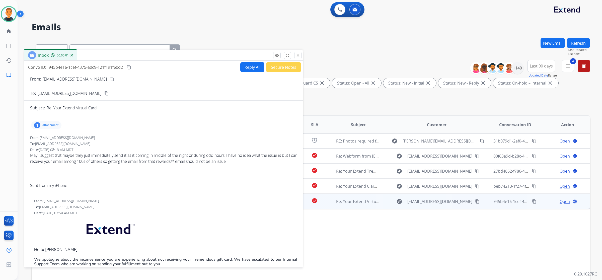
drag, startPoint x: 388, startPoint y: 38, endPoint x: 110, endPoint y: 57, distance: 278.5
click at [110, 57] on div "Inbox 00:00:01" at bounding box center [163, 55] width 279 height 11
click at [130, 68] on mat-icon "content_copy" at bounding box center [129, 67] width 5 height 5
drag, startPoint x: 83, startPoint y: 78, endPoint x: 86, endPoint y: 77, distance: 3.1
click at [110, 78] on mat-icon "content_copy" at bounding box center [112, 79] width 5 height 5
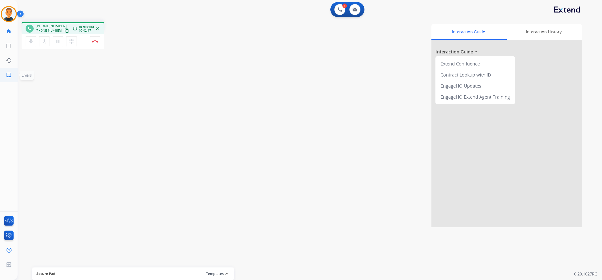
click at [8, 76] on mat-icon "inbox" at bounding box center [9, 75] width 6 height 6
select select "**********"
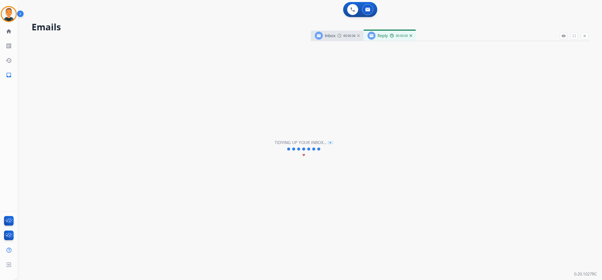
select select "**********"
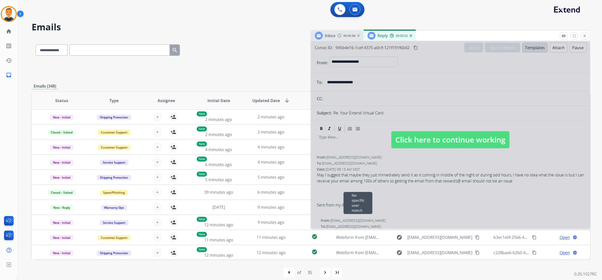
click at [412, 36] on img at bounding box center [411, 35] width 3 height 3
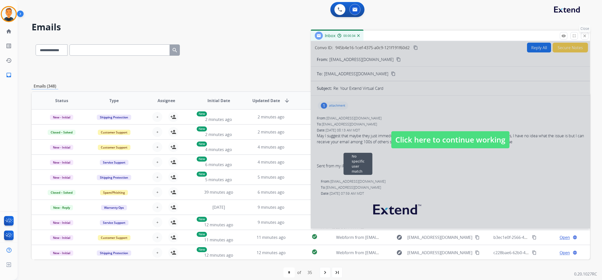
click at [585, 35] on mat-icon "close" at bounding box center [585, 36] width 5 height 5
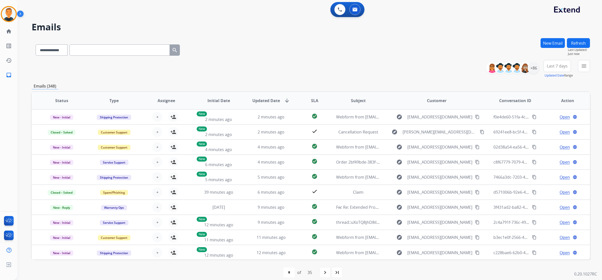
click at [90, 48] on input "text" at bounding box center [120, 49] width 100 height 11
paste input "**********"
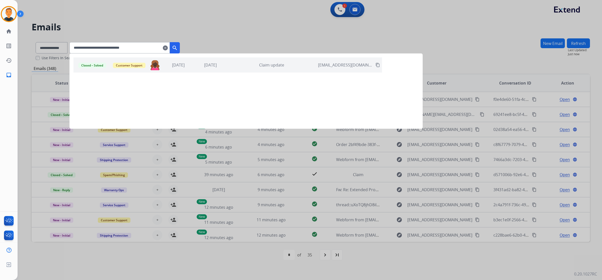
type input "**********"
click at [180, 44] on button "search" at bounding box center [175, 47] width 10 height 11
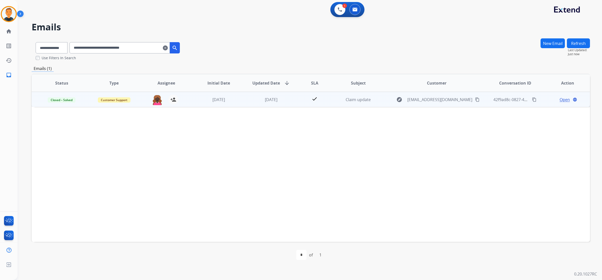
click at [562, 100] on span "Open" at bounding box center [565, 100] width 10 height 6
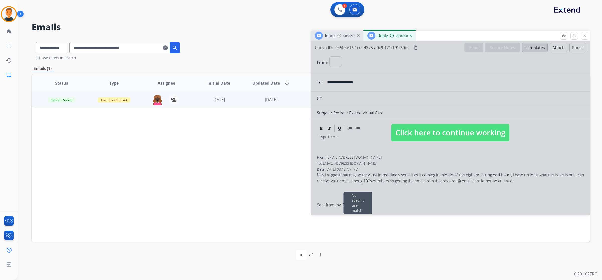
select select "**********"
click at [494, 100] on div at bounding box center [450, 127] width 279 height 173
select select
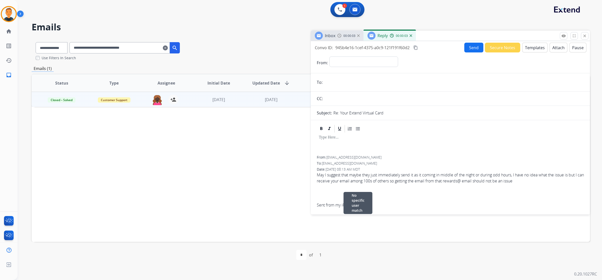
click at [410, 36] on img at bounding box center [411, 35] width 3 height 3
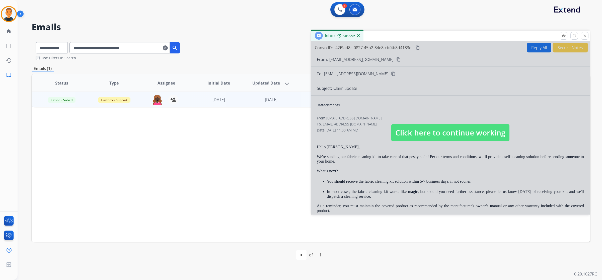
click at [452, 84] on div at bounding box center [450, 127] width 279 height 173
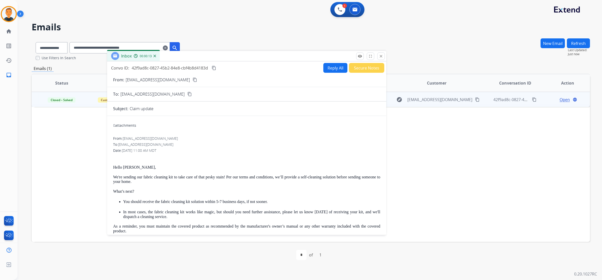
drag, startPoint x: 486, startPoint y: 37, endPoint x: 282, endPoint y: 57, distance: 204.8
click at [282, 57] on div "Inbox 00:00:13" at bounding box center [246, 56] width 279 height 11
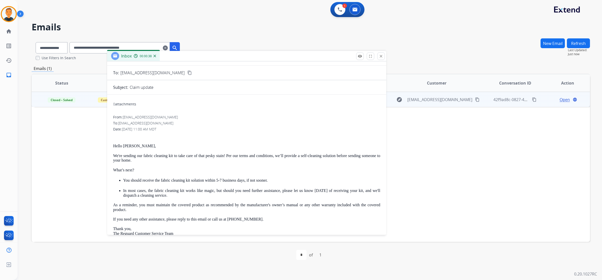
scroll to position [31, 0]
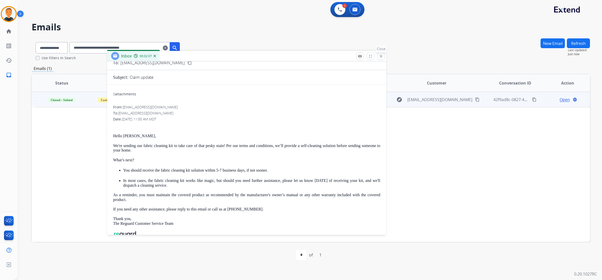
click at [382, 57] on mat-icon "close" at bounding box center [381, 56] width 5 height 5
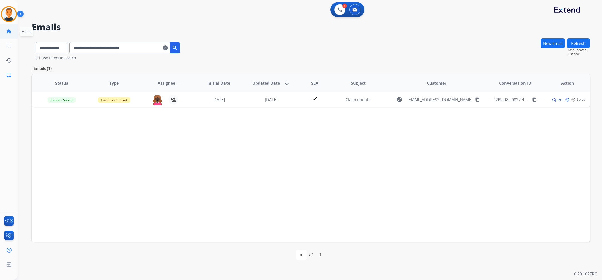
click at [7, 34] on mat-icon "home" at bounding box center [9, 31] width 6 height 6
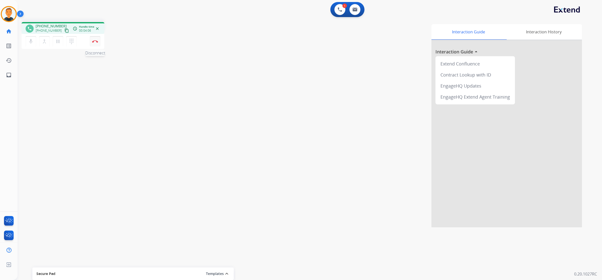
click at [94, 40] on img at bounding box center [95, 41] width 6 height 3
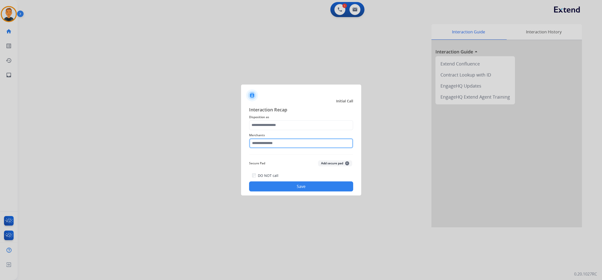
click at [293, 143] on input "text" at bounding box center [301, 143] width 104 height 10
click at [284, 157] on div "[PERSON_NAME]" at bounding box center [272, 157] width 28 height 5
type input "**********"
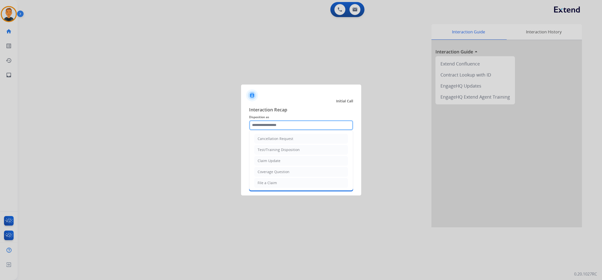
click at [276, 125] on input "text" at bounding box center [301, 125] width 104 height 10
drag, startPoint x: 272, startPoint y: 160, endPoint x: 279, endPoint y: 156, distance: 8.6
click at [272, 160] on div "Claim Update" at bounding box center [269, 160] width 23 height 5
type input "**********"
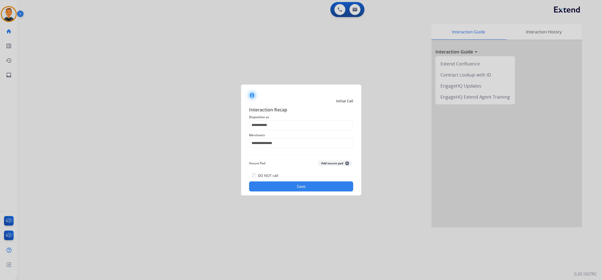
click at [318, 184] on button "Save" at bounding box center [301, 186] width 104 height 10
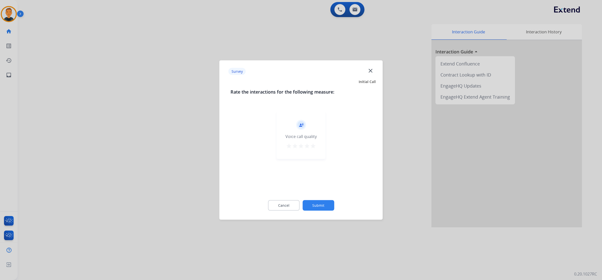
click at [314, 146] on mat-icon "star" at bounding box center [313, 146] width 6 height 6
click at [327, 206] on button "Submit" at bounding box center [319, 205] width 32 height 11
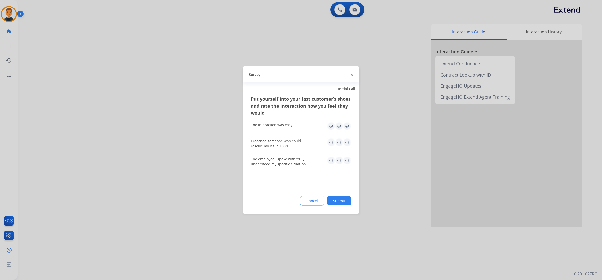
click at [347, 124] on img at bounding box center [347, 126] width 8 height 8
click at [347, 140] on img at bounding box center [347, 143] width 8 height 8
click at [348, 160] on img at bounding box center [347, 161] width 8 height 8
click at [341, 198] on button "Submit" at bounding box center [339, 200] width 24 height 9
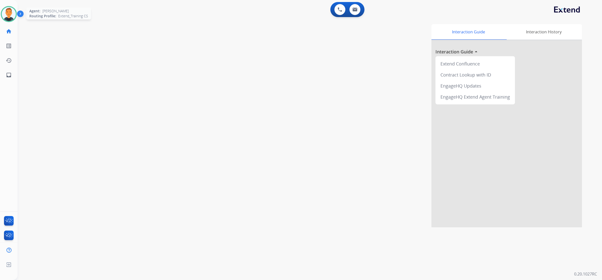
click at [10, 16] on img at bounding box center [9, 14] width 14 height 14
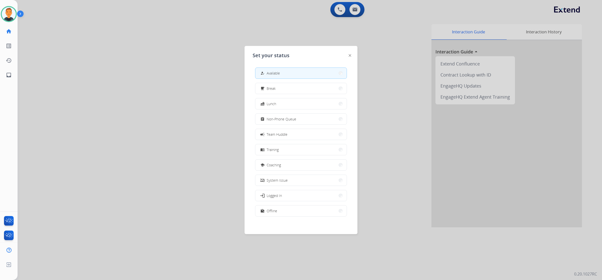
click at [117, 102] on div at bounding box center [301, 140] width 602 height 280
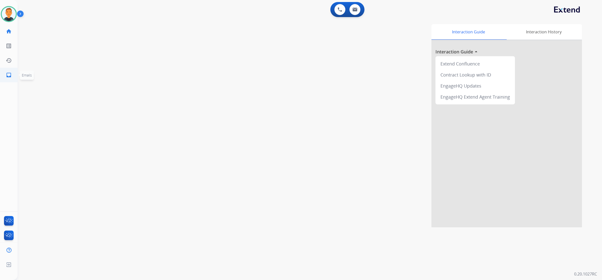
click at [9, 73] on mat-icon "inbox" at bounding box center [9, 75] width 6 height 6
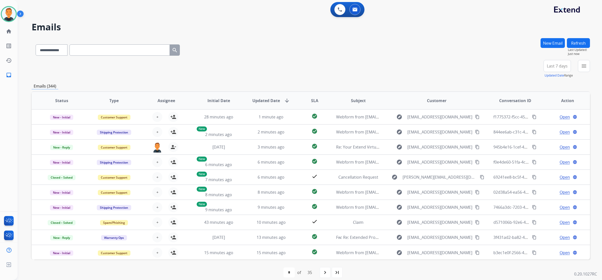
click at [175, 64] on div "**********" at bounding box center [311, 69] width 559 height 18
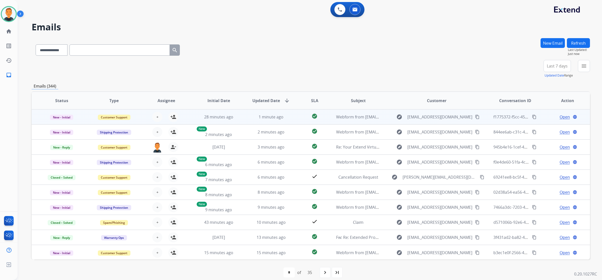
click at [560, 117] on span "Open" at bounding box center [565, 117] width 10 height 6
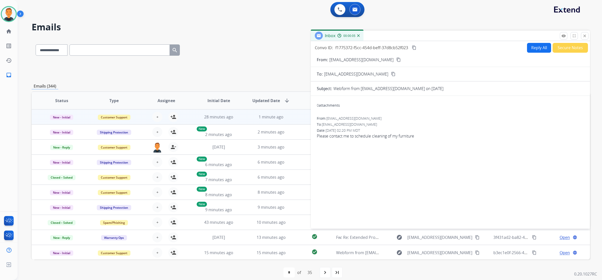
click at [397, 58] on mat-icon "content_copy" at bounding box center [399, 59] width 5 height 5
click at [586, 32] on div "Inbox 00:00:37" at bounding box center [450, 36] width 279 height 11
click at [585, 33] on button "close Close" at bounding box center [585, 36] width 8 height 8
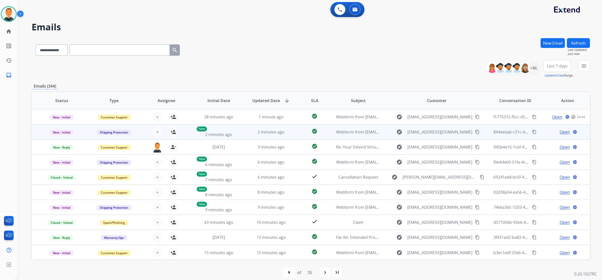
click at [565, 130] on span "Open" at bounding box center [565, 132] width 10 height 6
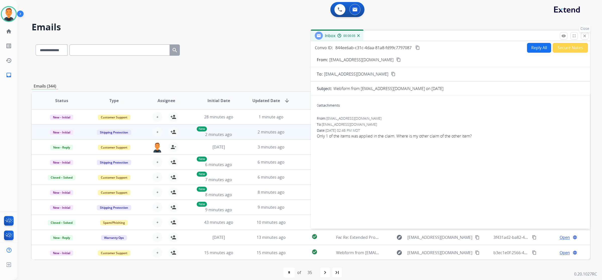
click at [586, 33] on button "close Close" at bounding box center [585, 36] width 8 height 8
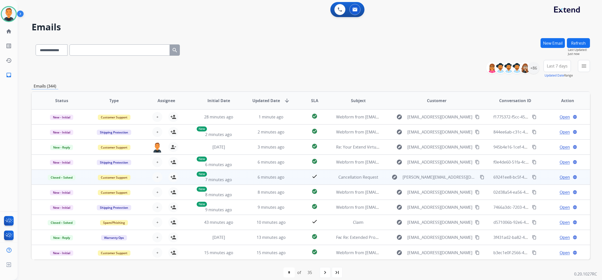
click at [564, 176] on span "Open" at bounding box center [565, 177] width 10 height 6
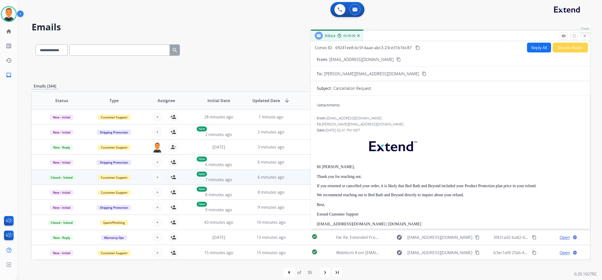
click at [582, 36] on button "close Close" at bounding box center [585, 36] width 8 height 8
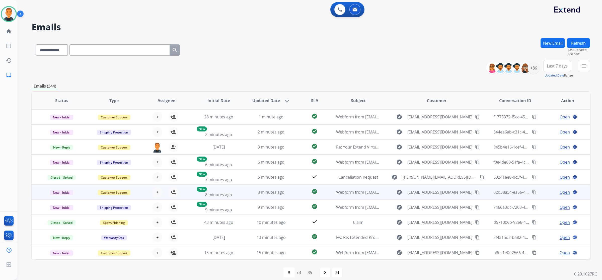
click at [565, 191] on span "Open" at bounding box center [565, 192] width 10 height 6
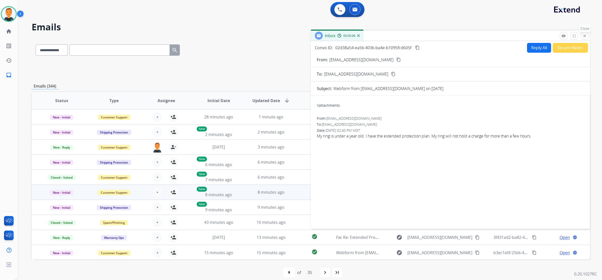
click at [583, 36] on mat-icon "close" at bounding box center [585, 36] width 5 height 5
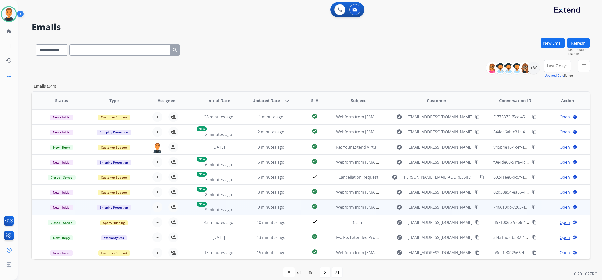
click at [564, 207] on span "Open" at bounding box center [565, 207] width 10 height 6
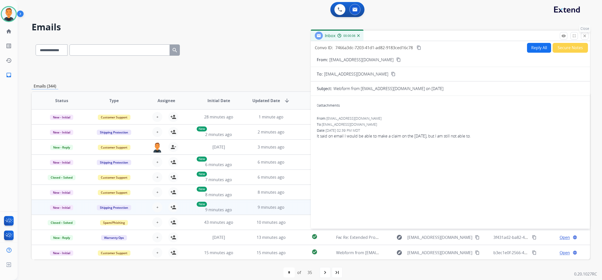
click at [586, 36] on mat-icon "close" at bounding box center [585, 36] width 5 height 5
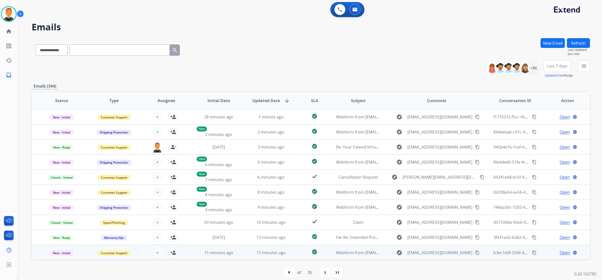
click at [565, 252] on span "Open" at bounding box center [565, 253] width 10 height 6
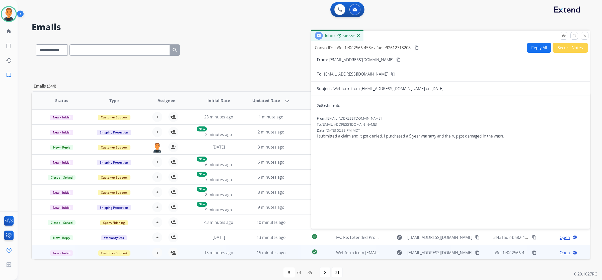
click at [397, 59] on mat-icon "content_copy" at bounding box center [399, 59] width 5 height 5
drag, startPoint x: 240, startPoint y: 42, endPoint x: 227, endPoint y: 41, distance: 12.6
click at [240, 42] on div "**********" at bounding box center [311, 49] width 559 height 22
click at [10, 10] on img at bounding box center [9, 14] width 14 height 14
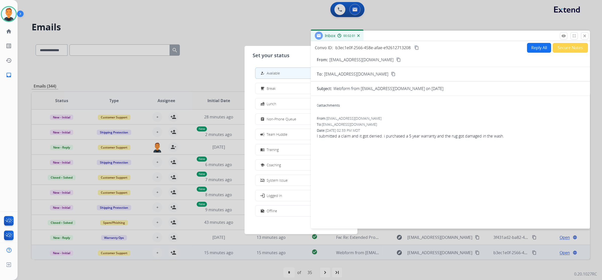
click at [160, 16] on div at bounding box center [301, 140] width 602 height 280
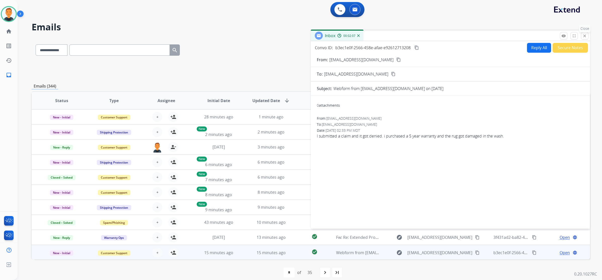
click at [585, 35] on mat-icon "close" at bounding box center [585, 36] width 5 height 5
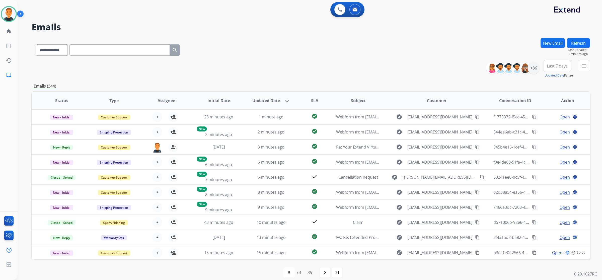
click at [583, 42] on button "Refresh" at bounding box center [578, 43] width 23 height 10
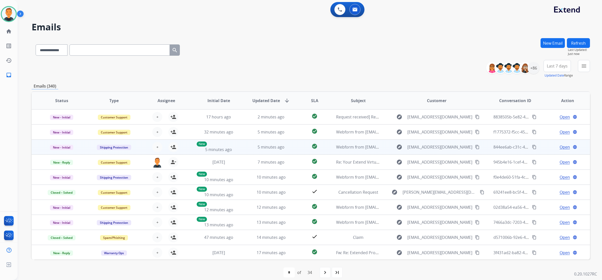
click at [560, 146] on span "Open" at bounding box center [565, 147] width 10 height 6
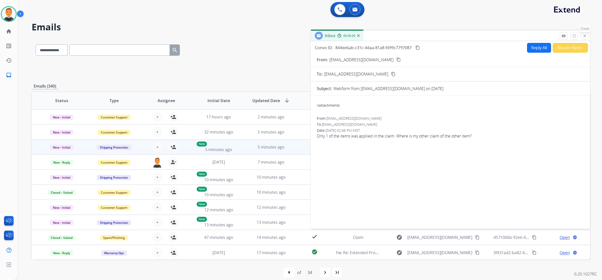
click at [584, 37] on mat-icon "close" at bounding box center [585, 36] width 5 height 5
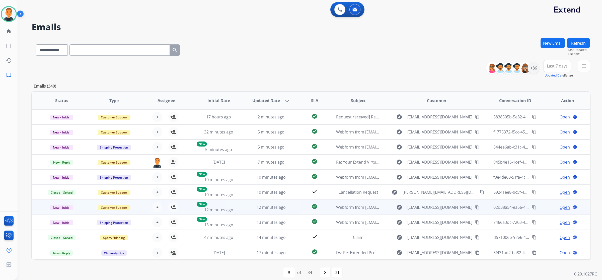
click at [563, 205] on span "Open" at bounding box center [565, 207] width 10 height 6
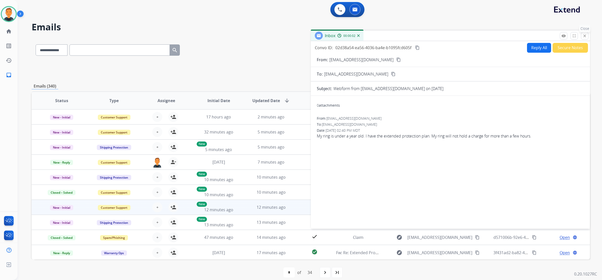
click at [586, 36] on mat-icon "close" at bounding box center [585, 36] width 5 height 5
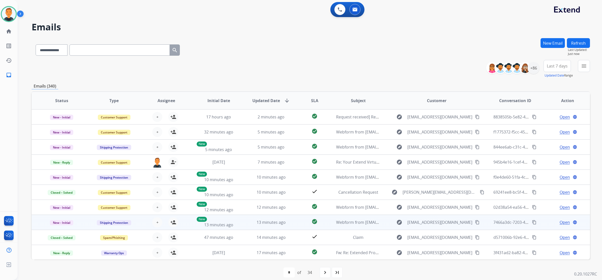
click at [562, 222] on span "Open" at bounding box center [565, 222] width 10 height 6
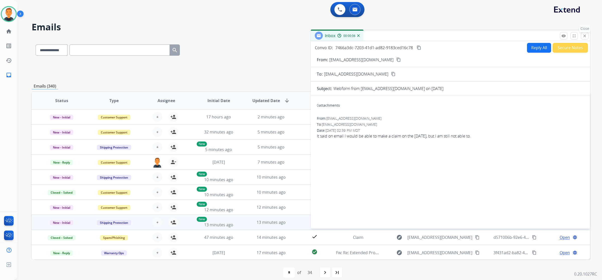
click at [587, 36] on mat-icon "close" at bounding box center [585, 36] width 5 height 5
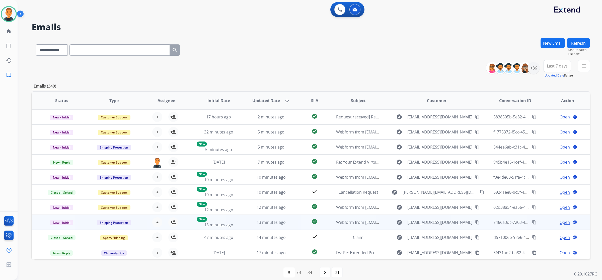
click at [475, 222] on mat-icon "content_copy" at bounding box center [477, 222] width 5 height 5
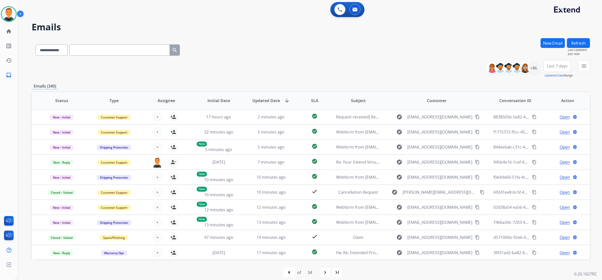
click at [583, 42] on button "Refresh" at bounding box center [578, 43] width 23 height 10
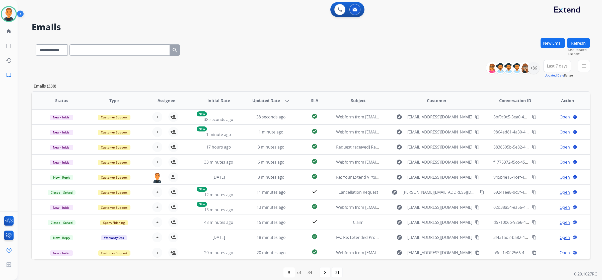
click at [422, 72] on div "**********" at bounding box center [311, 69] width 559 height 18
click at [581, 43] on button "Refresh" at bounding box center [578, 43] width 23 height 10
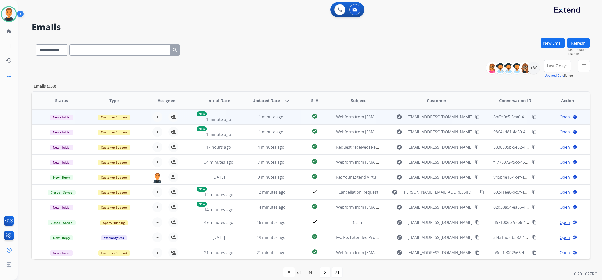
click at [560, 117] on span "Open" at bounding box center [565, 117] width 10 height 6
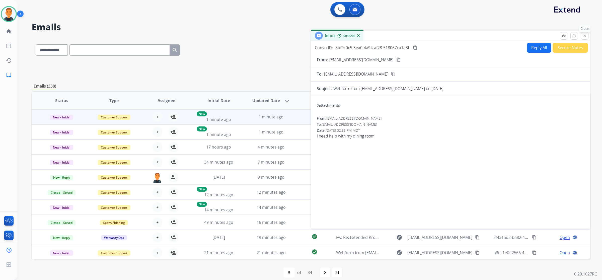
click at [585, 34] on mat-icon "close" at bounding box center [585, 36] width 5 height 5
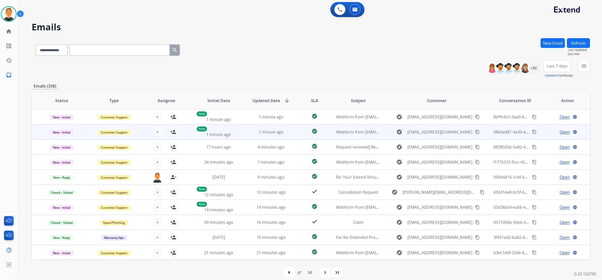
click at [564, 132] on span "Open" at bounding box center [565, 132] width 10 height 6
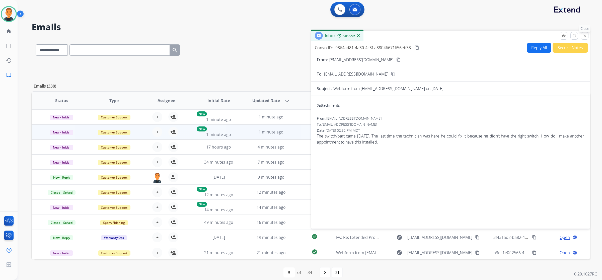
click at [585, 33] on button "close Close" at bounding box center [585, 36] width 8 height 8
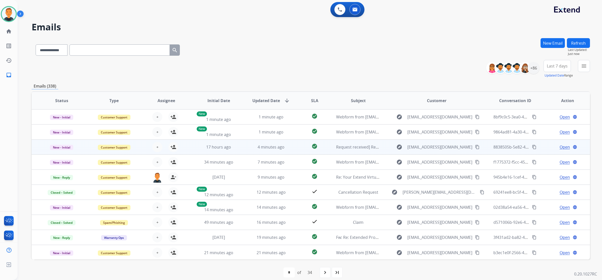
click at [561, 145] on span "Open" at bounding box center [565, 147] width 10 height 6
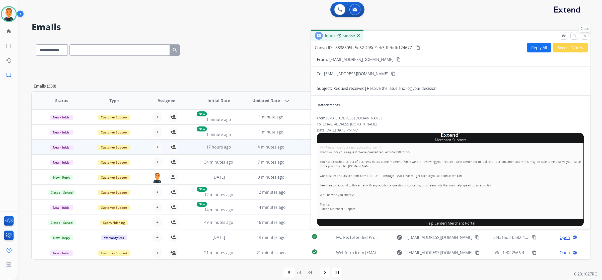
click at [585, 35] on mat-icon "close" at bounding box center [585, 36] width 5 height 5
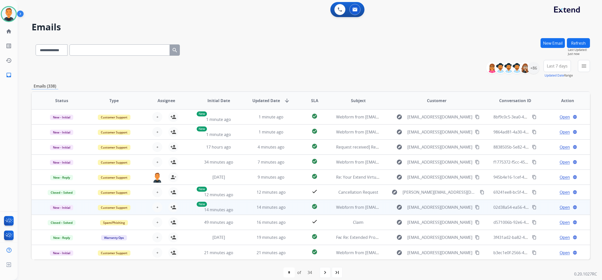
click at [562, 206] on span "Open" at bounding box center [565, 207] width 10 height 6
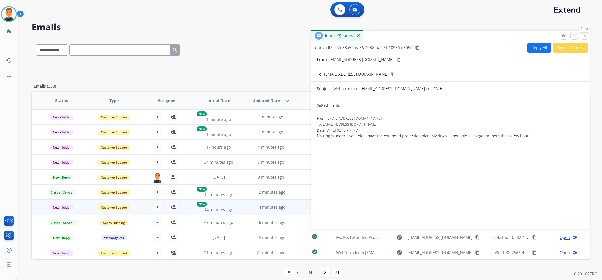
click at [586, 36] on mat-icon "close" at bounding box center [585, 36] width 5 height 5
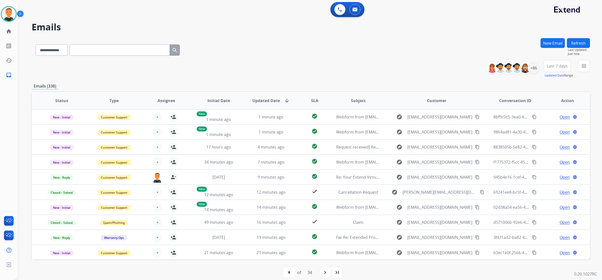
click at [579, 43] on button "Refresh" at bounding box center [578, 43] width 23 height 10
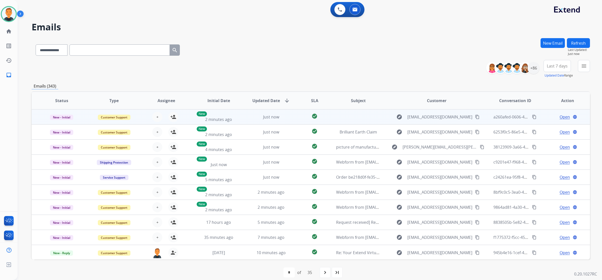
click at [563, 117] on span "Open" at bounding box center [565, 117] width 10 height 6
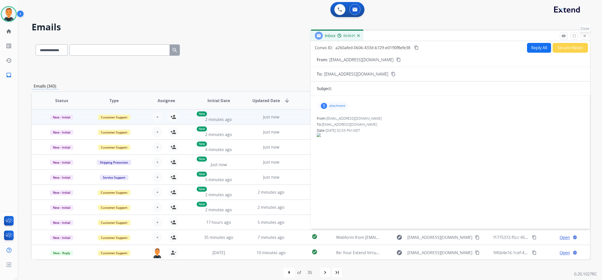
click at [584, 35] on mat-icon "close" at bounding box center [585, 36] width 5 height 5
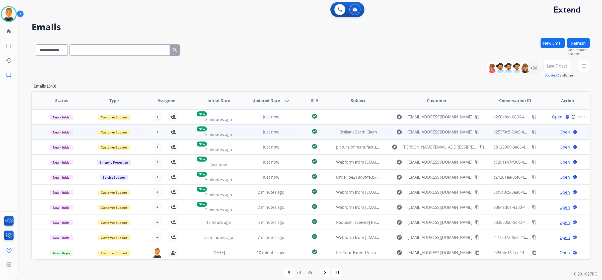
click at [565, 130] on span "Open" at bounding box center [565, 132] width 10 height 6
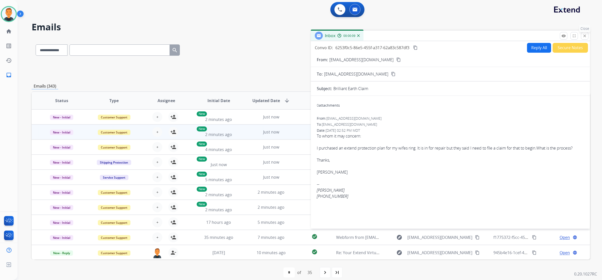
click at [587, 35] on button "close Close" at bounding box center [585, 36] width 8 height 8
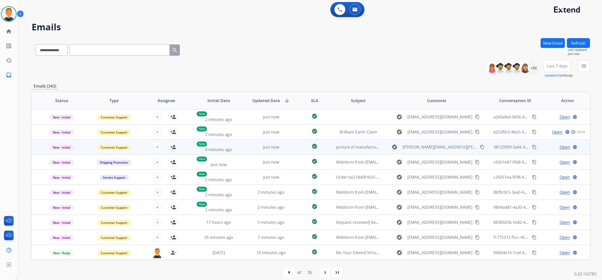
click at [561, 148] on span "Open" at bounding box center [565, 147] width 10 height 6
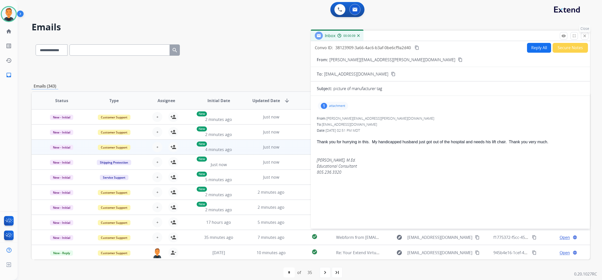
click at [585, 37] on mat-icon "close" at bounding box center [585, 36] width 5 height 5
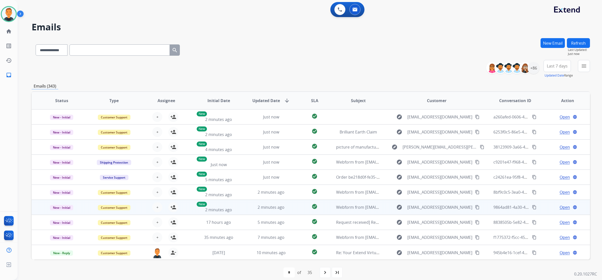
click at [563, 205] on span "Open" at bounding box center [565, 207] width 10 height 6
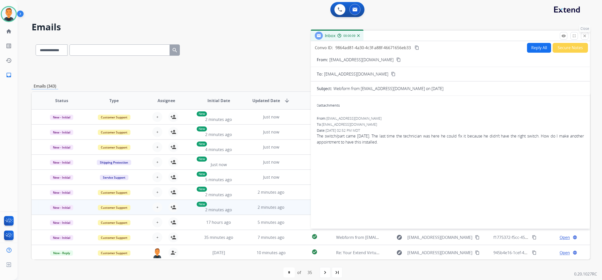
click at [584, 37] on mat-icon "close" at bounding box center [585, 36] width 5 height 5
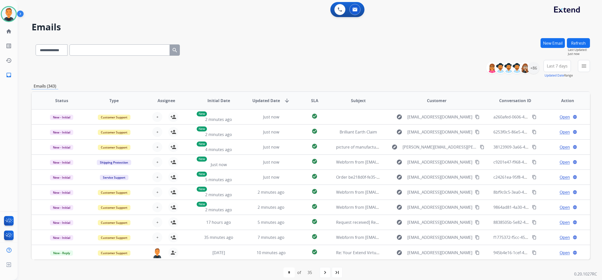
click at [440, 54] on div "**********" at bounding box center [311, 49] width 559 height 22
click at [414, 65] on div "**********" at bounding box center [311, 69] width 559 height 18
click at [576, 41] on button "Refresh" at bounding box center [578, 43] width 23 height 10
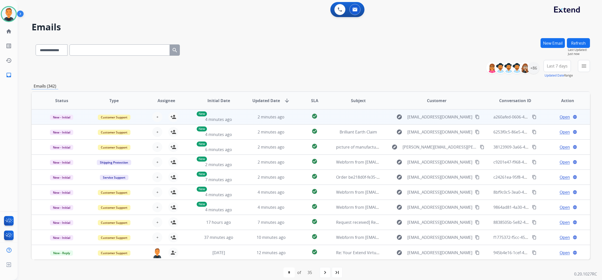
click at [561, 115] on span "Open" at bounding box center [565, 117] width 10 height 6
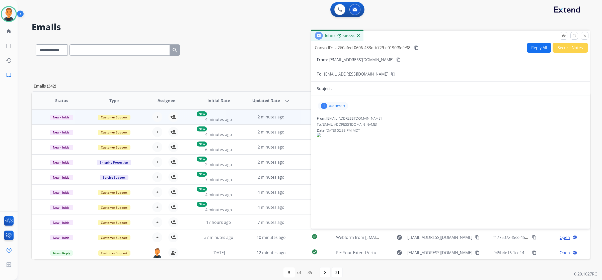
click at [336, 104] on p "attachment" at bounding box center [337, 106] width 16 height 4
click at [336, 114] on div at bounding box center [334, 119] width 25 height 18
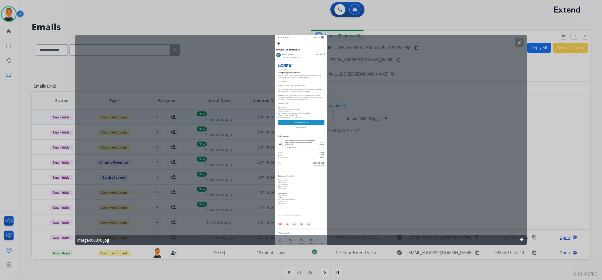
click at [448, 95] on div "clear image000000.jpg download" at bounding box center [301, 140] width 452 height 210
click at [518, 40] on mat-icon "clear" at bounding box center [519, 42] width 5 height 5
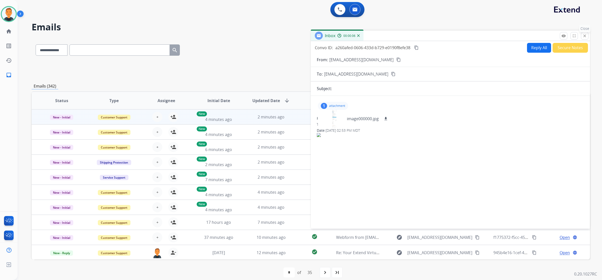
click at [585, 34] on mat-icon "close" at bounding box center [585, 36] width 5 height 5
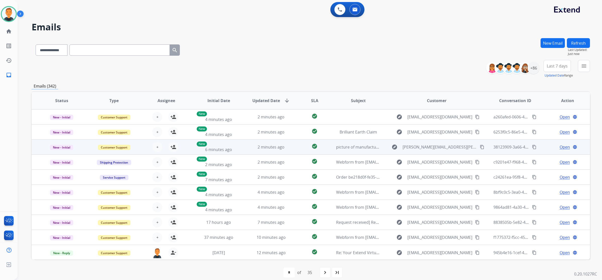
click at [561, 146] on span "Open" at bounding box center [565, 147] width 10 height 6
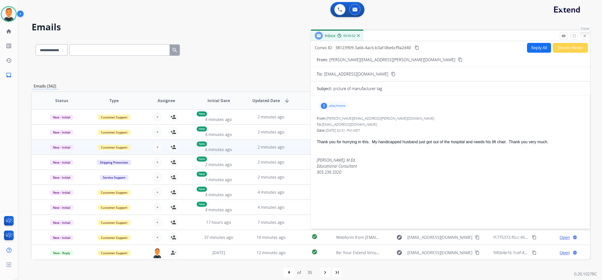
click at [585, 34] on mat-icon "close" at bounding box center [585, 36] width 5 height 5
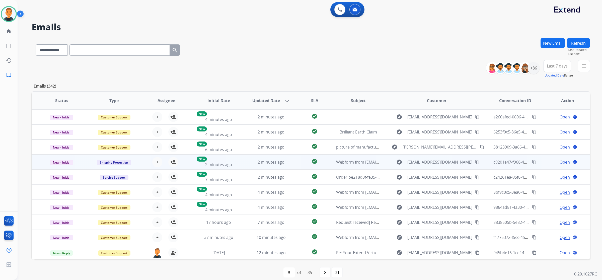
click at [561, 162] on span "Open" at bounding box center [565, 162] width 10 height 6
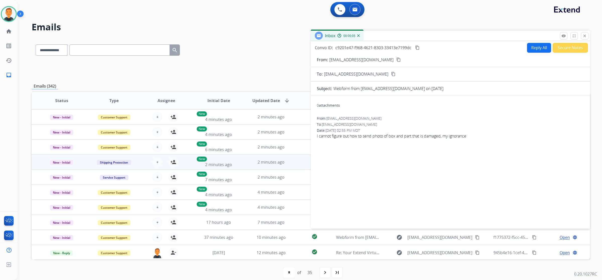
click at [397, 59] on mat-icon "content_copy" at bounding box center [399, 59] width 5 height 5
click at [583, 37] on mat-icon "close" at bounding box center [585, 36] width 5 height 5
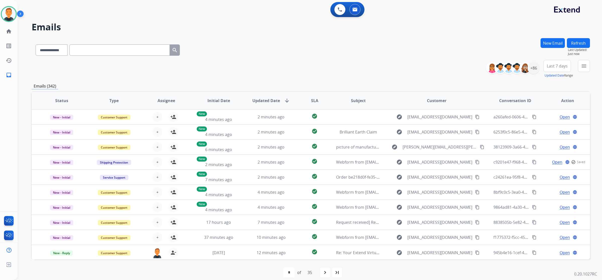
click at [579, 41] on button "Refresh" at bounding box center [578, 43] width 23 height 10
click at [576, 41] on button "Refresh" at bounding box center [578, 43] width 23 height 10
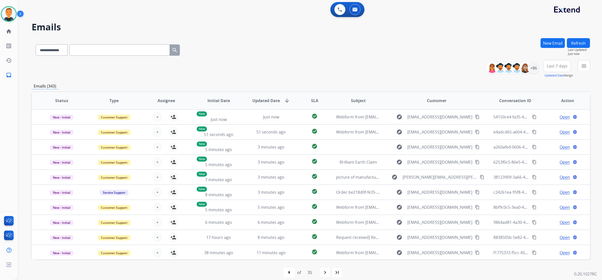
click at [574, 44] on button "Refresh" at bounding box center [578, 43] width 23 height 10
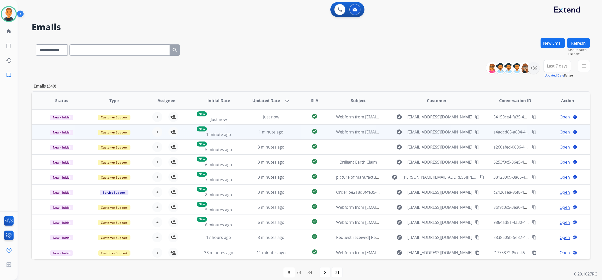
click at [565, 133] on span "Open" at bounding box center [565, 132] width 10 height 6
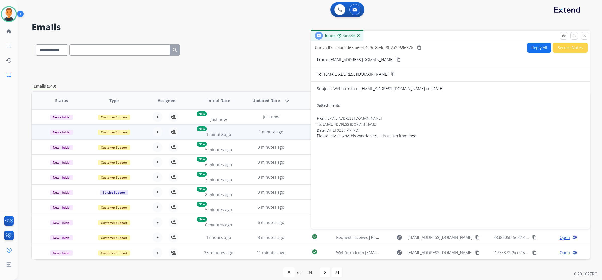
click at [397, 58] on mat-icon "content_copy" at bounding box center [399, 59] width 5 height 5
click at [584, 34] on mat-icon "close" at bounding box center [585, 36] width 5 height 5
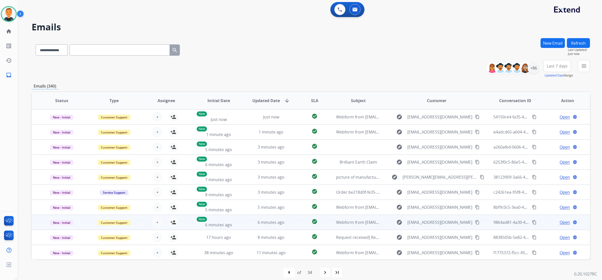
click at [560, 221] on span "Open" at bounding box center [565, 222] width 10 height 6
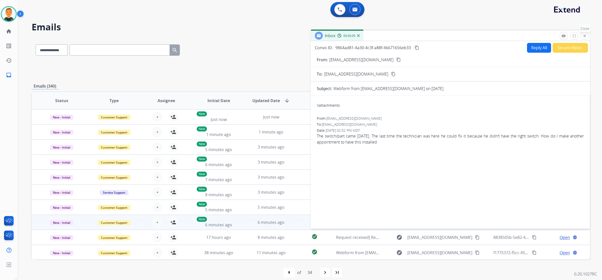
click at [584, 36] on mat-icon "close" at bounding box center [585, 36] width 5 height 5
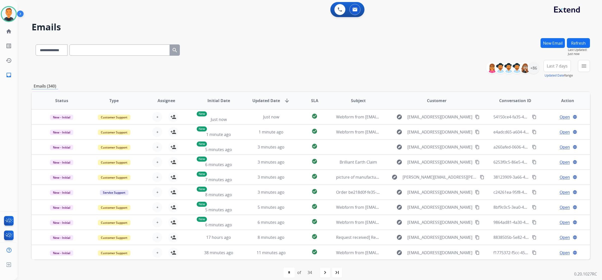
click at [412, 45] on div "**********" at bounding box center [311, 49] width 559 height 22
click at [582, 41] on button "Refresh" at bounding box center [578, 43] width 23 height 10
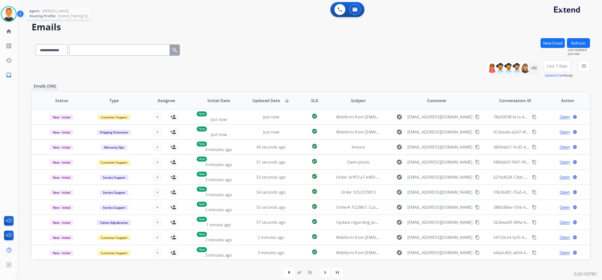
click at [9, 14] on img at bounding box center [9, 14] width 14 height 14
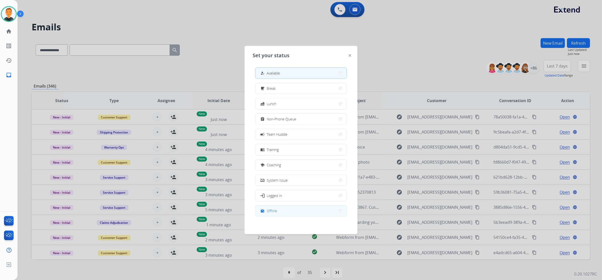
scroll to position [1, 0]
click at [287, 210] on button "work_off Offline" at bounding box center [300, 209] width 91 height 11
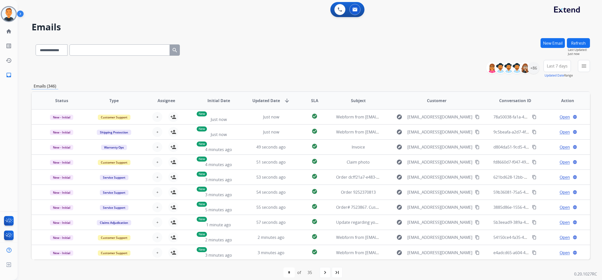
click at [5, 166] on div "Richie Offline Edit Avatar Agent: Richie Routing Profile: Extend_Training CS ho…" at bounding box center [9, 140] width 18 height 280
click at [27, 265] on span "Log out" at bounding box center [33, 266] width 30 height 8
